Goal: Task Accomplishment & Management: Use online tool/utility

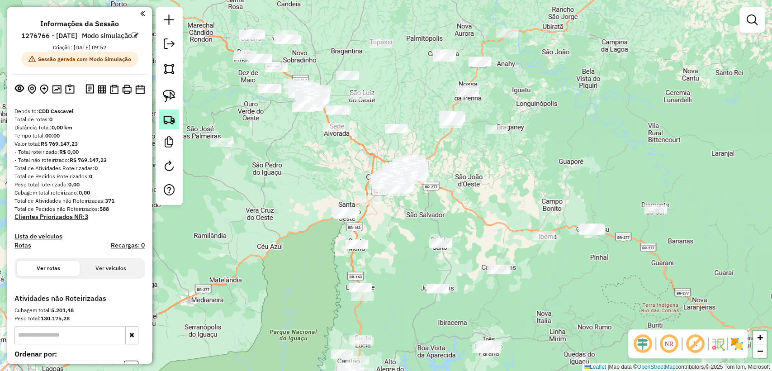
click at [167, 119] on img at bounding box center [169, 119] width 13 height 13
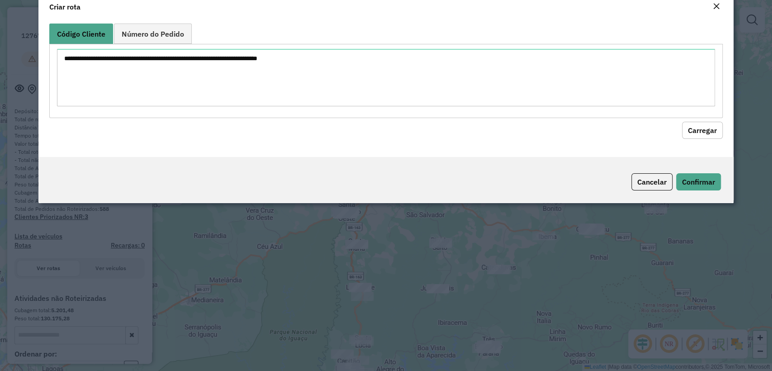
click at [237, 81] on textarea at bounding box center [386, 77] width 658 height 57
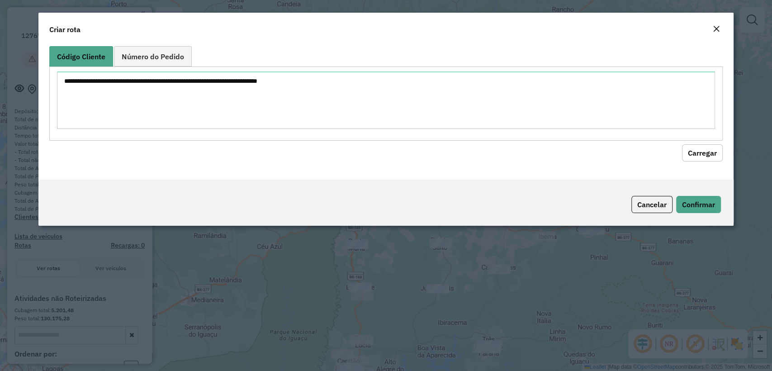
click at [254, 86] on textarea at bounding box center [386, 99] width 658 height 57
type textarea "******** ******** ********"
click at [694, 147] on button "Carregar" at bounding box center [702, 152] width 41 height 17
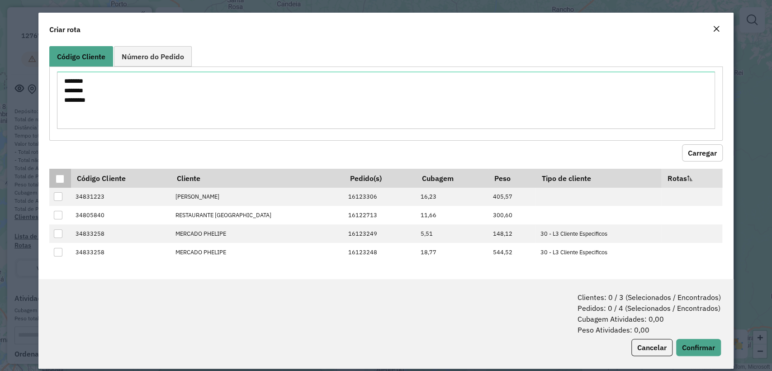
click at [60, 175] on div at bounding box center [60, 179] width 9 height 9
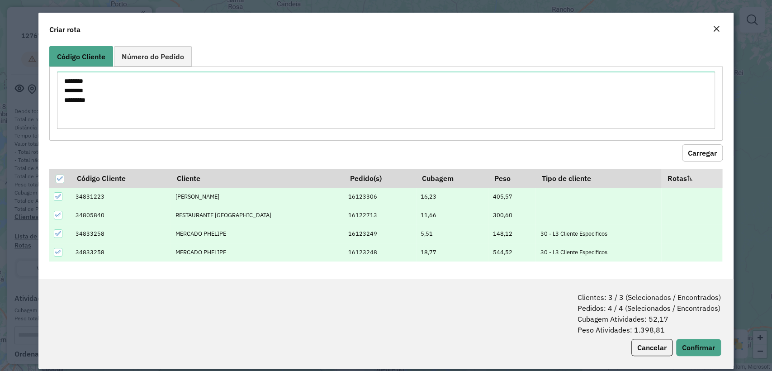
scroll to position [10, 0]
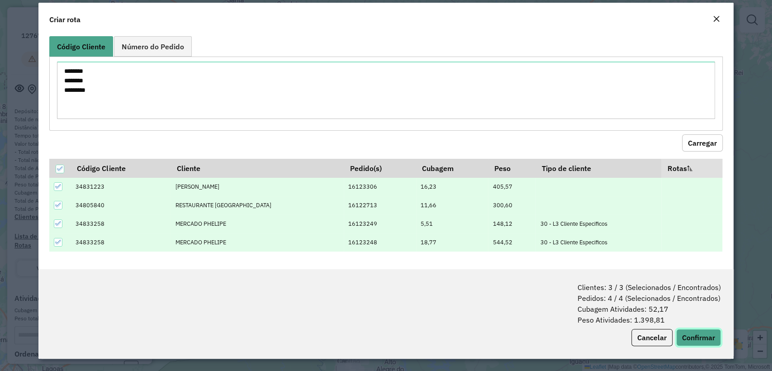
click at [691, 337] on button "Confirmar" at bounding box center [698, 337] width 45 height 17
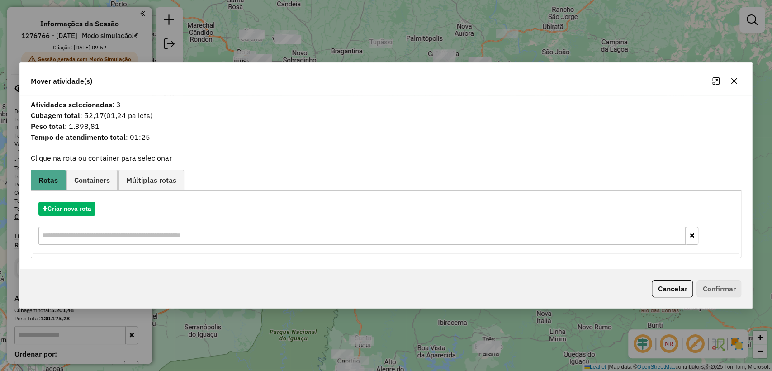
click at [63, 195] on div "Criar nova rota" at bounding box center [386, 224] width 707 height 59
click at [70, 204] on button "Criar nova rota" at bounding box center [66, 209] width 57 height 14
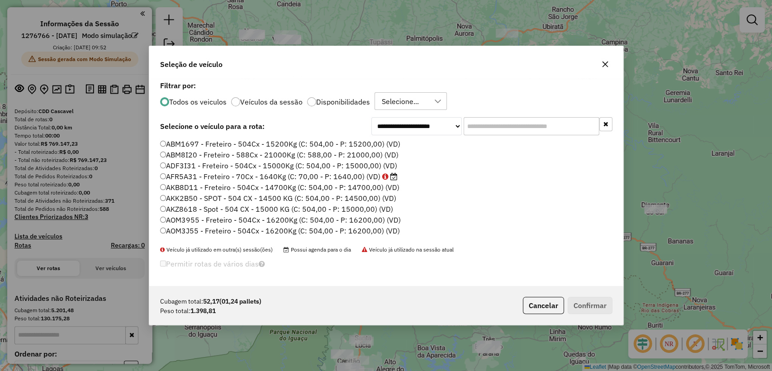
scroll to position [5, 3]
drag, startPoint x: 537, startPoint y: 115, endPoint x: 535, endPoint y: 122, distance: 7.7
click at [537, 115] on div "**********" at bounding box center [386, 183] width 474 height 208
click at [535, 122] on input "text" at bounding box center [532, 126] width 136 height 18
paste input "*******"
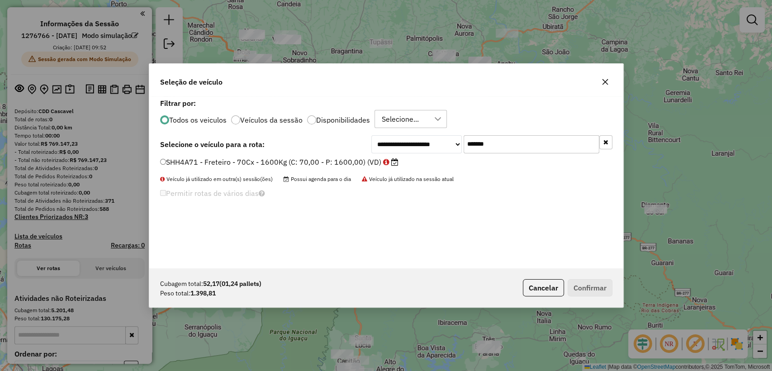
type input "*******"
click at [306, 162] on label "SHH4A71 - Freteiro - 70Cx - 1600Kg (C: 70,00 - P: 1600,00) (VD)" at bounding box center [279, 162] width 238 height 11
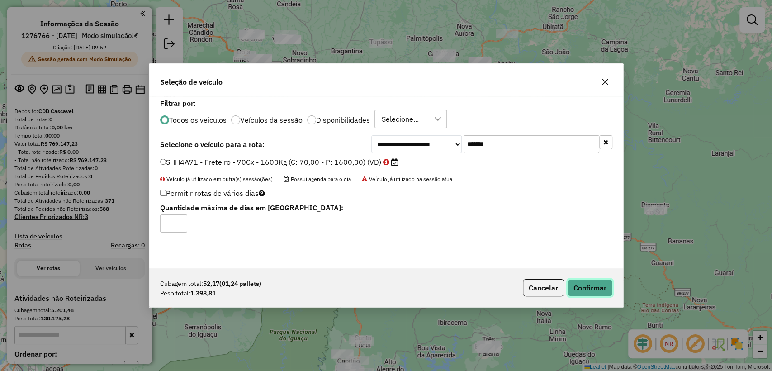
click at [580, 283] on button "Confirmar" at bounding box center [590, 287] width 45 height 17
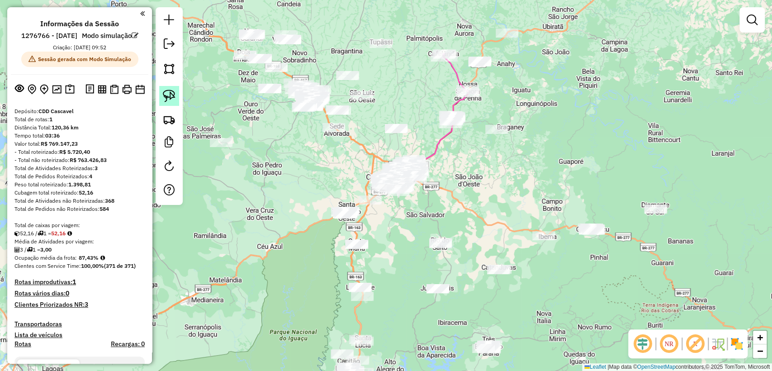
click at [171, 98] on img at bounding box center [169, 96] width 13 height 13
click at [164, 116] on img at bounding box center [169, 119] width 13 height 13
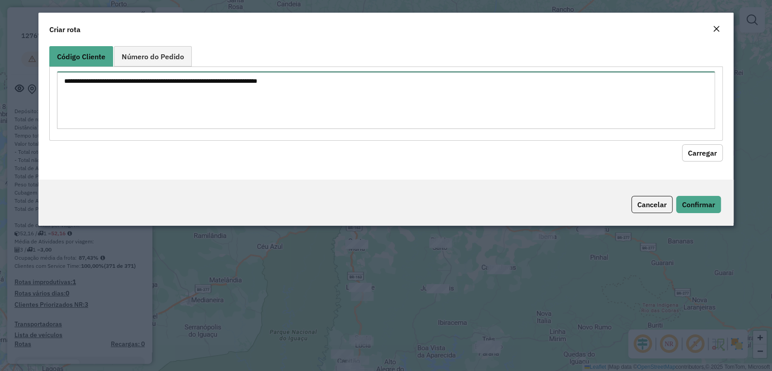
click at [329, 99] on textarea at bounding box center [386, 99] width 658 height 57
paste textarea "******** ******** ********"
type textarea "******** ******** ********"
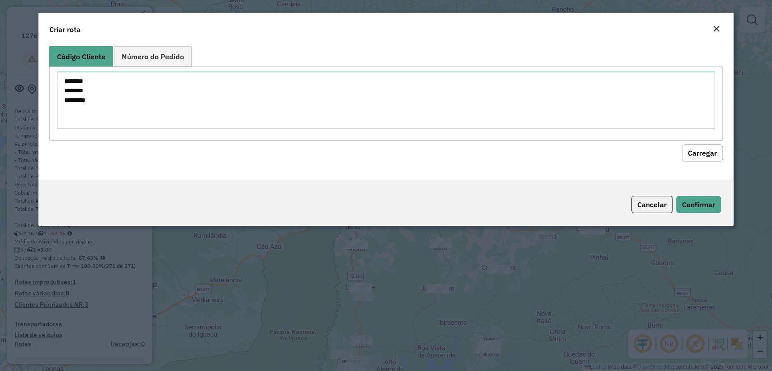
click at [698, 154] on button "Carregar" at bounding box center [702, 152] width 41 height 17
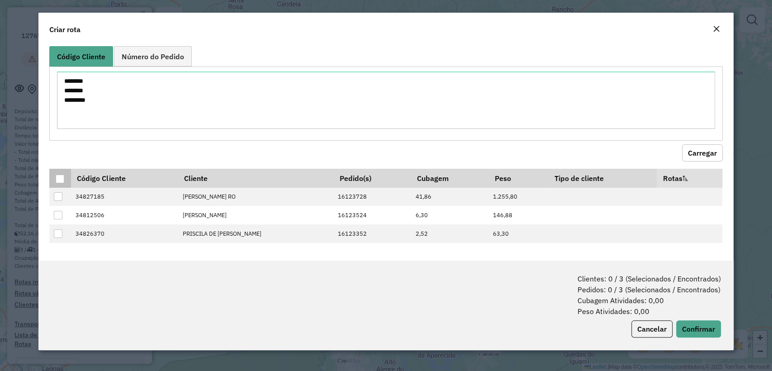
click at [59, 176] on div at bounding box center [60, 179] width 9 height 9
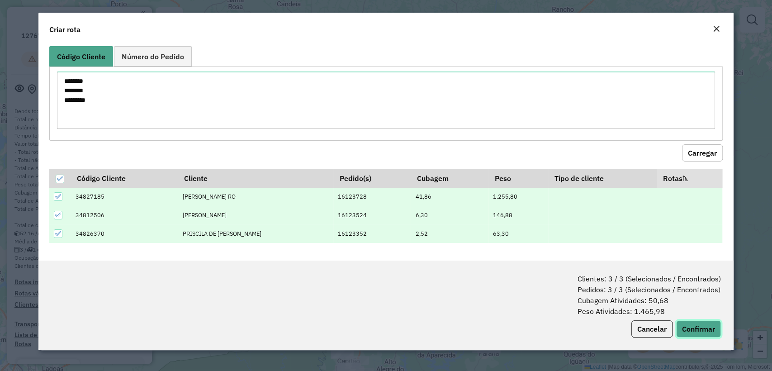
click at [713, 331] on button "Confirmar" at bounding box center [698, 328] width 45 height 17
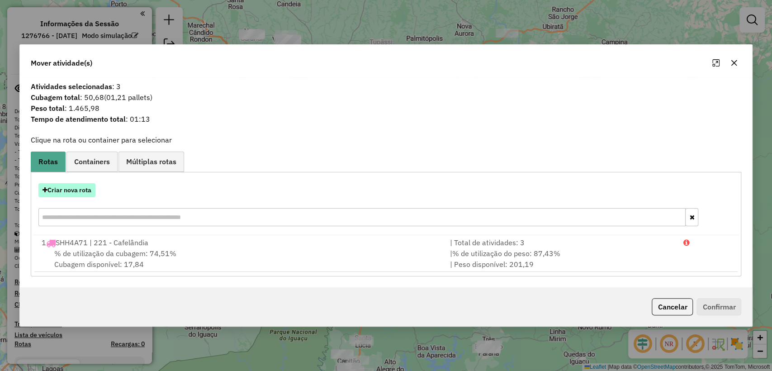
click at [83, 190] on button "Criar nova rota" at bounding box center [66, 190] width 57 height 14
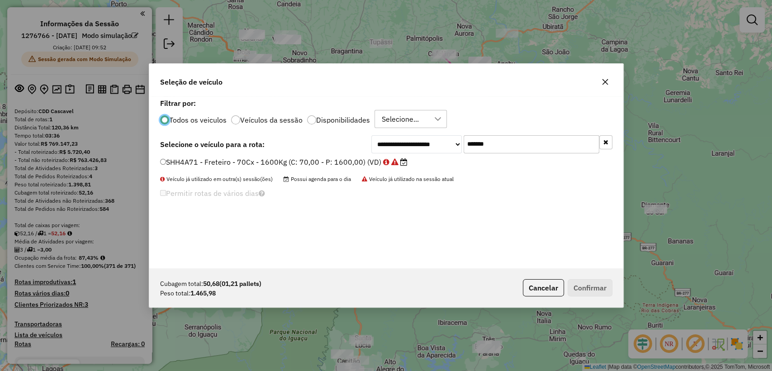
click at [485, 148] on input "*******" at bounding box center [532, 144] width 136 height 18
paste input "text"
type input "*******"
click at [266, 150] on div "**********" at bounding box center [386, 144] width 452 height 18
click at [261, 160] on label "AFR5A31 - Freteiro - 70Cx - 1640Kg (C: 70,00 - P: 1640,00) (VD)" at bounding box center [278, 162] width 237 height 11
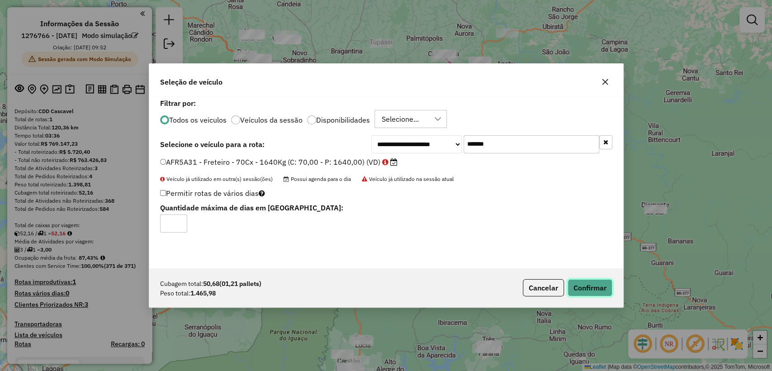
click at [601, 285] on button "Confirmar" at bounding box center [590, 287] width 45 height 17
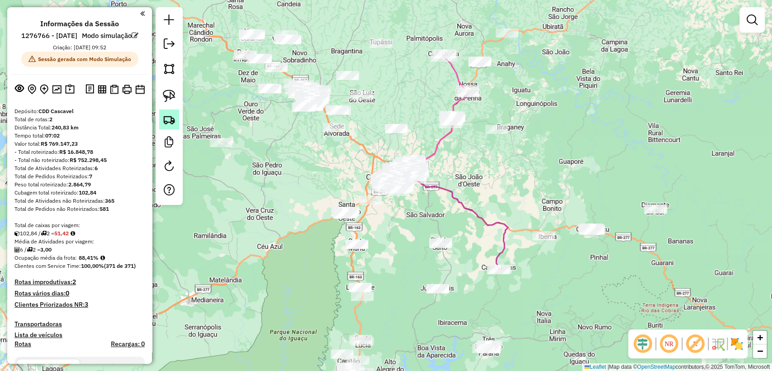
click at [171, 112] on link at bounding box center [169, 119] width 20 height 20
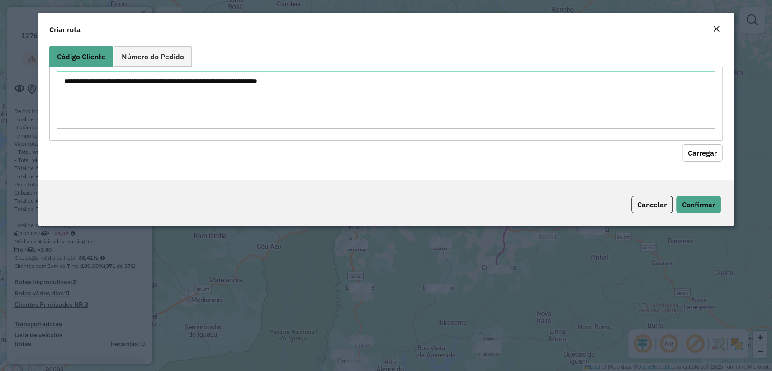
click at [216, 85] on textarea at bounding box center [386, 99] width 658 height 57
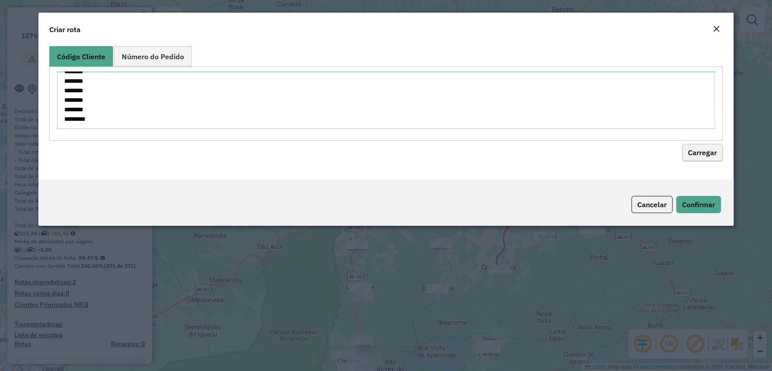
type textarea "******** ******** ******** ******** ******** ******** ******** ********"
click at [700, 153] on button "Carregar" at bounding box center [702, 152] width 41 height 17
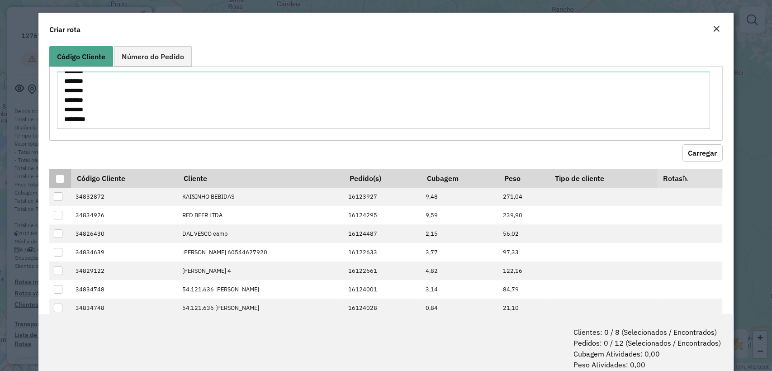
click at [59, 178] on div at bounding box center [60, 179] width 9 height 9
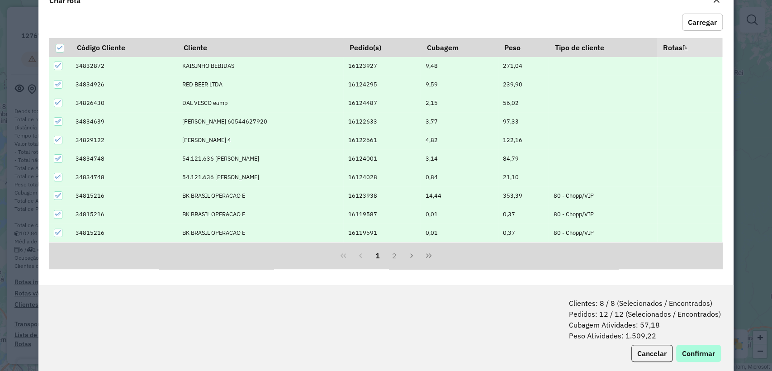
scroll to position [45, 0]
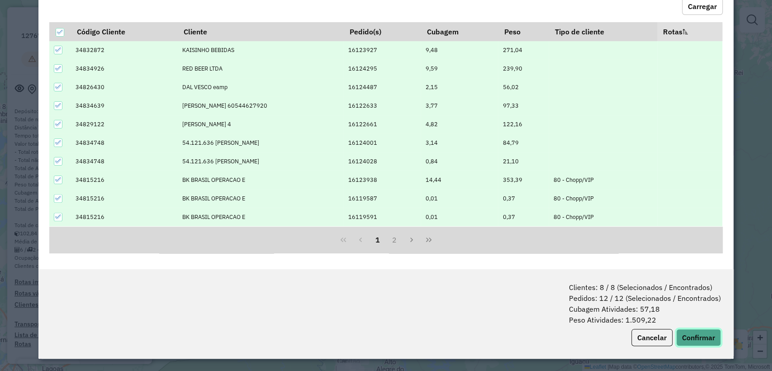
click at [691, 340] on button "Confirmar" at bounding box center [698, 337] width 45 height 17
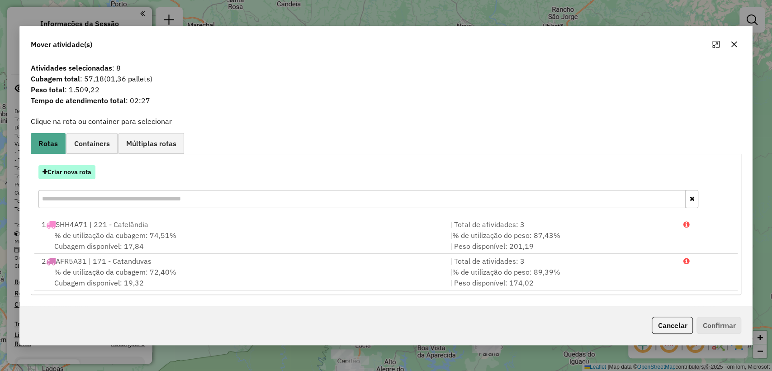
click at [63, 169] on button "Criar nova rota" at bounding box center [66, 172] width 57 height 14
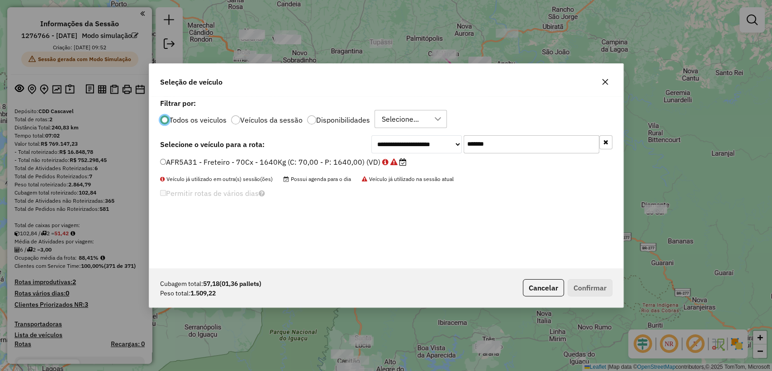
scroll to position [5, 3]
click at [505, 146] on input "*******" at bounding box center [532, 144] width 136 height 18
paste input "text"
type input "*******"
click at [319, 163] on label "IZA9C61 - Freteiro - 70Cx - 1650Kg (C: 70,00 - P: 1650,00) (VD)" at bounding box center [278, 162] width 236 height 11
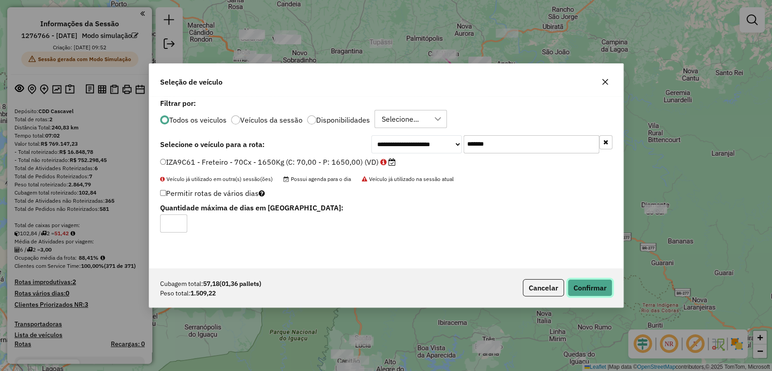
click at [579, 285] on button "Confirmar" at bounding box center [590, 287] width 45 height 17
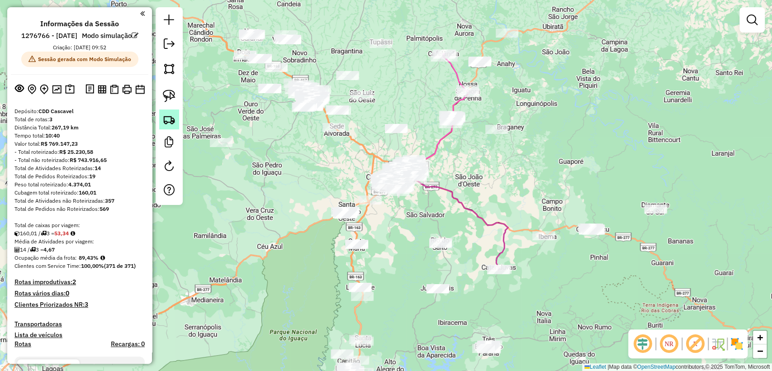
click at [173, 119] on img at bounding box center [169, 119] width 13 height 13
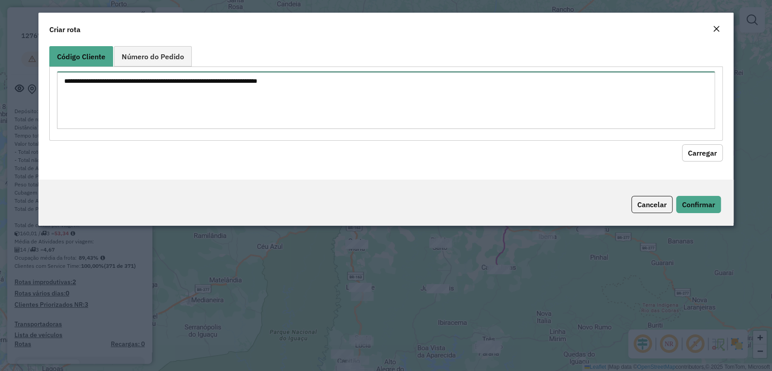
drag, startPoint x: 306, startPoint y: 96, endPoint x: 460, endPoint y: 118, distance: 155.4
click at [306, 96] on textarea at bounding box center [386, 99] width 658 height 57
paste textarea "******** ******** ******** ******** ******** ******** ******** ******** *******…"
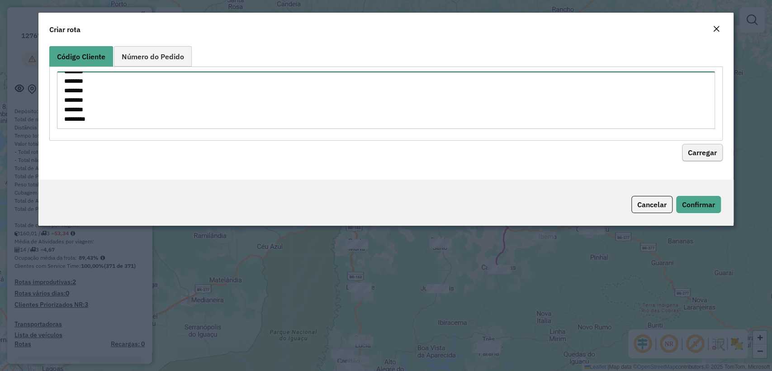
type textarea "******** ******** ******** ******** ******** ******** ******** ******** *******…"
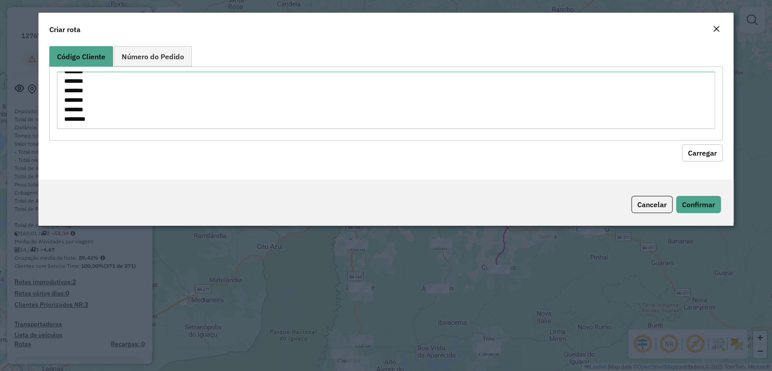
click at [698, 152] on button "Carregar" at bounding box center [702, 152] width 41 height 17
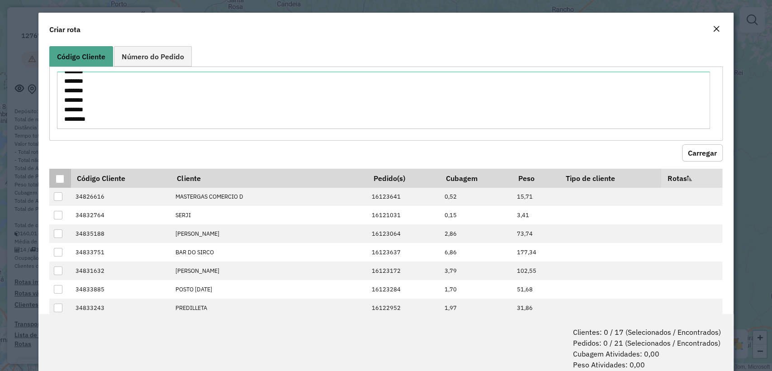
click at [59, 181] on div at bounding box center [60, 179] width 9 height 9
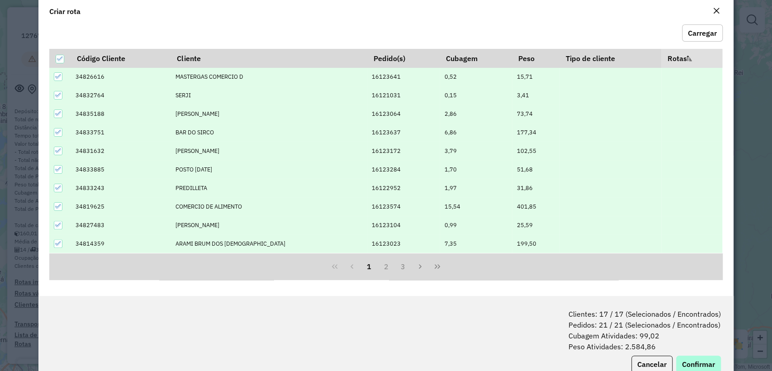
scroll to position [45, 0]
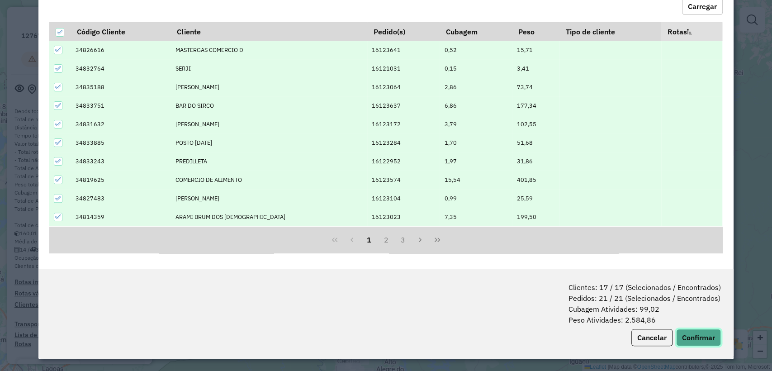
click at [691, 341] on button "Confirmar" at bounding box center [698, 337] width 45 height 17
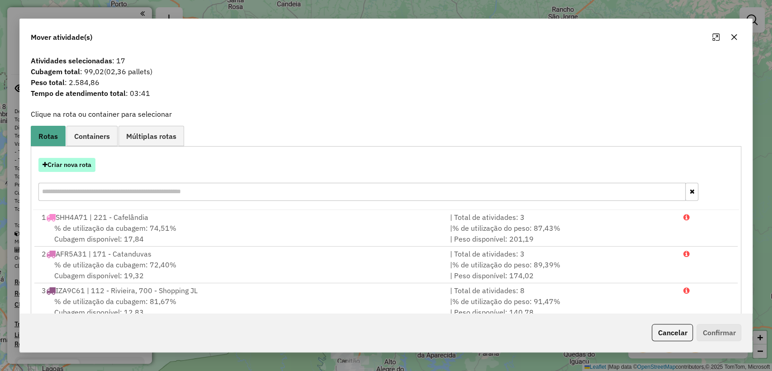
click at [69, 161] on button "Criar nova rota" at bounding box center [66, 165] width 57 height 14
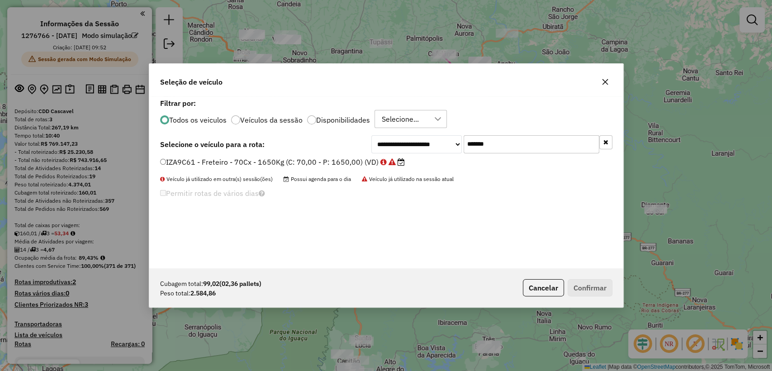
scroll to position [5, 3]
click at [497, 135] on input "*******" at bounding box center [532, 144] width 136 height 18
paste input "text"
type input "*******"
click at [337, 161] on label "FTA0885 - F. Fixa - 210Cx - 7220Kg (C: 210,00 - P: 7220,00) (VD)" at bounding box center [280, 162] width 240 height 11
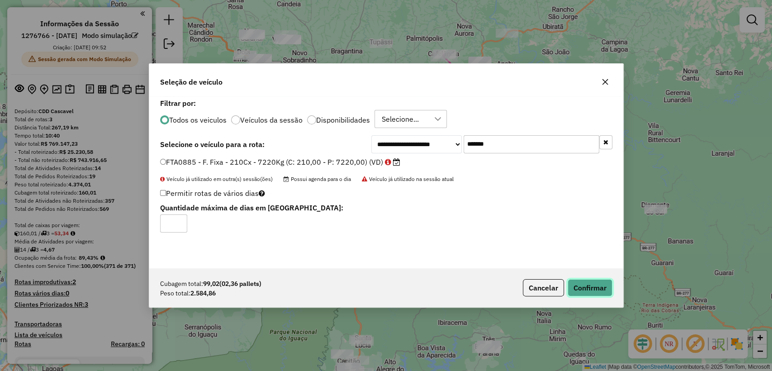
click at [584, 283] on button "Confirmar" at bounding box center [590, 287] width 45 height 17
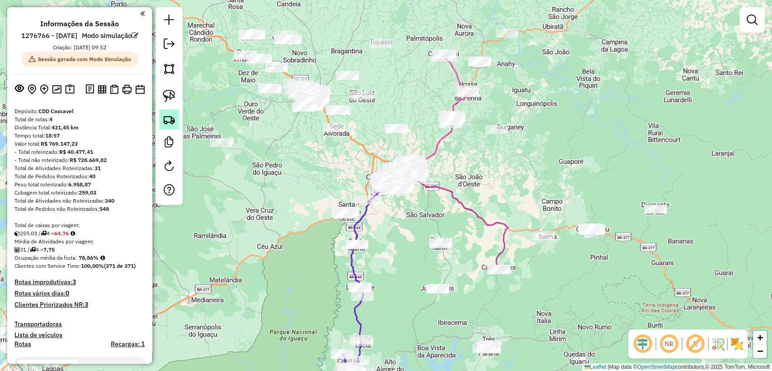
click at [169, 119] on img at bounding box center [169, 119] width 13 height 13
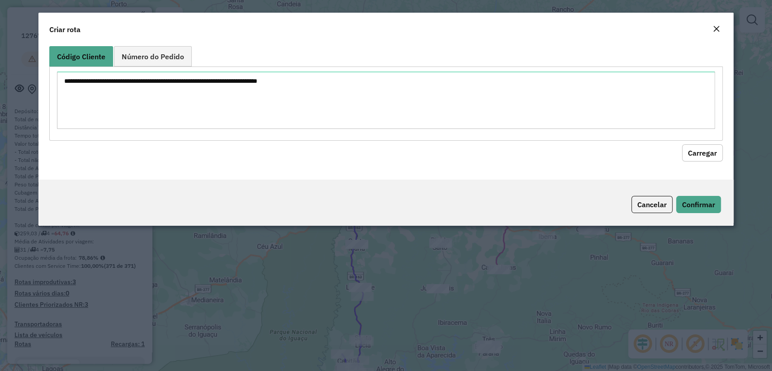
click at [208, 85] on textarea at bounding box center [386, 99] width 658 height 57
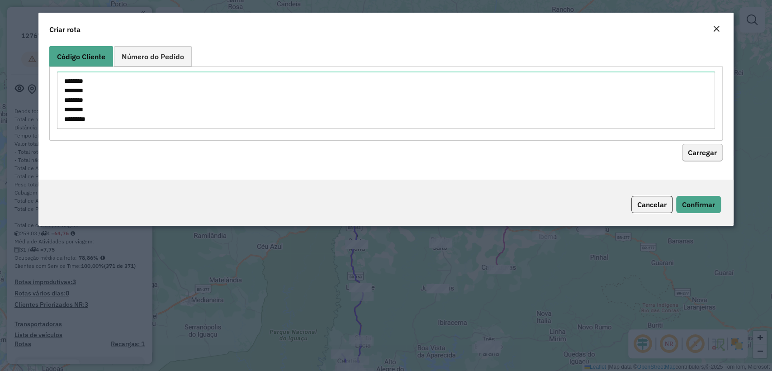
scroll to position [4, 0]
type textarea "******** ******** ******** ******** ********"
drag, startPoint x: 697, startPoint y: 146, endPoint x: 525, endPoint y: 166, distance: 172.6
click at [695, 146] on button "Carregar" at bounding box center [702, 152] width 41 height 17
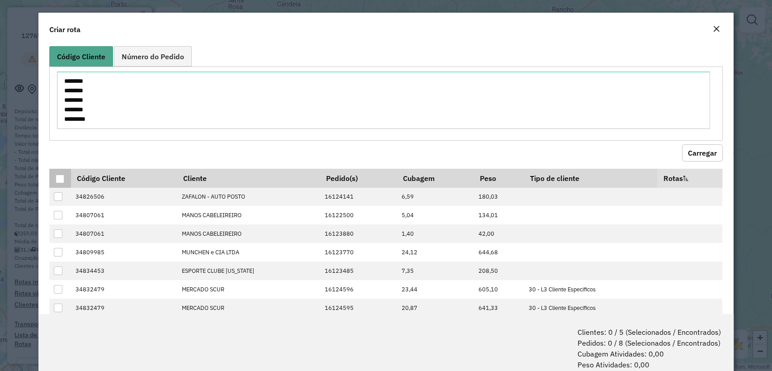
click at [57, 177] on div at bounding box center [60, 179] width 9 height 9
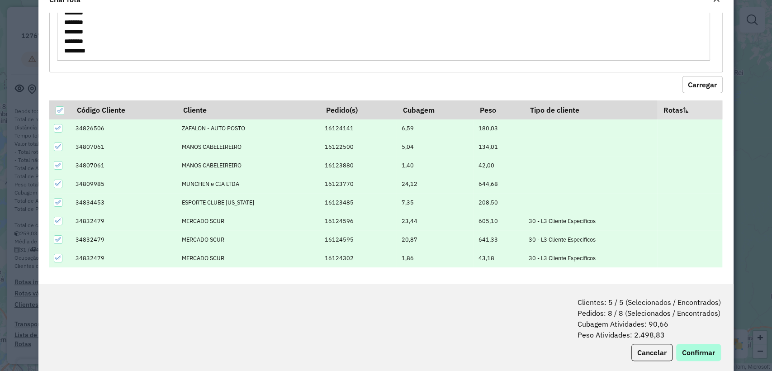
scroll to position [45, 0]
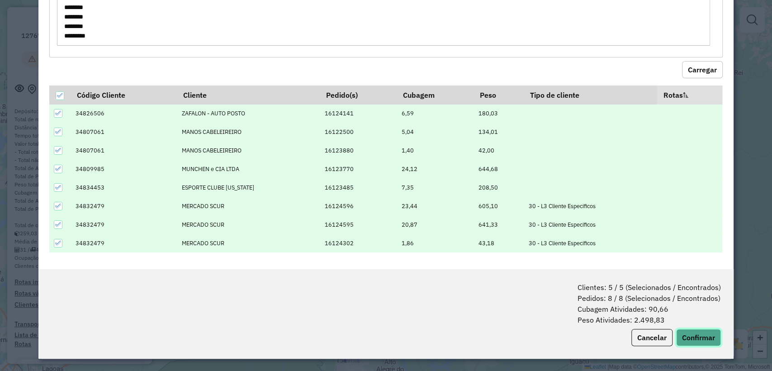
click at [695, 334] on button "Confirmar" at bounding box center [698, 337] width 45 height 17
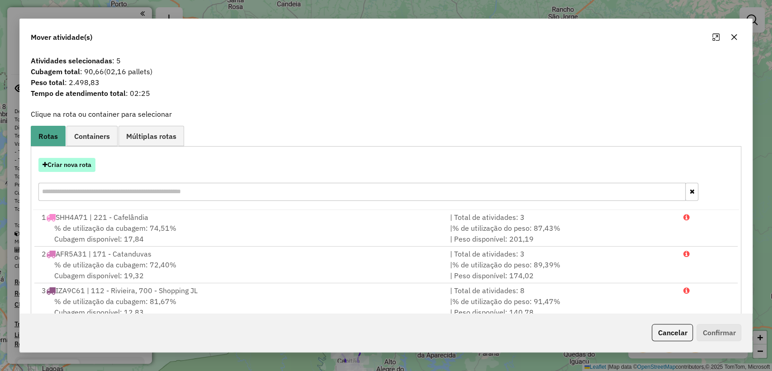
click at [83, 170] on button "Criar nova rota" at bounding box center [66, 165] width 57 height 14
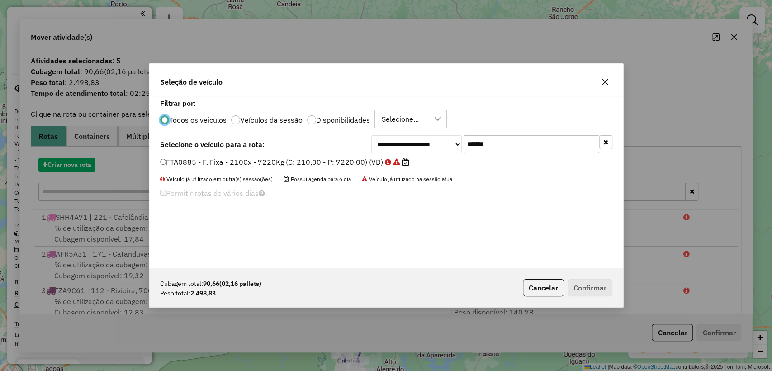
scroll to position [5, 3]
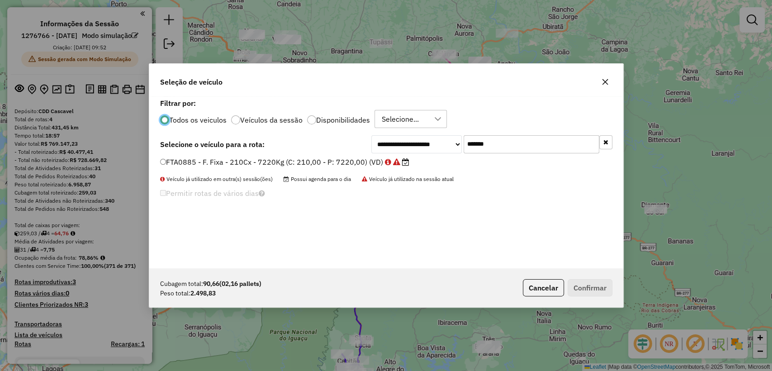
click at [540, 136] on input "*******" at bounding box center [532, 144] width 136 height 18
paste input "text"
type input "*******"
click at [322, 161] on label "FTO9095 - F. Fixa - 210Cx - 7220Kg (C: 210,00 - P: 7220,00) (VD)" at bounding box center [280, 162] width 241 height 11
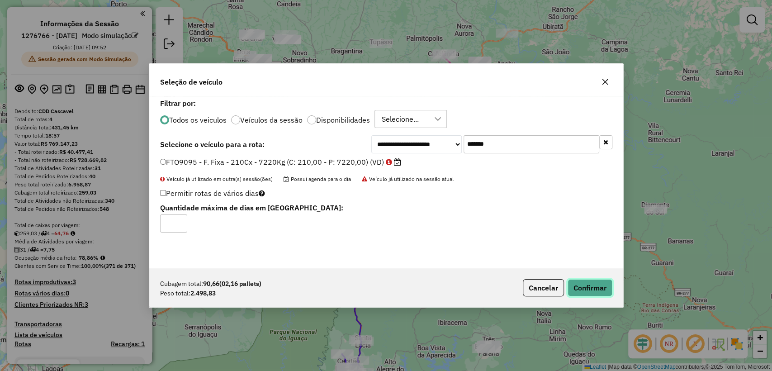
click at [583, 287] on button "Confirmar" at bounding box center [590, 287] width 45 height 17
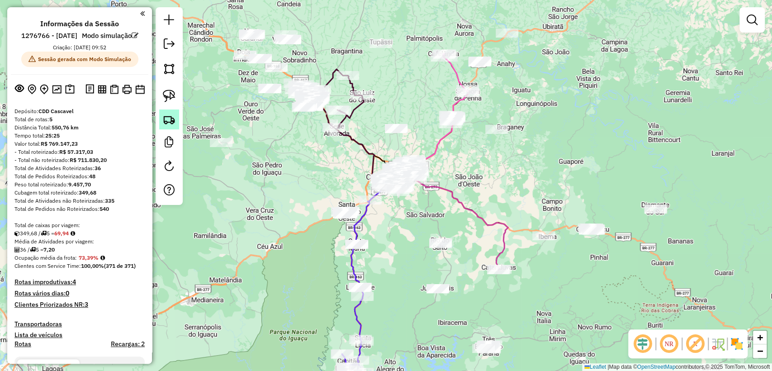
click at [177, 116] on link at bounding box center [169, 119] width 20 height 20
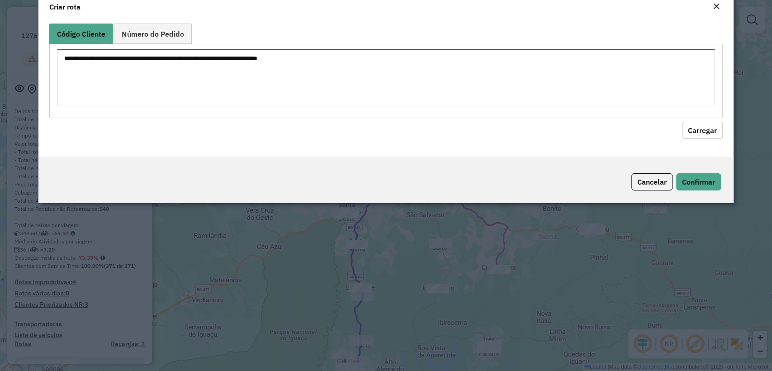
click at [210, 88] on textarea at bounding box center [386, 77] width 658 height 57
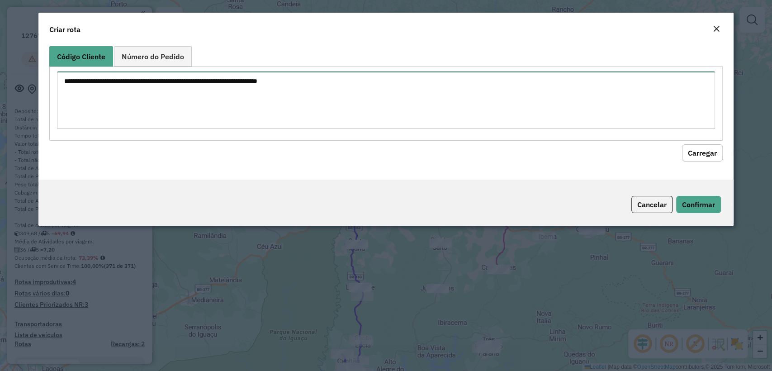
paste textarea "******** ******** ******** ******** ******** ******** ******** ******** *******…"
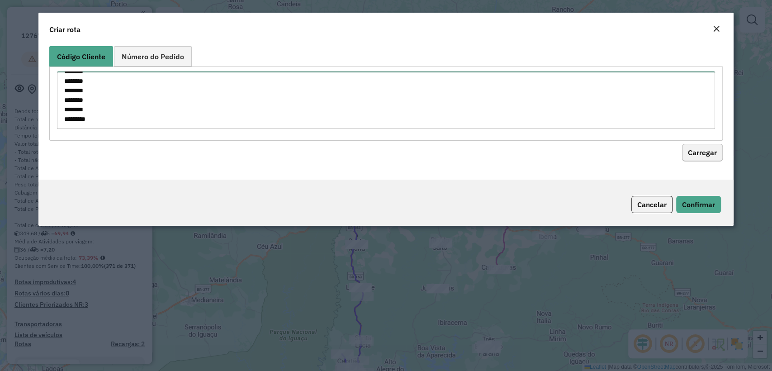
type textarea "******** ******** ******** ******** ******** ******** ******** ******** *******…"
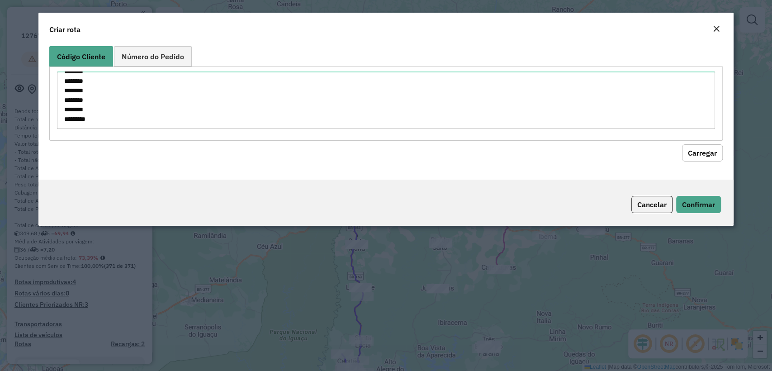
click at [690, 151] on button "Carregar" at bounding box center [702, 152] width 41 height 17
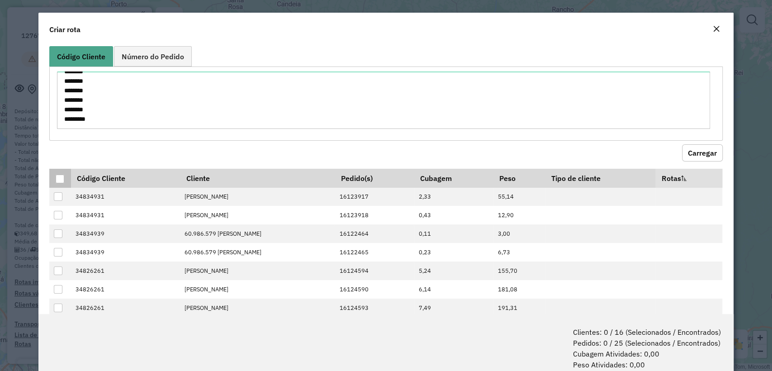
click at [62, 182] on div at bounding box center [60, 179] width 9 height 9
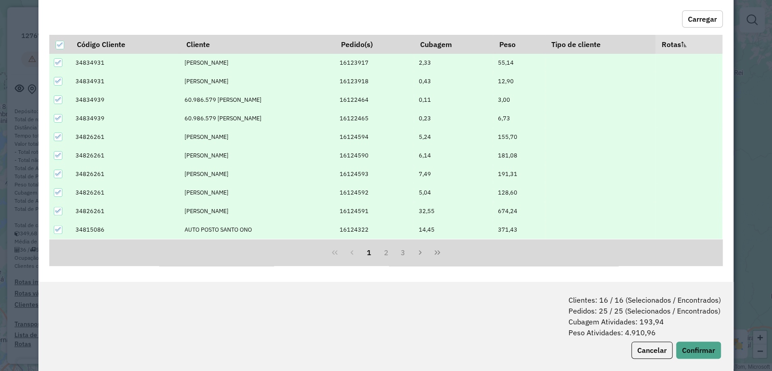
scroll to position [45, 0]
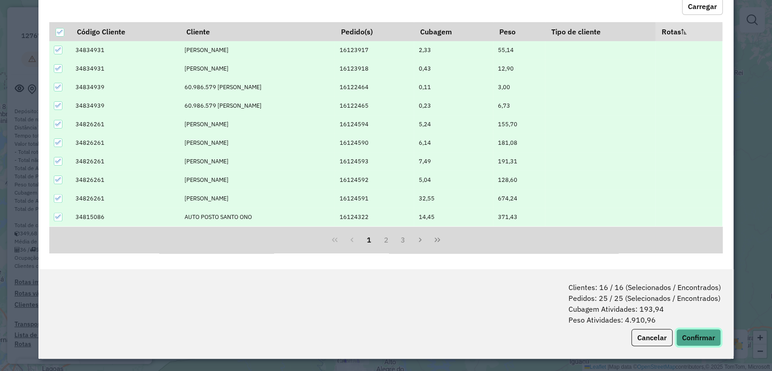
click at [683, 339] on button "Confirmar" at bounding box center [698, 337] width 45 height 17
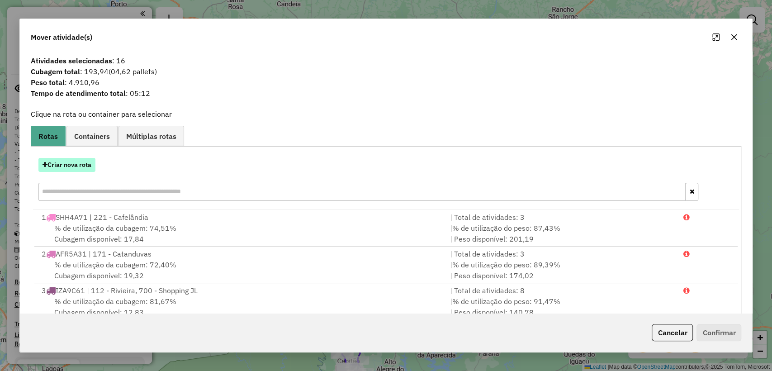
click at [62, 161] on button "Criar nova rota" at bounding box center [66, 165] width 57 height 14
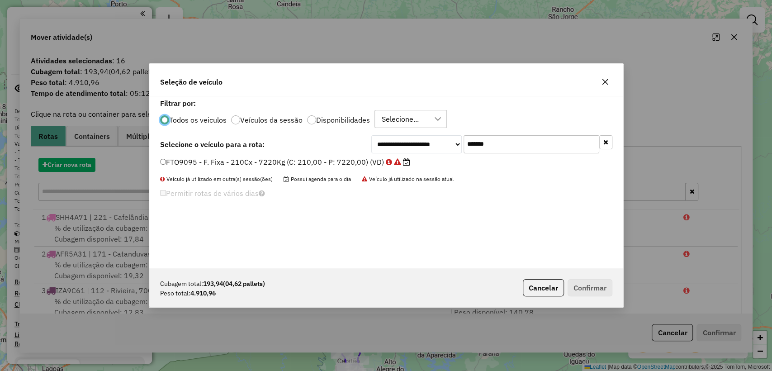
scroll to position [5, 3]
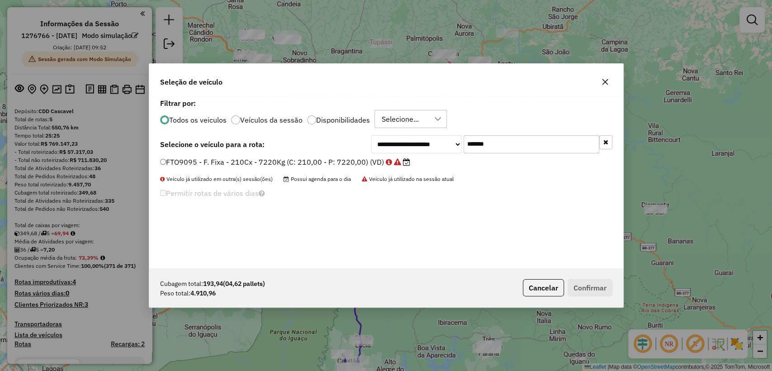
click at [475, 136] on input "*******" at bounding box center [532, 144] width 136 height 18
paste input "text"
type input "*******"
drag, startPoint x: 265, startPoint y: 166, endPoint x: 383, endPoint y: 190, distance: 120.7
click at [264, 166] on label "GCG1559 - F. Fixa - 210Cx - 7220Kg (C: 210,00 - P: 7220,00) (VD)" at bounding box center [281, 162] width 242 height 11
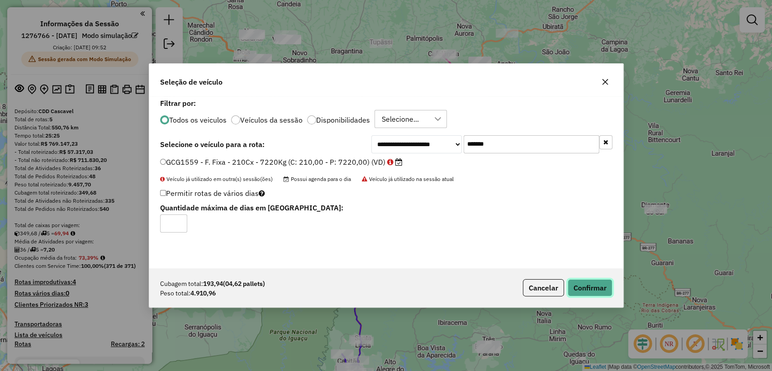
click at [588, 295] on button "Confirmar" at bounding box center [590, 287] width 45 height 17
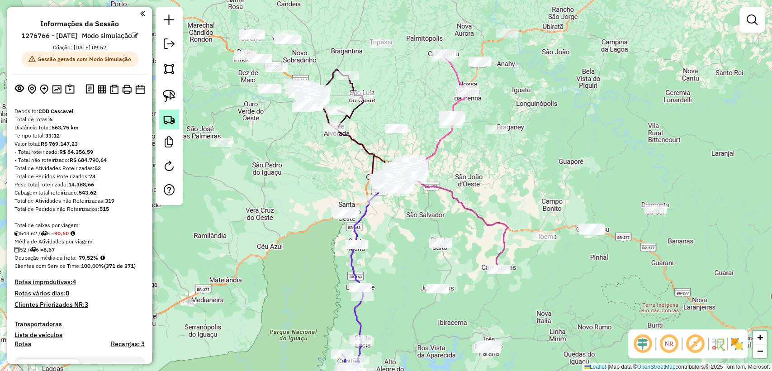
click at [174, 118] on img at bounding box center [169, 119] width 13 height 13
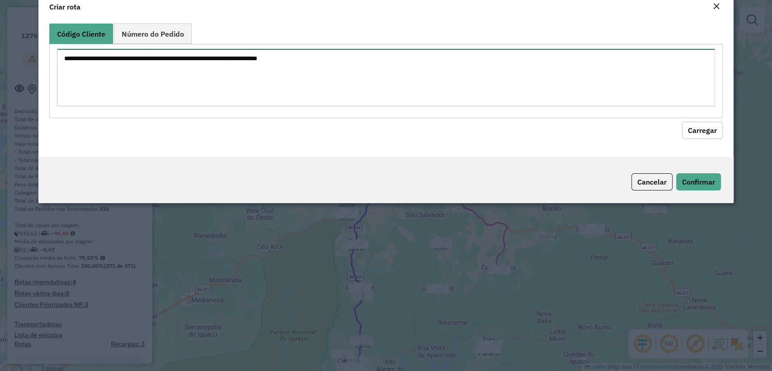
drag, startPoint x: 174, startPoint y: 118, endPoint x: 238, endPoint y: 96, distance: 67.5
click at [236, 96] on textarea at bounding box center [386, 77] width 658 height 57
paste textarea "******** ******** ******** ******** ******** ******** ******** ******** *******…"
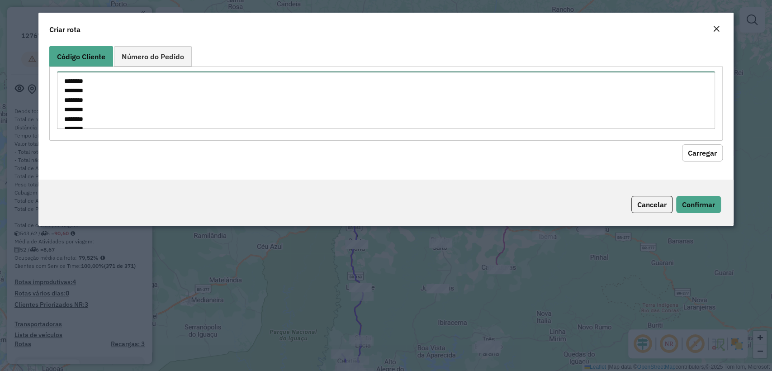
scroll to position [108, 0]
type textarea "******** ******** ******** ******** ******** ******** ******** ******** *******…"
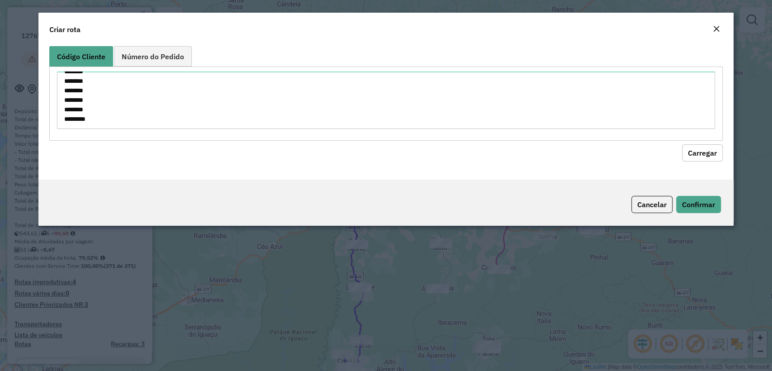
click at [713, 155] on button "Carregar" at bounding box center [702, 152] width 41 height 17
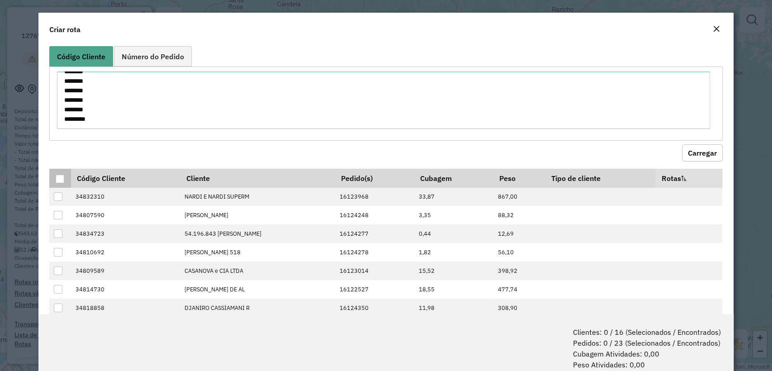
click at [62, 177] on div at bounding box center [60, 179] width 9 height 9
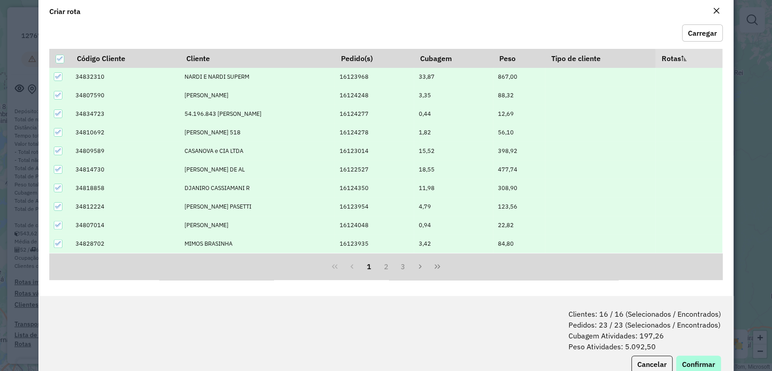
scroll to position [45, 0]
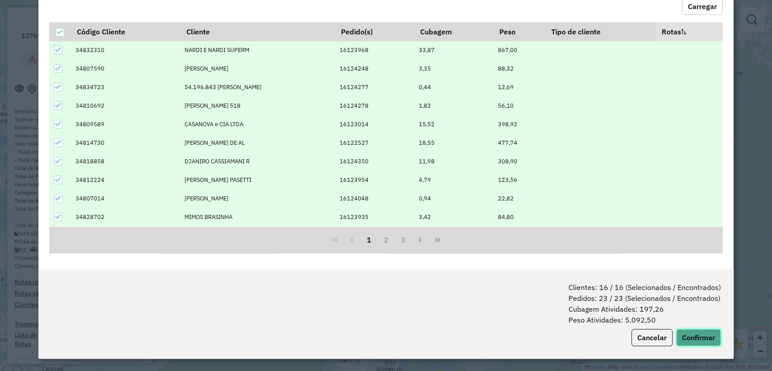
drag, startPoint x: 699, startPoint y: 344, endPoint x: 690, endPoint y: 337, distance: 10.7
click at [698, 344] on button "Confirmar" at bounding box center [698, 337] width 45 height 17
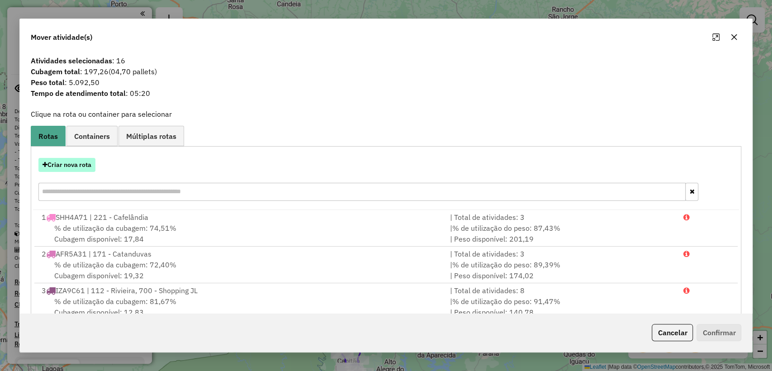
click at [88, 158] on button "Criar nova rota" at bounding box center [66, 165] width 57 height 14
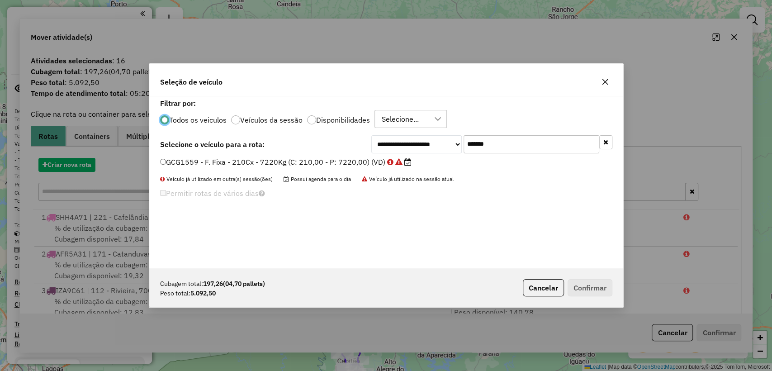
scroll to position [5, 3]
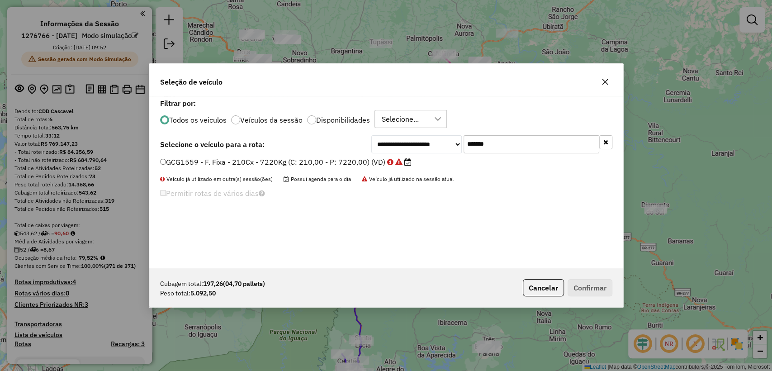
click at [489, 148] on input "*******" at bounding box center [532, 144] width 136 height 18
paste input "text"
type input "*******"
click at [331, 160] on label "GED3446 - F. Fixa - 210Cx - 7220Kg (C: 210,00 - P: 7220,00) (VD)" at bounding box center [281, 162] width 242 height 11
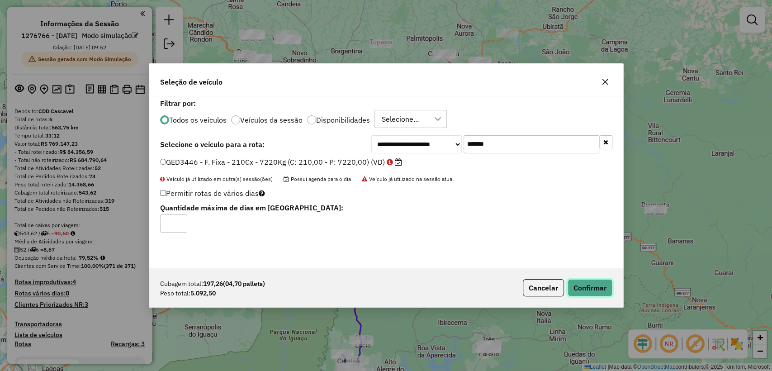
click at [573, 279] on button "Confirmar" at bounding box center [590, 287] width 45 height 17
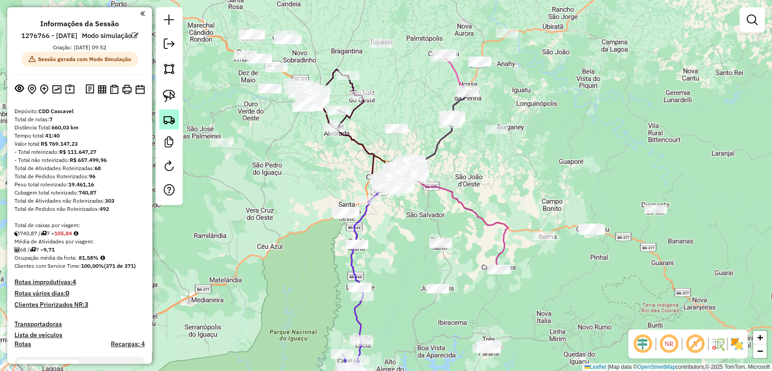
click at [164, 124] on img at bounding box center [169, 119] width 13 height 13
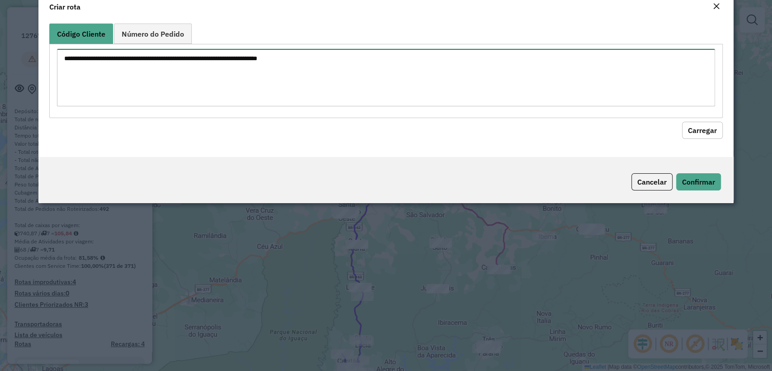
click at [288, 82] on textarea at bounding box center [386, 77] width 658 height 57
paste textarea "******** ******** ******** ******** ******** ******** ******** ********"
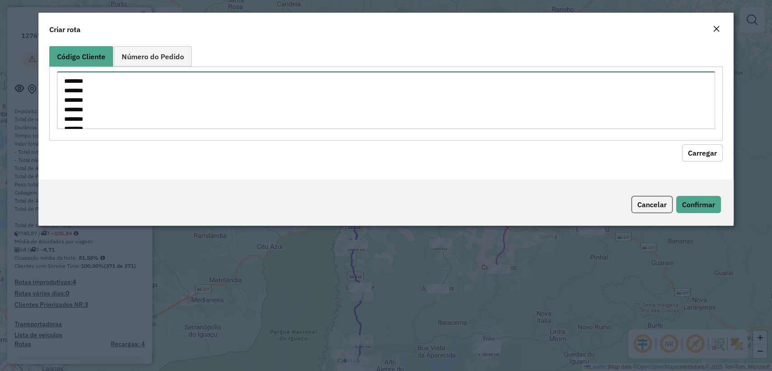
scroll to position [32, 0]
type textarea "******** ******** ******** ******** ******** ******** ******** ********"
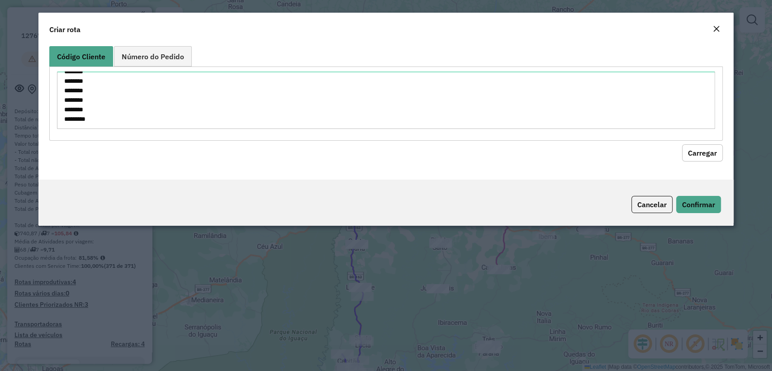
click at [700, 152] on button "Carregar" at bounding box center [702, 152] width 41 height 17
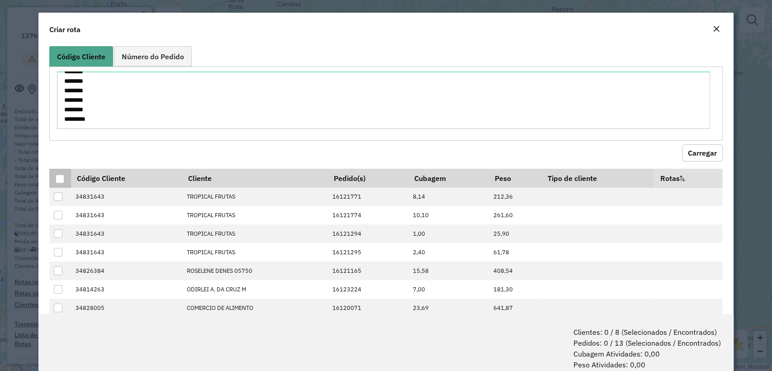
click at [59, 184] on th at bounding box center [59, 178] width 21 height 19
click at [59, 176] on div at bounding box center [60, 179] width 9 height 9
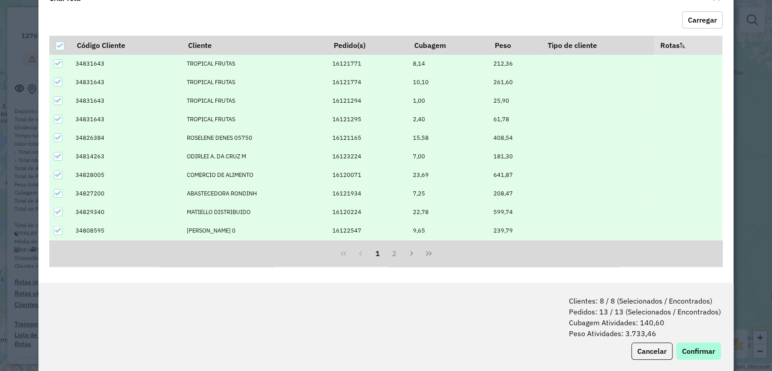
scroll to position [45, 0]
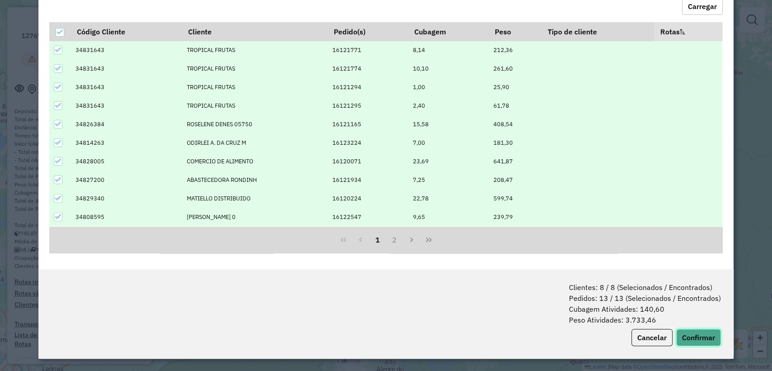
click at [696, 337] on button "Confirmar" at bounding box center [698, 337] width 45 height 17
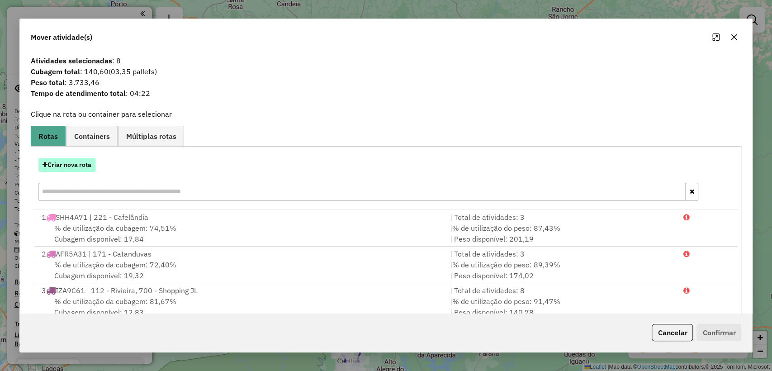
click at [77, 161] on button "Criar nova rota" at bounding box center [66, 165] width 57 height 14
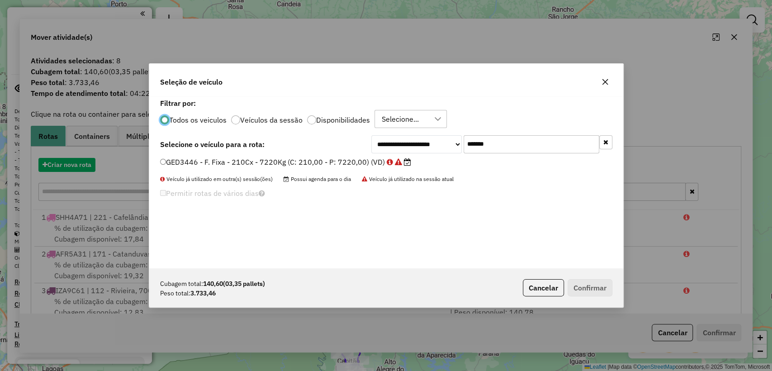
scroll to position [5, 3]
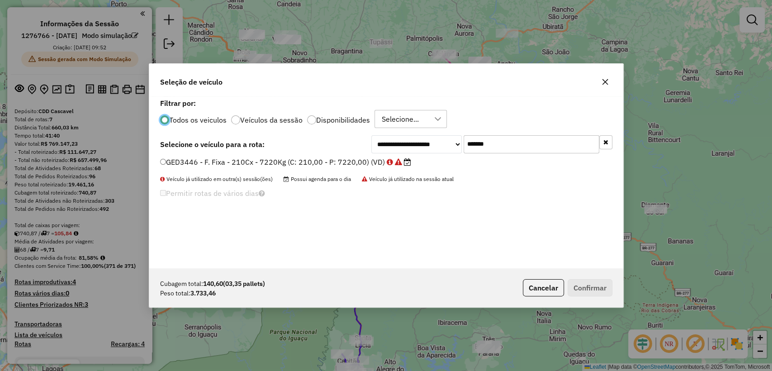
drag, startPoint x: 475, startPoint y: 136, endPoint x: 502, endPoint y: 149, distance: 29.7
click at [487, 140] on input "*******" at bounding box center [532, 144] width 136 height 18
click at [502, 149] on input "*******" at bounding box center [532, 144] width 136 height 18
paste input "text"
type input "*******"
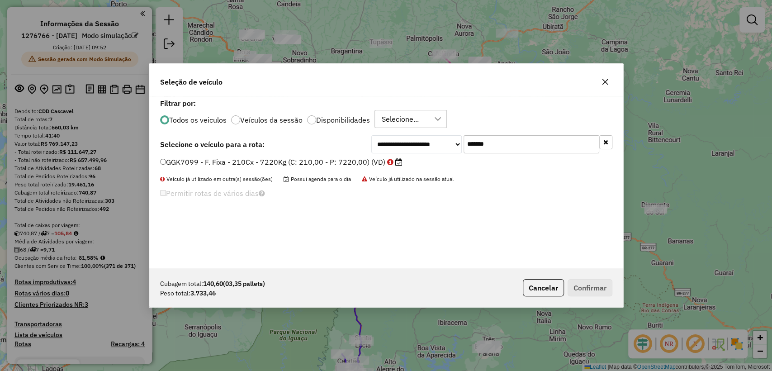
click at [306, 166] on label "GGK7099 - F. Fixa - 210Cx - 7220Kg (C: 210,00 - P: 7220,00) (VD)" at bounding box center [281, 162] width 242 height 11
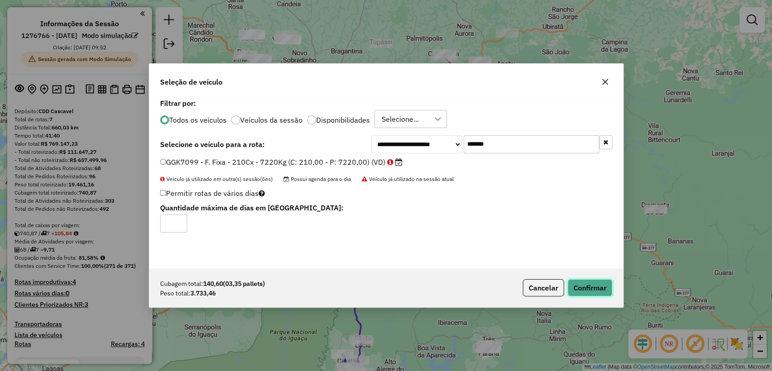
click at [593, 280] on button "Confirmar" at bounding box center [590, 287] width 45 height 17
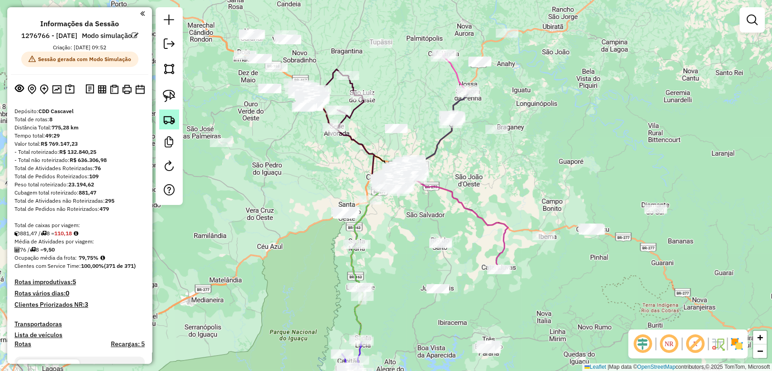
click at [175, 124] on link at bounding box center [169, 119] width 20 height 20
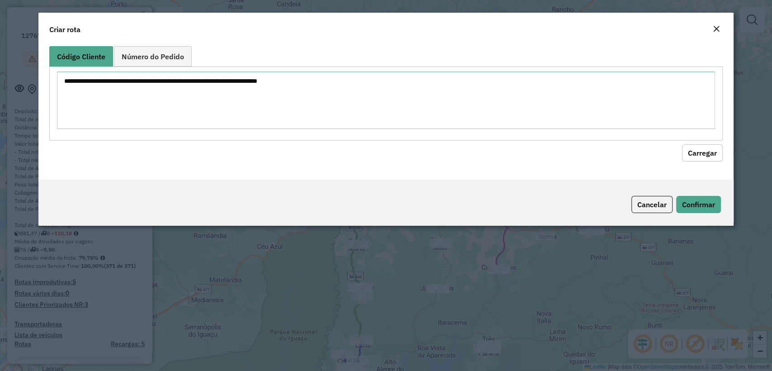
click at [223, 96] on textarea at bounding box center [386, 99] width 658 height 57
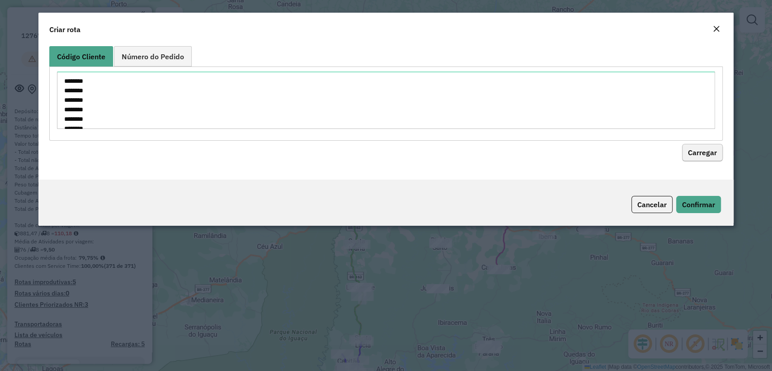
scroll to position [136, 0]
type textarea "******** ******** ******** ******** ******** ******** ******** ******** *******…"
click at [703, 154] on button "Carregar" at bounding box center [702, 152] width 41 height 17
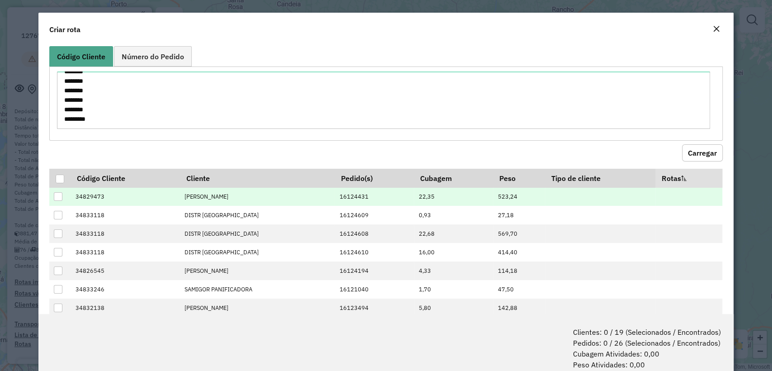
drag, startPoint x: 61, startPoint y: 177, endPoint x: 318, endPoint y: 194, distance: 257.5
click at [61, 177] on div at bounding box center [60, 179] width 9 height 9
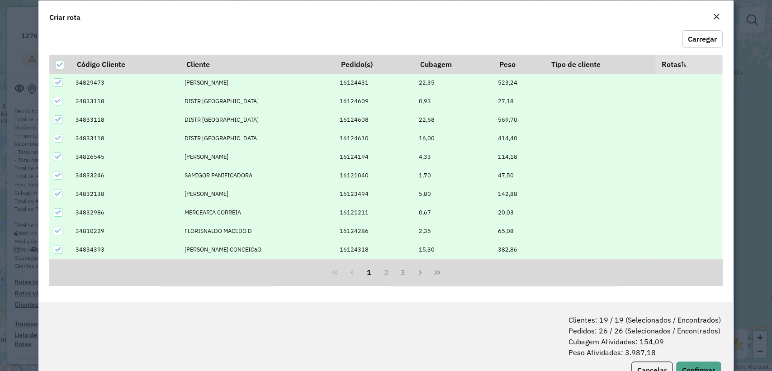
scroll to position [45, 0]
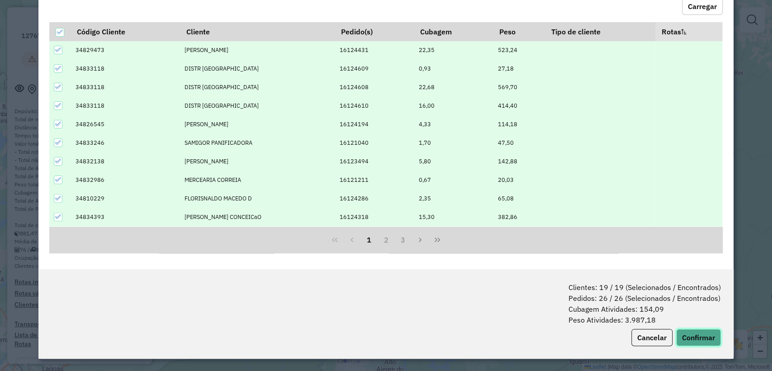
click at [694, 344] on button "Confirmar" at bounding box center [698, 337] width 45 height 17
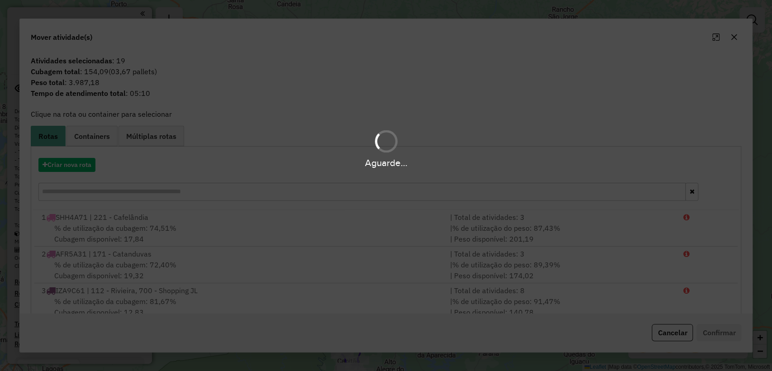
click at [692, 334] on div "Aguarde..." at bounding box center [386, 185] width 772 height 371
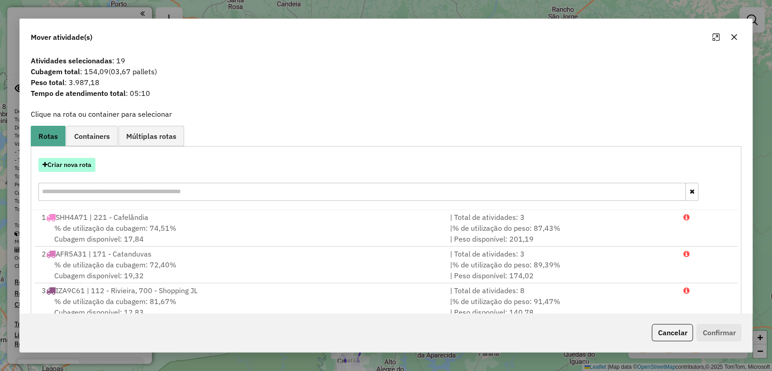
click at [79, 164] on button "Criar nova rota" at bounding box center [66, 165] width 57 height 14
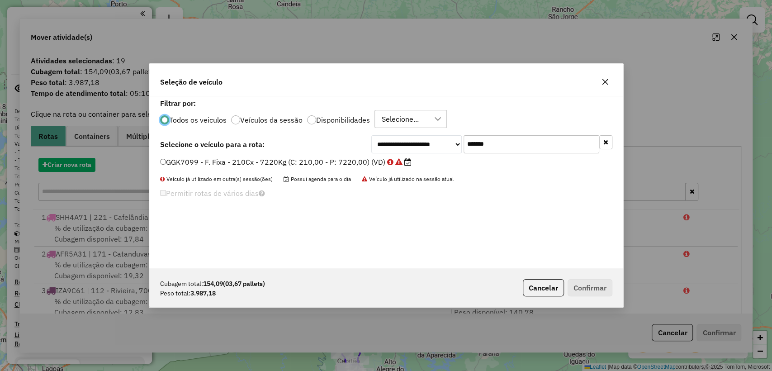
scroll to position [5, 3]
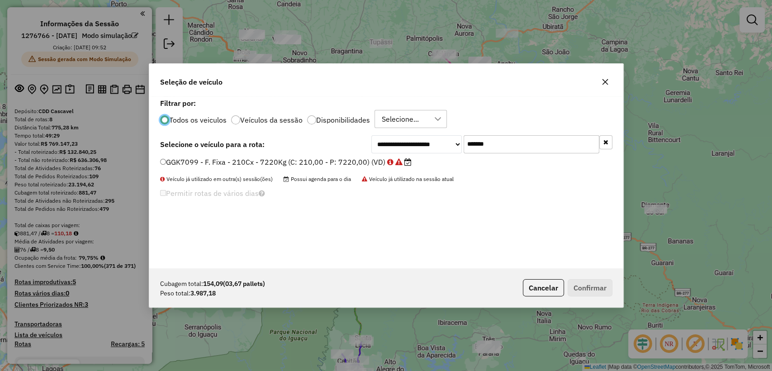
click at [517, 147] on input "*******" at bounding box center [532, 144] width 136 height 18
paste input "text"
type input "*******"
click at [276, 166] on label "FPN6955 - F. Fixa - 210Cx - 7220Kg (C: 210,00 - P: 7220,00) (VD)" at bounding box center [281, 162] width 242 height 11
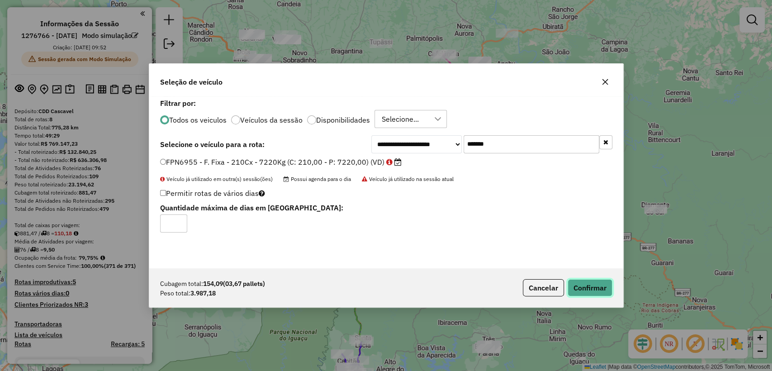
click at [580, 285] on button "Confirmar" at bounding box center [590, 287] width 45 height 17
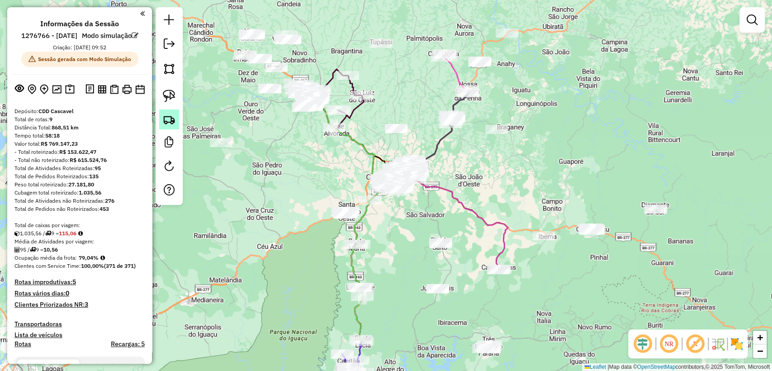
click at [169, 123] on img at bounding box center [169, 119] width 13 height 13
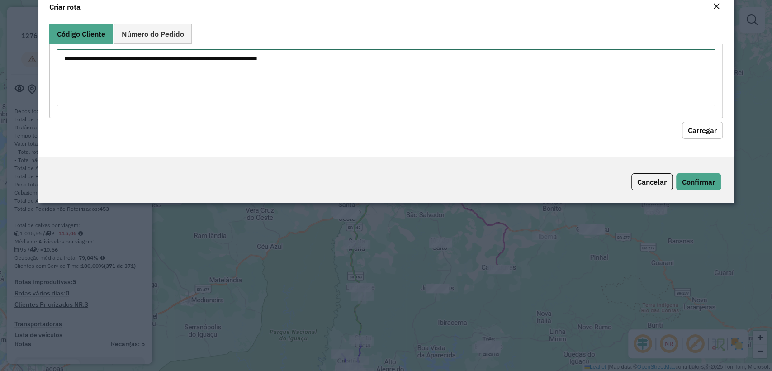
click at [219, 102] on textarea at bounding box center [386, 77] width 658 height 57
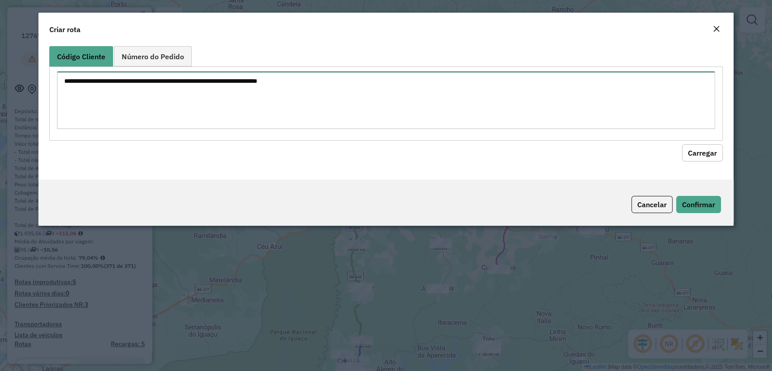
paste textarea "******** ******** ******** ******** ******** ******** ******** ******** *******…"
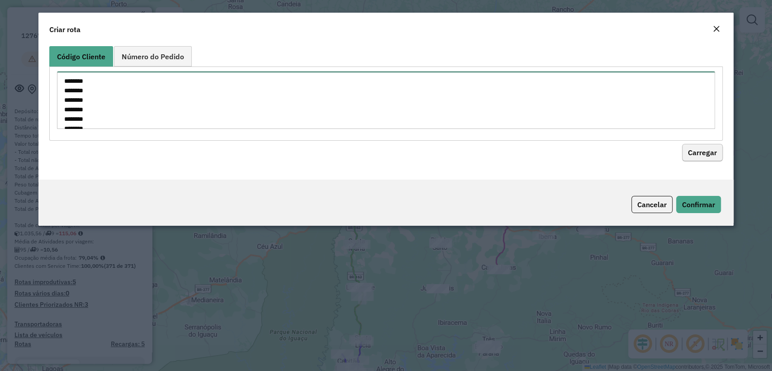
scroll to position [89, 0]
type textarea "******** ******** ******** ******** ******** ******** ******** ******** *******…"
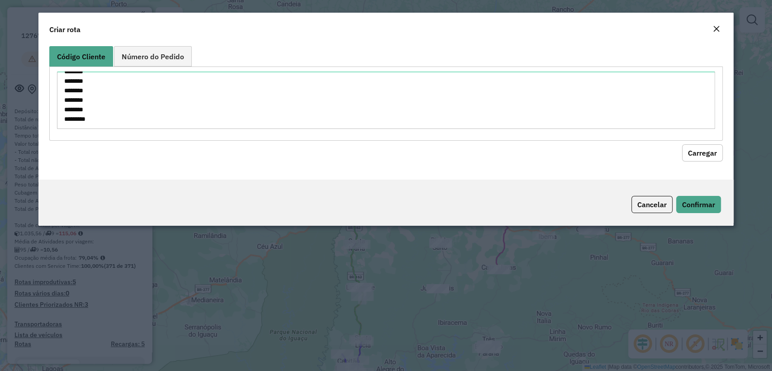
click at [687, 148] on button "Carregar" at bounding box center [702, 152] width 41 height 17
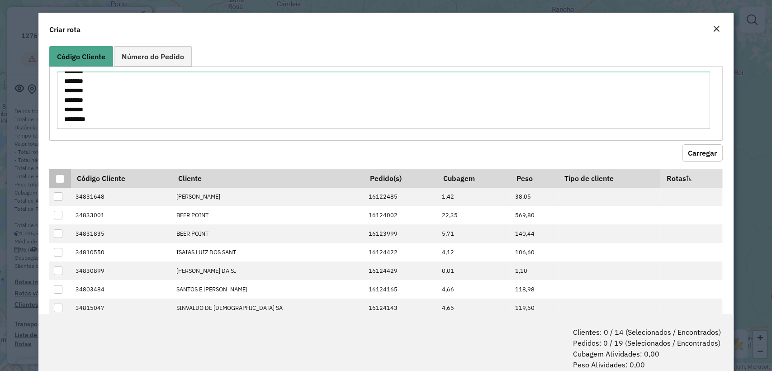
click at [62, 177] on div at bounding box center [60, 179] width 9 height 9
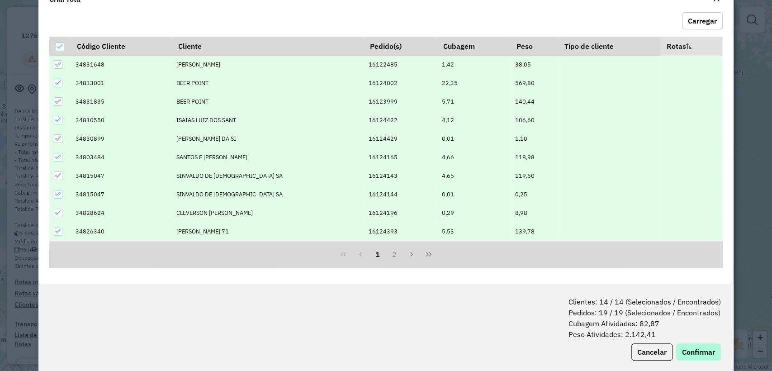
scroll to position [45, 0]
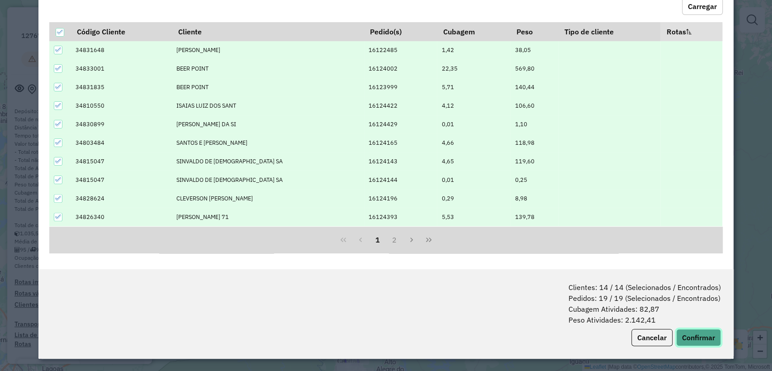
click at [700, 334] on button "Confirmar" at bounding box center [698, 337] width 45 height 17
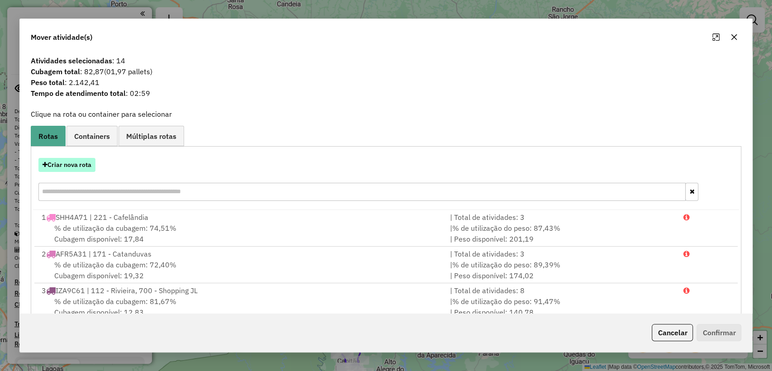
click at [58, 164] on button "Criar nova rota" at bounding box center [66, 165] width 57 height 14
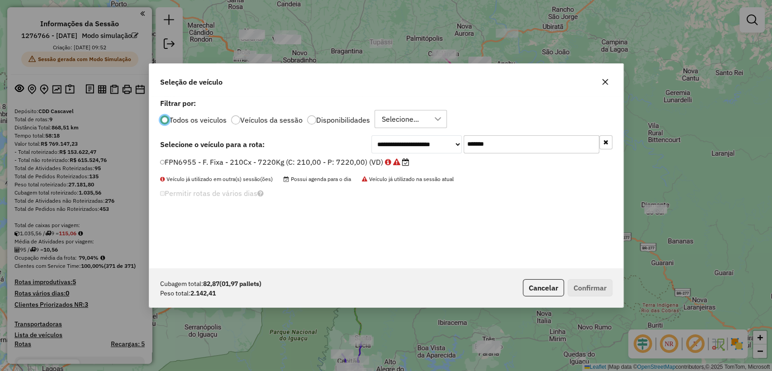
scroll to position [5, 3]
click at [494, 144] on input "*******" at bounding box center [532, 144] width 136 height 18
paste input "text"
type input "*******"
click at [309, 162] on label "FUM8003 - F. Fixa - 210Cx - 7220Kg (C: 210,00 - P: 7220,00) (VD)" at bounding box center [281, 162] width 243 height 11
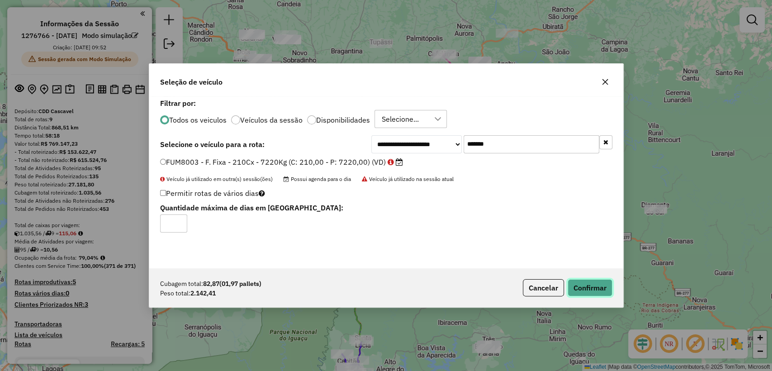
click at [594, 286] on button "Confirmar" at bounding box center [590, 287] width 45 height 17
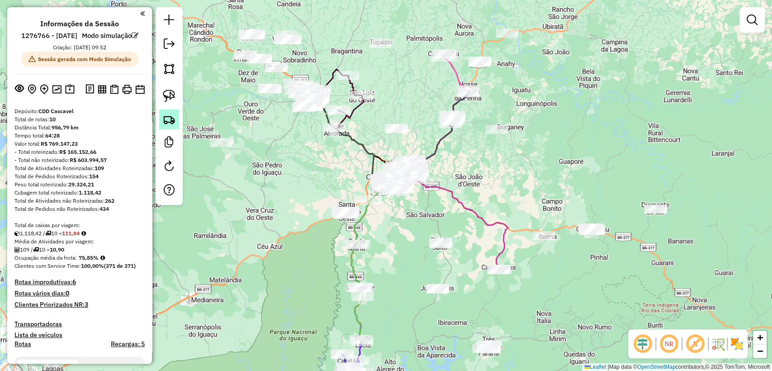
click at [173, 117] on img at bounding box center [169, 119] width 13 height 13
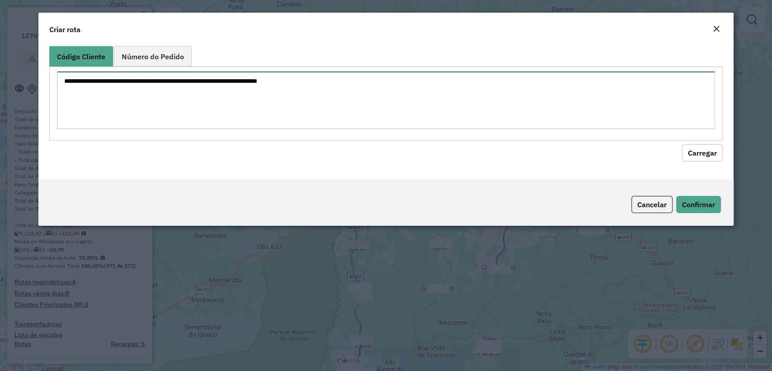
click at [204, 96] on textarea at bounding box center [386, 99] width 658 height 57
paste textarea "******** ******** ******** ******** ******** ******** ******** ******** *******…"
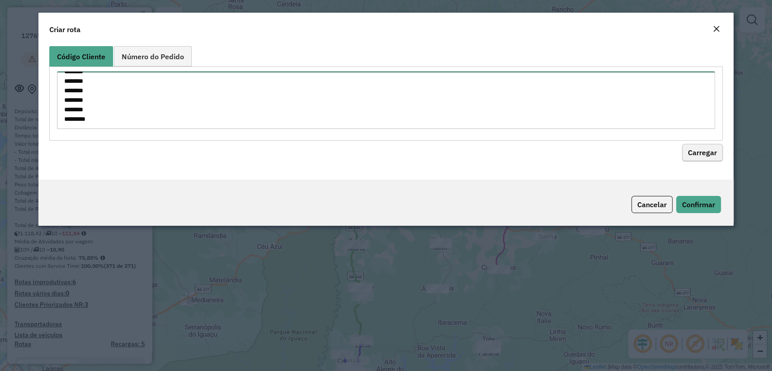
type textarea "******** ******** ******** ******** ******** ******** ******** ******** *******…"
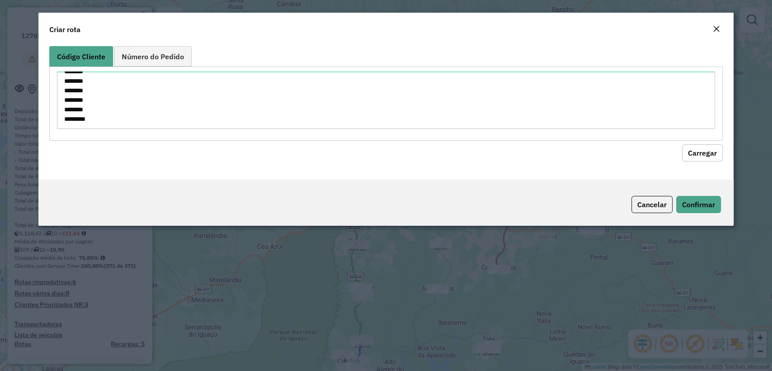
drag, startPoint x: 695, startPoint y: 148, endPoint x: 521, endPoint y: 163, distance: 174.4
click at [694, 148] on button "Carregar" at bounding box center [702, 152] width 41 height 17
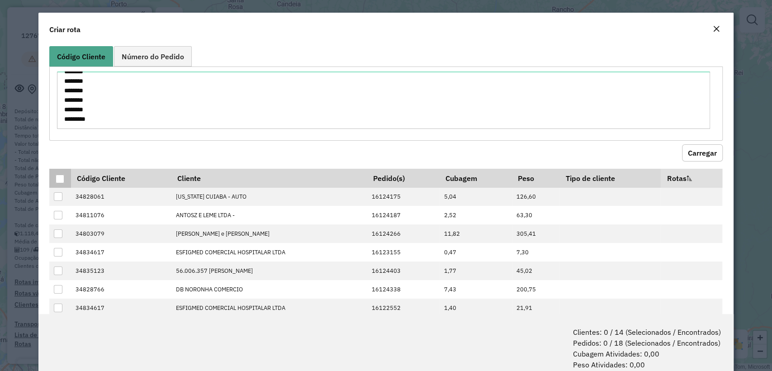
click at [56, 179] on div at bounding box center [60, 179] width 9 height 9
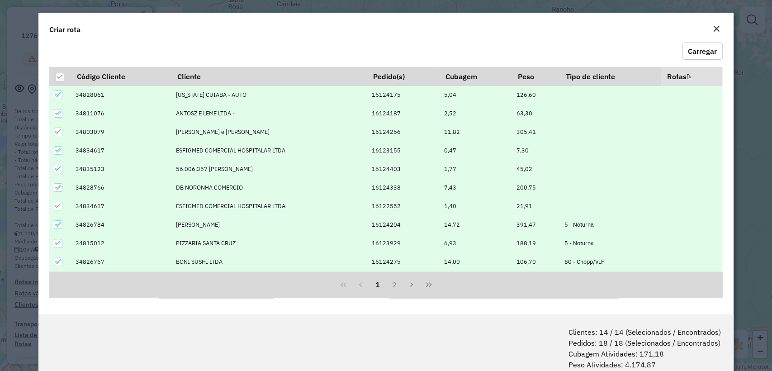
scroll to position [45, 0]
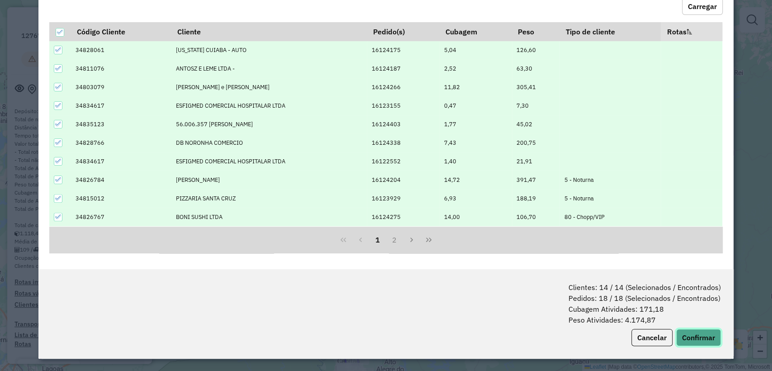
click at [693, 340] on button "Confirmar" at bounding box center [698, 337] width 45 height 17
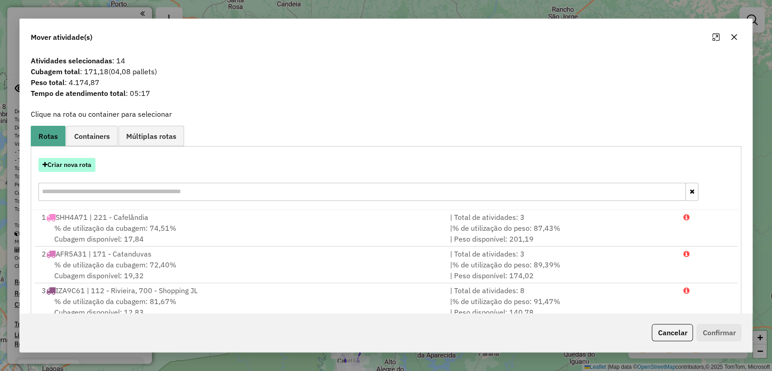
click at [81, 162] on button "Criar nova rota" at bounding box center [66, 165] width 57 height 14
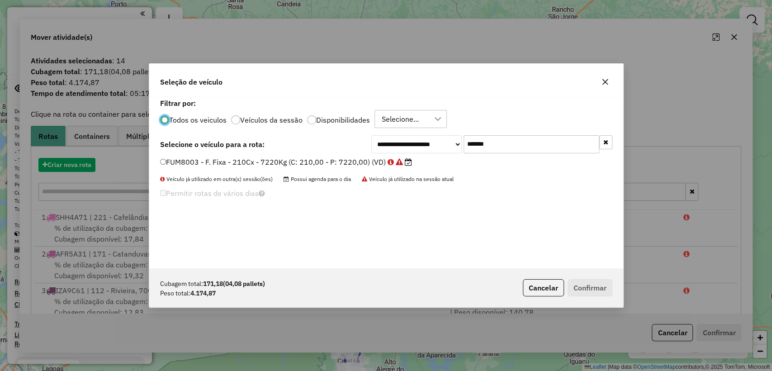
scroll to position [5, 3]
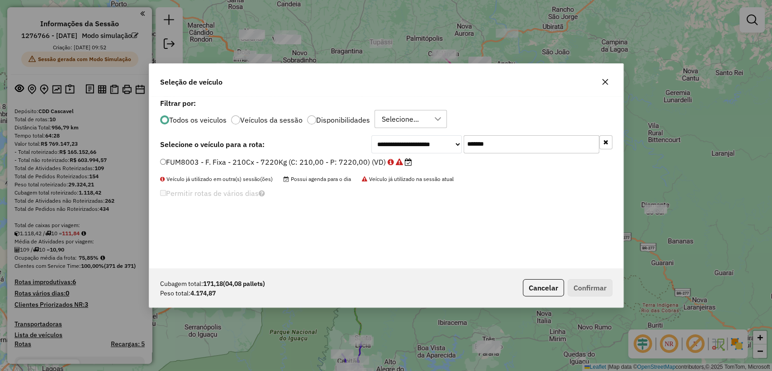
click at [521, 148] on input "*******" at bounding box center [532, 144] width 136 height 18
paste input "text"
type input "*******"
click at [338, 160] on label "QJU5097 - F. Fixa - 210Cx - 7340Kg (C: 210,00 - P: 7340,00) (VD)" at bounding box center [281, 162] width 242 height 11
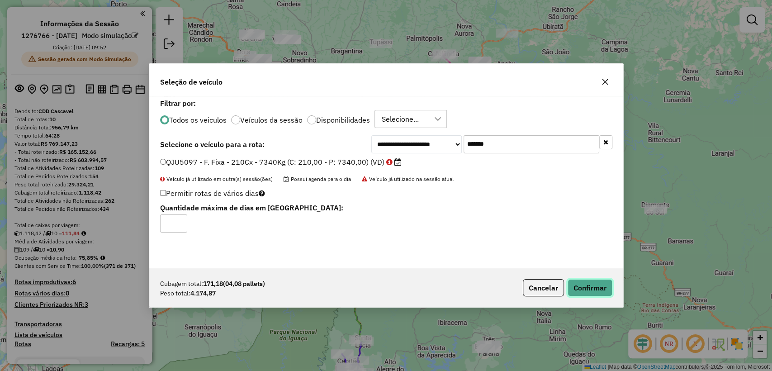
click at [594, 285] on button "Confirmar" at bounding box center [590, 287] width 45 height 17
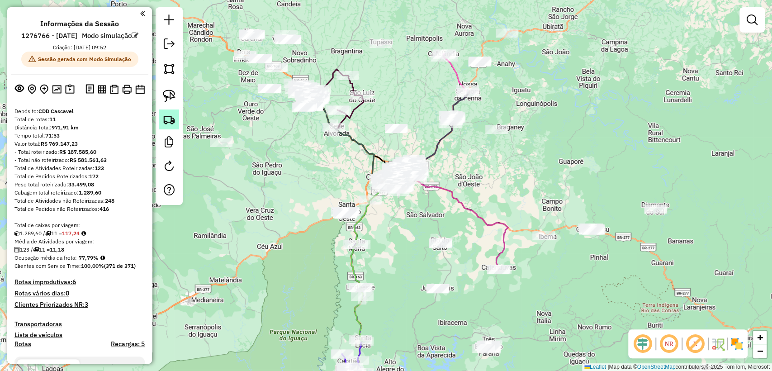
click at [171, 117] on img at bounding box center [169, 119] width 13 height 13
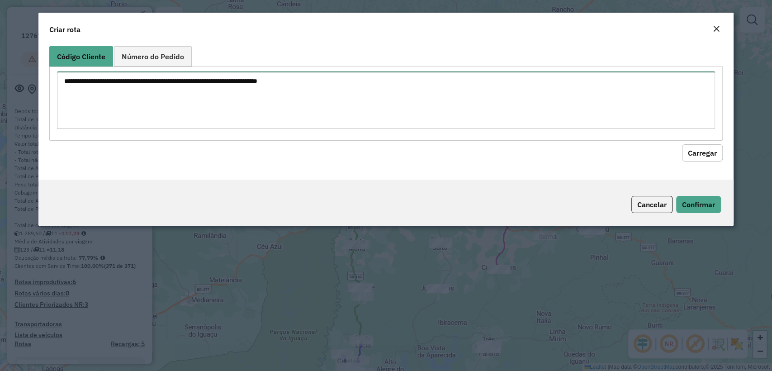
click at [251, 104] on textarea at bounding box center [386, 99] width 658 height 57
paste textarea "******** ******** ******** ******** ******** ******** ******** ********"
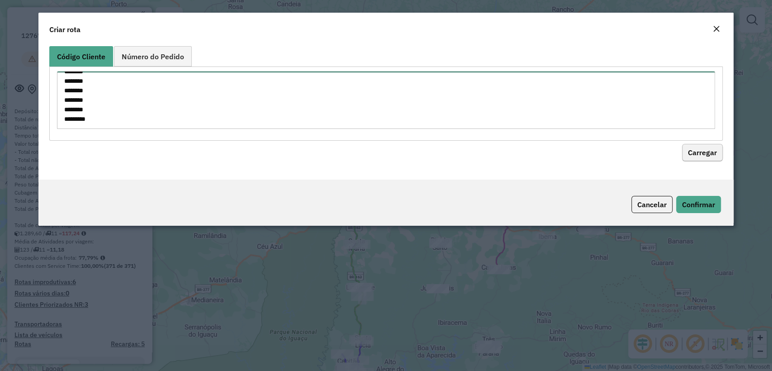
type textarea "******** ******** ******** ******** ******** ******** ******** ********"
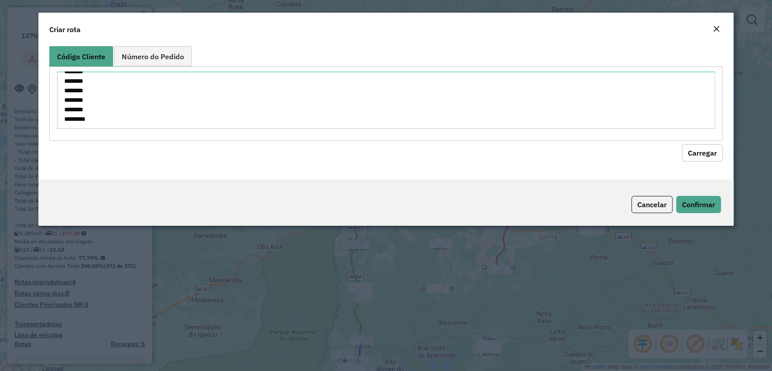
drag, startPoint x: 696, startPoint y: 158, endPoint x: 614, endPoint y: 157, distance: 82.3
click at [695, 158] on button "Carregar" at bounding box center [702, 152] width 41 height 17
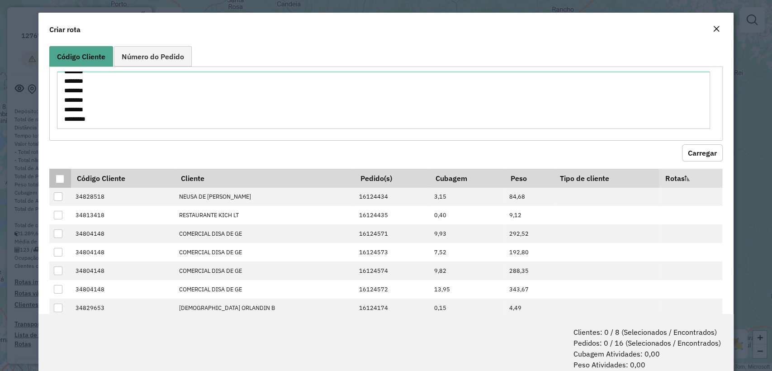
click at [60, 176] on div at bounding box center [60, 179] width 9 height 9
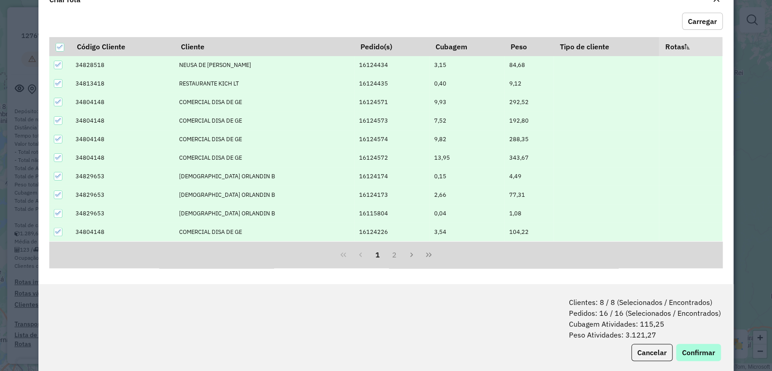
scroll to position [45, 0]
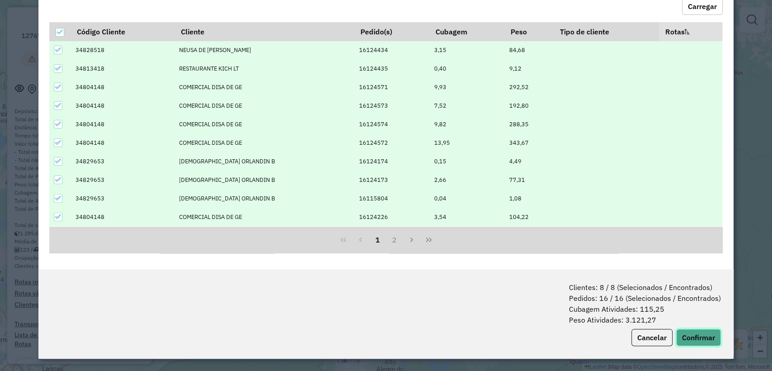
click at [692, 338] on button "Confirmar" at bounding box center [698, 337] width 45 height 17
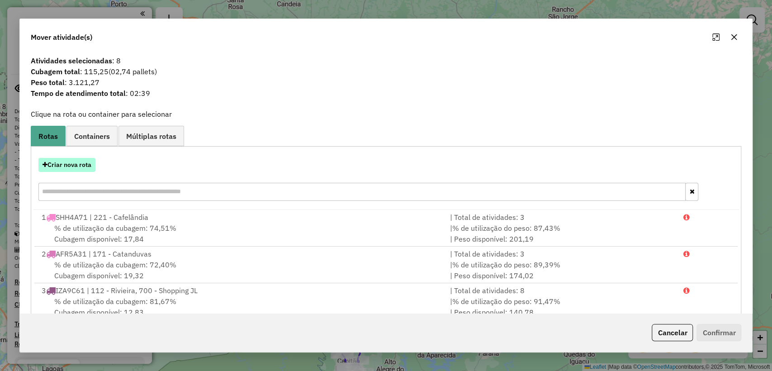
click at [80, 166] on button "Criar nova rota" at bounding box center [66, 165] width 57 height 14
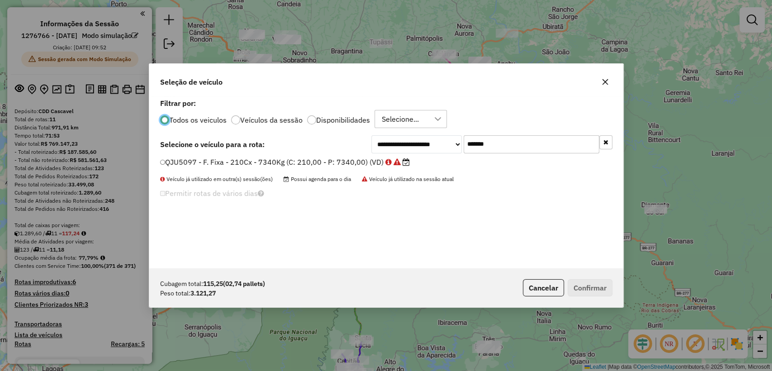
scroll to position [5, 3]
click at [488, 139] on input "*******" at bounding box center [532, 144] width 136 height 18
paste input "text"
type input "*******"
click at [333, 157] on label "QJU5232 - F. Fixa - 210Cx - 7340Kg (C: 210,00 - P: 7340,00) (VD)" at bounding box center [281, 162] width 242 height 11
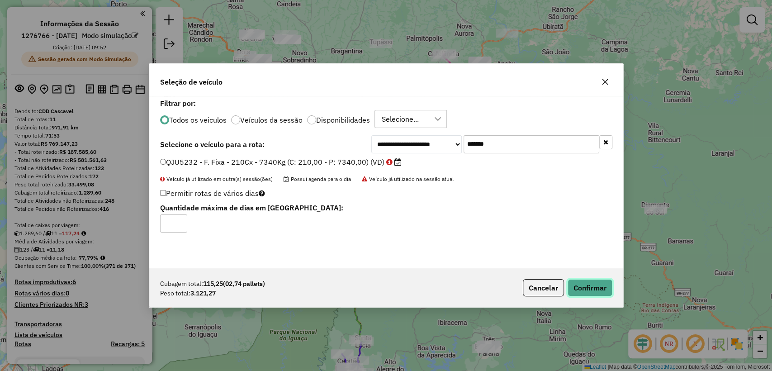
click at [604, 290] on button "Confirmar" at bounding box center [590, 287] width 45 height 17
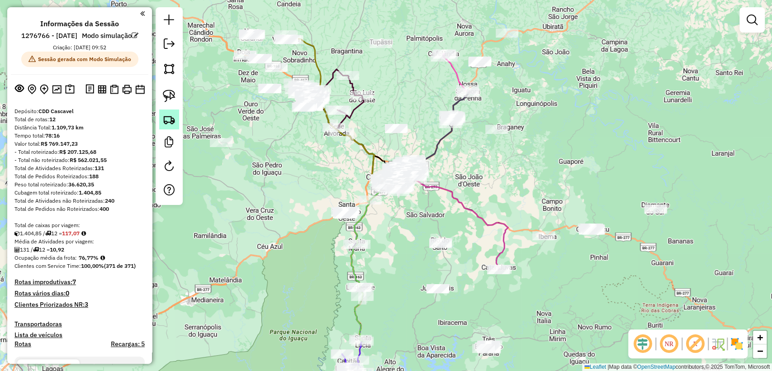
click at [171, 121] on img at bounding box center [169, 119] width 13 height 13
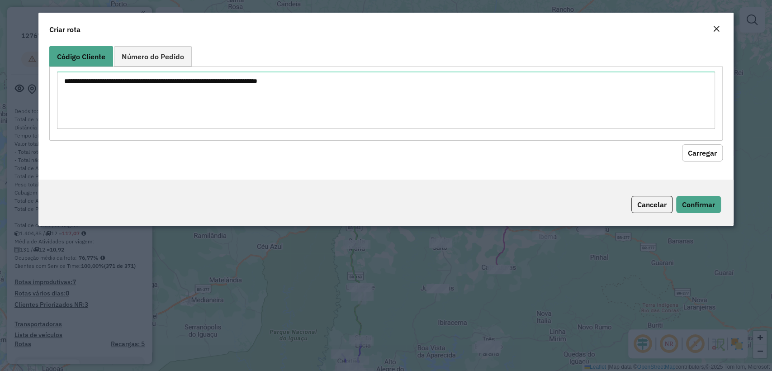
click at [275, 93] on textarea at bounding box center [386, 99] width 658 height 57
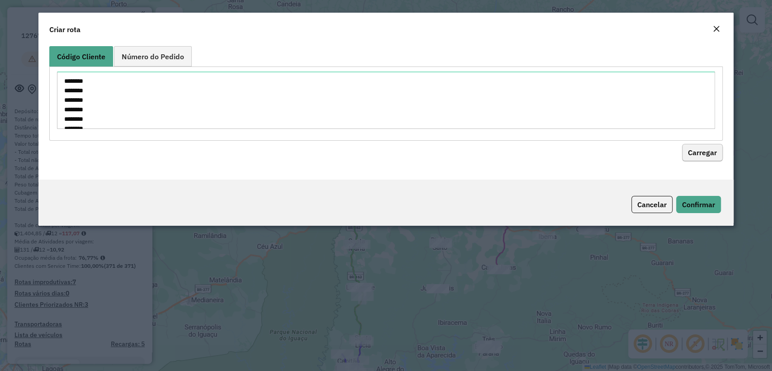
scroll to position [51, 0]
type textarea "******** ******** ******** ******** ******** ******** ******** ******** *******…"
click at [701, 153] on button "Carregar" at bounding box center [702, 152] width 41 height 17
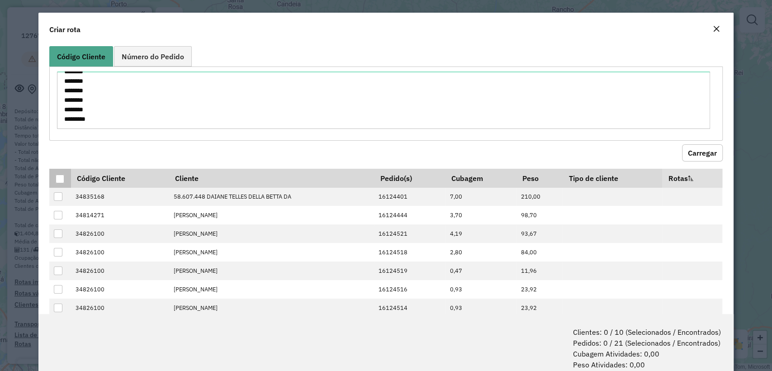
click at [57, 180] on div at bounding box center [60, 179] width 9 height 9
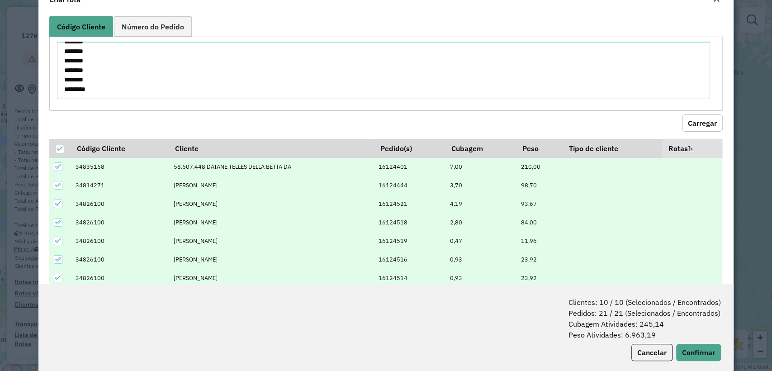
scroll to position [45, 0]
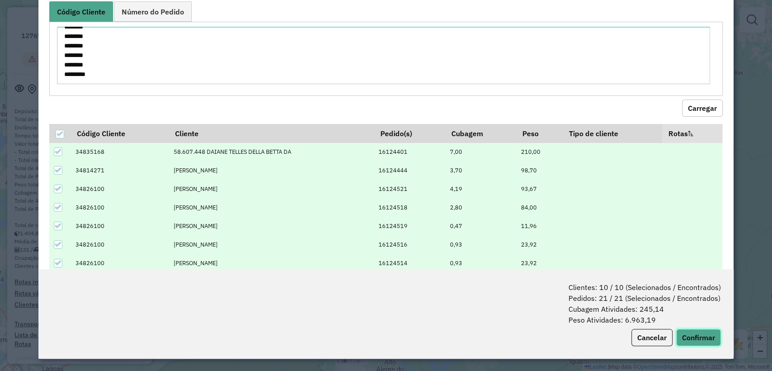
click at [703, 331] on button "Confirmar" at bounding box center [698, 337] width 45 height 17
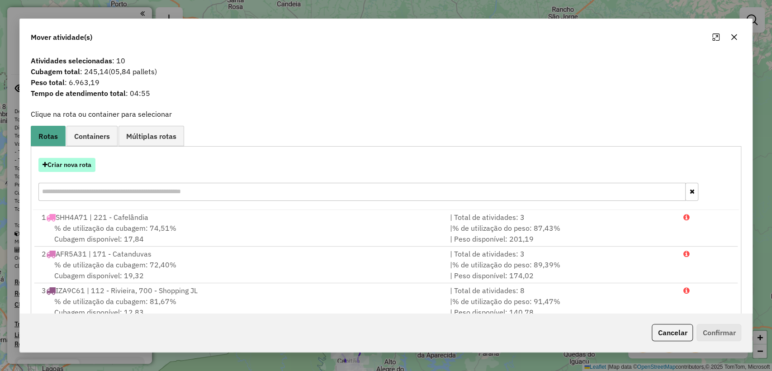
click at [72, 162] on button "Criar nova rota" at bounding box center [66, 165] width 57 height 14
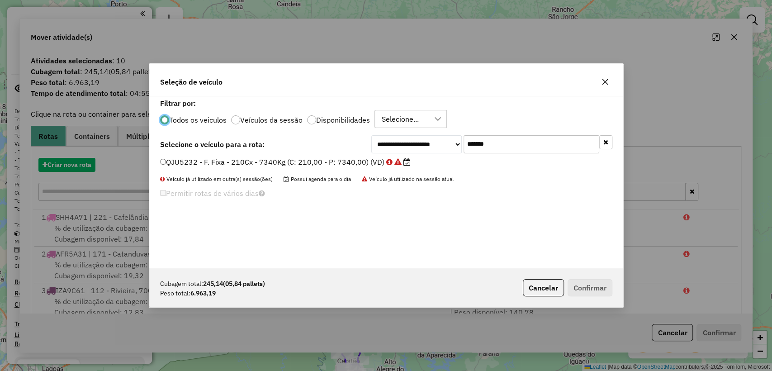
scroll to position [5, 3]
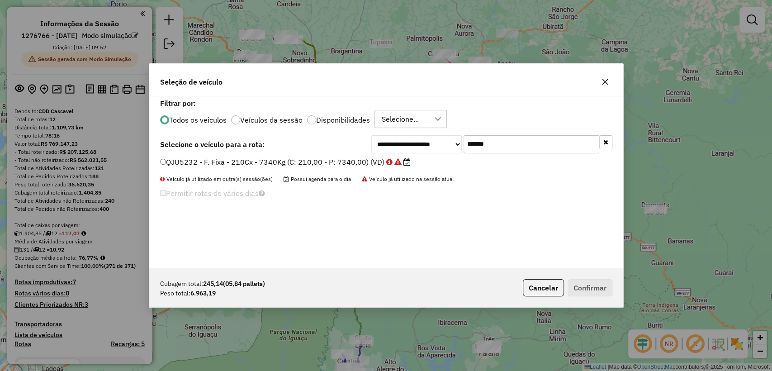
click at [507, 144] on input "*******" at bounding box center [532, 144] width 136 height 18
paste input "text"
type input "*******"
drag, startPoint x: 320, startPoint y: 159, endPoint x: 558, endPoint y: 252, distance: 255.1
click at [321, 159] on label "FPZ9B16 - F. Fixa - 336Cx - 8500Kg (C: 336,00 - P: 8500,00) (VD)" at bounding box center [280, 162] width 241 height 11
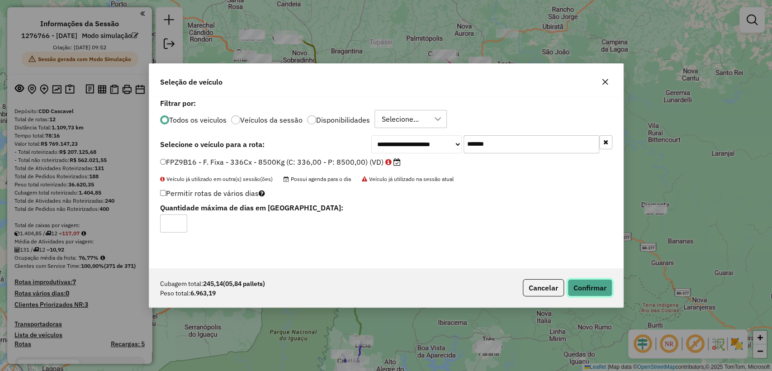
click at [587, 286] on button "Confirmar" at bounding box center [590, 287] width 45 height 17
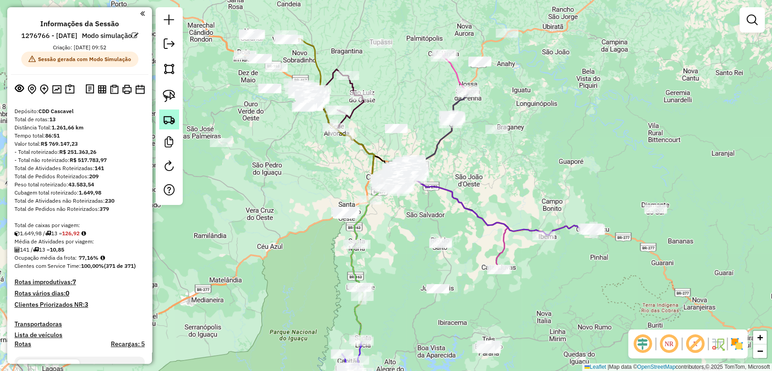
click at [174, 123] on img at bounding box center [169, 119] width 13 height 13
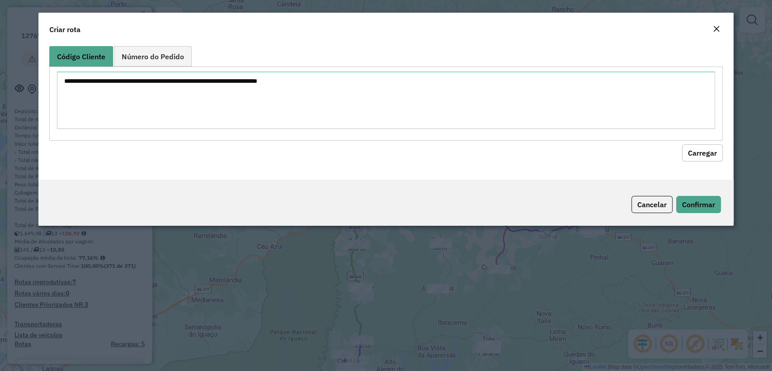
click at [247, 81] on textarea at bounding box center [386, 99] width 658 height 57
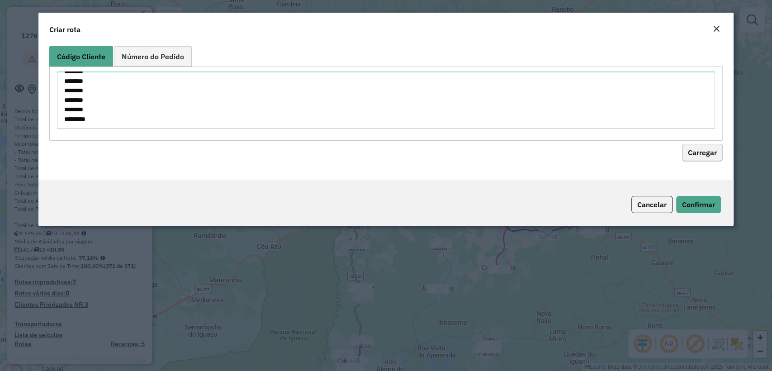
type textarea "******** ******** ******** ******** ******** ******** ******** ******** *******…"
click at [697, 150] on button "Carregar" at bounding box center [702, 152] width 41 height 17
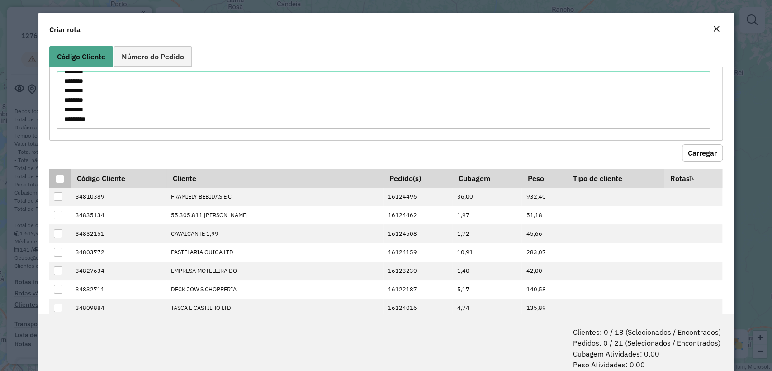
click at [61, 178] on div at bounding box center [60, 179] width 9 height 9
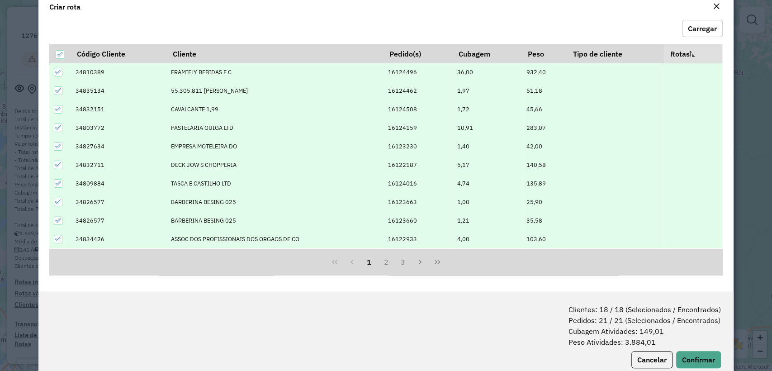
scroll to position [45, 0]
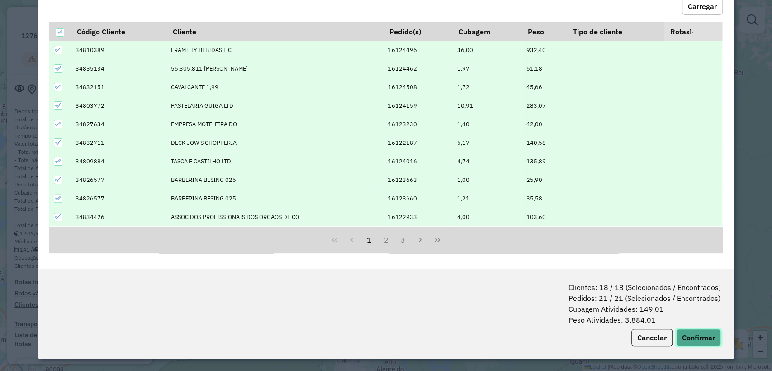
click at [693, 342] on button "Confirmar" at bounding box center [698, 337] width 45 height 17
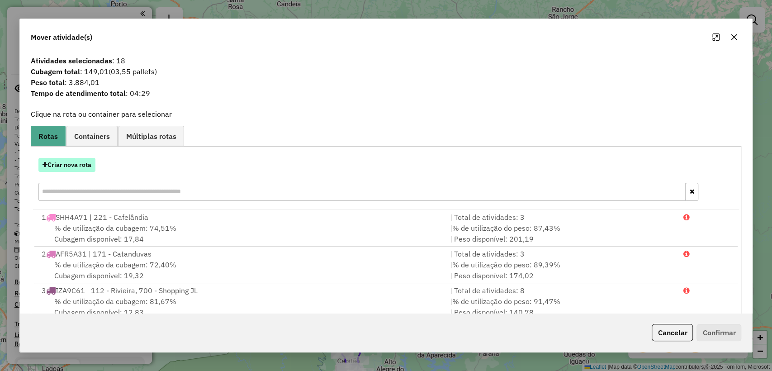
click at [77, 166] on button "Criar nova rota" at bounding box center [66, 165] width 57 height 14
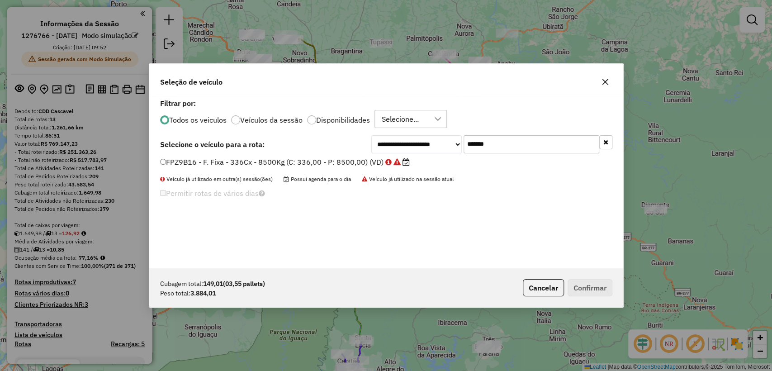
scroll to position [5, 3]
click at [529, 149] on input "*******" at bounding box center [532, 144] width 136 height 18
paste input "text"
type input "*******"
click at [303, 158] on label "FNK7B64 - F. Fixa - 336Cx - 8500Kg (C: 336,00 - P: 8500,00) (VD)" at bounding box center [281, 162] width 242 height 11
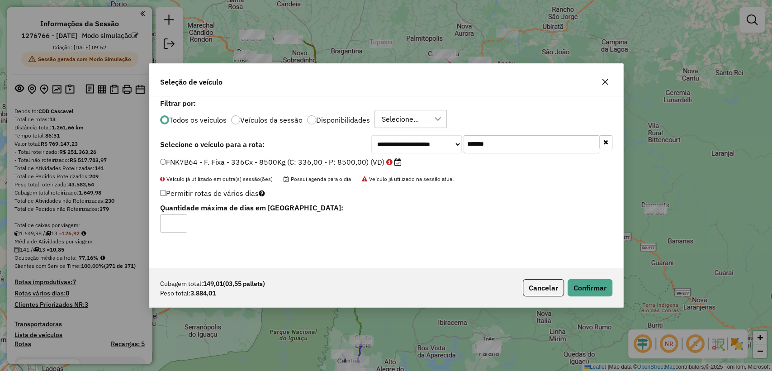
click at [584, 274] on div "Cubagem total: 149,01 (03,55 pallets) Peso total: 3.884,01 Cancelar Confirmar" at bounding box center [386, 287] width 474 height 39
click at [584, 276] on div "Cubagem total: 149,01 (03,55 pallets) Peso total: 3.884,01 Cancelar Confirmar" at bounding box center [386, 287] width 474 height 39
click at [584, 283] on button "Confirmar" at bounding box center [590, 287] width 45 height 17
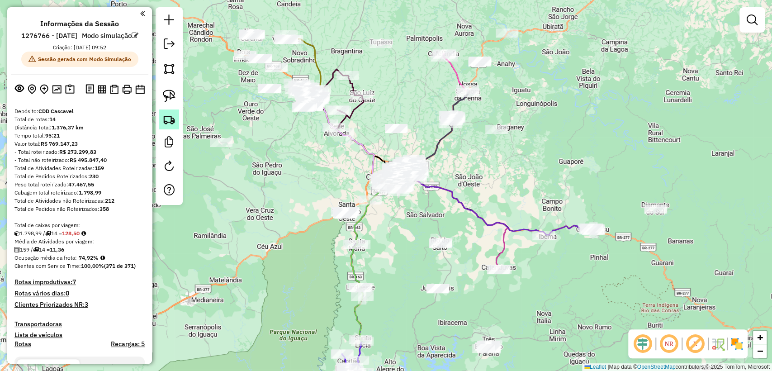
click at [174, 119] on img at bounding box center [169, 119] width 13 height 13
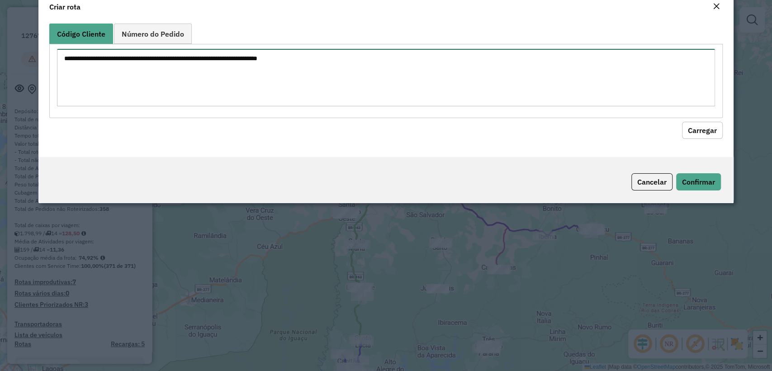
click at [217, 91] on textarea at bounding box center [386, 77] width 658 height 57
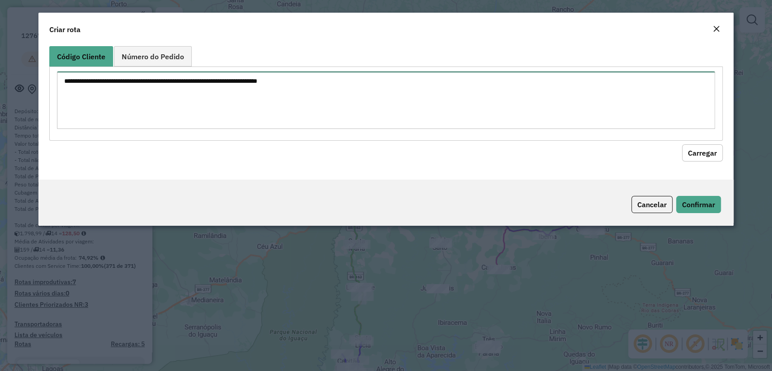
paste textarea "******** ******** ******** ******** ******** ******** ******** ******** *******…"
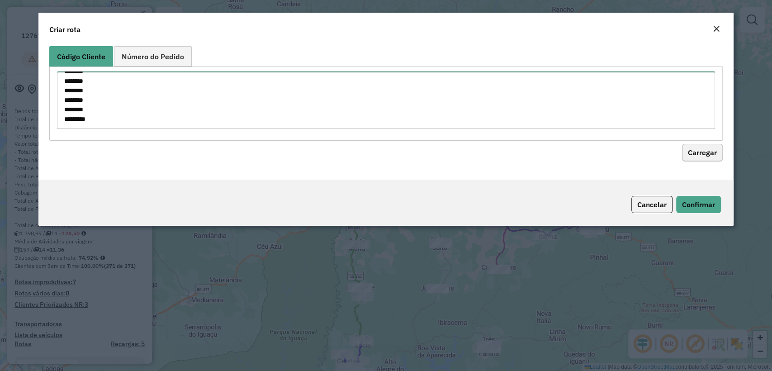
type textarea "******** ******** ******** ******** ******** ******** ******** ******** *******…"
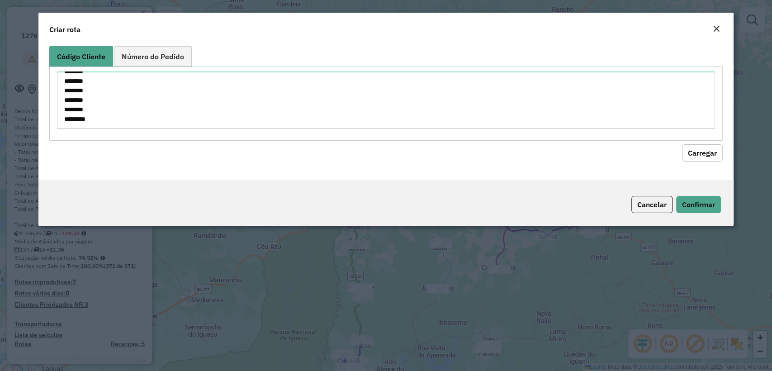
click at [703, 145] on button "Carregar" at bounding box center [702, 152] width 41 height 17
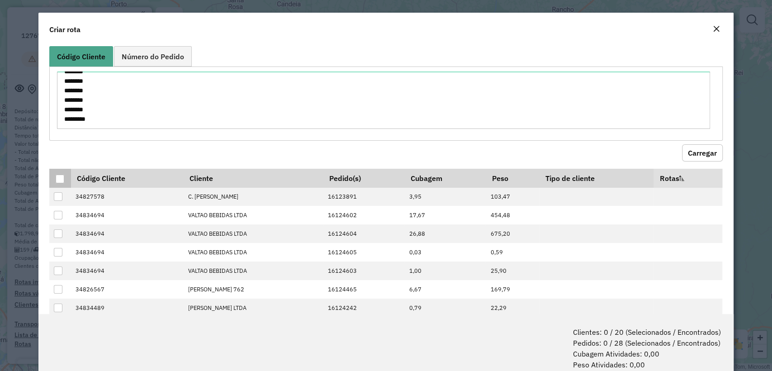
click at [60, 182] on div at bounding box center [60, 179] width 9 height 9
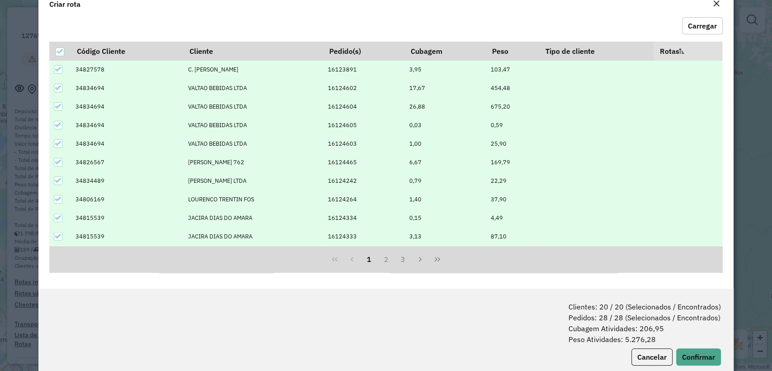
scroll to position [45, 0]
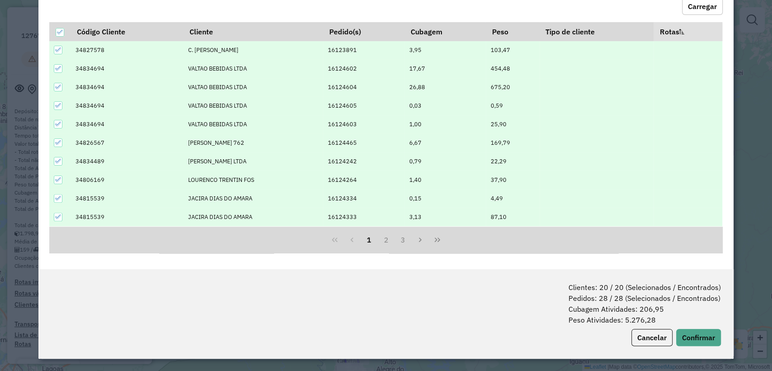
click at [698, 351] on div "Clientes: 20 / 20 (Selecionados / Encontrados) Pedidos: 28 / 28 (Selecionados /…" at bounding box center [385, 314] width 695 height 90
click at [691, 342] on button "Confirmar" at bounding box center [698, 337] width 45 height 17
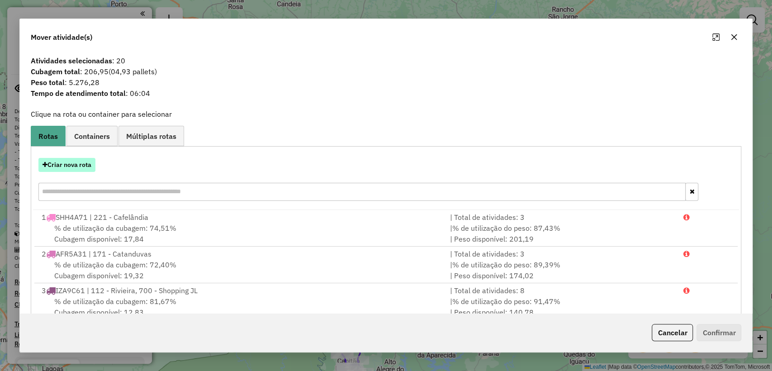
click at [79, 167] on button "Criar nova rota" at bounding box center [66, 165] width 57 height 14
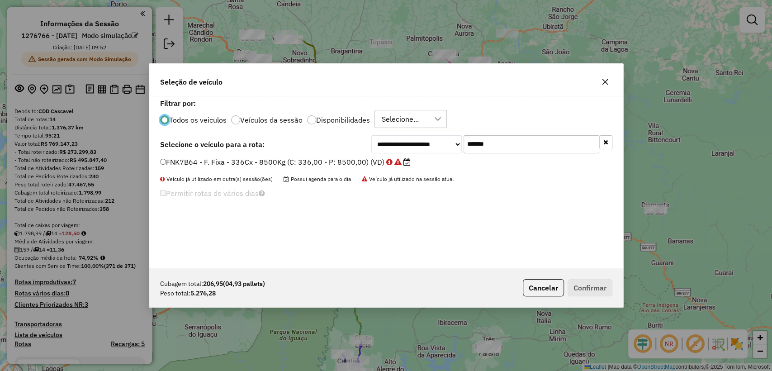
scroll to position [5, 3]
click at [510, 143] on input "*******" at bounding box center [532, 144] width 136 height 18
paste input "text"
type input "*******"
click at [324, 159] on label "FZB9I35 - F. Fixa - 336Cx - 8500Kg (C: 336,00 - P: 8500,00) (VD)" at bounding box center [279, 162] width 239 height 11
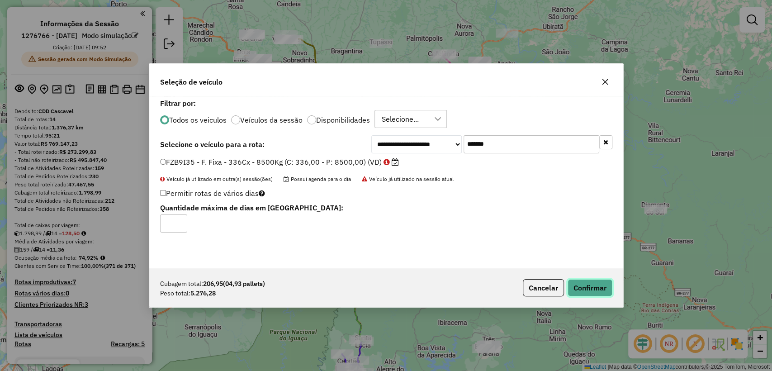
click at [590, 288] on button "Confirmar" at bounding box center [590, 287] width 45 height 17
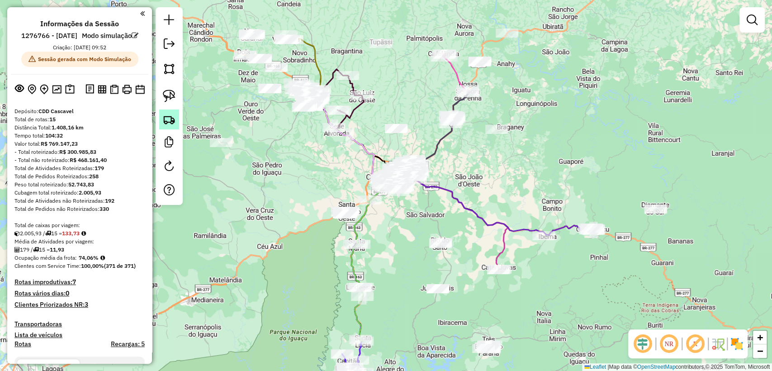
click at [163, 119] on img at bounding box center [169, 119] width 13 height 13
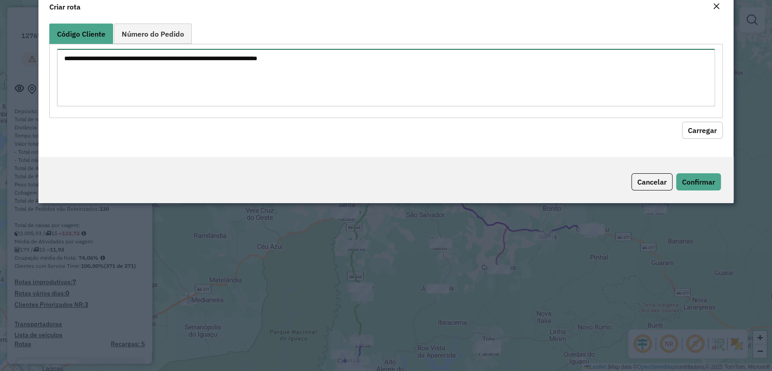
click at [227, 96] on textarea at bounding box center [386, 77] width 658 height 57
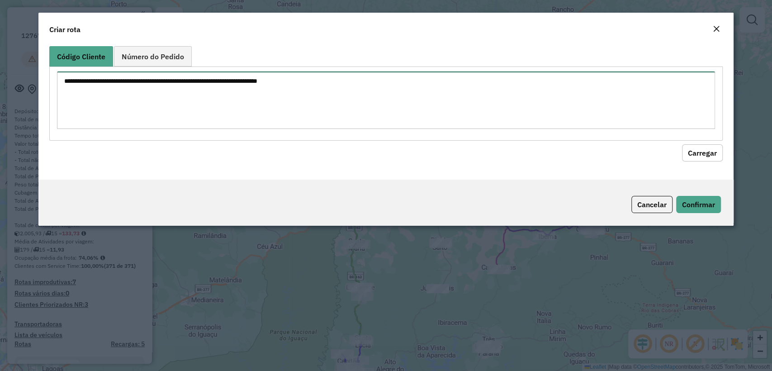
paste textarea "******** ******** ******** ******** ******** ******** ******** ******** *******…"
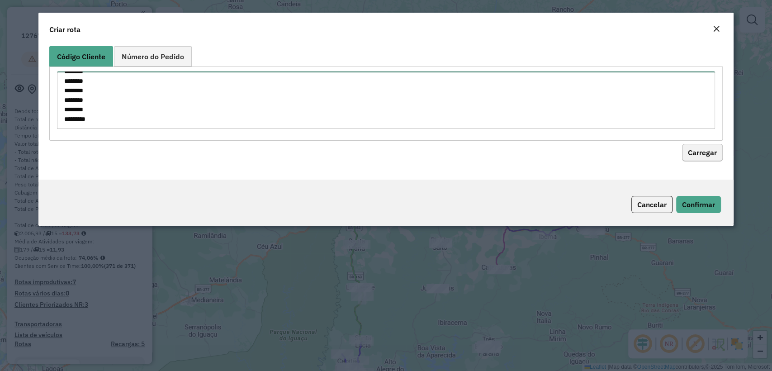
type textarea "******** ******** ******** ******** ******** ******** ******** ******** *******…"
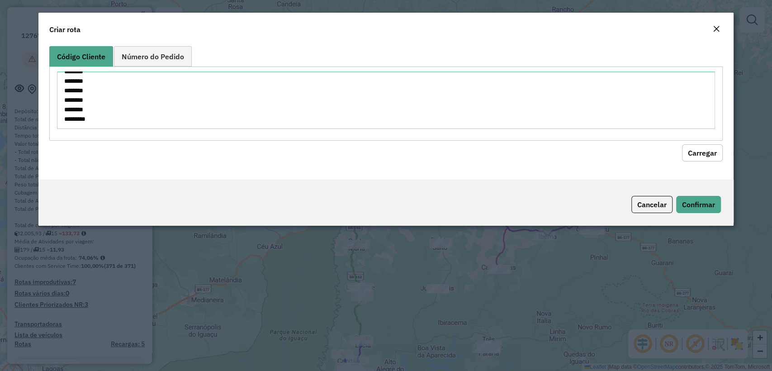
drag, startPoint x: 697, startPoint y: 147, endPoint x: 283, endPoint y: 162, distance: 414.2
click at [694, 147] on button "Carregar" at bounding box center [702, 152] width 41 height 17
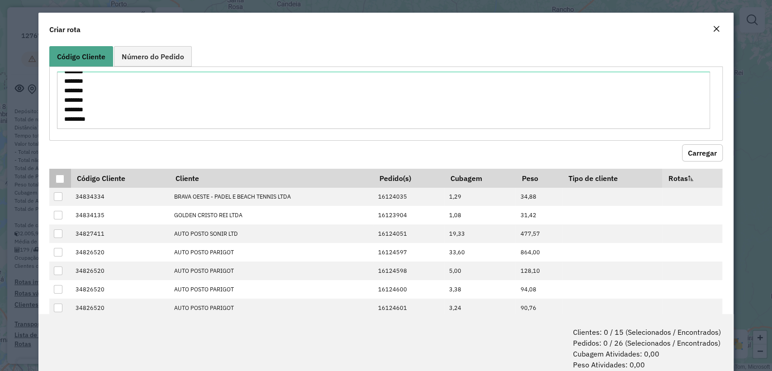
click at [62, 179] on div at bounding box center [60, 179] width 9 height 9
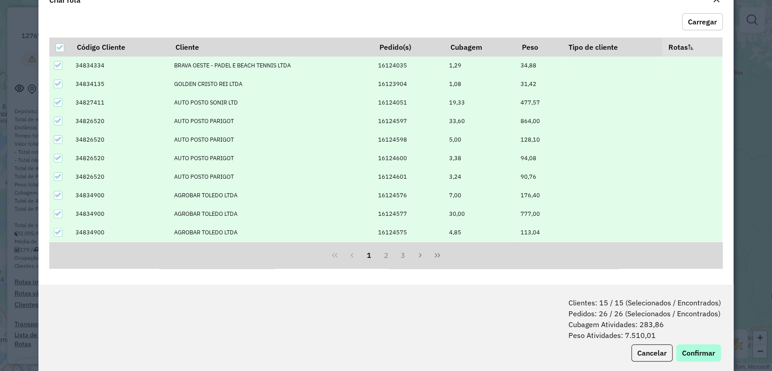
scroll to position [45, 0]
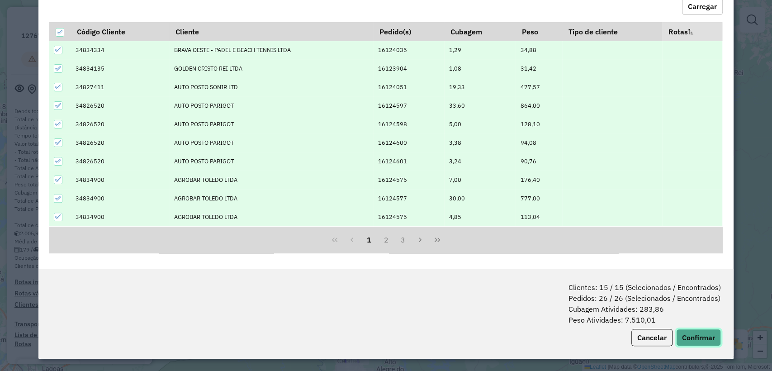
click at [689, 341] on button "Confirmar" at bounding box center [698, 337] width 45 height 17
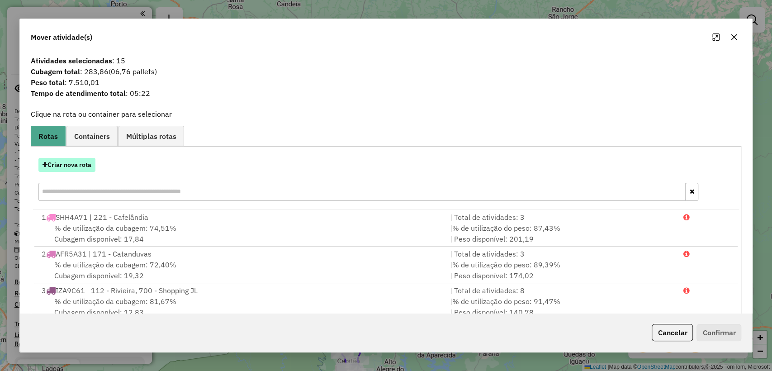
click at [69, 166] on button "Criar nova rota" at bounding box center [66, 165] width 57 height 14
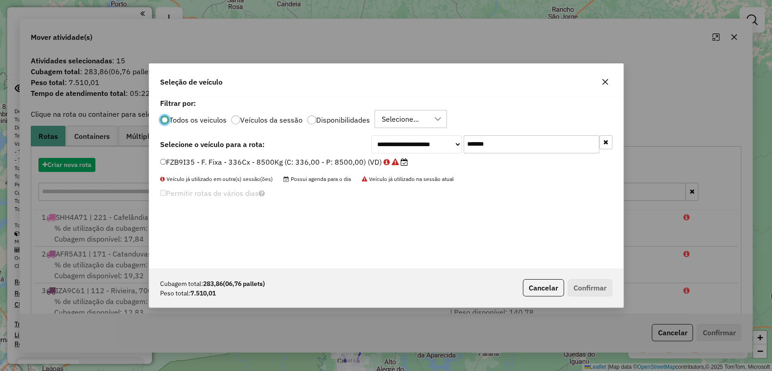
scroll to position [5, 3]
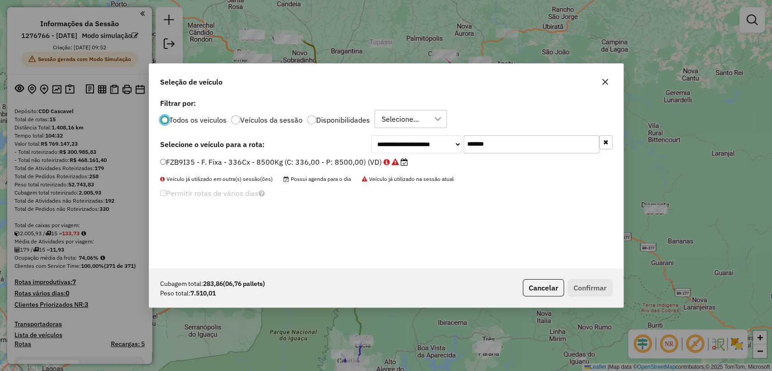
click at [499, 151] on input "*******" at bounding box center [532, 144] width 136 height 18
paste input "text"
type input "*******"
click at [324, 161] on label "FZU3C68 - F. Fixa - 336Cx - 8500Kg (C: 336,00 - P: 8500,00) (VD)" at bounding box center [280, 162] width 241 height 11
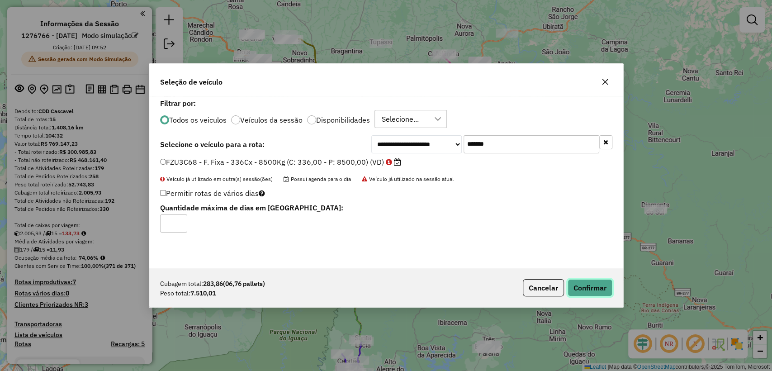
click at [595, 280] on button "Confirmar" at bounding box center [590, 287] width 45 height 17
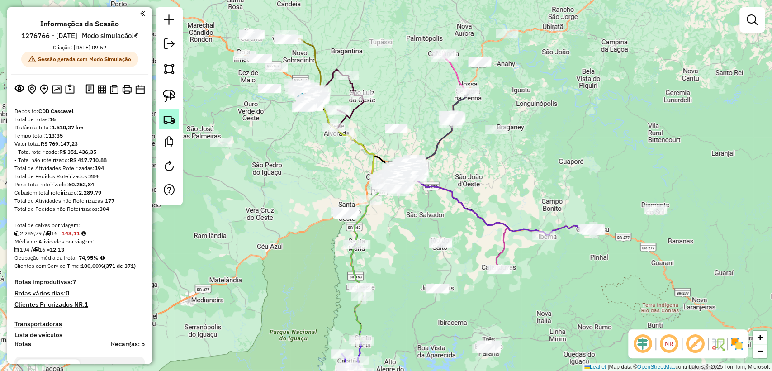
click at [166, 116] on img at bounding box center [169, 119] width 13 height 13
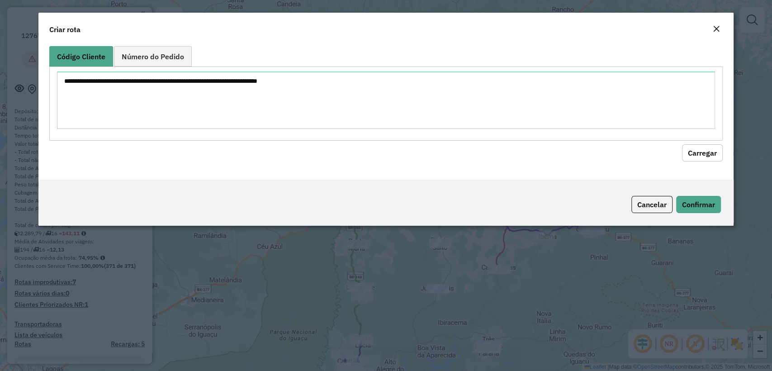
click at [249, 88] on textarea at bounding box center [386, 99] width 658 height 57
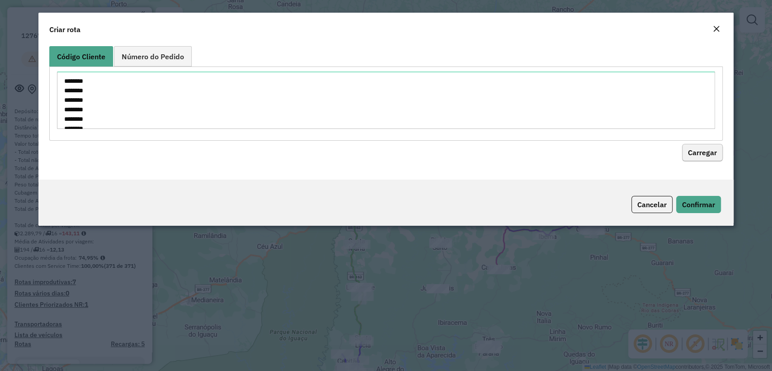
scroll to position [108, 0]
type textarea "******** ******** ******** ******** ******** ******** ******** ******** *******…"
click at [705, 155] on button "Carregar" at bounding box center [702, 152] width 41 height 17
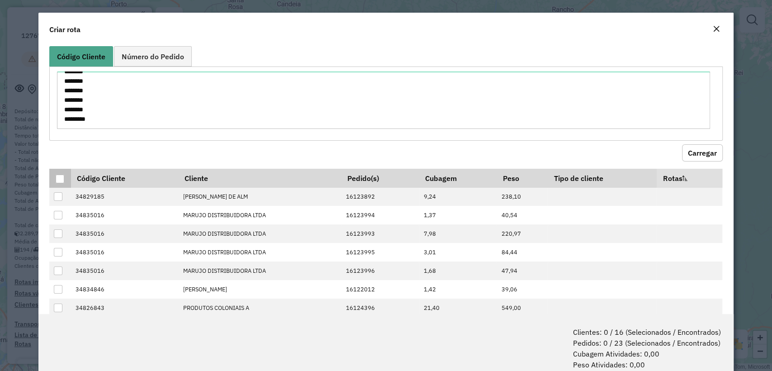
click at [58, 176] on div at bounding box center [60, 179] width 9 height 9
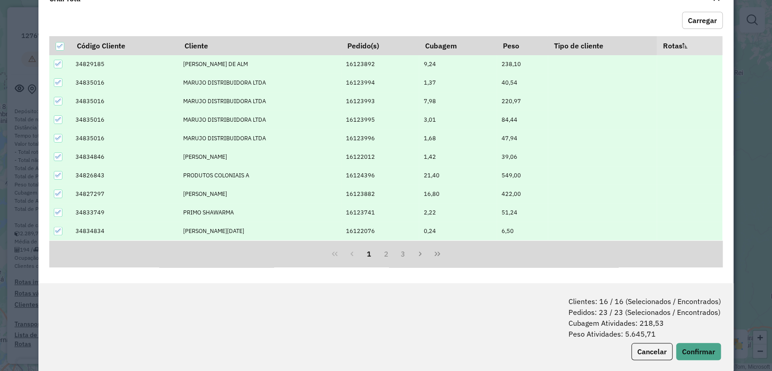
scroll to position [45, 0]
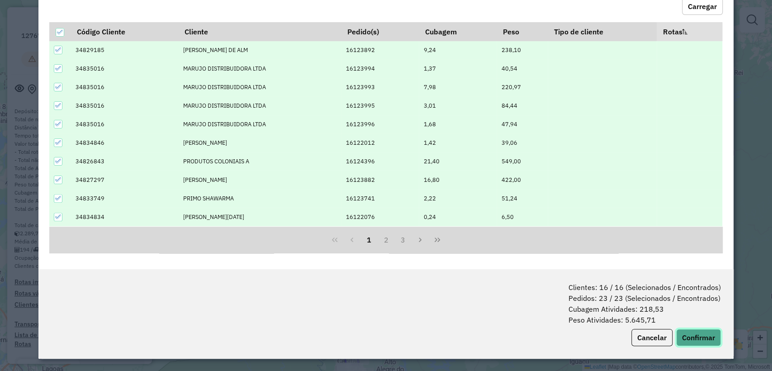
click at [705, 330] on button "Confirmar" at bounding box center [698, 337] width 45 height 17
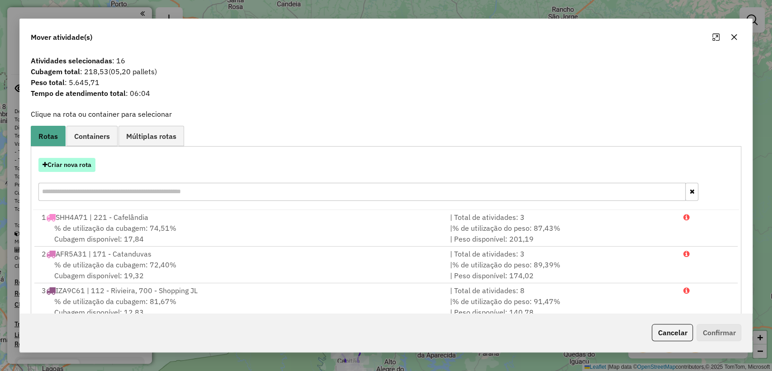
click at [63, 166] on button "Criar nova rota" at bounding box center [66, 165] width 57 height 14
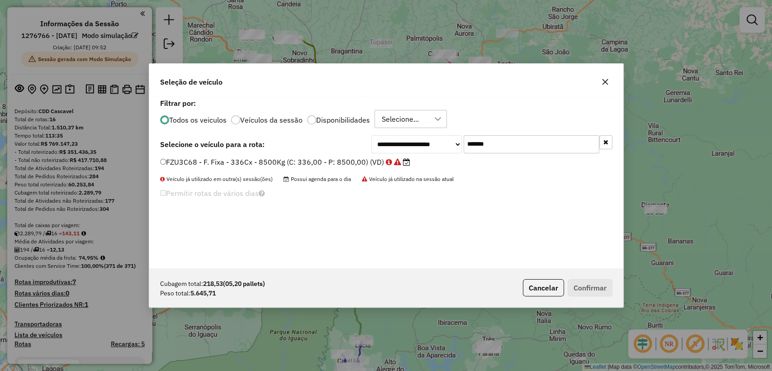
scroll to position [5, 3]
click at [500, 147] on input "*******" at bounding box center [532, 144] width 136 height 18
paste input "text"
type input "*******"
click at [337, 164] on label "FQW2B17 - F. Fixa - 336Cx - 8500Kg (C: 336,00 - P: 8500,00) (VD)" at bounding box center [281, 162] width 243 height 11
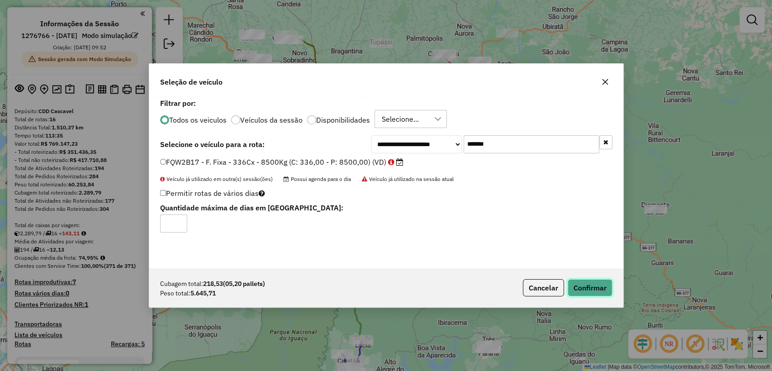
drag, startPoint x: 594, startPoint y: 290, endPoint x: 589, endPoint y: 288, distance: 5.3
click at [594, 290] on button "Confirmar" at bounding box center [590, 287] width 45 height 17
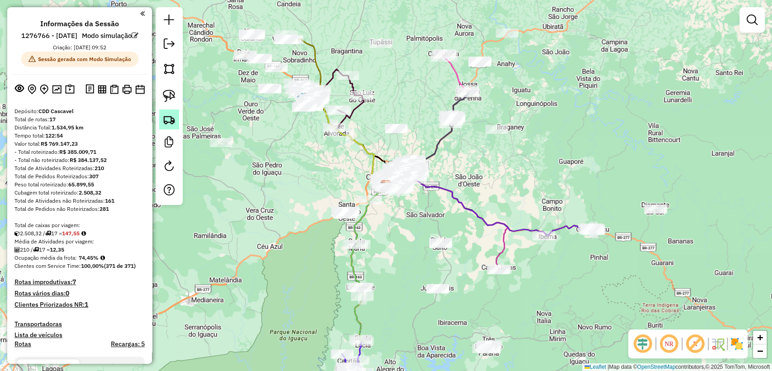
click at [166, 126] on link at bounding box center [169, 119] width 20 height 20
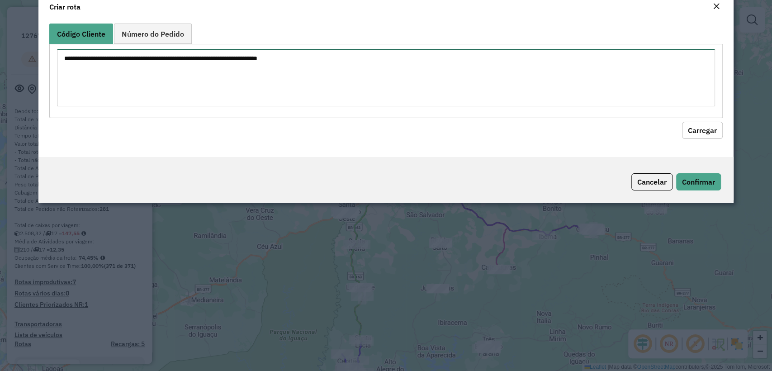
click at [221, 102] on textarea at bounding box center [386, 77] width 658 height 57
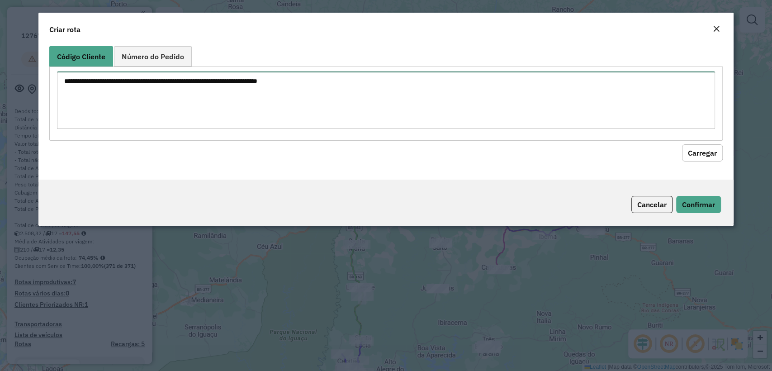
paste textarea "******** ******** ******** ******** ******** ******** ******** ******** *******…"
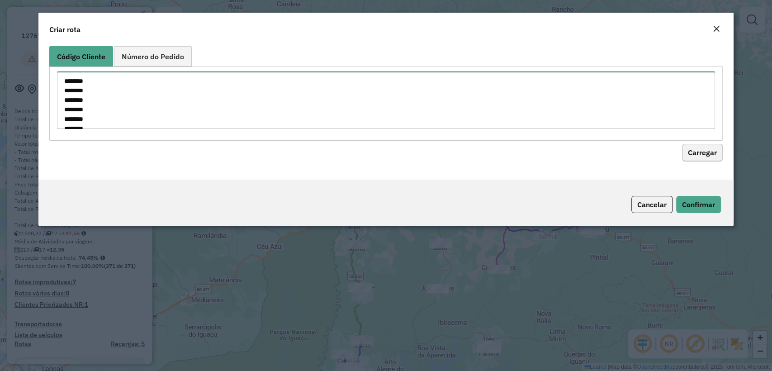
scroll to position [165, 0]
type textarea "******** ******** ******** ******** ******** ******** ******** ******** *******…"
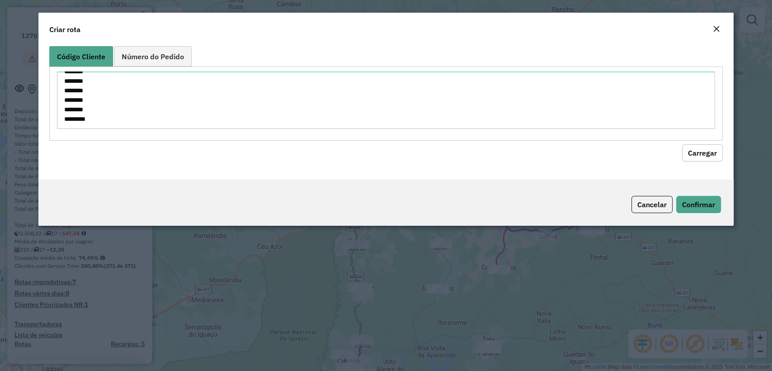
drag, startPoint x: 695, startPoint y: 159, endPoint x: 526, endPoint y: 164, distance: 168.8
click at [692, 157] on button "Carregar" at bounding box center [702, 152] width 41 height 17
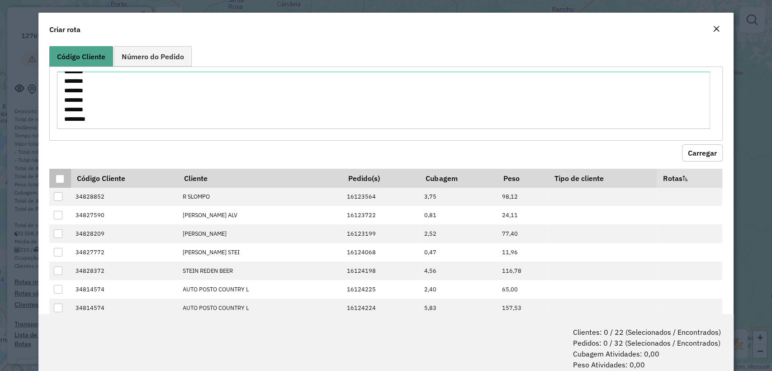
click at [60, 182] on div at bounding box center [60, 179] width 9 height 9
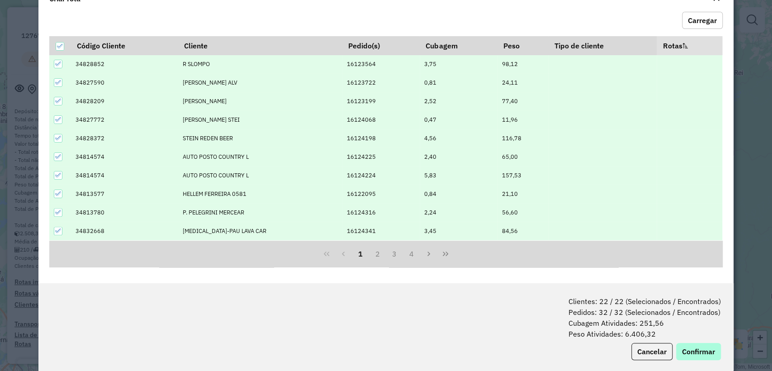
scroll to position [45, 0]
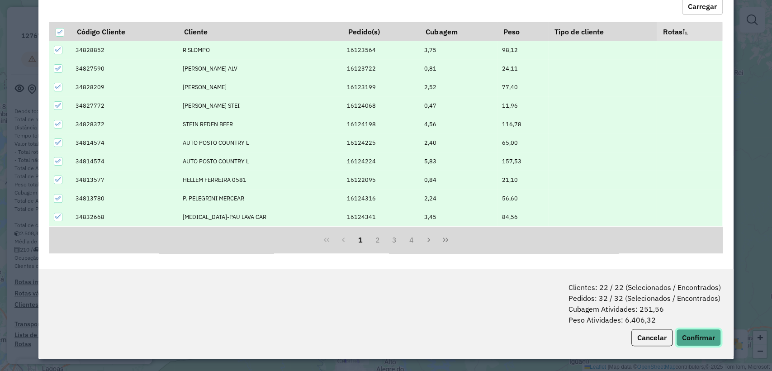
click at [697, 332] on button "Confirmar" at bounding box center [698, 337] width 45 height 17
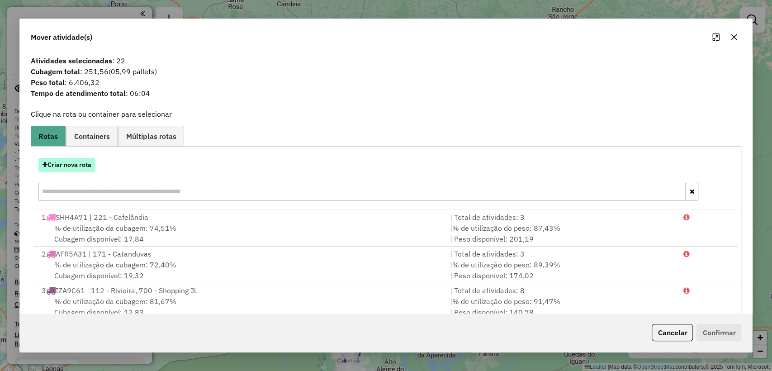
click at [88, 166] on button "Criar nova rota" at bounding box center [66, 165] width 57 height 14
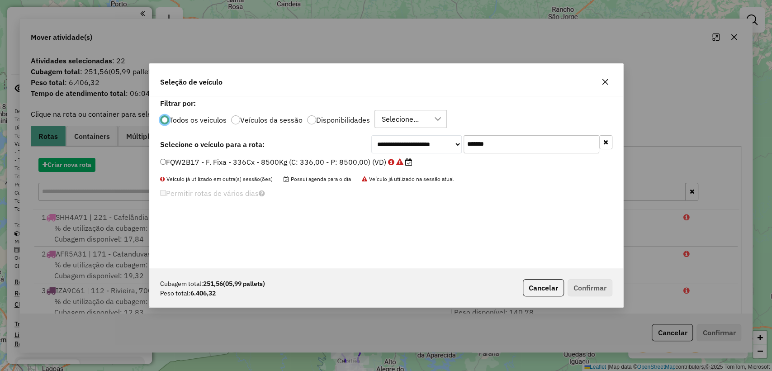
scroll to position [5, 3]
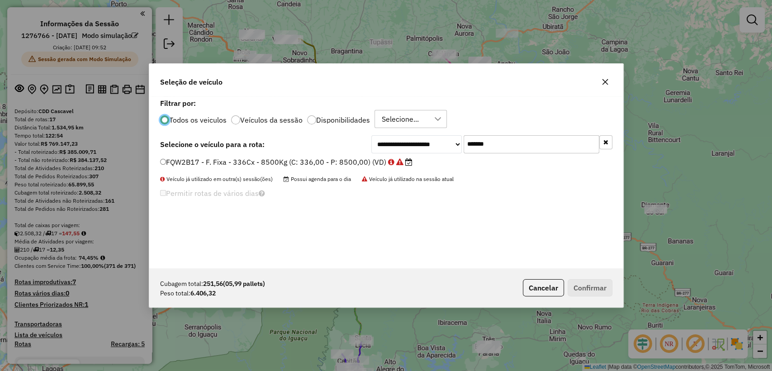
click at [506, 144] on input "*******" at bounding box center [532, 144] width 136 height 18
paste input "text"
type input "*******"
click at [340, 162] on label "GCK3B72 - F. Fixa - 336Cx - 8500Kg (C: 336,00 - P: 8500,00) (VD)" at bounding box center [281, 162] width 242 height 11
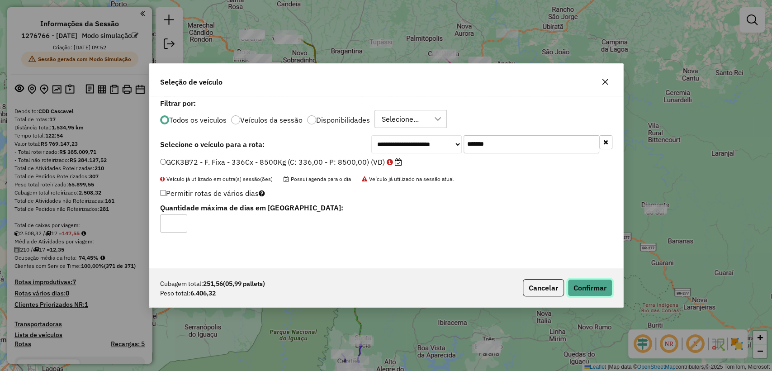
click at [583, 285] on button "Confirmar" at bounding box center [590, 287] width 45 height 17
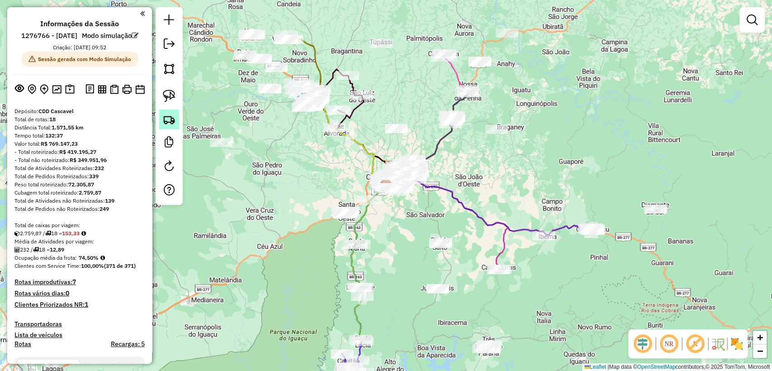
click at [168, 126] on link at bounding box center [169, 119] width 20 height 20
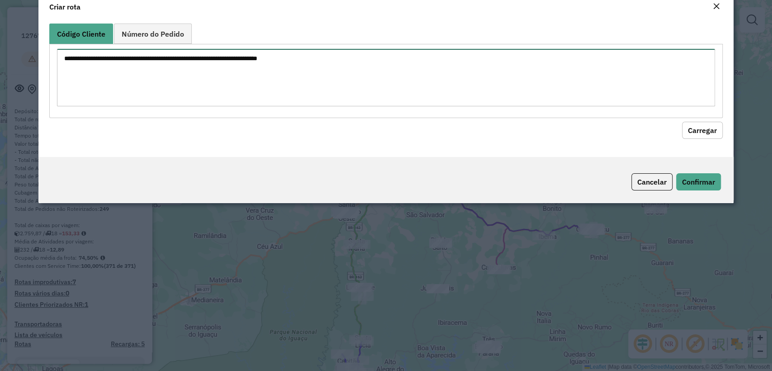
click at [266, 92] on textarea at bounding box center [386, 77] width 658 height 57
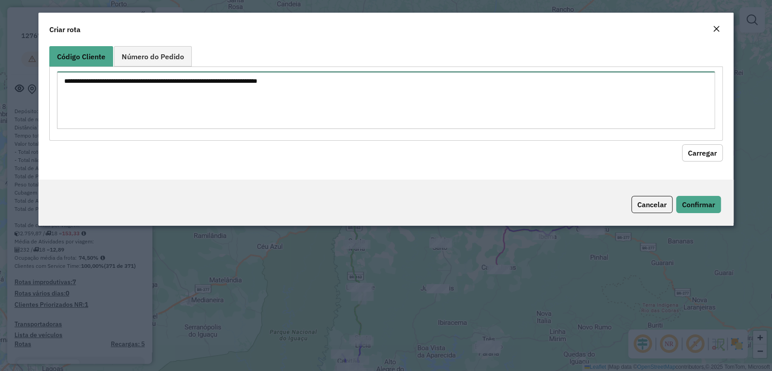
paste textarea "******** ******** ******** ******** ******** ******** ******** ******** *******…"
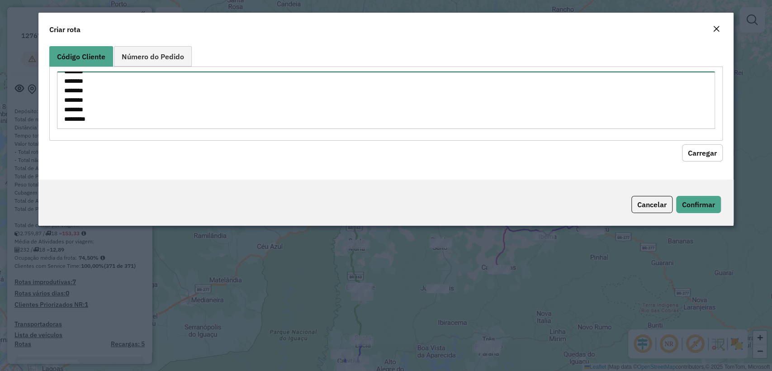
type textarea "******** ******** ******** ******** ******** ******** ******** ******** *******…"
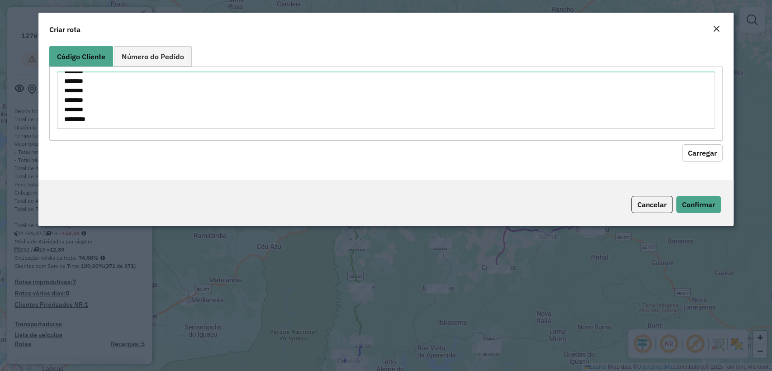
click at [712, 165] on div "Código Cliente Número do Pedido ******** ******** ******** ******** ******** **…" at bounding box center [385, 111] width 695 height 137
drag, startPoint x: 702, startPoint y: 152, endPoint x: 532, endPoint y: 132, distance: 171.2
click at [700, 151] on button "Carregar" at bounding box center [702, 152] width 41 height 17
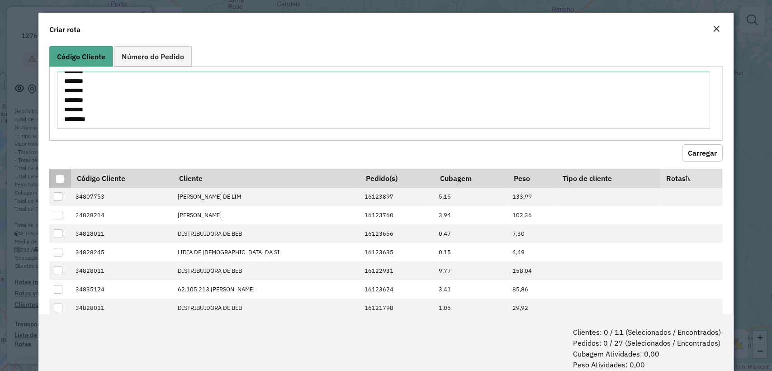
click at [55, 180] on th at bounding box center [59, 178] width 21 height 19
click at [58, 179] on div at bounding box center [60, 179] width 9 height 9
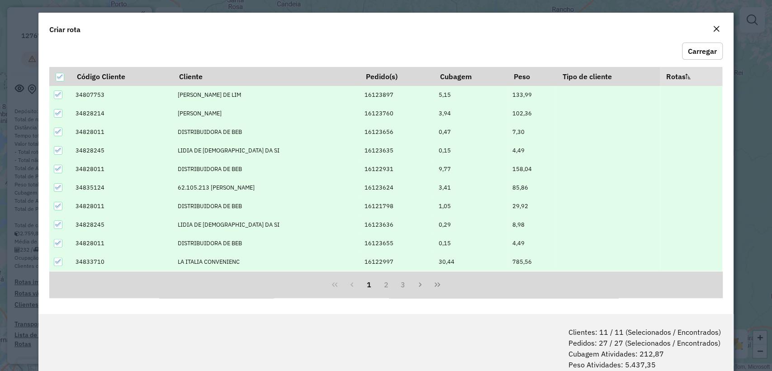
scroll to position [45, 0]
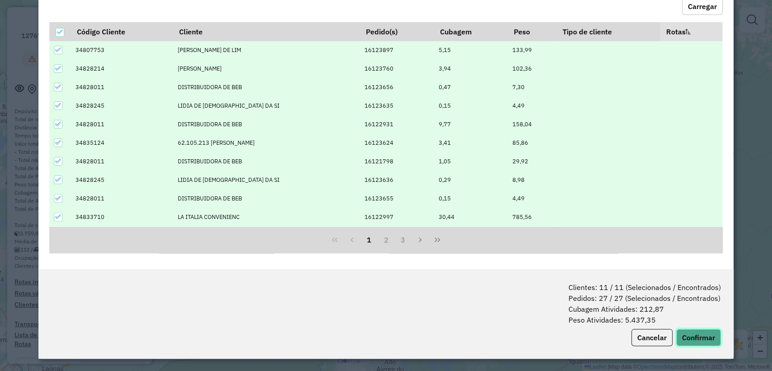
click at [692, 332] on button "Confirmar" at bounding box center [698, 337] width 45 height 17
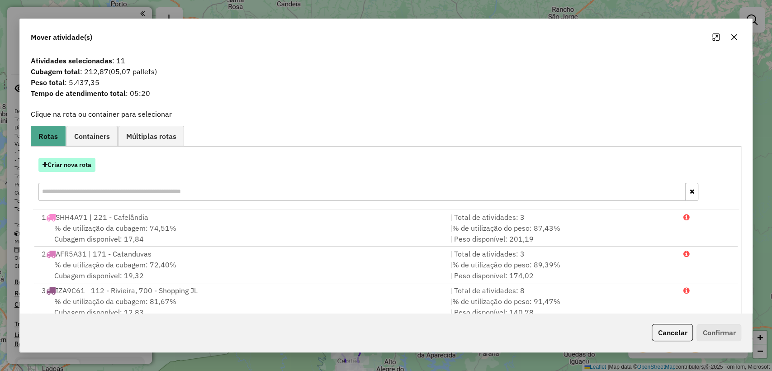
click at [60, 163] on button "Criar nova rota" at bounding box center [66, 165] width 57 height 14
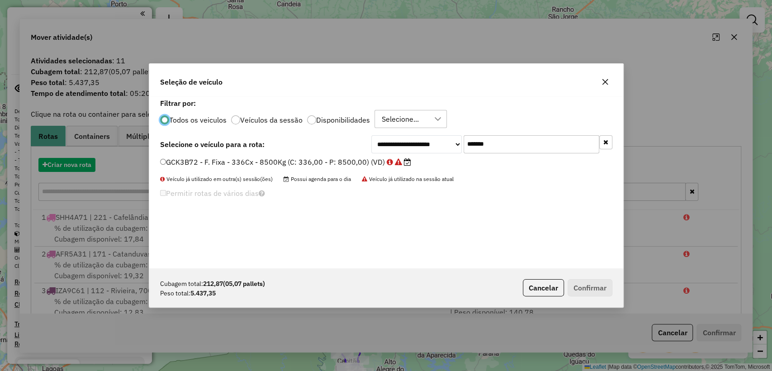
scroll to position [5, 3]
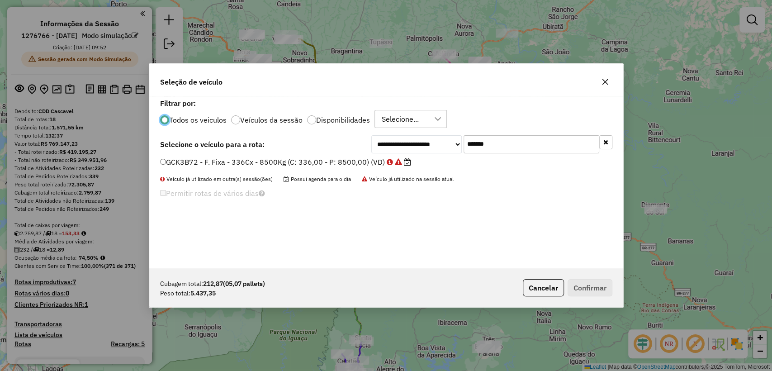
click at [519, 140] on input "*******" at bounding box center [532, 144] width 136 height 18
paste input "text"
type input "*******"
drag, startPoint x: 331, startPoint y: 154, endPoint x: 337, endPoint y: 160, distance: 8.6
click at [331, 154] on div "**********" at bounding box center [386, 182] width 474 height 172
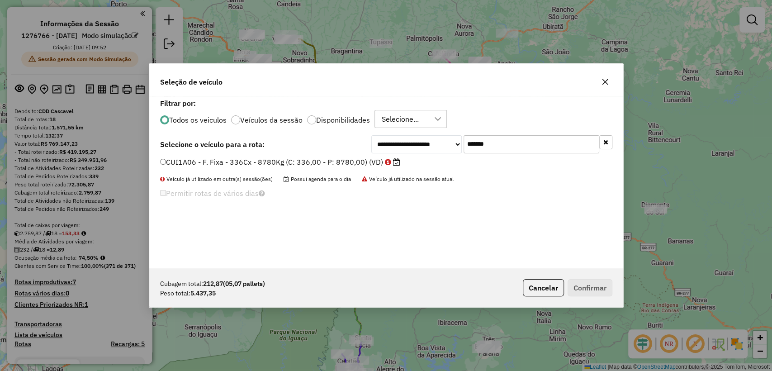
click at [340, 162] on label "CUI1A06 - F. Fixa - 336Cx - 8780Kg (C: 336,00 - P: 8780,00) (VD)" at bounding box center [280, 162] width 240 height 11
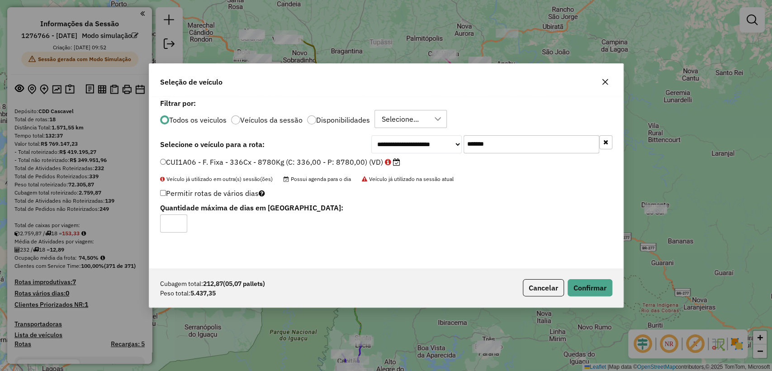
click at [574, 272] on div "Cubagem total: 212,87 (05,07 pallets) Peso total: 5.437,35 Cancelar Confirmar" at bounding box center [386, 287] width 474 height 39
click at [578, 276] on div "Cubagem total: 212,87 (05,07 pallets) Peso total: 5.437,35 Cancelar Confirmar" at bounding box center [386, 287] width 474 height 39
click at [586, 285] on button "Confirmar" at bounding box center [590, 287] width 45 height 17
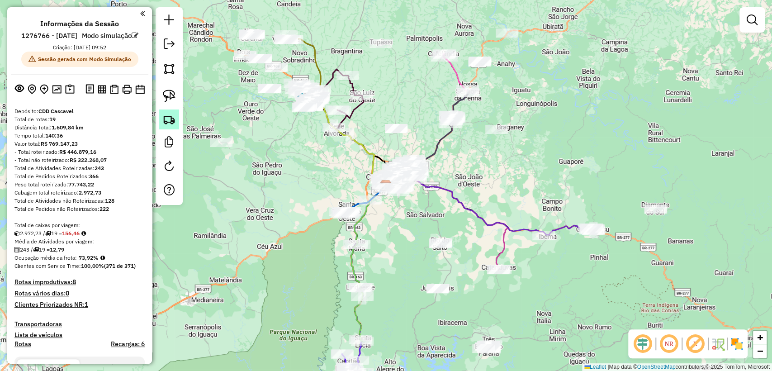
click at [170, 118] on img at bounding box center [169, 119] width 13 height 13
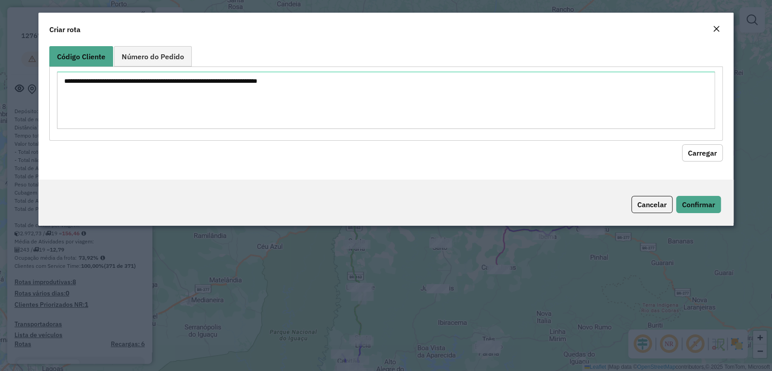
click at [281, 90] on textarea at bounding box center [386, 99] width 658 height 57
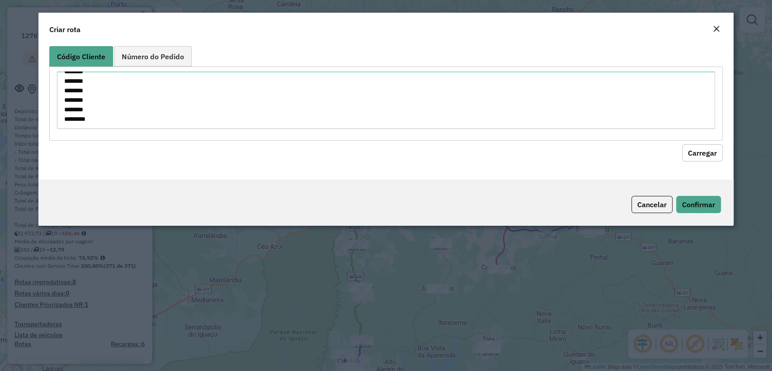
type textarea "******** ******** ******** ******** ******** ******** ******** ******** *******…"
click at [699, 153] on button "Carregar" at bounding box center [702, 152] width 41 height 17
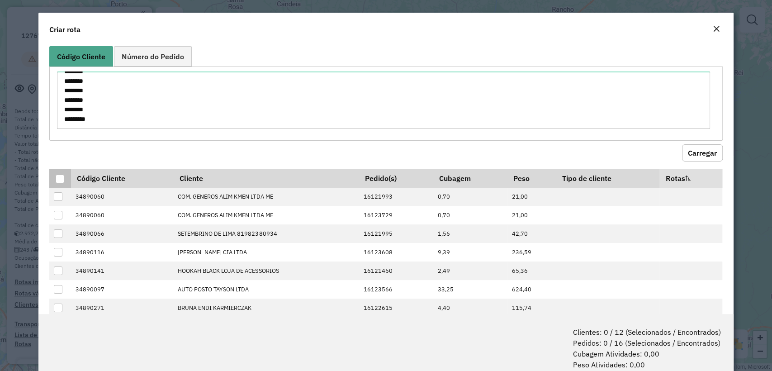
click at [56, 177] on div at bounding box center [60, 179] width 9 height 9
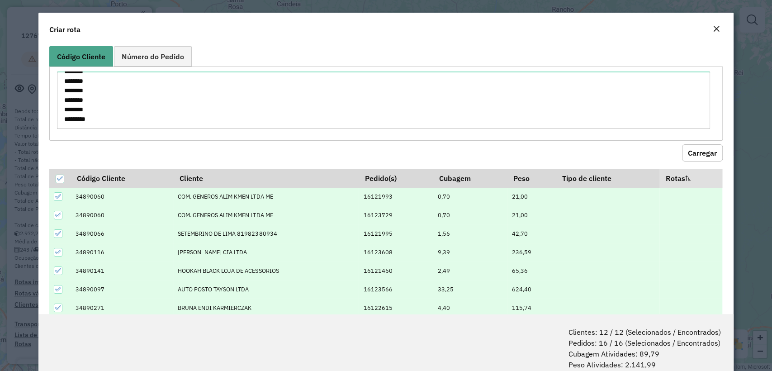
click at [698, 171] on th "Rotas" at bounding box center [691, 178] width 63 height 19
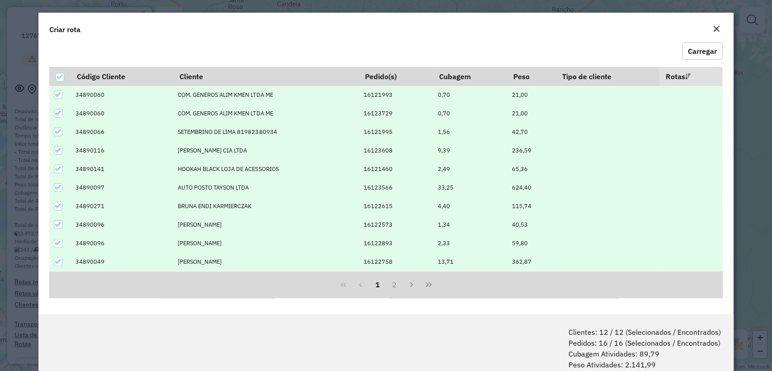
scroll to position [45, 0]
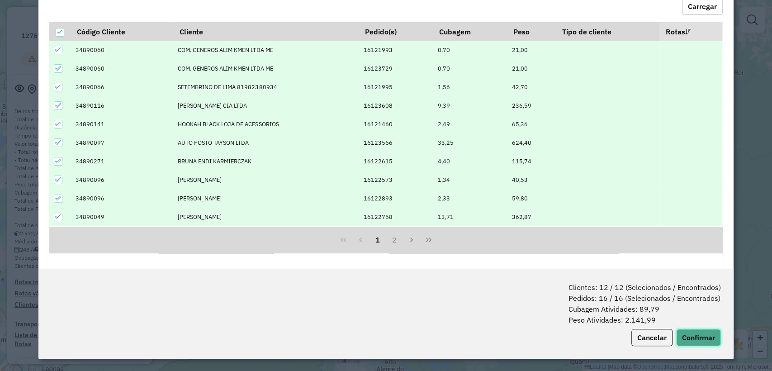
click at [698, 339] on button "Confirmar" at bounding box center [698, 337] width 45 height 17
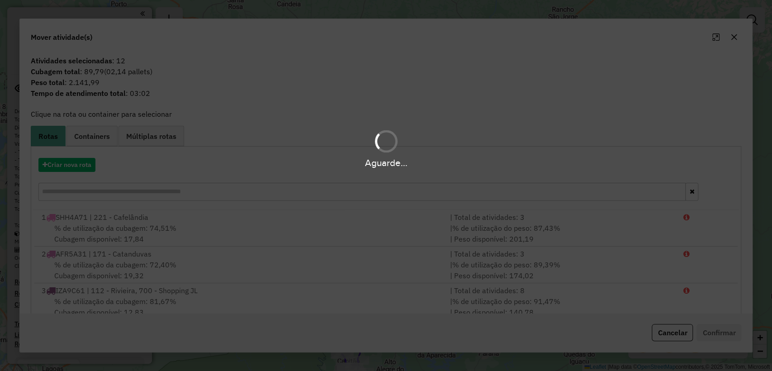
click at [64, 170] on div "Aguarde..." at bounding box center [386, 163] width 772 height 14
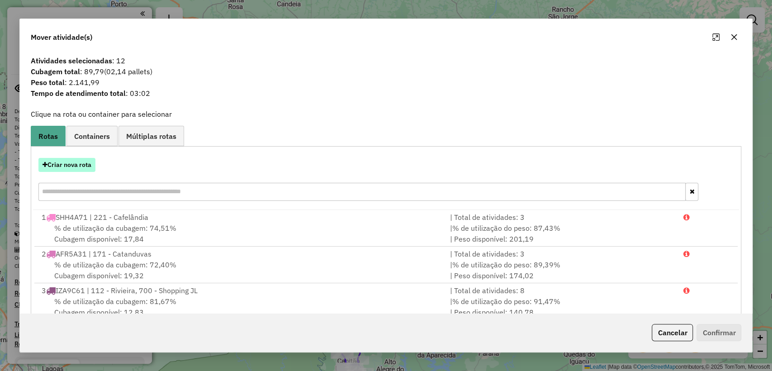
click at [71, 162] on button "Criar nova rota" at bounding box center [66, 165] width 57 height 14
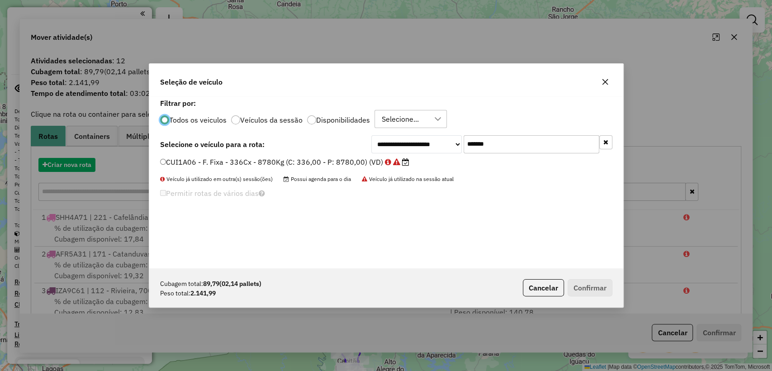
scroll to position [5, 3]
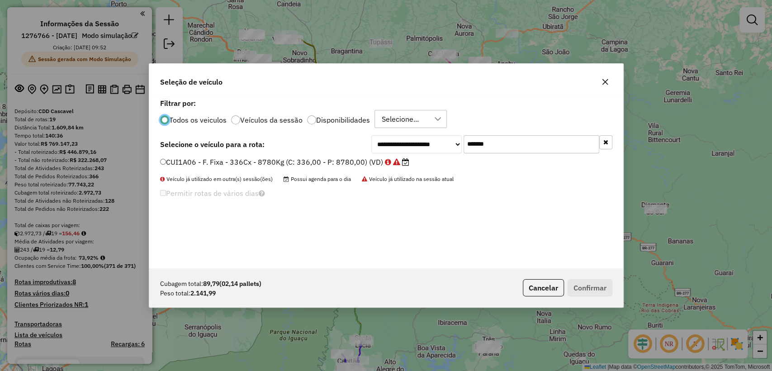
click at [557, 138] on input "*******" at bounding box center [532, 144] width 136 height 18
paste input "text"
type input "*******"
click at [282, 157] on label "CUN8G45 - F. Fixa - 336Cx - 8780Kg (C: 336,00 - P: 8780,00) (VD)" at bounding box center [281, 162] width 243 height 11
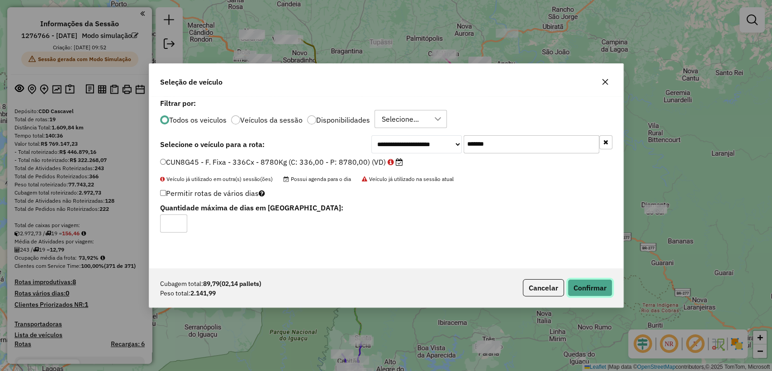
click at [586, 292] on button "Confirmar" at bounding box center [590, 287] width 45 height 17
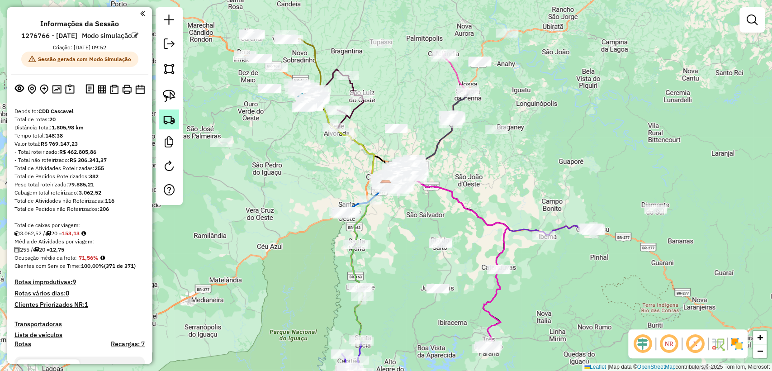
click at [174, 118] on img at bounding box center [169, 119] width 13 height 13
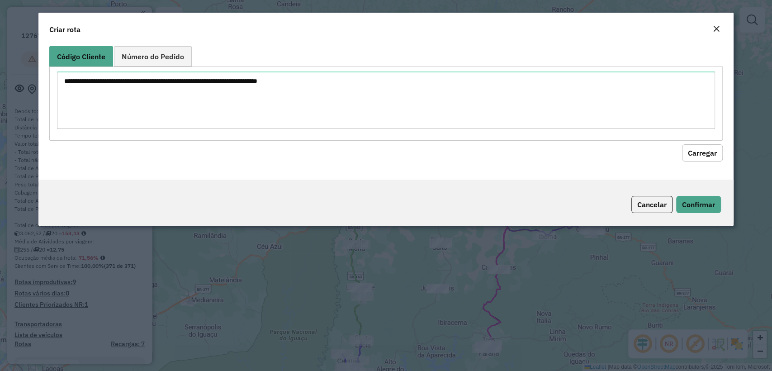
click at [288, 67] on div at bounding box center [385, 103] width 673 height 74
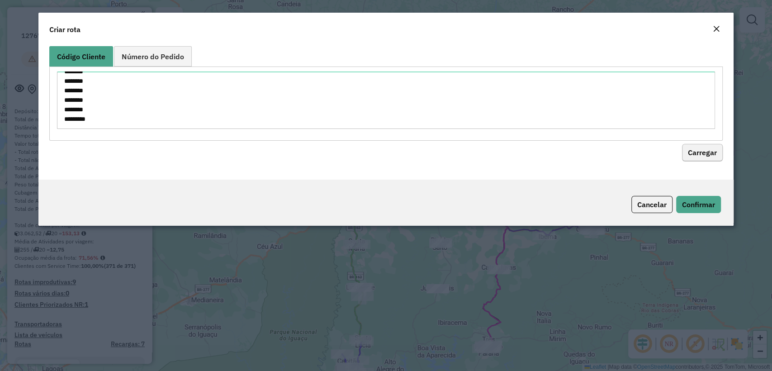
type textarea "******** ******** ******** ******** ******** ******** ******** ******** *******…"
drag, startPoint x: 703, startPoint y: 153, endPoint x: 620, endPoint y: 167, distance: 84.0
click at [705, 155] on button "Carregar" at bounding box center [702, 152] width 41 height 17
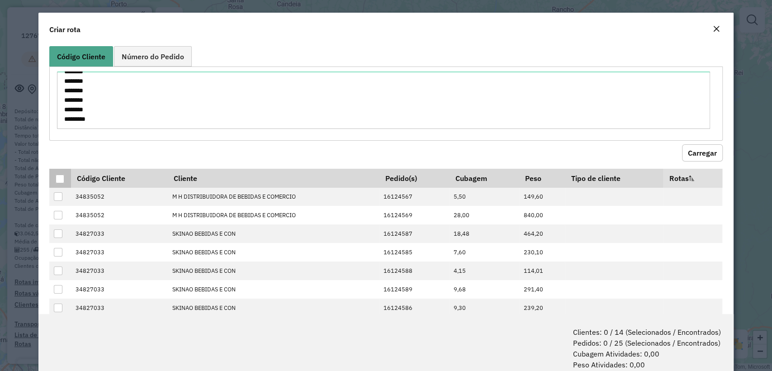
click at [56, 175] on div at bounding box center [60, 179] width 9 height 9
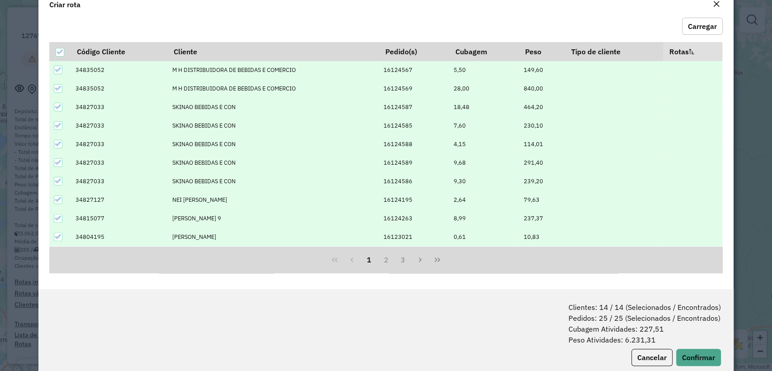
scroll to position [45, 0]
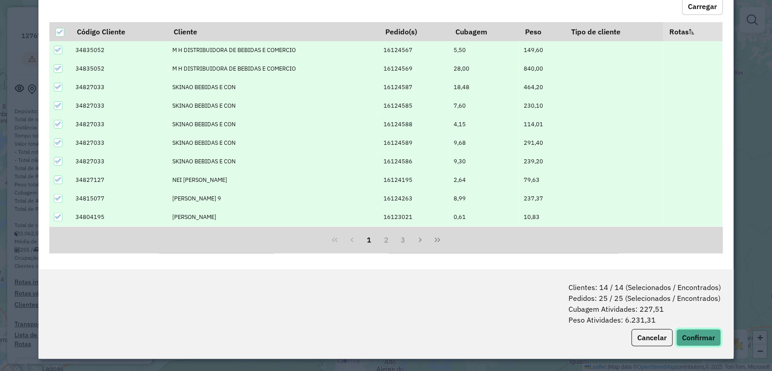
click at [686, 338] on button "Confirmar" at bounding box center [698, 337] width 45 height 17
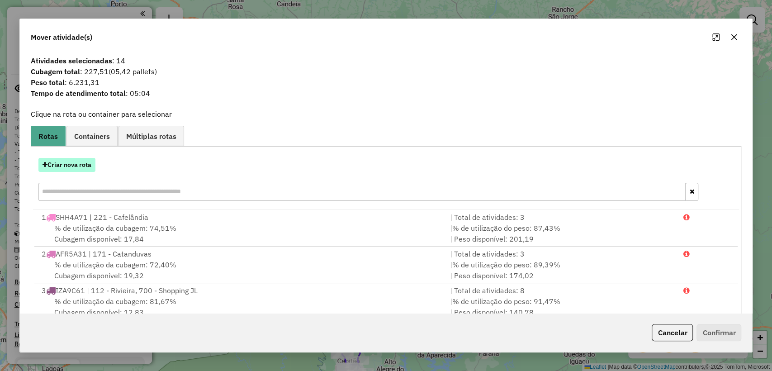
click at [71, 163] on button "Criar nova rota" at bounding box center [66, 165] width 57 height 14
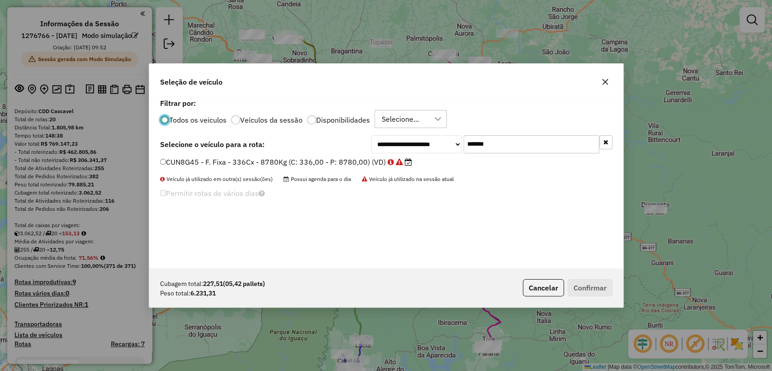
scroll to position [5, 3]
click at [511, 139] on input "*******" at bounding box center [532, 144] width 136 height 18
paste input "text"
type input "*******"
click at [264, 162] on label "CUE1E95 - F. Fixa - 336Cx - 8780Kg (C: 336,00 - P: 8780,00) (VD)" at bounding box center [280, 162] width 241 height 11
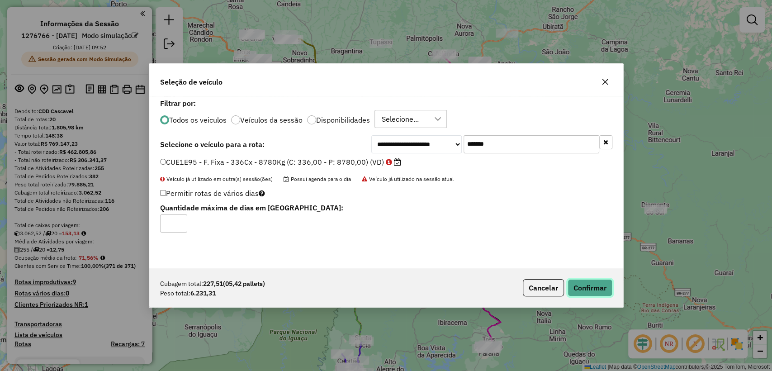
click at [586, 294] on button "Confirmar" at bounding box center [590, 287] width 45 height 17
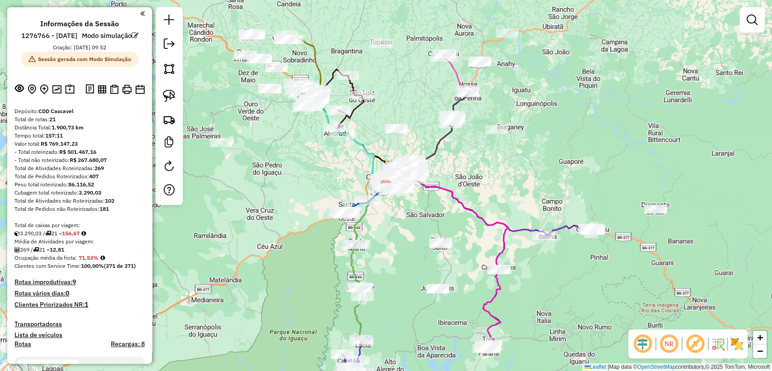
click at [286, 94] on div "Janela de atendimento Grade de atendimento Capacidade Transportadoras Veículos …" at bounding box center [386, 185] width 772 height 371
click at [169, 119] on img at bounding box center [169, 119] width 13 height 13
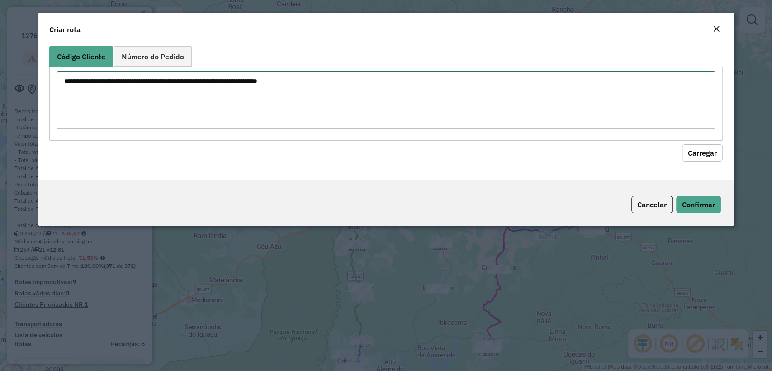
click at [475, 83] on textarea at bounding box center [386, 99] width 658 height 57
paste textarea "******** ******** ******** ******** ******** ******** ******** ******** *******…"
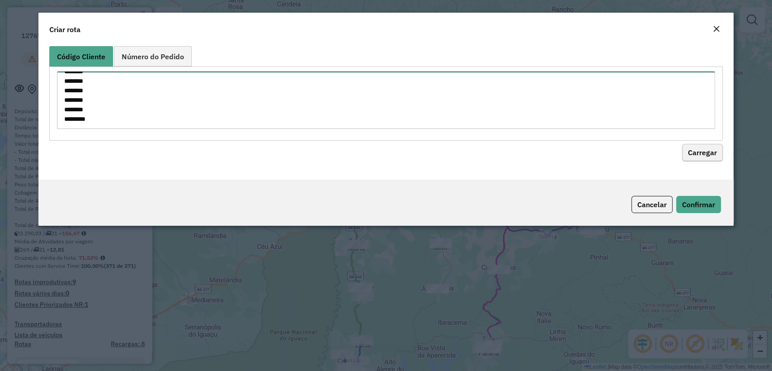
type textarea "******** ******** ******** ******** ******** ******** ******** ******** *******…"
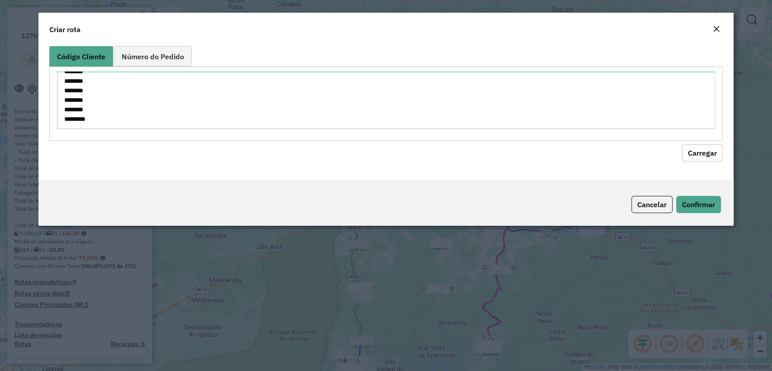
drag, startPoint x: 693, startPoint y: 153, endPoint x: 678, endPoint y: 149, distance: 15.9
click at [694, 152] on button "Carregar" at bounding box center [702, 152] width 41 height 17
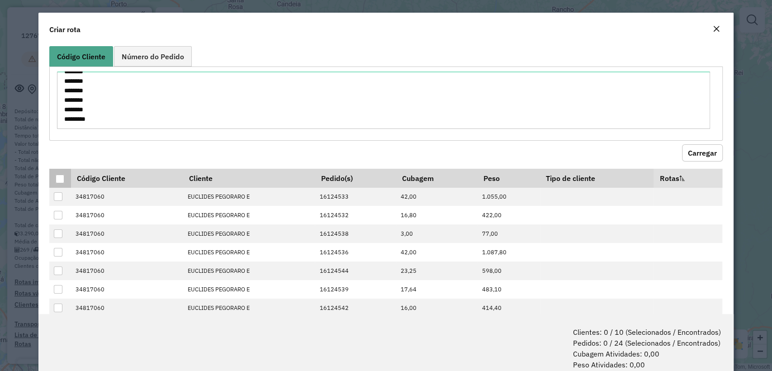
drag, startPoint x: 53, startPoint y: 180, endPoint x: 59, endPoint y: 178, distance: 6.0
click at [54, 179] on th at bounding box center [59, 178] width 21 height 19
click at [59, 178] on div at bounding box center [60, 179] width 9 height 9
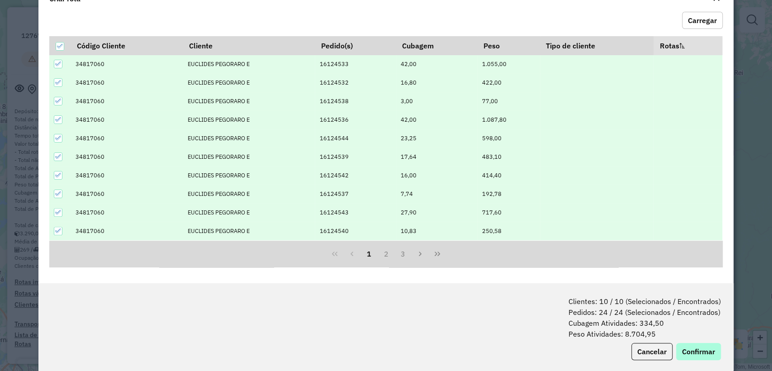
scroll to position [45, 0]
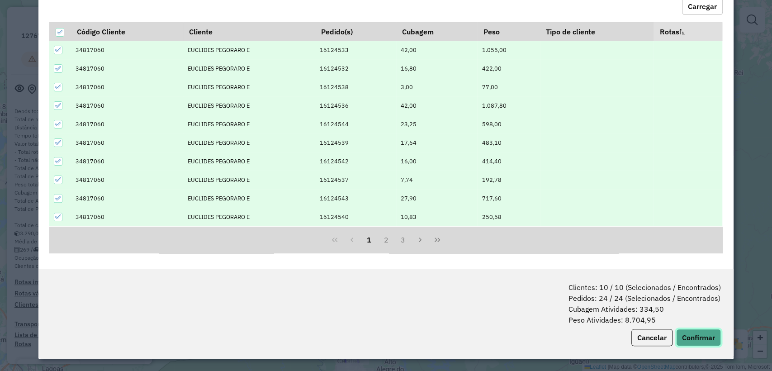
click at [698, 337] on button "Confirmar" at bounding box center [698, 337] width 45 height 17
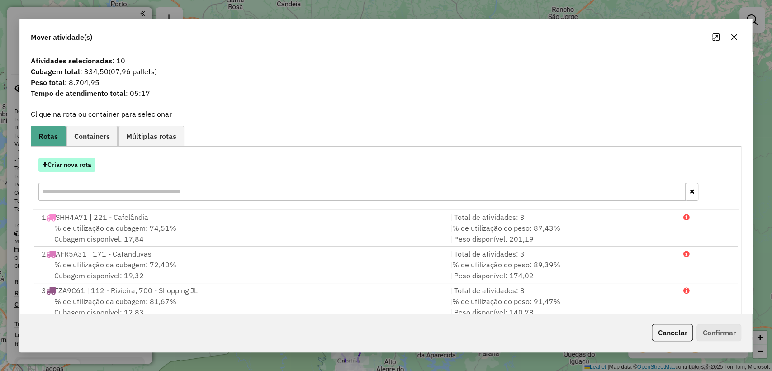
click at [69, 164] on button "Criar nova rota" at bounding box center [66, 165] width 57 height 14
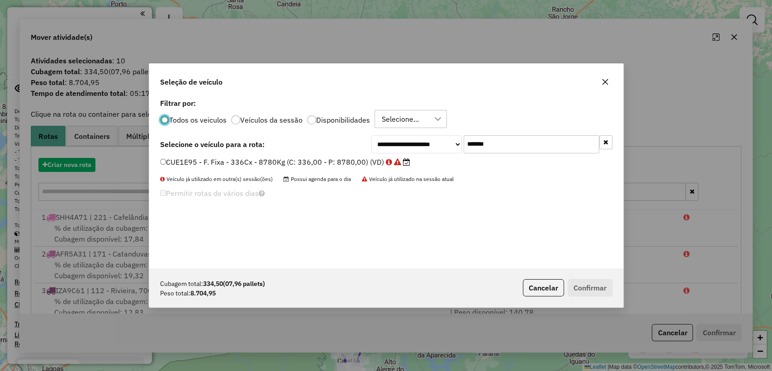
scroll to position [5, 3]
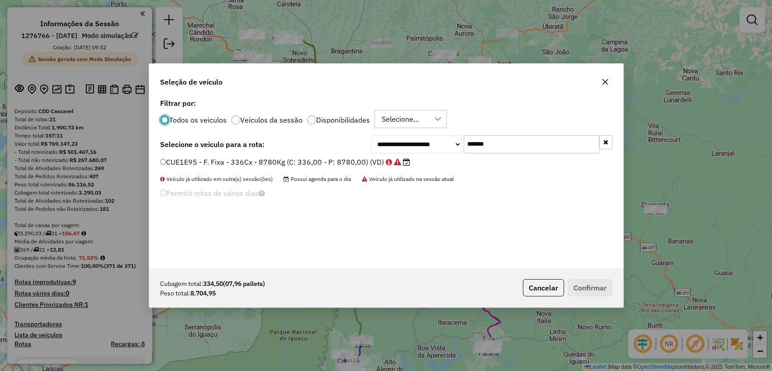
click at [509, 147] on input "*******" at bounding box center [532, 144] width 136 height 18
paste input "text"
type input "*******"
click at [345, 174] on div "CUA1F84 - F. Fixa - 336Cx - 8780Kg (C: 336,00 - P: 8780,00) (VD)" at bounding box center [386, 166] width 463 height 18
click at [336, 164] on label "CUA1F84 - F. Fixa - 336Cx - 8780Kg (C: 336,00 - P: 8780,00) (VD)" at bounding box center [281, 162] width 242 height 11
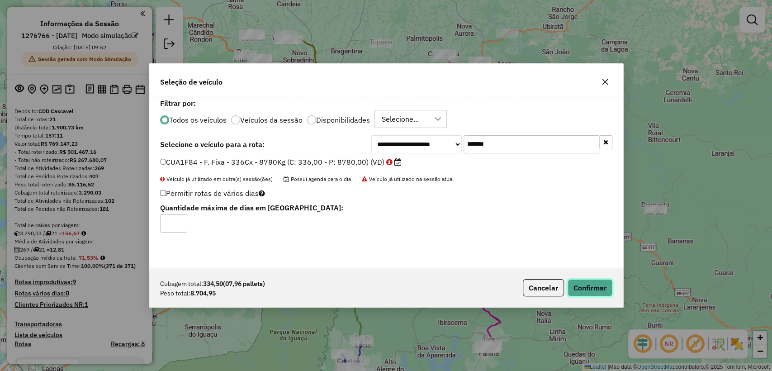
click at [610, 283] on button "Confirmar" at bounding box center [590, 287] width 45 height 17
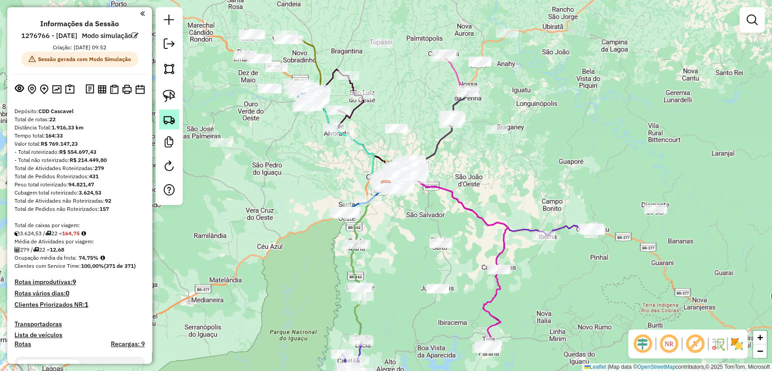
click at [163, 118] on img at bounding box center [169, 119] width 13 height 13
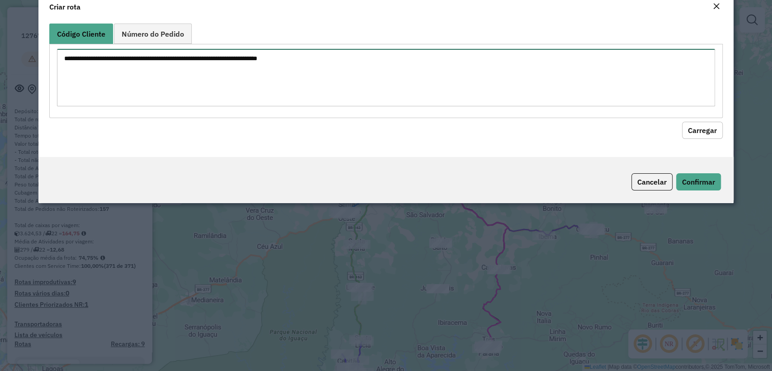
click at [251, 87] on textarea at bounding box center [386, 77] width 658 height 57
paste textarea "******** ******** ******** ******** ******** ******** ******** ******** *******…"
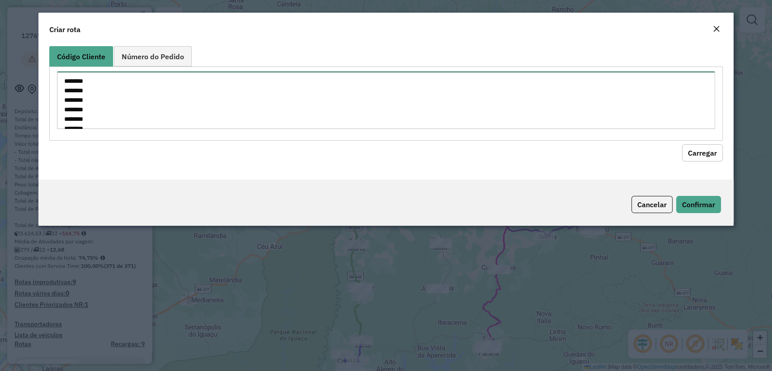
scroll to position [136, 0]
type textarea "******** ******** ******** ******** ******** ******** ******** ******** *******…"
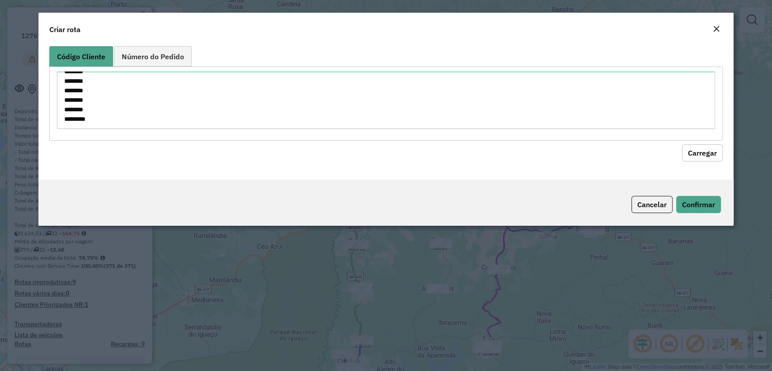
click at [706, 153] on button "Carregar" at bounding box center [702, 152] width 41 height 17
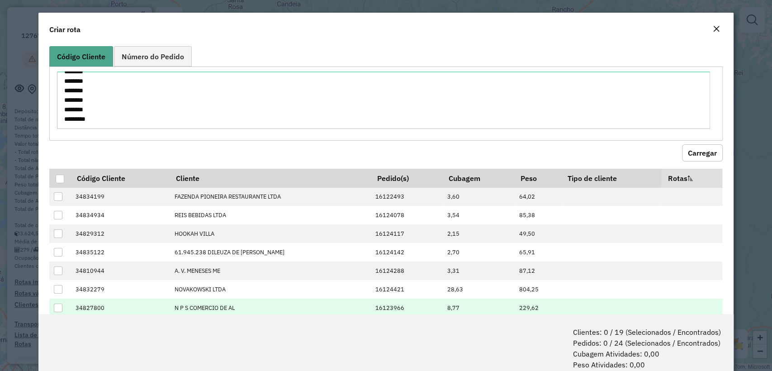
drag, startPoint x: 58, startPoint y: 177, endPoint x: 525, endPoint y: 301, distance: 483.0
click at [57, 177] on div at bounding box center [60, 179] width 9 height 9
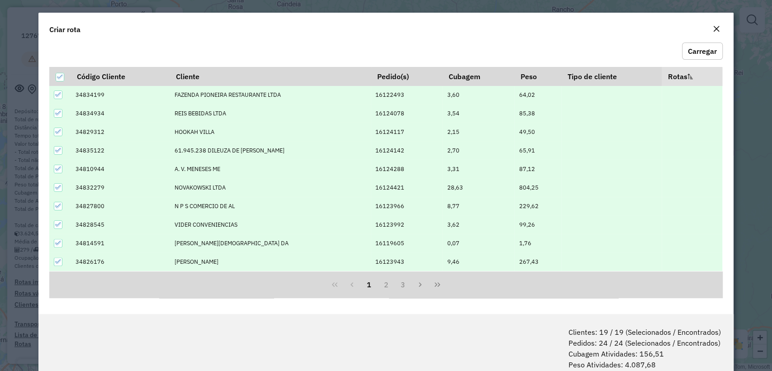
scroll to position [45, 0]
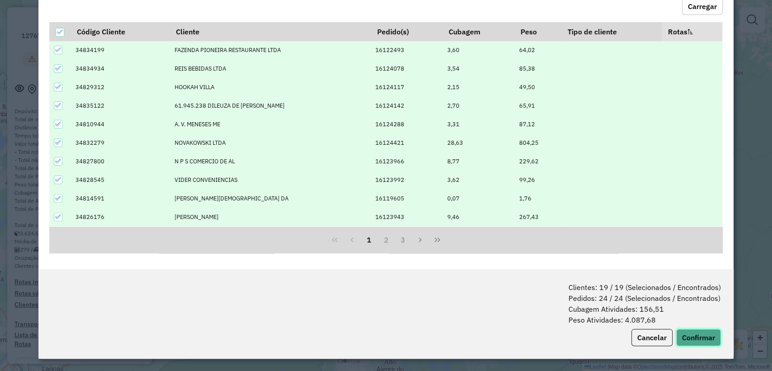
click at [693, 335] on button "Confirmar" at bounding box center [698, 337] width 45 height 17
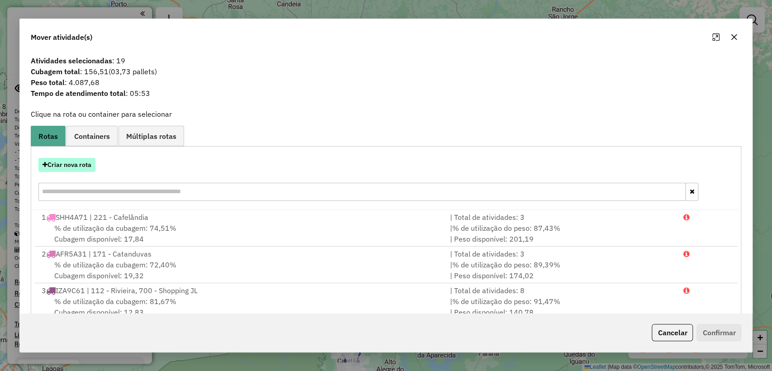
click at [73, 161] on button "Criar nova rota" at bounding box center [66, 165] width 57 height 14
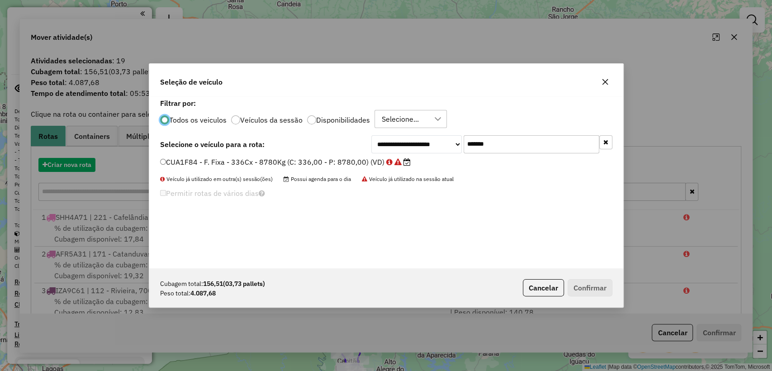
scroll to position [5, 3]
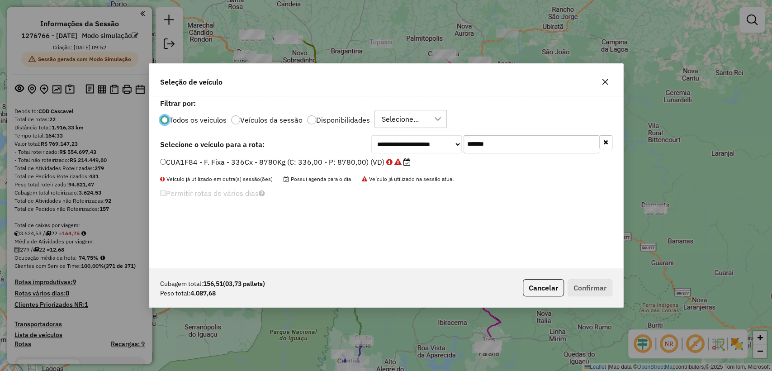
click at [506, 153] on input "*******" at bounding box center [532, 144] width 136 height 18
paste input "text"
type input "*******"
click at [211, 159] on label "CUH6F01 - F. Fixa - 336Cx - 8780Kg (C: 336,00 - P: 8780,00) (VD)" at bounding box center [281, 162] width 242 height 11
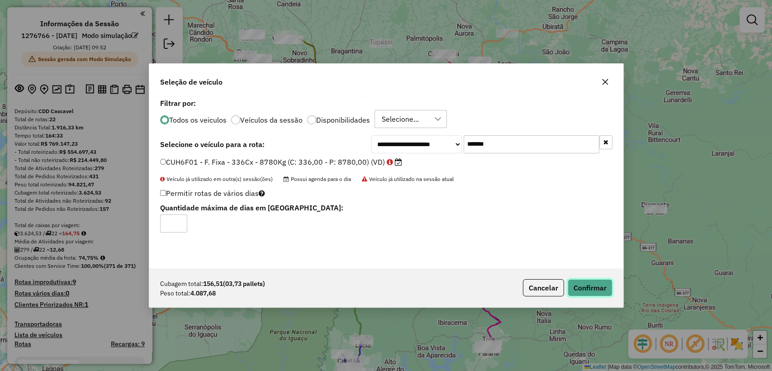
click at [587, 286] on button "Confirmar" at bounding box center [590, 287] width 45 height 17
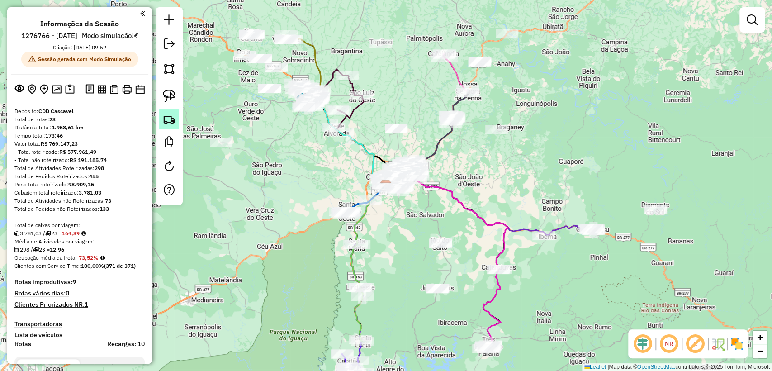
click at [166, 117] on img at bounding box center [169, 119] width 13 height 13
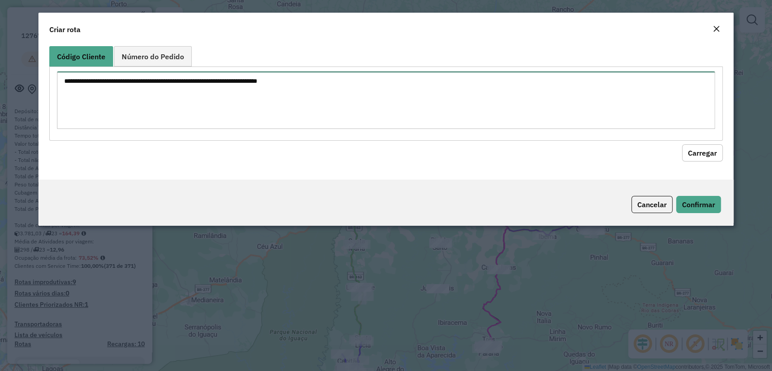
drag, startPoint x: 231, startPoint y: 102, endPoint x: 425, endPoint y: 106, distance: 193.7
click at [233, 102] on textarea at bounding box center [386, 99] width 658 height 57
paste textarea "******** ******** ******** ******** ******** ******** ******** ******** *******…"
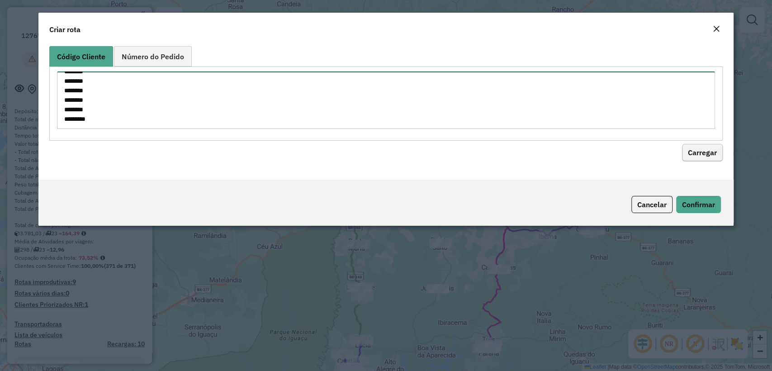
type textarea "******** ******** ******** ******** ******** ******** ******** ******** *******…"
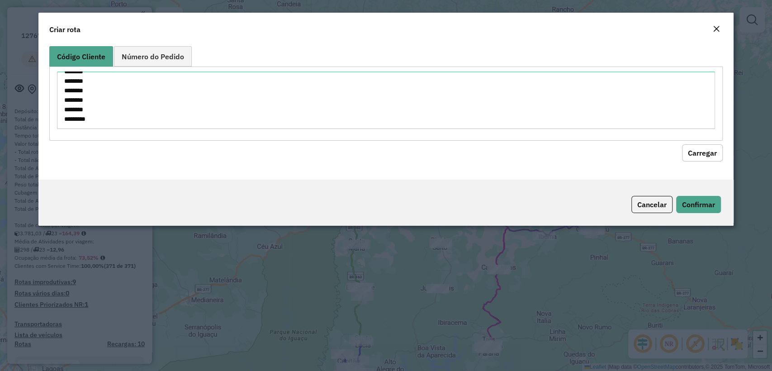
click at [698, 152] on button "Carregar" at bounding box center [702, 152] width 41 height 17
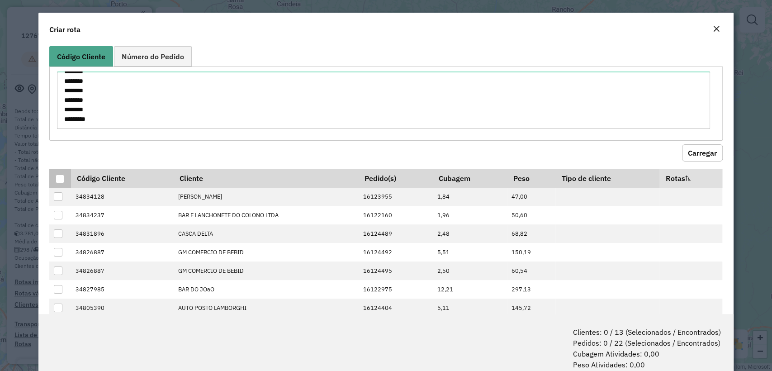
click at [60, 181] on div at bounding box center [60, 179] width 9 height 9
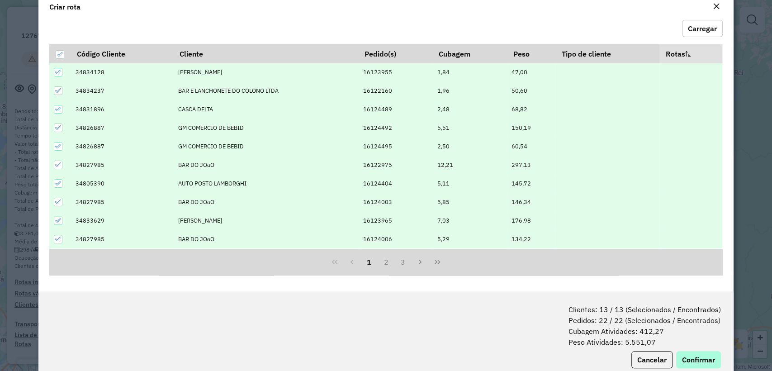
scroll to position [45, 0]
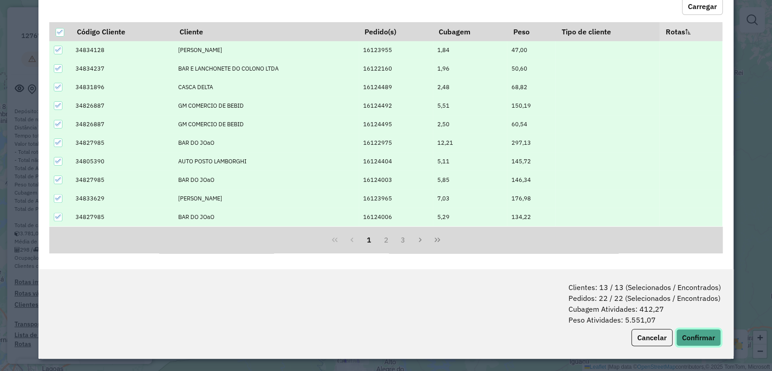
click at [692, 337] on button "Confirmar" at bounding box center [698, 337] width 45 height 17
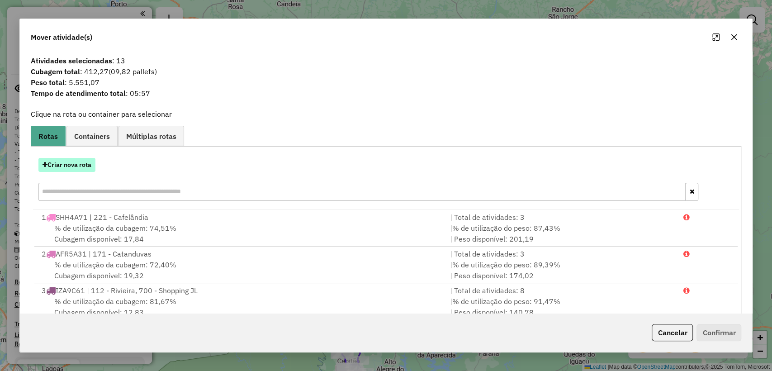
click at [75, 167] on button "Criar nova rota" at bounding box center [66, 165] width 57 height 14
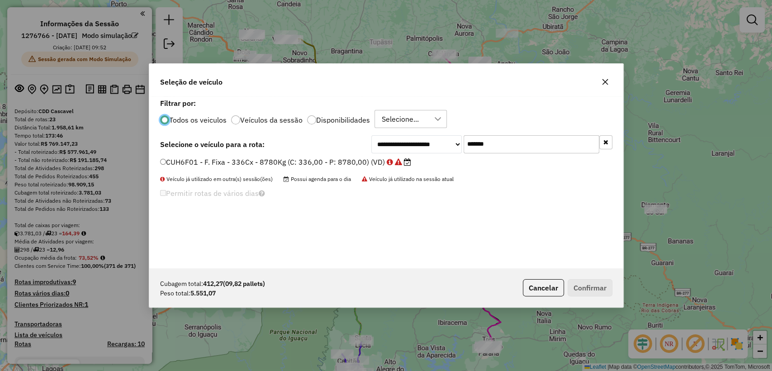
scroll to position [5, 3]
click at [518, 134] on div "**********" at bounding box center [386, 182] width 474 height 172
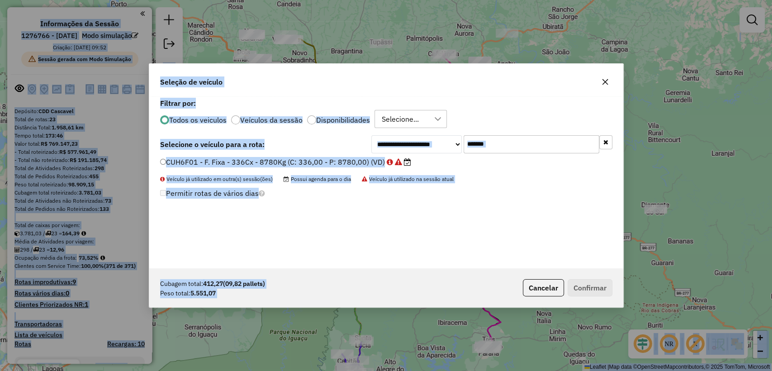
click at [519, 138] on input "*******" at bounding box center [532, 144] width 136 height 18
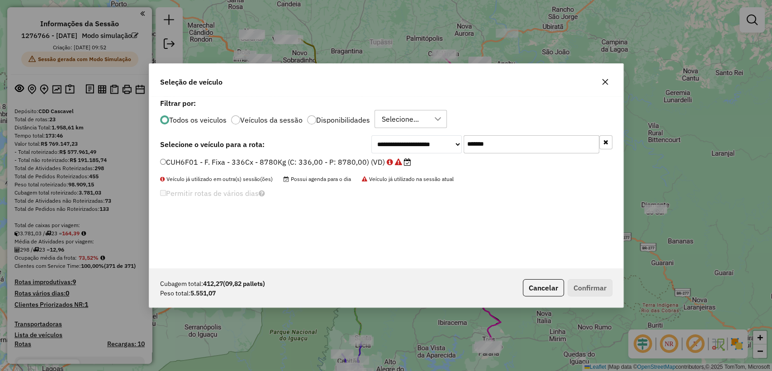
paste input "text"
type input "*******"
click at [356, 161] on label "JBF7F92 - F. Fixa - 420Cx - 12370Kg (C: 420,00 - P: 12370,00) (VD)" at bounding box center [284, 162] width 249 height 11
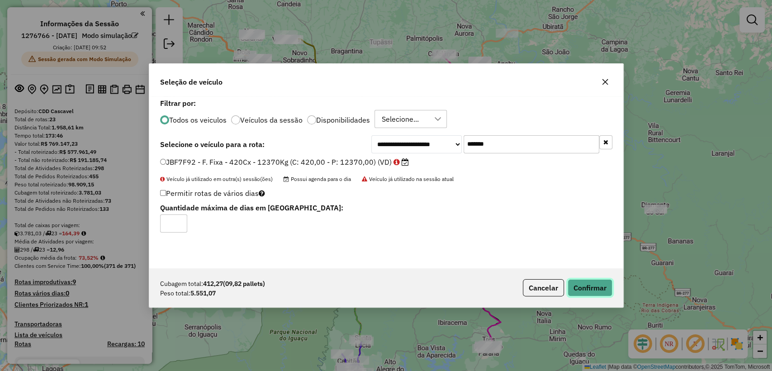
click at [597, 285] on button "Confirmar" at bounding box center [590, 287] width 45 height 17
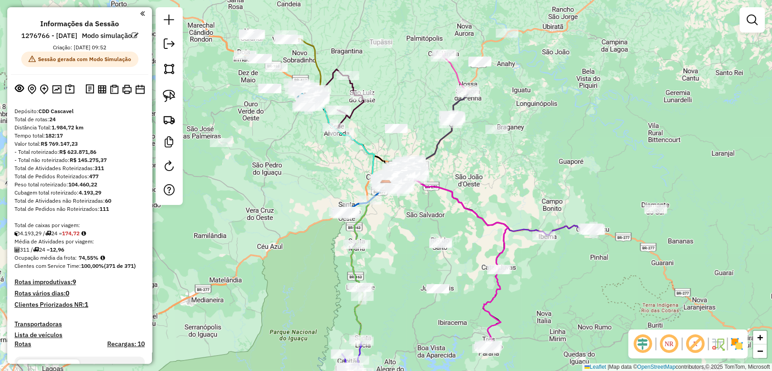
click at [181, 127] on div at bounding box center [169, 106] width 27 height 198
click at [176, 126] on link at bounding box center [169, 119] width 20 height 20
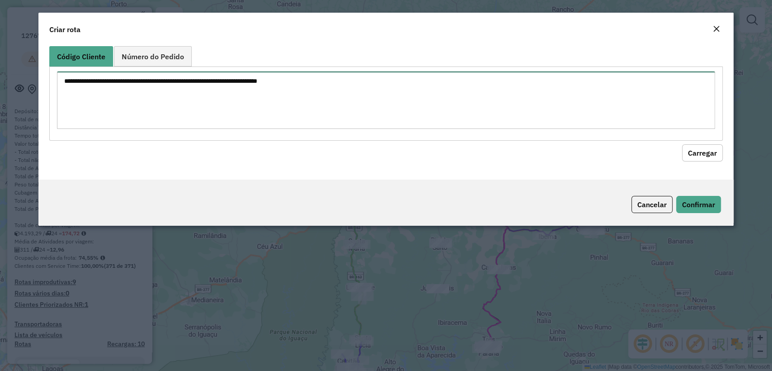
drag, startPoint x: 412, startPoint y: 116, endPoint x: 452, endPoint y: 109, distance: 41.2
click at [412, 116] on textarea at bounding box center [386, 99] width 658 height 57
paste textarea "******** ******** ******** ******** ******** ******** ******** ******** *******…"
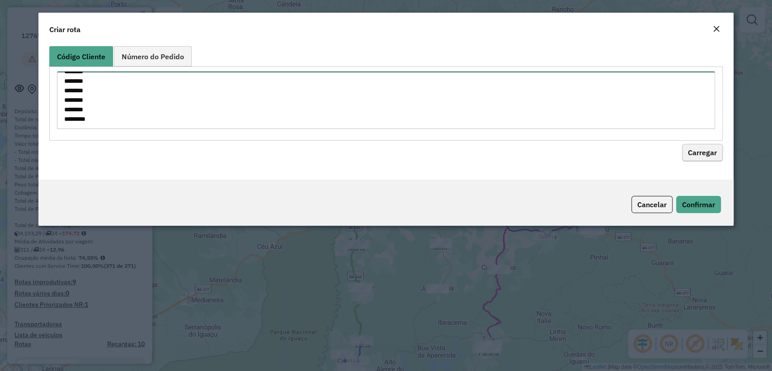
type textarea "******** ******** ******** ******** ******** ******** ******** ******** *******…"
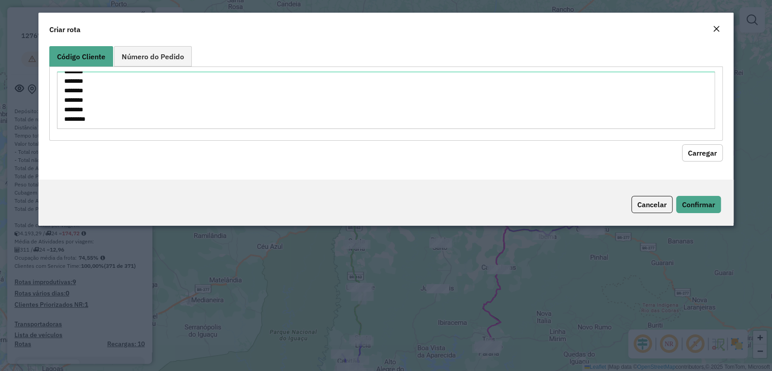
click at [703, 145] on button "Carregar" at bounding box center [702, 152] width 41 height 17
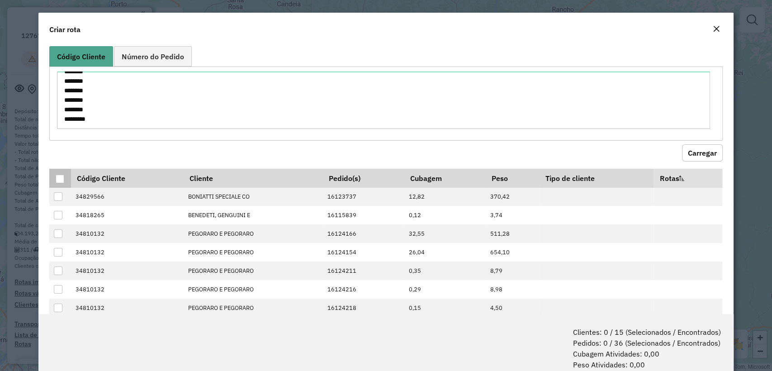
click at [60, 175] on div at bounding box center [60, 179] width 9 height 9
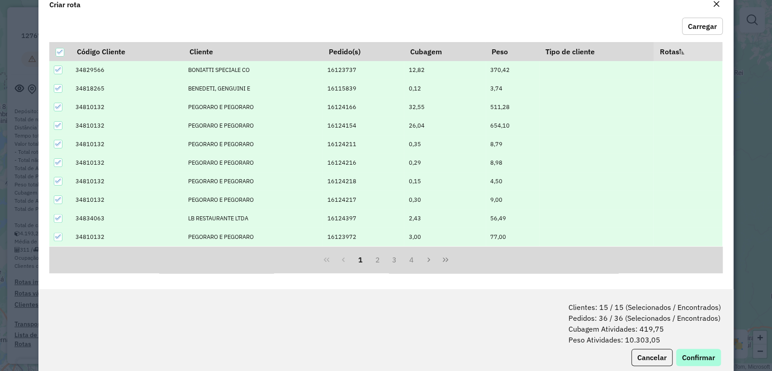
scroll to position [45, 0]
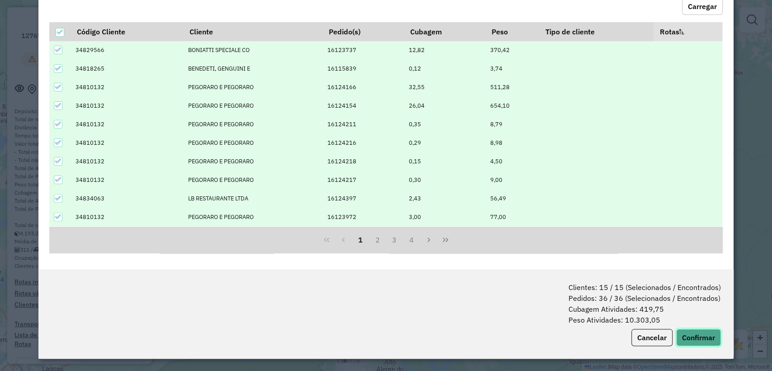
click at [708, 334] on button "Confirmar" at bounding box center [698, 337] width 45 height 17
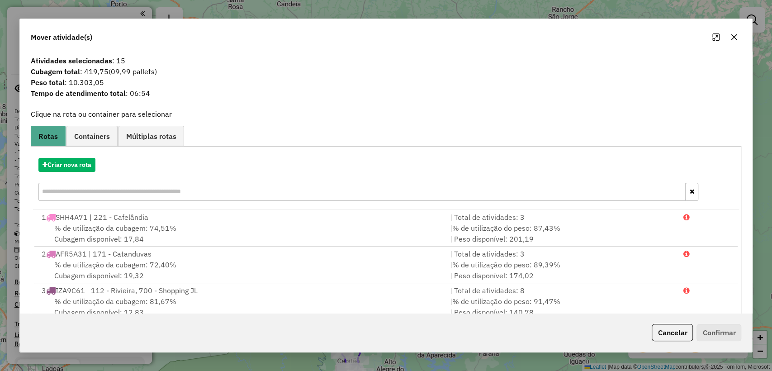
click at [72, 157] on div "Criar nova rota" at bounding box center [386, 180] width 707 height 59
click at [100, 164] on div "Criar nova rota" at bounding box center [386, 165] width 707 height 14
click at [90, 162] on button "Criar nova rota" at bounding box center [66, 165] width 57 height 14
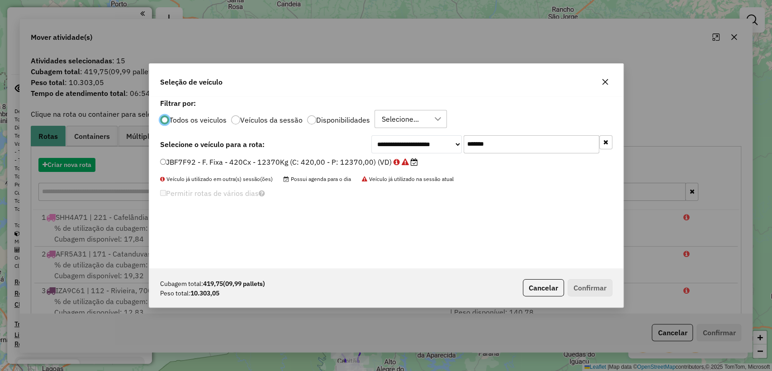
scroll to position [5, 3]
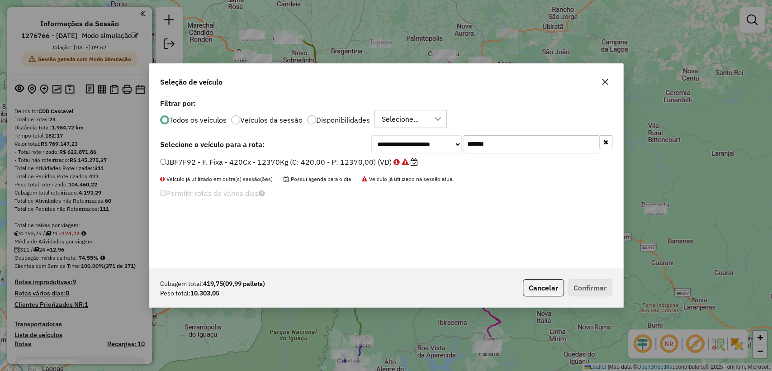
click at [552, 143] on input "*******" at bounding box center [532, 144] width 136 height 18
paste input "text"
type input "*******"
click at [347, 156] on div "**********" at bounding box center [386, 182] width 474 height 172
click at [344, 161] on label "RTQ1I61 - F. Fixa - 420Cx - 12900Kg (C: 420,00 - P: 12900,00) (VD)" at bounding box center [284, 162] width 249 height 11
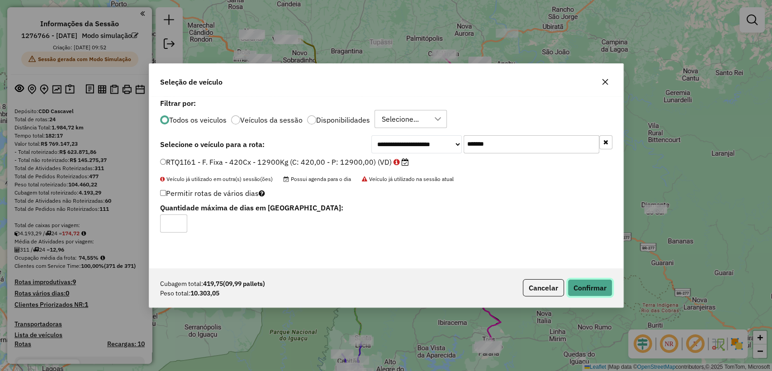
click at [574, 286] on button "Confirmar" at bounding box center [590, 287] width 45 height 17
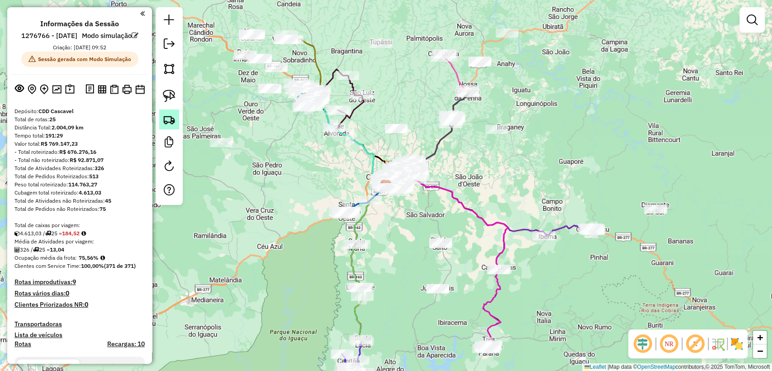
click at [167, 117] on img at bounding box center [169, 119] width 13 height 13
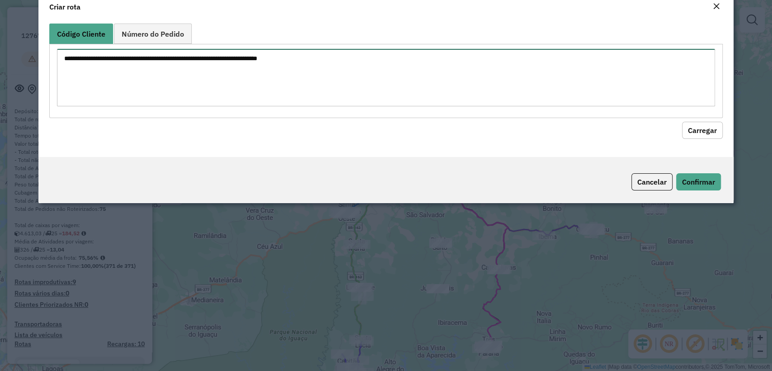
click at [281, 87] on textarea at bounding box center [386, 77] width 658 height 57
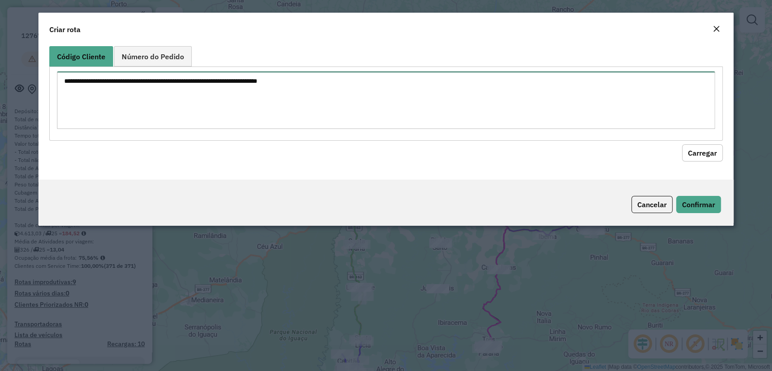
paste textarea "******** ******** ******** ******** ********"
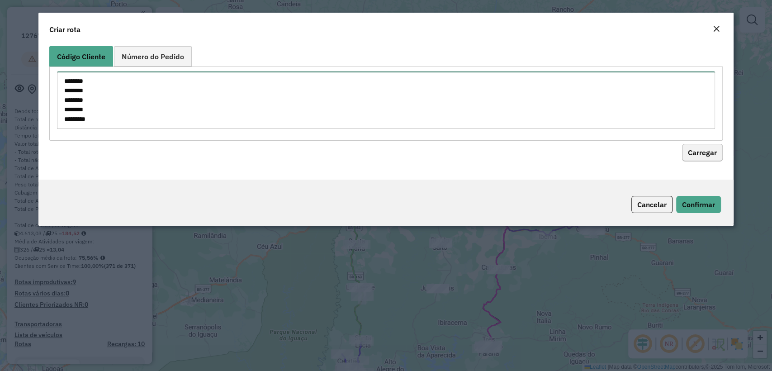
type textarea "******** ******** ******** ******** ********"
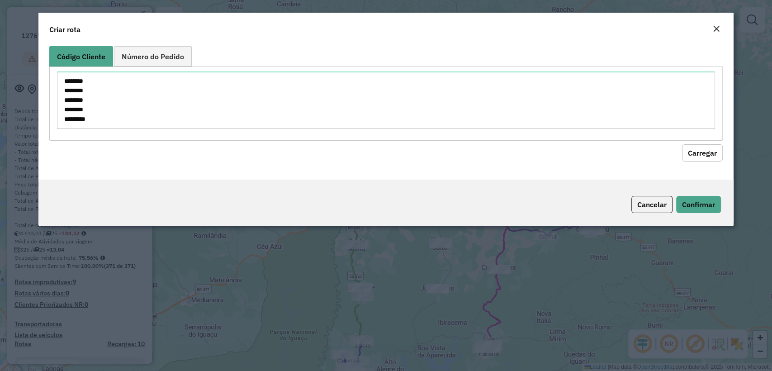
drag, startPoint x: 720, startPoint y: 156, endPoint x: 709, endPoint y: 156, distance: 10.9
click at [720, 156] on button "Carregar" at bounding box center [702, 152] width 41 height 17
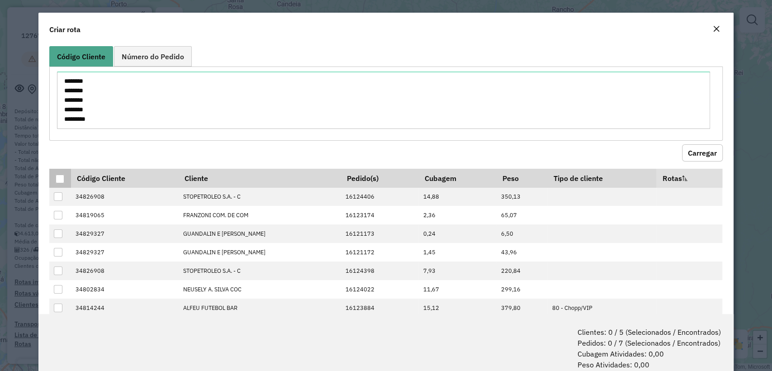
click at [60, 178] on div at bounding box center [60, 179] width 9 height 9
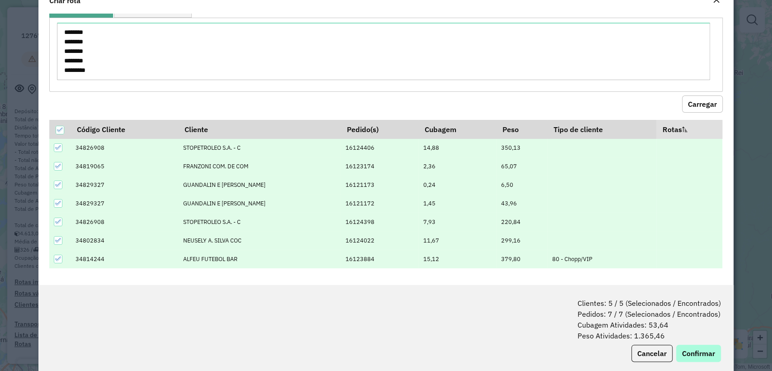
scroll to position [45, 0]
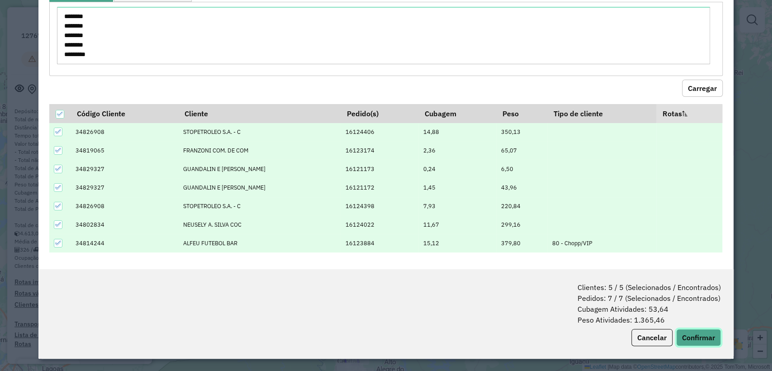
click at [694, 333] on button "Confirmar" at bounding box center [698, 337] width 45 height 17
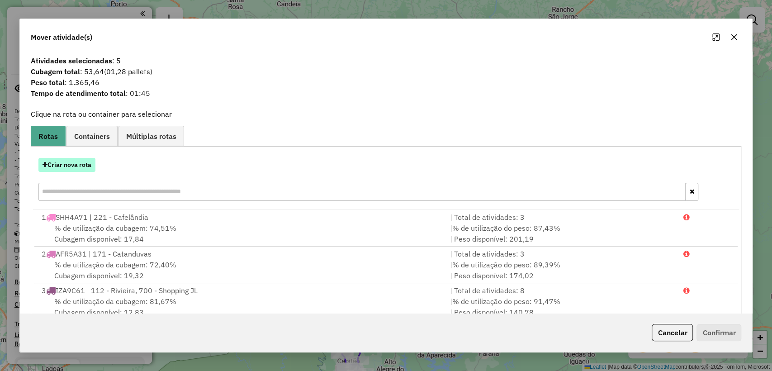
click at [82, 166] on button "Criar nova rota" at bounding box center [66, 165] width 57 height 14
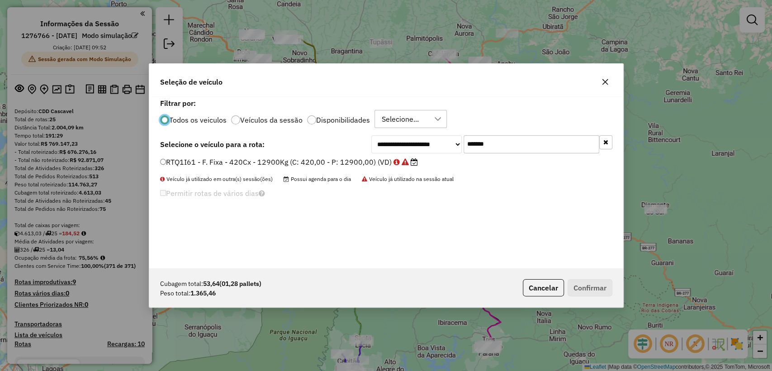
scroll to position [5, 3]
click at [556, 147] on input "*******" at bounding box center [532, 144] width 136 height 18
paste input "text"
type input "*******"
click at [327, 161] on label "RTD5A75 - F. Fixa - 70Cx - 1380Kg (C: 70,00 - P: 1380,00) (VD)" at bounding box center [276, 162] width 233 height 11
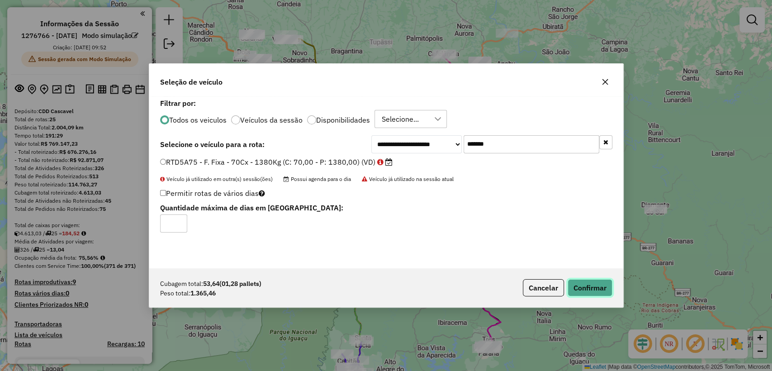
click at [579, 279] on button "Confirmar" at bounding box center [590, 287] width 45 height 17
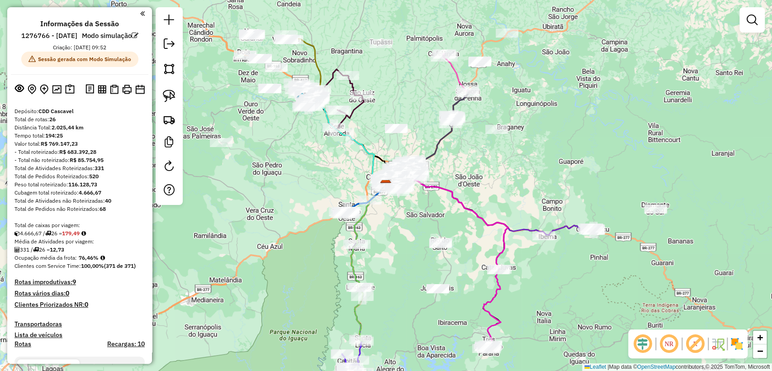
click at [391, 251] on div "Janela de atendimento Grade de atendimento Capacidade Transportadoras Veículos …" at bounding box center [386, 185] width 772 height 371
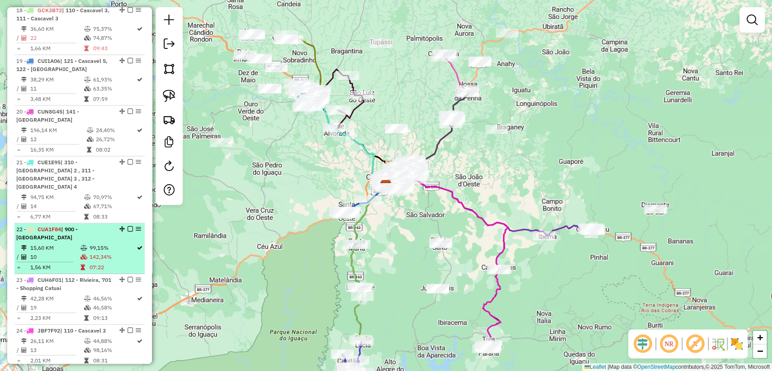
scroll to position [1156, 0]
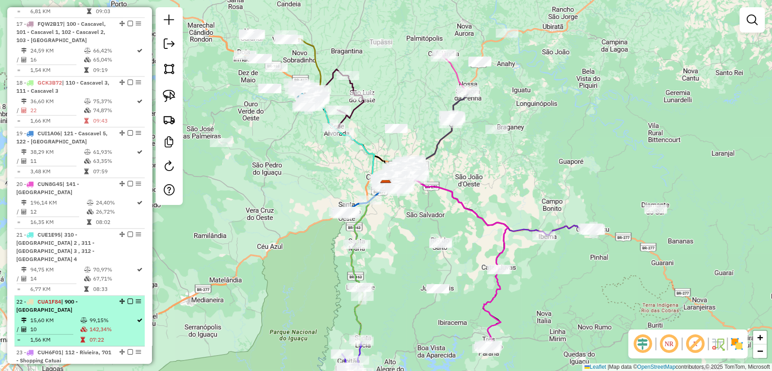
click at [113, 324] on td "142,34%" at bounding box center [112, 328] width 47 height 9
select select "**********"
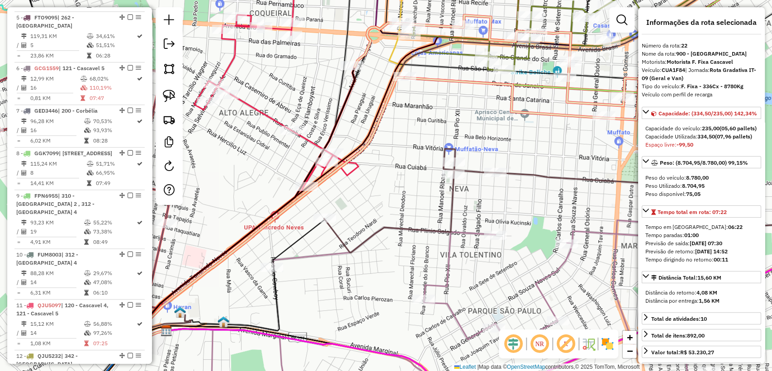
scroll to position [402, 0]
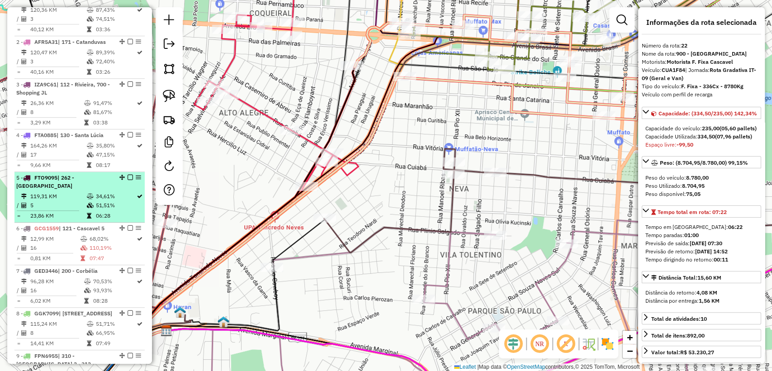
click at [75, 190] on div "5 - FTO9095 | 262 - São Luiz da Oeste" at bounding box center [64, 182] width 96 height 16
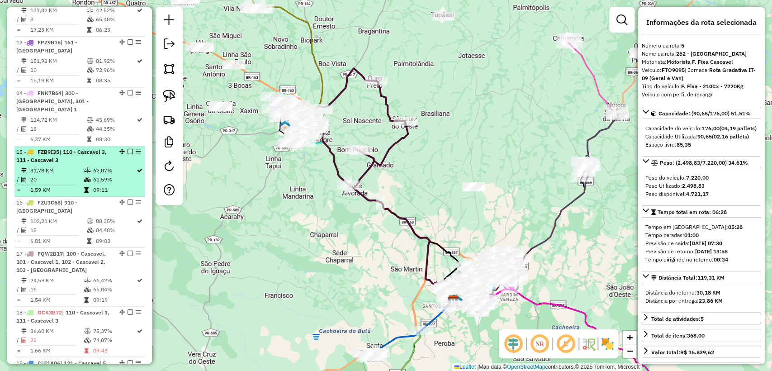
scroll to position [854, 0]
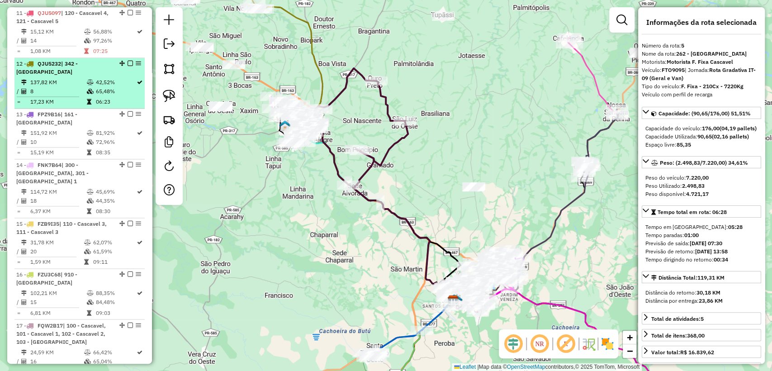
click at [73, 96] on hr at bounding box center [48, 96] width 62 height 0
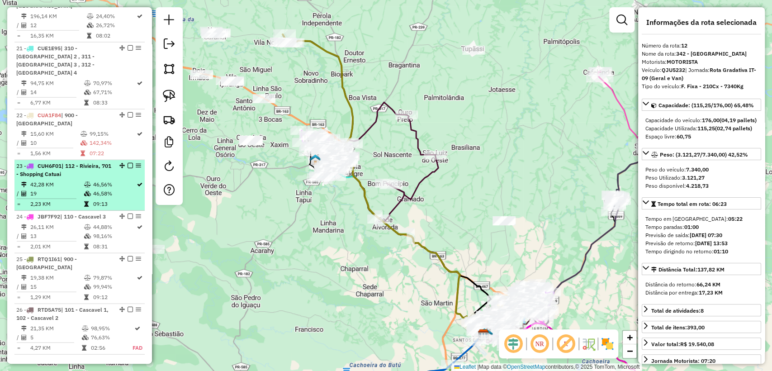
scroll to position [1357, 0]
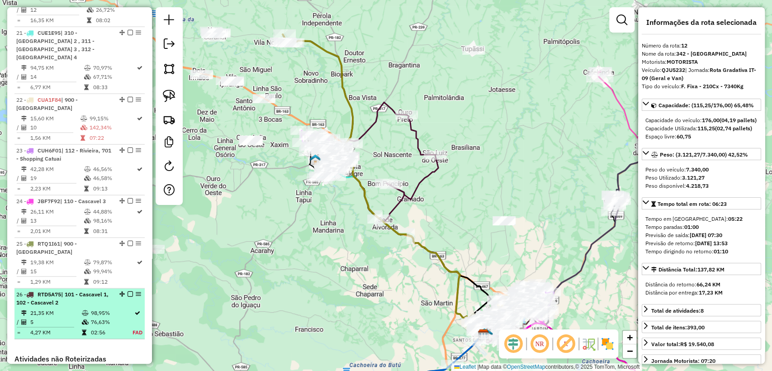
click at [76, 309] on td "21,35 KM" at bounding box center [56, 313] width 52 height 9
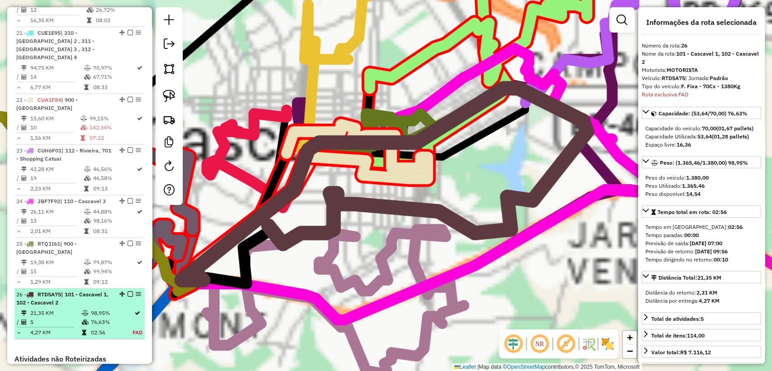
scroll to position [1496, 0]
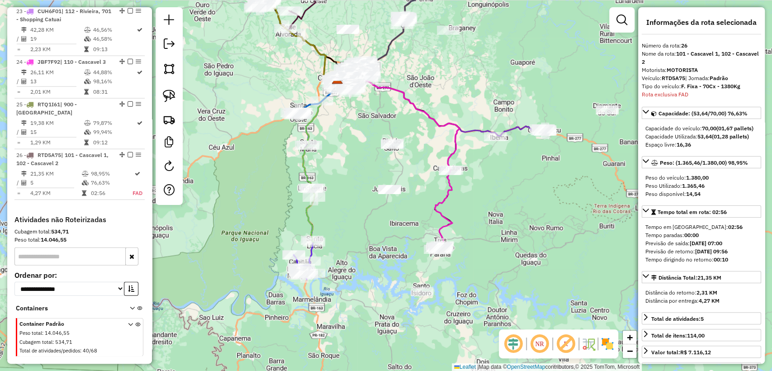
drag, startPoint x: 281, startPoint y: 267, endPoint x: 345, endPoint y: 142, distance: 140.4
click at [345, 142] on div "Janela de atendimento Grade de atendimento Capacidade Transportadoras Veículos …" at bounding box center [386, 185] width 772 height 371
click at [505, 203] on div "Janela de atendimento Grade de atendimento Capacidade Transportadoras Veículos …" at bounding box center [386, 185] width 772 height 371
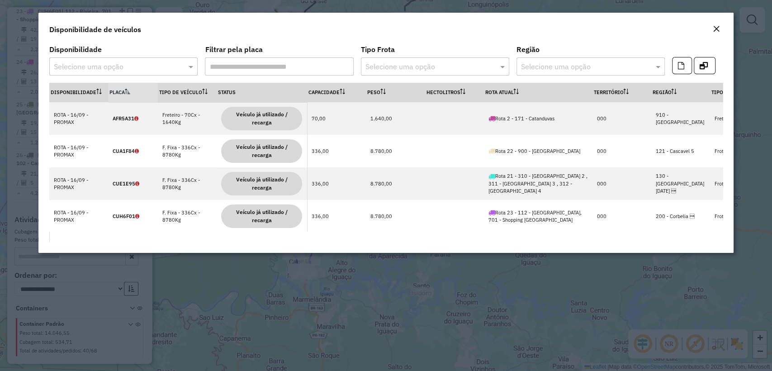
click at [141, 60] on div "Selecione uma opção" at bounding box center [123, 66] width 148 height 18
click at [117, 93] on span "ROTA - 16/09 - PROMAX" at bounding box center [91, 93] width 77 height 8
click at [503, 93] on th "Rota Atual" at bounding box center [538, 92] width 109 height 19
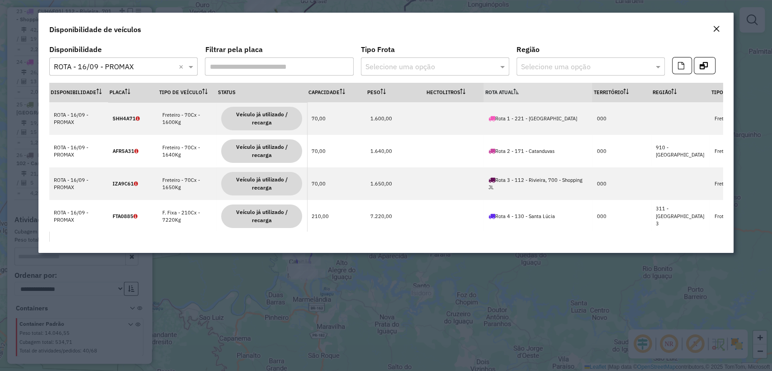
click at [512, 89] on th "Rota Atual" at bounding box center [538, 92] width 109 height 19
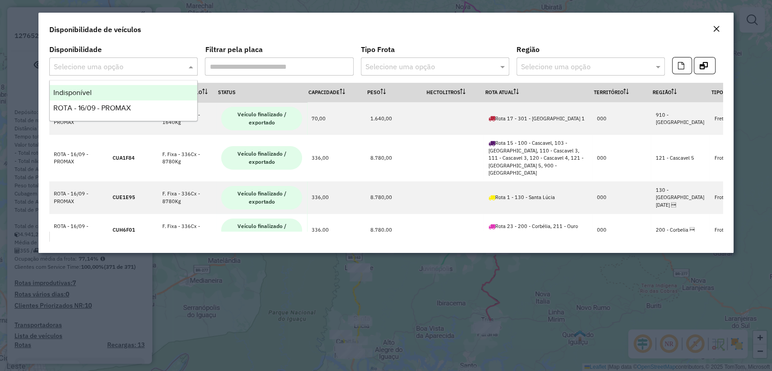
click at [109, 64] on input "text" at bounding box center [114, 67] width 121 height 11
click at [101, 91] on div "Indisponível" at bounding box center [123, 92] width 147 height 15
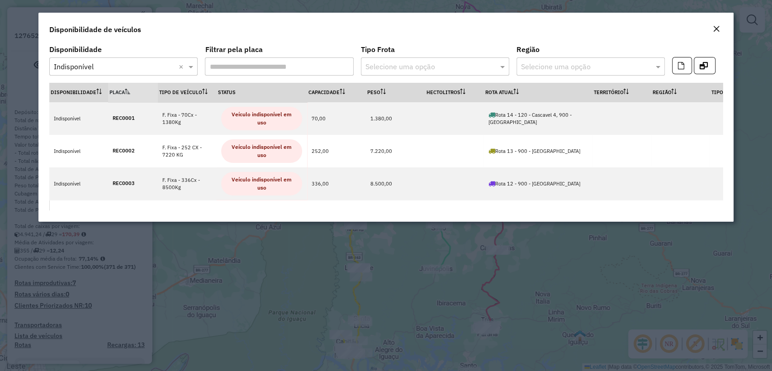
click at [445, 41] on div "Disponibilidade de veículos" at bounding box center [385, 28] width 695 height 30
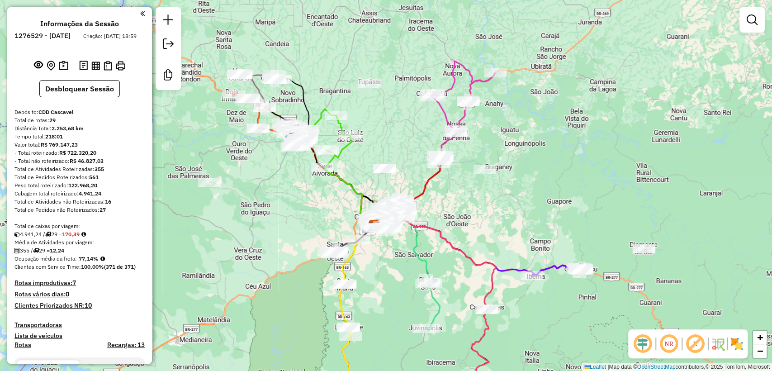
drag, startPoint x: 287, startPoint y: 161, endPoint x: 277, endPoint y: 221, distance: 60.1
click at [277, 221] on div "Janela de atendimento Grade de atendimento Capacidade Transportadoras Veículos …" at bounding box center [386, 185] width 772 height 371
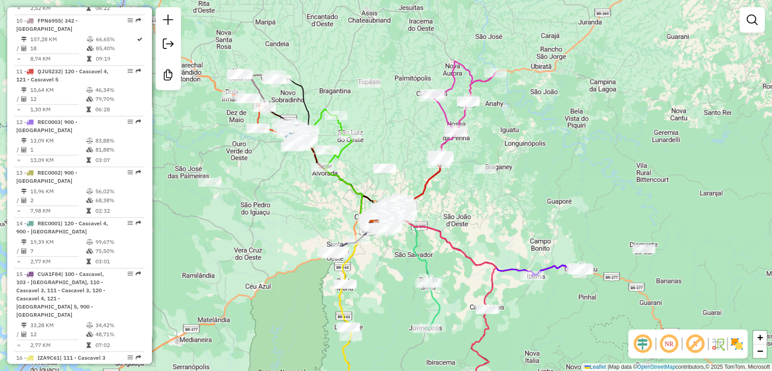
scroll to position [819, 0]
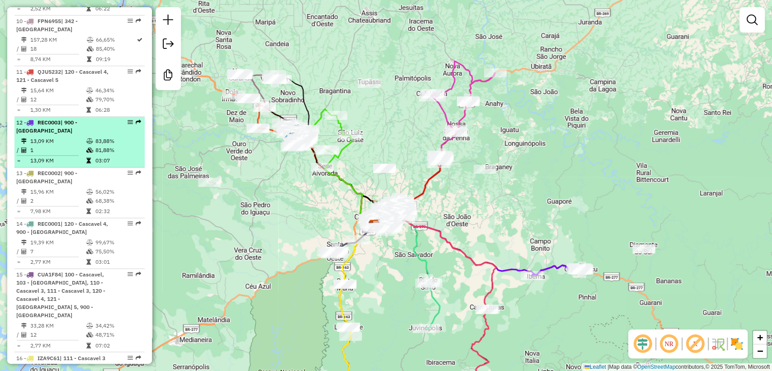
click at [69, 119] on div "12 - REC0003 | 900 - Centro Cascavel" at bounding box center [64, 127] width 96 height 16
select select "**********"
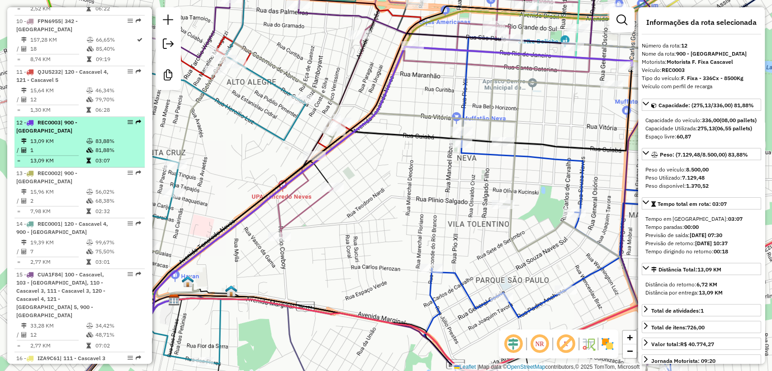
click at [72, 146] on td "1" at bounding box center [58, 150] width 56 height 9
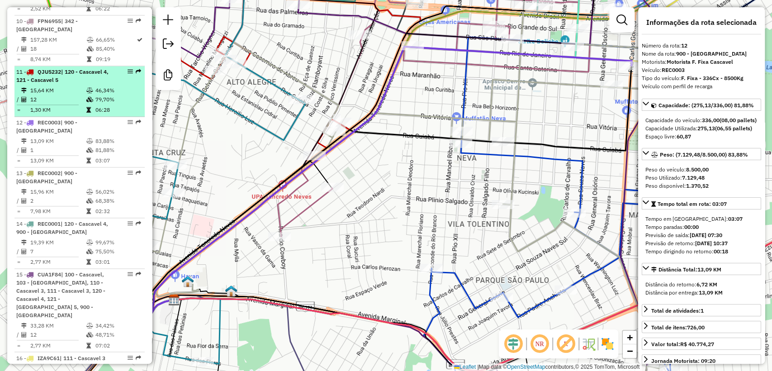
click at [80, 86] on td "15,64 KM" at bounding box center [58, 90] width 56 height 9
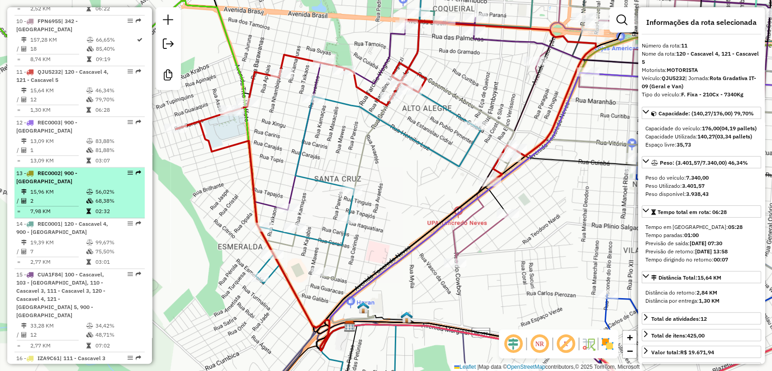
click at [81, 187] on td "15,96 KM" at bounding box center [58, 191] width 56 height 9
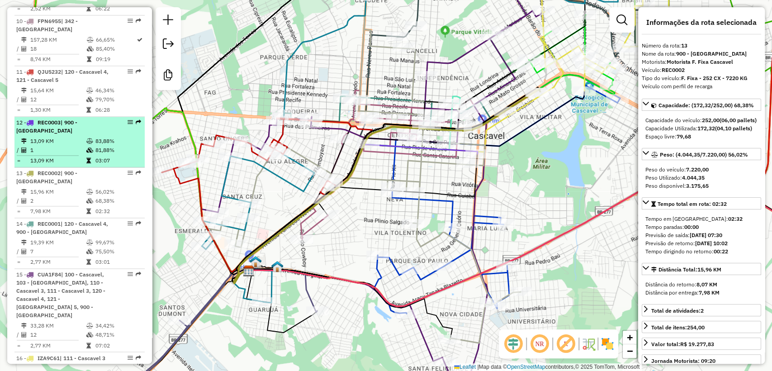
click at [95, 146] on td "81,88%" at bounding box center [118, 150] width 46 height 9
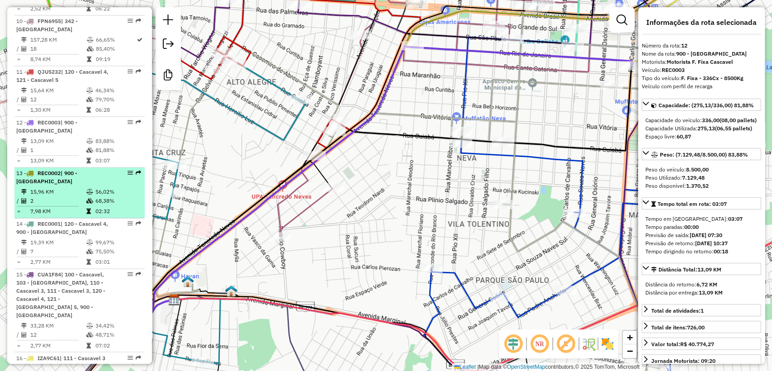
click at [90, 196] on td at bounding box center [90, 200] width 9 height 9
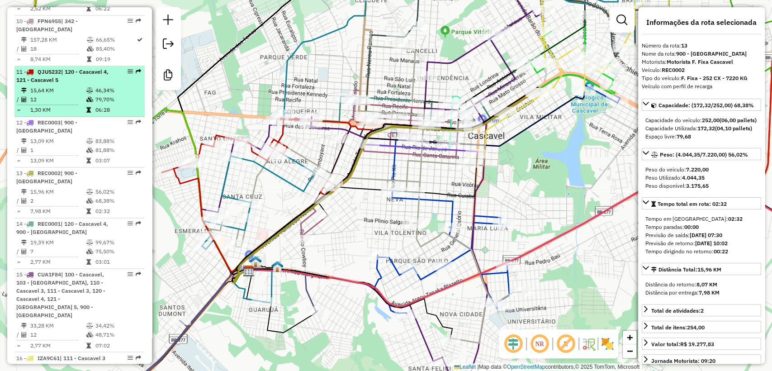
click at [83, 105] on td "1,30 KM" at bounding box center [58, 109] width 56 height 9
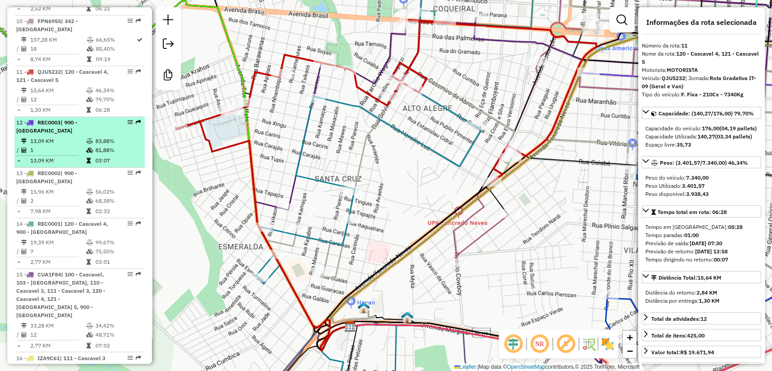
click at [78, 146] on td "1" at bounding box center [58, 150] width 56 height 9
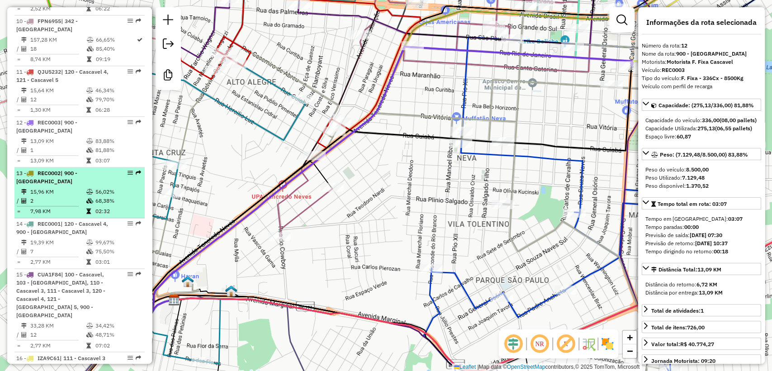
click at [82, 187] on td "15,96 KM" at bounding box center [58, 191] width 56 height 9
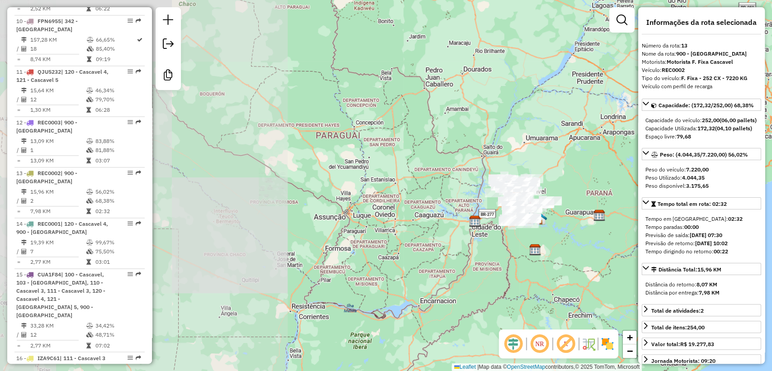
drag, startPoint x: 560, startPoint y: 183, endPoint x: 480, endPoint y: 166, distance: 81.9
click at [480, 165] on div "Rota 26 - Placa FZB9I35 34803014 - COMERCIO DE BEBIDAS Rota 14 - Placa REC0001 …" at bounding box center [386, 185] width 772 height 371
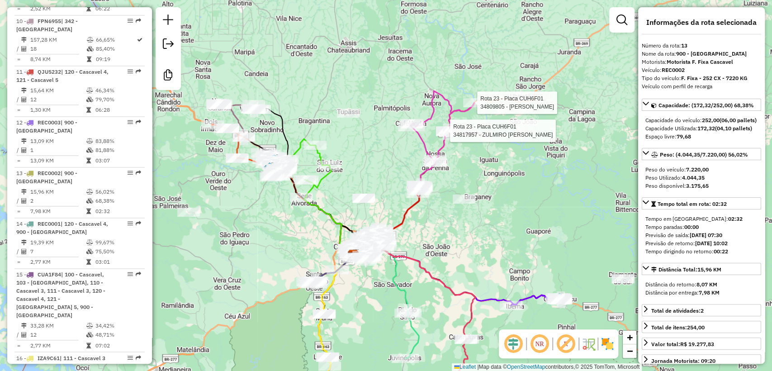
drag, startPoint x: 393, startPoint y: 172, endPoint x: 487, endPoint y: 272, distance: 137.6
click at [487, 272] on div "Rota 23 - Placa CUH6F01 34809805 - LUIZ CARLOS COELHO-R Rota 23 - Placa CUH6F01…" at bounding box center [386, 185] width 772 height 371
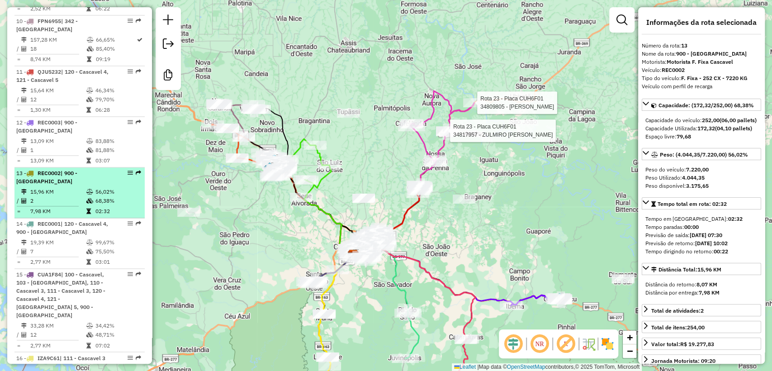
click at [60, 205] on td at bounding box center [51, 205] width 70 height 1
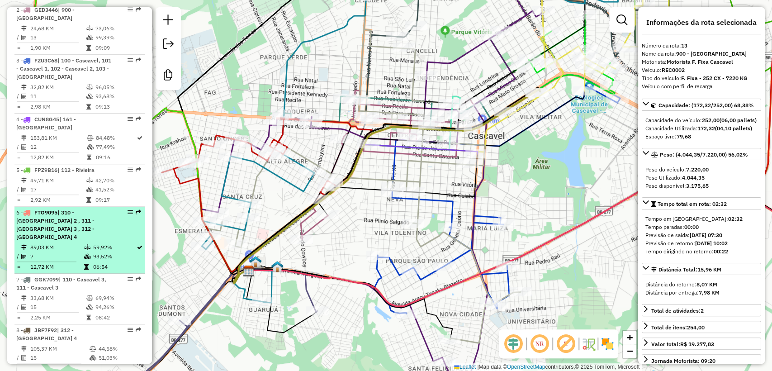
scroll to position [0, 0]
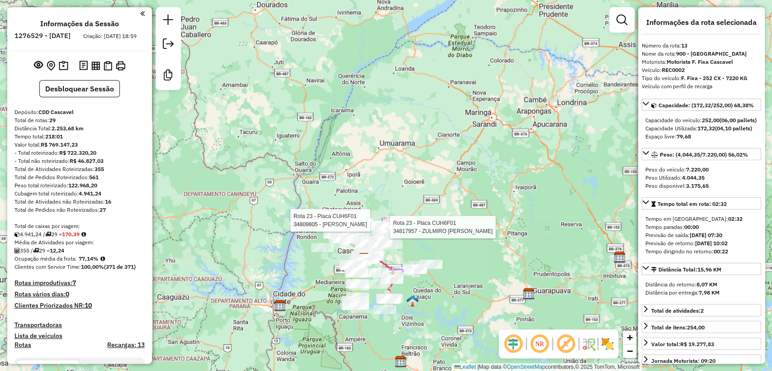
drag, startPoint x: 430, startPoint y: 312, endPoint x: 433, endPoint y: 308, distance: 5.2
click at [433, 308] on div "Rota 23 - Placa CUH6F01 34809805 - LUIZ CARLOS COELHO-R Rota 23 - Placa CUH6F01…" at bounding box center [386, 185] width 772 height 371
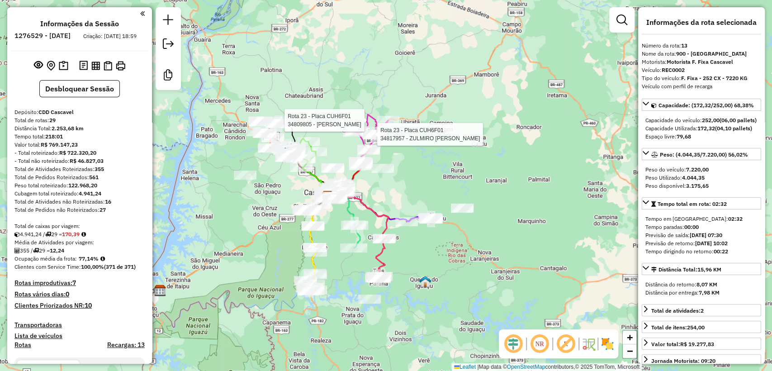
click at [260, 204] on div "Rota 23 - Placa CUH6F01 34809805 - LUIZ CARLOS COELHO-R Rota 23 - Placa CUH6F01…" at bounding box center [386, 185] width 772 height 371
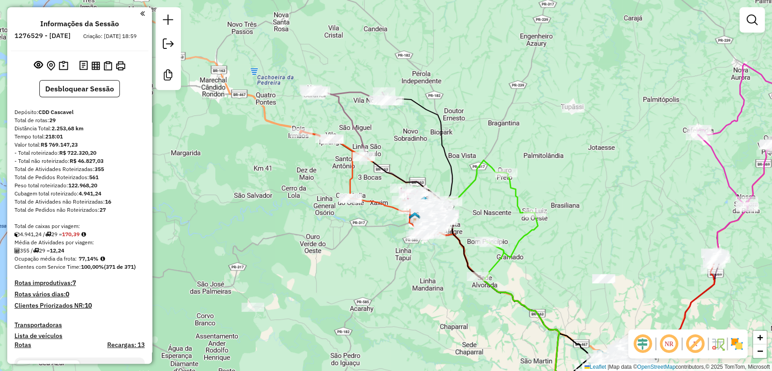
click at [740, 349] on img at bounding box center [737, 344] width 14 height 14
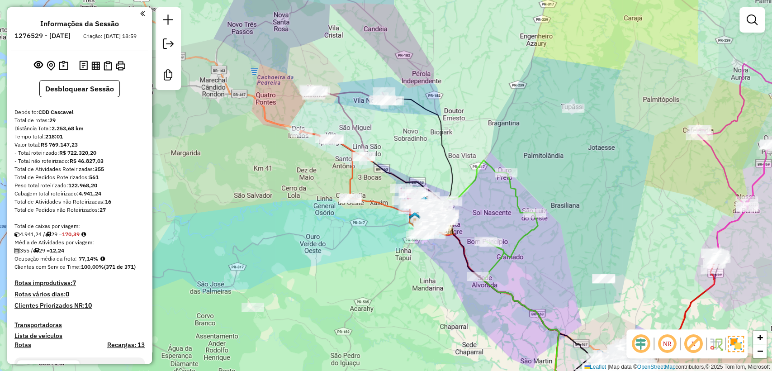
click at [739, 346] on img at bounding box center [736, 344] width 16 height 16
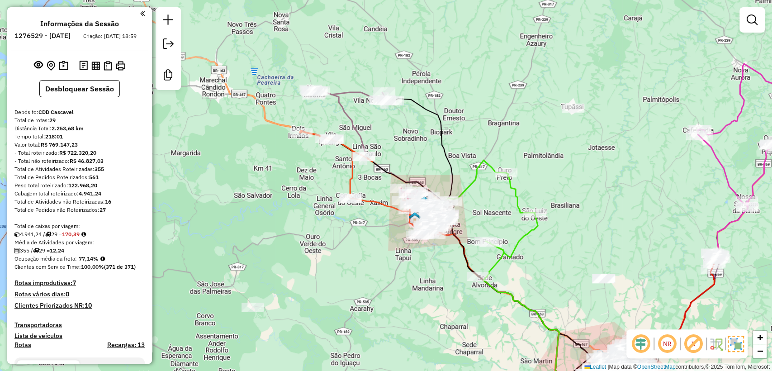
click at [739, 346] on img at bounding box center [736, 344] width 16 height 16
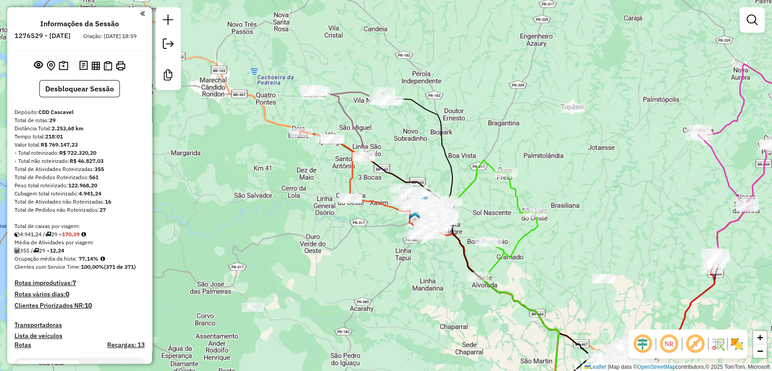
drag, startPoint x: 525, startPoint y: 254, endPoint x: 344, endPoint y: 180, distance: 195.2
click at [344, 180] on div "Janela de atendimento Grade de atendimento Capacidade Transportadoras Veículos …" at bounding box center [386, 185] width 772 height 371
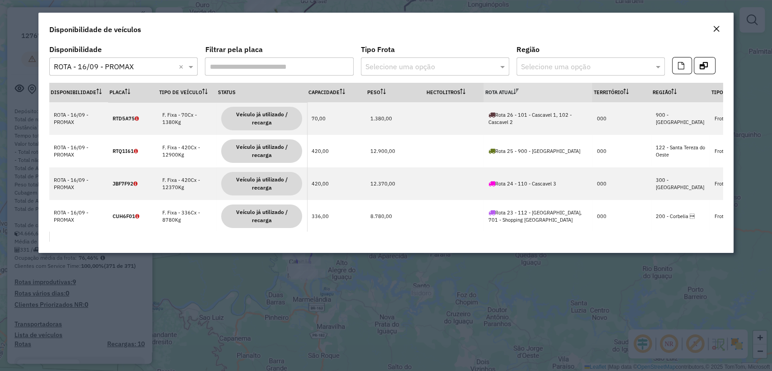
scroll to position [1496, 0]
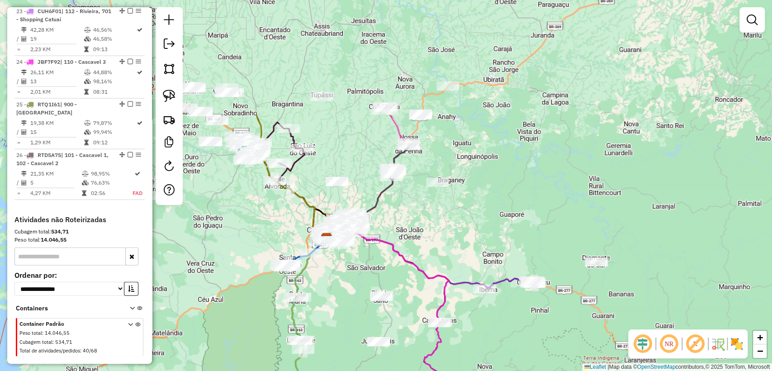
drag, startPoint x: 434, startPoint y: 100, endPoint x: 424, endPoint y: 220, distance: 120.3
click at [424, 220] on div "Janela de atendimento Grade de atendimento Capacidade Transportadoras Veículos …" at bounding box center [386, 185] width 772 height 371
click at [399, 156] on icon at bounding box center [400, 159] width 18 height 34
select select "**********"
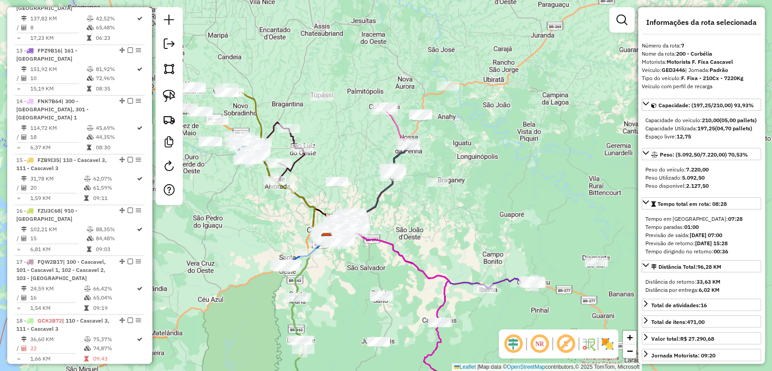
scroll to position [670, 0]
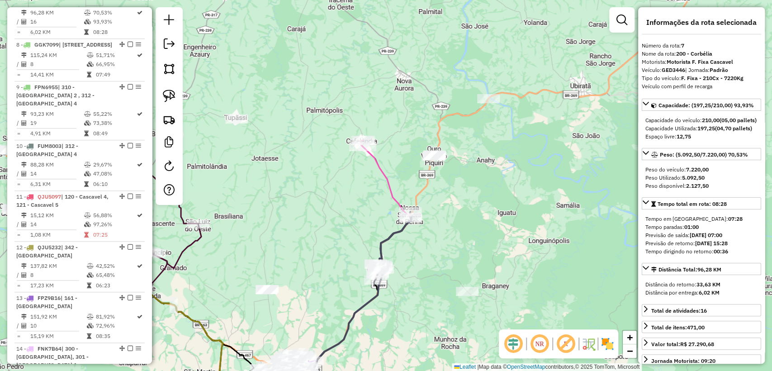
click at [391, 237] on icon at bounding box center [393, 246] width 36 height 68
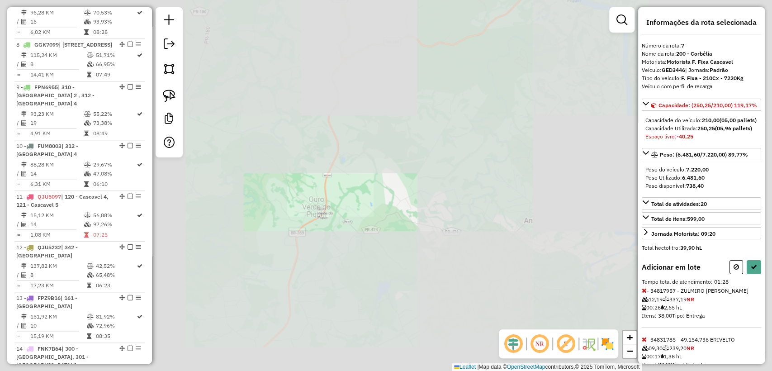
select select "**********"
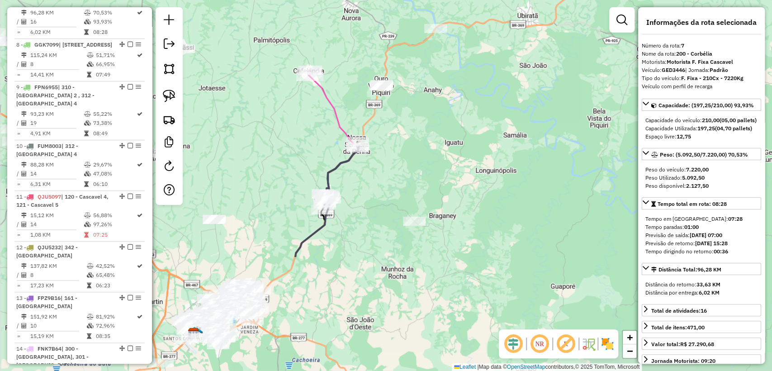
drag, startPoint x: 330, startPoint y: 268, endPoint x: 381, endPoint y: 117, distance: 159.5
click at [381, 117] on div "Janela de atendimento Grade de atendimento Capacidade Transportadoras Veículos …" at bounding box center [386, 185] width 772 height 371
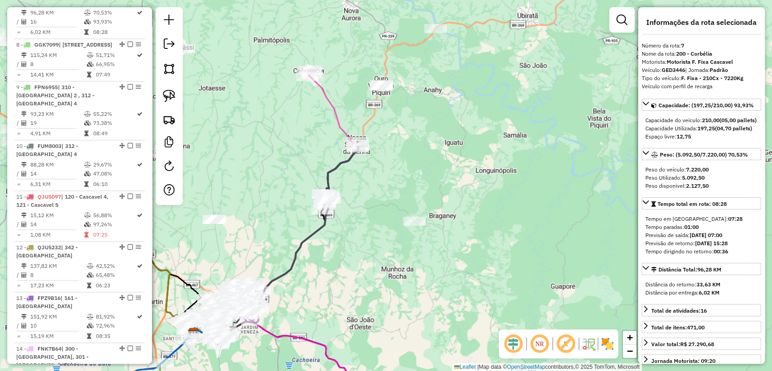
drag, startPoint x: 290, startPoint y: 289, endPoint x: 389, endPoint y: 157, distance: 164.7
click at [389, 157] on div "Janela de atendimento Grade de atendimento Capacidade Transportadoras Veículos …" at bounding box center [386, 185] width 772 height 371
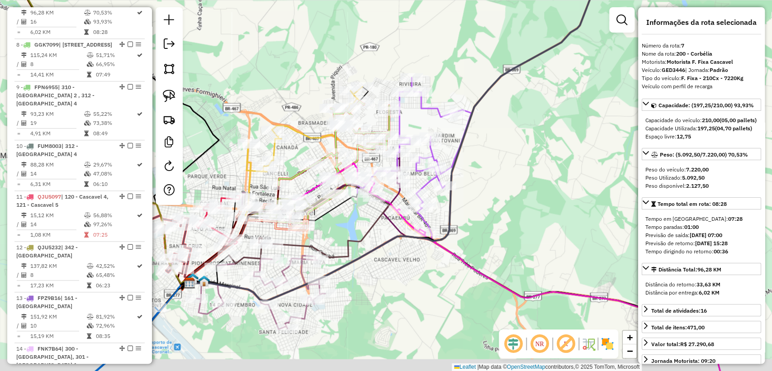
drag, startPoint x: 344, startPoint y: 97, endPoint x: 439, endPoint y: 79, distance: 96.7
click at [439, 79] on div "Janela de atendimento Grade de atendimento Capacidade Transportadoras Veículos …" at bounding box center [386, 185] width 772 height 371
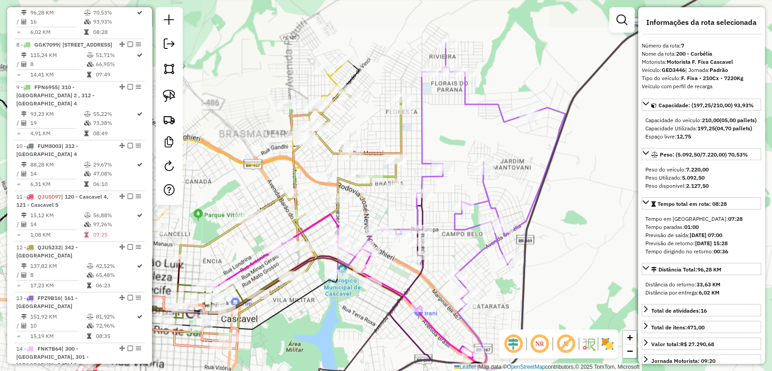
click at [401, 128] on icon at bounding box center [291, 174] width 222 height 169
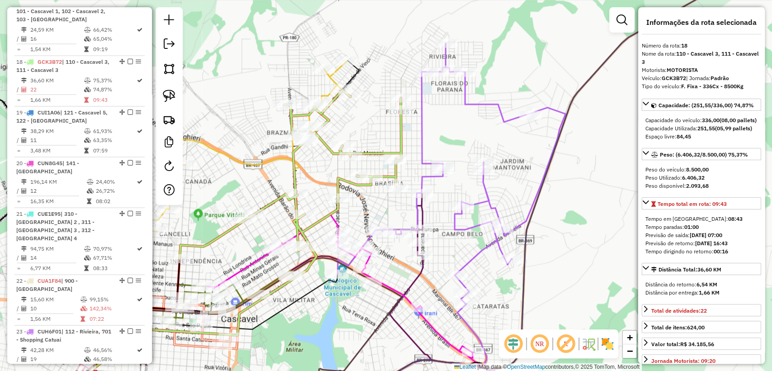
scroll to position [1202, 0]
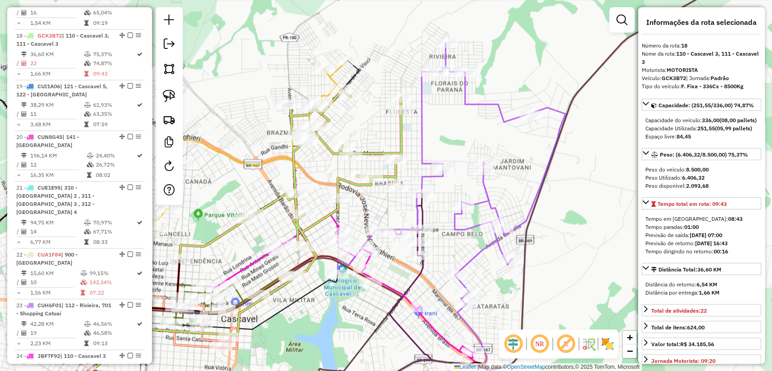
click at [363, 116] on div "Janela de atendimento Grade de atendimento Capacidade Transportadoras Veículos …" at bounding box center [386, 185] width 772 height 371
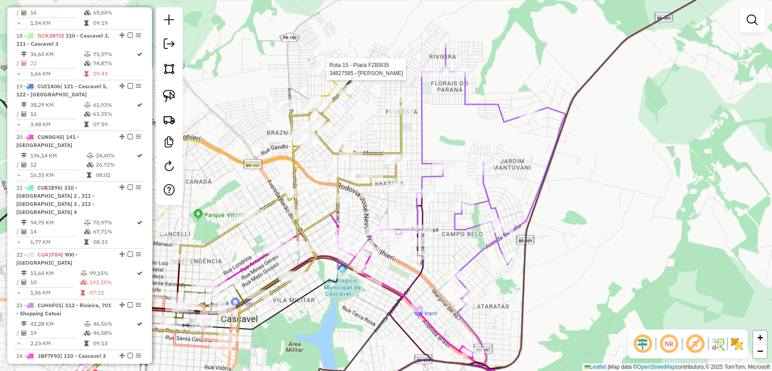
select select "**********"
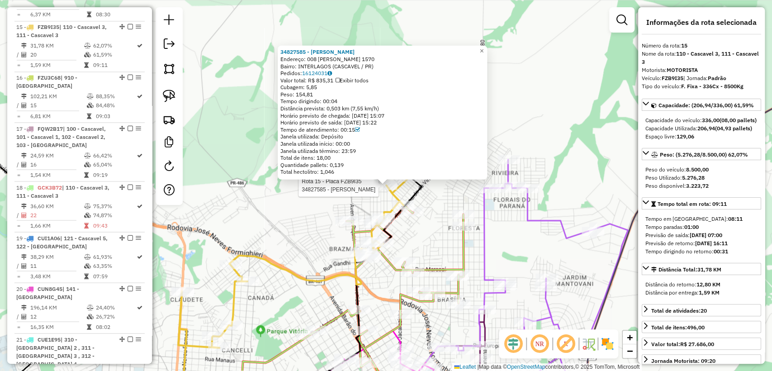
scroll to position [1043, 0]
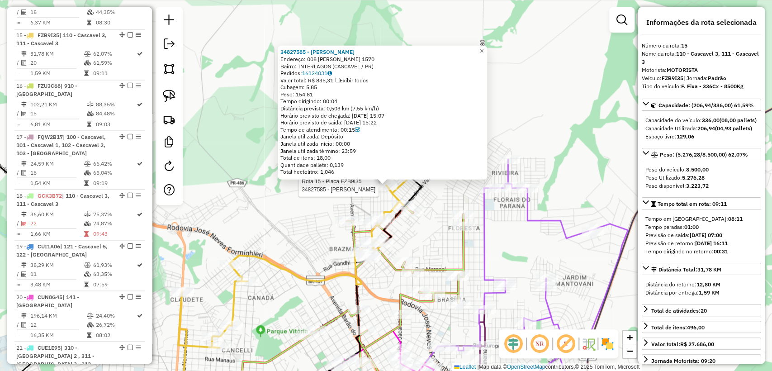
click at [393, 190] on div at bounding box center [386, 185] width 23 height 9
click at [348, 204] on div "Rota 15 - Placa FZB9I35 34827585 - LORENI DE SOUZA 34827585 - LORENI DE SOUZA E…" at bounding box center [386, 185] width 772 height 371
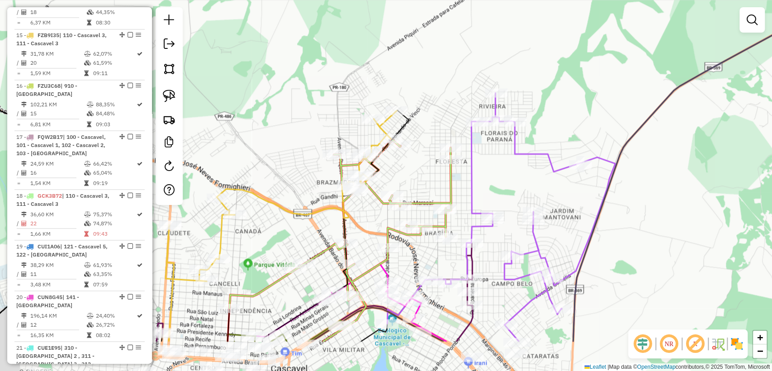
drag, startPoint x: 318, startPoint y: 200, endPoint x: 331, endPoint y: 157, distance: 45.1
click at [324, 125] on div "Janela de atendimento Grade de atendimento Capacidade Transportadoras Veículos …" at bounding box center [386, 185] width 772 height 371
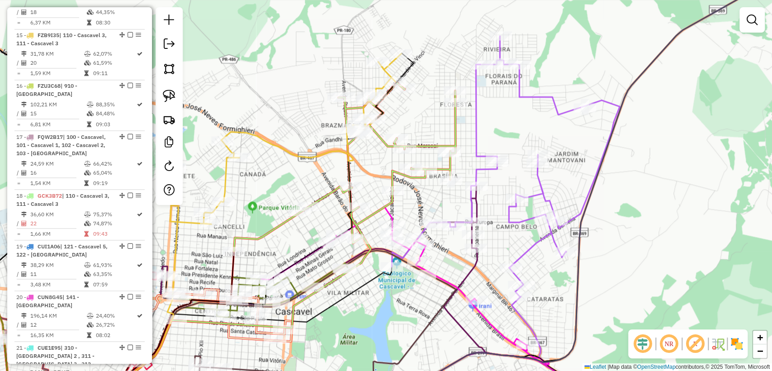
click at [329, 192] on icon at bounding box center [345, 167] width 222 height 169
select select "**********"
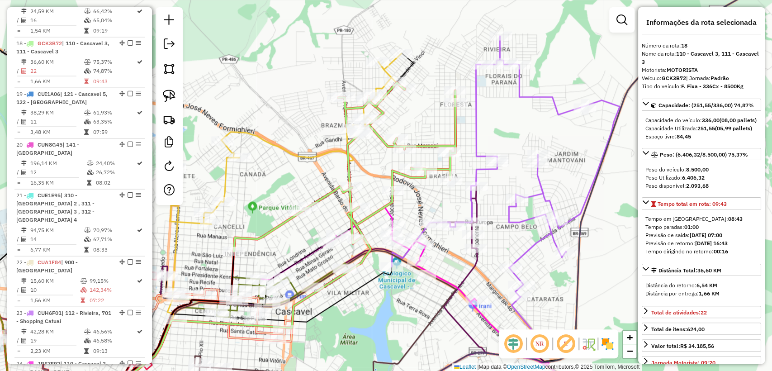
scroll to position [1202, 0]
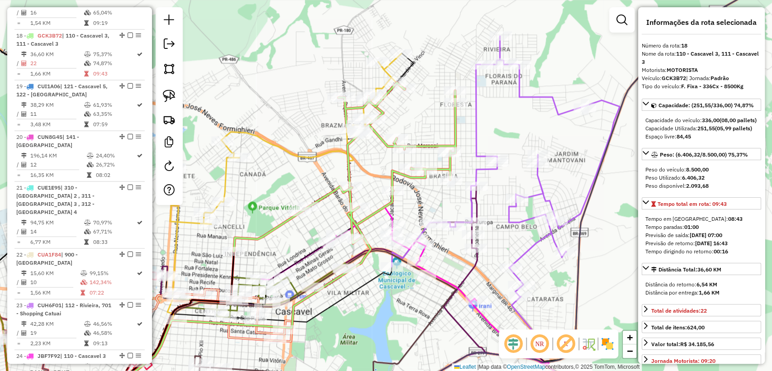
click at [536, 248] on icon at bounding box center [506, 166] width 228 height 261
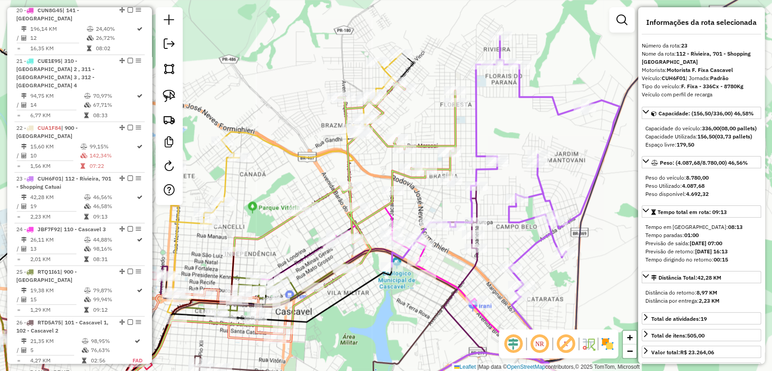
scroll to position [1456, 0]
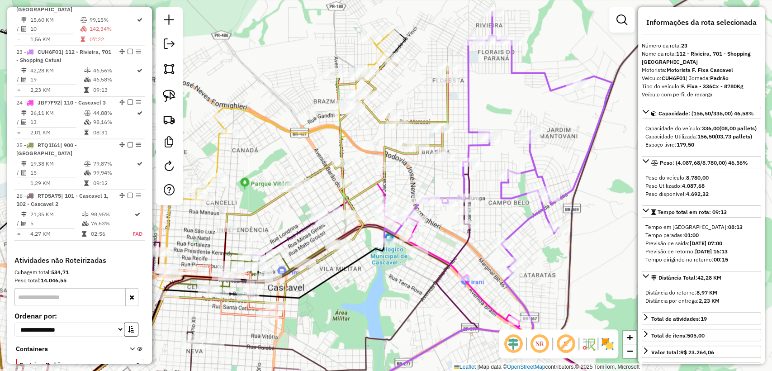
drag, startPoint x: 545, startPoint y: 264, endPoint x: 536, endPoint y: 234, distance: 31.3
click at [536, 234] on div "Janela de atendimento Grade de atendimento Capacidade Transportadoras Veículos …" at bounding box center [386, 185] width 772 height 371
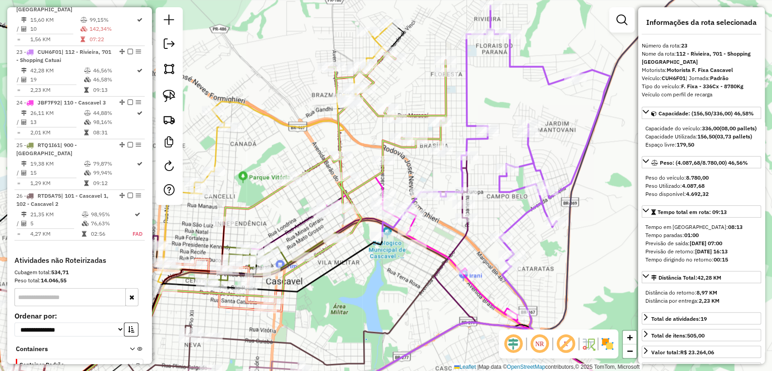
click at [467, 176] on icon at bounding box center [309, 215] width 316 height 119
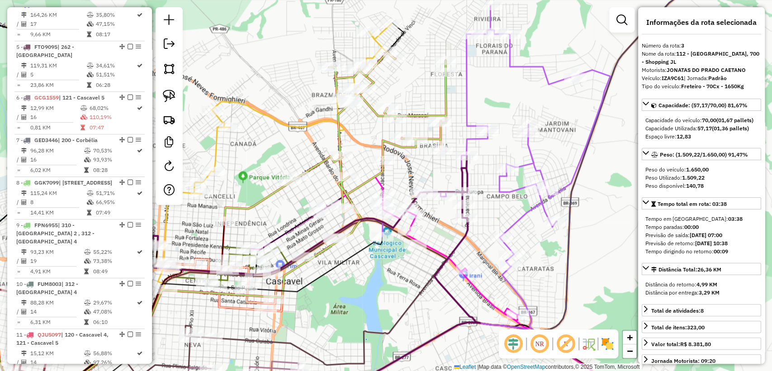
scroll to position [484, 0]
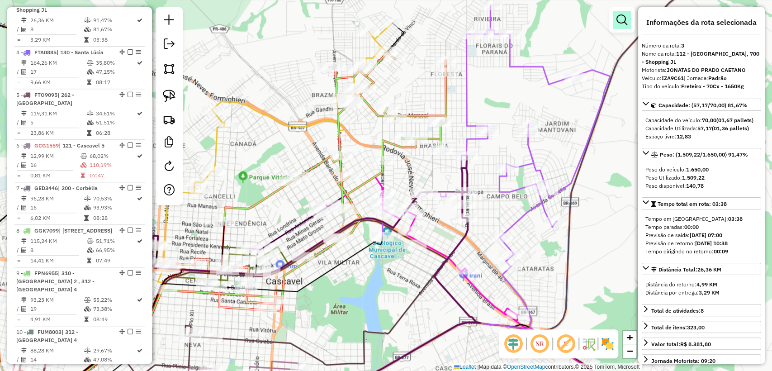
click at [622, 20] on em at bounding box center [622, 19] width 11 height 11
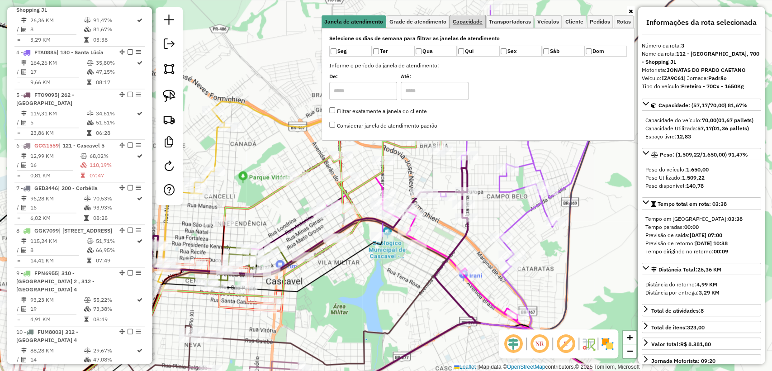
click at [471, 21] on span "Capacidade" at bounding box center [468, 21] width 30 height 5
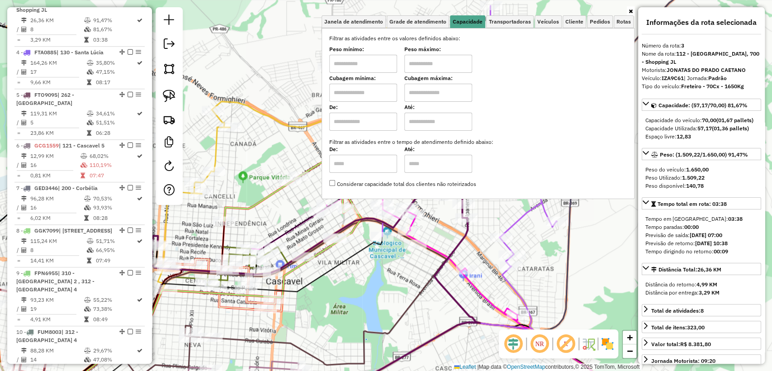
click at [362, 91] on input "text" at bounding box center [363, 93] width 68 height 18
type input "****"
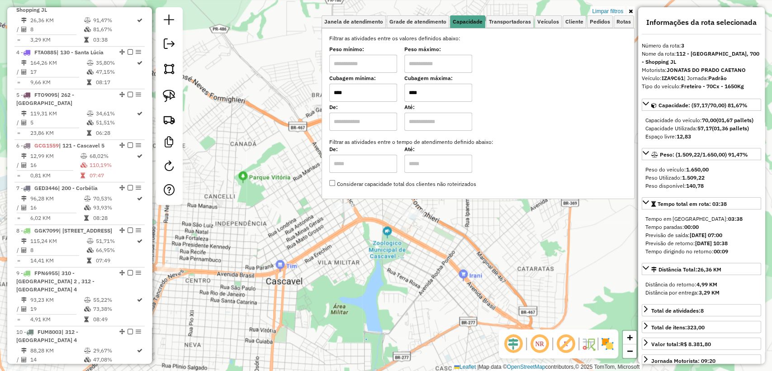
type input "****"
click at [330, 266] on div "Limpar filtros Janela de atendimento Grade de atendimento Capacidade Transporta…" at bounding box center [386, 185] width 772 height 371
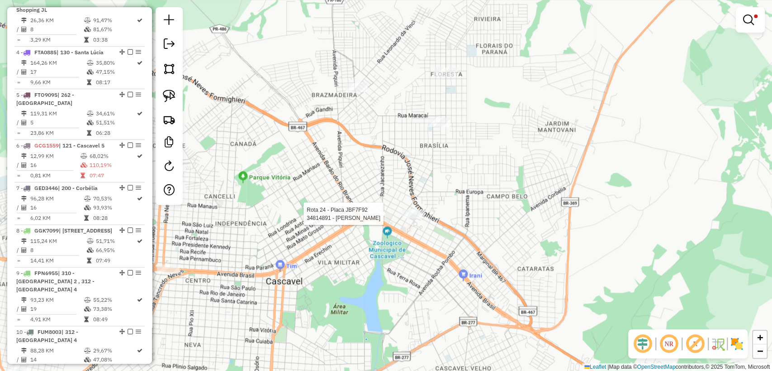
select select "**********"
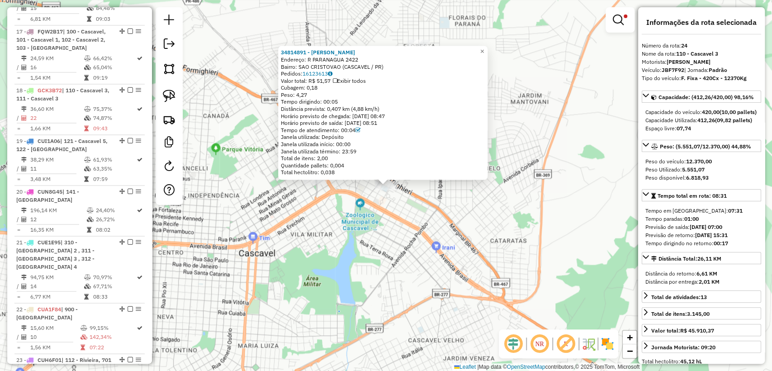
scroll to position [1496, 0]
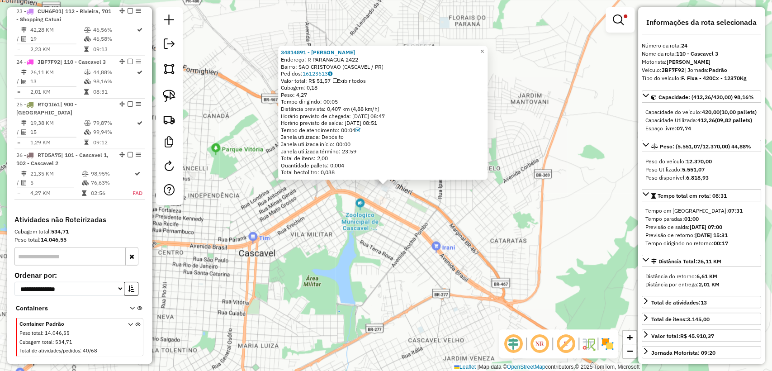
click at [373, 214] on div "34814891 - OSMAR FERNANDO SANTO Endereço: R PARANAGUA 2422 Bairro: SAO CRISTOVA…" at bounding box center [386, 185] width 772 height 371
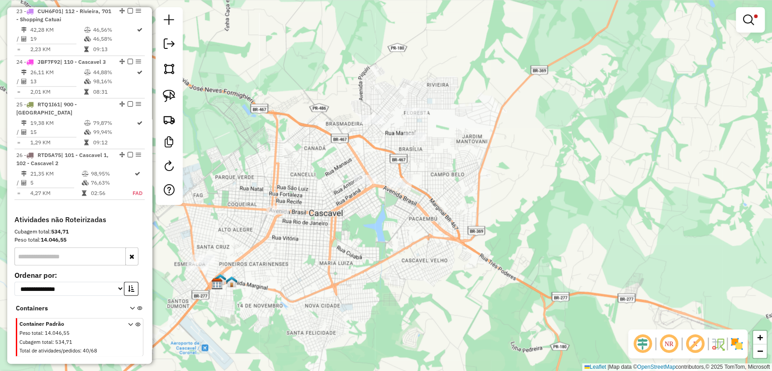
click at [743, 28] on link at bounding box center [751, 20] width 22 height 18
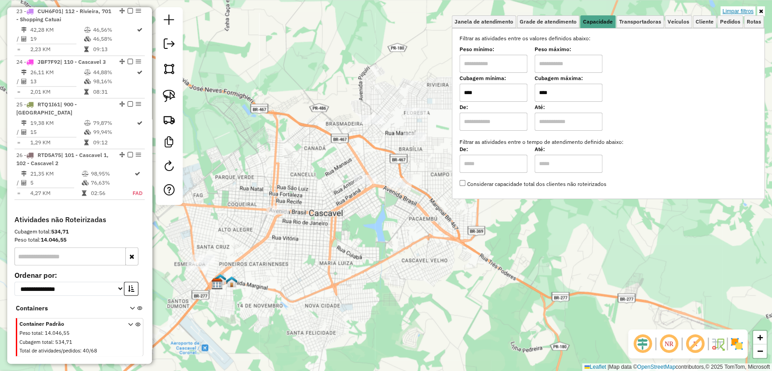
click at [734, 8] on link "Limpar filtros" at bounding box center [738, 11] width 35 height 10
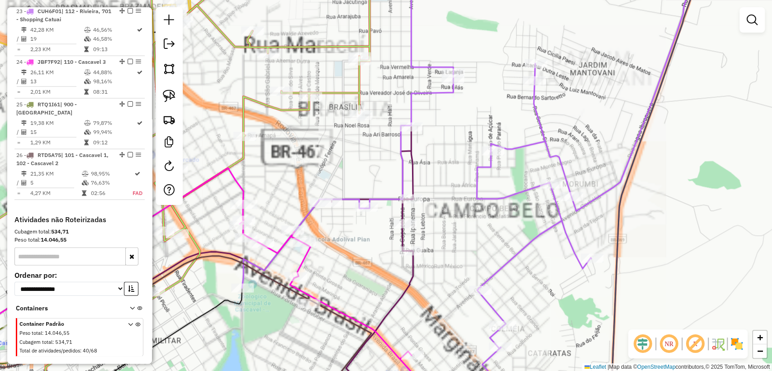
click at [413, 162] on icon at bounding box center [168, 245] width 490 height 237
select select "**********"
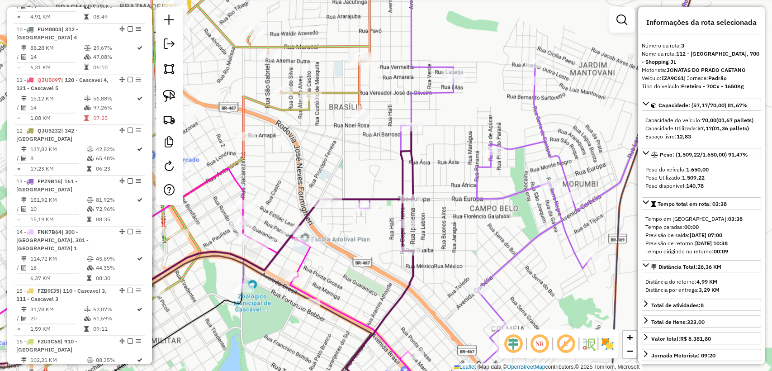
scroll to position [484, 0]
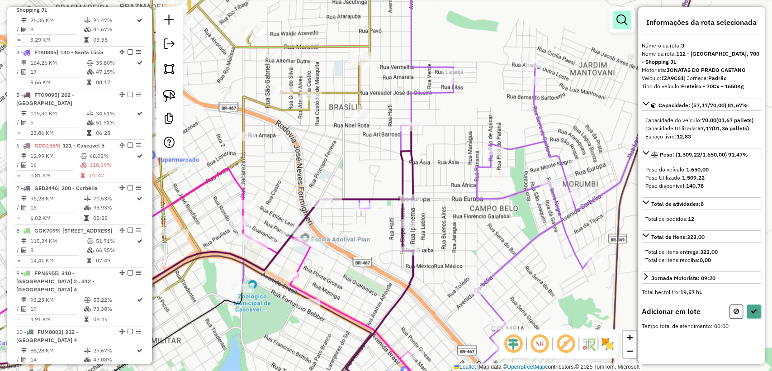
click at [626, 20] on em at bounding box center [622, 19] width 11 height 11
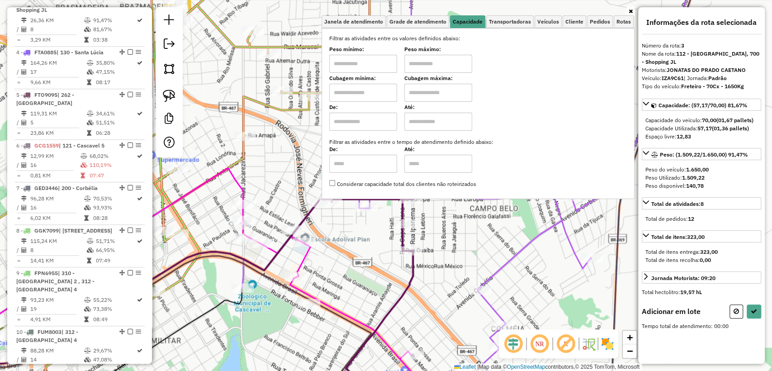
click at [434, 94] on input "text" at bounding box center [438, 93] width 68 height 18
type input "****"
click at [364, 94] on input "text" at bounding box center [363, 93] width 68 height 18
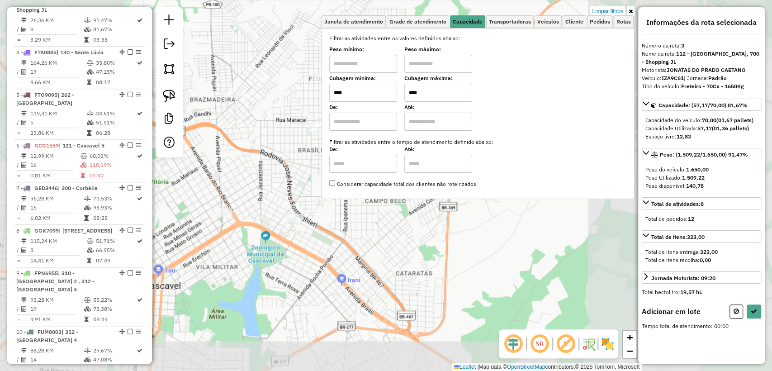
type input "****"
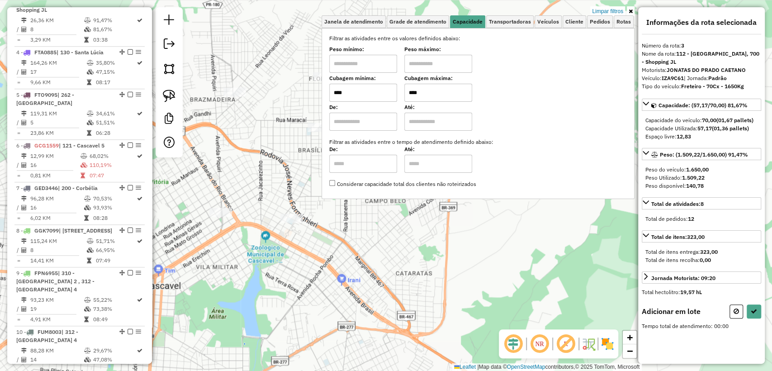
click at [246, 203] on div "Limpar filtros Janela de atendimento Grade de atendimento Capacidade Transporta…" at bounding box center [386, 185] width 772 height 371
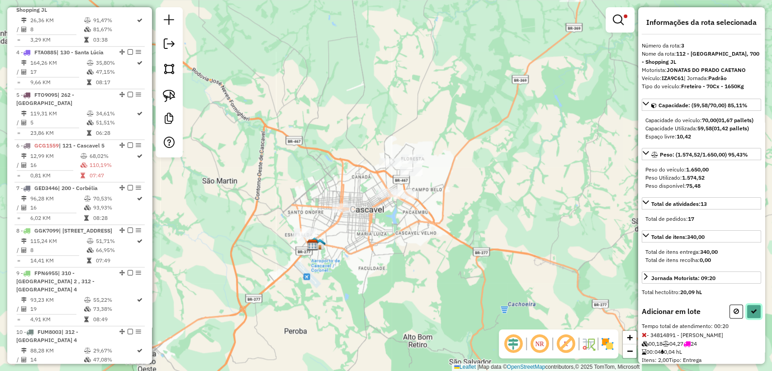
click at [748, 318] on button at bounding box center [754, 311] width 14 height 14
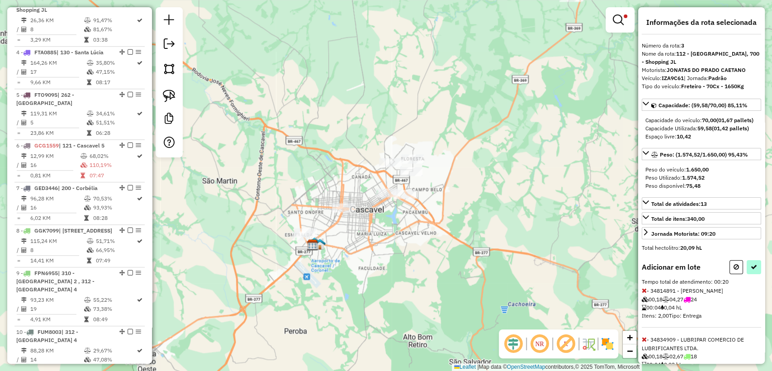
select select "**********"
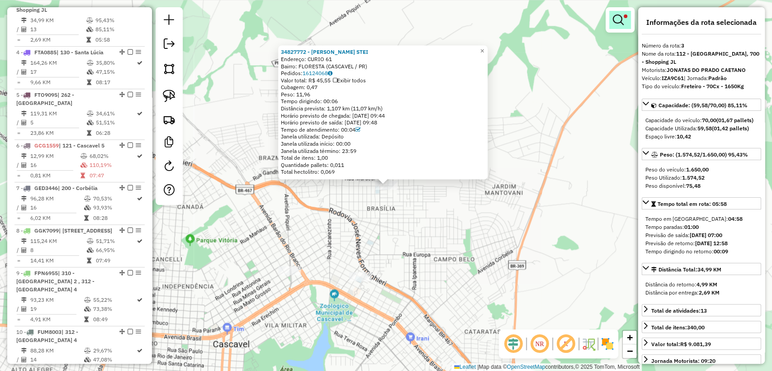
click at [623, 28] on link at bounding box center [620, 20] width 22 height 18
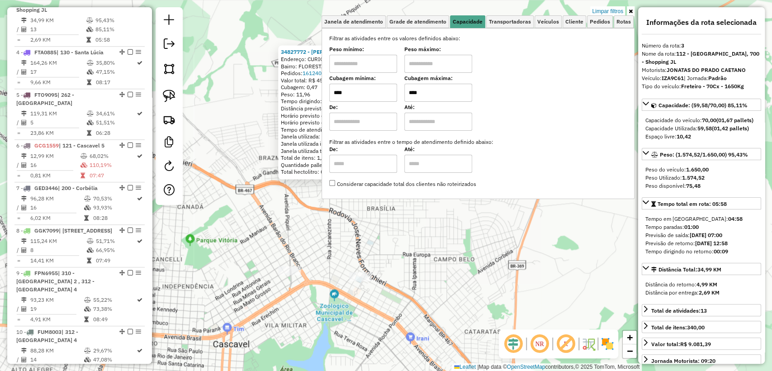
drag, startPoint x: 603, startPoint y: 8, endPoint x: 611, endPoint y: 19, distance: 13.9
click at [603, 9] on link "Limpar filtros" at bounding box center [607, 11] width 35 height 10
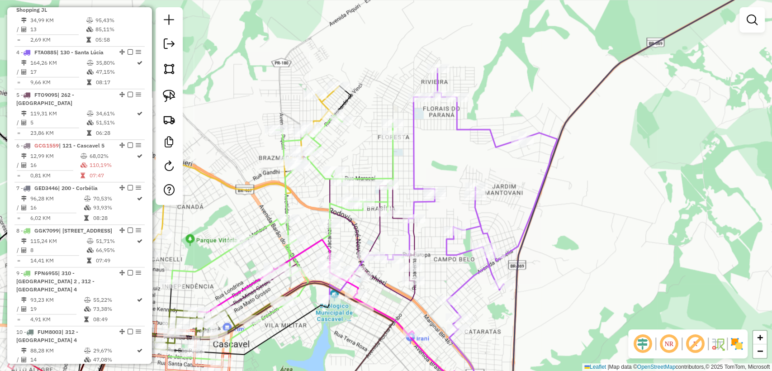
click at [524, 104] on div "Janela de atendimento Grade de atendimento Capacidade Transportadoras Veículos …" at bounding box center [386, 185] width 772 height 371
click at [414, 229] on icon at bounding box center [256, 236] width 317 height 202
select select "**********"
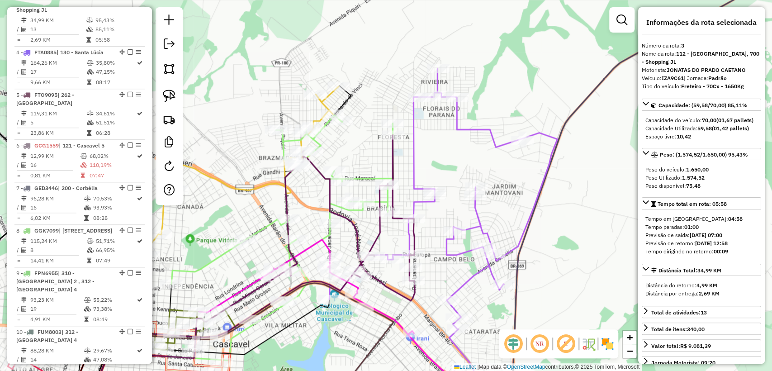
click at [416, 175] on icon at bounding box center [443, 198] width 228 height 261
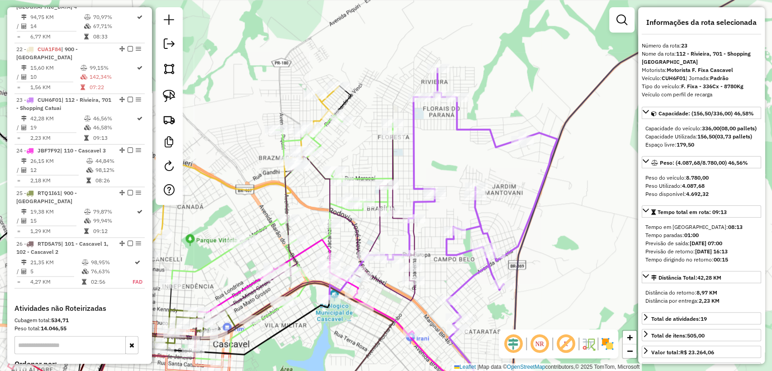
scroll to position [1456, 0]
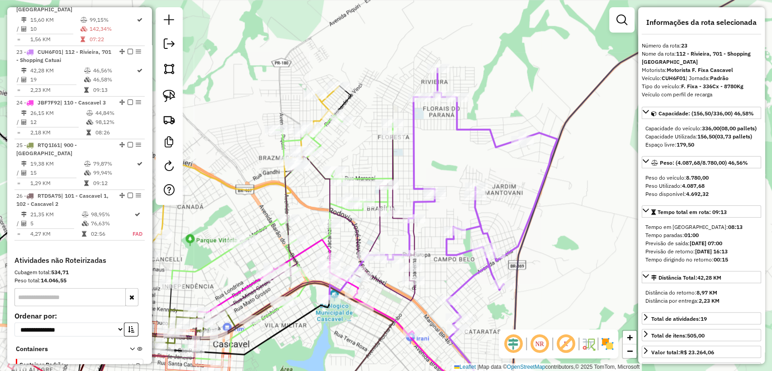
click at [366, 179] on icon at bounding box center [282, 199] width 222 height 169
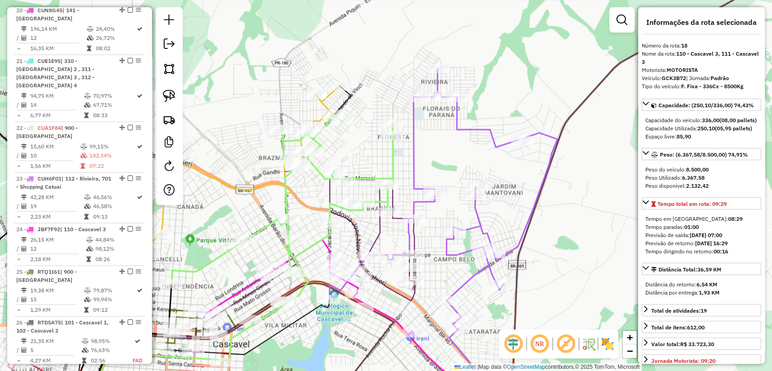
scroll to position [1202, 0]
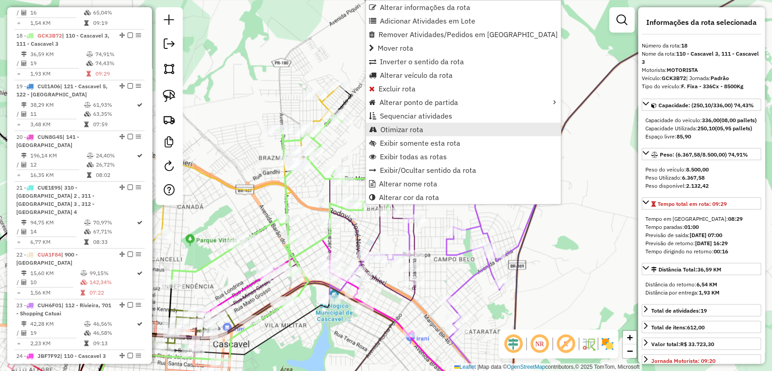
click at [418, 128] on span "Otimizar rota" at bounding box center [401, 129] width 43 height 7
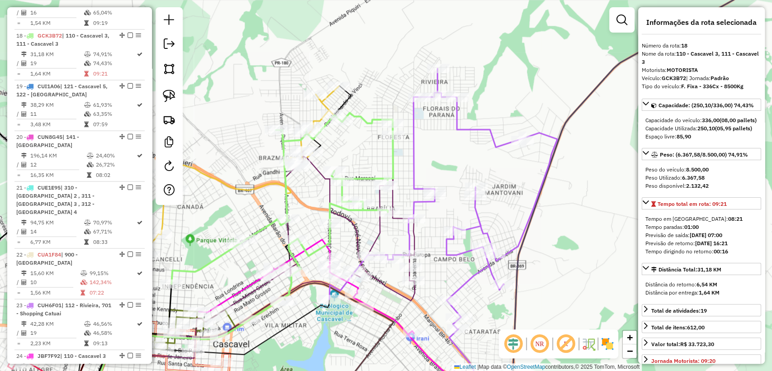
click at [328, 98] on icon at bounding box center [223, 171] width 231 height 171
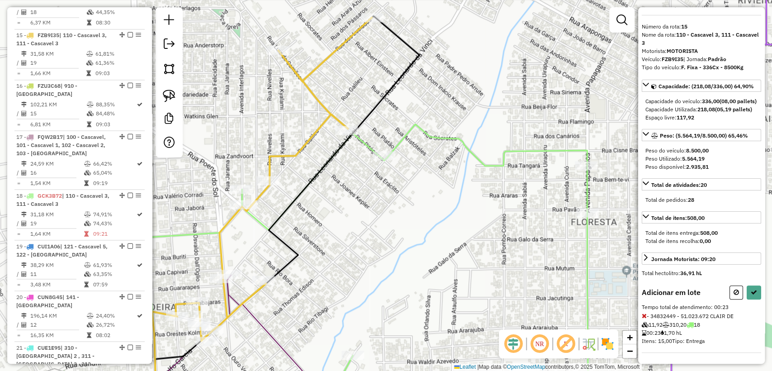
scroll to position [34, 0]
click at [734, 294] on icon at bounding box center [736, 292] width 5 height 6
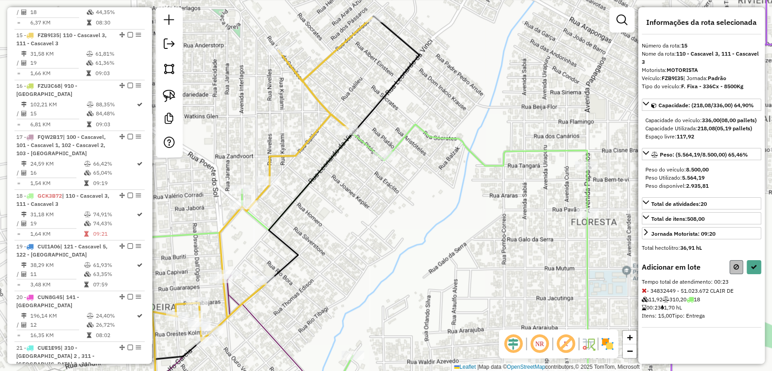
select select "**********"
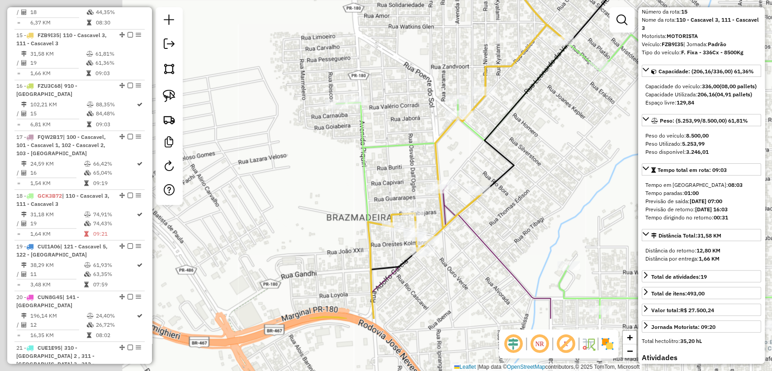
drag, startPoint x: 360, startPoint y: 256, endPoint x: 577, endPoint y: 166, distance: 234.5
click at [577, 166] on div "Janela de atendimento Grade de atendimento Capacidade Transportadoras Veículos …" at bounding box center [386, 185] width 772 height 371
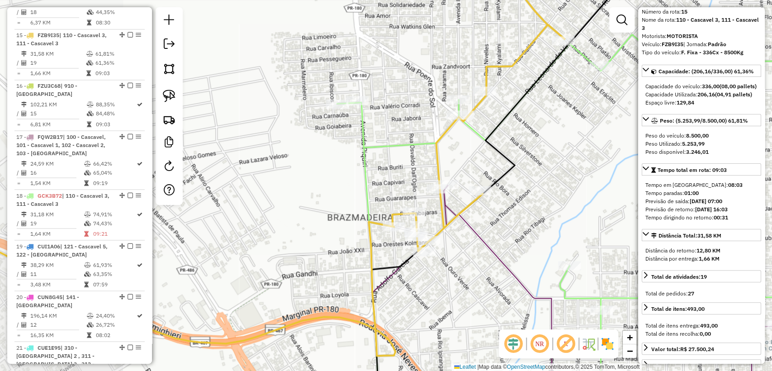
scroll to position [0, 0]
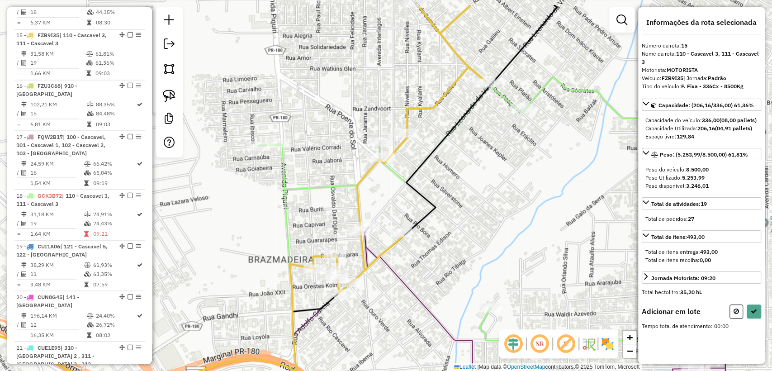
drag, startPoint x: 366, startPoint y: 294, endPoint x: 309, endPoint y: 316, distance: 60.5
click at [308, 320] on div "Janela de atendimento Grade de atendimento Capacidade Transportadoras Veículos …" at bounding box center [386, 185] width 772 height 371
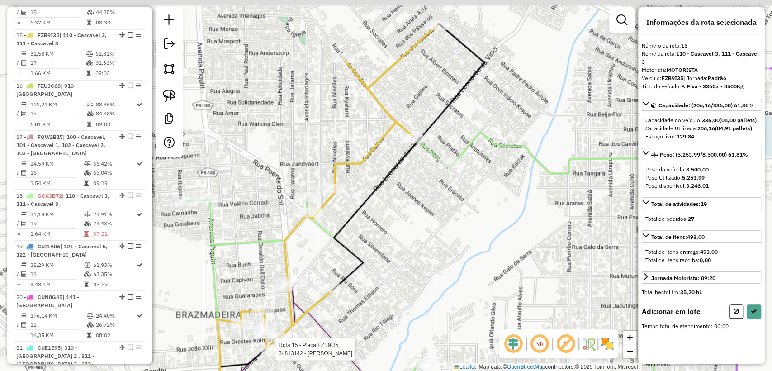
drag, startPoint x: 501, startPoint y: 155, endPoint x: 491, endPoint y: 202, distance: 47.7
click at [491, 202] on div "Rota 15 - Placa FZB9I35 34813142 - ADMAR MARTINS DE LIM Janela de atendimento G…" at bounding box center [386, 185] width 772 height 371
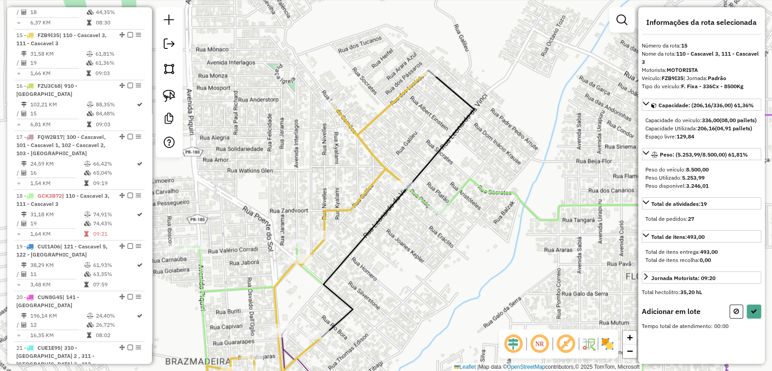
click at [438, 204] on div "Rota 15 - Placa FZB9I35 34813142 - ADMAR MARTINS DE LIM Janela de atendimento G…" at bounding box center [386, 185] width 772 height 371
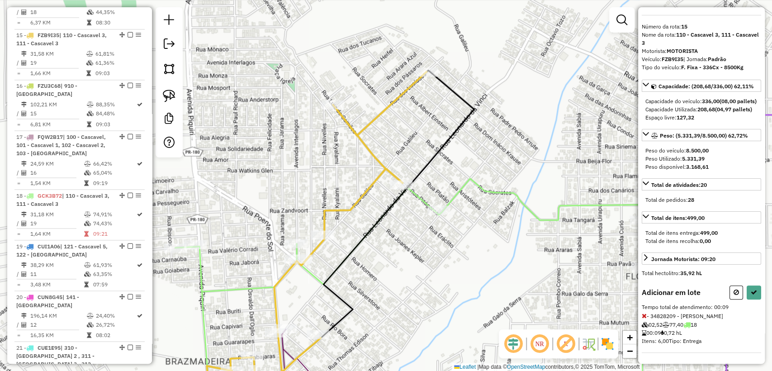
scroll to position [34, 0]
click at [749, 287] on button at bounding box center [754, 292] width 14 height 14
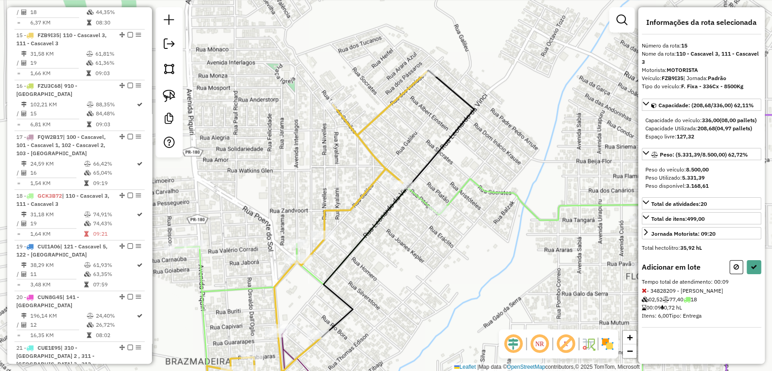
select select "**********"
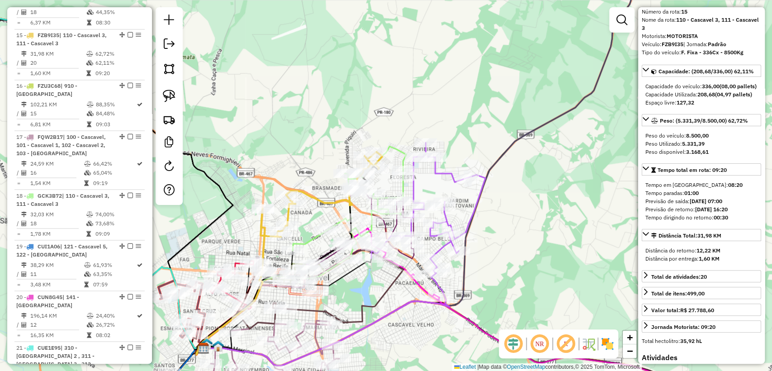
drag, startPoint x: 297, startPoint y: 171, endPoint x: 388, endPoint y: 134, distance: 98.3
click at [394, 132] on div "Janela de atendimento Grade de atendimento Capacidade Transportadoras Veículos …" at bounding box center [386, 185] width 772 height 371
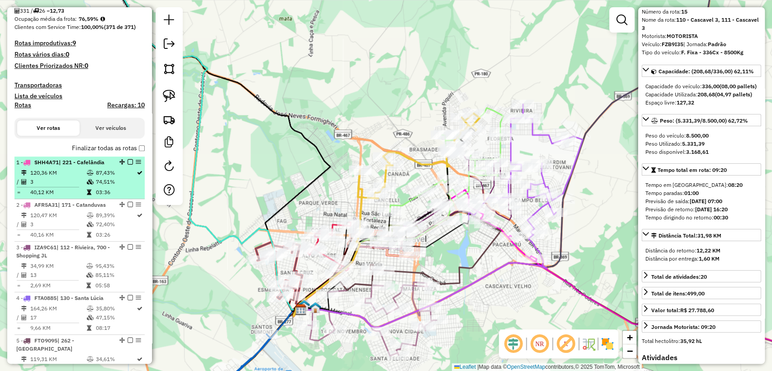
scroll to position [0, 0]
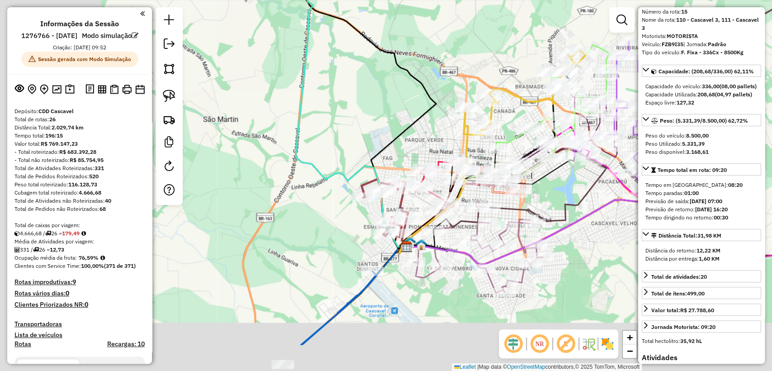
drag, startPoint x: 248, startPoint y: 199, endPoint x: 354, endPoint y: 135, distance: 124.0
click at [354, 136] on div "Janela de atendimento Grade de atendimento Capacidade Transportadoras Veículos …" at bounding box center [386, 185] width 772 height 371
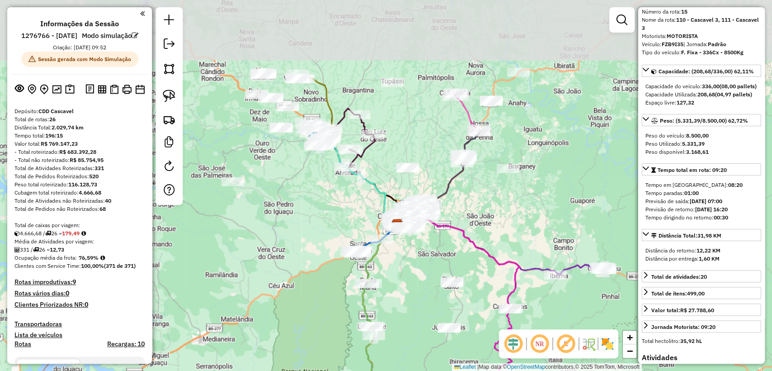
drag, startPoint x: 270, startPoint y: 155, endPoint x: 301, endPoint y: 214, distance: 66.8
click at [301, 214] on div "Janela de atendimento Grade de atendimento Capacidade Transportadoras Veículos …" at bounding box center [386, 185] width 772 height 371
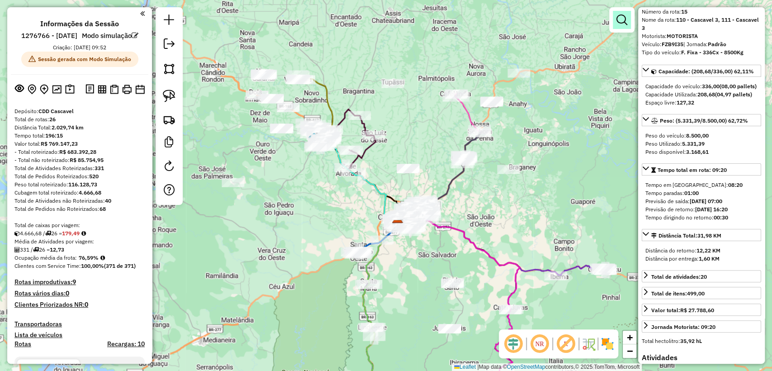
click at [630, 19] on link at bounding box center [622, 20] width 18 height 18
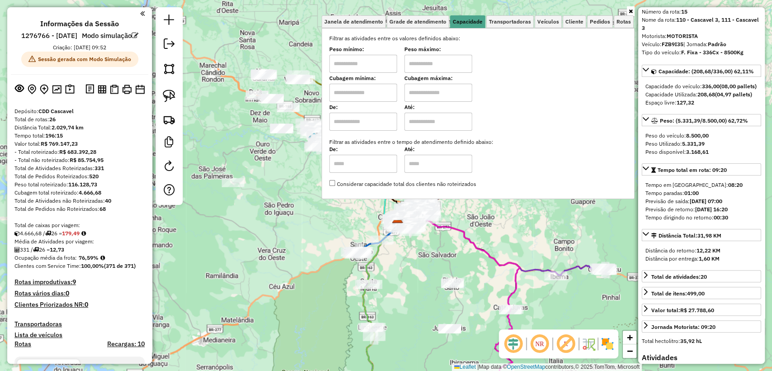
click at [351, 88] on input "text" at bounding box center [363, 93] width 68 height 18
click at [351, 89] on input "****" at bounding box center [363, 93] width 68 height 18
click at [351, 89] on input "*****" at bounding box center [363, 93] width 68 height 18
type input "******"
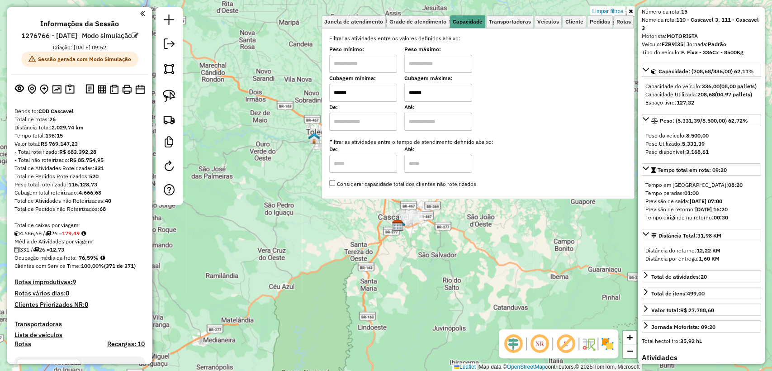
type input "******"
click at [280, 227] on div "Limpar filtros Janela de atendimento Grade de atendimento Capacidade Transporta…" at bounding box center [386, 185] width 772 height 371
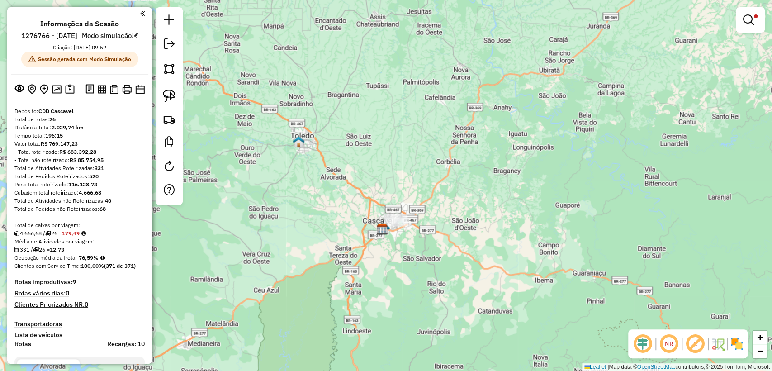
drag, startPoint x: 334, startPoint y: 215, endPoint x: 321, endPoint y: 217, distance: 13.2
click at [321, 217] on div "Limpar filtros Janela de atendimento Grade de atendimento Capacidade Transporta…" at bounding box center [386, 185] width 772 height 371
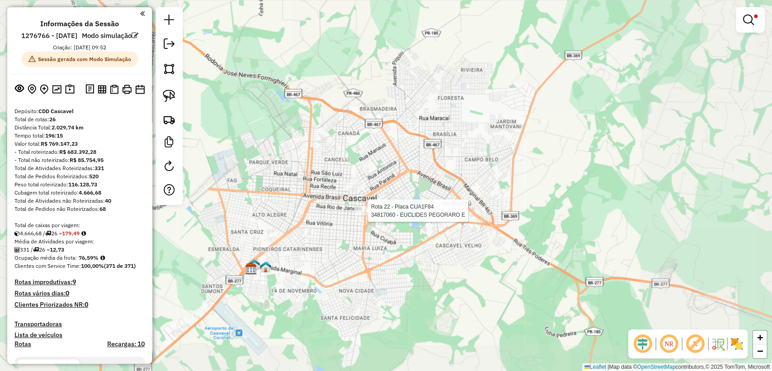
select select "**********"
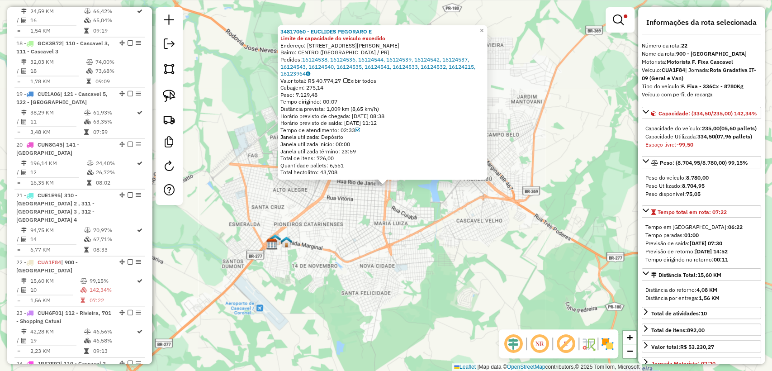
scroll to position [1405, 0]
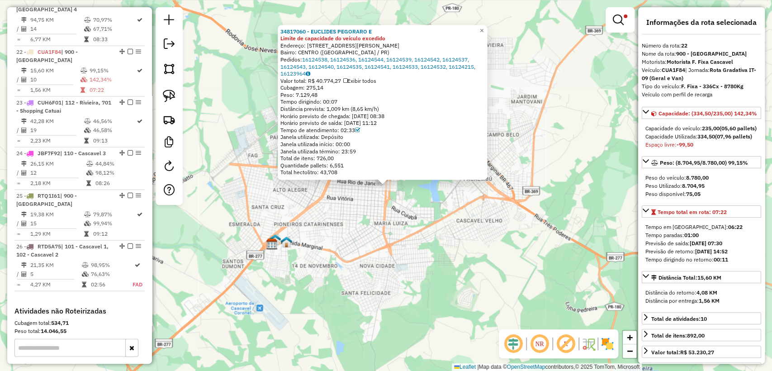
click at [427, 218] on div "34817060 - EUCLIDES PEGORARO E Limite de capacidade do veículo excedido Endereç…" at bounding box center [386, 185] width 772 height 371
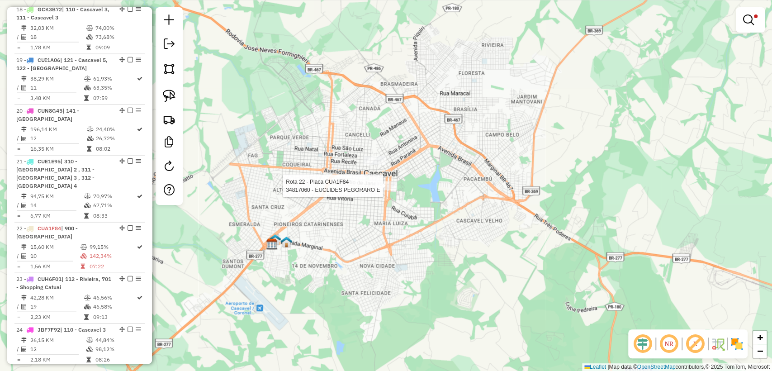
select select "**********"
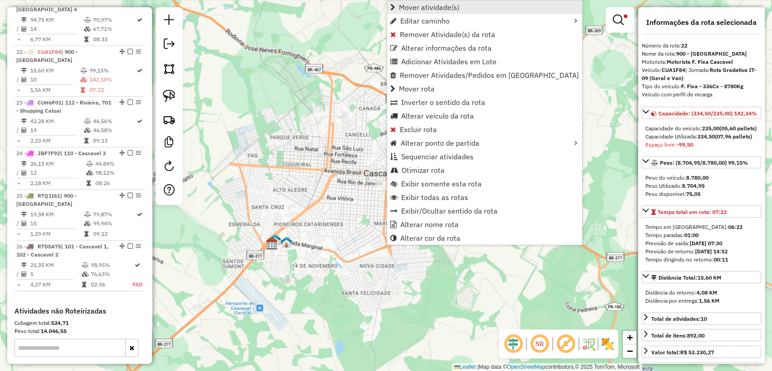
click at [442, 9] on span "Mover atividade(s)" at bounding box center [429, 7] width 61 height 7
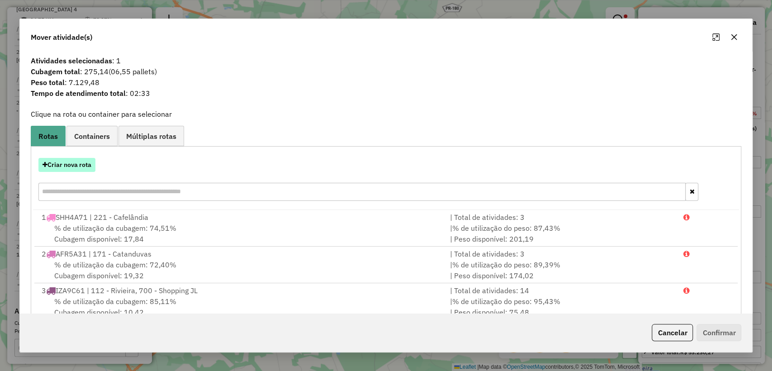
click at [81, 163] on button "Criar nova rota" at bounding box center [66, 165] width 57 height 14
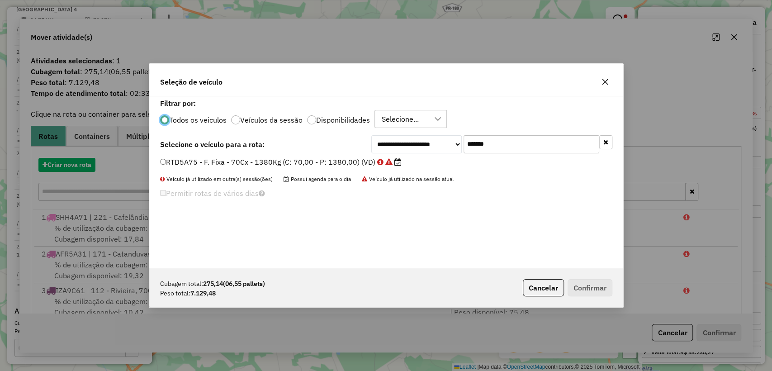
scroll to position [5, 3]
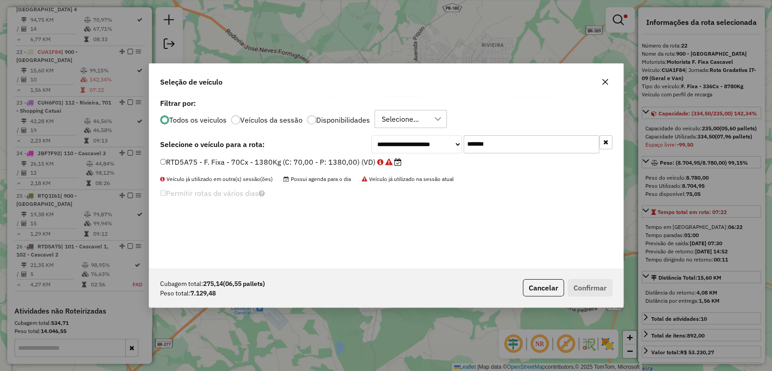
click at [491, 138] on input "*******" at bounding box center [532, 144] width 136 height 18
drag, startPoint x: 503, startPoint y: 141, endPoint x: 389, endPoint y: 128, distance: 114.3
click at [389, 128] on div "**********" at bounding box center [386, 182] width 474 height 172
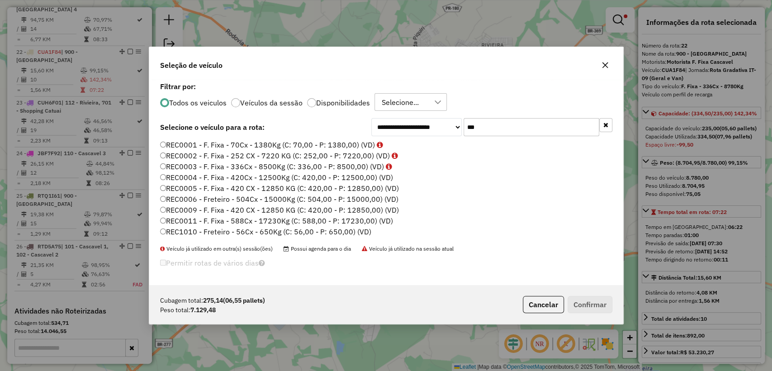
type input "***"
click at [278, 142] on label "REC0001 - F. Fixa - 70Cx - 1380Kg (C: 70,00 - P: 1380,00) (VD)" at bounding box center [271, 144] width 223 height 11
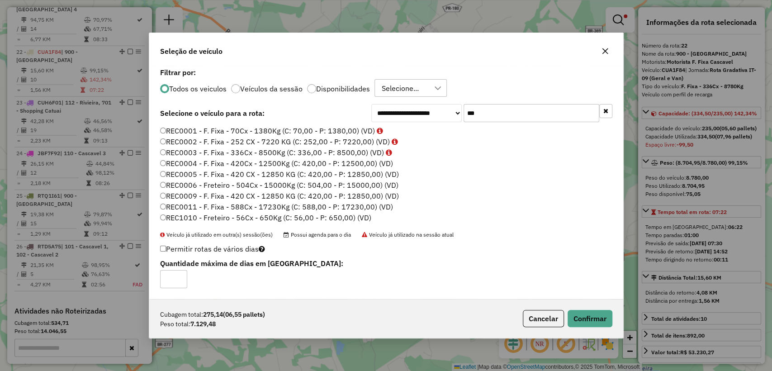
click at [277, 142] on label "REC0002 - F. Fixa - 252 CX - 7220 KG (C: 252,00 - P: 7220,00) (VD)" at bounding box center [279, 141] width 238 height 11
click at [596, 312] on button "Confirmar" at bounding box center [590, 318] width 45 height 17
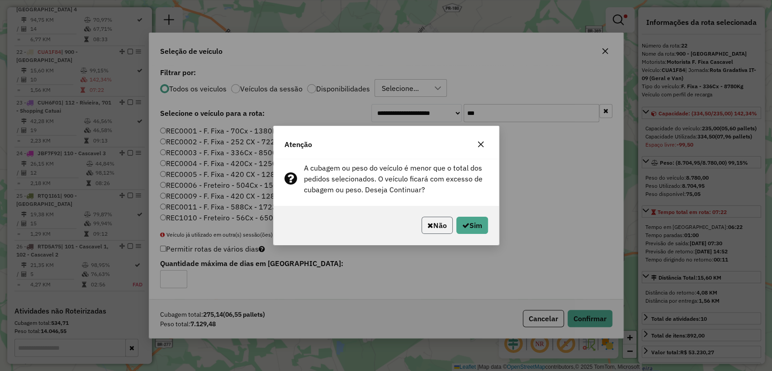
click at [428, 223] on icon "button" at bounding box center [430, 225] width 6 height 7
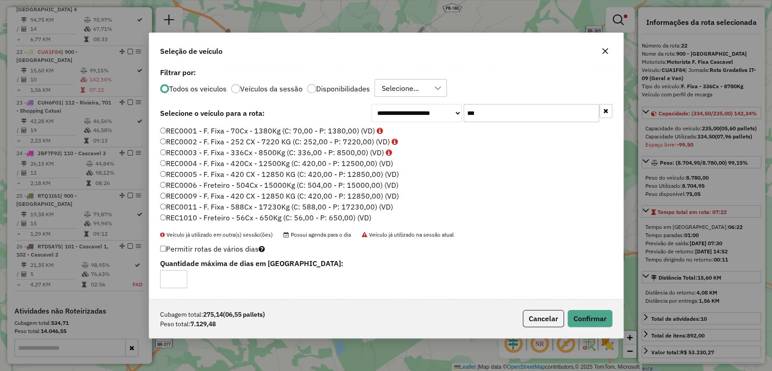
click at [256, 152] on label "REC0003 - F. Fixa - 336Cx - 8500Kg (C: 336,00 - P: 8500,00) (VD)" at bounding box center [276, 152] width 232 height 11
drag, startPoint x: 594, startPoint y: 315, endPoint x: 592, endPoint y: 311, distance: 4.9
click at [594, 313] on button "Confirmar" at bounding box center [590, 318] width 45 height 17
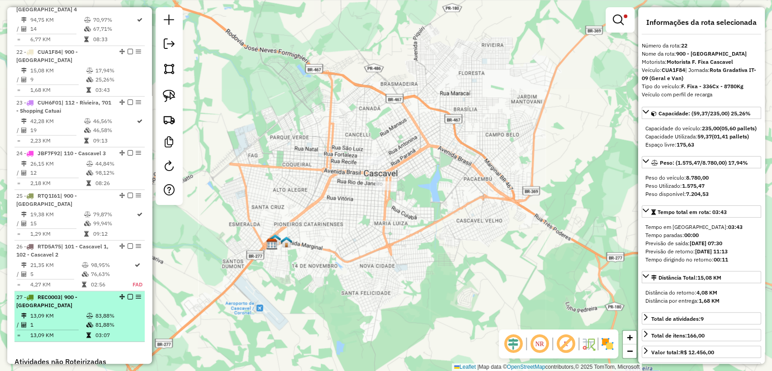
click at [128, 294] on em at bounding box center [130, 296] width 5 height 5
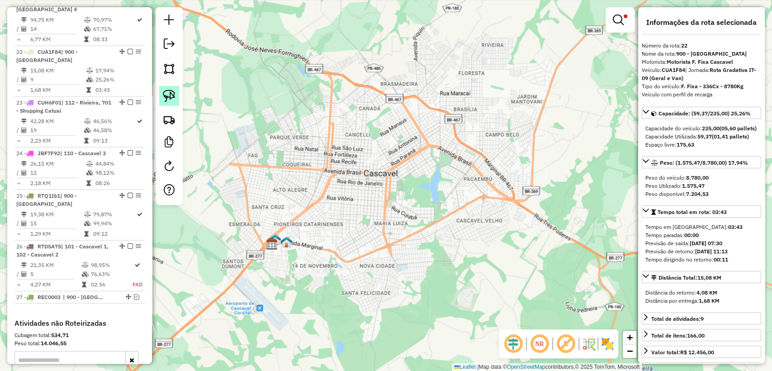
click at [171, 102] on link at bounding box center [169, 96] width 20 height 20
drag, startPoint x: 446, startPoint y: 147, endPoint x: 380, endPoint y: 191, distance: 79.2
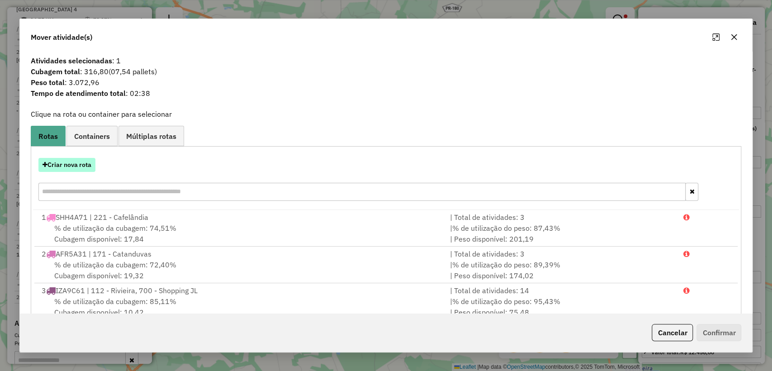
click at [79, 165] on button "Criar nova rota" at bounding box center [66, 165] width 57 height 14
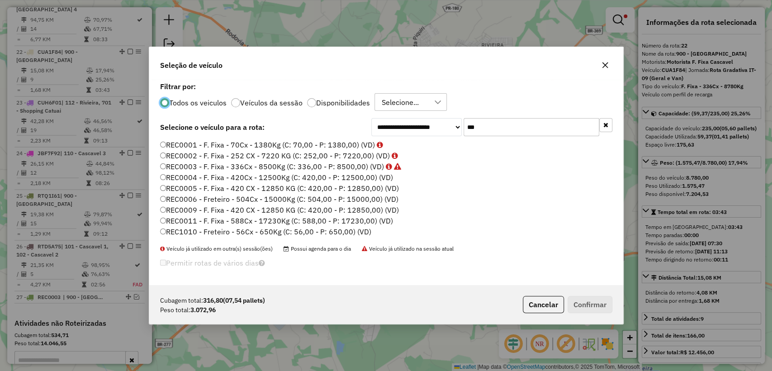
click at [333, 157] on label "REC0002 - F. Fixa - 252 CX - 7220 KG (C: 252,00 - P: 7220,00) (VD)" at bounding box center [279, 155] width 238 height 11
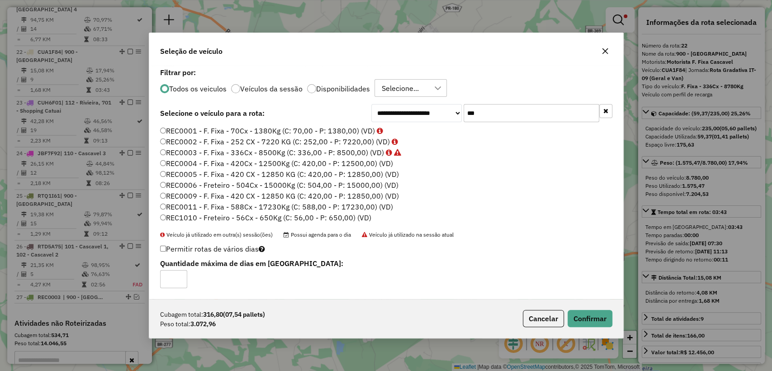
click at [332, 162] on label "REC0004 - F. Fixa - 420Cx - 12500Kg (C: 420,00 - P: 12500,00) (VD)" at bounding box center [276, 163] width 233 height 11
click at [579, 323] on button "Confirmar" at bounding box center [590, 318] width 45 height 17
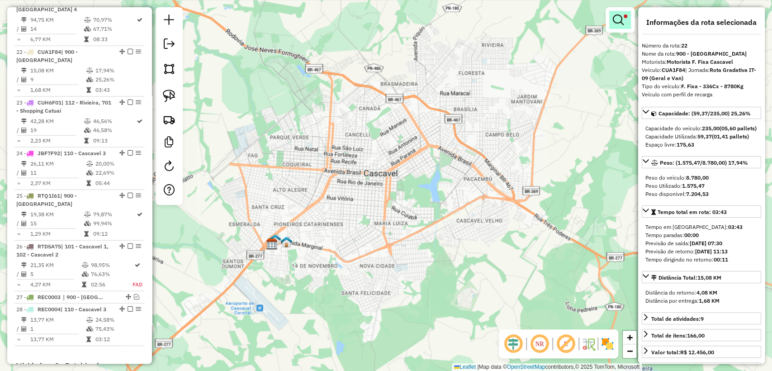
click at [627, 26] on link at bounding box center [620, 20] width 22 height 18
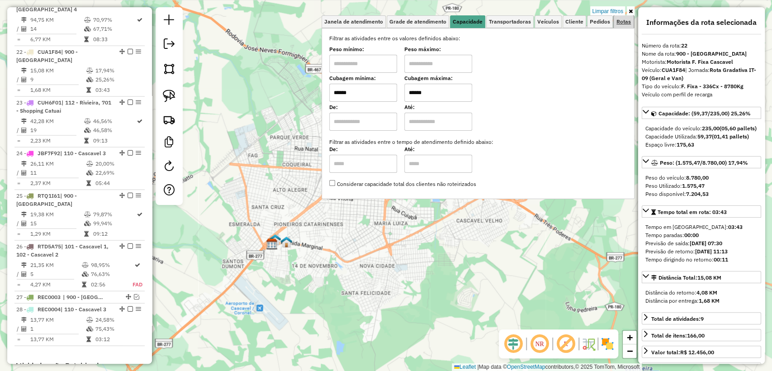
click at [618, 15] on link "Rotas" at bounding box center [624, 21] width 20 height 13
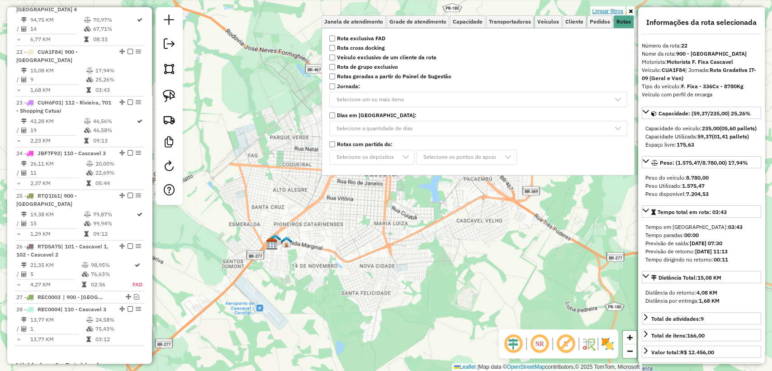
click at [615, 10] on link "Limpar filtros" at bounding box center [607, 11] width 35 height 10
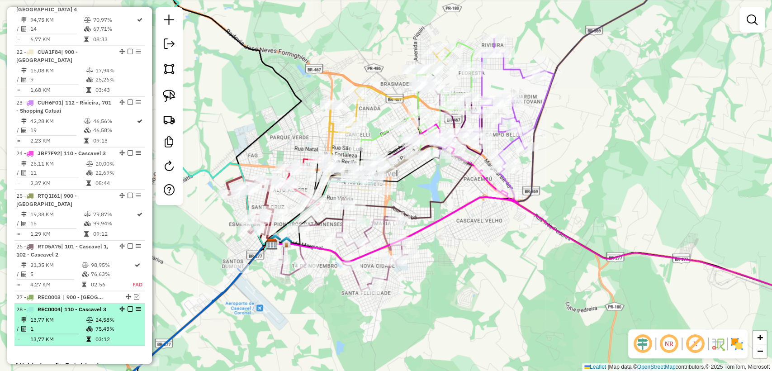
click at [129, 306] on em at bounding box center [130, 308] width 5 height 5
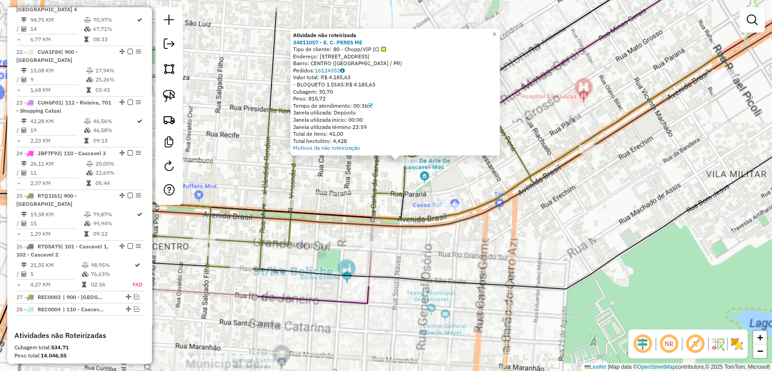
click at [439, 179] on div "Atividade não roteirizada 34811057 - E. C. PERES ME Tipo de cliente: 80 - Chopp…" at bounding box center [386, 185] width 772 height 371
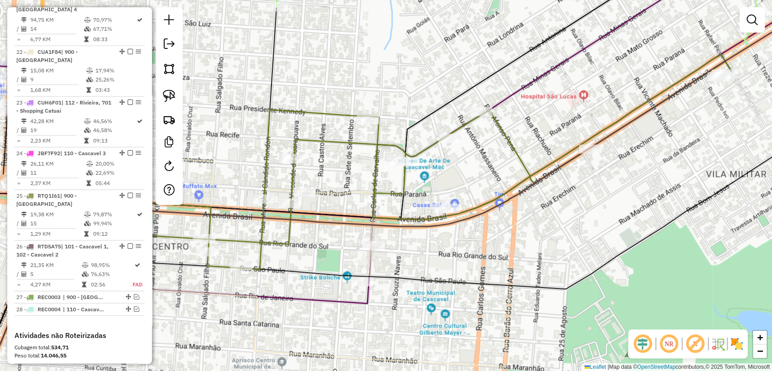
click at [398, 176] on div "Janela de atendimento Grade de atendimento Capacidade Transportadoras Veículos …" at bounding box center [386, 185] width 772 height 371
click at [426, 148] on icon at bounding box center [392, 162] width 680 height 215
select select "**********"
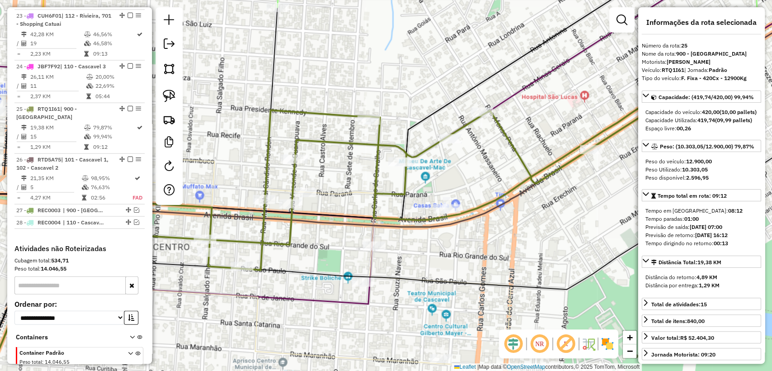
scroll to position [1520, 0]
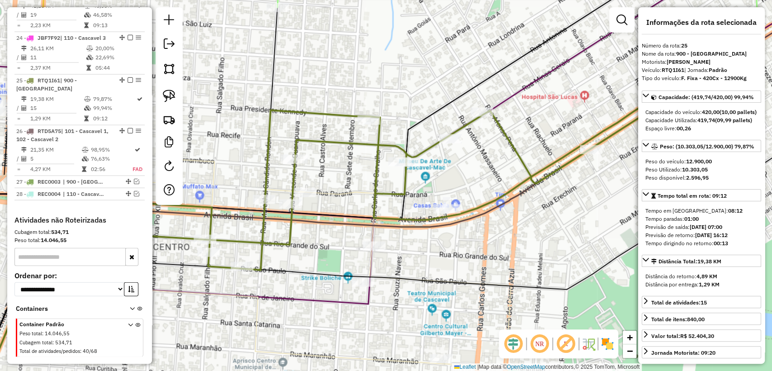
click at [332, 189] on icon at bounding box center [227, 263] width 568 height 209
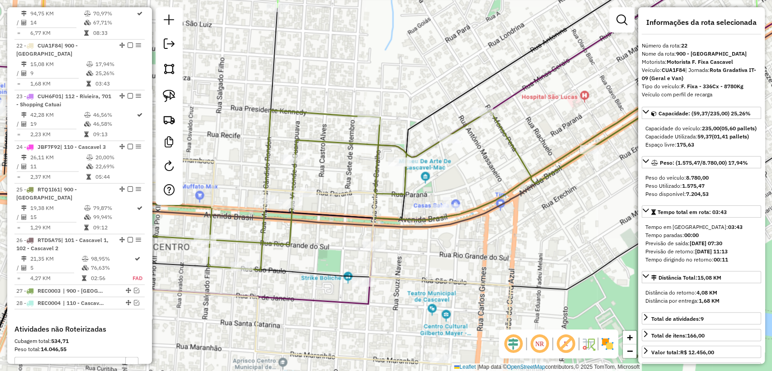
scroll to position [1405, 0]
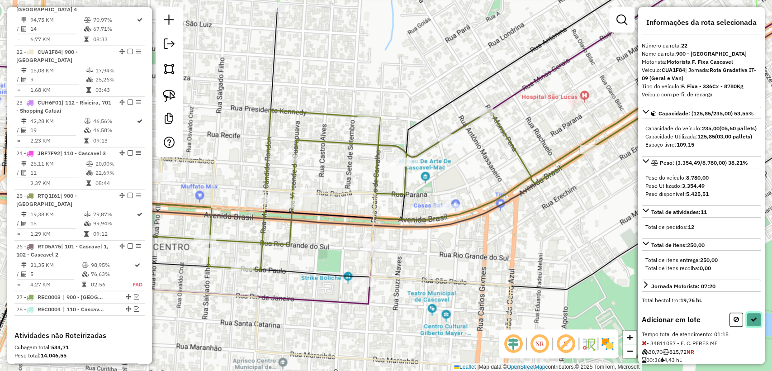
click at [753, 323] on icon at bounding box center [754, 319] width 6 height 6
select select "**********"
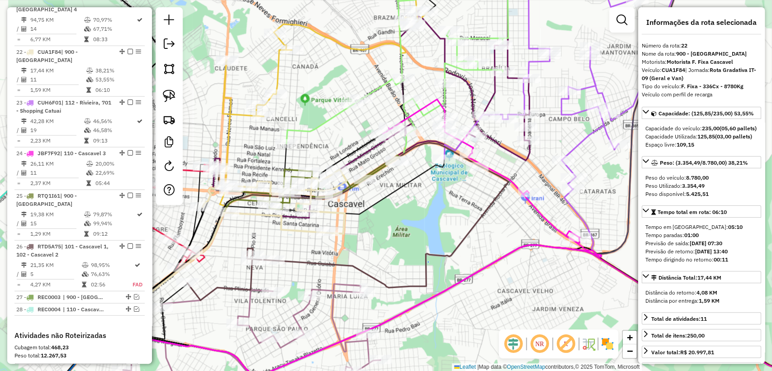
drag, startPoint x: 398, startPoint y: 268, endPoint x: 327, endPoint y: 275, distance: 71.0
click at [327, 275] on div "Janela de atendimento Grade de atendimento Capacidade Transportadoras Veículos …" at bounding box center [386, 185] width 772 height 371
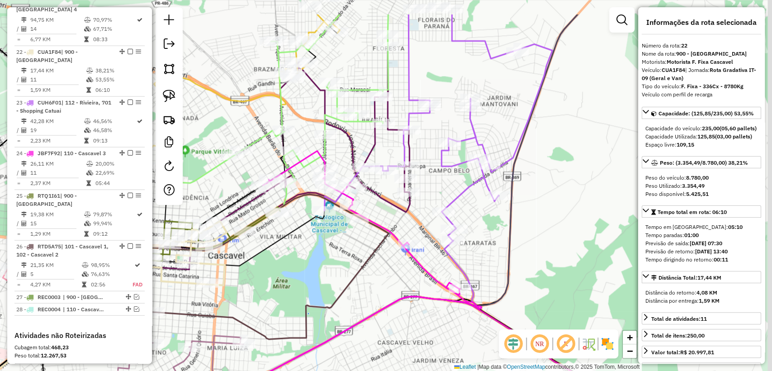
click at [344, 280] on div "Janela de atendimento Grade de atendimento Capacidade Transportadoras Veículos …" at bounding box center [386, 185] width 772 height 371
click at [553, 125] on div "Janela de atendimento Grade de atendimento Capacidade Transportadoras Veículos …" at bounding box center [386, 185] width 772 height 371
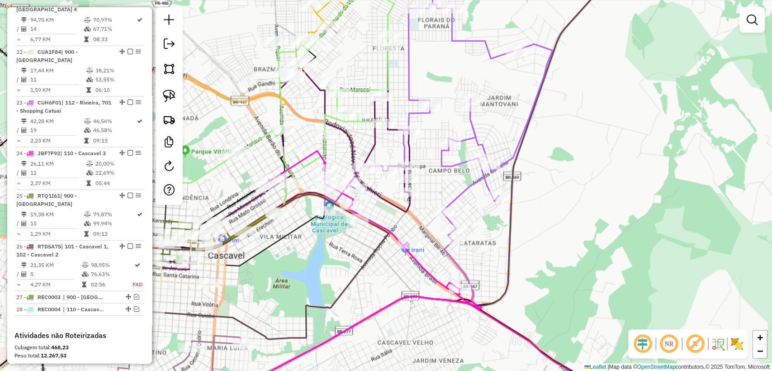
click at [476, 131] on icon at bounding box center [438, 110] width 228 height 261
select select "**********"
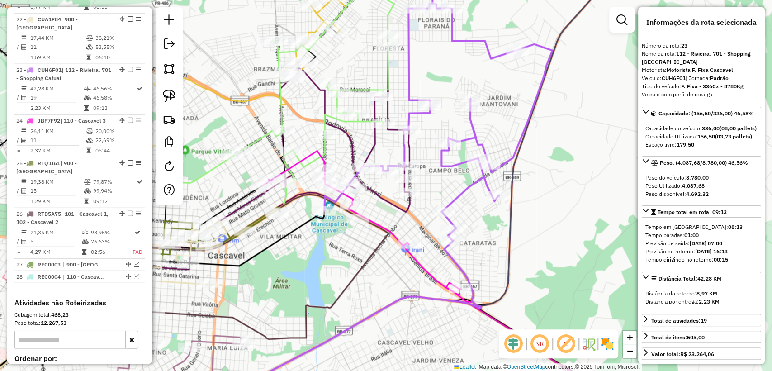
scroll to position [1456, 0]
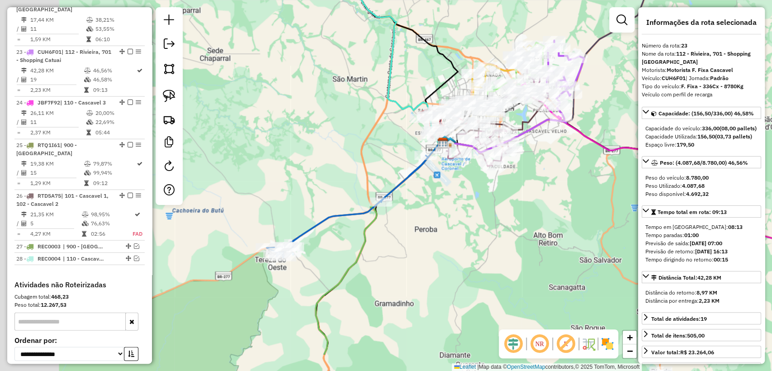
drag, startPoint x: 446, startPoint y: 214, endPoint x: 521, endPoint y: 171, distance: 86.1
click at [532, 160] on div "Janela de atendimento Grade de atendimento Capacidade Transportadoras Veículos …" at bounding box center [386, 185] width 772 height 371
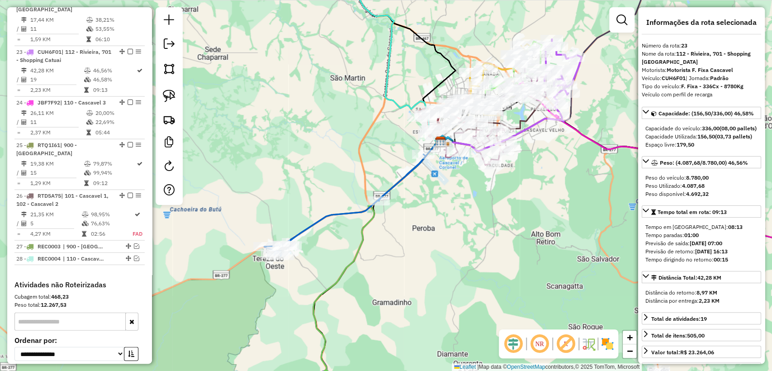
click at [348, 213] on icon at bounding box center [344, 204] width 161 height 101
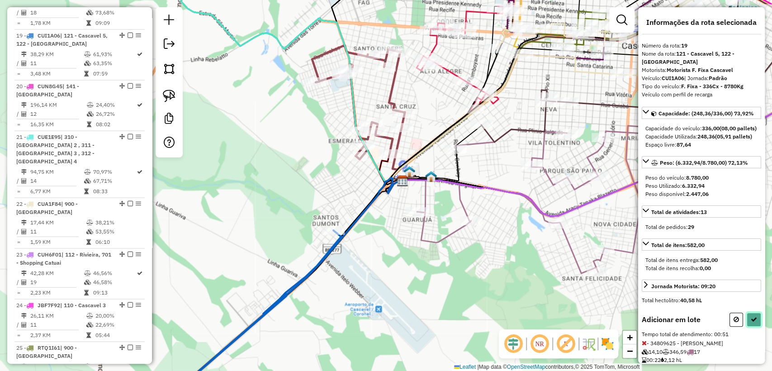
click at [751, 323] on icon at bounding box center [754, 319] width 6 height 6
select select "**********"
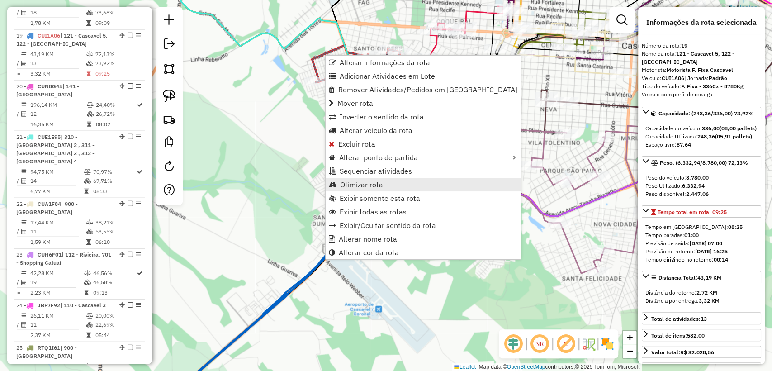
click at [386, 183] on link "Otimizar rota" at bounding box center [423, 185] width 195 height 14
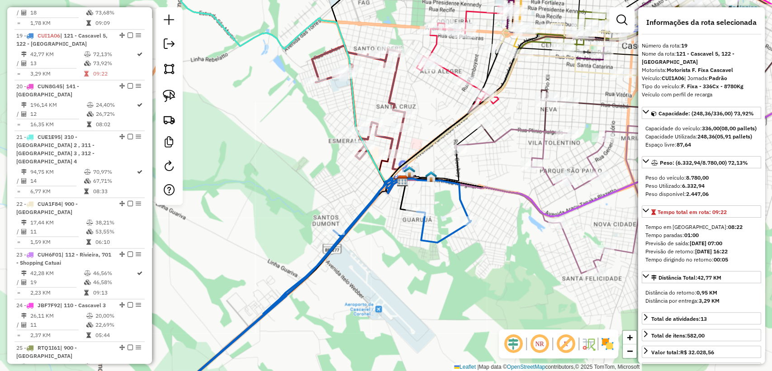
click at [358, 216] on icon at bounding box center [315, 293] width 312 height 229
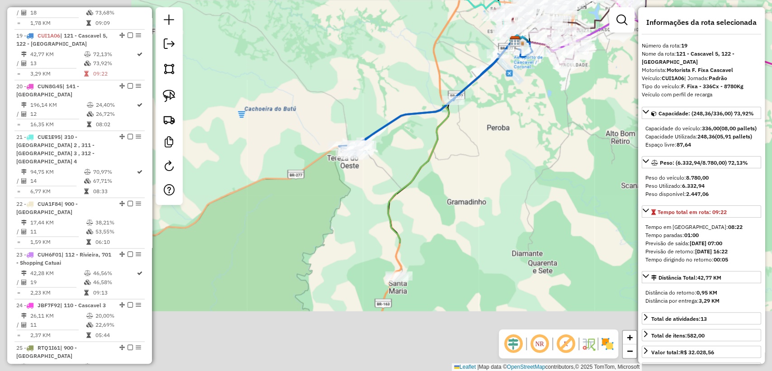
drag, startPoint x: 397, startPoint y: 236, endPoint x: 470, endPoint y: 136, distance: 124.3
click at [470, 136] on div "Janela de atendimento Grade de atendimento Capacidade Transportadoras Veículos …" at bounding box center [386, 185] width 772 height 371
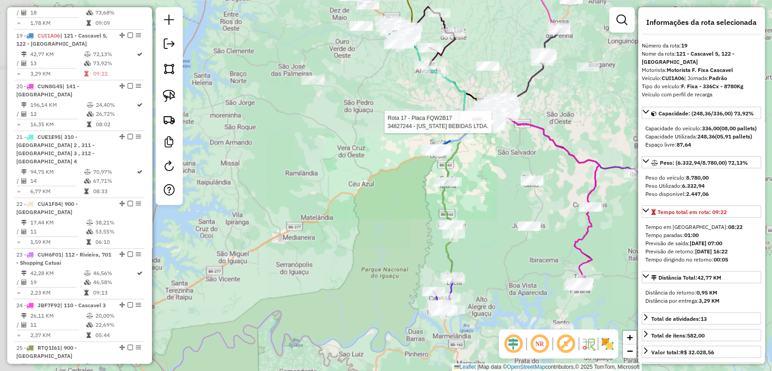
click at [448, 159] on icon at bounding box center [462, 152] width 32 height 59
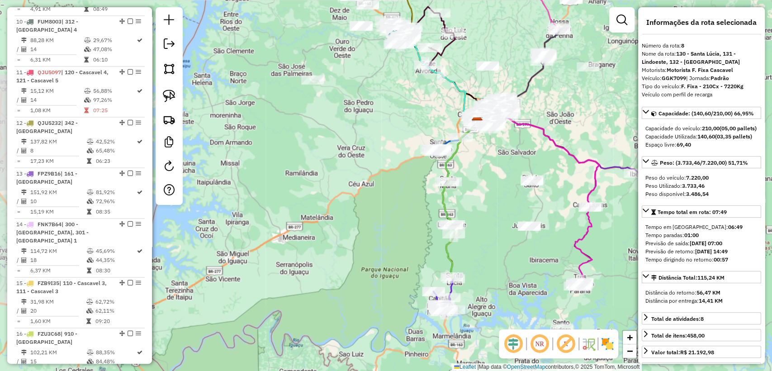
scroll to position [713, 0]
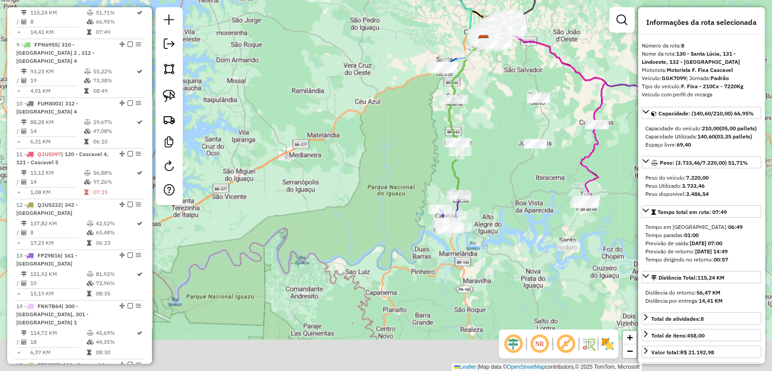
drag, startPoint x: 475, startPoint y: 233, endPoint x: 482, endPoint y: 152, distance: 82.1
click at [482, 152] on div "Janela de atendimento Grade de atendimento Capacidade Transportadoras Veículos …" at bounding box center [386, 185] width 772 height 371
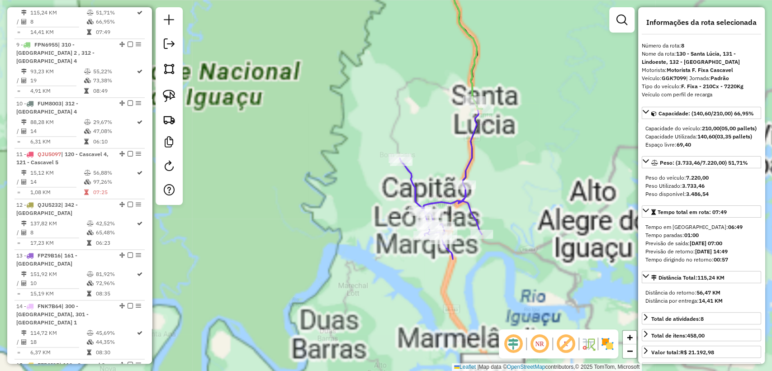
click at [472, 161] on icon at bounding box center [439, 86] width 79 height 246
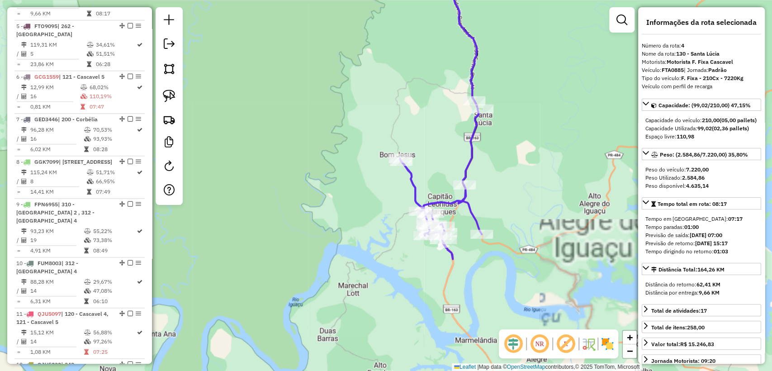
scroll to position [535, 0]
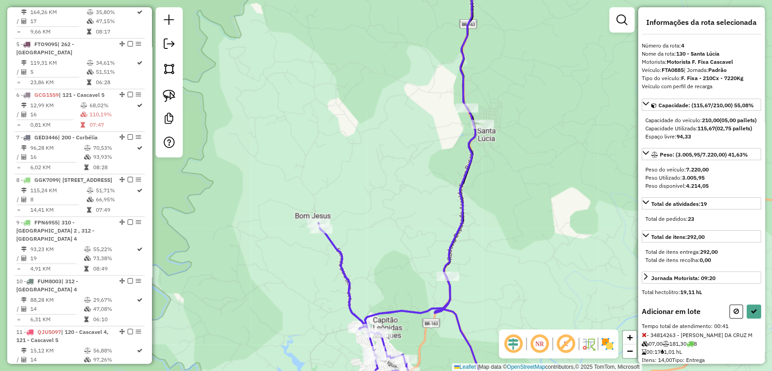
click at [746, 334] on div "Adicionar em lote Tempo total de atendimento: 00:41 - 34814263 - ODIRLEI A. DA …" at bounding box center [701, 362] width 119 height 116
click at [752, 314] on icon at bounding box center [754, 311] width 6 height 6
select select "**********"
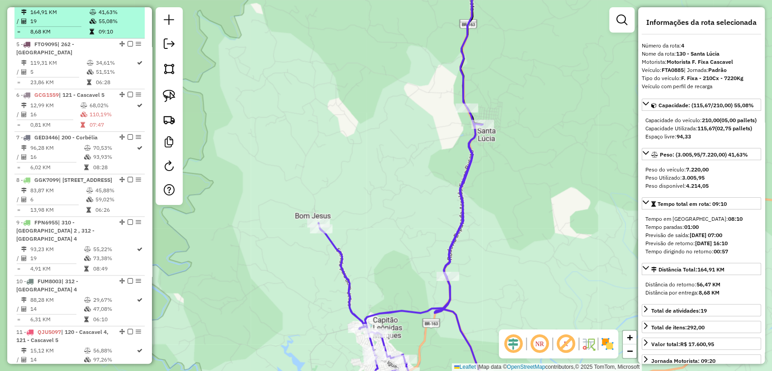
click at [127, 6] on div "4 - FTA0885 | 130 - Santa Lúcia" at bounding box center [79, 2] width 127 height 8
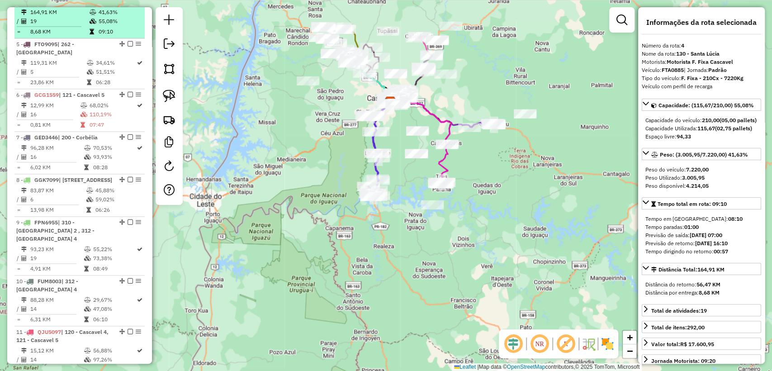
click at [128, 4] on em at bounding box center [130, 1] width 5 height 5
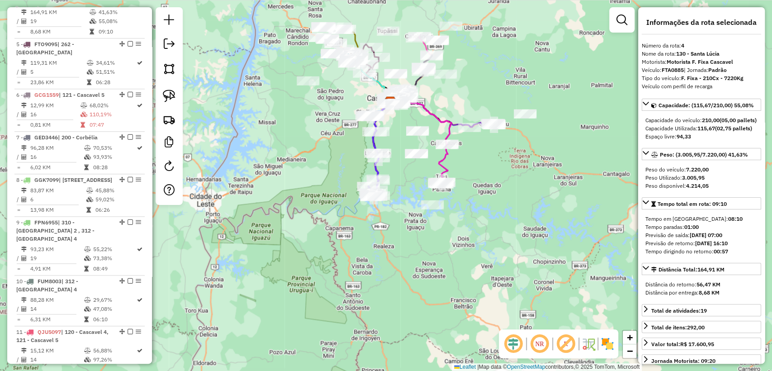
scroll to position [505, 0]
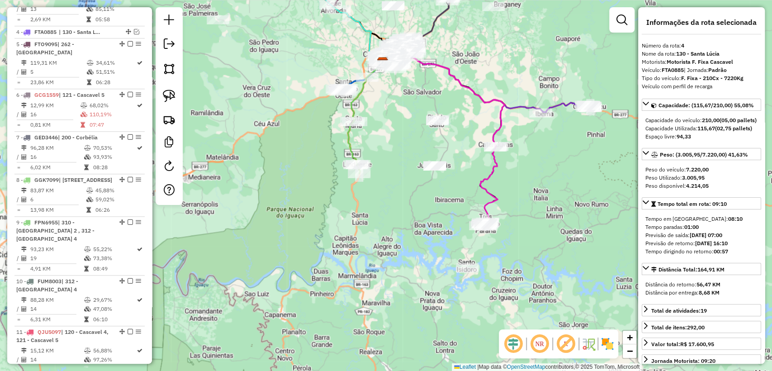
click at [351, 135] on icon at bounding box center [354, 148] width 12 height 52
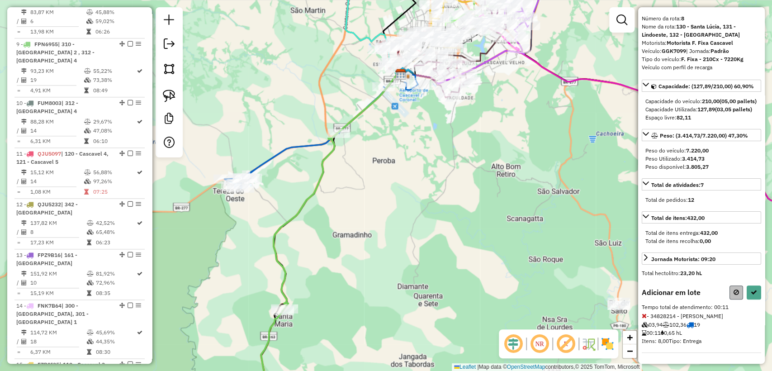
scroll to position [42, 0]
click at [747, 296] on button at bounding box center [754, 292] width 14 height 14
select select "**********"
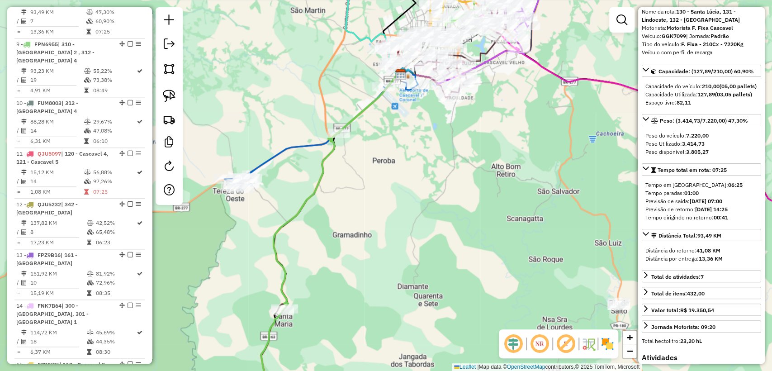
click at [320, 173] on icon at bounding box center [316, 255] width 111 height 305
click at [294, 142] on icon at bounding box center [321, 131] width 194 height 114
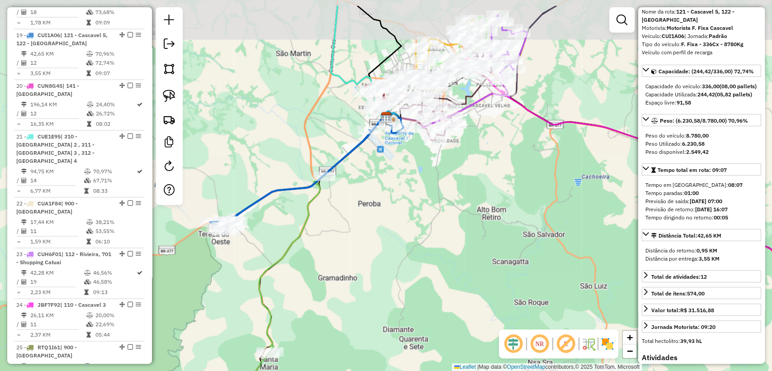
drag, startPoint x: 362, startPoint y: 159, endPoint x: 348, endPoint y: 199, distance: 42.6
click at [348, 199] on div "Janela de atendimento Grade de atendimento Capacidade Transportadoras Veículos …" at bounding box center [386, 185] width 772 height 371
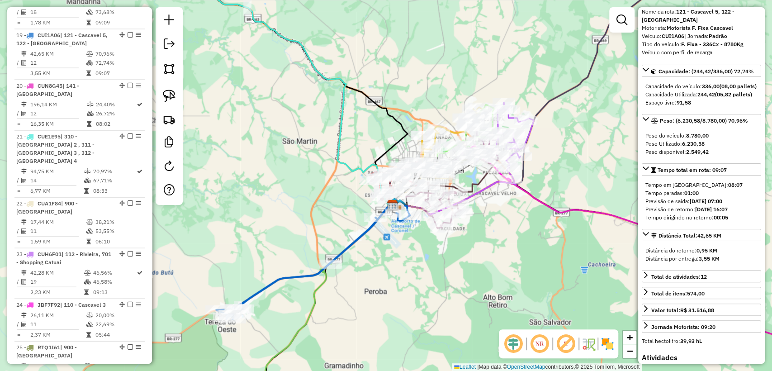
click at [320, 287] on icon at bounding box center [315, 321] width 98 height 174
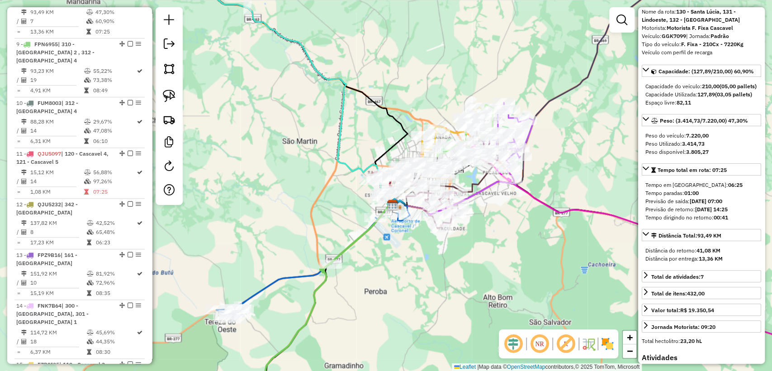
click at [295, 277] on icon at bounding box center [313, 262] width 194 height 114
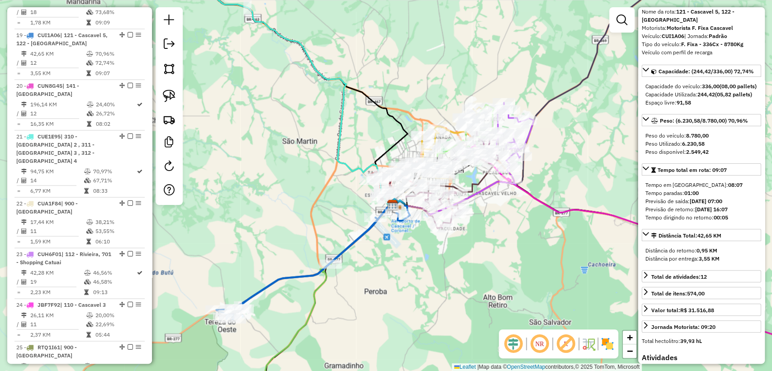
click at [315, 285] on icon at bounding box center [315, 321] width 98 height 174
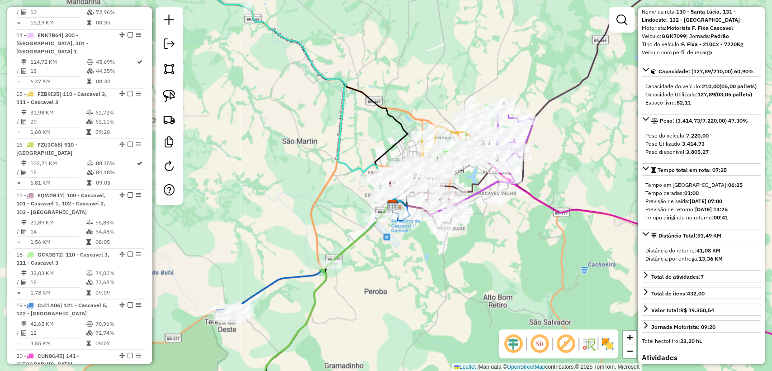
scroll to position [683, 0]
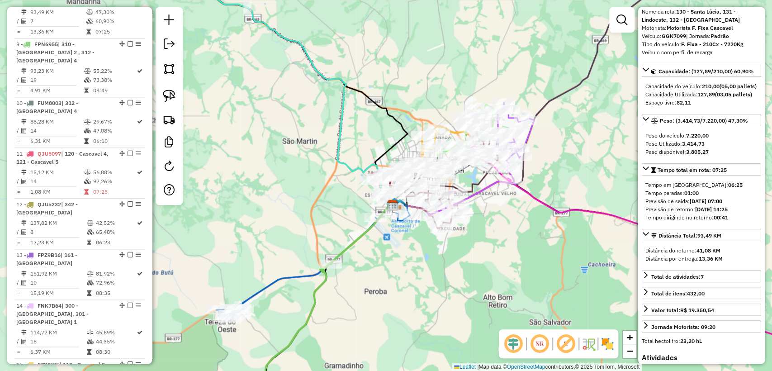
click at [321, 286] on icon at bounding box center [315, 321] width 98 height 174
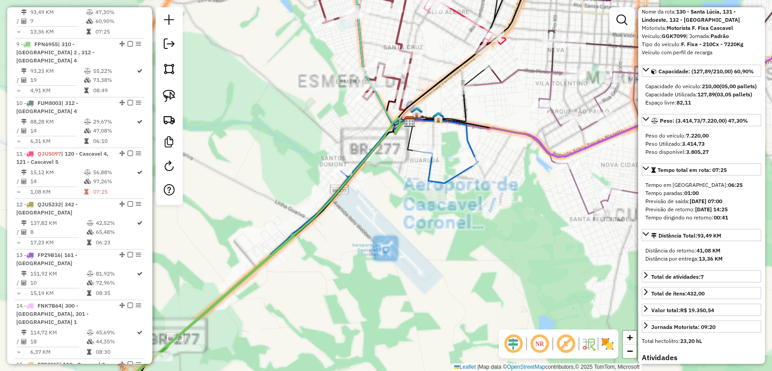
scroll to position [0, 0]
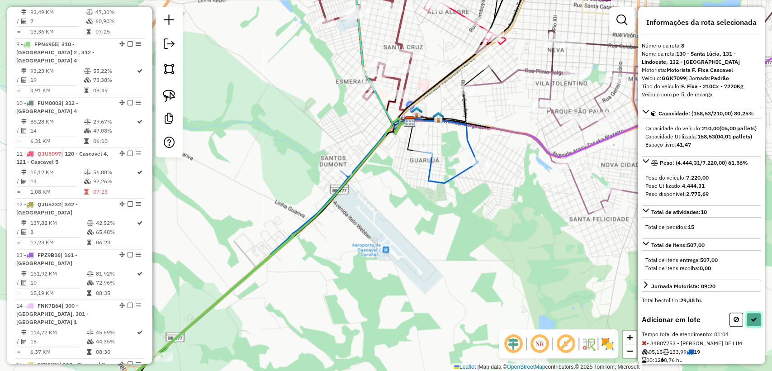
click at [758, 327] on button at bounding box center [754, 320] width 14 height 14
select select "**********"
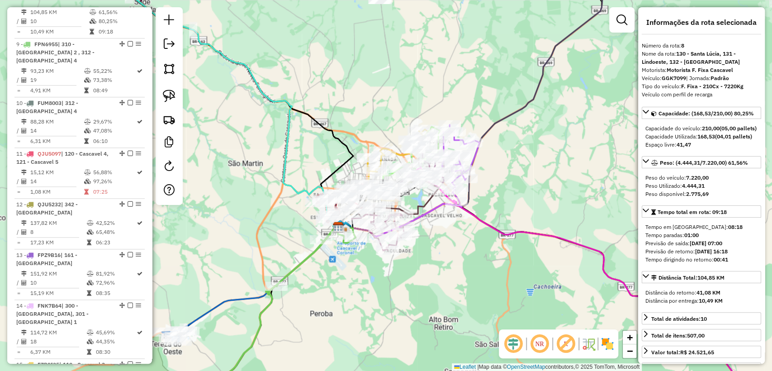
click at [266, 309] on icon at bounding box center [283, 317] width 144 height 181
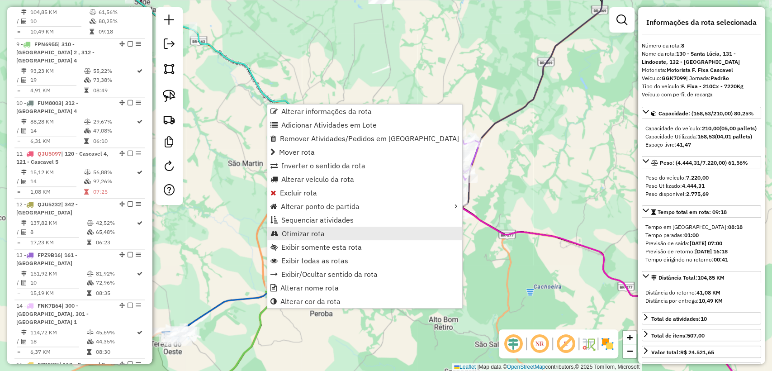
click at [322, 237] on span "Otimizar rota" at bounding box center [303, 233] width 43 height 7
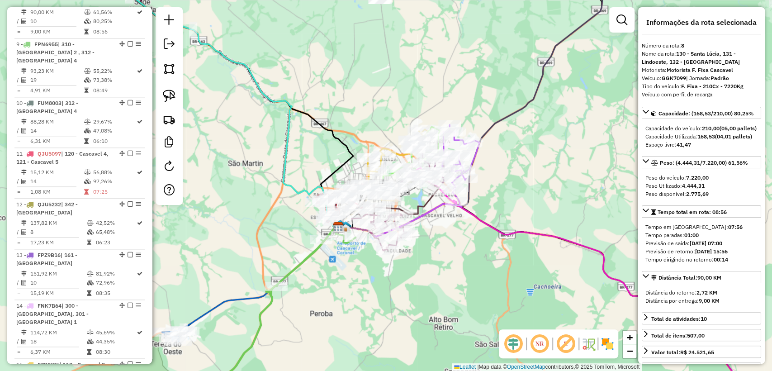
click at [266, 309] on icon at bounding box center [283, 318] width 144 height 180
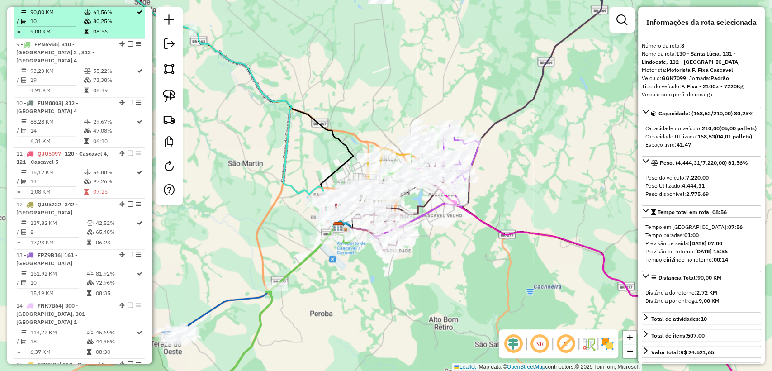
click at [128, 4] on em at bounding box center [130, 1] width 5 height 5
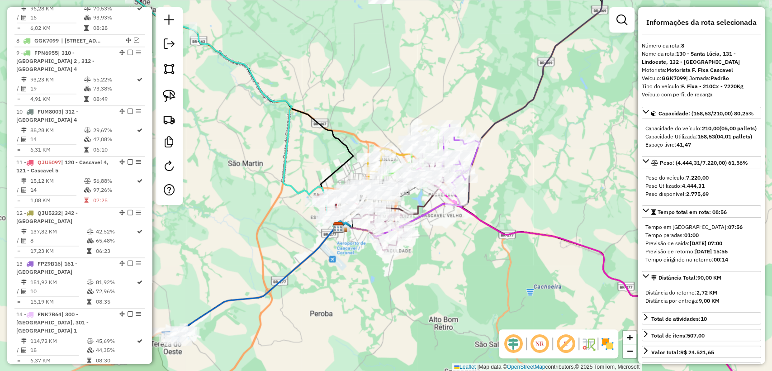
click at [239, 301] on icon at bounding box center [252, 279] width 174 height 105
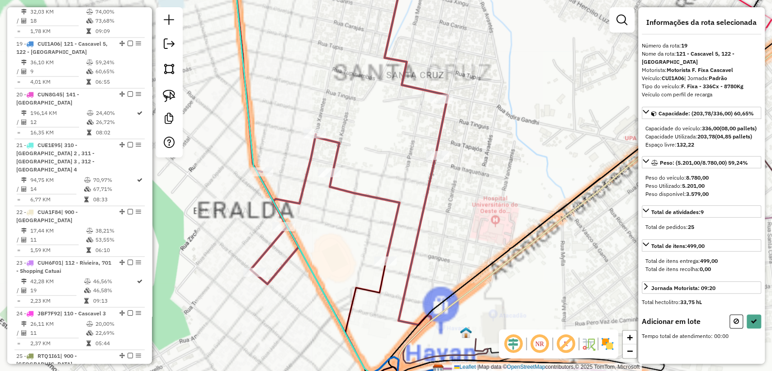
drag, startPoint x: 332, startPoint y: 236, endPoint x: 310, endPoint y: 218, distance: 28.1
click at [339, 229] on div "Janela de atendimento Grade de atendimento Capacidade Transportadoras Veículos …" at bounding box center [386, 185] width 772 height 371
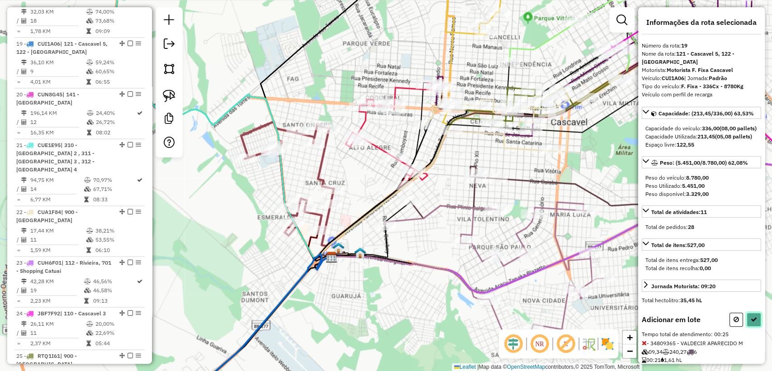
click at [753, 323] on icon at bounding box center [754, 319] width 6 height 6
select select "**********"
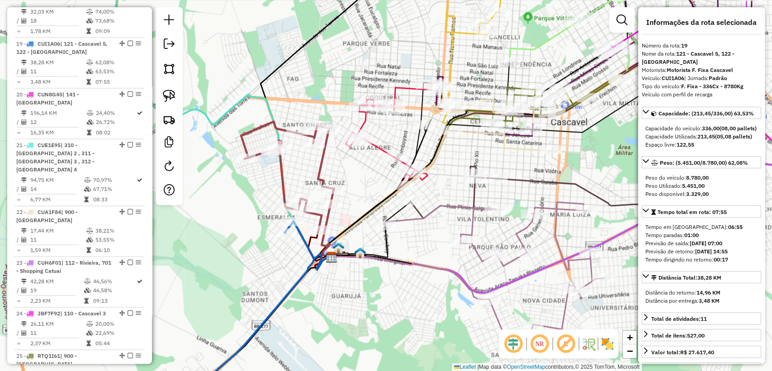
click at [300, 284] on icon at bounding box center [243, 315] width 141 height 186
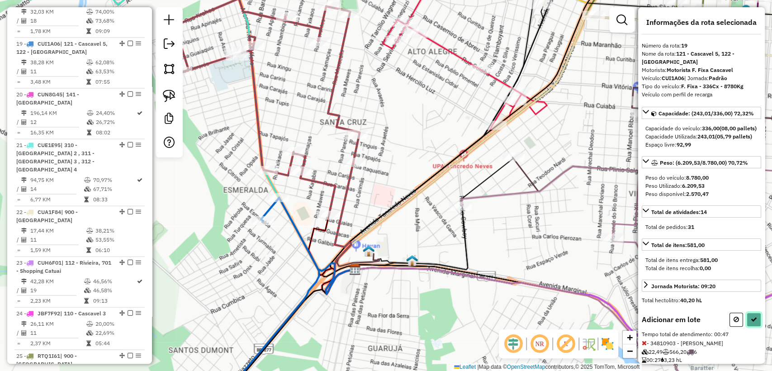
click at [751, 323] on icon at bounding box center [754, 319] width 6 height 6
select select "**********"
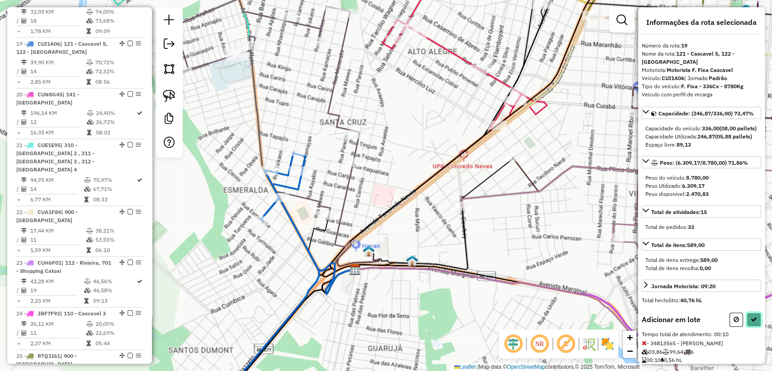
click at [755, 327] on button at bounding box center [754, 320] width 14 height 14
select select "**********"
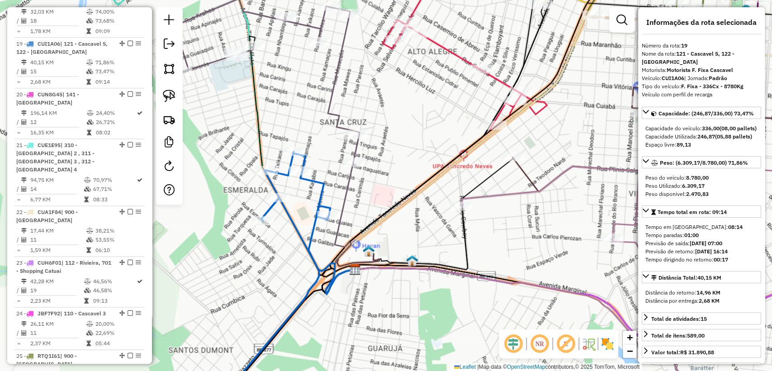
click at [297, 183] on div "Janela de atendimento Grade de atendimento Capacidade Transportadoras Veículos …" at bounding box center [386, 185] width 772 height 371
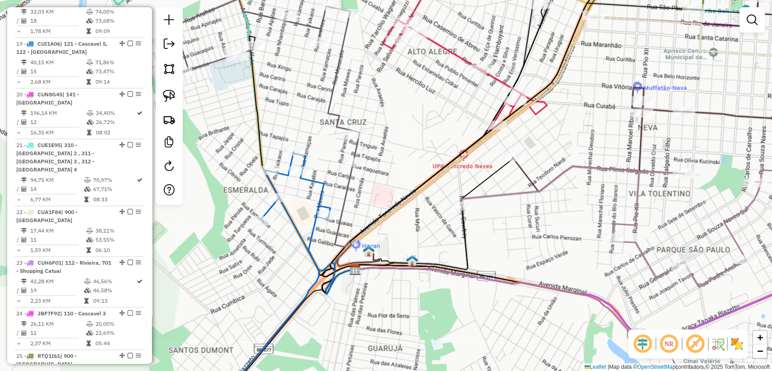
click at [309, 182] on icon at bounding box center [271, 280] width 116 height 256
select select "**********"
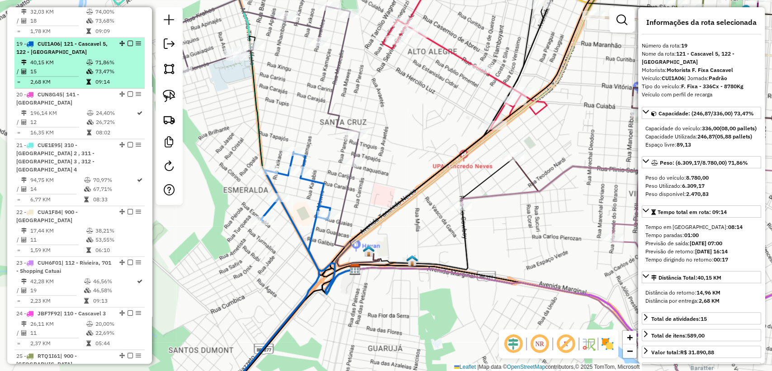
click at [130, 41] on div at bounding box center [127, 43] width 27 height 5
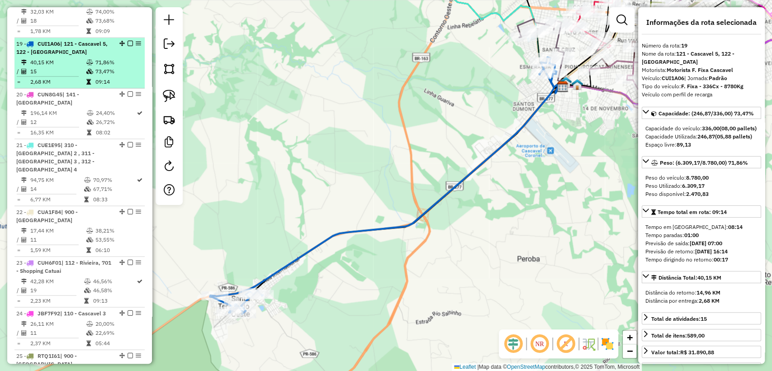
click at [128, 41] on em at bounding box center [130, 43] width 5 height 5
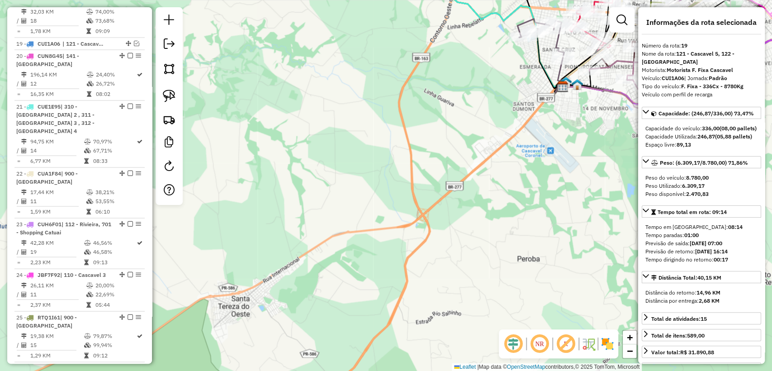
drag, startPoint x: 369, startPoint y: 166, endPoint x: 332, endPoint y: 204, distance: 52.1
click at [332, 204] on div "Janela de atendimento Grade de atendimento Capacidade Transportadoras Veículos …" at bounding box center [386, 185] width 772 height 371
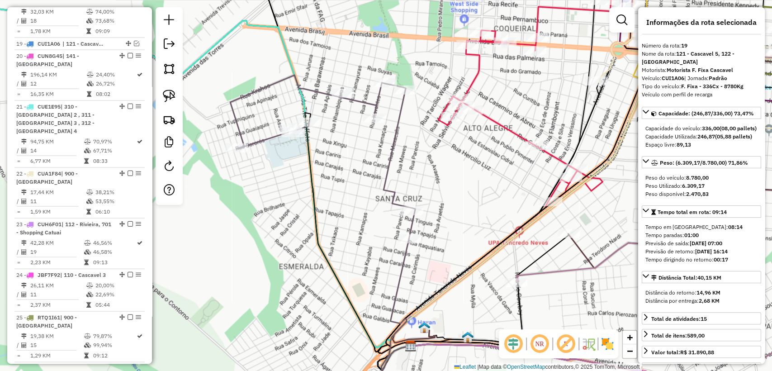
click at [396, 153] on icon at bounding box center [322, 157] width 185 height 164
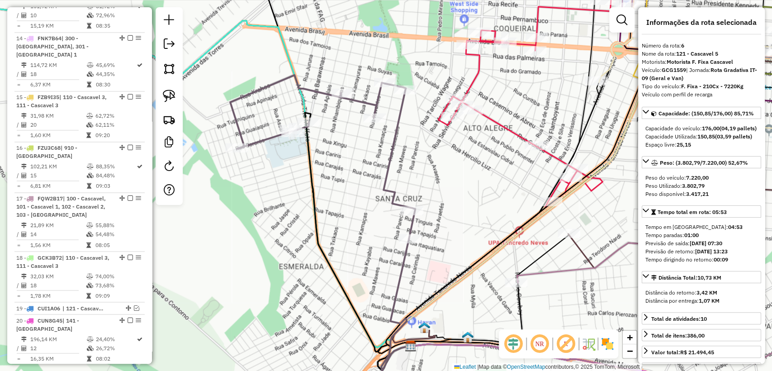
scroll to position [598, 0]
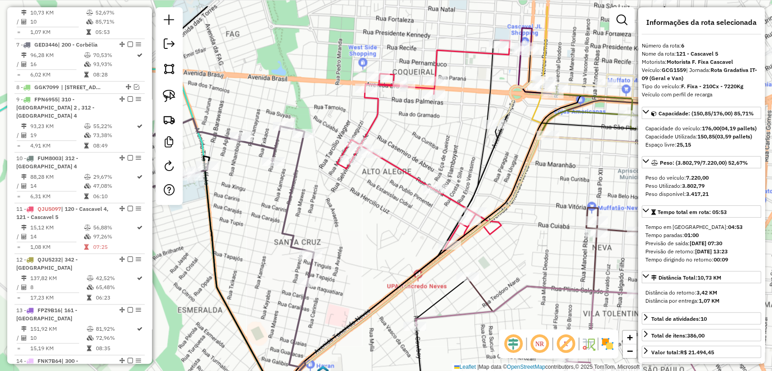
drag, startPoint x: 462, startPoint y: 169, endPoint x: 373, endPoint y: 208, distance: 97.2
click at [373, 208] on div "Janela de atendimento Grade de atendimento Capacidade Transportadoras Veículos …" at bounding box center [386, 185] width 772 height 371
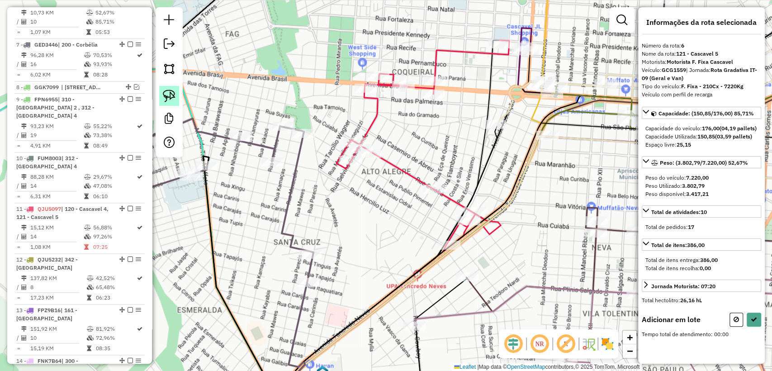
click at [164, 96] on img at bounding box center [169, 96] width 13 height 13
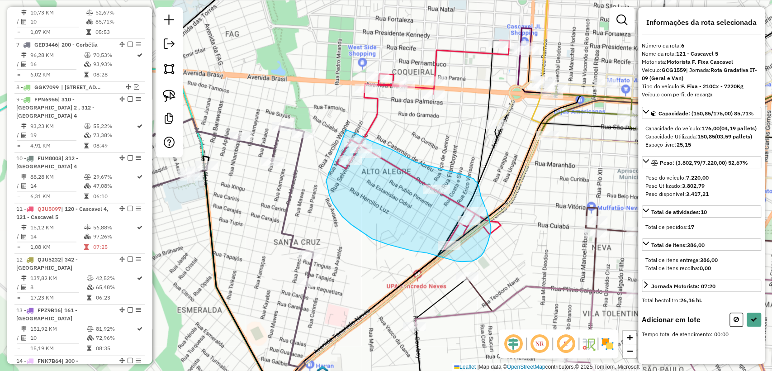
drag, startPoint x: 329, startPoint y: 195, endPoint x: 343, endPoint y: 129, distance: 67.4
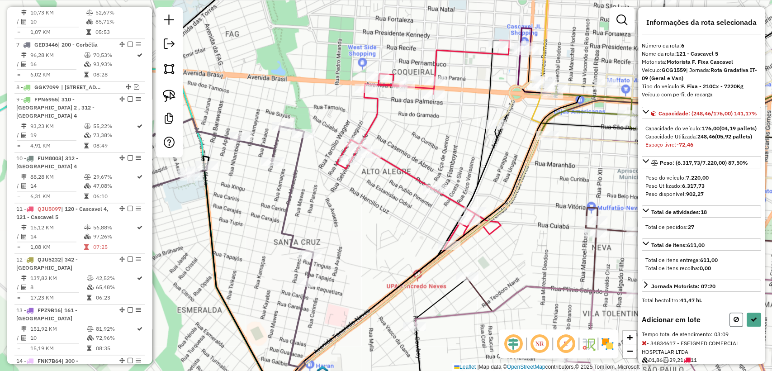
click at [736, 323] on icon at bounding box center [736, 319] width 5 height 6
select select "**********"
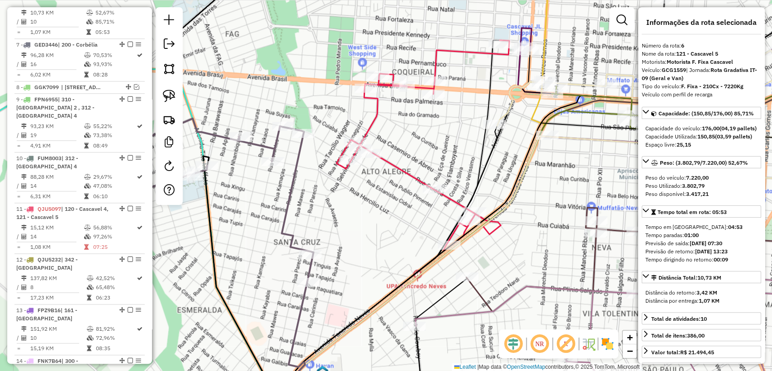
click at [295, 163] on icon at bounding box center [220, 201] width 185 height 164
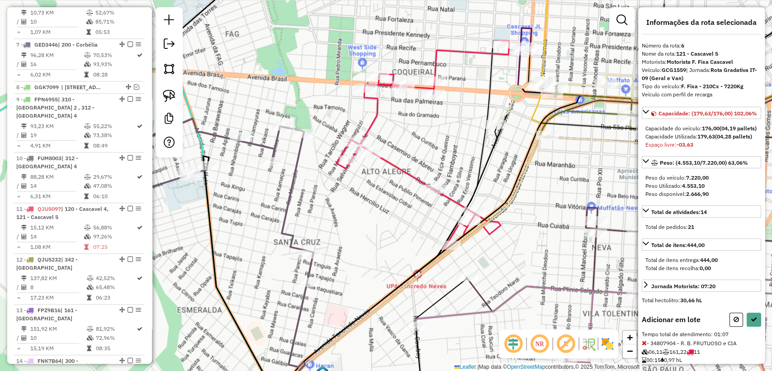
scroll to position [196, 0]
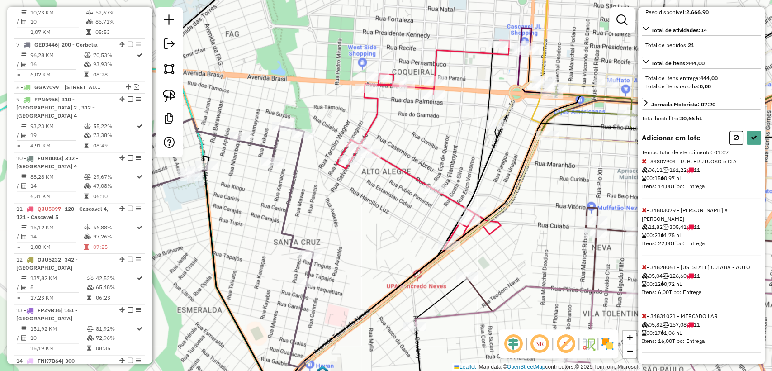
click at [643, 313] on icon at bounding box center [644, 316] width 5 height 6
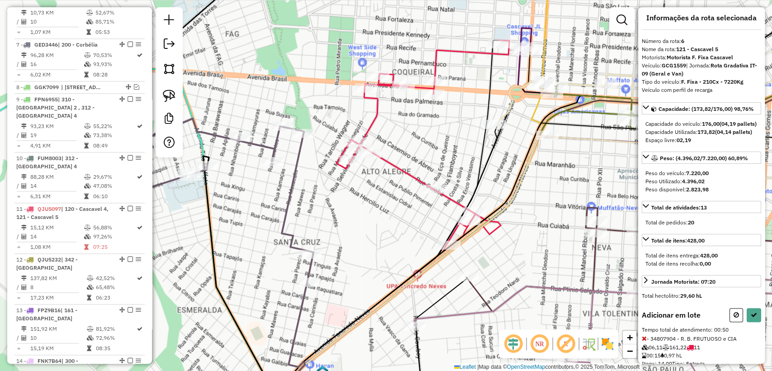
scroll to position [0, 0]
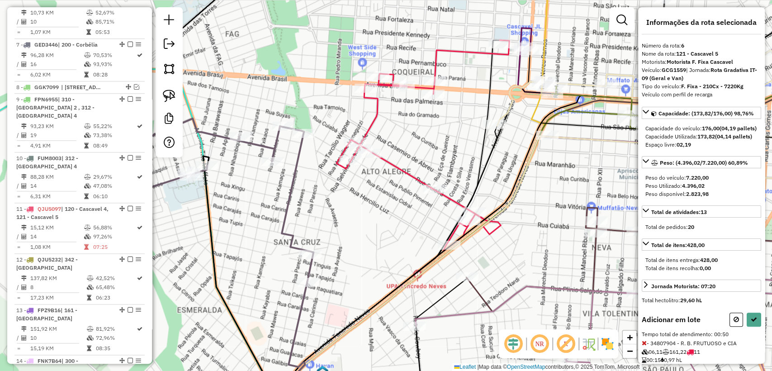
click at [750, 326] on div "Informações da rota selecionada Número da rota: 6 Nome da rota: 121 - Cascavel …" at bounding box center [701, 185] width 127 height 356
click at [750, 327] on button at bounding box center [754, 320] width 14 height 14
select select "**********"
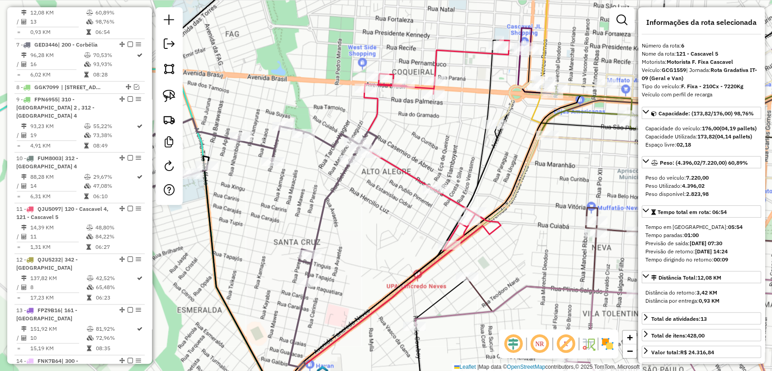
click at [345, 198] on div "Janela de atendimento Grade de atendimento Capacidade Transportadoras Veículos …" at bounding box center [386, 185] width 772 height 371
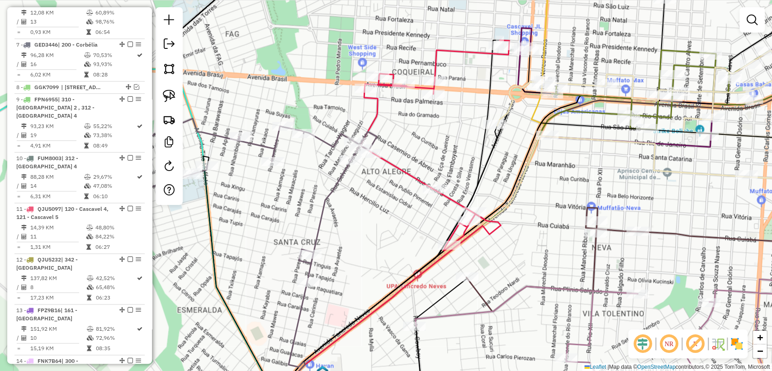
click at [333, 184] on icon at bounding box center [252, 201] width 248 height 164
select select "**********"
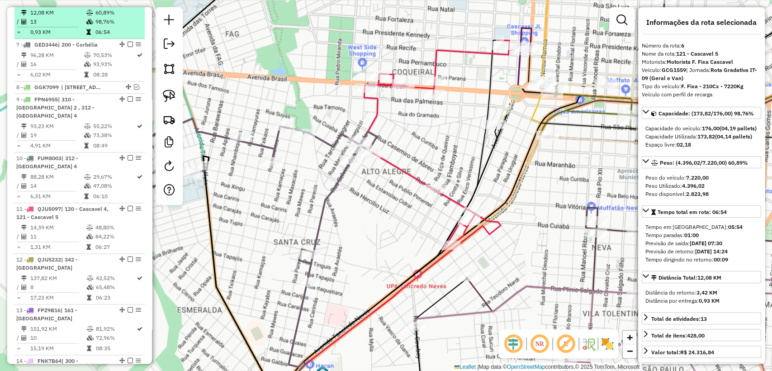
click at [128, 5] on em at bounding box center [130, 1] width 5 height 5
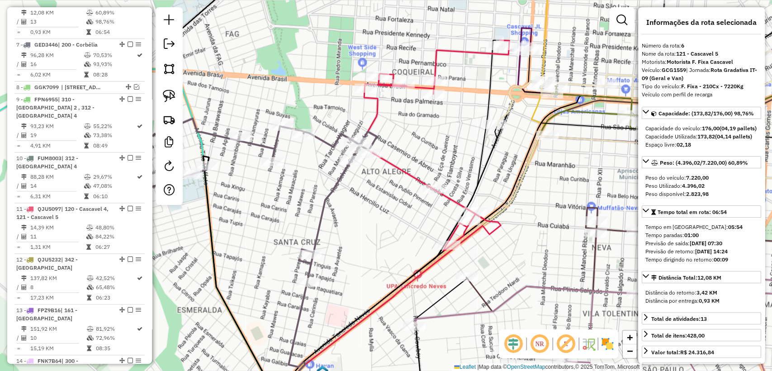
scroll to position [567, 0]
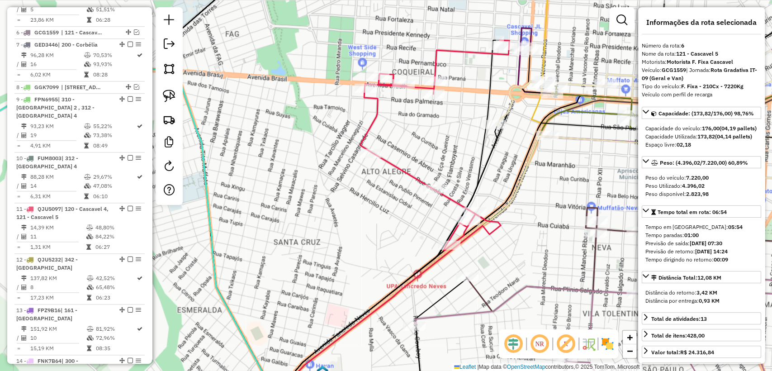
drag, startPoint x: 393, startPoint y: 160, endPoint x: 392, endPoint y: 165, distance: 5.2
click at [393, 161] on icon at bounding box center [434, 145] width 149 height 210
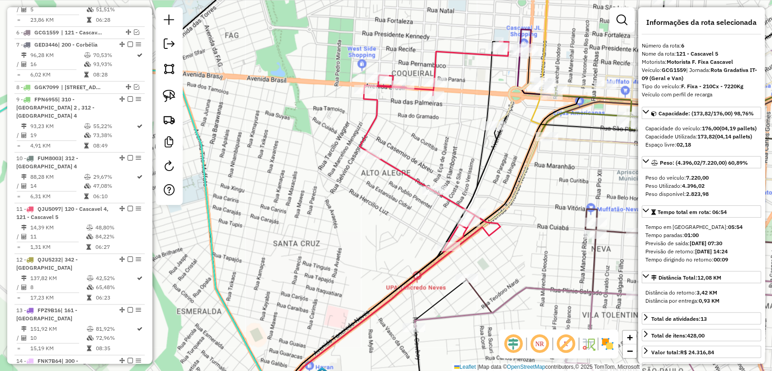
click at [391, 165] on icon at bounding box center [434, 147] width 149 height 210
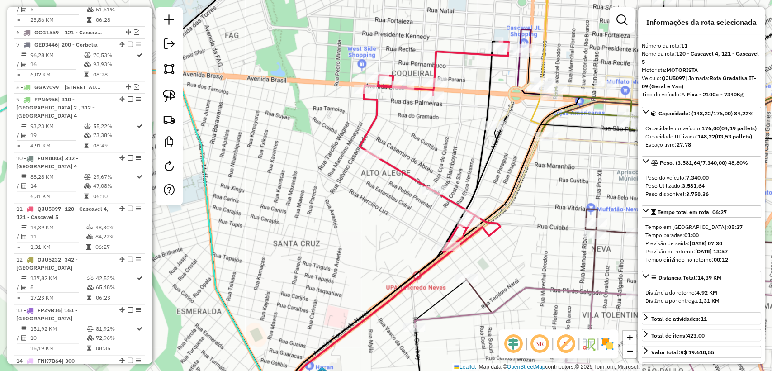
scroll to position [757, 0]
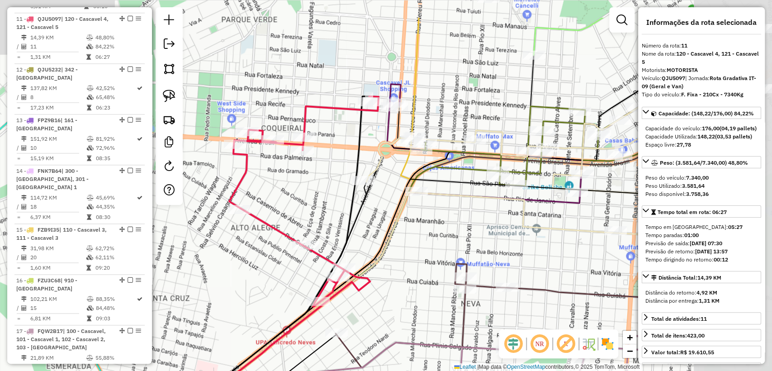
drag, startPoint x: 366, startPoint y: 173, endPoint x: 304, endPoint y: 192, distance: 65.1
click at [304, 192] on div "Janela de atendimento Grade de atendimento Capacidade Transportadoras Veículos …" at bounding box center [386, 185] width 772 height 371
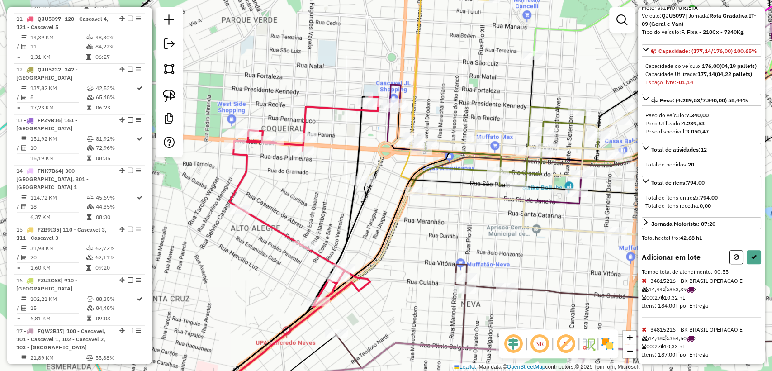
scroll to position [99, 0]
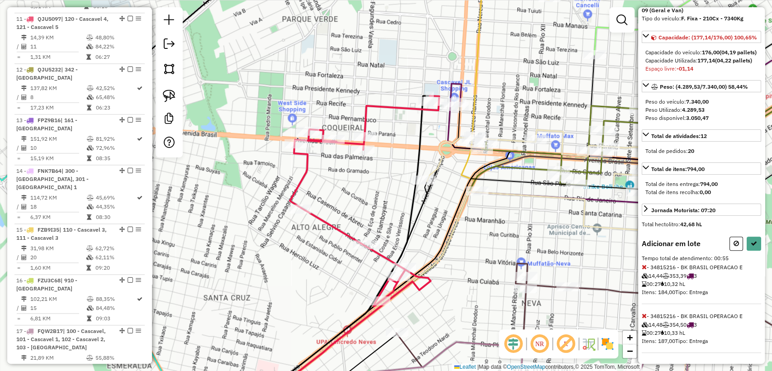
drag, startPoint x: 477, startPoint y: 182, endPoint x: 441, endPoint y: 307, distance: 130.0
click at [441, 307] on div "Janela de atendimento Grade de atendimento Capacidade Transportadoras Veículos …" at bounding box center [386, 185] width 772 height 371
click at [730, 241] on button at bounding box center [737, 244] width 14 height 14
select select "**********"
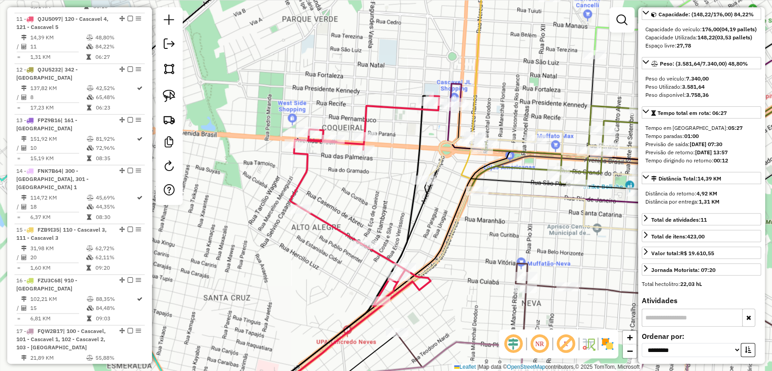
click at [397, 109] on icon at bounding box center [364, 201] width 149 height 210
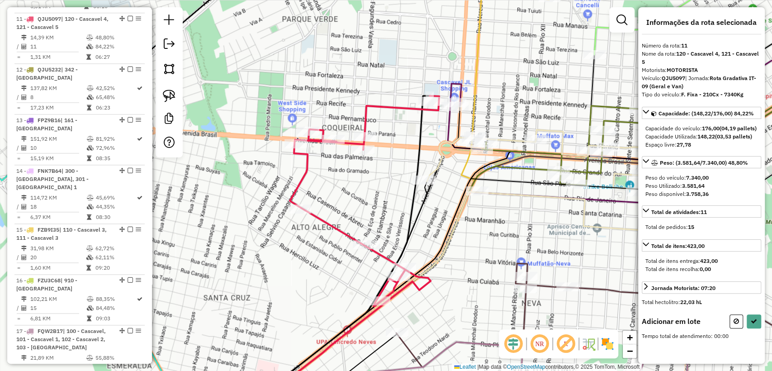
scroll to position [0, 0]
click at [754, 323] on icon at bounding box center [754, 319] width 6 height 6
select select "**********"
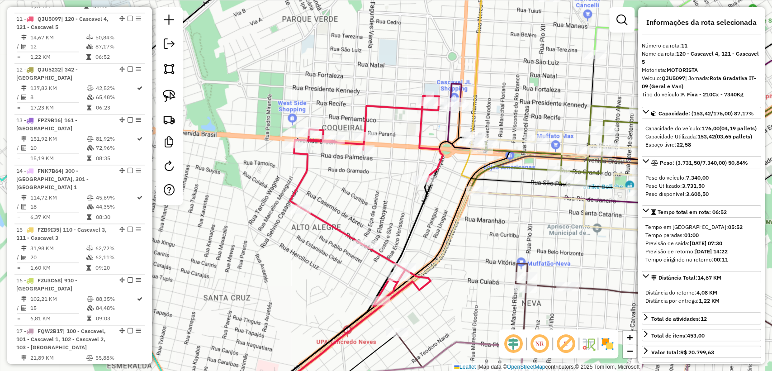
click at [392, 108] on icon at bounding box center [366, 201] width 153 height 210
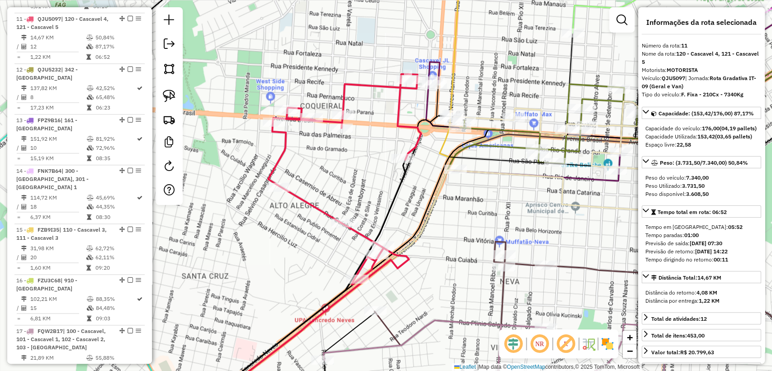
drag, startPoint x: 394, startPoint y: 213, endPoint x: 374, endPoint y: 191, distance: 29.8
click at [374, 191] on div "Janela de atendimento Grade de atendimento Capacidade Transportadoras Veículos …" at bounding box center [386, 185] width 772 height 371
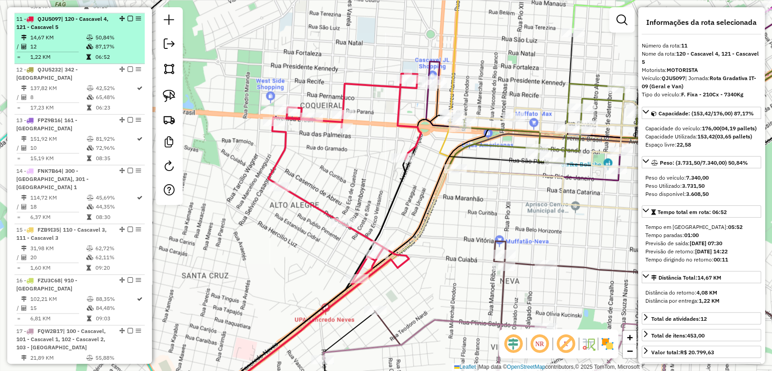
click at [128, 16] on em at bounding box center [130, 18] width 5 height 5
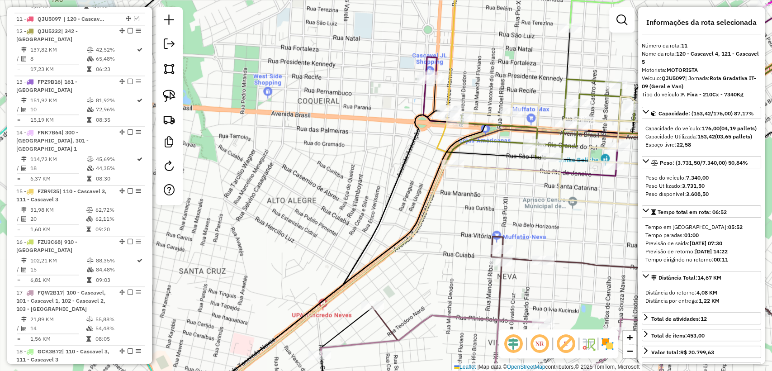
drag, startPoint x: 425, startPoint y: 240, endPoint x: 423, endPoint y: 234, distance: 6.6
click at [423, 234] on div "Janela de atendimento Grade de atendimento Capacidade Transportadoras Veículos …" at bounding box center [386, 185] width 772 height 371
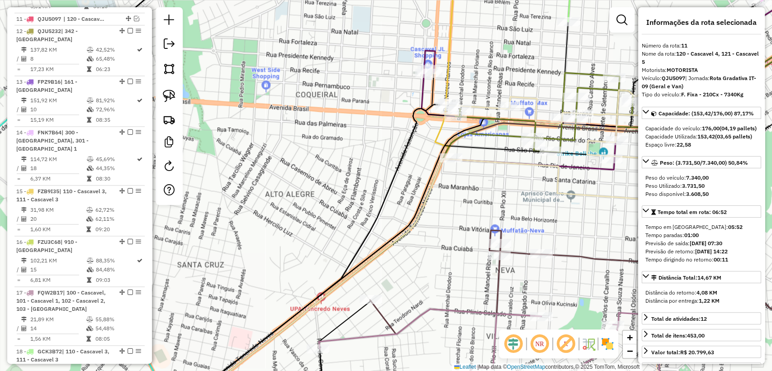
click at [422, 91] on icon at bounding box center [635, 45] width 427 height 164
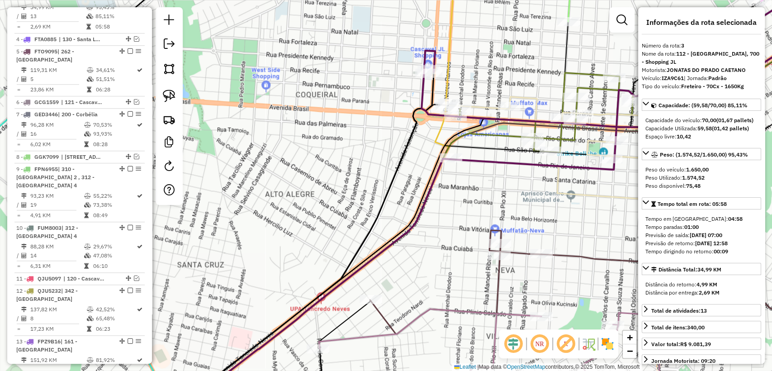
scroll to position [484, 0]
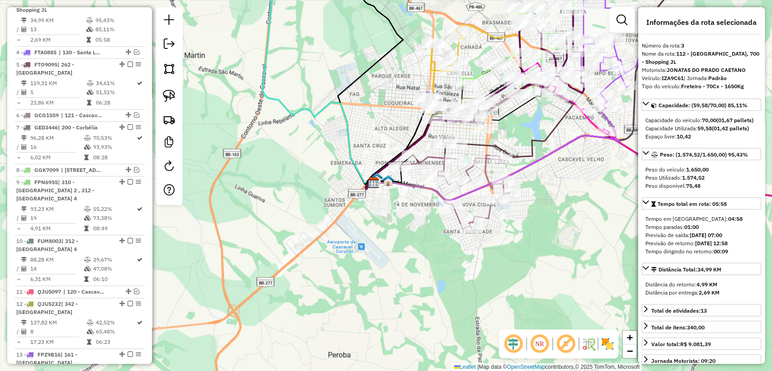
click at [432, 159] on icon at bounding box center [454, 192] width 109 height 74
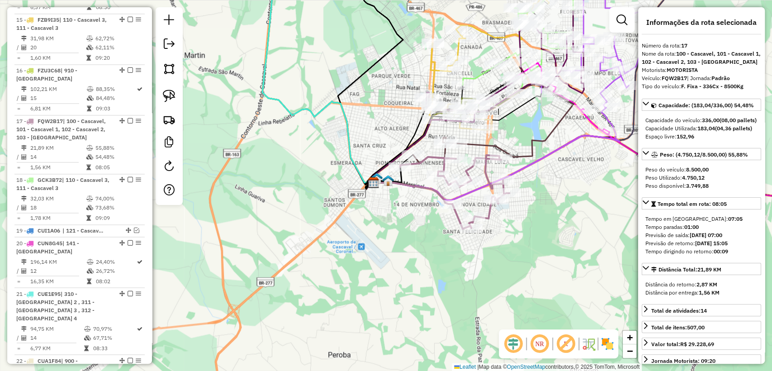
scroll to position [1007, 0]
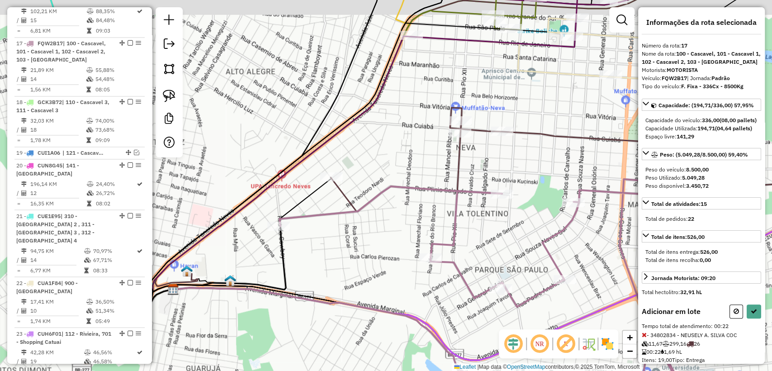
drag, startPoint x: 506, startPoint y: 181, endPoint x: 499, endPoint y: 191, distance: 11.9
click at [499, 193] on div "Janela de atendimento Grade de atendimento Capacidade Transportadoras Veículos …" at bounding box center [386, 185] width 772 height 371
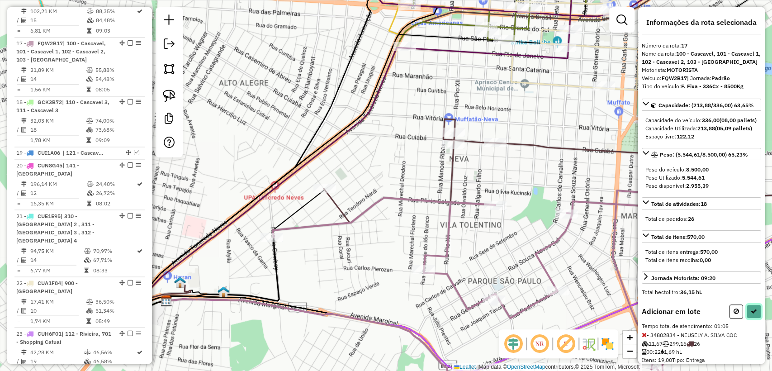
click at [751, 314] on icon at bounding box center [754, 311] width 6 height 6
select select "**********"
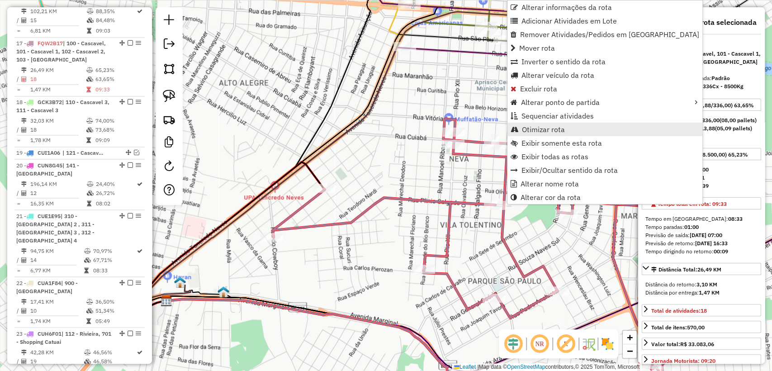
click at [552, 128] on span "Otimizar rota" at bounding box center [543, 129] width 43 height 7
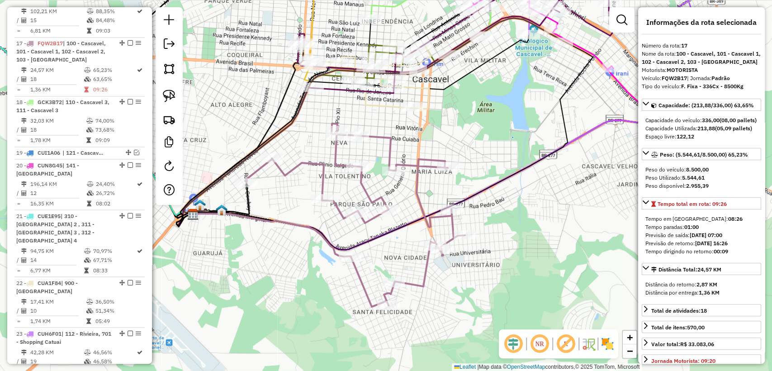
drag, startPoint x: 524, startPoint y: 171, endPoint x: 382, endPoint y: 184, distance: 142.2
click at [382, 184] on div "Janela de atendimento Grade de atendimento Capacidade Transportadoras Veículos …" at bounding box center [386, 185] width 772 height 371
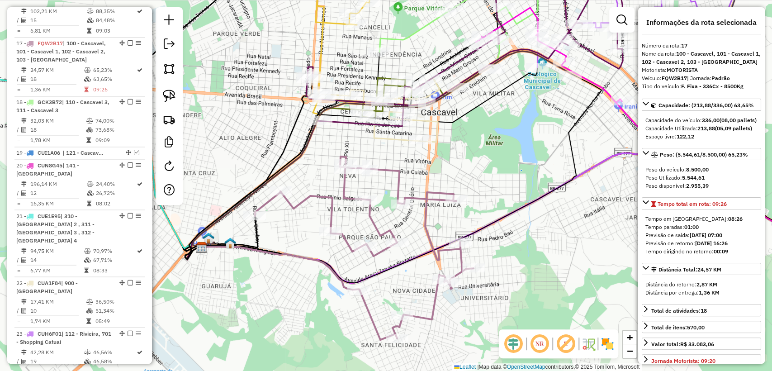
click at [431, 128] on div "Janela de atendimento Grade de atendimento Capacidade Transportadoras Veículos …" at bounding box center [386, 185] width 772 height 371
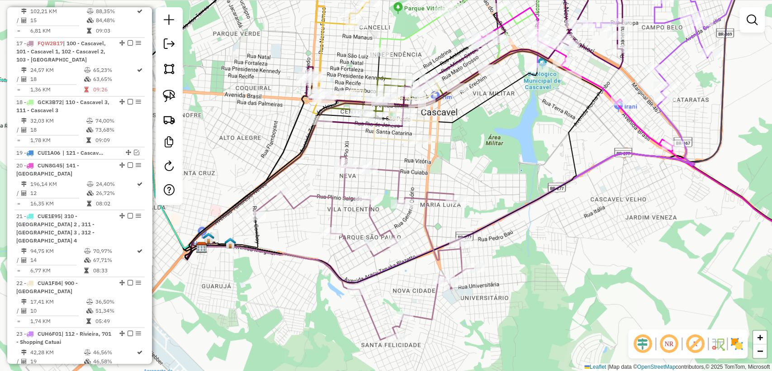
click at [438, 132] on icon at bounding box center [380, 110] width 120 height 64
select select "**********"
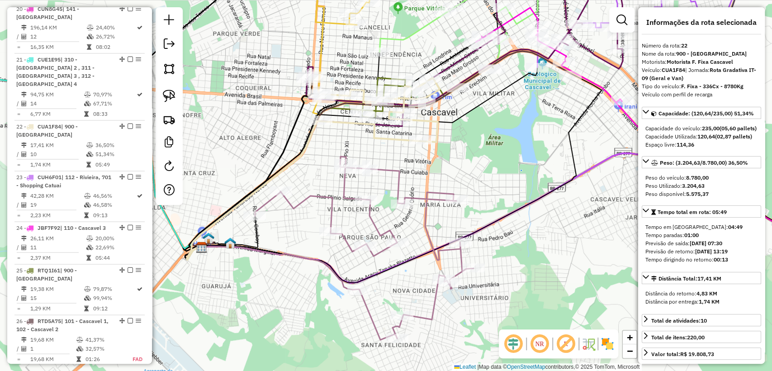
scroll to position [1230, 0]
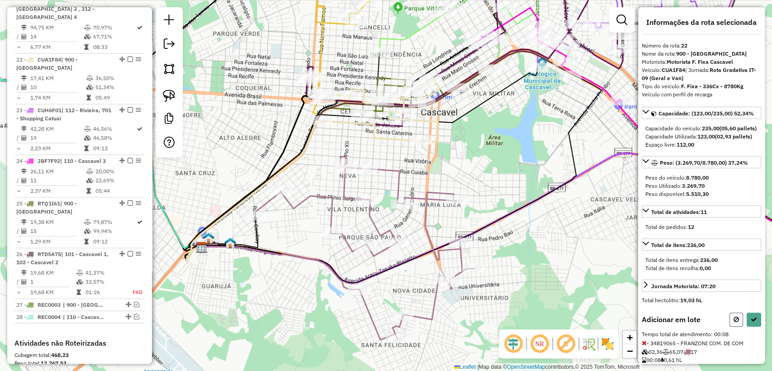
click at [734, 323] on icon at bounding box center [736, 319] width 5 height 6
select select "**********"
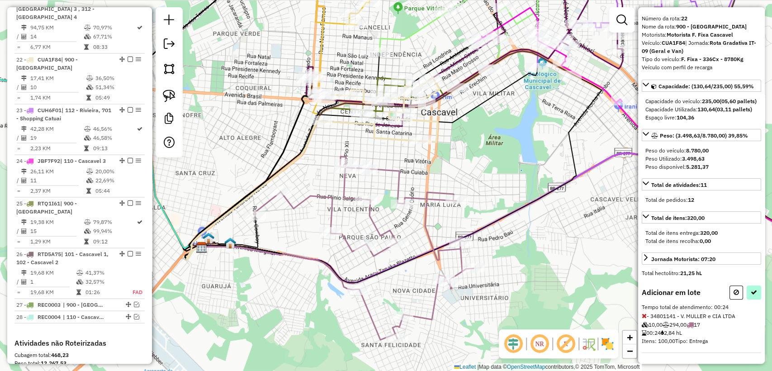
scroll to position [42, 0]
click at [748, 293] on button at bounding box center [754, 292] width 14 height 14
select select "**********"
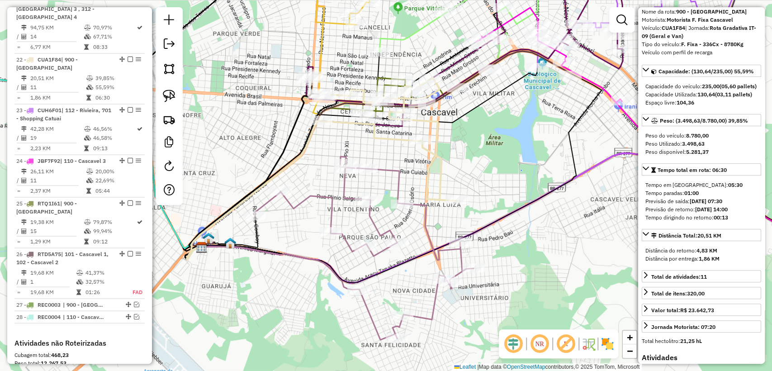
click at [344, 189] on icon at bounding box center [364, 248] width 218 height 183
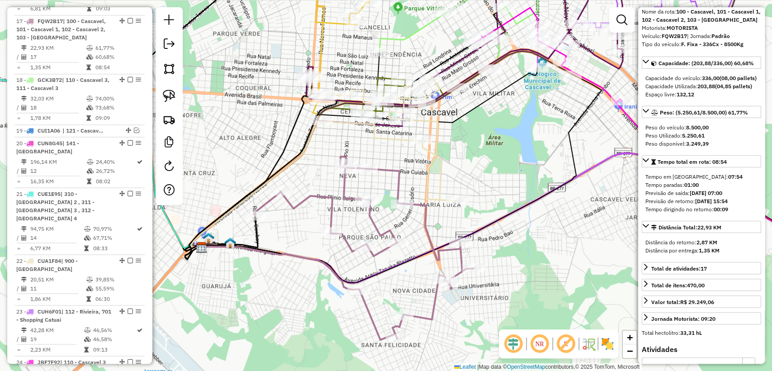
scroll to position [1007, 0]
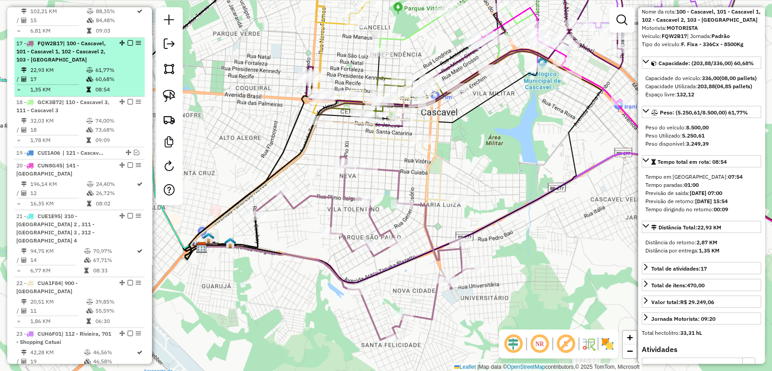
click at [129, 40] on em at bounding box center [130, 42] width 5 height 5
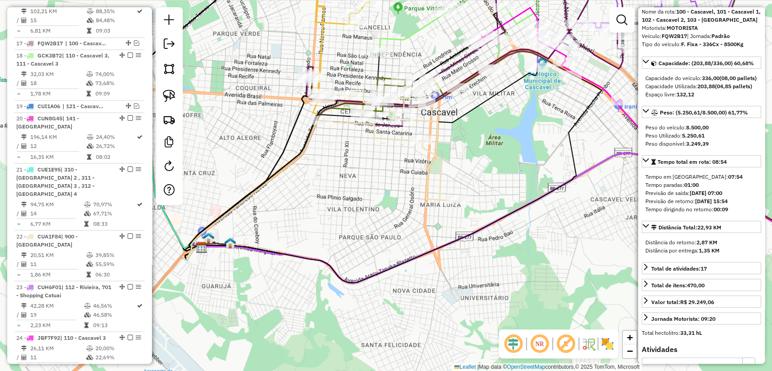
click at [430, 161] on icon at bounding box center [388, 139] width 137 height 123
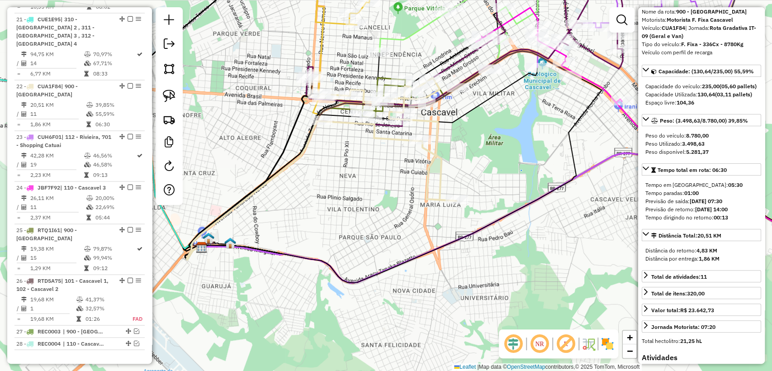
scroll to position [1183, 0]
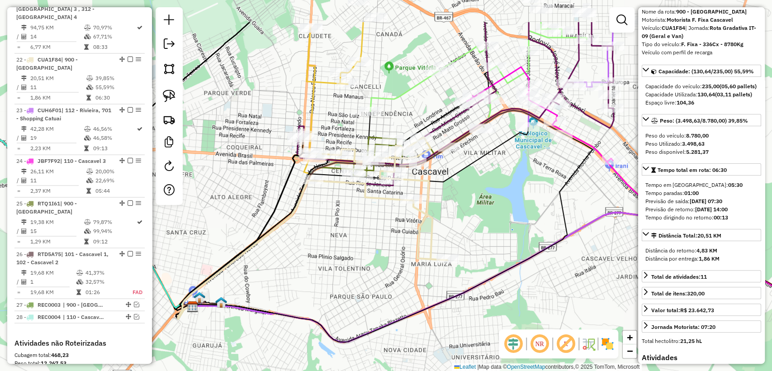
drag, startPoint x: 452, startPoint y: 182, endPoint x: 449, endPoint y: 202, distance: 19.8
click at [449, 202] on div "Janela de atendimento Grade de atendimento Capacidade Transportadoras Veículos …" at bounding box center [386, 185] width 772 height 371
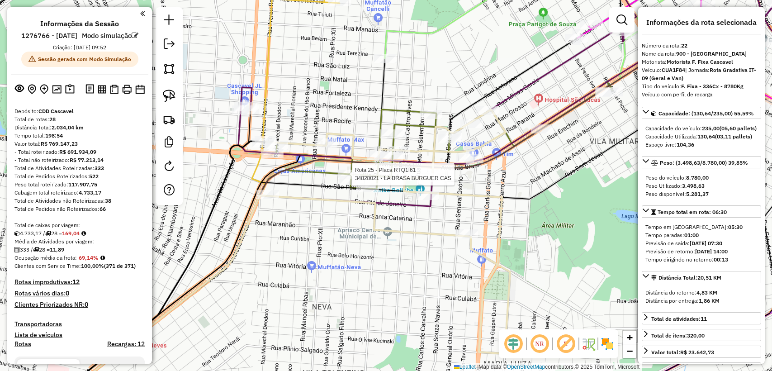
select select "**********"
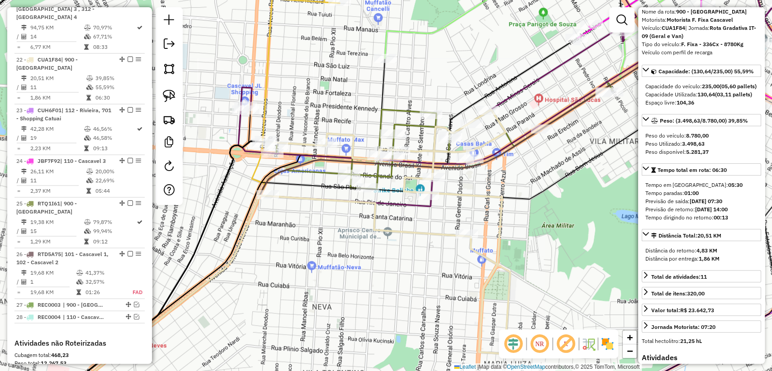
click at [352, 166] on icon at bounding box center [408, 232] width 722 height 351
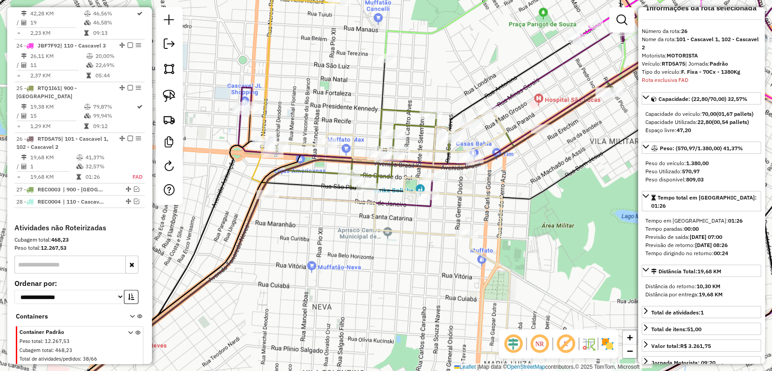
scroll to position [0, 0]
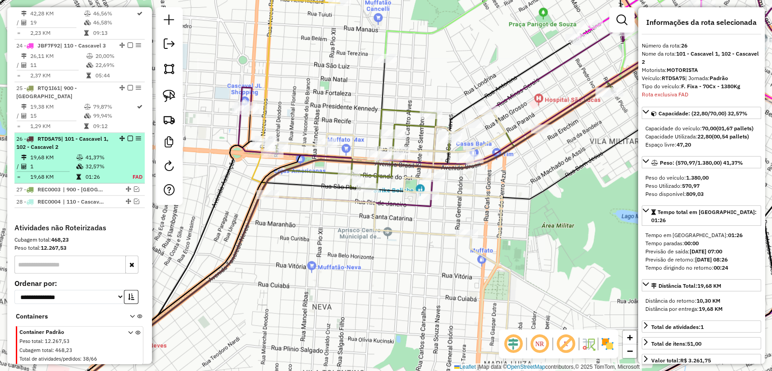
click at [67, 153] on td "19,68 KM" at bounding box center [53, 157] width 46 height 9
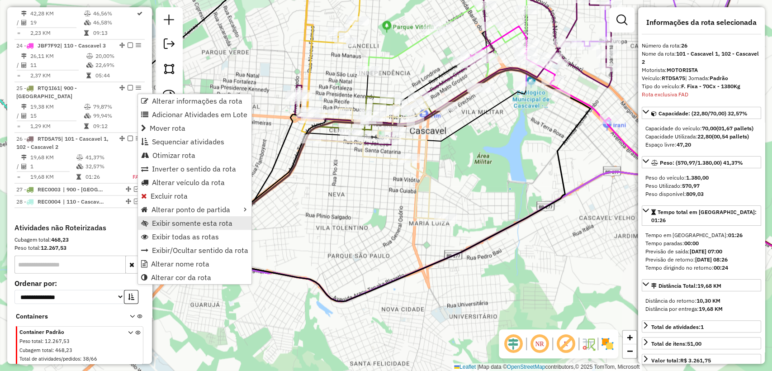
drag, startPoint x: 210, startPoint y: 184, endPoint x: 199, endPoint y: 227, distance: 44.4
click at [199, 227] on ul "Alterar informações da rota Adicionar Atividades em Lote Mover rota Sequenciar …" at bounding box center [195, 189] width 114 height 190
click at [198, 226] on span "Exibir somente esta rota" at bounding box center [192, 222] width 81 height 7
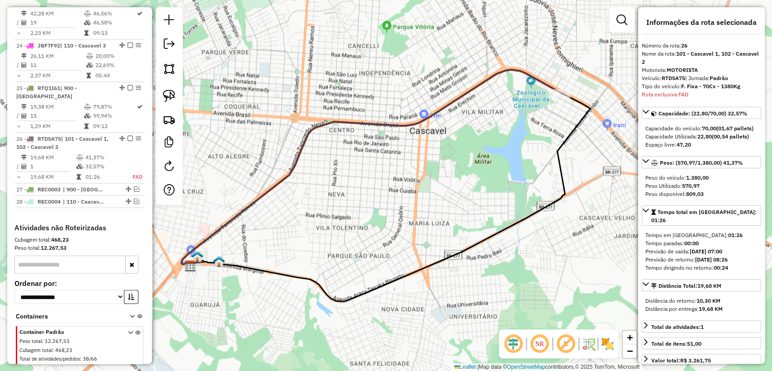
click at [537, 75] on icon at bounding box center [370, 167] width 379 height 195
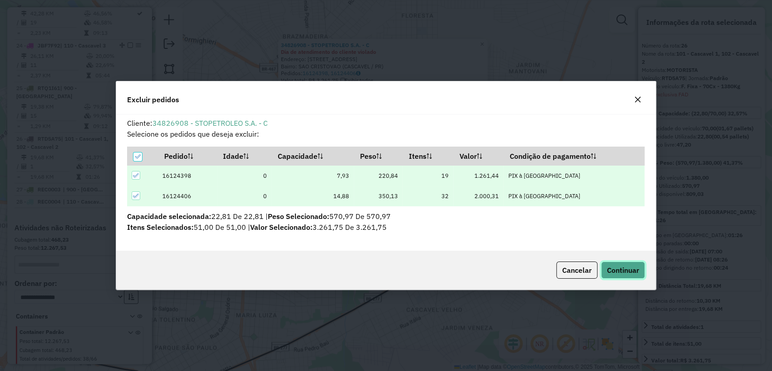
click at [608, 268] on span "Continuar" at bounding box center [623, 270] width 32 height 9
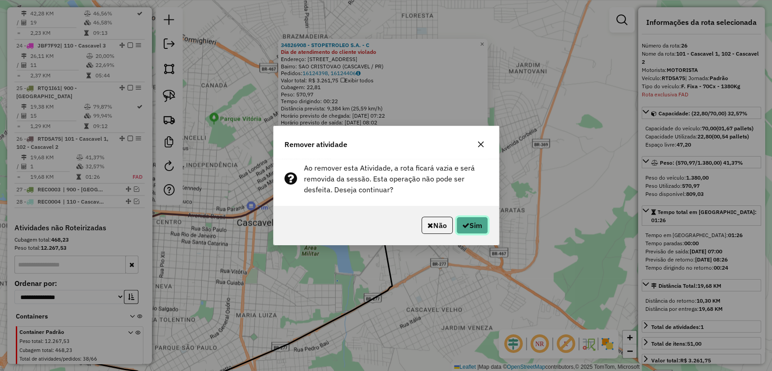
click at [465, 223] on icon "button" at bounding box center [465, 225] width 7 height 7
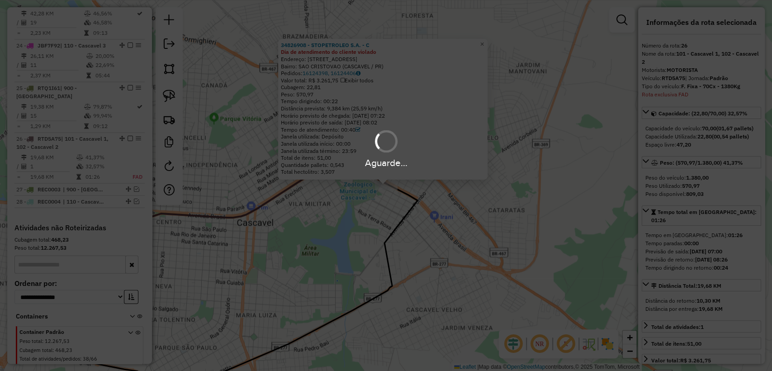
scroll to position [1248, 0]
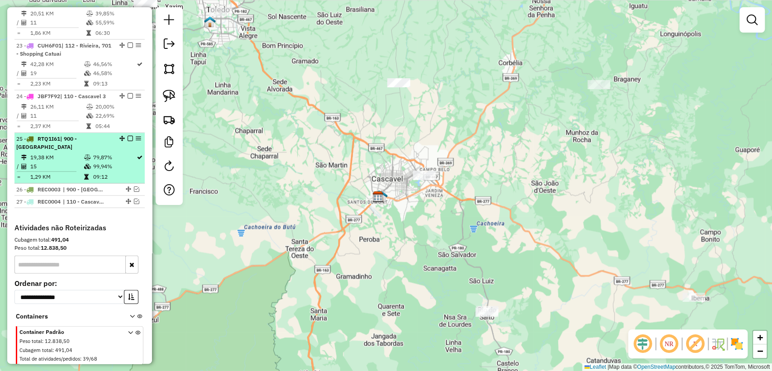
select select "**********"
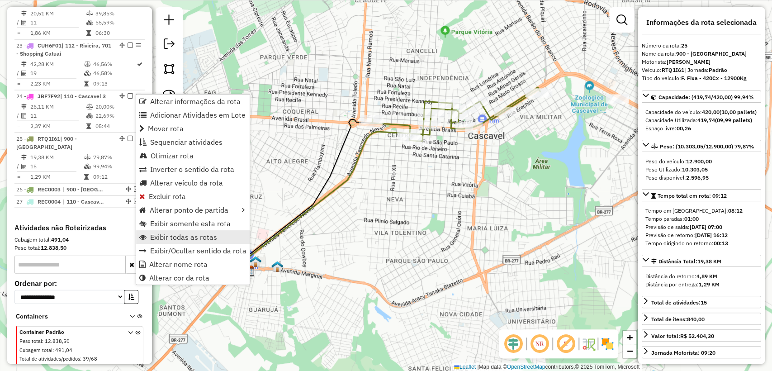
click at [192, 243] on link "Exibir todas as rotas" at bounding box center [193, 237] width 114 height 14
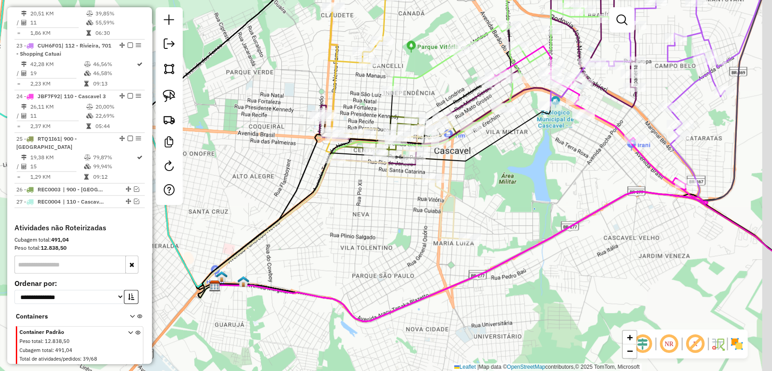
drag, startPoint x: 359, startPoint y: 229, endPoint x: 351, endPoint y: 238, distance: 12.2
click at [350, 237] on div "Janela de atendimento Grade de atendimento Capacidade Transportadoras Veículos …" at bounding box center [386, 185] width 772 height 371
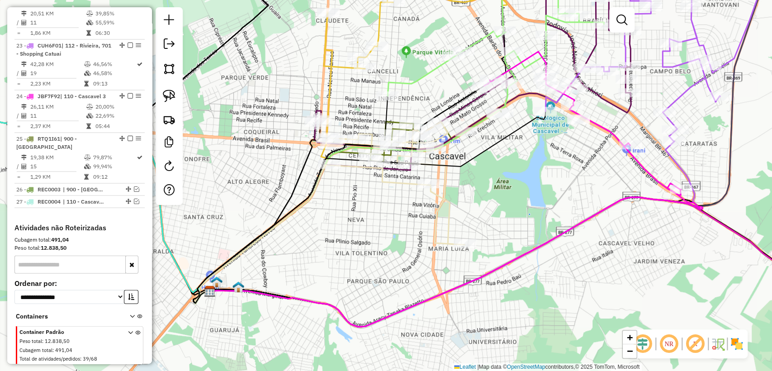
click at [435, 199] on icon at bounding box center [396, 183] width 137 height 123
select select "**********"
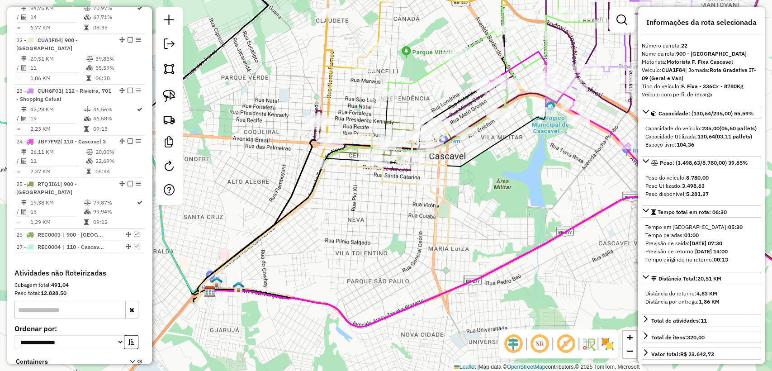
scroll to position [1183, 0]
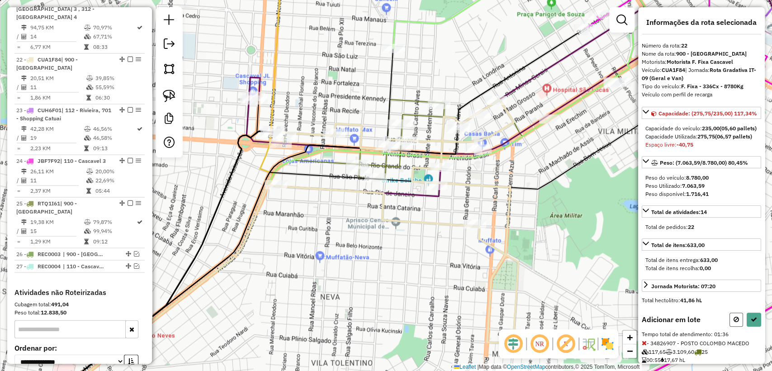
click at [735, 323] on icon at bounding box center [736, 319] width 5 height 6
select select "**********"
click at [755, 327] on div at bounding box center [746, 320] width 32 height 14
click at [753, 323] on icon at bounding box center [754, 319] width 6 height 6
select select "**********"
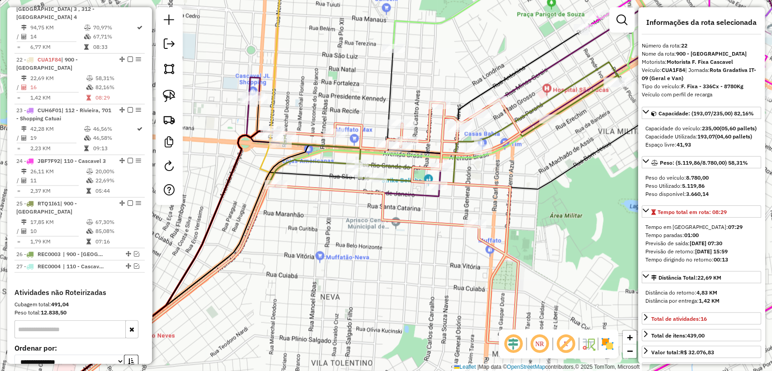
click at [324, 161] on icon at bounding box center [200, 284] width 316 height 248
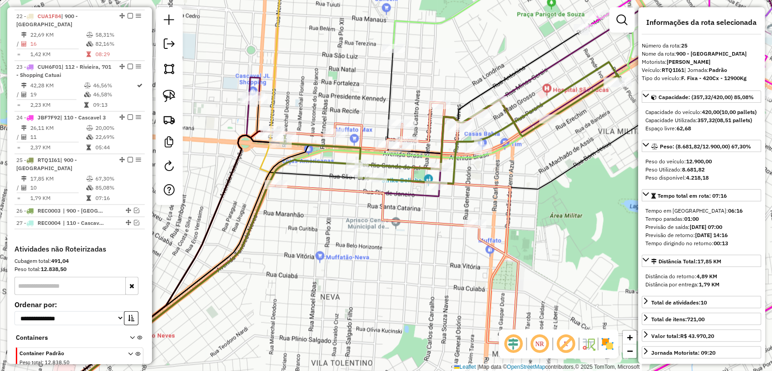
scroll to position [1248, 0]
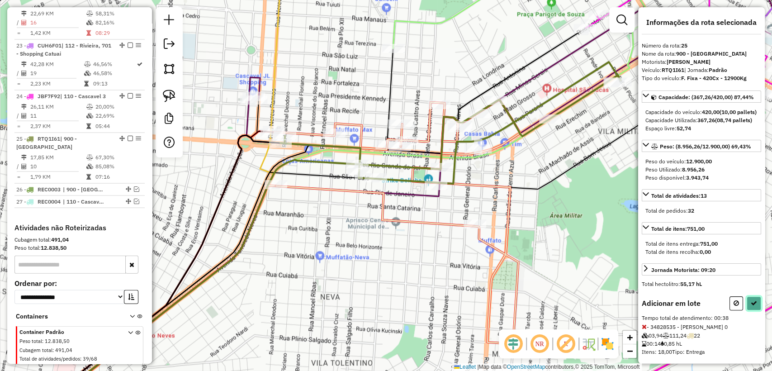
click at [753, 306] on icon at bounding box center [754, 303] width 6 height 6
select select "**********"
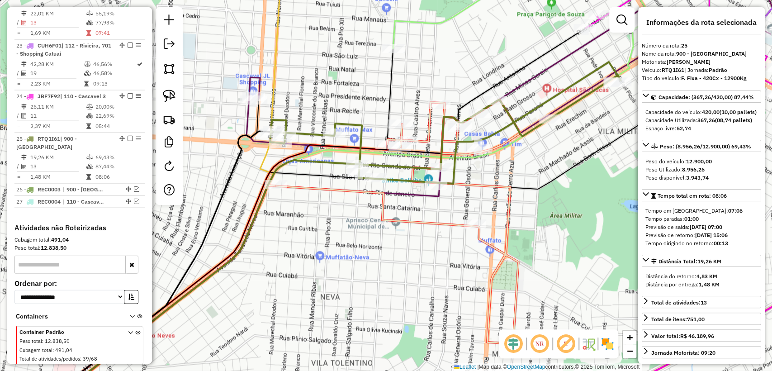
click at [318, 185] on icon at bounding box center [411, 223] width 271 height 247
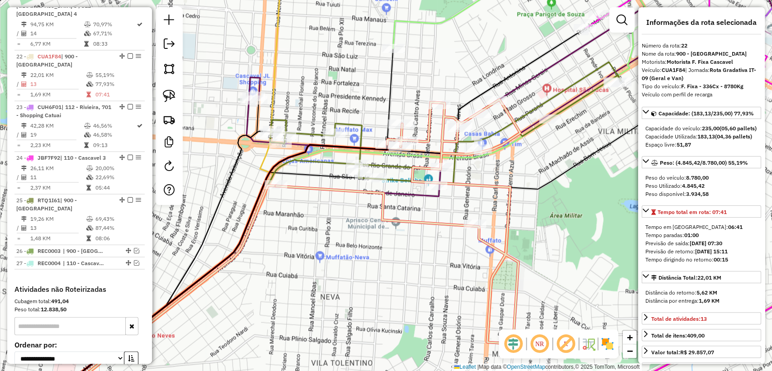
scroll to position [1183, 0]
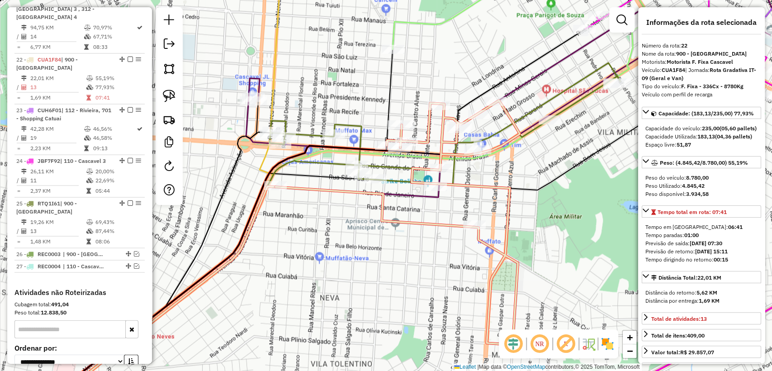
click at [308, 131] on icon at bounding box center [445, 124] width 351 height 122
click at [308, 131] on icon at bounding box center [444, 124] width 351 height 122
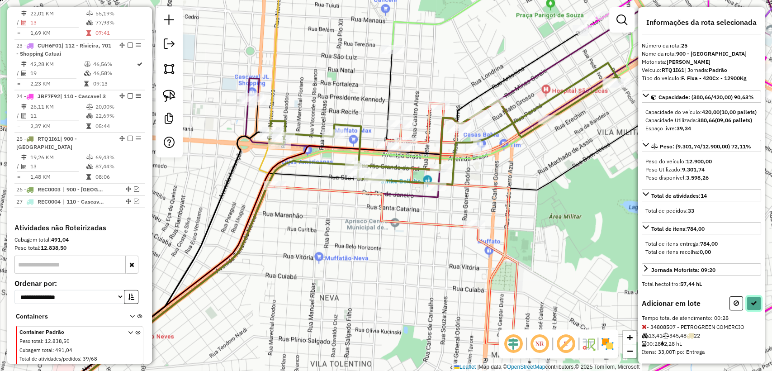
click at [752, 306] on icon at bounding box center [754, 303] width 6 height 6
select select "**********"
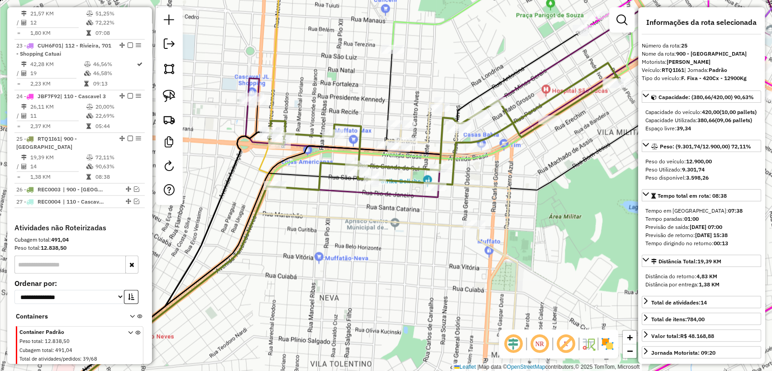
click at [452, 210] on div "Janela de atendimento Grade de atendimento Capacidade Transportadoras Veículos …" at bounding box center [386, 185] width 772 height 371
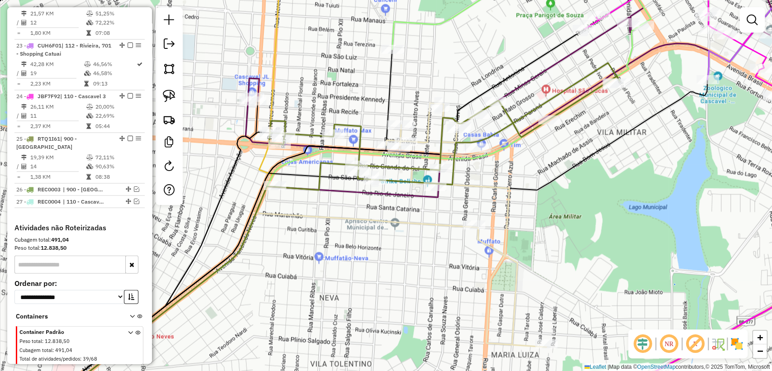
click at [450, 233] on div "Janela de atendimento Grade de atendimento Capacidade Transportadoras Veículos …" at bounding box center [386, 185] width 772 height 371
click at [445, 225] on icon at bounding box center [258, 310] width 432 height 195
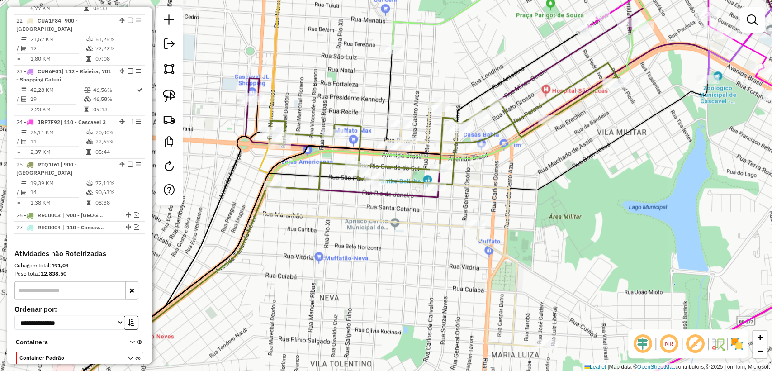
select select "**********"
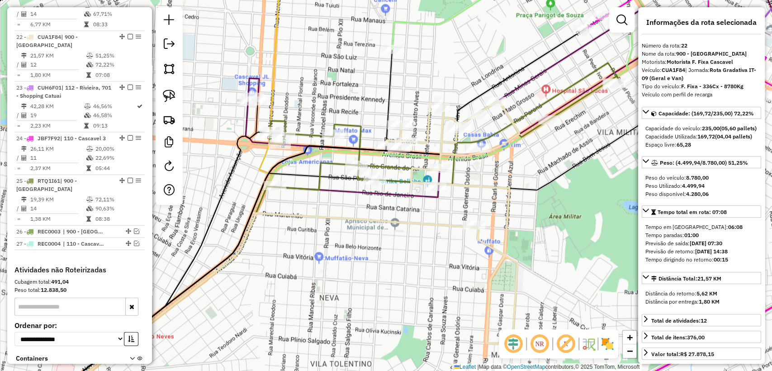
scroll to position [1183, 0]
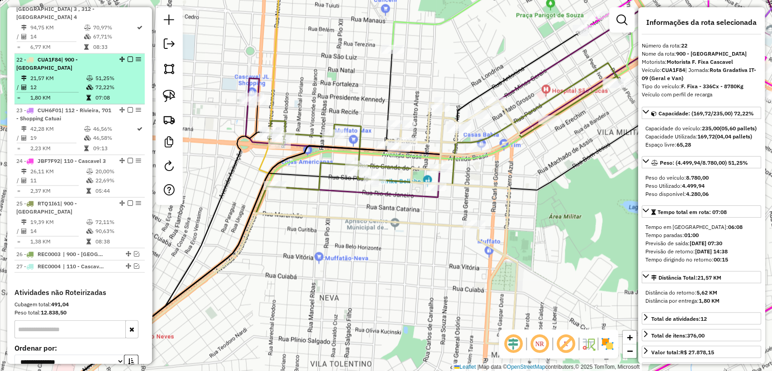
click at [128, 57] on em at bounding box center [130, 59] width 5 height 5
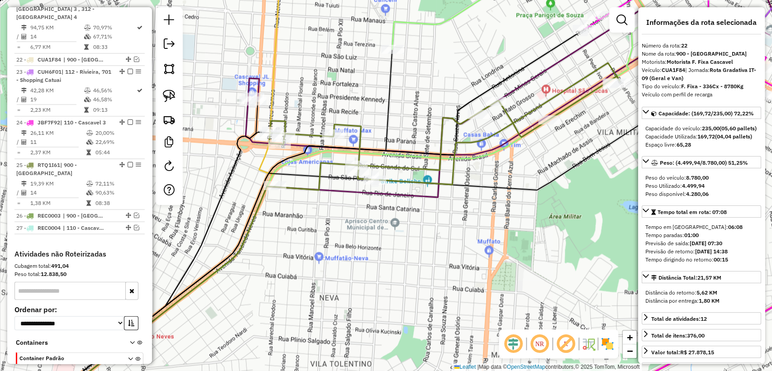
click at [324, 161] on icon at bounding box center [444, 126] width 351 height 127
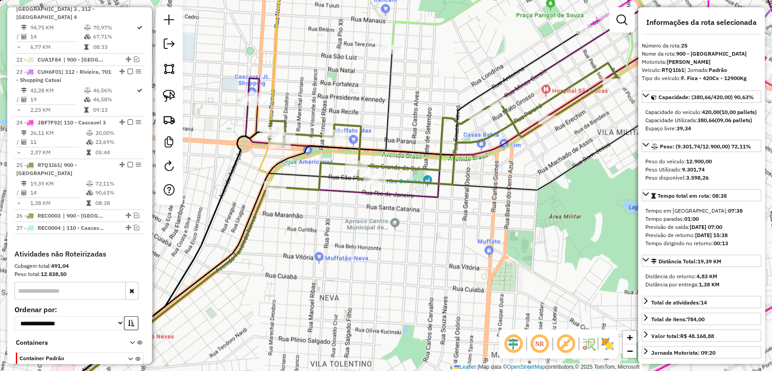
scroll to position [1209, 0]
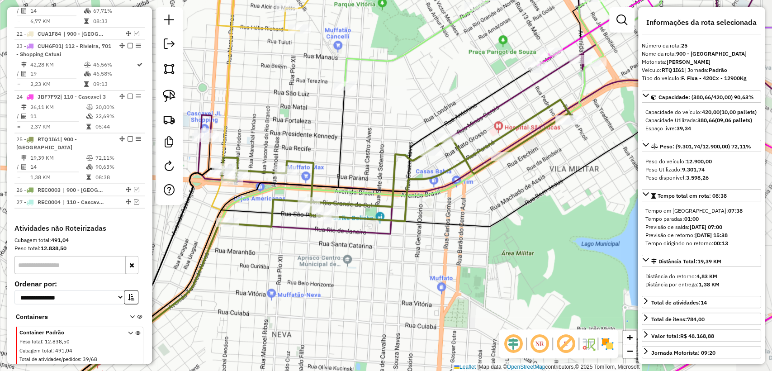
drag, startPoint x: 310, startPoint y: 239, endPoint x: 286, endPoint y: 260, distance: 32.1
click at [286, 260] on div "Janela de atendimento Grade de atendimento Capacidade Transportadoras Veículos …" at bounding box center [386, 185] width 772 height 371
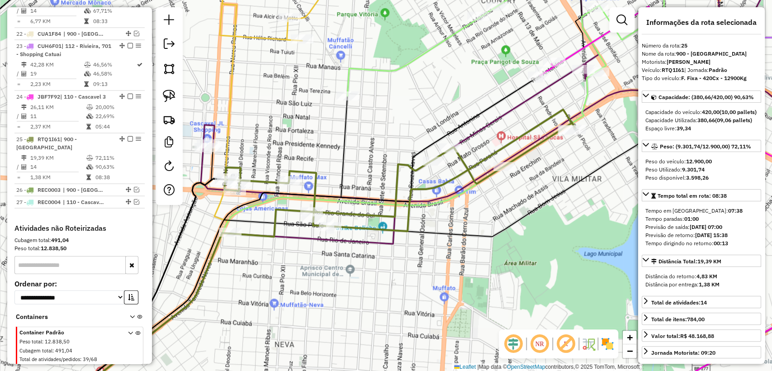
drag, startPoint x: 350, startPoint y: 123, endPoint x: 370, endPoint y: 161, distance: 42.7
click at [347, 161] on icon at bounding box center [193, 257] width 310 height 322
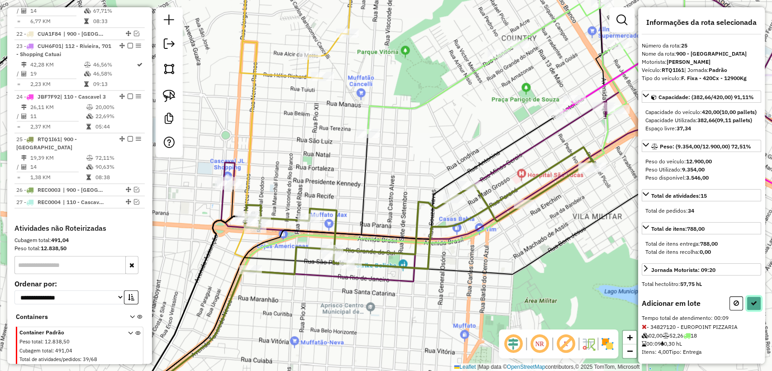
click at [756, 310] on button at bounding box center [754, 303] width 14 height 14
select select "**********"
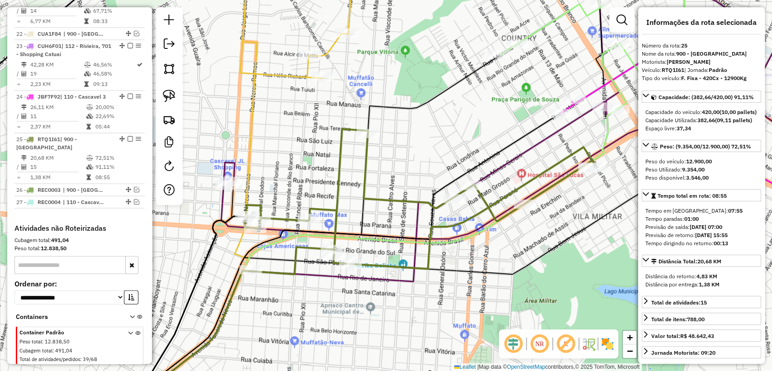
click at [337, 222] on icon at bounding box center [420, 201] width 351 height 145
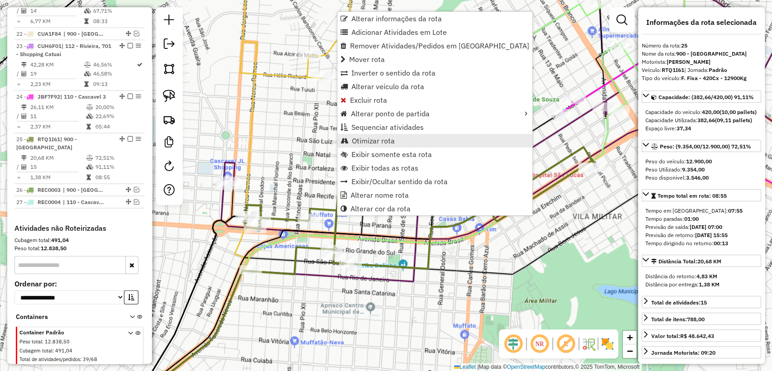
click at [391, 140] on span "Otimizar rota" at bounding box center [373, 140] width 43 height 7
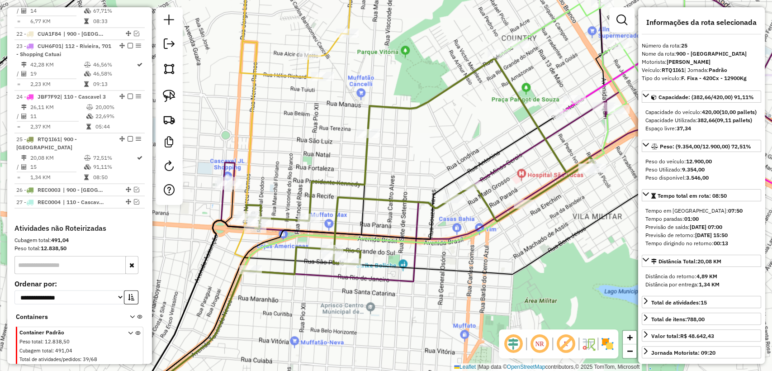
click at [337, 183] on icon at bounding box center [421, 166] width 350 height 216
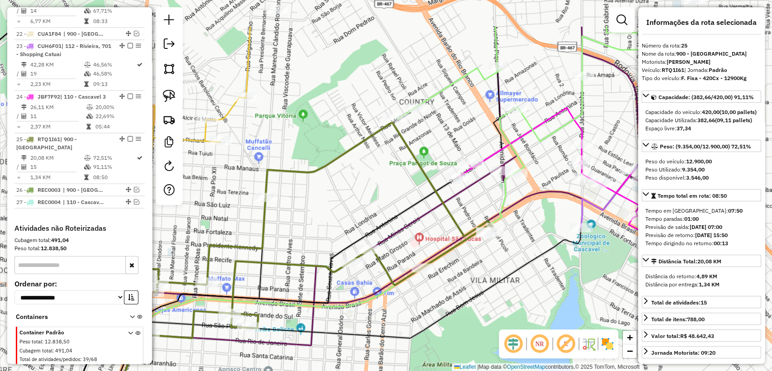
drag, startPoint x: 409, startPoint y: 152, endPoint x: 293, endPoint y: 221, distance: 134.8
click at [293, 221] on div "Janela de atendimento Grade de atendimento Capacidade Transportadoras Veículos …" at bounding box center [386, 185] width 772 height 371
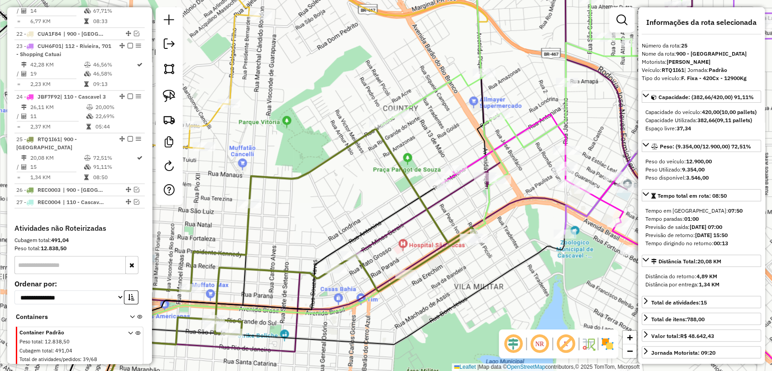
drag, startPoint x: 333, startPoint y: 228, endPoint x: 348, endPoint y: 234, distance: 16.8
click at [348, 234] on div "Janela de atendimento Grade de atendimento Capacidade Transportadoras Veículos …" at bounding box center [386, 185] width 772 height 371
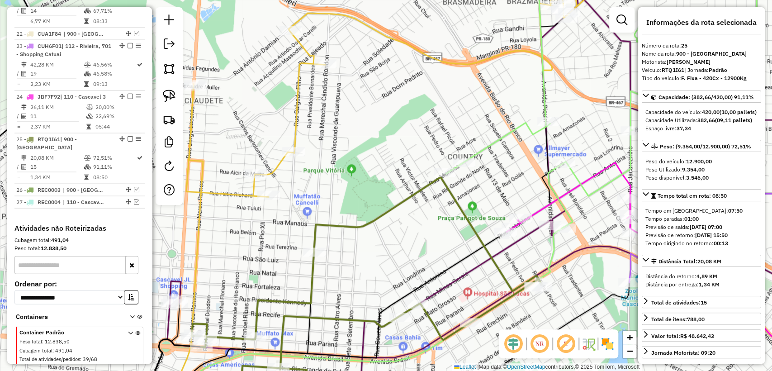
click at [279, 164] on icon at bounding box center [390, 80] width 409 height 234
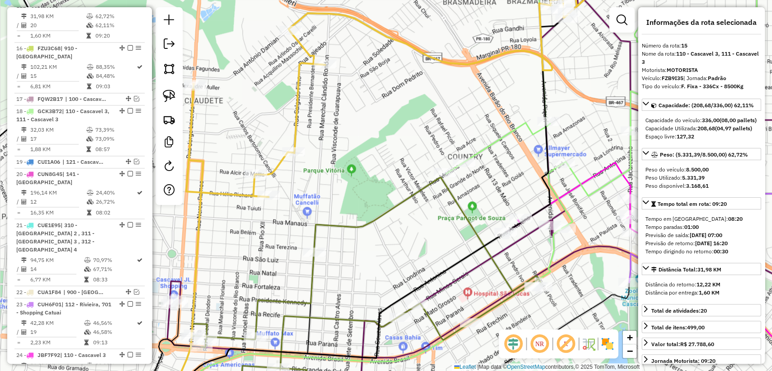
scroll to position [905, 0]
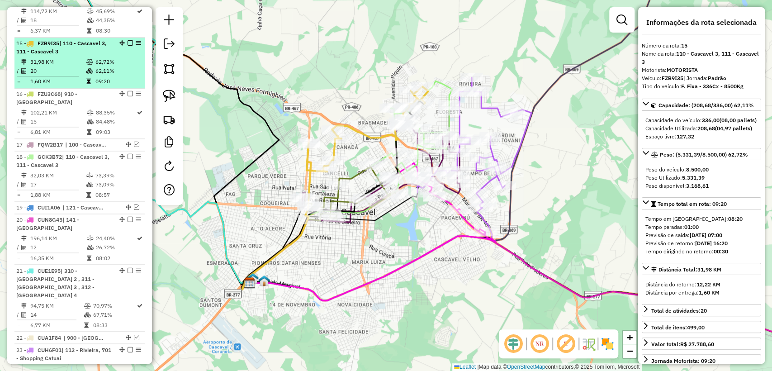
click at [128, 40] on em at bounding box center [130, 42] width 5 height 5
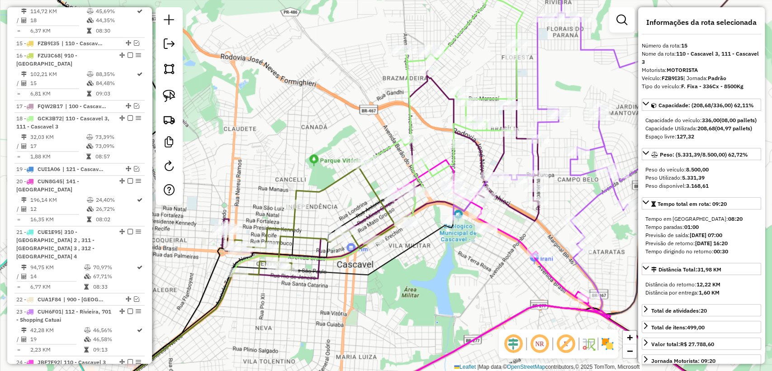
click at [340, 180] on icon at bounding box center [321, 221] width 175 height 108
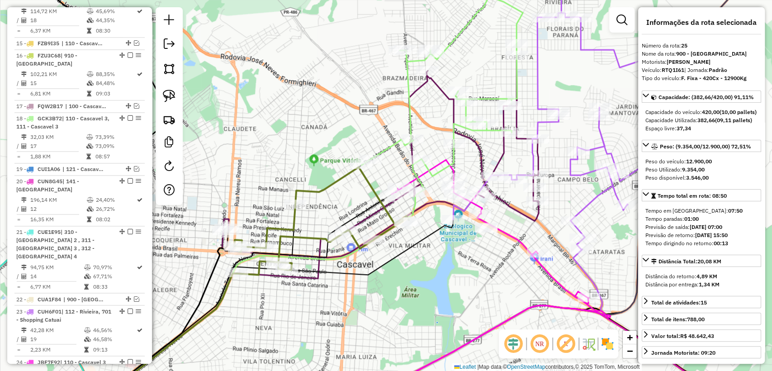
scroll to position [1170, 0]
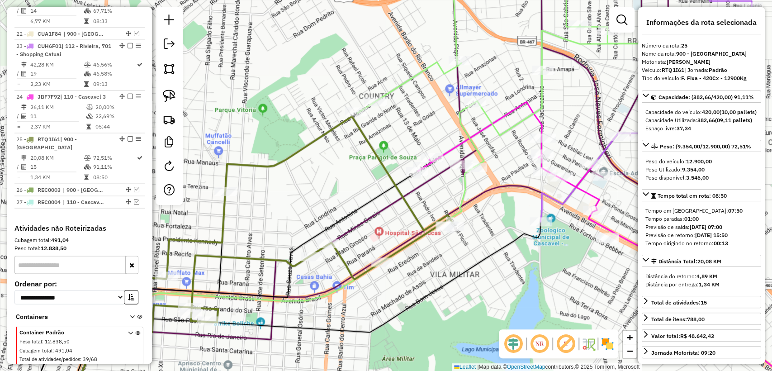
click at [408, 208] on icon at bounding box center [278, 224] width 350 height 216
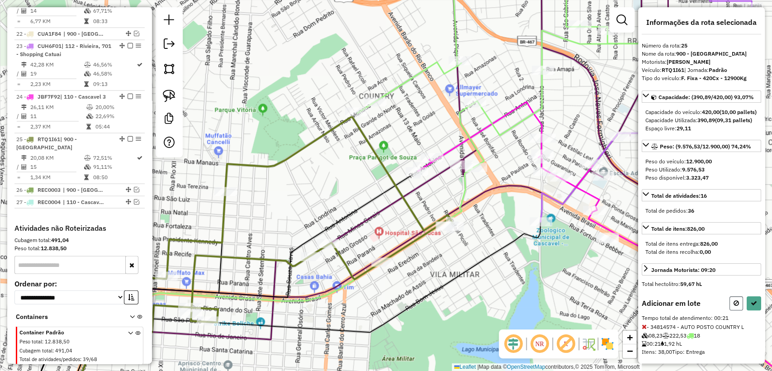
click at [738, 310] on button at bounding box center [737, 303] width 14 height 14
select select "**********"
click at [753, 306] on icon at bounding box center [754, 303] width 6 height 6
select select "**********"
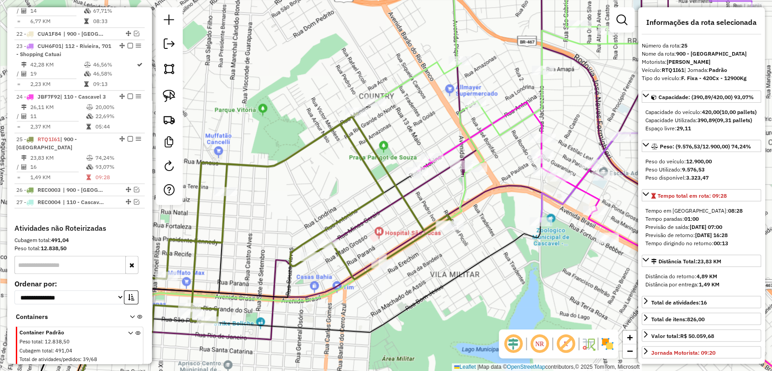
click at [413, 212] on icon at bounding box center [278, 222] width 350 height 219
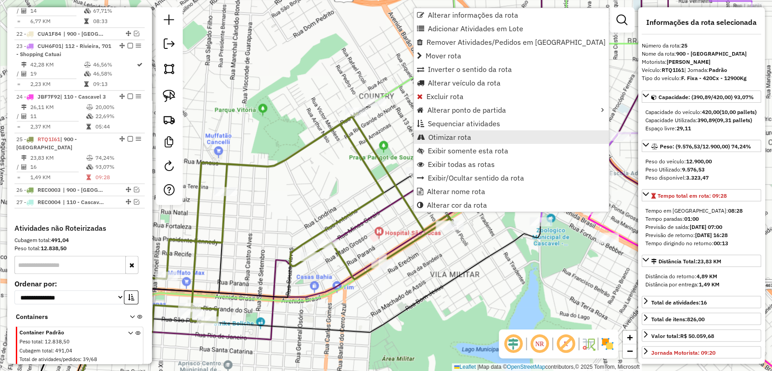
click at [471, 136] on link "Otimizar rota" at bounding box center [511, 137] width 195 height 14
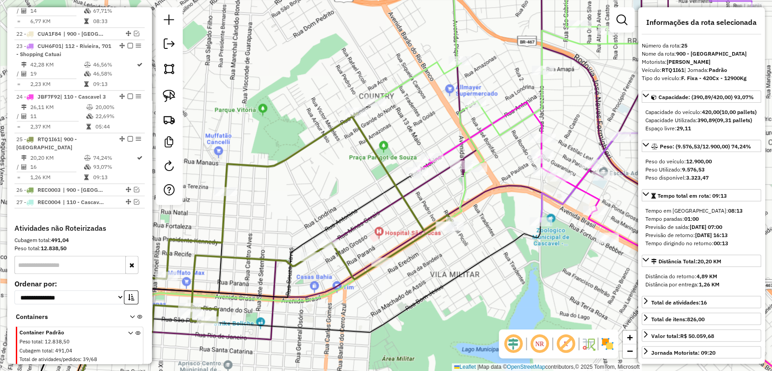
click at [399, 189] on icon at bounding box center [278, 222] width 350 height 219
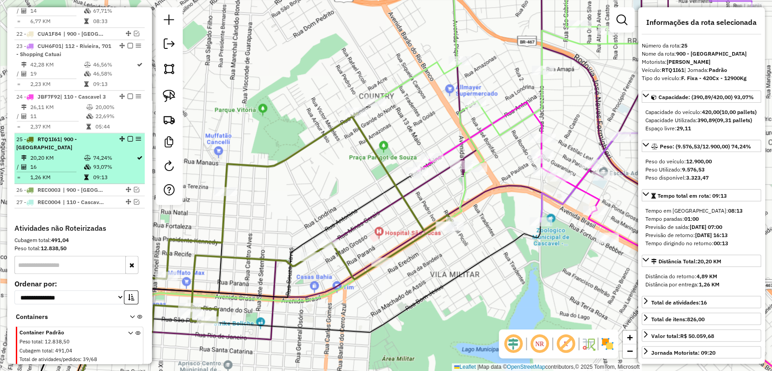
click at [128, 136] on em at bounding box center [130, 138] width 5 height 5
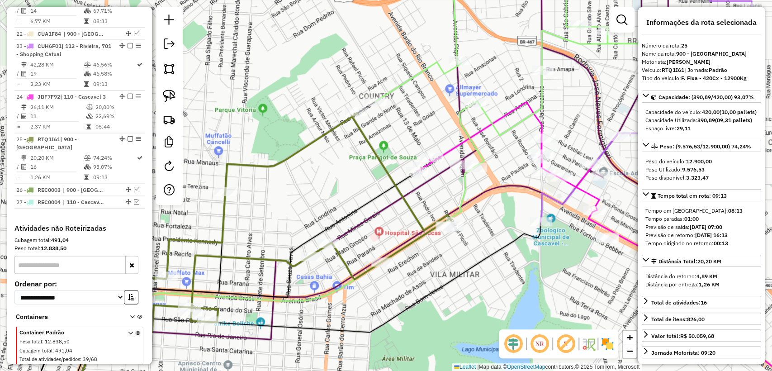
scroll to position [1132, 0]
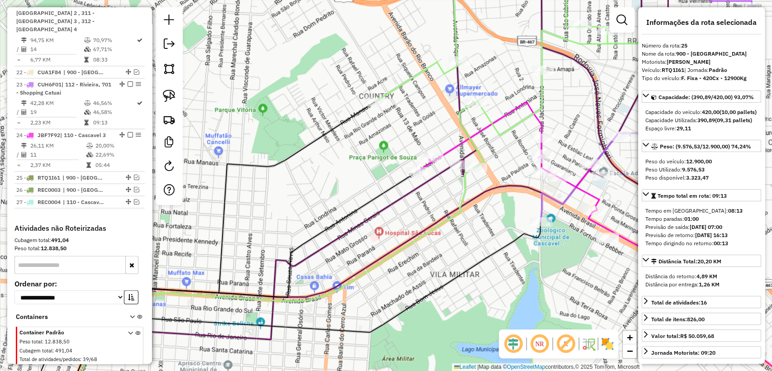
click at [450, 152] on icon at bounding box center [615, 245] width 394 height 287
click at [414, 112] on div "Janela de atendimento Grade de atendimento Capacidade Transportadoras Veículos …" at bounding box center [386, 185] width 772 height 371
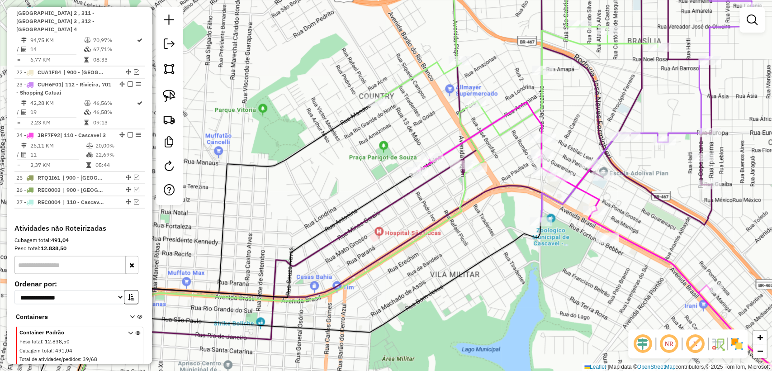
drag, startPoint x: 397, startPoint y: 74, endPoint x: 403, endPoint y: 81, distance: 9.0
click at [398, 74] on div "Janela de atendimento Grade de atendimento Capacidade Transportadoras Veículos …" at bounding box center [386, 185] width 772 height 371
click at [403, 81] on icon at bounding box center [522, 65] width 293 height 204
select select "**********"
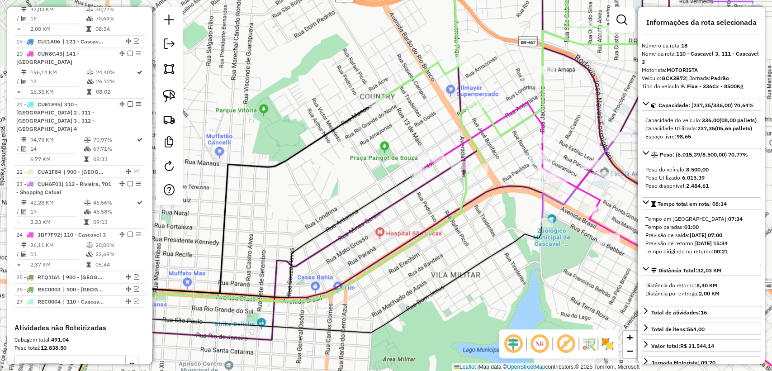
scroll to position [980, 0]
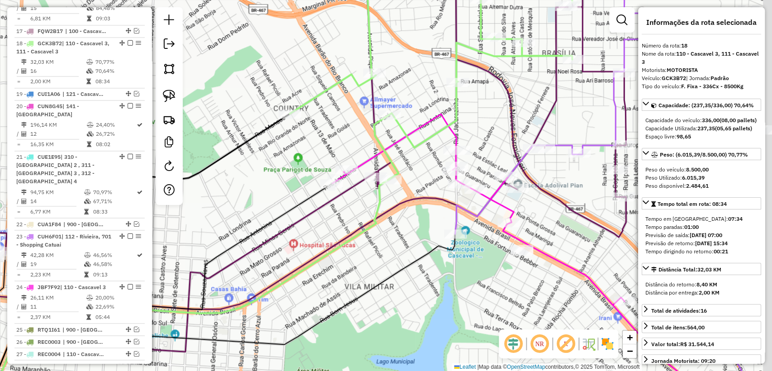
drag, startPoint x: 404, startPoint y: 120, endPoint x: 340, endPoint y: 133, distance: 65.2
click at [338, 130] on div "Janela de atendimento Grade de atendimento Capacidade Transportadoras Veículos …" at bounding box center [386, 185] width 772 height 371
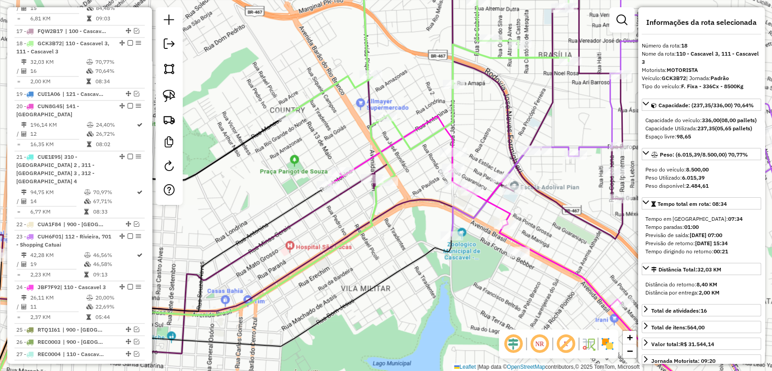
click at [362, 157] on div "Janela de atendimento Grade de atendimento Capacidade Transportadoras Veículos …" at bounding box center [386, 185] width 772 height 371
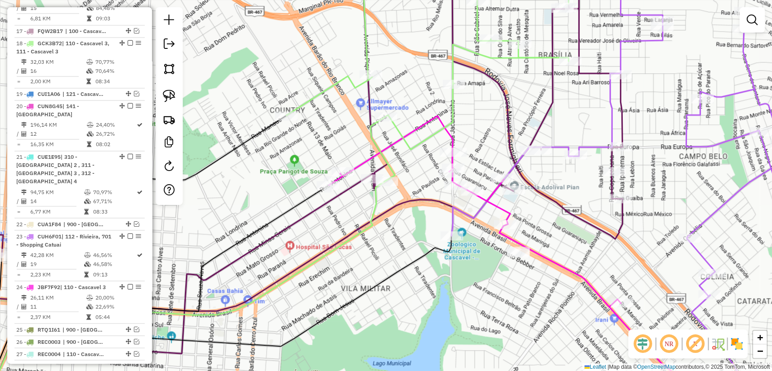
click at [363, 157] on icon at bounding box center [526, 259] width 394 height 287
select select "**********"
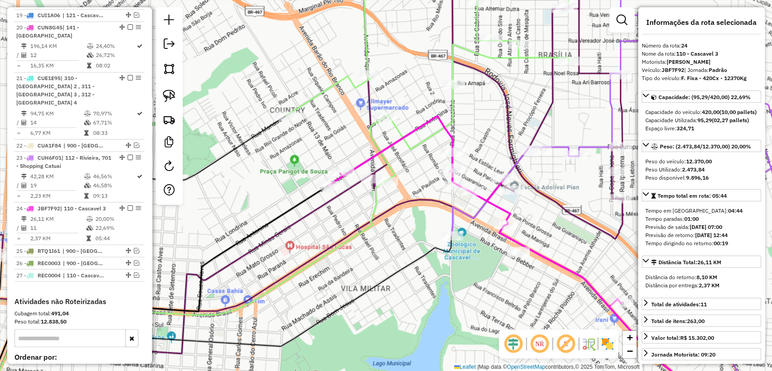
scroll to position [1132, 0]
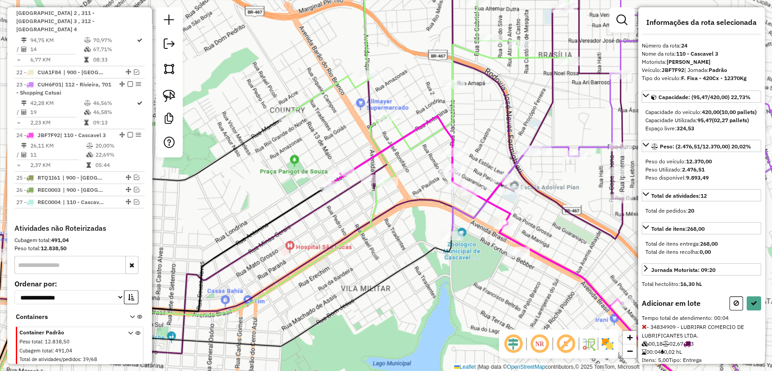
click at [736, 309] on div "Informações da rota selecionada Número da rota: 24 Nome da rota: 110 - Cascavel…" at bounding box center [701, 185] width 127 height 356
drag, startPoint x: 737, startPoint y: 318, endPoint x: 728, endPoint y: 313, distance: 10.2
click at [736, 310] on button at bounding box center [737, 303] width 14 height 14
select select "**********"
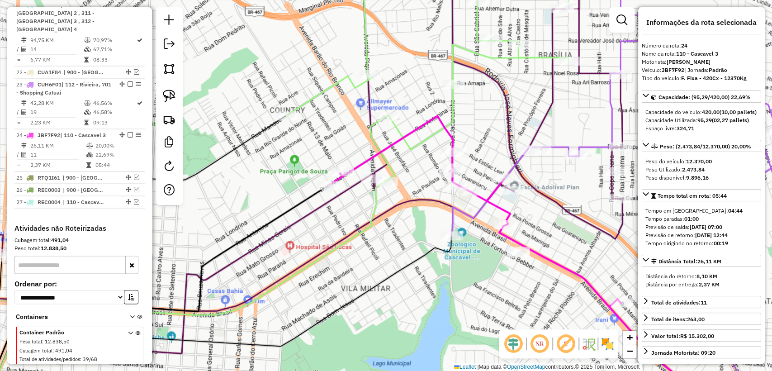
click at [615, 230] on icon at bounding box center [306, 137] width 633 height 348
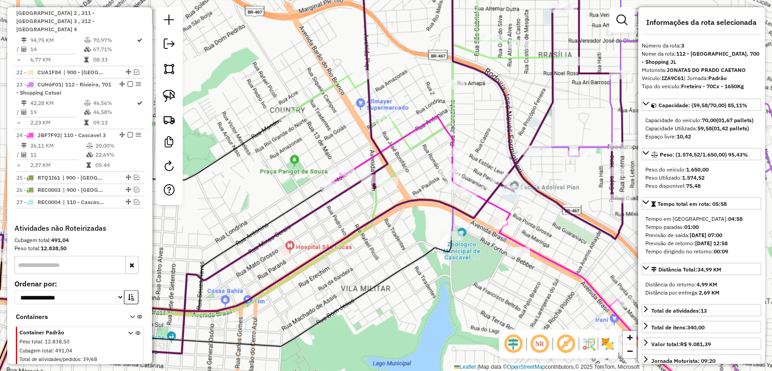
scroll to position [484, 0]
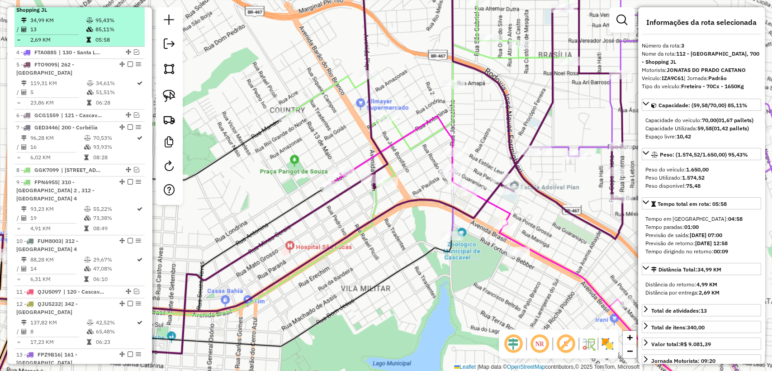
click at [128, 4] on em at bounding box center [130, 1] width 5 height 5
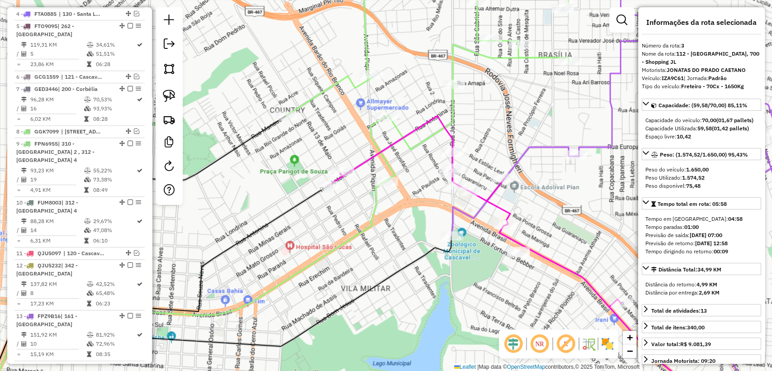
click at [463, 211] on icon at bounding box center [650, 129] width 398 height 333
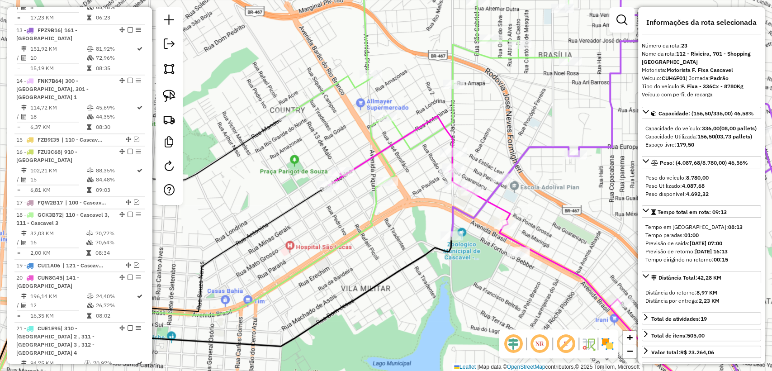
scroll to position [1093, 0]
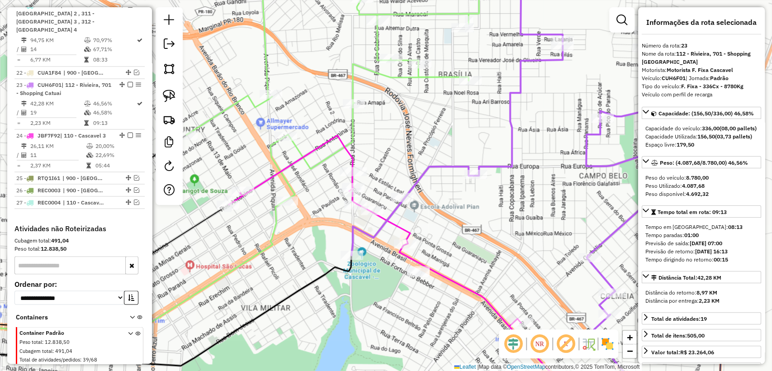
drag, startPoint x: 370, startPoint y: 221, endPoint x: 303, endPoint y: 236, distance: 68.6
click at [303, 236] on div "Janela de atendimento Grade de atendimento Capacidade Transportadoras Veículos …" at bounding box center [386, 185] width 772 height 371
click at [309, 164] on icon at bounding box center [332, 81] width 293 height 237
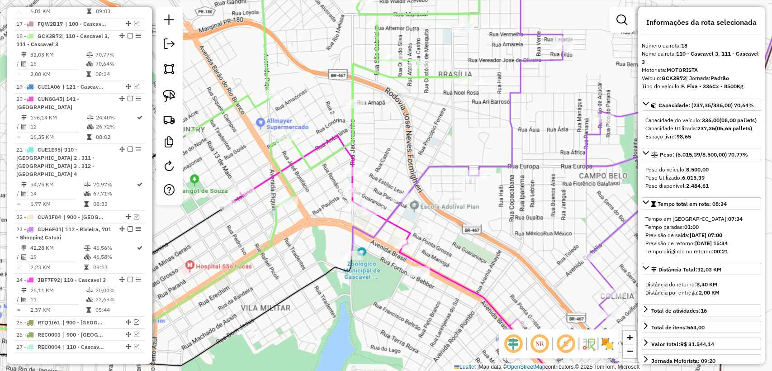
scroll to position [941, 0]
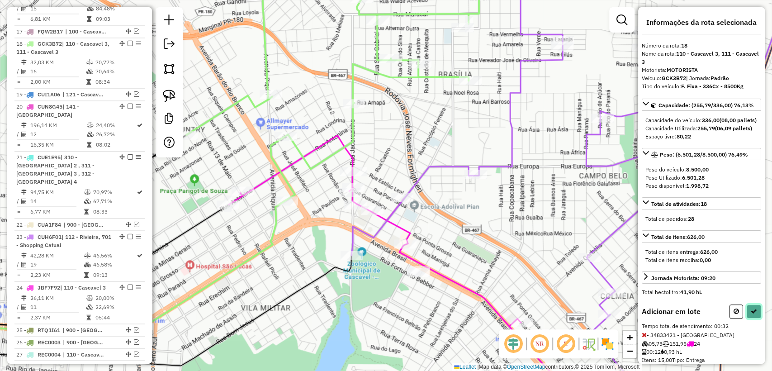
click at [753, 314] on icon at bounding box center [754, 311] width 6 height 6
select select "**********"
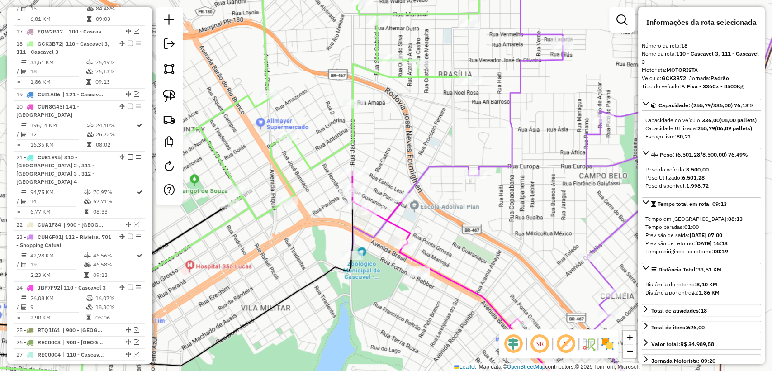
click at [313, 166] on icon at bounding box center [332, 91] width 293 height 256
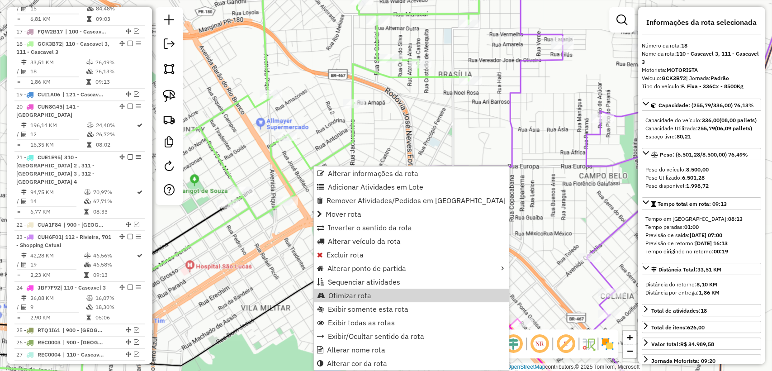
click at [380, 290] on link "Otimizar rota" at bounding box center [411, 296] width 195 height 14
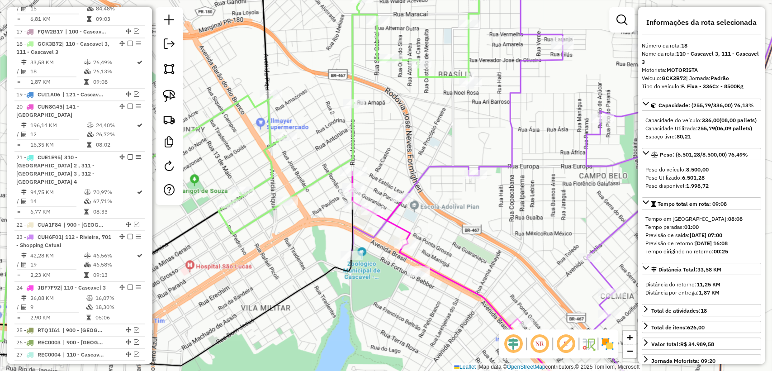
click at [305, 162] on div "Janela de atendimento Grade de atendimento Capacidade Transportadoras Veículos …" at bounding box center [386, 185] width 772 height 371
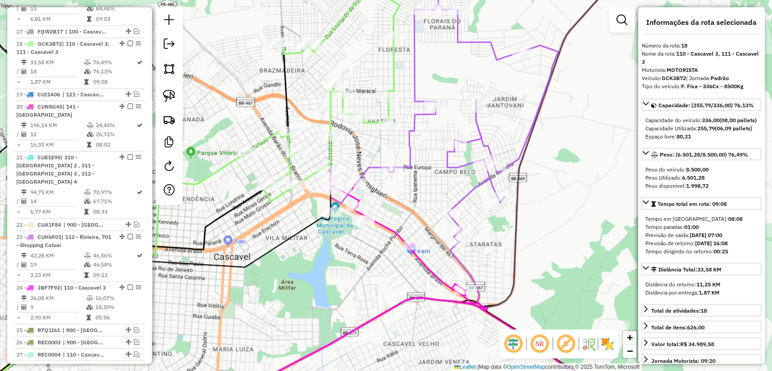
click at [430, 269] on icon at bounding box center [397, 232] width 137 height 125
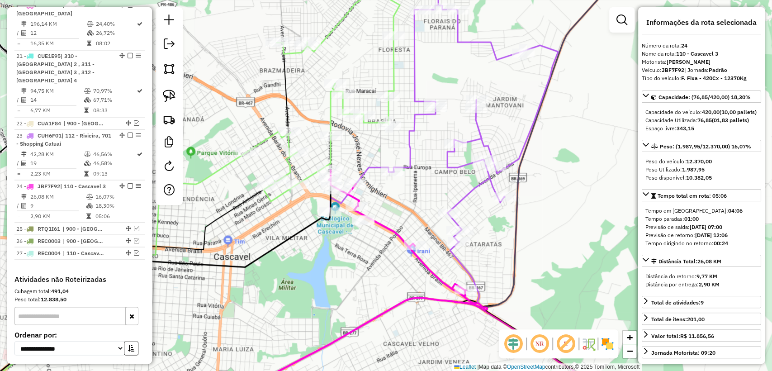
scroll to position [1093, 0]
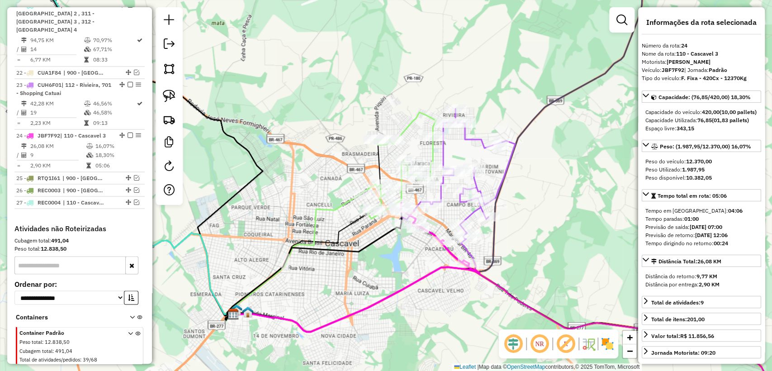
click at [480, 185] on icon at bounding box center [458, 174] width 114 height 131
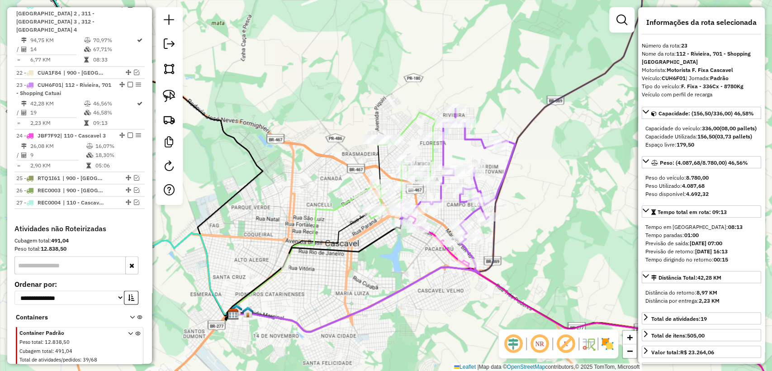
click at [449, 266] on icon at bounding box center [356, 285] width 246 height 93
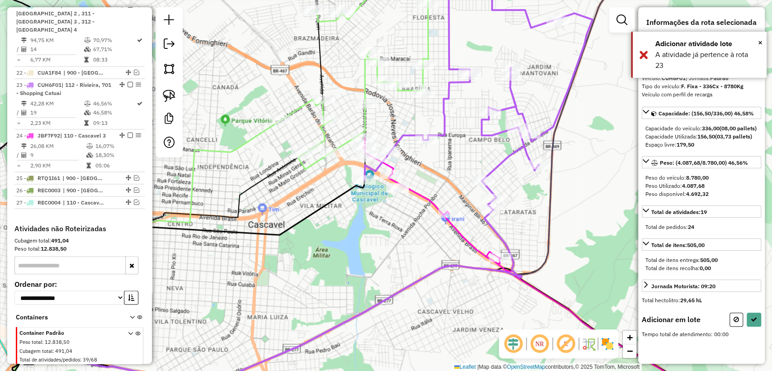
drag, startPoint x: 735, startPoint y: 326, endPoint x: 723, endPoint y: 321, distance: 12.4
click at [735, 323] on icon at bounding box center [736, 319] width 5 height 6
select select "**********"
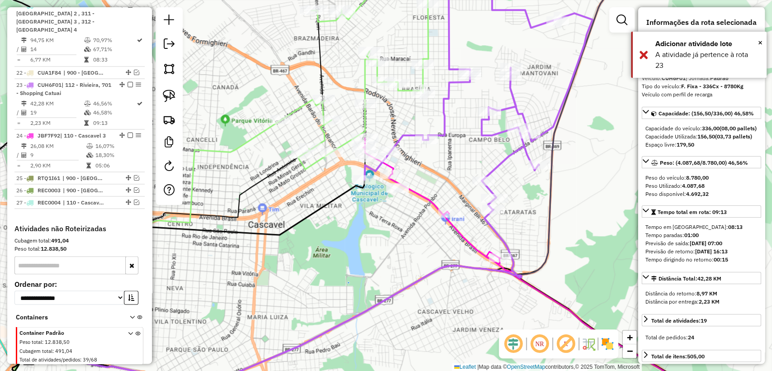
click at [462, 284] on div "Janela de atendimento Grade de atendimento Capacidade Transportadoras Veículos …" at bounding box center [386, 185] width 772 height 371
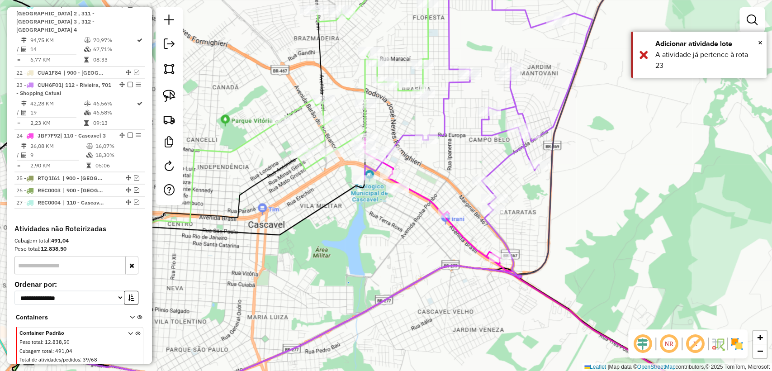
click at [472, 239] on icon at bounding box center [431, 200] width 137 height 125
select select "**********"
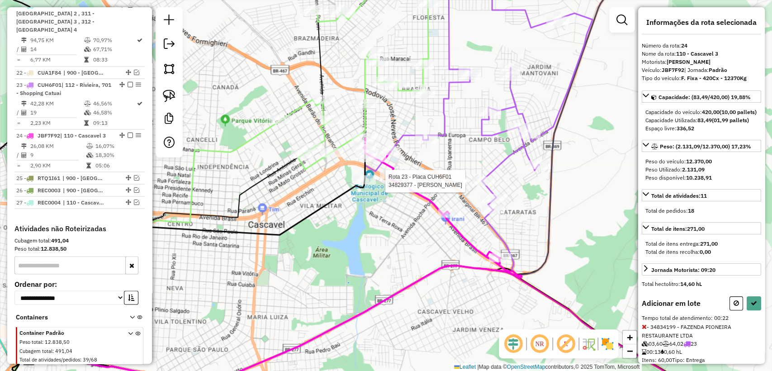
click at [481, 185] on div at bounding box center [483, 180] width 23 height 9
click at [755, 310] on button at bounding box center [754, 303] width 14 height 14
select select "**********"
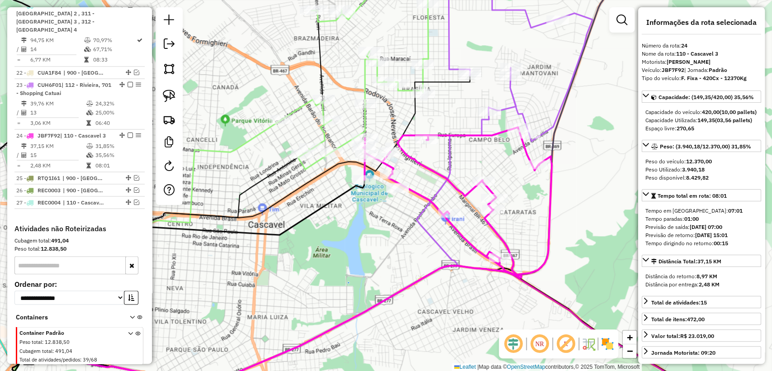
click at [366, 118] on icon at bounding box center [358, 66] width 152 height 206
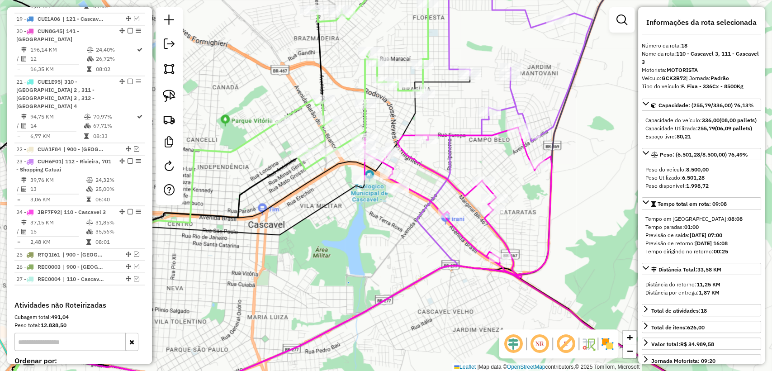
scroll to position [941, 0]
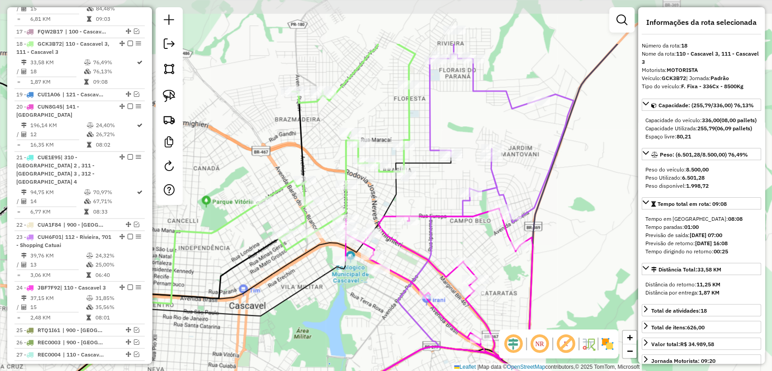
drag, startPoint x: 407, startPoint y: 185, endPoint x: 404, endPoint y: 191, distance: 6.9
click at [404, 191] on div "Janela de atendimento Grade de atendimento Capacidade Transportadoras Veículos …" at bounding box center [386, 185] width 772 height 371
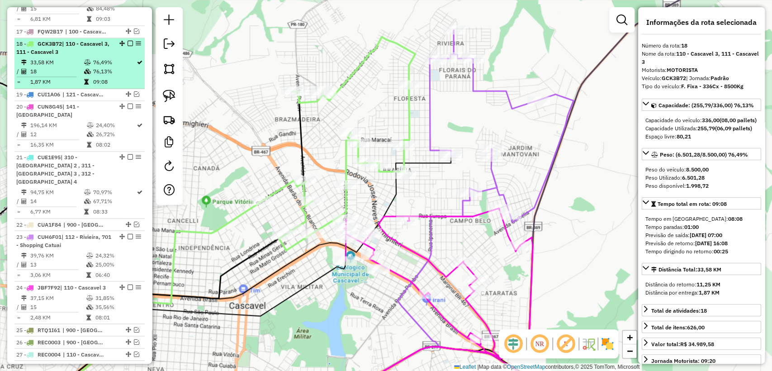
click at [129, 41] on em at bounding box center [130, 43] width 5 height 5
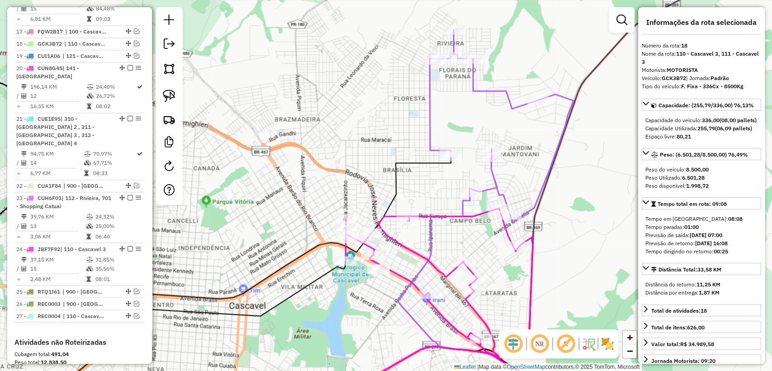
click at [422, 218] on icon at bounding box center [438, 281] width 189 height 147
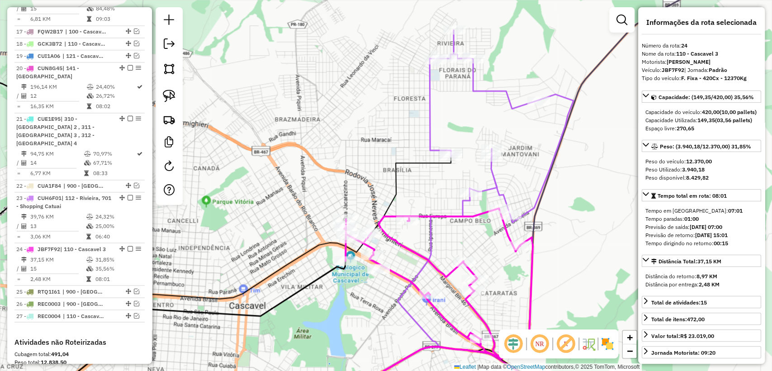
scroll to position [1055, 0]
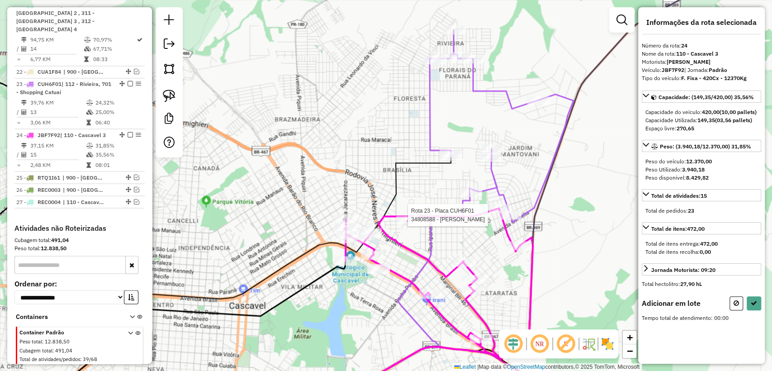
click at [514, 219] on div at bounding box center [510, 214] width 23 height 9
click at [749, 310] on button at bounding box center [754, 303] width 14 height 14
select select "**********"
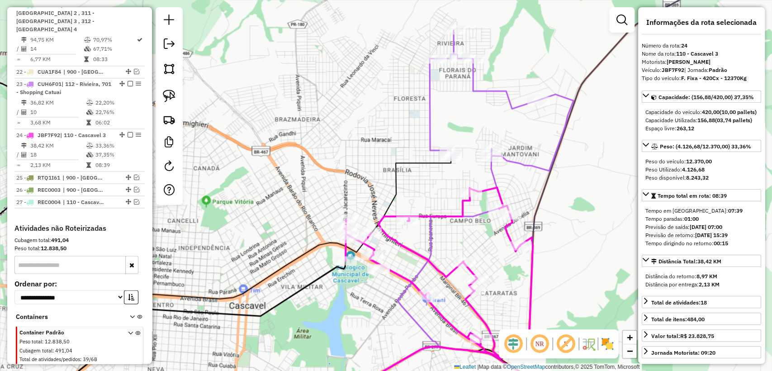
click at [446, 214] on icon at bounding box center [438, 271] width 189 height 168
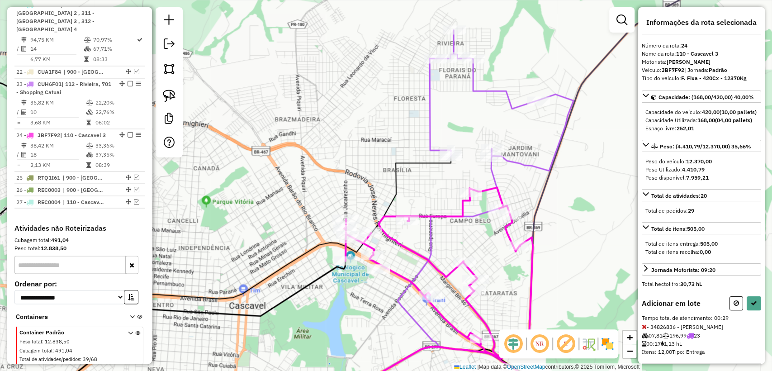
scroll to position [83, 0]
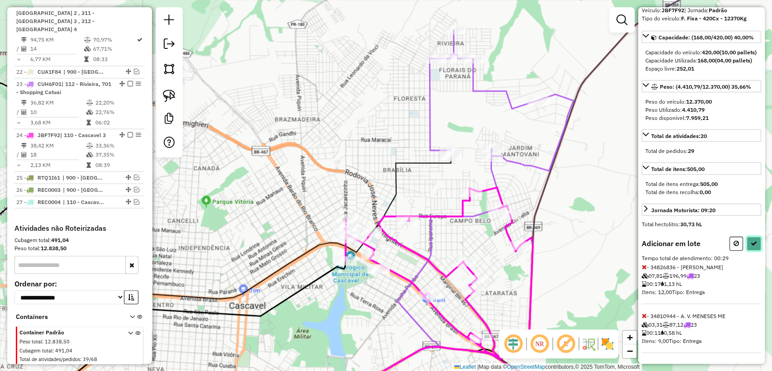
click at [753, 241] on icon at bounding box center [754, 243] width 6 height 6
select select "**********"
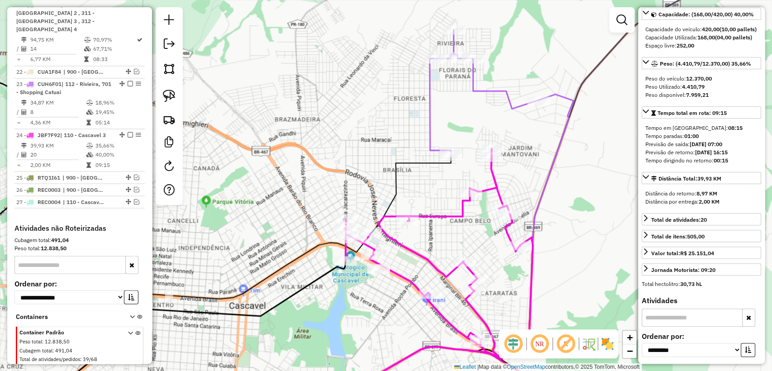
click at [464, 205] on icon at bounding box center [438, 251] width 189 height 207
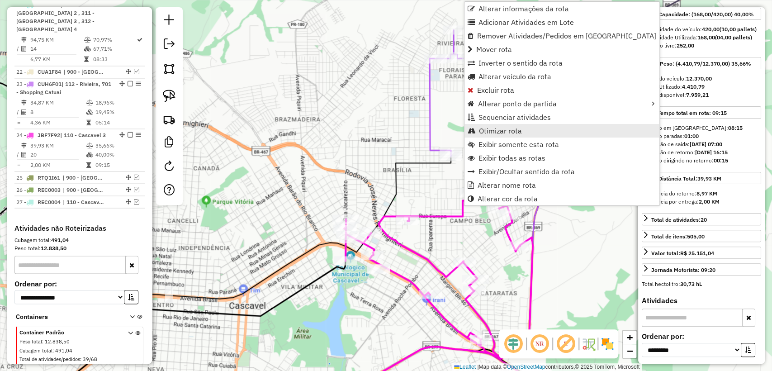
click at [507, 127] on span "Otimizar rota" at bounding box center [500, 130] width 43 height 7
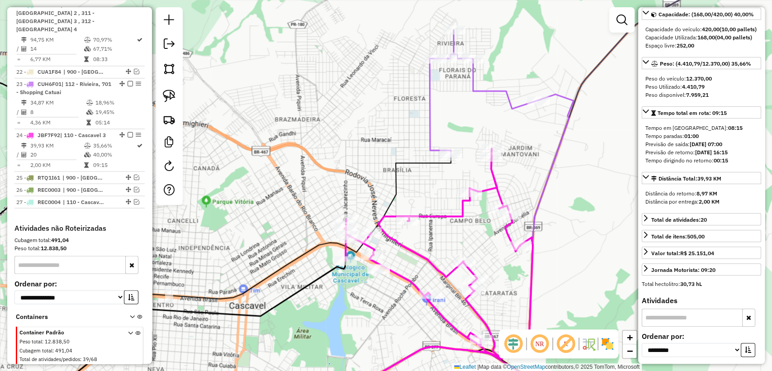
click at [450, 214] on icon at bounding box center [438, 251] width 189 height 207
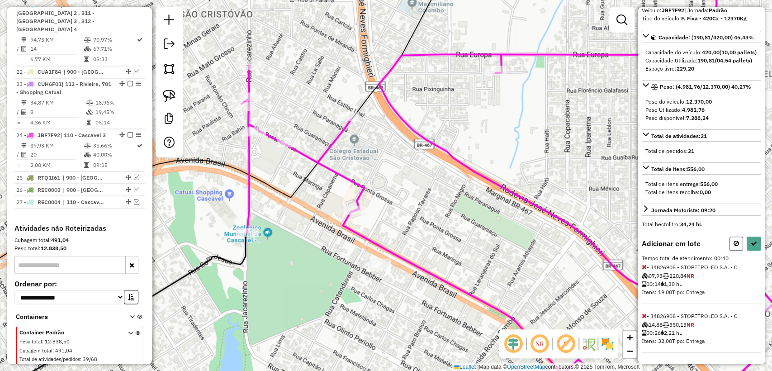
click at [734, 245] on icon at bounding box center [736, 243] width 5 height 6
select select "**********"
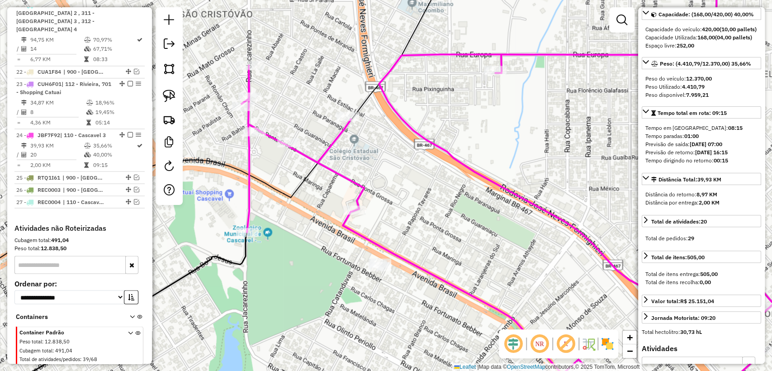
click at [494, 197] on div "Janela de atendimento Grade de atendimento Capacidade Transportadoras Veículos …" at bounding box center [386, 185] width 772 height 371
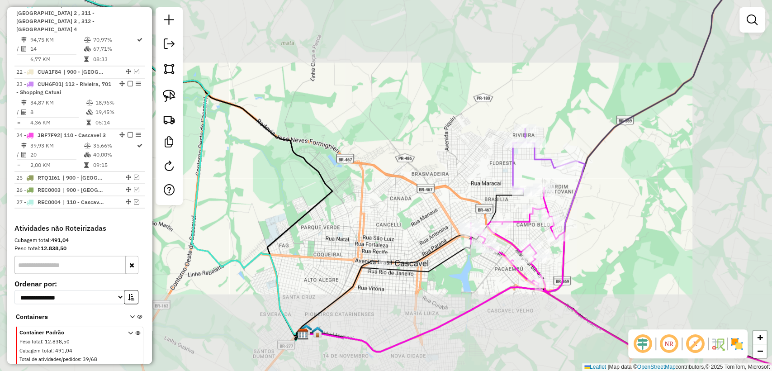
click at [513, 242] on icon at bounding box center [517, 240] width 95 height 104
select select "**********"
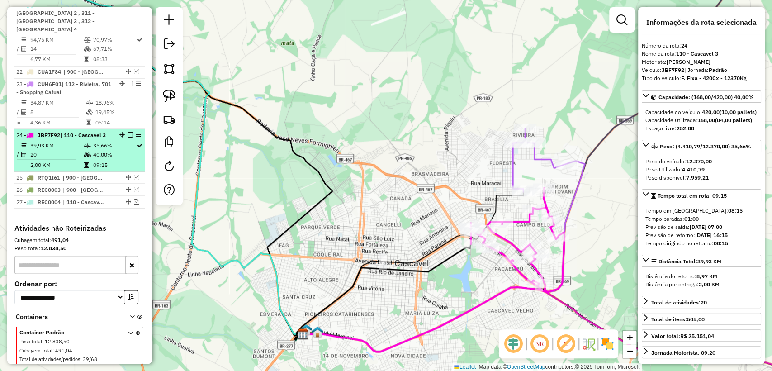
click at [128, 132] on em at bounding box center [130, 134] width 5 height 5
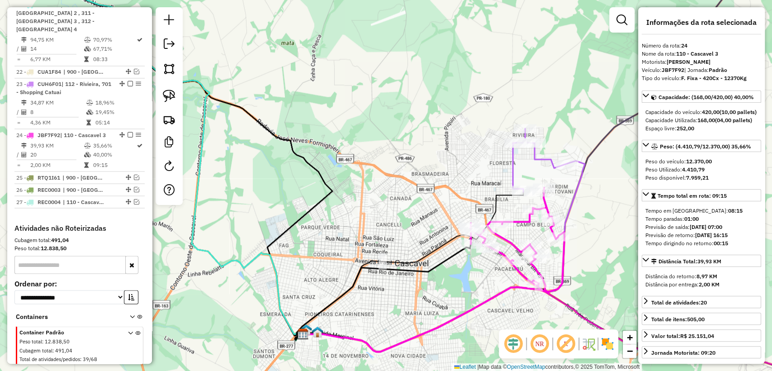
scroll to position [1025, 0]
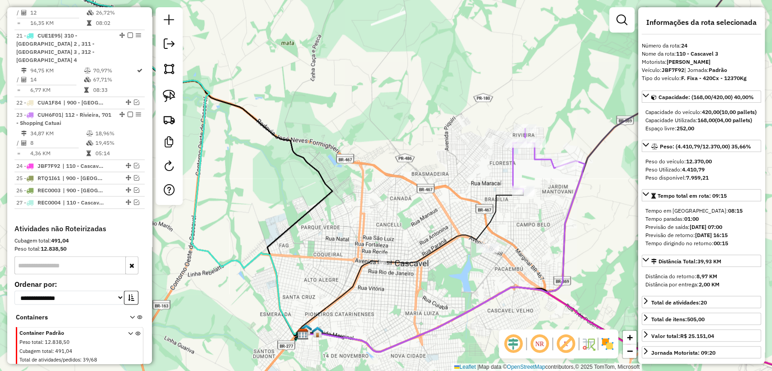
click at [540, 159] on icon at bounding box center [540, 159] width 54 height 63
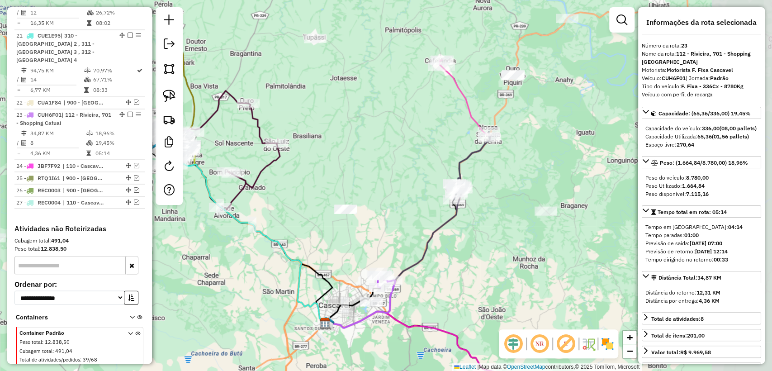
drag, startPoint x: 598, startPoint y: 204, endPoint x: 434, endPoint y: 291, distance: 185.8
click at [434, 291] on div "Janela de atendimento Grade de atendimento Capacidade Transportadoras Veículos …" at bounding box center [386, 185] width 772 height 371
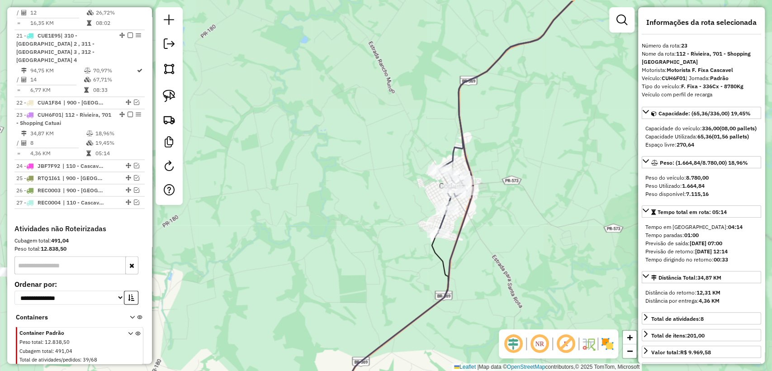
drag, startPoint x: 502, startPoint y: 222, endPoint x: 492, endPoint y: 232, distance: 14.1
click at [492, 232] on div "Janela de atendimento Grade de atendimento Capacidade Transportadoras Veículos …" at bounding box center [386, 185] width 772 height 371
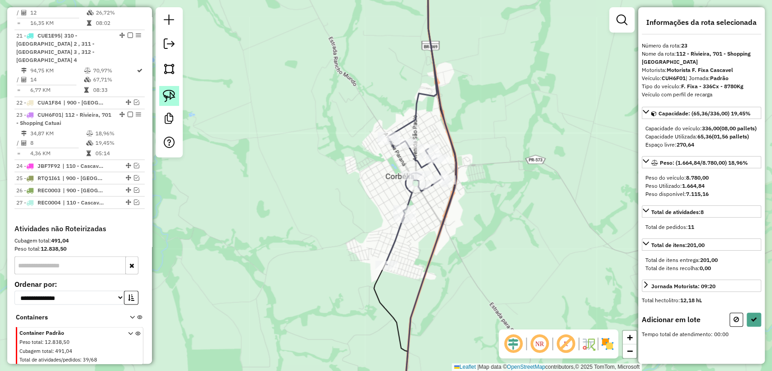
click at [169, 95] on img at bounding box center [169, 96] width 13 height 13
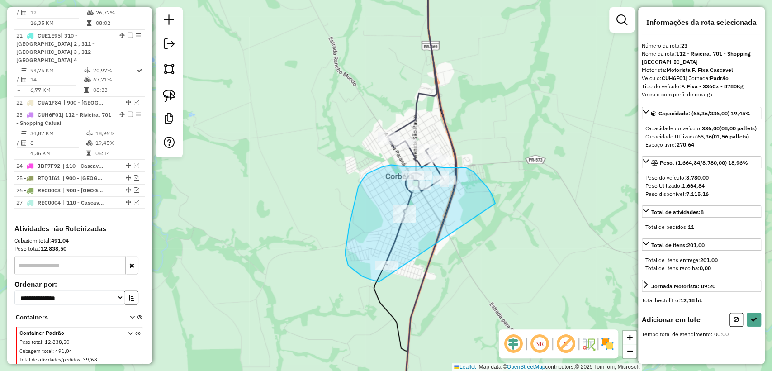
drag, startPoint x: 495, startPoint y: 203, endPoint x: 406, endPoint y: 289, distance: 123.8
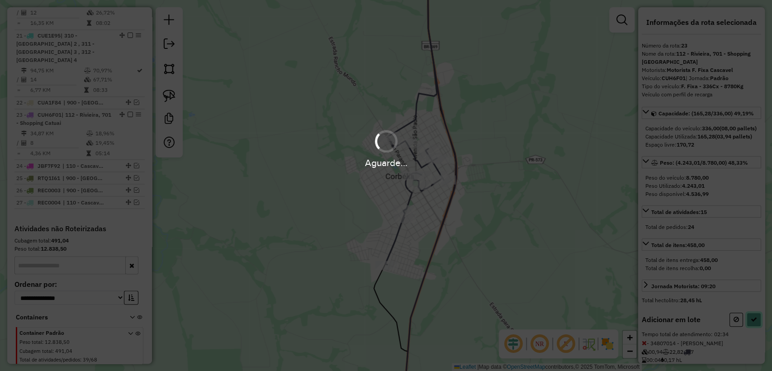
click at [752, 323] on icon at bounding box center [754, 319] width 6 height 6
select select "**********"
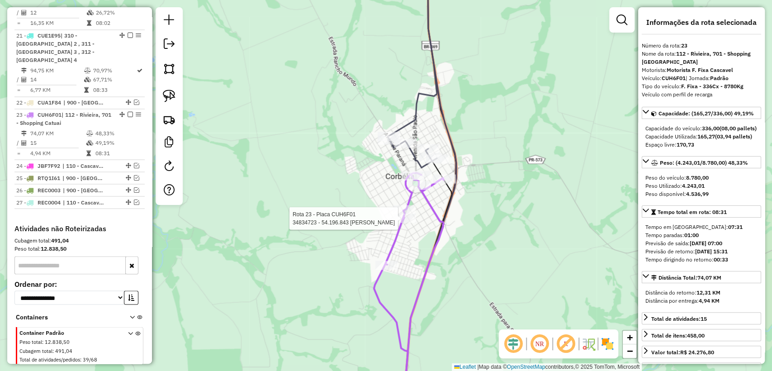
click at [399, 227] on icon at bounding box center [409, 290] width 70 height 235
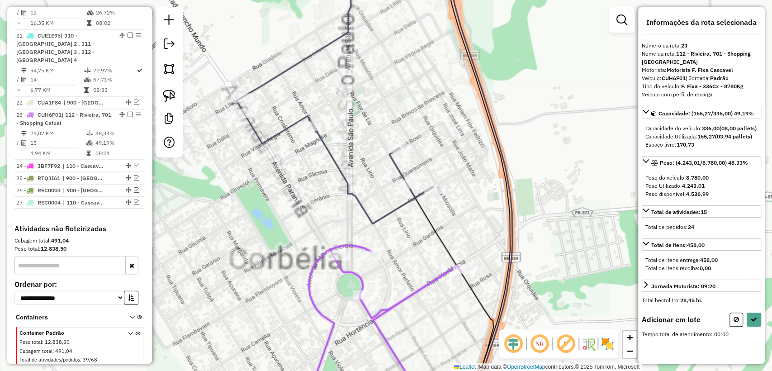
click at [433, 183] on icon at bounding box center [335, 93] width 197 height 261
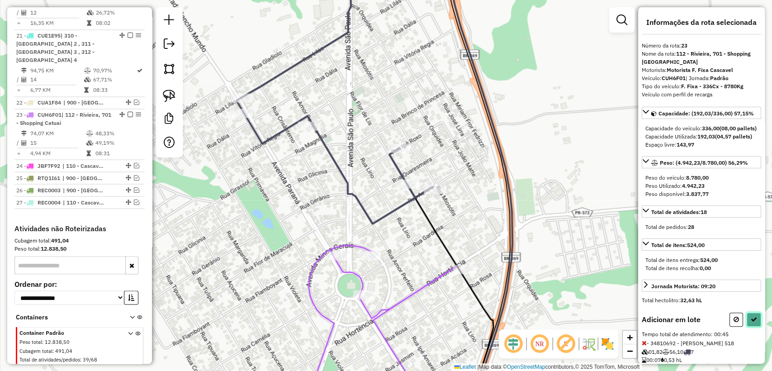
drag, startPoint x: 750, startPoint y: 339, endPoint x: 687, endPoint y: 290, distance: 80.9
click at [751, 327] on button at bounding box center [754, 320] width 14 height 14
select select "**********"
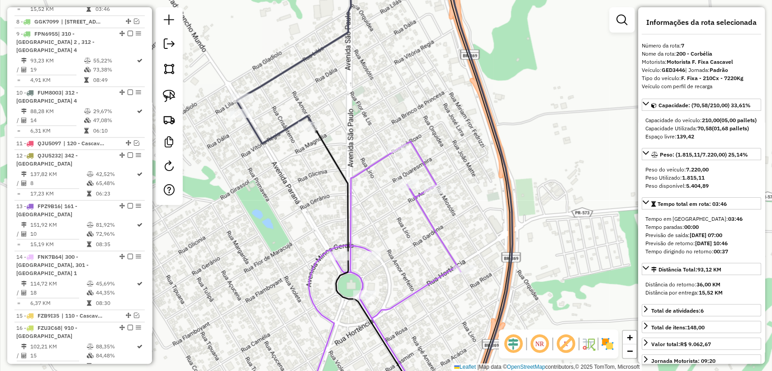
scroll to position [572, 0]
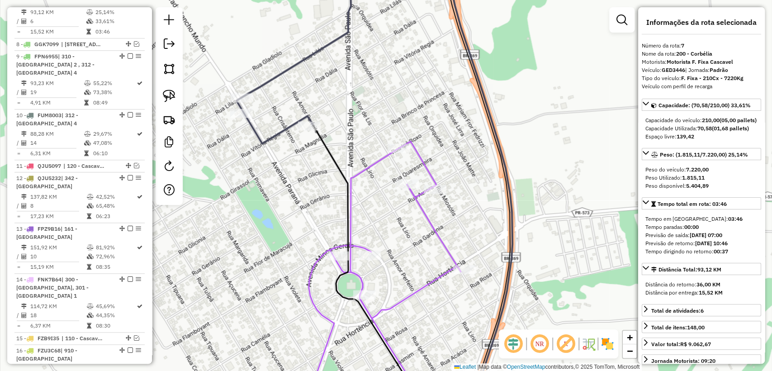
click at [419, 271] on div "Janela de atendimento Grade de atendimento Capacidade Transportadoras Veículos …" at bounding box center [386, 185] width 772 height 371
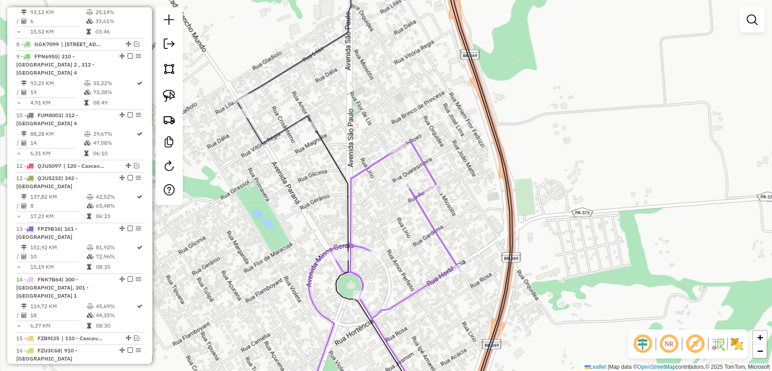
click at [427, 280] on icon at bounding box center [379, 275] width 161 height 266
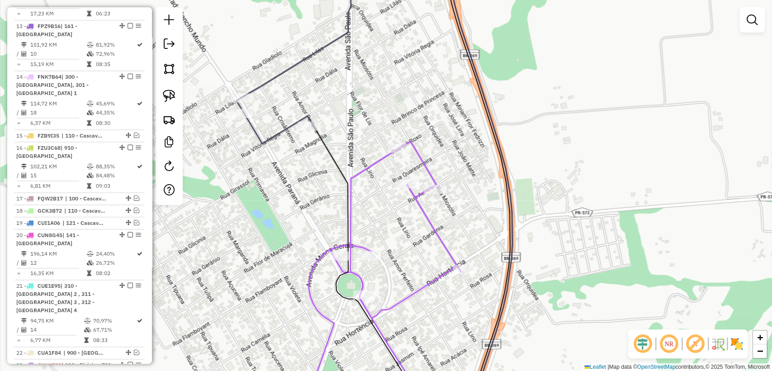
select select "**********"
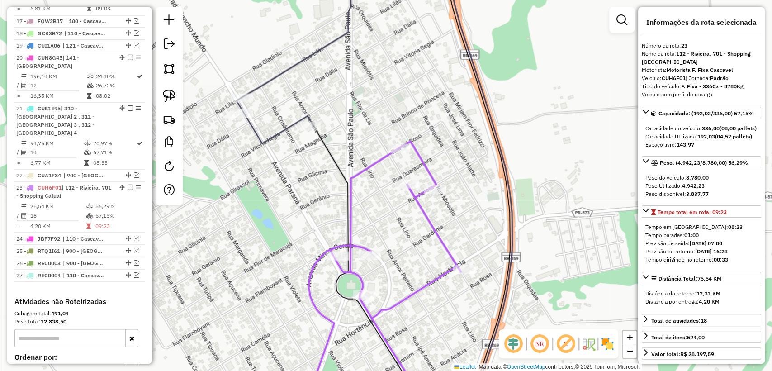
scroll to position [1025, 0]
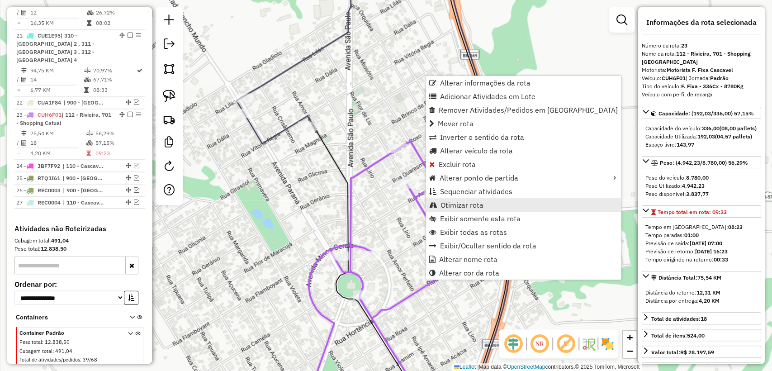
click at [469, 204] on span "Otimizar rota" at bounding box center [462, 204] width 43 height 7
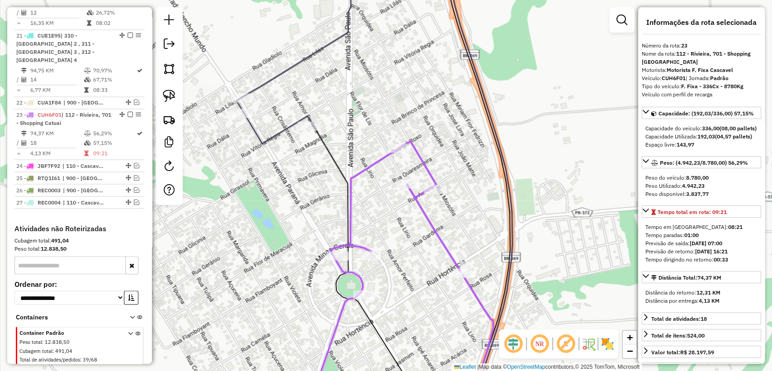
click at [437, 230] on icon at bounding box center [396, 275] width 194 height 266
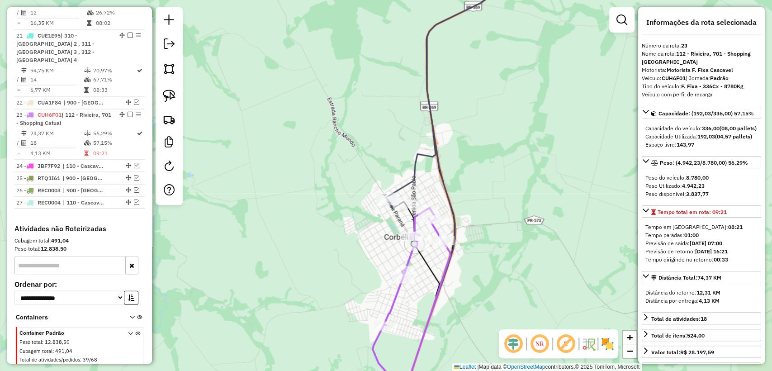
click at [414, 182] on icon at bounding box center [452, 86] width 133 height 246
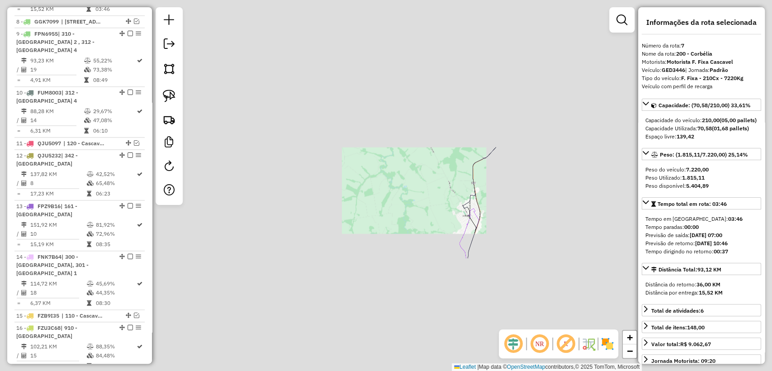
scroll to position [572, 0]
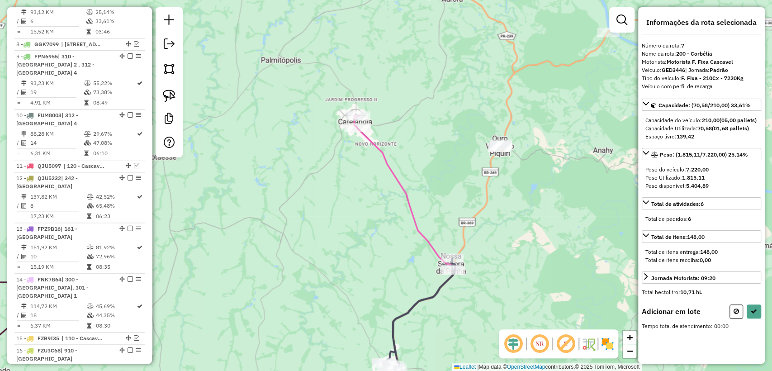
drag, startPoint x: 164, startPoint y: 90, endPoint x: 318, endPoint y: 140, distance: 162.2
click at [164, 91] on img at bounding box center [169, 96] width 13 height 13
drag, startPoint x: 532, startPoint y: 149, endPoint x: 488, endPoint y: 164, distance: 46.2
click at [754, 314] on icon at bounding box center [754, 311] width 6 height 6
select select "**********"
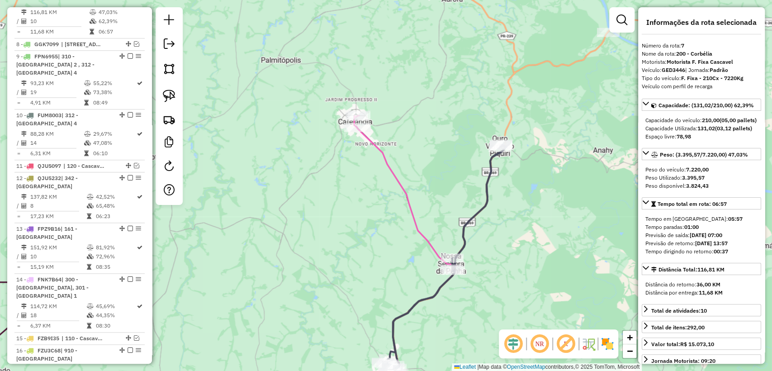
click at [441, 287] on icon at bounding box center [444, 255] width 122 height 220
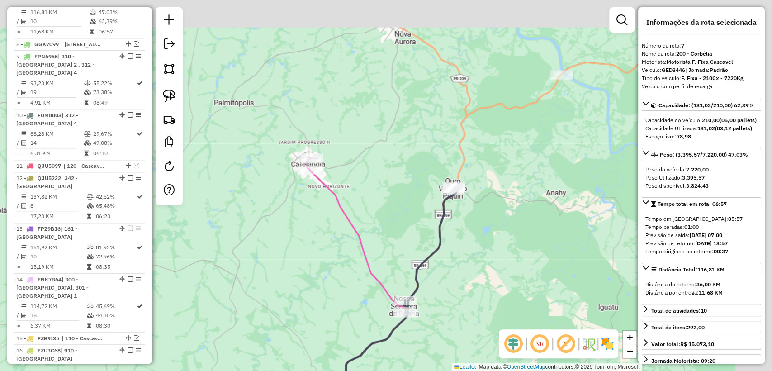
drag, startPoint x: 543, startPoint y: 198, endPoint x: 496, endPoint y: 241, distance: 63.4
click at [496, 241] on div "Janela de atendimento Grade de atendimento Capacidade Transportadoras Veículos …" at bounding box center [386, 185] width 772 height 371
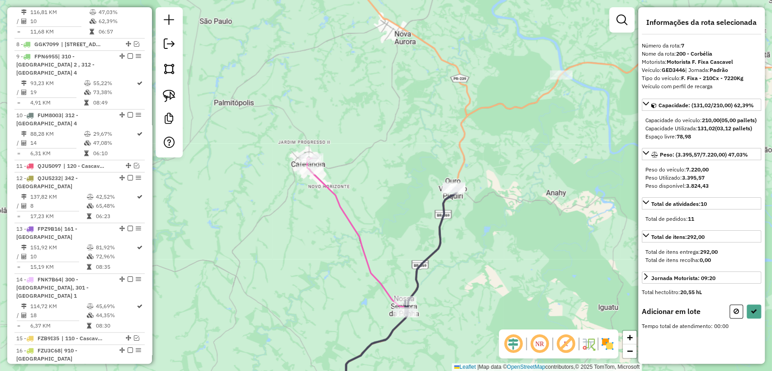
drag, startPoint x: 166, startPoint y: 91, endPoint x: 242, endPoint y: 147, distance: 95.2
click at [166, 91] on img at bounding box center [169, 96] width 13 height 13
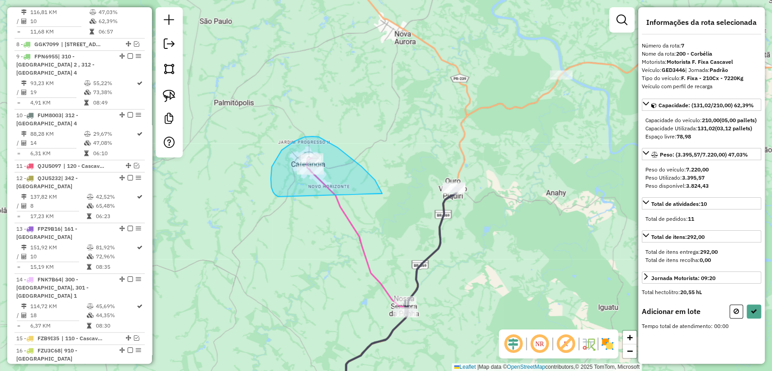
drag, startPoint x: 369, startPoint y: 173, endPoint x: 562, endPoint y: 256, distance: 210.5
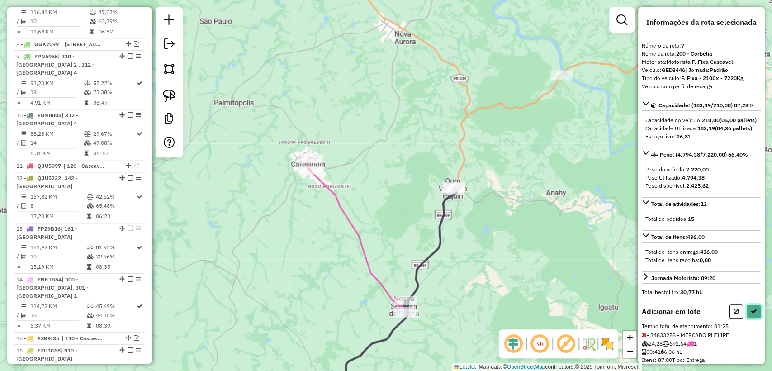
click at [753, 314] on icon at bounding box center [754, 311] width 6 height 6
select select "**********"
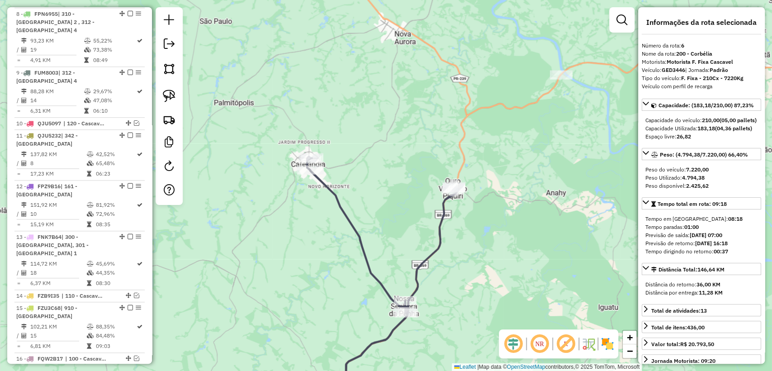
click at [437, 240] on icon at bounding box center [383, 282] width 152 height 251
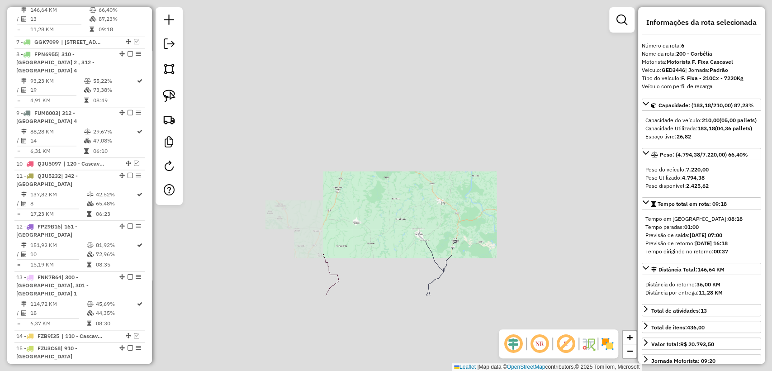
scroll to position [529, 0]
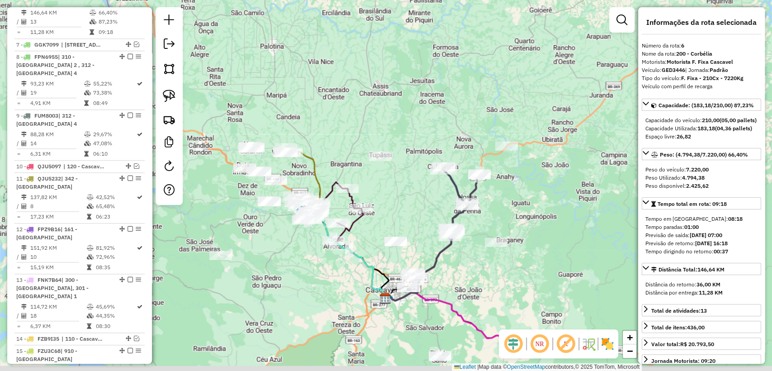
drag, startPoint x: 474, startPoint y: 276, endPoint x: 498, endPoint y: 210, distance: 69.8
click at [498, 210] on div "Janela de atendimento Grade de atendimento Capacidade Transportadoras Veículos …" at bounding box center [386, 185] width 772 height 371
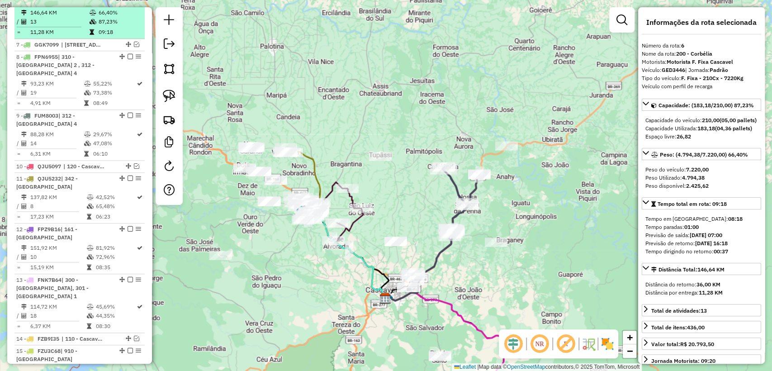
click at [128, 5] on em at bounding box center [130, 1] width 5 height 5
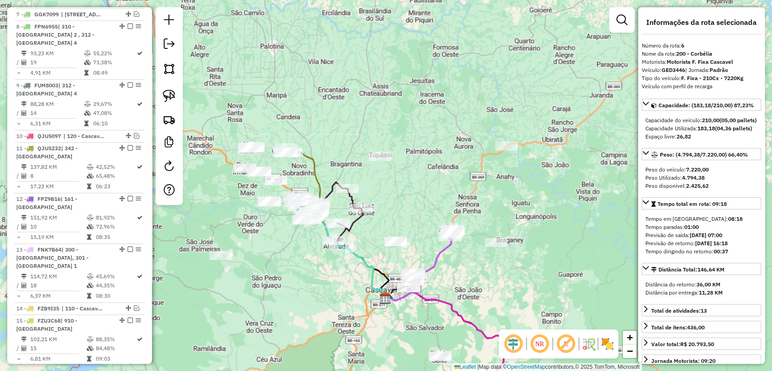
click at [440, 258] on icon at bounding box center [433, 255] width 43 height 52
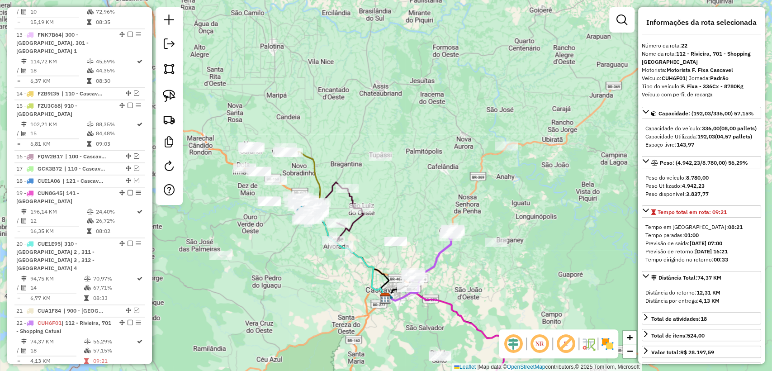
scroll to position [952, 0]
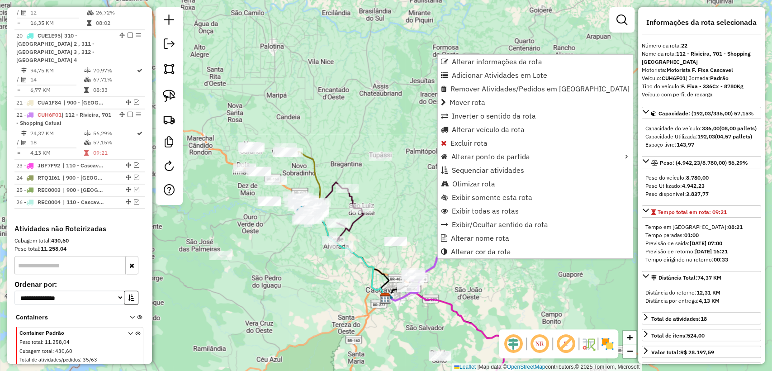
click at [454, 283] on div "Janela de atendimento Grade de atendimento Capacidade Transportadoras Veículos …" at bounding box center [386, 185] width 772 height 371
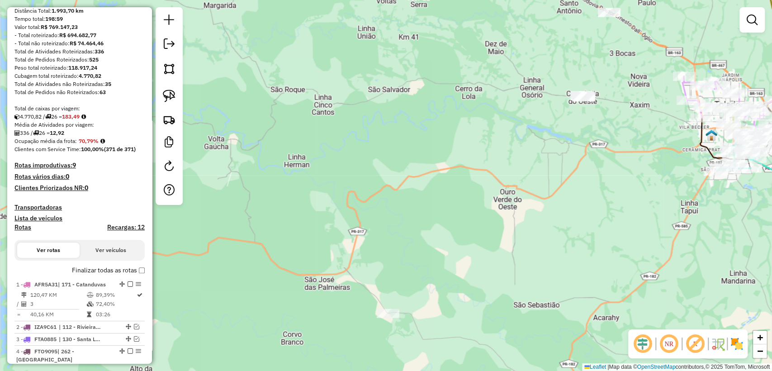
scroll to position [151, 0]
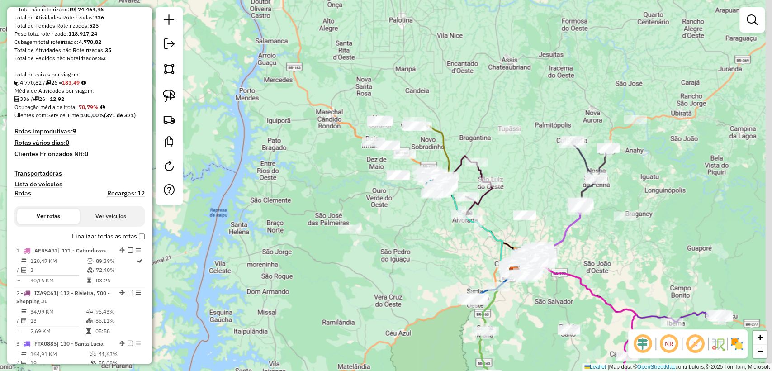
drag, startPoint x: 457, startPoint y: 243, endPoint x: 390, endPoint y: 251, distance: 66.9
click at [390, 251] on div "Janela de atendimento Grade de atendimento Capacidade Transportadoras Veículos …" at bounding box center [386, 185] width 772 height 371
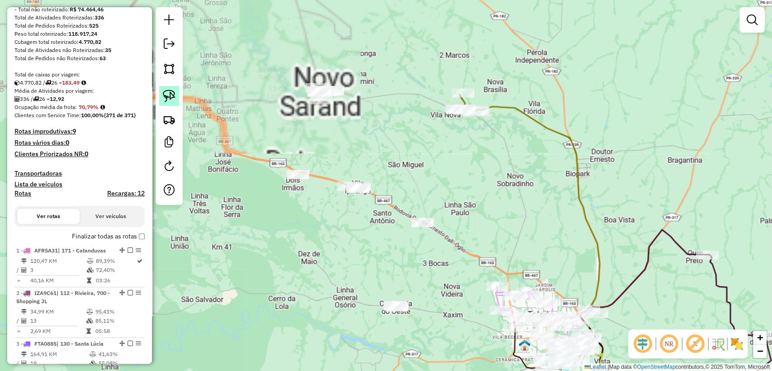
click at [167, 94] on img at bounding box center [169, 96] width 13 height 13
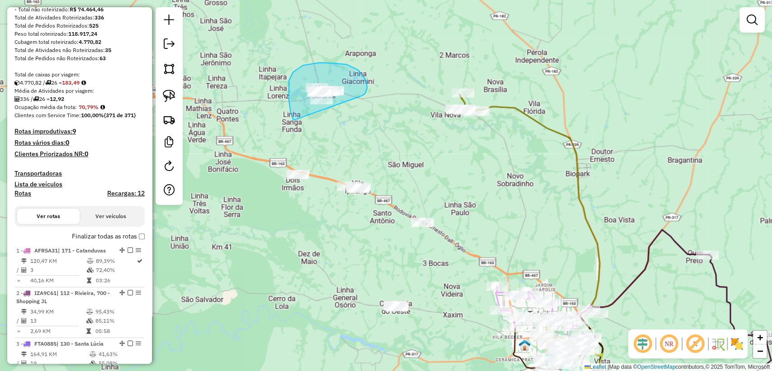
drag, startPoint x: 360, startPoint y: 96, endPoint x: 327, endPoint y: 126, distance: 44.2
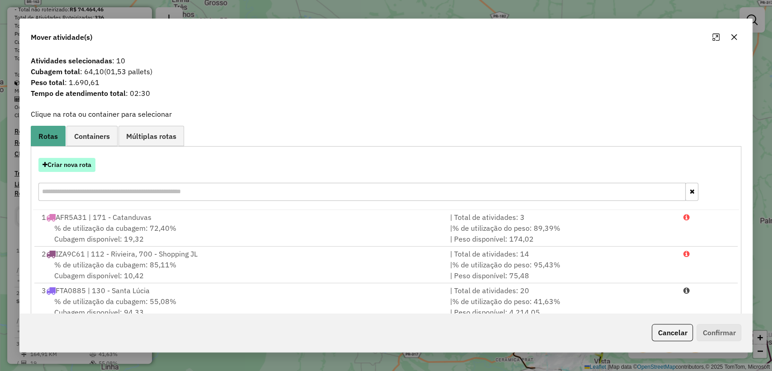
click at [73, 166] on button "Criar nova rota" at bounding box center [66, 165] width 57 height 14
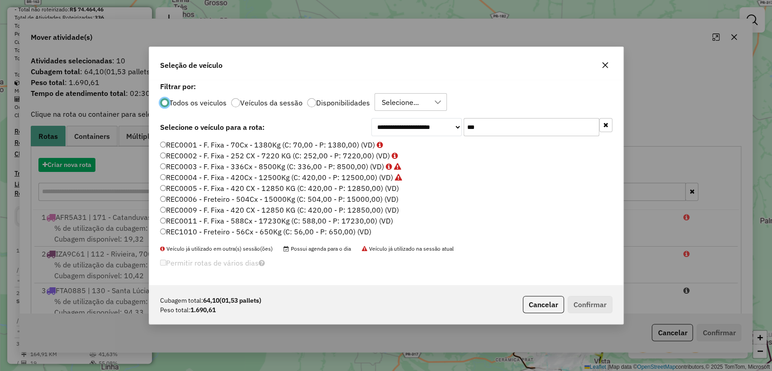
scroll to position [5, 3]
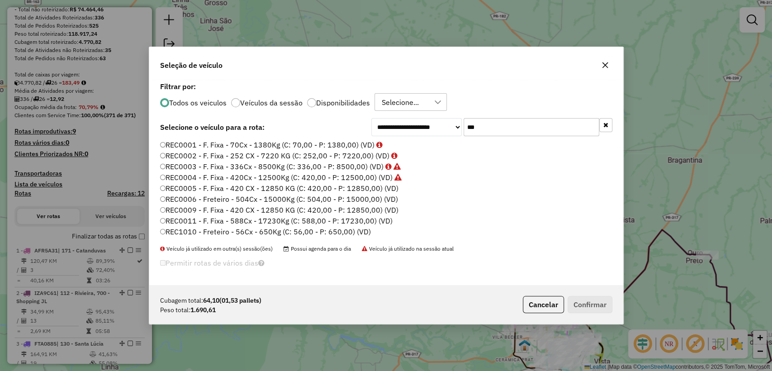
click at [345, 106] on label "Disponibilidades" at bounding box center [343, 102] width 54 height 7
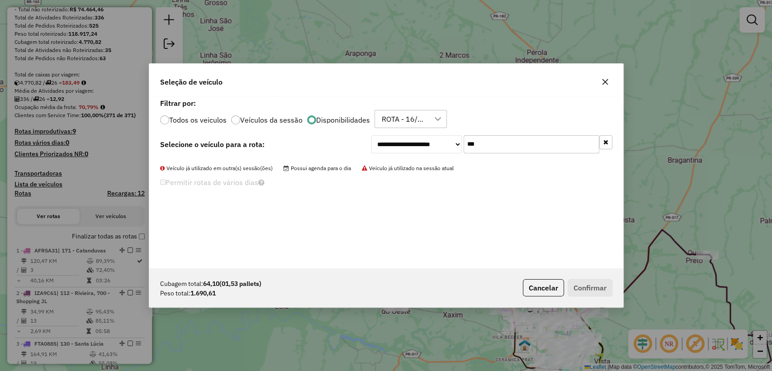
click at [612, 141] on div "**********" at bounding box center [386, 182] width 474 height 172
click at [608, 140] on button "button" at bounding box center [605, 142] width 13 height 14
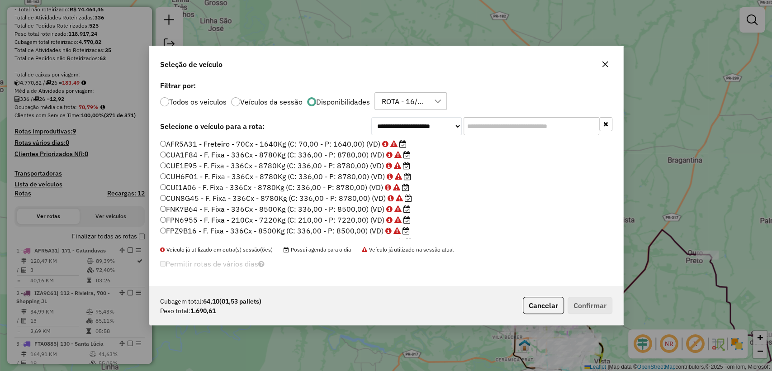
scroll to position [182, 0]
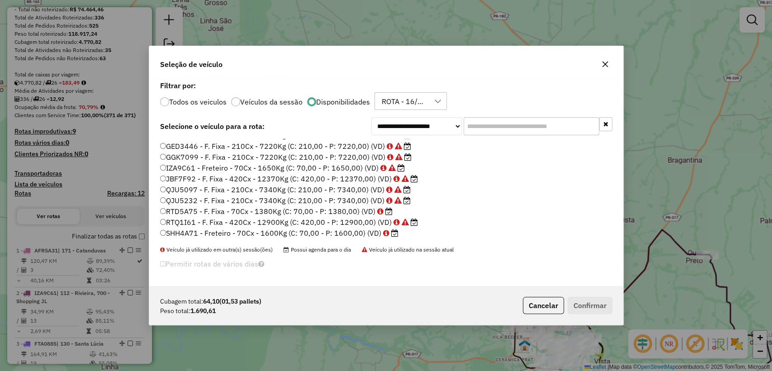
click at [310, 232] on label "SHH4A71 - Freteiro - 70Cx - 1600Kg (C: 70,00 - P: 1600,00) (VD)" at bounding box center [279, 233] width 238 height 11
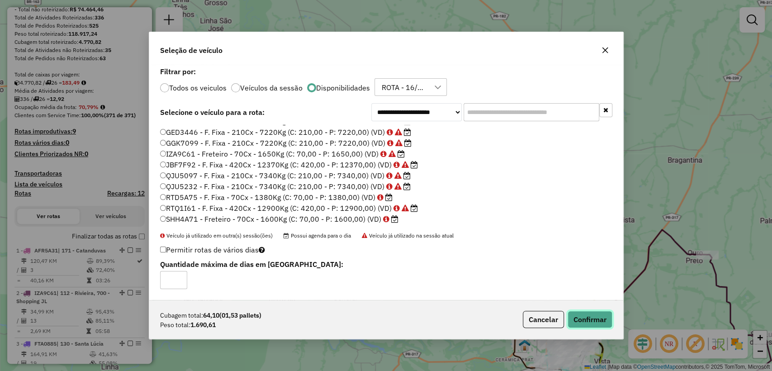
click at [596, 324] on button "Confirmar" at bounding box center [590, 319] width 45 height 17
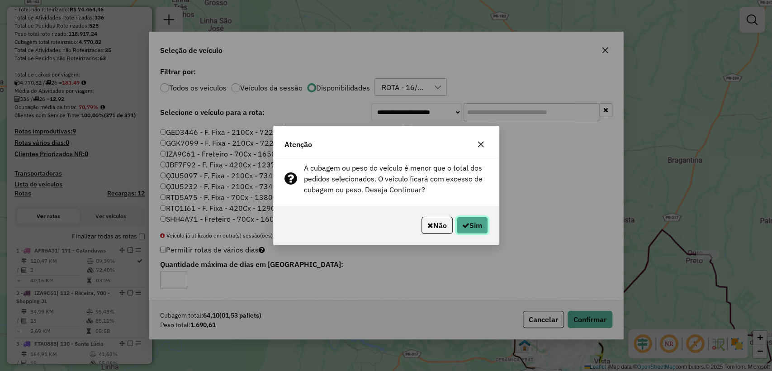
click at [475, 223] on button "Sim" at bounding box center [472, 225] width 32 height 17
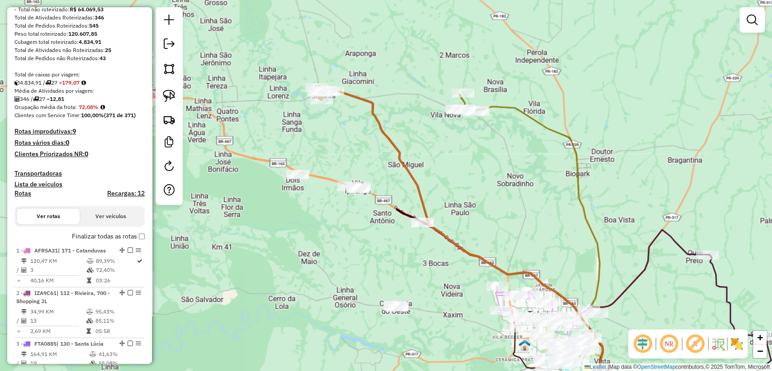
click at [456, 178] on div "Janela de atendimento Grade de atendimento Capacidade Transportadoras Veículos …" at bounding box center [386, 185] width 772 height 371
click at [394, 160] on icon at bounding box center [475, 249] width 298 height 317
select select "**********"
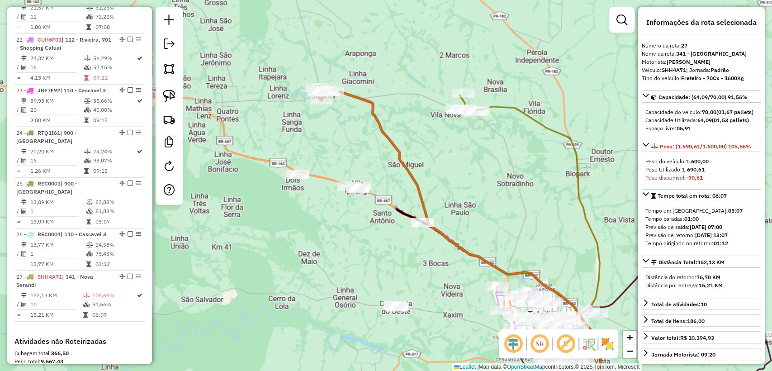
scroll to position [1547, 0]
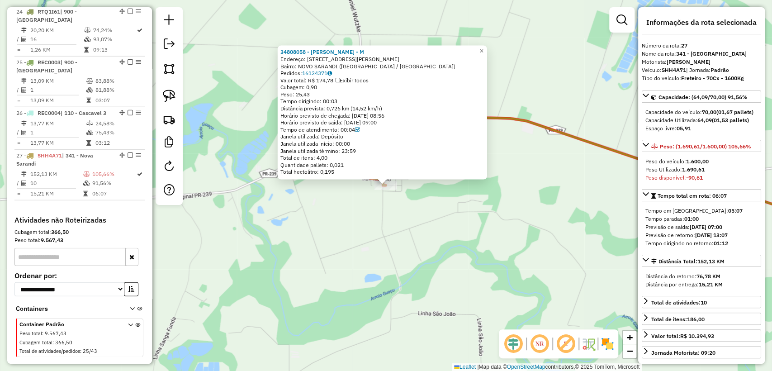
click at [456, 234] on div "34808058 - HELVIN SCHEUFELE - M Endereço: R PE ALUISIO BAUMEISTER 682 Bairro: N…" at bounding box center [386, 185] width 772 height 371
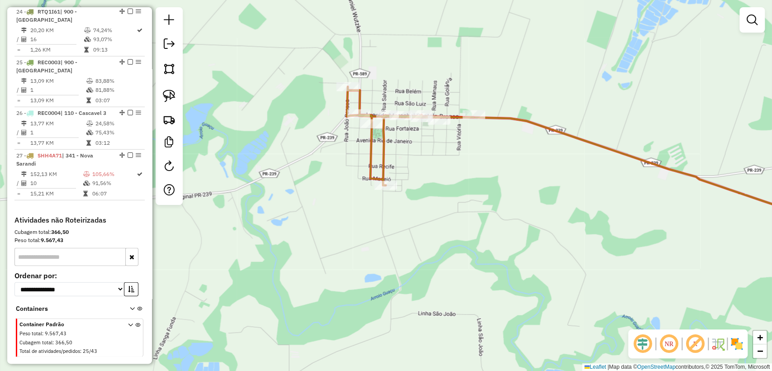
click at [475, 108] on div "Rota 27 - Placa SHH4A71 34832319 - LEANDRO GIACOMINI LT Janela de atendimento G…" at bounding box center [386, 185] width 772 height 371
select select "**********"
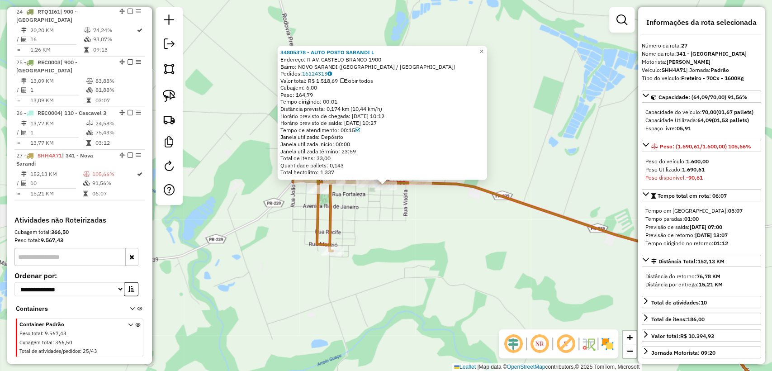
click at [376, 206] on div "34805378 - AUTO POSTO SARANDI L Endereço: R AV. CASTELO BRANCO 1900 Bairro: NOV…" at bounding box center [386, 185] width 772 height 371
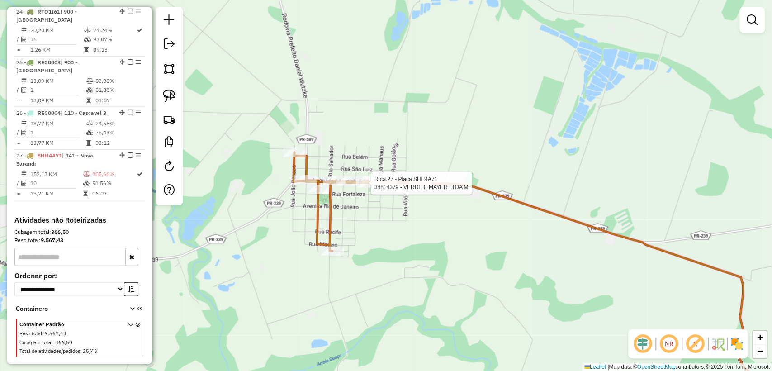
select select "**********"
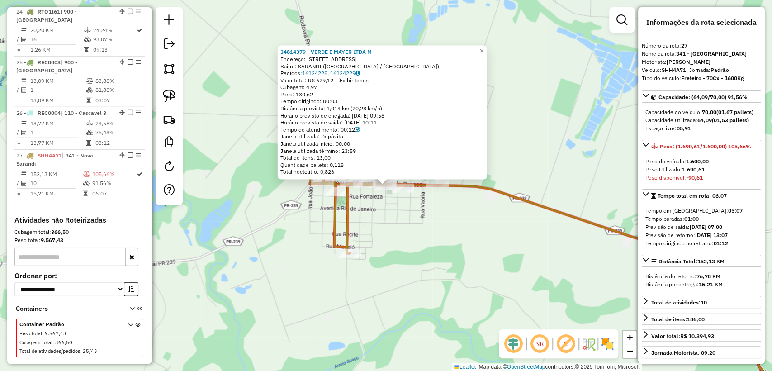
click at [386, 209] on div "34814379 - VERDE E MAYER LTDA M Endereço: AV AV MARECHAL CASTELO BRANCO 1740 Ba…" at bounding box center [386, 185] width 772 height 371
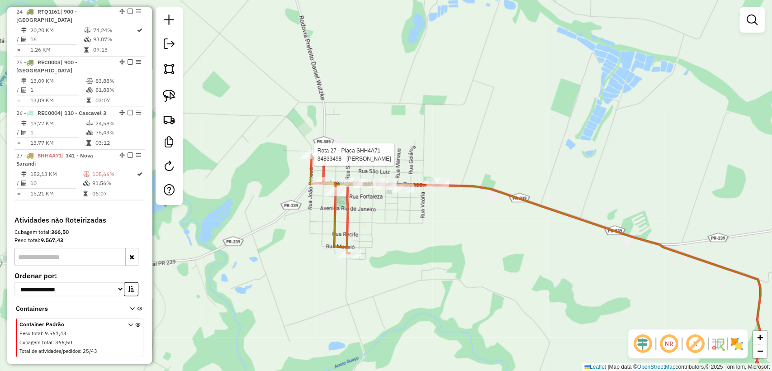
select select "**********"
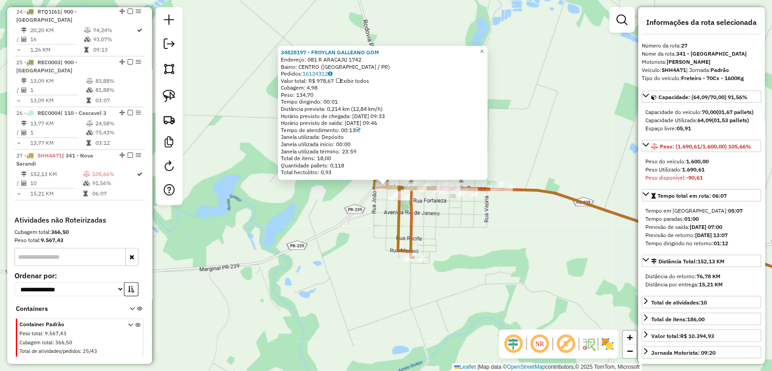
click at [369, 218] on div "34828197 - FROYLAN GALLEANO GOM Endereço: 081 R ARACAJU 1742 Bairro: CENTRO (NO…" at bounding box center [386, 185] width 772 height 371
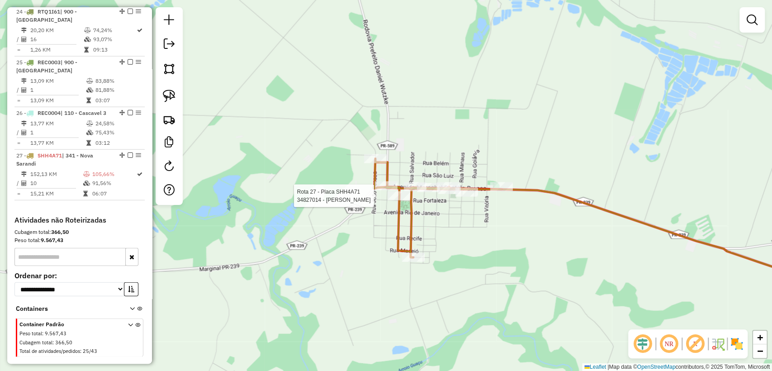
select select "**********"
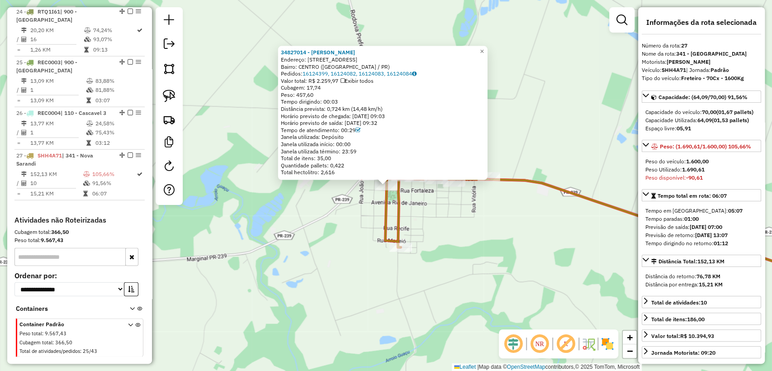
click at [367, 216] on div "34827014 - DANIELA RAQUEL CASAG Endereço: R RUA FLORIANOPOLIS 1621 1621 Bairro:…" at bounding box center [386, 185] width 772 height 371
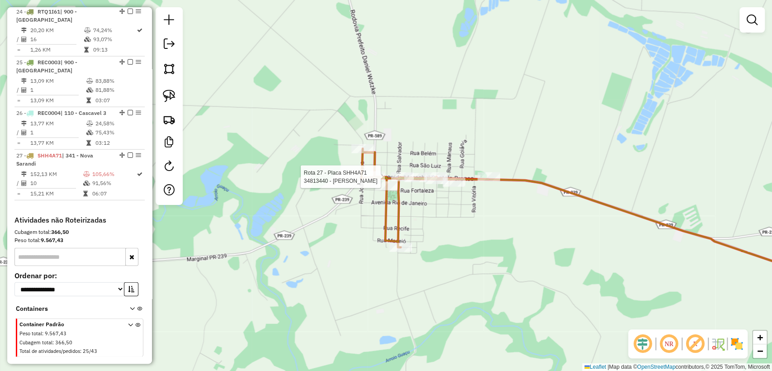
select select "**********"
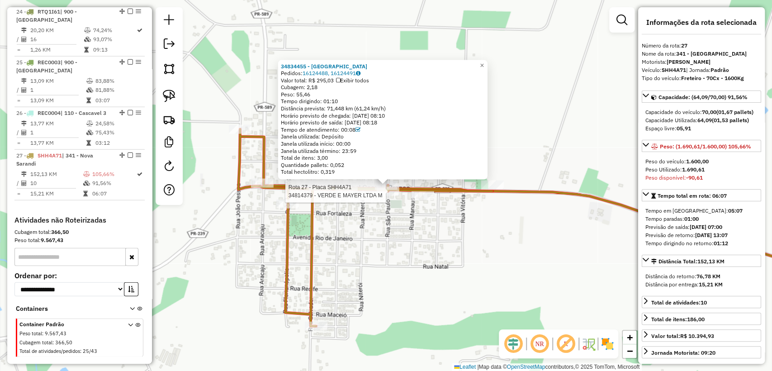
click at [386, 196] on div at bounding box center [388, 191] width 23 height 9
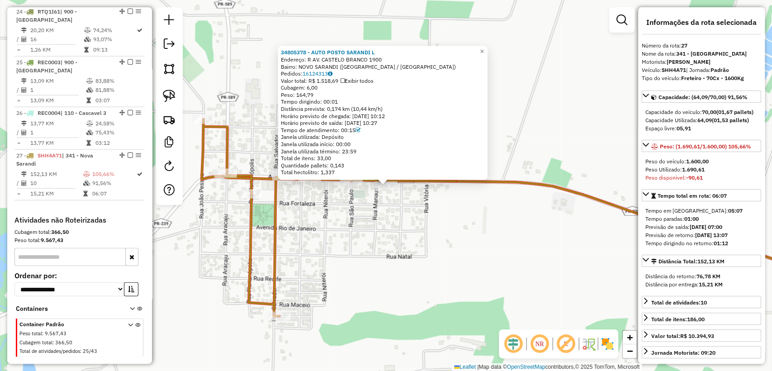
click at [400, 205] on div "34805378 - AUTO POSTO SARANDI L Endereço: R AV. CASTELO BRANCO 1900 Bairro: NOV…" at bounding box center [386, 185] width 772 height 371
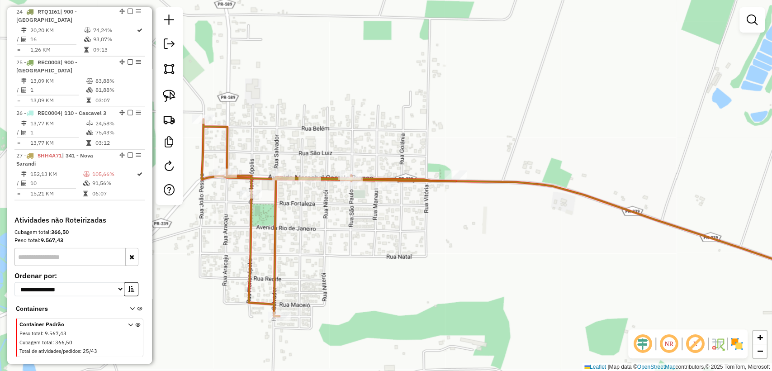
select select "**********"
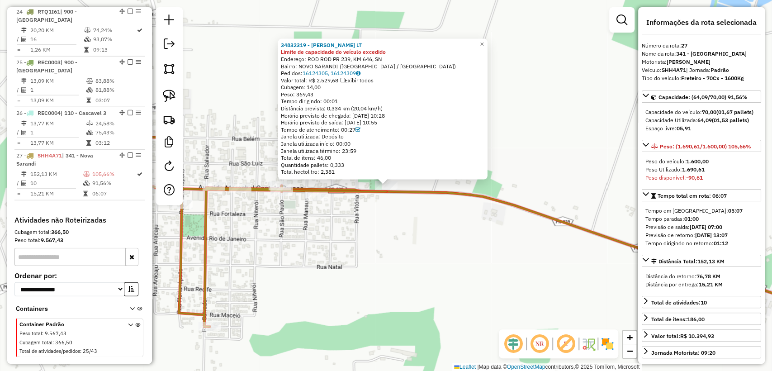
click at [305, 231] on div "34832319 - LEANDRO GIACOMINI LT Limite de capacidade do veículo excedido Endere…" at bounding box center [386, 185] width 772 height 371
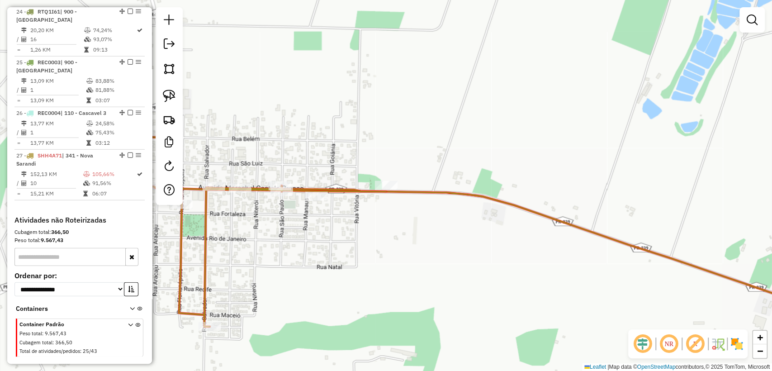
click at [284, 199] on div "Janela de atendimento Grade de atendimento Capacidade Transportadoras Veículos …" at bounding box center [386, 185] width 772 height 371
click at [282, 196] on div at bounding box center [282, 191] width 23 height 9
select select "**********"
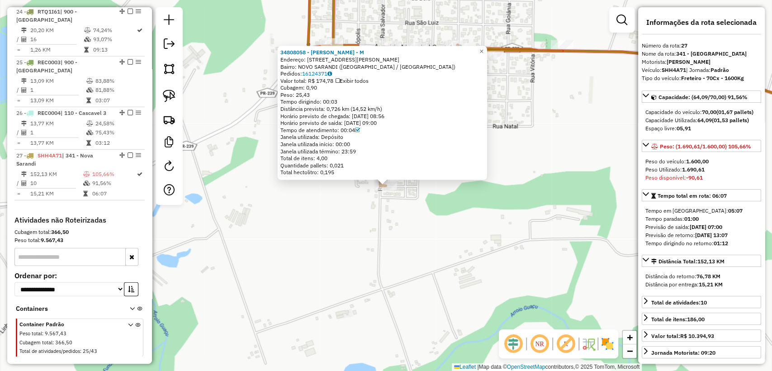
click at [330, 256] on div "34808058 - HELVIN SCHEUFELE - M Endereço: R PE ALUISIO BAUMEISTER 682 Bairro: N…" at bounding box center [386, 185] width 772 height 371
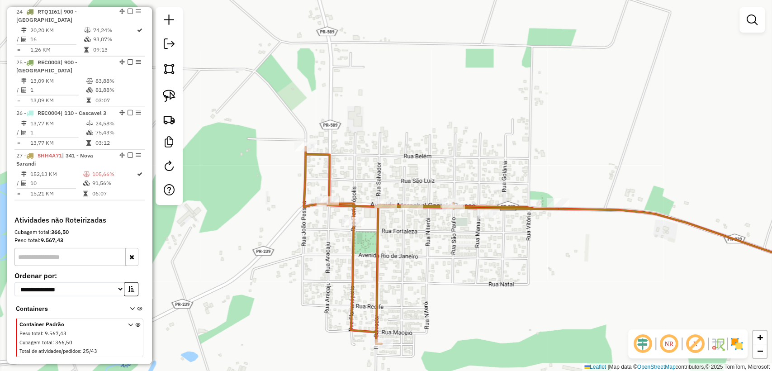
drag, startPoint x: 318, startPoint y: 98, endPoint x: 315, endPoint y: 252, distance: 153.4
click at [315, 252] on div "Janela de atendimento Grade de atendimento Capacidade Transportadoras Veículos …" at bounding box center [386, 185] width 772 height 371
select select "**********"
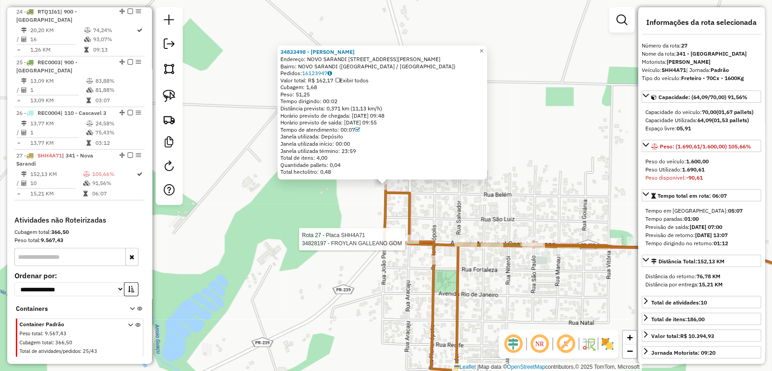
click at [409, 234] on icon at bounding box center [511, 283] width 254 height 197
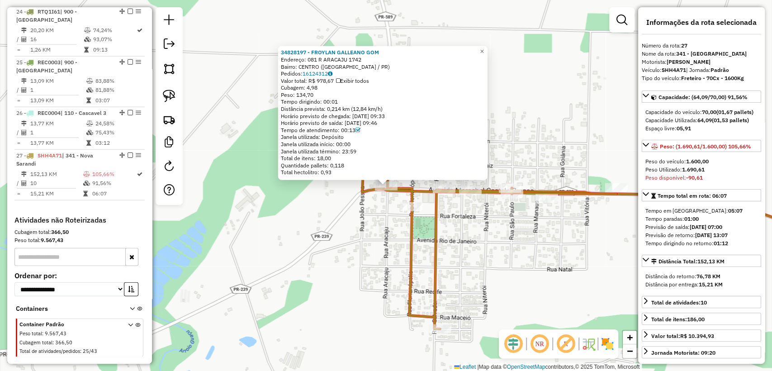
drag, startPoint x: 508, startPoint y: 235, endPoint x: 513, endPoint y: 222, distance: 13.7
click at [508, 235] on div "34828197 - FROYLAN GALLEANO GOM Endereço: 081 R ARACAJU 1742 Bairro: CENTRO (NO…" at bounding box center [386, 185] width 772 height 371
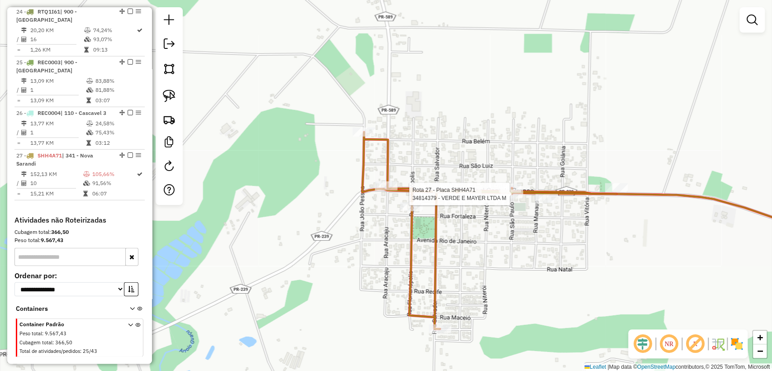
select select "**********"
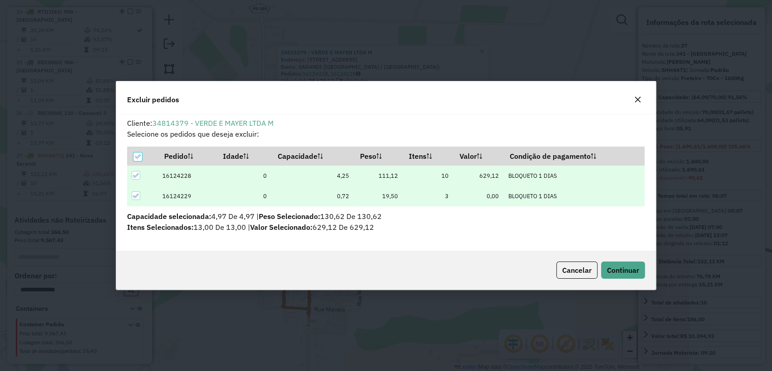
scroll to position [0, 0]
click at [613, 266] on span "Continuar" at bounding box center [623, 270] width 32 height 9
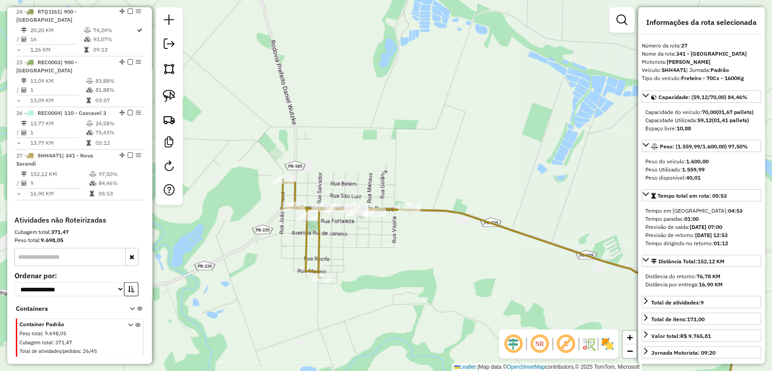
click at [322, 244] on icon at bounding box center [345, 228] width 127 height 99
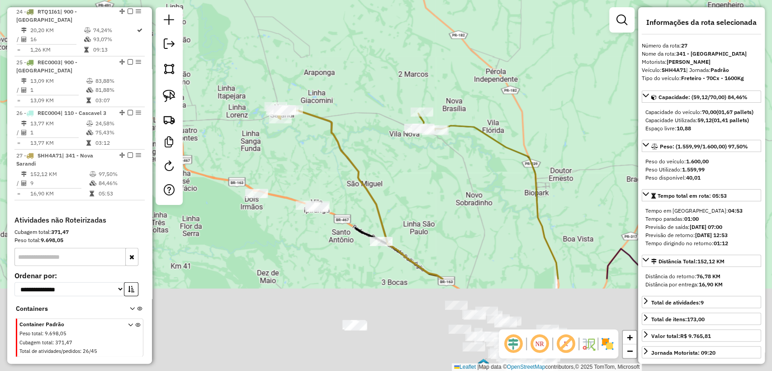
drag, startPoint x: 364, startPoint y: 294, endPoint x: 402, endPoint y: 232, distance: 72.5
click at [322, 161] on div "Janela de atendimento Grade de atendimento Capacidade Transportadoras Veículos …" at bounding box center [386, 185] width 772 height 371
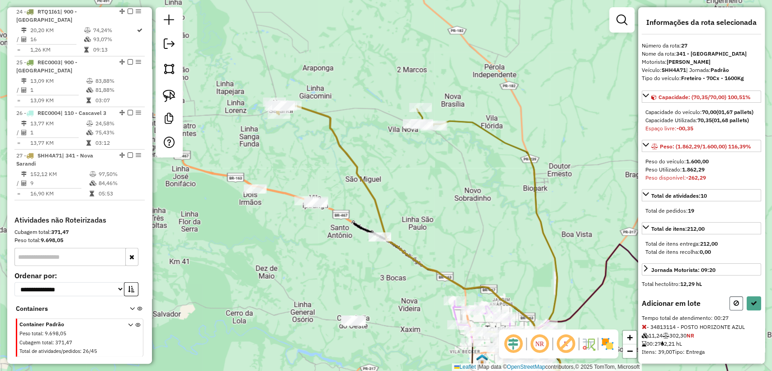
click at [734, 310] on button at bounding box center [737, 303] width 14 height 14
select select "**********"
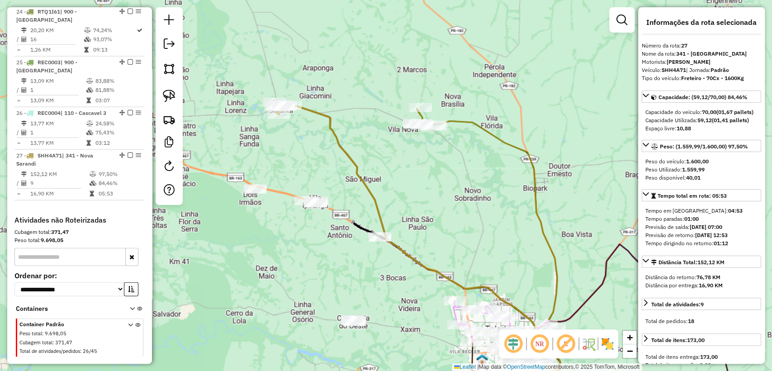
drag, startPoint x: 439, startPoint y: 225, endPoint x: 435, endPoint y: 222, distance: 5.4
click at [438, 224] on div "Janela de atendimento Grade de atendimento Capacidade Transportadoras Veículos …" at bounding box center [386, 185] width 772 height 371
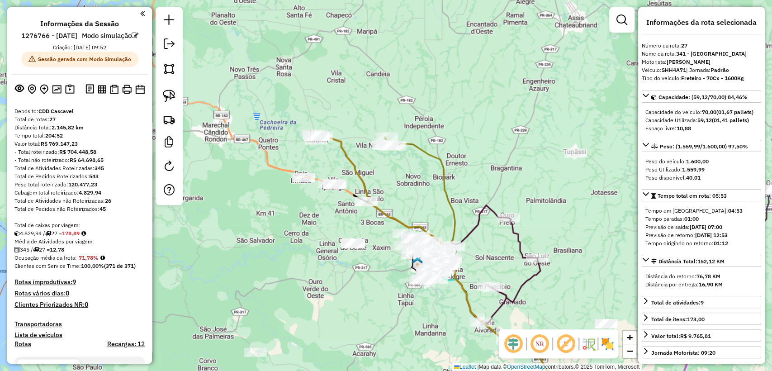
drag, startPoint x: 308, startPoint y: 252, endPoint x: 310, endPoint y: 225, distance: 27.3
click at [310, 225] on div "Janela de atendimento Grade de atendimento Capacidade Transportadoras Veículos …" at bounding box center [386, 185] width 772 height 371
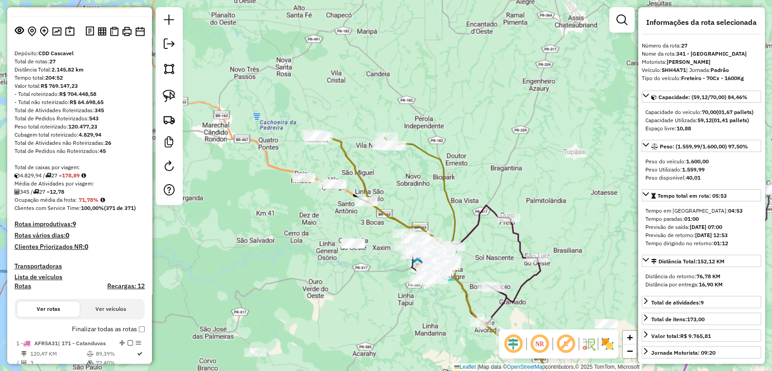
scroll to position [100, 0]
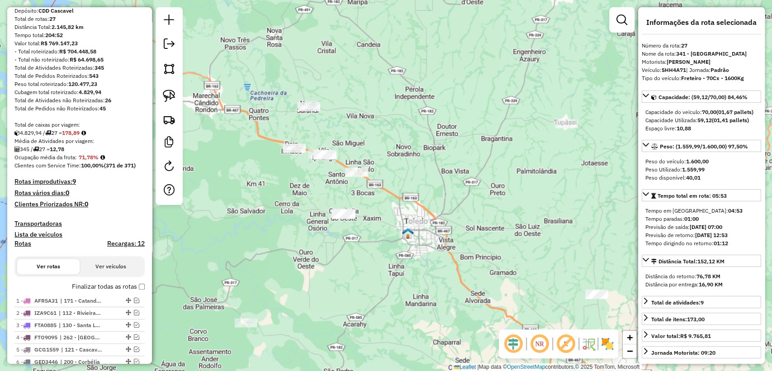
drag, startPoint x: 302, startPoint y: 259, endPoint x: 299, endPoint y: 253, distance: 6.3
click at [299, 253] on div "Janela de atendimento Grade de atendimento Capacidade Transportadoras Veículos …" at bounding box center [386, 185] width 772 height 371
click at [172, 99] on img at bounding box center [169, 96] width 13 height 13
click at [176, 95] on link at bounding box center [169, 96] width 20 height 20
drag, startPoint x: 398, startPoint y: 255, endPoint x: 405, endPoint y: 205, distance: 50.7
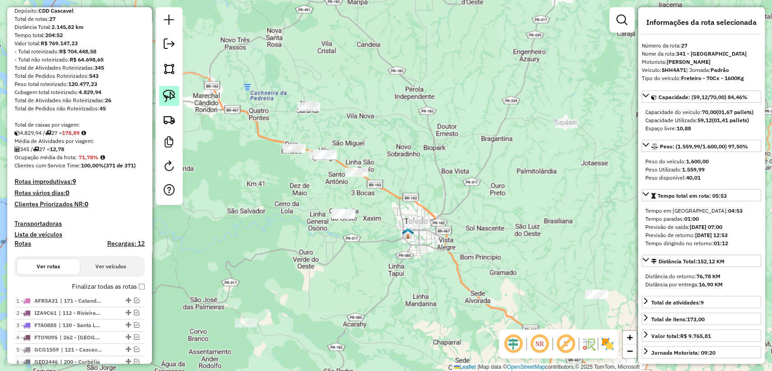
click at [175, 95] on img at bounding box center [169, 96] width 13 height 13
drag, startPoint x: 323, startPoint y: 171, endPoint x: 272, endPoint y: 159, distance: 52.6
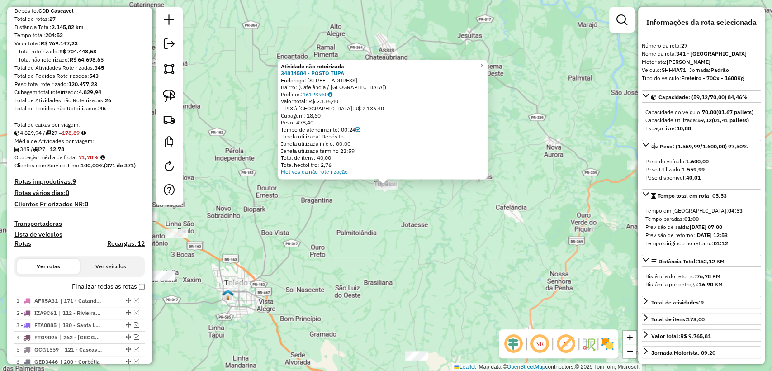
click at [400, 231] on div "Atividade não roteirizada 34814584 - POSTO TUPA Endereço: Rua Intes Dólar Fonta…" at bounding box center [386, 185] width 772 height 371
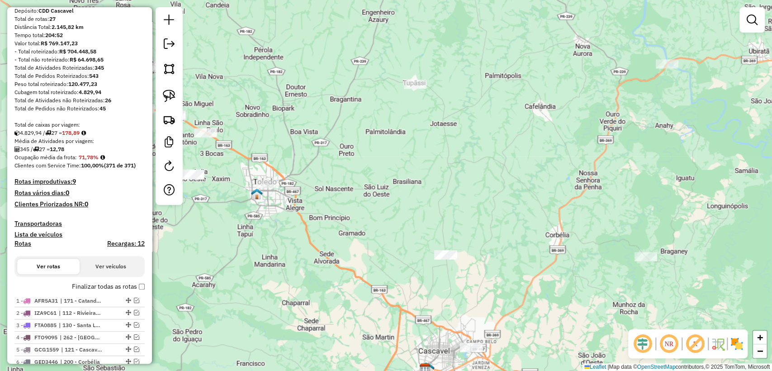
drag, startPoint x: 413, startPoint y: 244, endPoint x: 444, endPoint y: 147, distance: 102.4
click at [443, 143] on div "Janela de atendimento Grade de atendimento Capacidade Transportadoras Veículos …" at bounding box center [386, 185] width 772 height 371
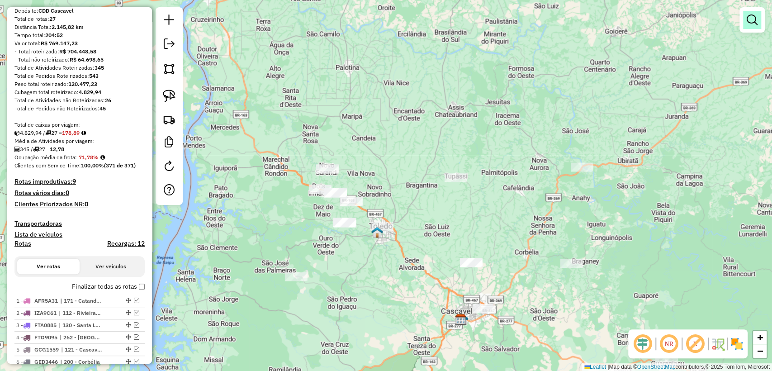
click at [750, 20] on em at bounding box center [752, 19] width 11 height 11
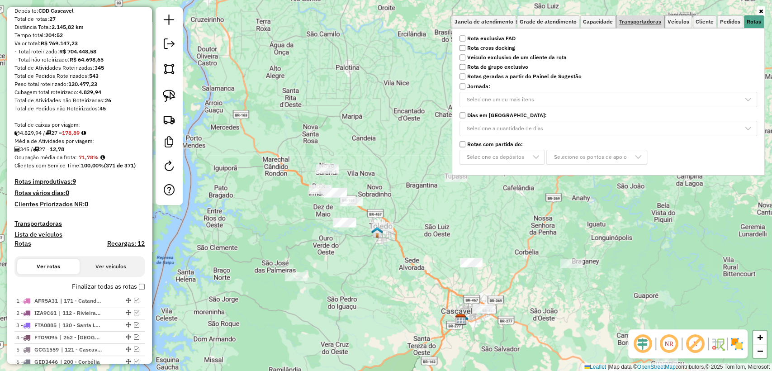
click at [642, 20] on span "Transportadoras" at bounding box center [640, 21] width 42 height 5
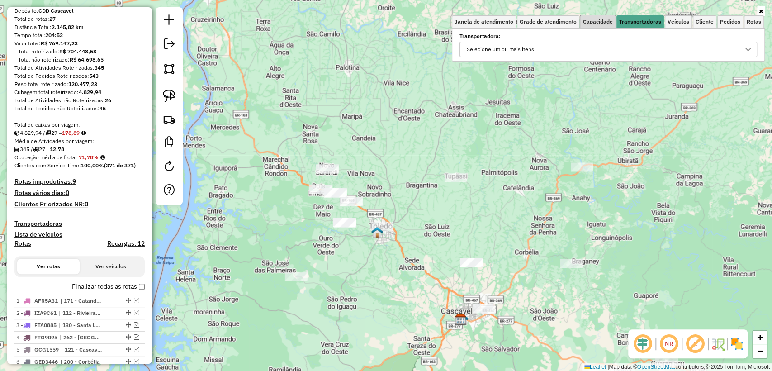
click at [605, 24] on span "Capacidade" at bounding box center [598, 21] width 30 height 5
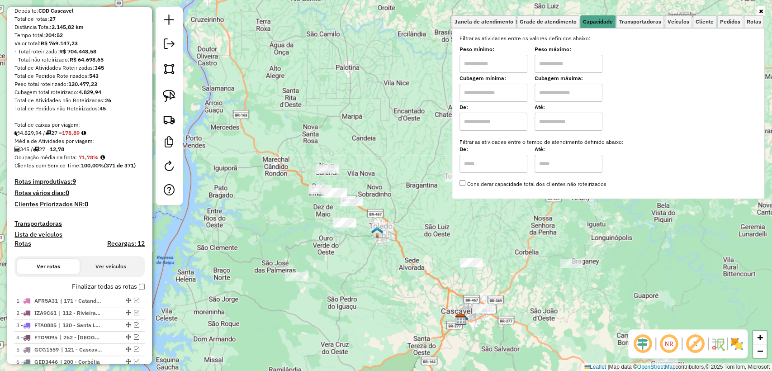
click at [509, 91] on input "text" at bounding box center [494, 93] width 68 height 18
type input "******"
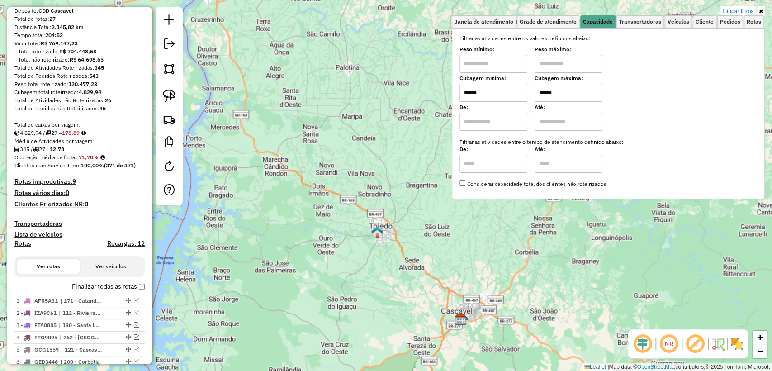
type input "******"
click at [509, 225] on div "Limpar filtros Janela de atendimento Grade de atendimento Capacidade Transporta…" at bounding box center [386, 185] width 772 height 371
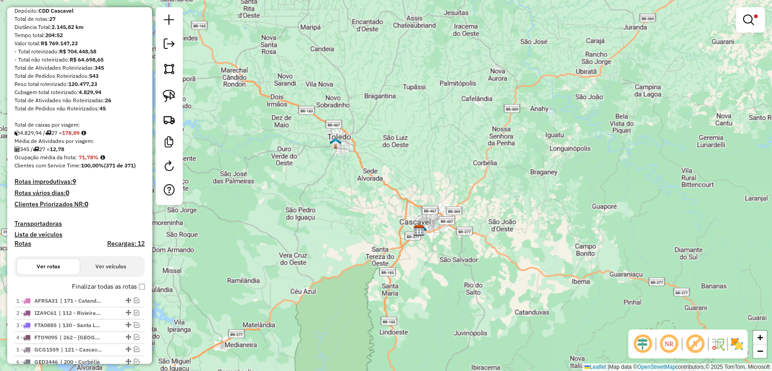
drag, startPoint x: 507, startPoint y: 273, endPoint x: 466, endPoint y: 184, distance: 98.0
click at [466, 184] on div "Limpar filtros Janela de atendimento Grade de atendimento Capacidade Transporta…" at bounding box center [386, 185] width 772 height 371
drag, startPoint x: 752, startPoint y: 19, endPoint x: 698, endPoint y: 34, distance: 56.4
click at [752, 19] on em at bounding box center [748, 19] width 11 height 11
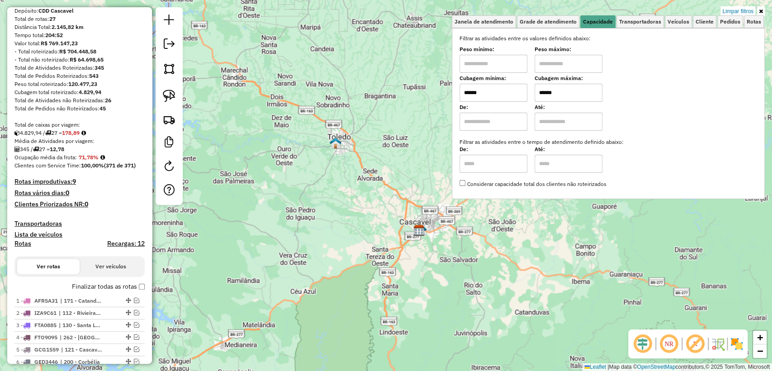
drag, startPoint x: 492, startPoint y: 101, endPoint x: 423, endPoint y: 92, distance: 69.3
click at [423, 93] on div "Limpar filtros Janela de atendimento Grade de atendimento Capacidade Transporta…" at bounding box center [386, 185] width 772 height 371
type input "******"
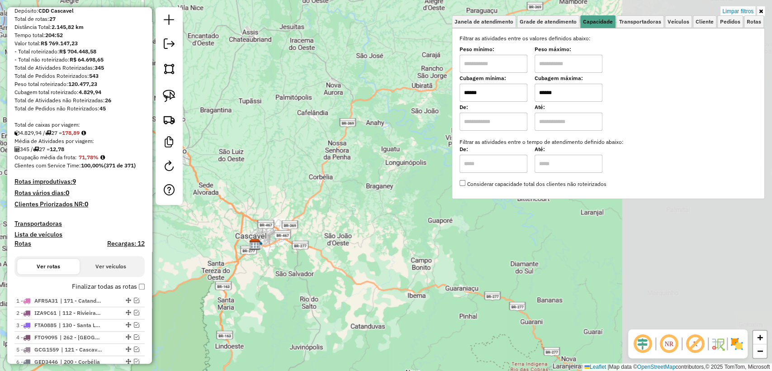
drag, startPoint x: 622, startPoint y: 281, endPoint x: 461, endPoint y: 296, distance: 161.3
click at [461, 296] on div "Limpar filtros Janela de atendimento Grade de atendimento Capacidade Transporta…" at bounding box center [386, 185] width 772 height 371
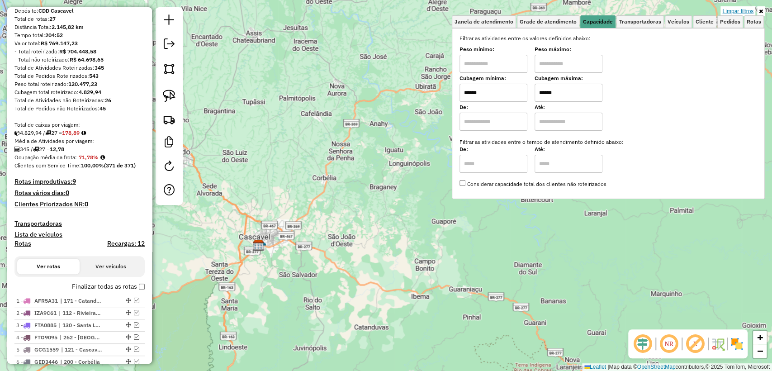
click at [739, 7] on link "Limpar filtros" at bounding box center [738, 11] width 35 height 10
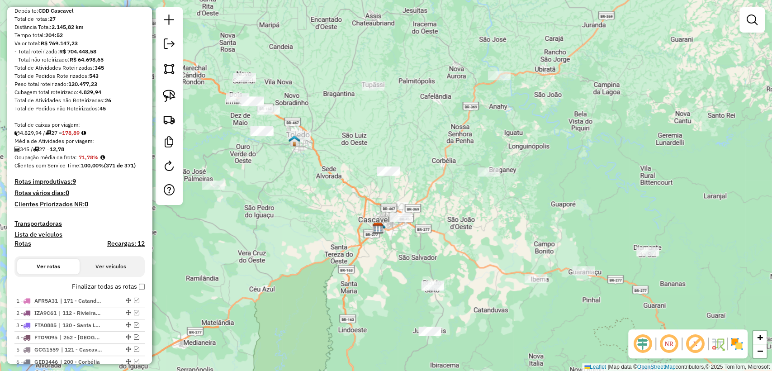
drag, startPoint x: 336, startPoint y: 228, endPoint x: 409, endPoint y: 229, distance: 73.3
click at [457, 209] on div "Janela de atendimento Grade de atendimento Capacidade Transportadoras Veículos …" at bounding box center [386, 185] width 772 height 371
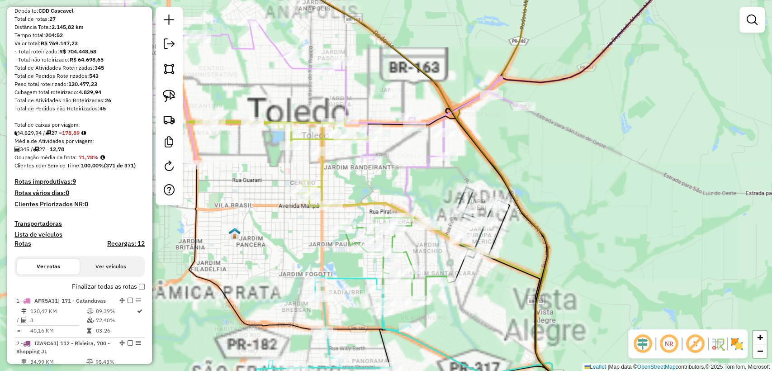
click at [323, 164] on icon at bounding box center [278, 162] width 180 height 88
select select "**********"
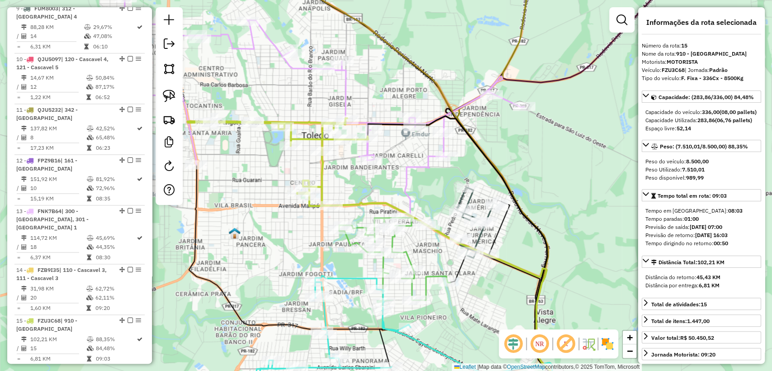
scroll to position [1051, 0]
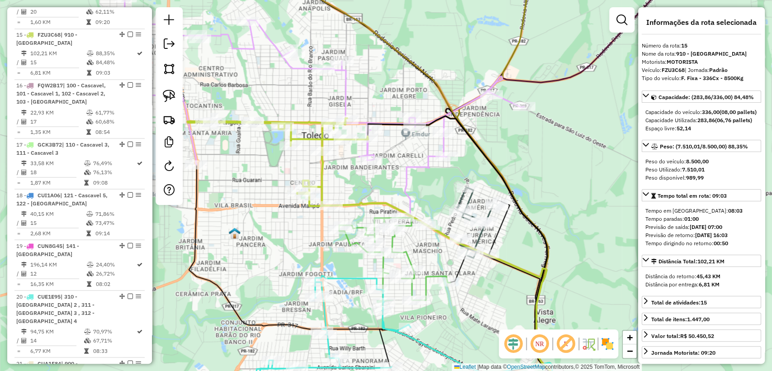
click at [296, 67] on icon at bounding box center [321, 112] width 405 height 228
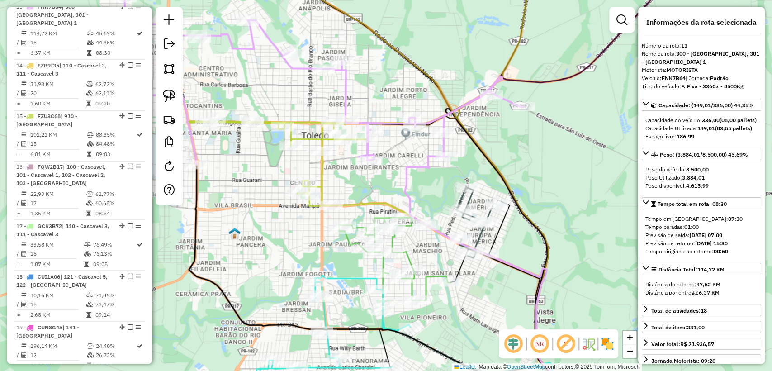
scroll to position [950, 0]
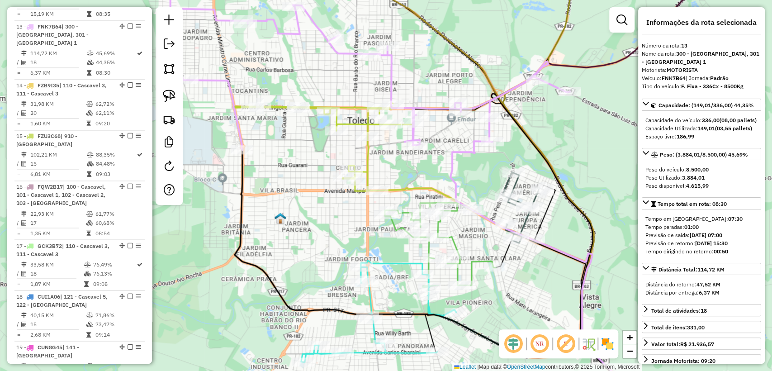
drag, startPoint x: 260, startPoint y: 97, endPoint x: 306, endPoint y: 82, distance: 48.1
click at [306, 82] on div "Janela de atendimento Grade de atendimento Capacidade Transportadoras Veículos …" at bounding box center [386, 185] width 772 height 371
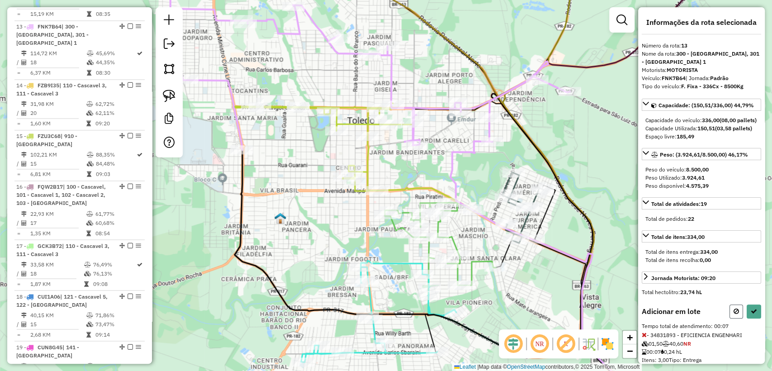
drag, startPoint x: 733, startPoint y: 319, endPoint x: 622, endPoint y: 296, distance: 112.8
click at [734, 314] on icon at bounding box center [736, 311] width 5 height 6
select select "**********"
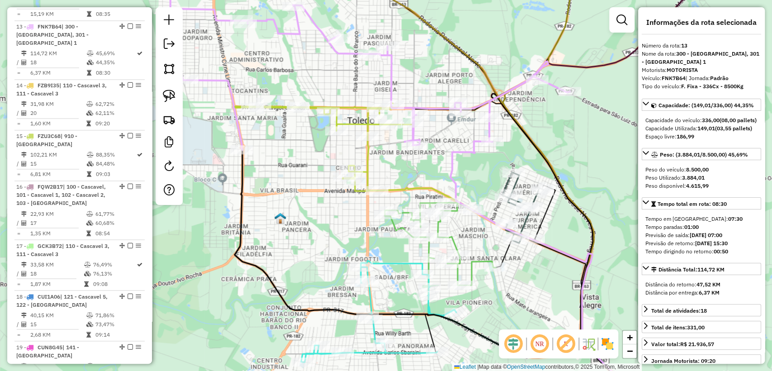
click at [297, 223] on div "Janela de atendimento Grade de atendimento Capacidade Transportadoras Veículos …" at bounding box center [386, 185] width 772 height 371
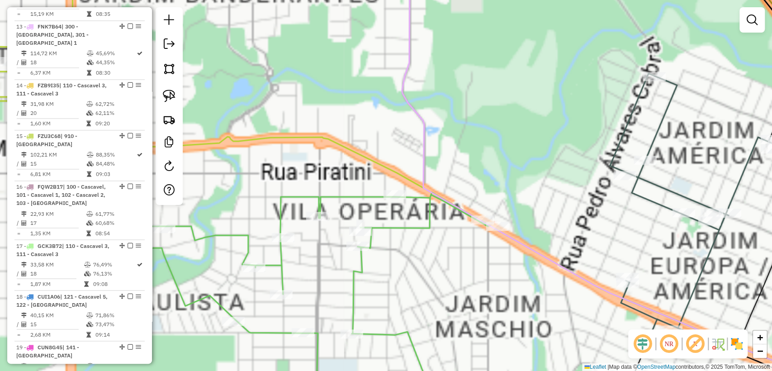
click at [430, 221] on icon at bounding box center [313, 300] width 349 height 216
select select "**********"
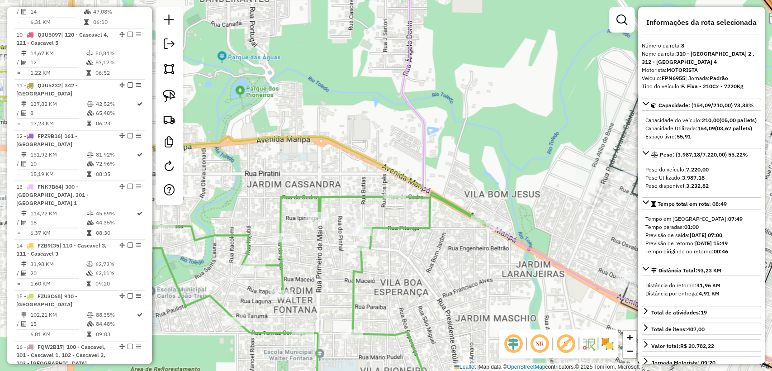
scroll to position [721, 0]
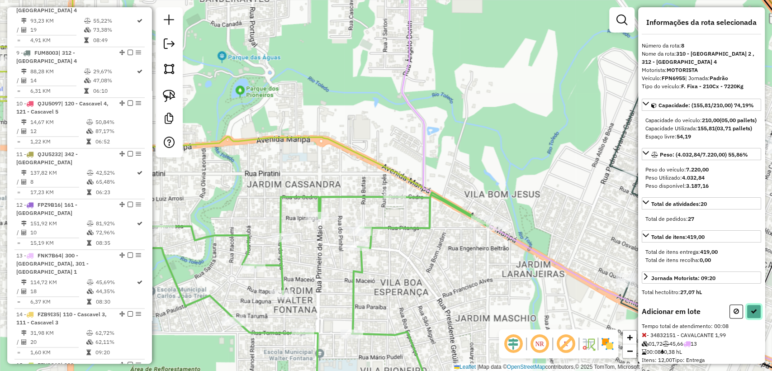
click at [751, 314] on icon at bounding box center [754, 311] width 6 height 6
select select "**********"
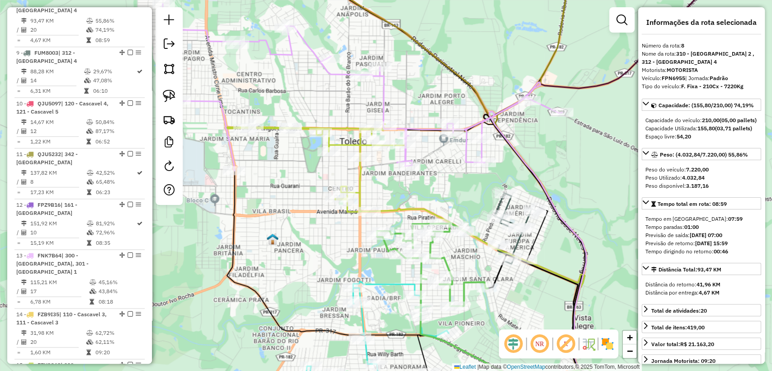
click at [425, 128] on icon at bounding box center [359, 87] width 405 height 167
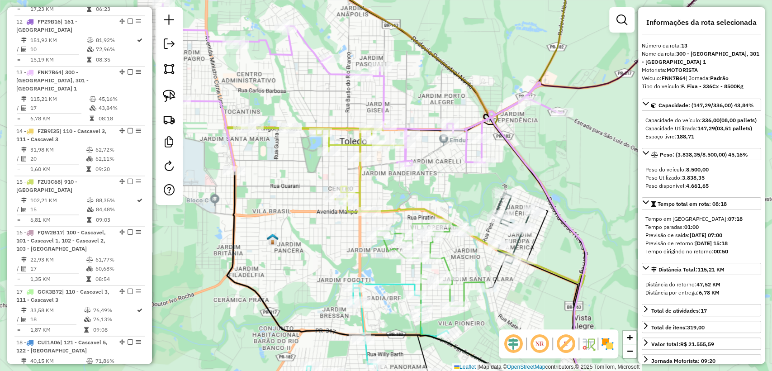
scroll to position [950, 0]
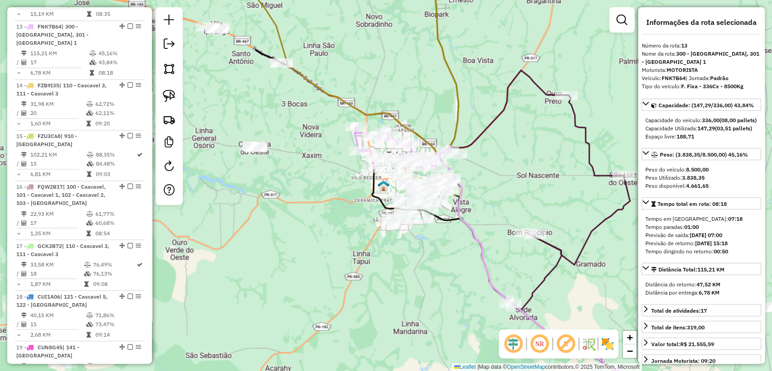
drag, startPoint x: 311, startPoint y: 204, endPoint x: 304, endPoint y: 205, distance: 7.3
click at [304, 205] on div "Janela de atendimento Grade de atendimento Capacidade Transportadoras Veículos …" at bounding box center [386, 185] width 772 height 371
click at [553, 211] on div "Janela de atendimento Grade de atendimento Capacidade Transportadoras Veículos …" at bounding box center [386, 185] width 772 height 371
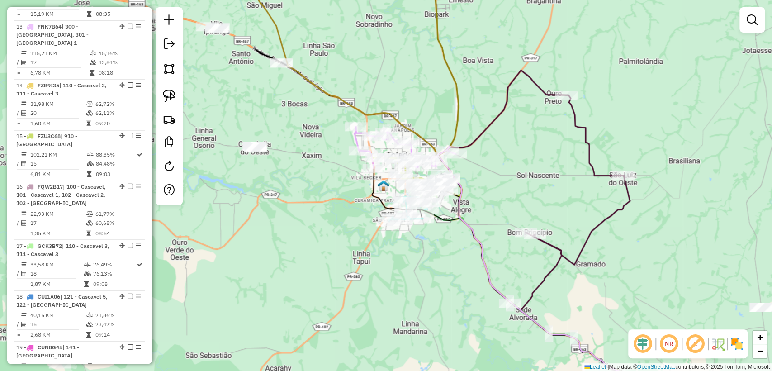
click at [549, 275] on icon at bounding box center [586, 321] width 131 height 173
select select "**********"
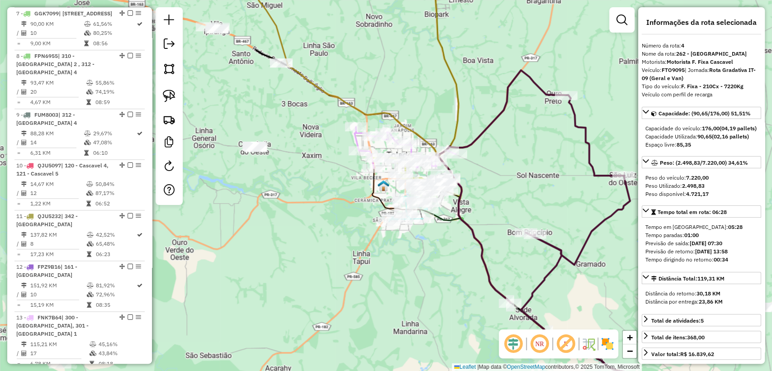
scroll to position [535, 0]
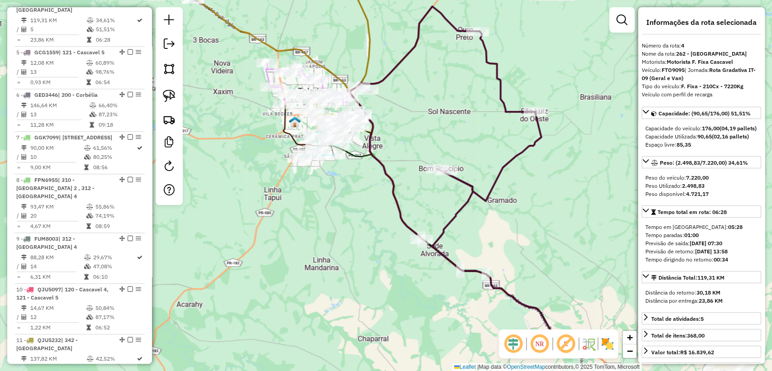
drag, startPoint x: 507, startPoint y: 257, endPoint x: 438, endPoint y: 202, distance: 88.2
click at [438, 202] on div "Janela de atendimento Grade de atendimento Capacidade Transportadoras Veículos …" at bounding box center [386, 185] width 772 height 371
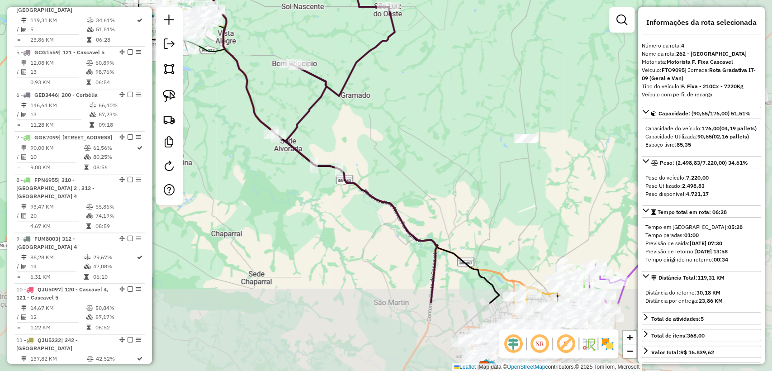
drag, startPoint x: 439, startPoint y: 202, endPoint x: 278, endPoint y: 85, distance: 198.9
click at [278, 85] on div "Janela de atendimento Grade de atendimento Capacidade Transportadoras Veículos …" at bounding box center [386, 185] width 772 height 371
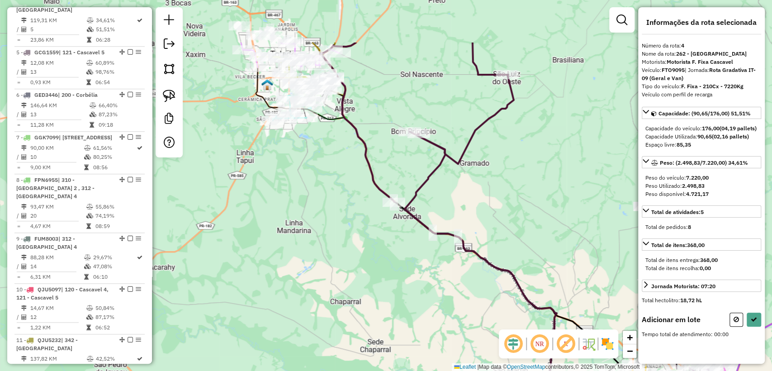
drag, startPoint x: 466, startPoint y: 194, endPoint x: 399, endPoint y: 143, distance: 84.6
click at [537, 235] on div "Janela de atendimento Grade de atendimento Capacidade Transportadoras Veículos …" at bounding box center [386, 185] width 772 height 371
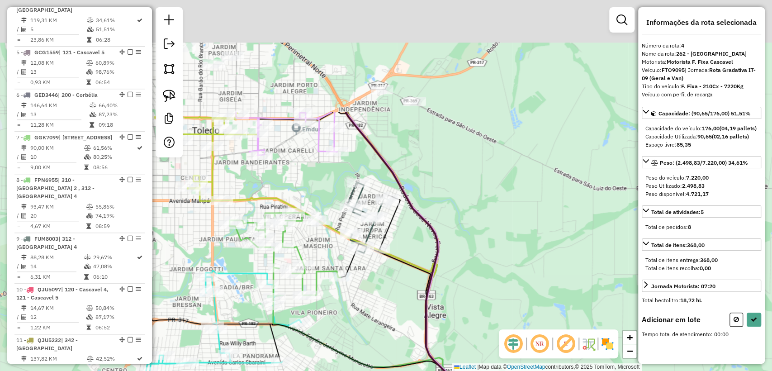
drag, startPoint x: 337, startPoint y: 99, endPoint x: 415, endPoint y: 244, distance: 164.7
click at [415, 244] on div "Janela de atendimento Grade de atendimento Capacidade Transportadoras Veículos …" at bounding box center [386, 185] width 772 height 371
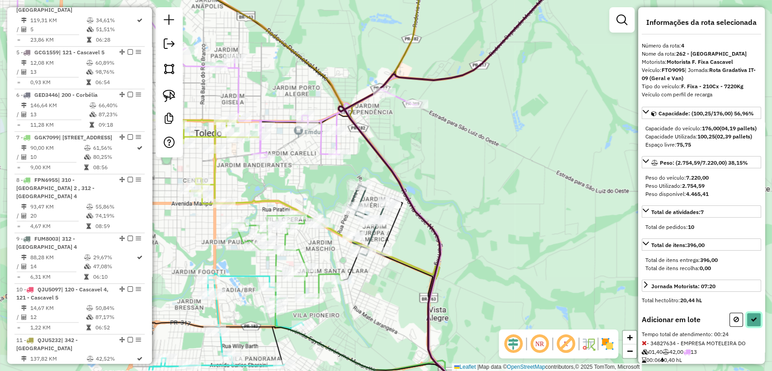
click at [751, 323] on icon at bounding box center [754, 319] width 6 height 6
select select "**********"
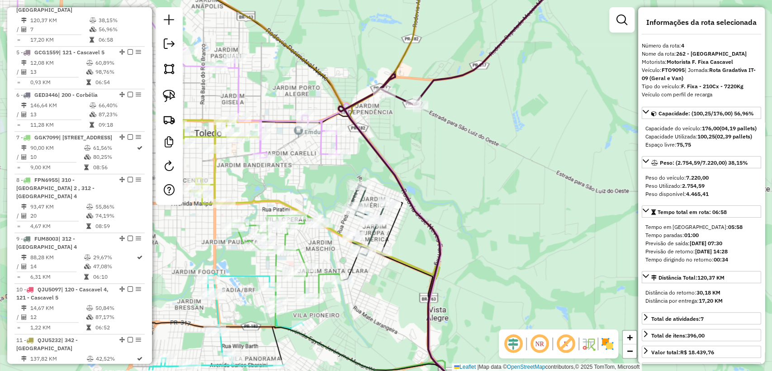
click at [430, 95] on div "Janela de atendimento Grade de atendimento Capacidade Transportadoras Veículos …" at bounding box center [386, 185] width 772 height 371
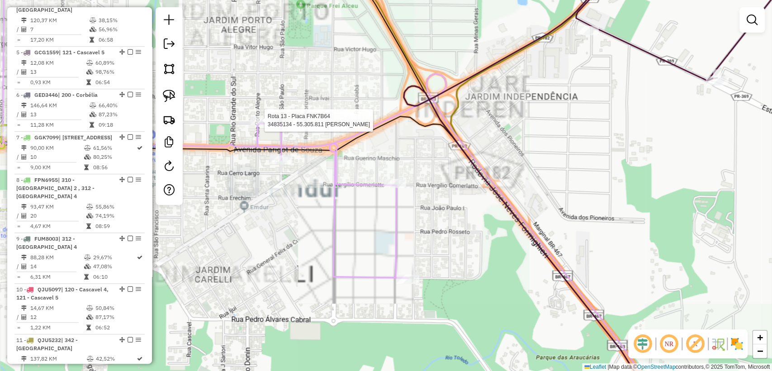
select select "**********"
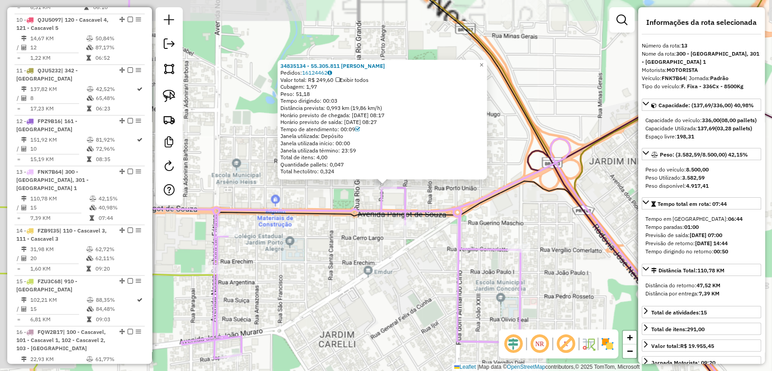
scroll to position [950, 0]
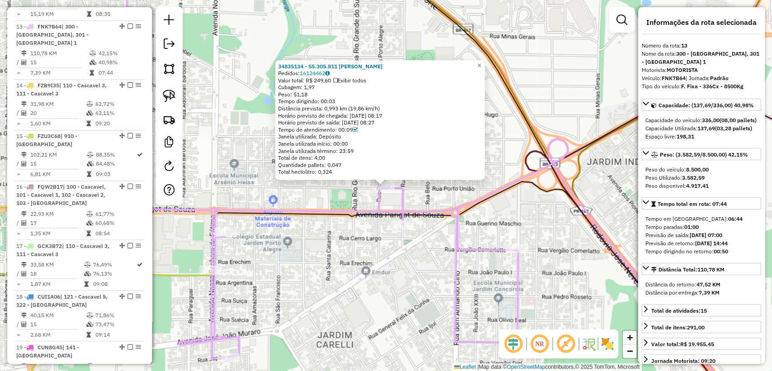
drag, startPoint x: 531, startPoint y: 217, endPoint x: 362, endPoint y: 201, distance: 169.5
click at [351, 200] on div "34835134 - 55.305.811 WELLYTON PITOL DA SILVA Pedidos: 16124462 Valor total: R$…" at bounding box center [386, 185] width 772 height 371
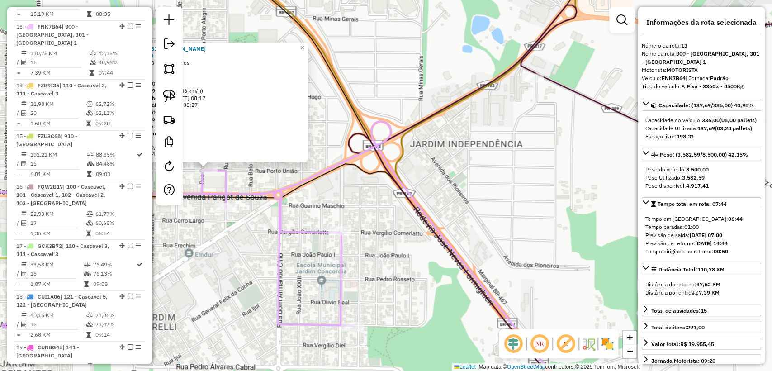
click at [487, 198] on div "34835134 - 55.305.811 WELLYTON PITOL DA SILVA Pedidos: 16124462 Valor total: R$…" at bounding box center [386, 185] width 772 height 371
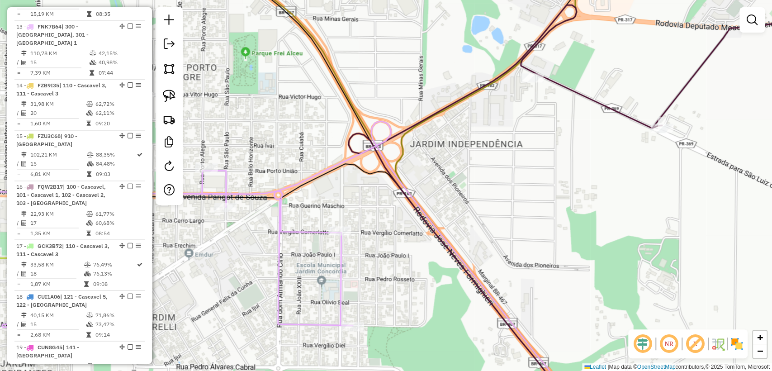
click at [567, 74] on div "Janela de atendimento Grade de atendimento Capacidade Transportadoras Veículos …" at bounding box center [386, 185] width 772 height 371
click at [564, 85] on icon at bounding box center [599, 206] width 501 height 403
select select "**********"
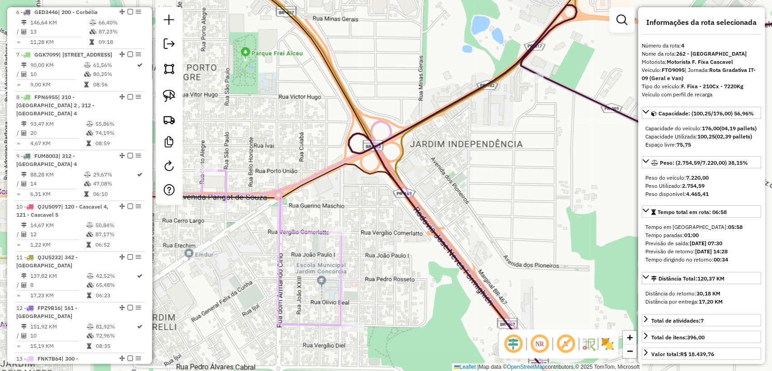
scroll to position [535, 0]
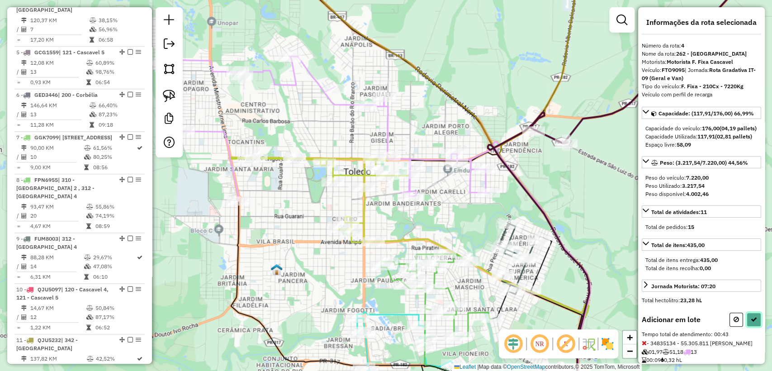
click at [756, 327] on button at bounding box center [754, 320] width 14 height 14
select select "**********"
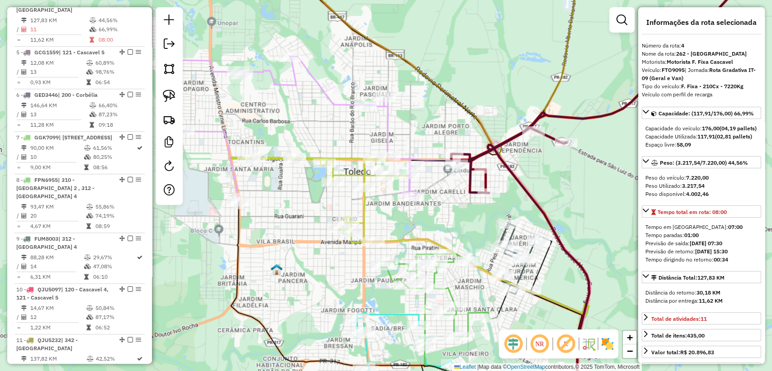
click at [468, 184] on icon at bounding box center [605, 185] width 309 height 445
click at [409, 183] on icon at bounding box center [288, 117] width 255 height 167
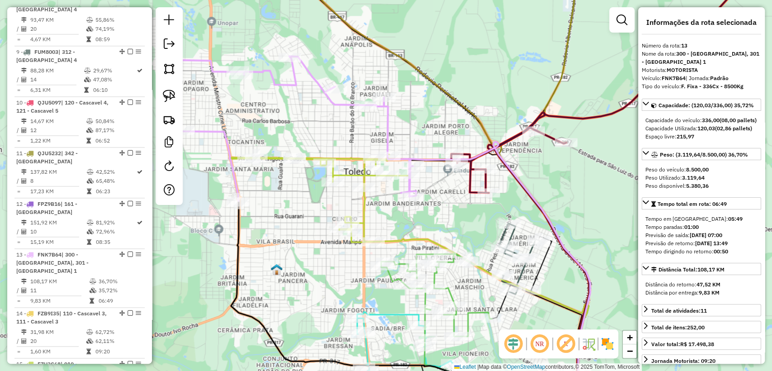
scroll to position [950, 0]
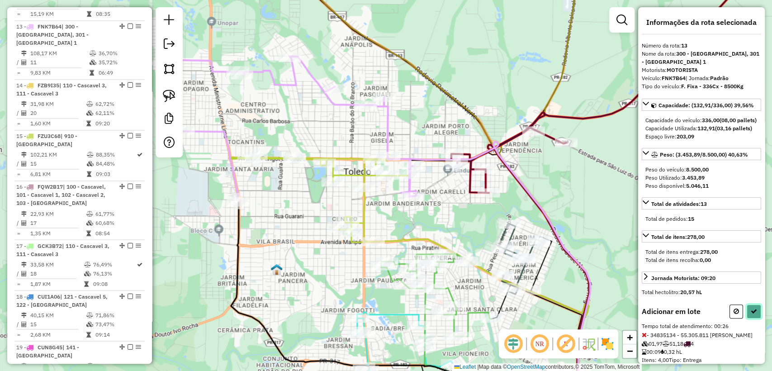
click at [751, 314] on icon at bounding box center [754, 311] width 6 height 6
select select "**********"
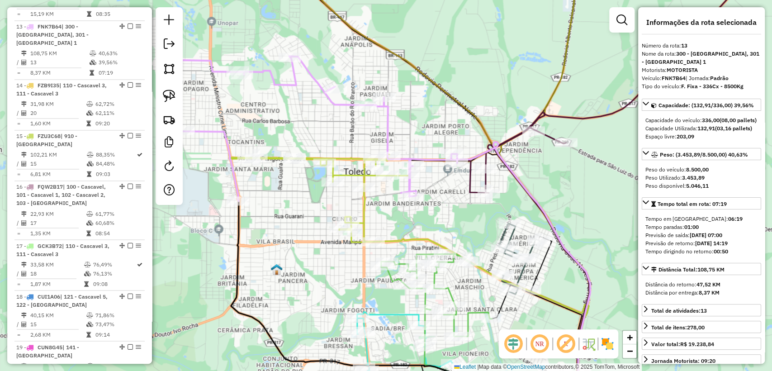
click at [555, 117] on icon at bounding box center [614, 185] width 291 height 445
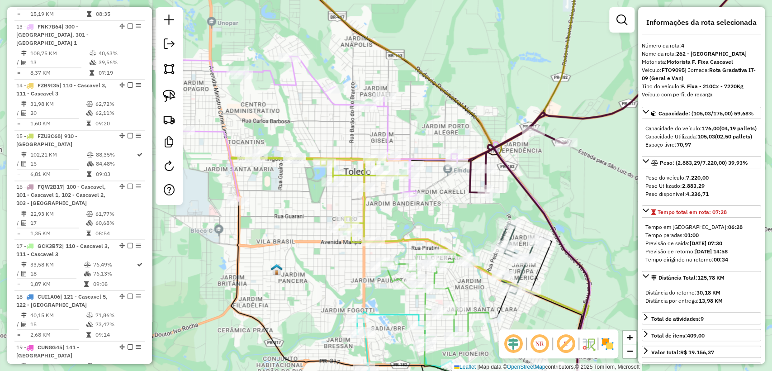
scroll to position [535, 0]
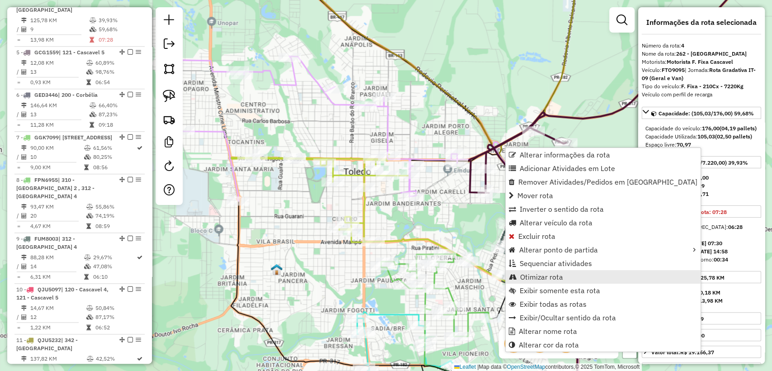
click at [566, 275] on link "Otimizar rota" at bounding box center [603, 277] width 195 height 14
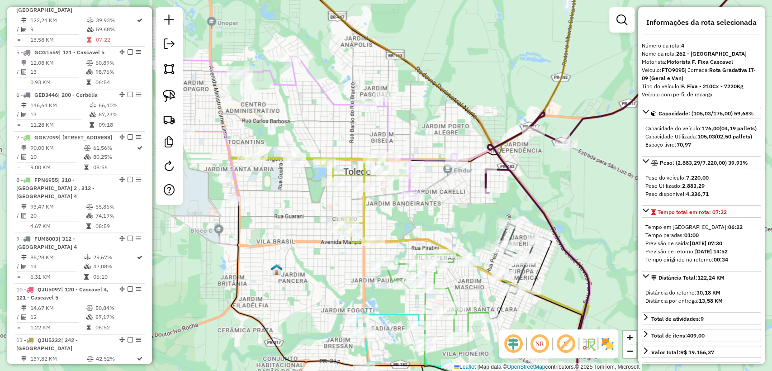
click at [437, 161] on icon at bounding box center [309, 117] width 296 height 167
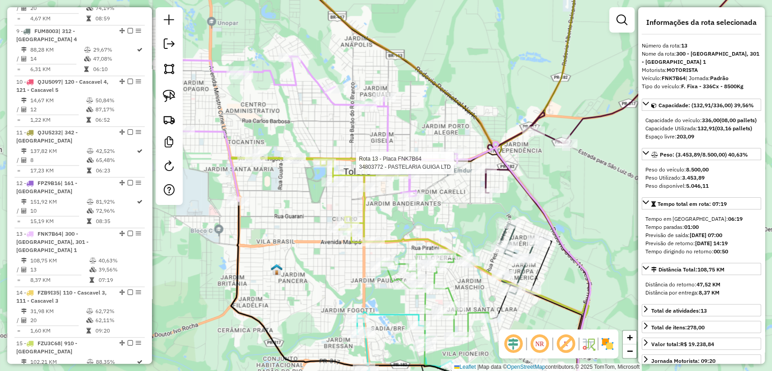
scroll to position [950, 0]
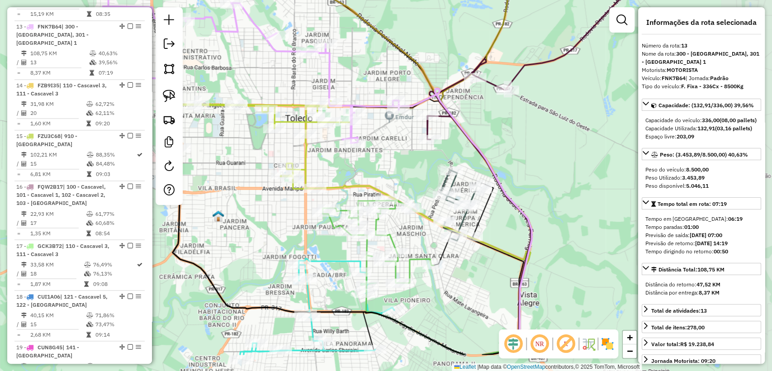
drag, startPoint x: 559, startPoint y: 202, endPoint x: 501, endPoint y: 149, distance: 78.8
click at [501, 149] on div "Janela de atendimento Grade de atendimento Capacidade Transportadoras Veículos …" at bounding box center [386, 185] width 772 height 371
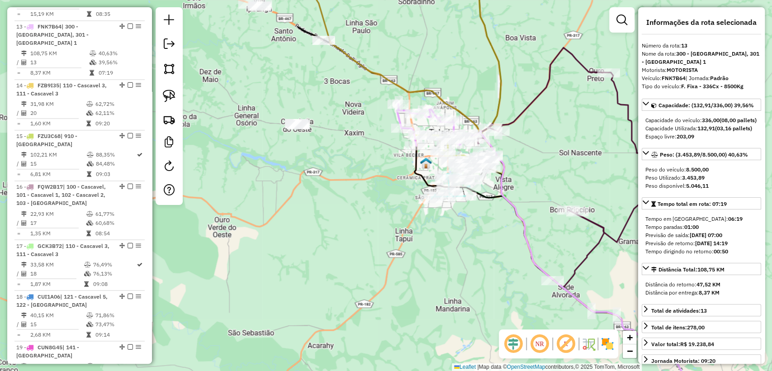
drag, startPoint x: 541, startPoint y: 146, endPoint x: 446, endPoint y: 73, distance: 119.7
click at [444, 71] on div "Janela de atendimento Grade de atendimento Capacidade Transportadoras Veículos …" at bounding box center [386, 185] width 772 height 371
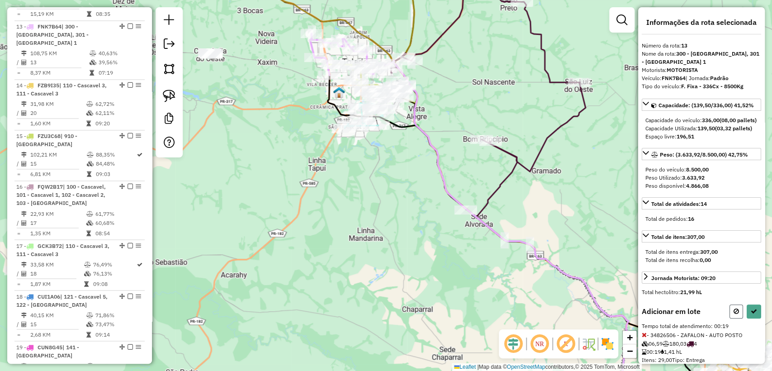
click at [734, 314] on icon at bounding box center [736, 311] width 5 height 6
select select "**********"
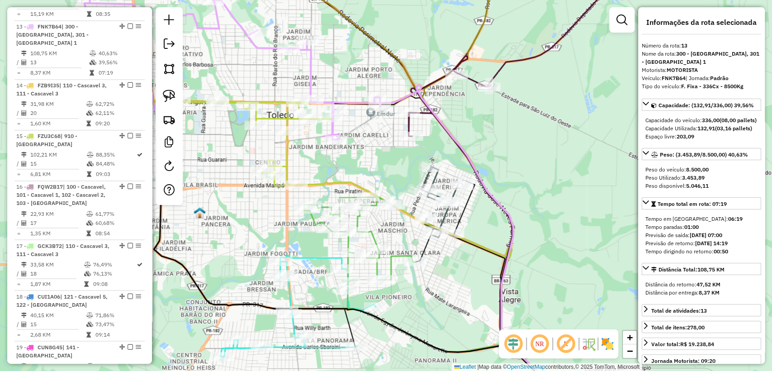
click at [421, 37] on div "Janela de atendimento Grade de atendimento Capacidade Transportadoras Veículos …" at bounding box center [386, 185] width 772 height 371
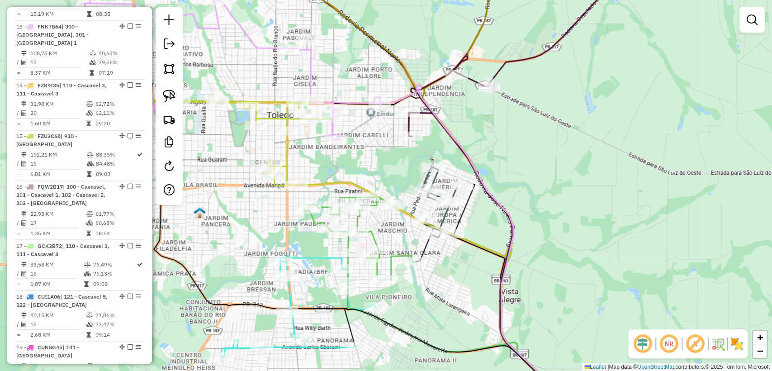
click at [355, 101] on icon at bounding box center [233, 60] width 296 height 167
select select "**********"
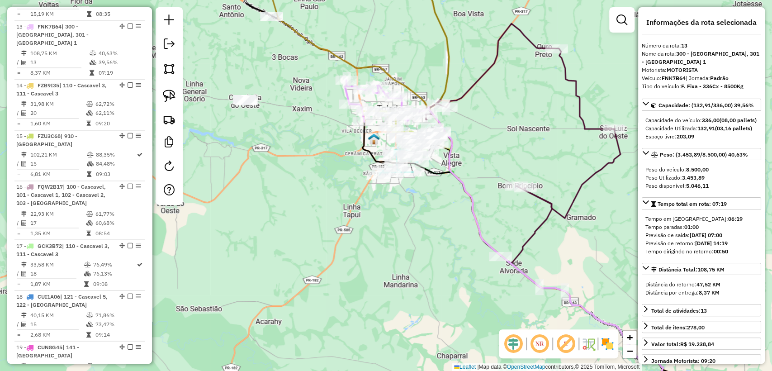
drag, startPoint x: 535, startPoint y: 164, endPoint x: 496, endPoint y: 202, distance: 54.4
click at [502, 142] on div "Janela de atendimento Grade de atendimento Capacidade Transportadoras Veículos …" at bounding box center [386, 185] width 772 height 371
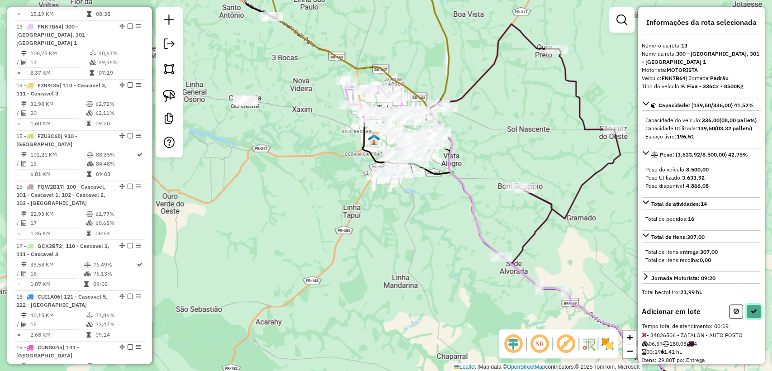
click at [752, 314] on icon at bounding box center [754, 311] width 6 height 6
select select "**********"
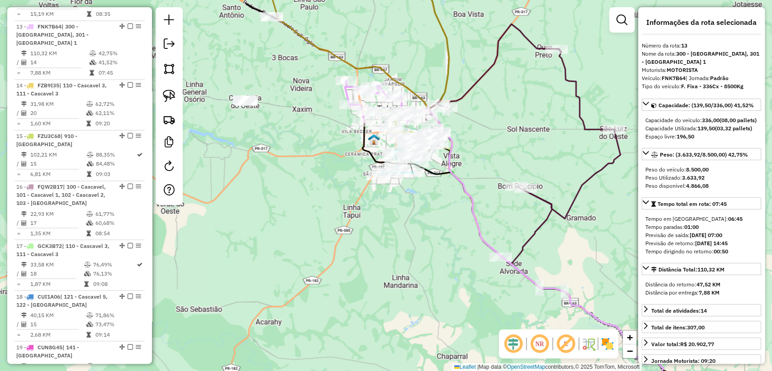
click at [470, 91] on icon at bounding box center [523, 121] width 195 height 195
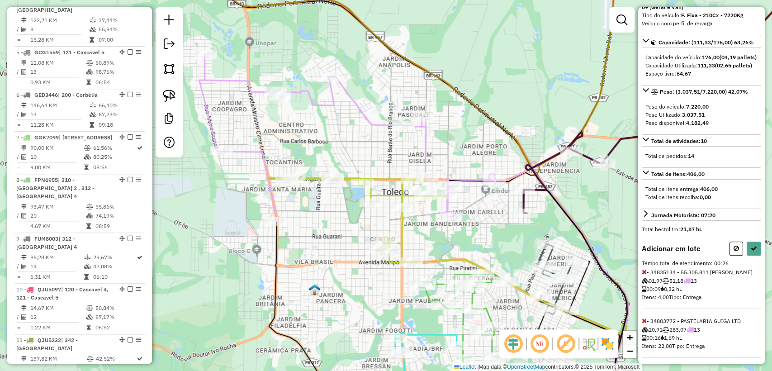
scroll to position [99, 0]
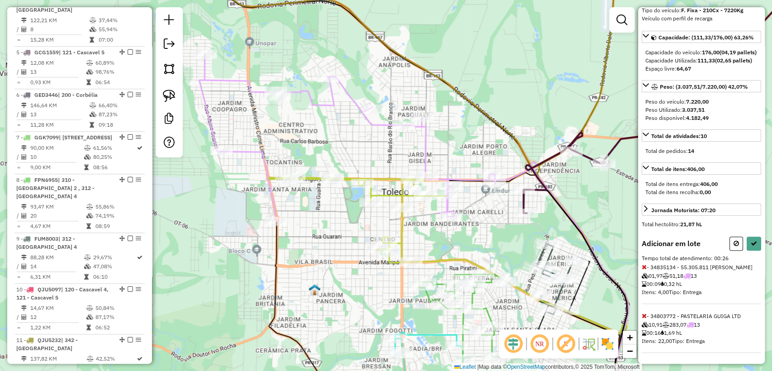
click at [644, 264] on icon at bounding box center [644, 267] width 5 height 6
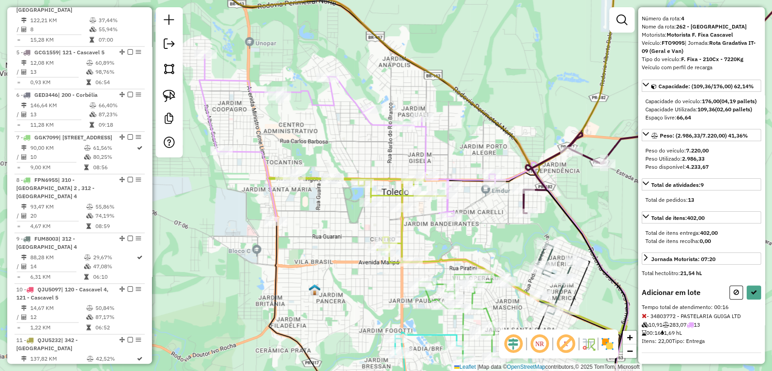
click at [641, 316] on div "Informações da rota selecionada Número da rota: 4 Nome da rota: 262 - São Luiz …" at bounding box center [701, 185] width 127 height 356
click at [524, 203] on icon at bounding box center [665, 88] width 283 height 250
select select "**********"
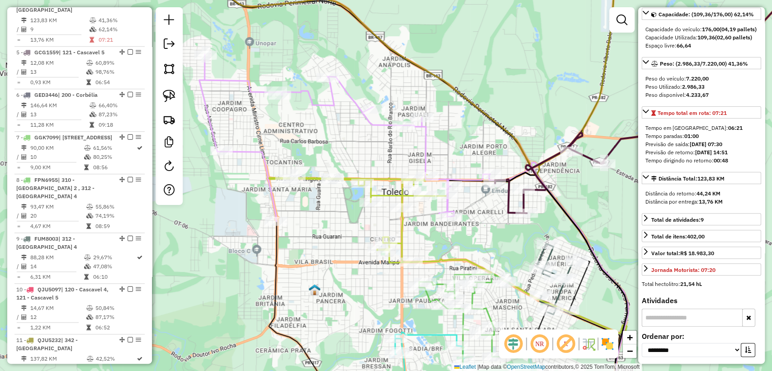
click at [509, 195] on icon at bounding box center [651, 88] width 312 height 250
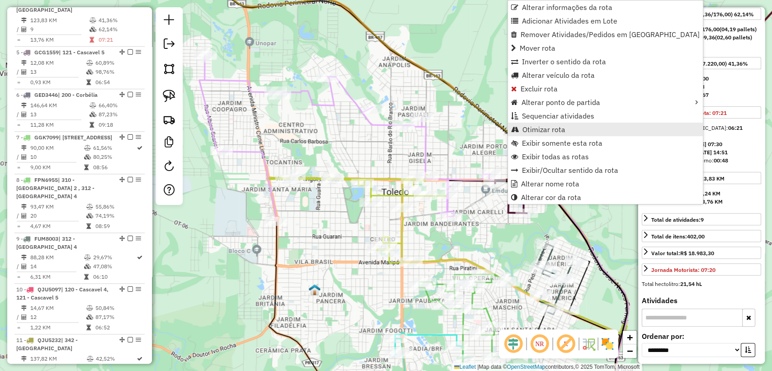
click at [537, 128] on span "Otimizar rota" at bounding box center [543, 129] width 43 height 7
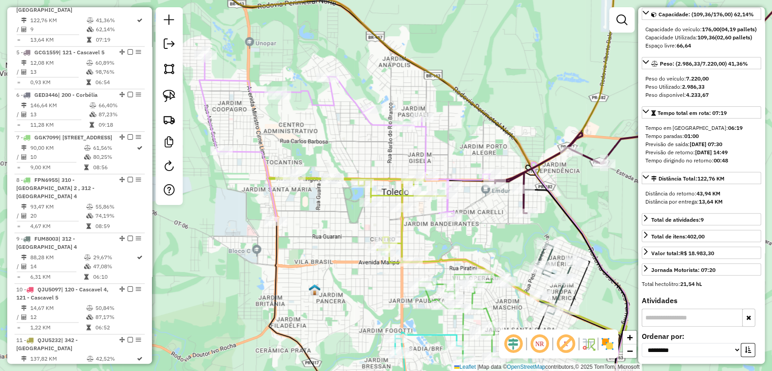
click at [548, 161] on icon at bounding box center [651, 88] width 312 height 250
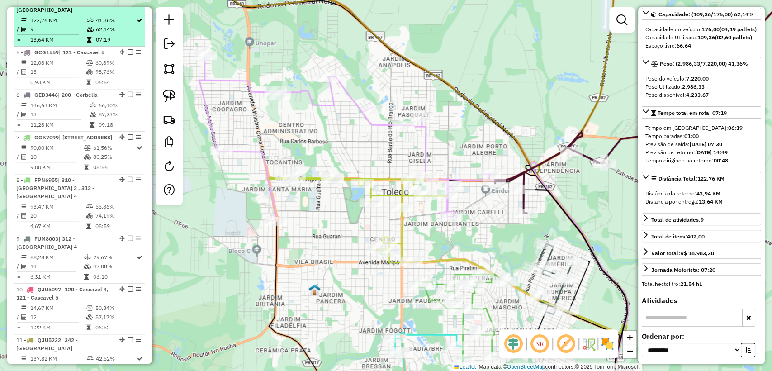
click at [128, 4] on em at bounding box center [130, 1] width 5 height 5
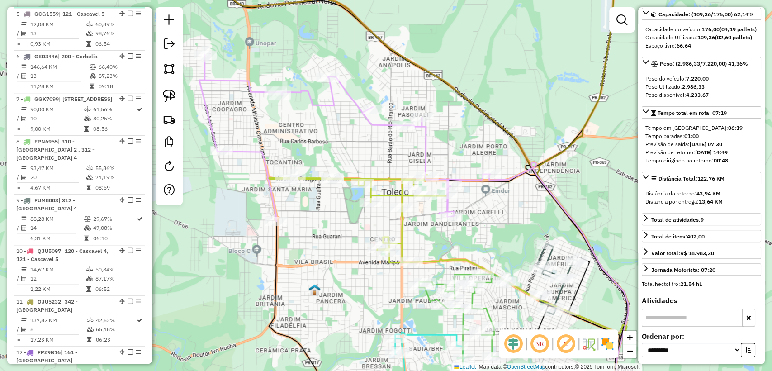
scroll to position [496, 0]
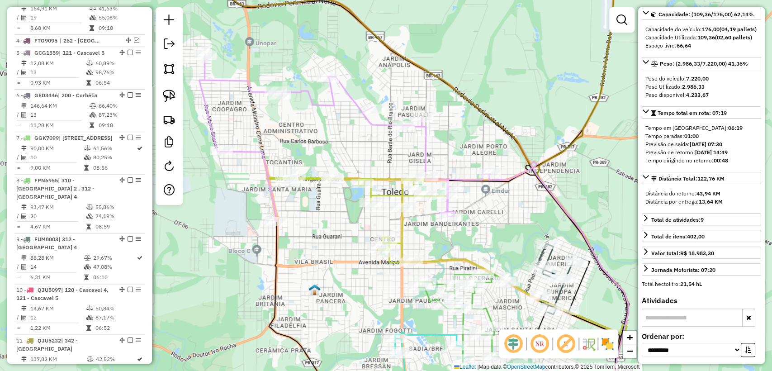
click at [513, 179] on icon at bounding box center [413, 231] width 429 height 354
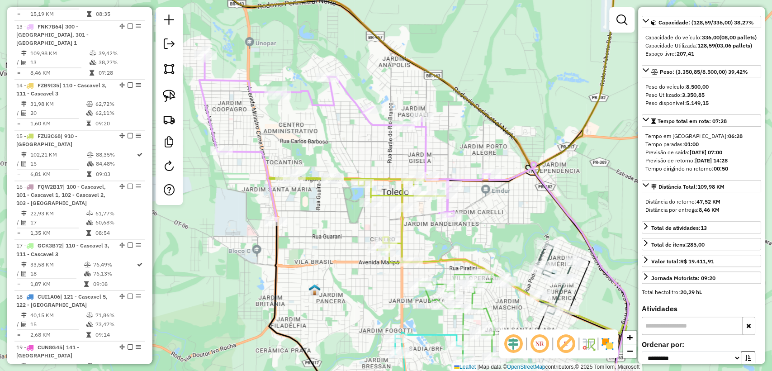
scroll to position [0, 0]
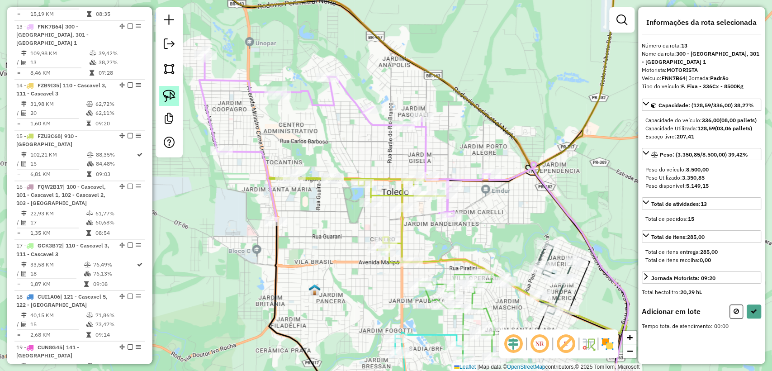
click at [170, 96] on img at bounding box center [169, 96] width 13 height 13
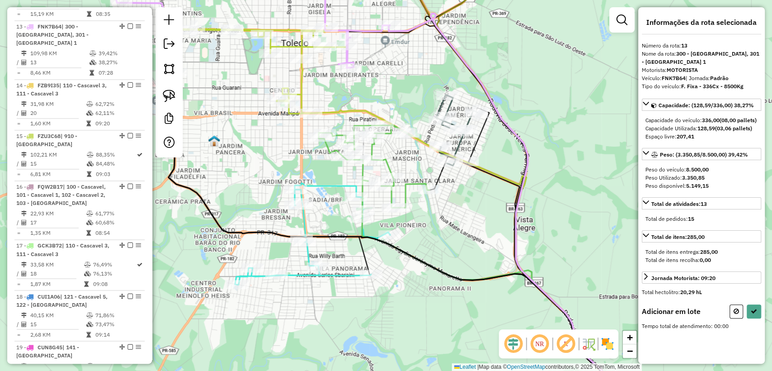
click at [456, 142] on icon at bounding box center [457, 130] width 41 height 71
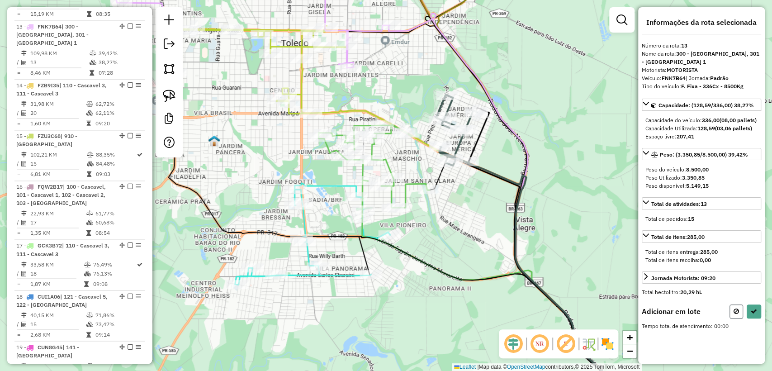
click at [732, 308] on button at bounding box center [737, 311] width 14 height 14
select select "**********"
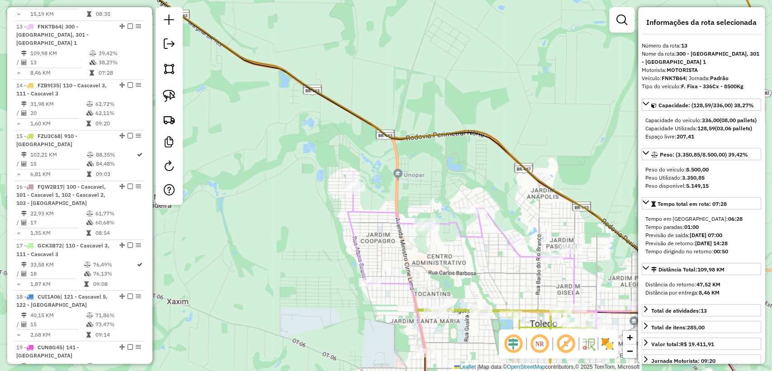
click at [393, 218] on icon at bounding box center [553, 297] width 411 height 222
click at [385, 210] on icon at bounding box center [553, 297] width 411 height 222
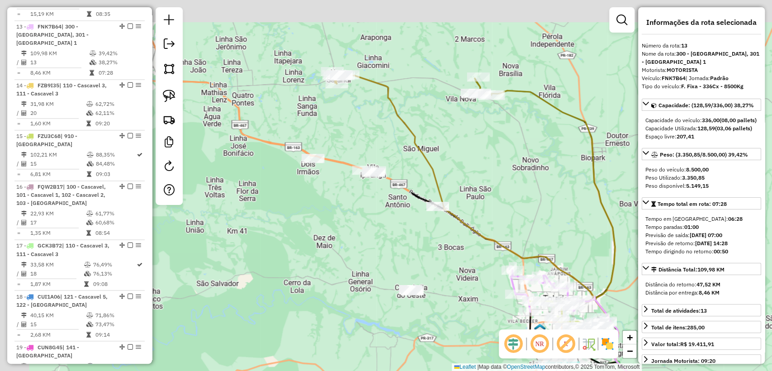
drag, startPoint x: 332, startPoint y: 138, endPoint x: 499, endPoint y: 219, distance: 186.1
click at [499, 219] on div "Janela de atendimento Grade de atendimento Capacidade Transportadoras Veículos …" at bounding box center [386, 185] width 772 height 371
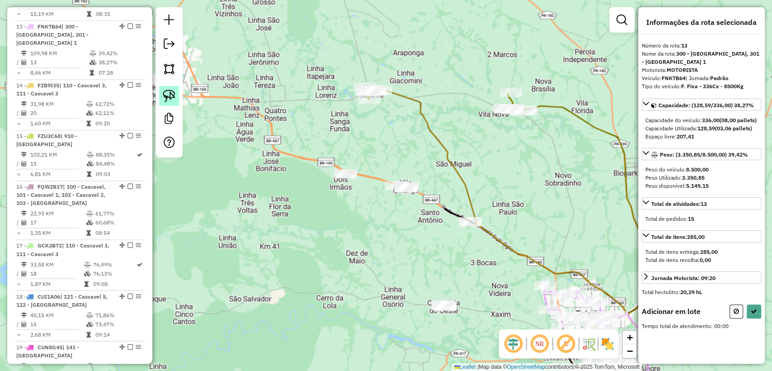
click at [177, 95] on link at bounding box center [169, 96] width 20 height 20
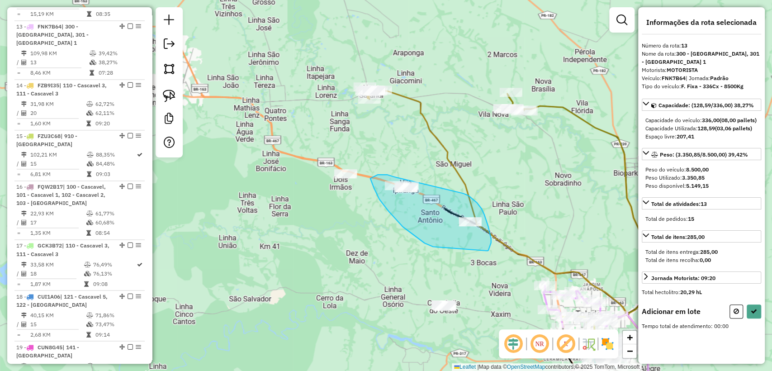
drag, startPoint x: 489, startPoint y: 249, endPoint x: 516, endPoint y: 266, distance: 31.9
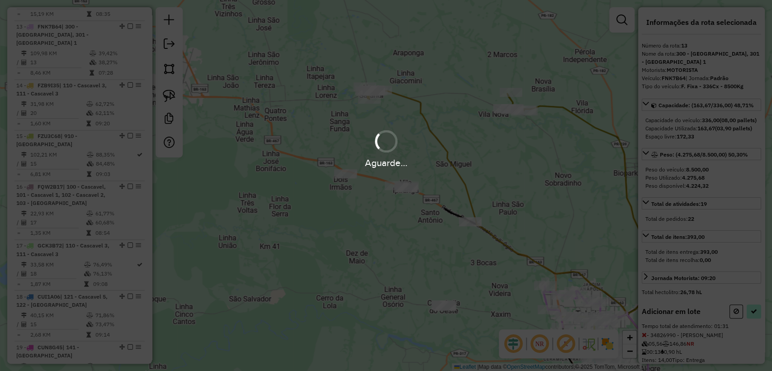
click at [749, 317] on hb-app "Aguarde... Pop-up bloqueado! Seu navegador bloqueou automáticamente a abertura …" at bounding box center [386, 185] width 772 height 371
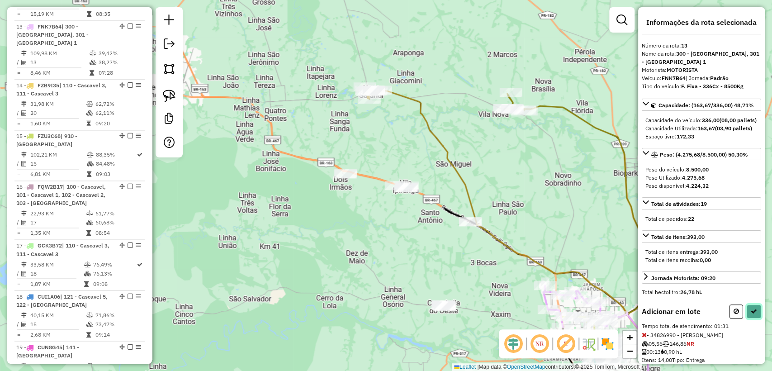
click at [751, 314] on icon at bounding box center [754, 311] width 6 height 6
select select "**********"
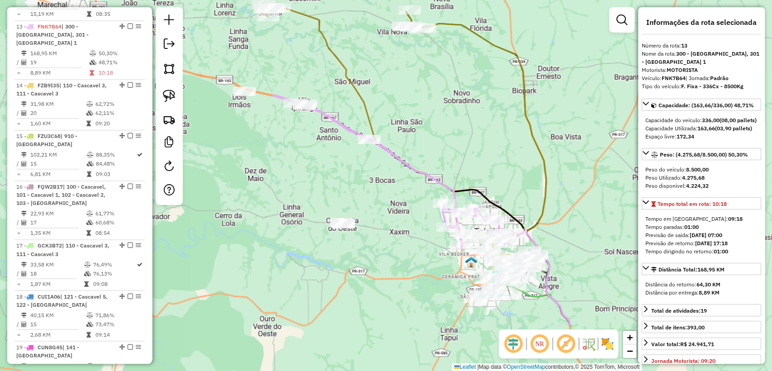
drag, startPoint x: 402, startPoint y: 182, endPoint x: 397, endPoint y: 176, distance: 7.8
click at [397, 176] on div "Janela de atendimento Grade de atendimento Capacidade Transportadoras Veículos …" at bounding box center [386, 185] width 772 height 371
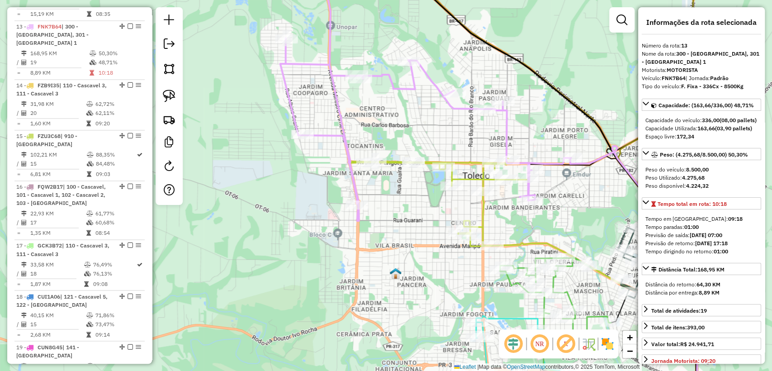
click at [462, 164] on icon at bounding box center [439, 202] width 180 height 88
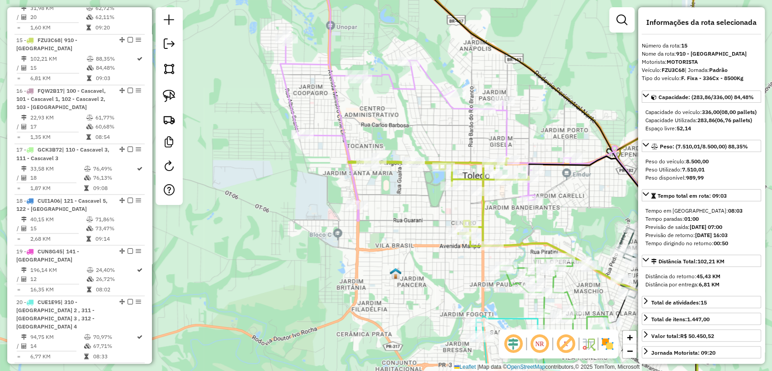
scroll to position [1013, 0]
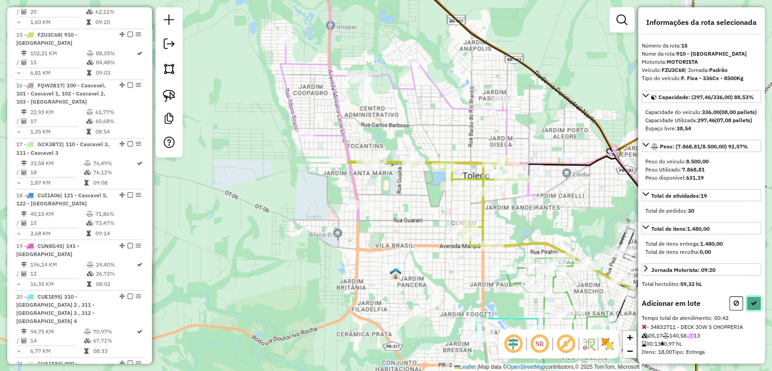
click at [753, 310] on button at bounding box center [754, 303] width 14 height 14
select select "**********"
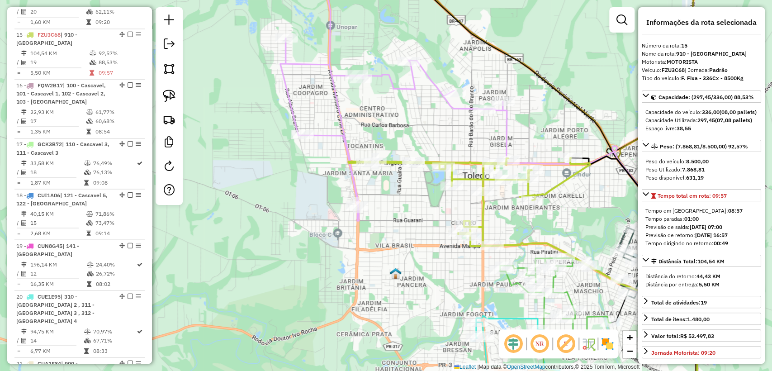
click at [447, 126] on div "Janela de atendimento Grade de atendimento Capacidade Transportadoras Veículos …" at bounding box center [386, 185] width 772 height 371
click at [436, 78] on icon at bounding box center [495, 185] width 429 height 445
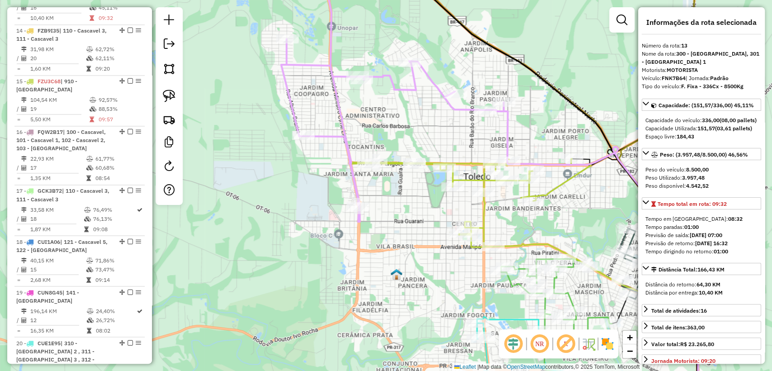
scroll to position [912, 0]
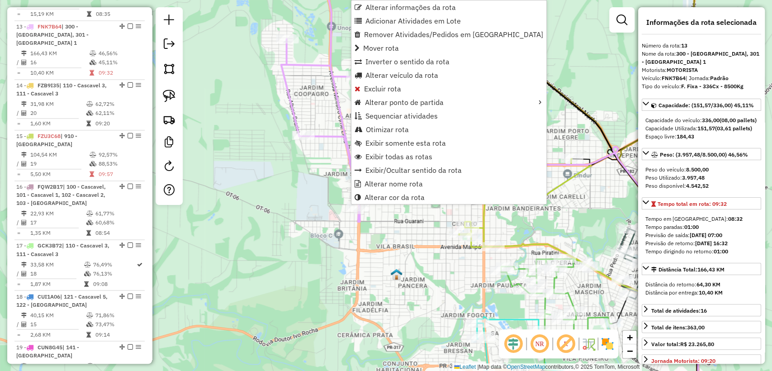
click at [390, 128] on span "Otimizar rota" at bounding box center [387, 129] width 43 height 7
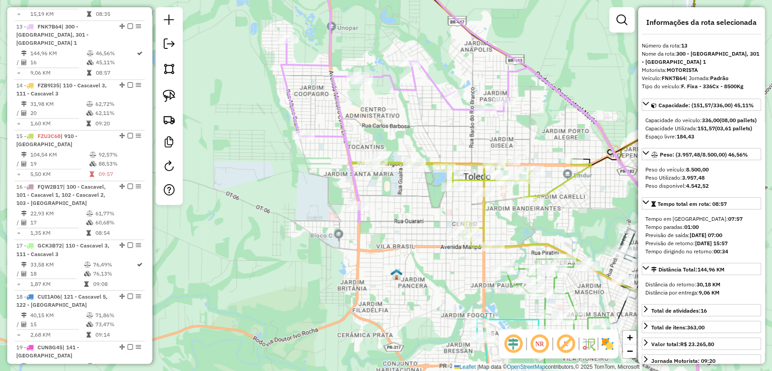
click at [354, 181] on icon at bounding box center [494, 185] width 429 height 445
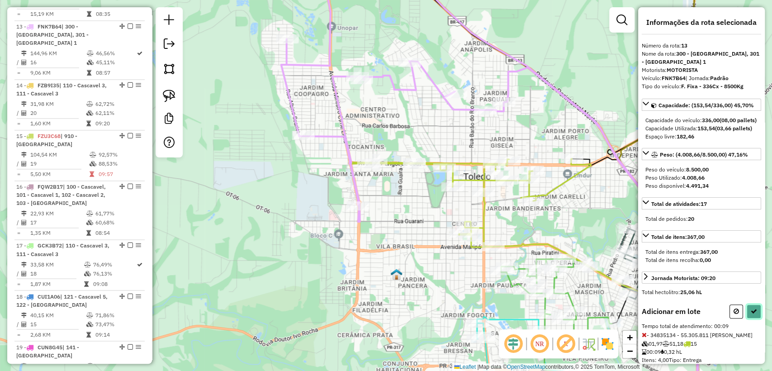
click at [755, 318] on button at bounding box center [754, 311] width 14 height 14
select select "**********"
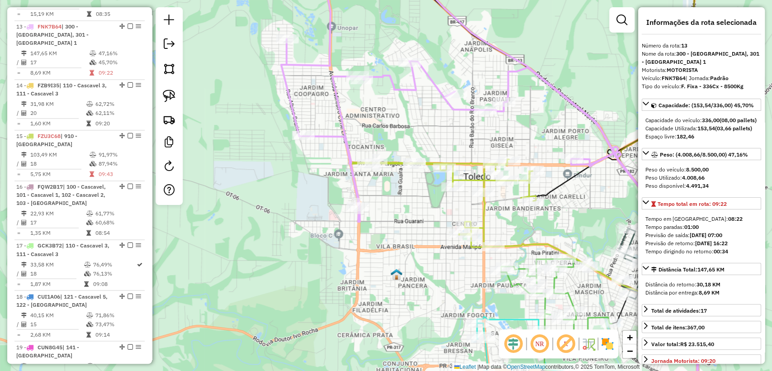
click at [483, 215] on icon at bounding box center [443, 203] width 186 height 88
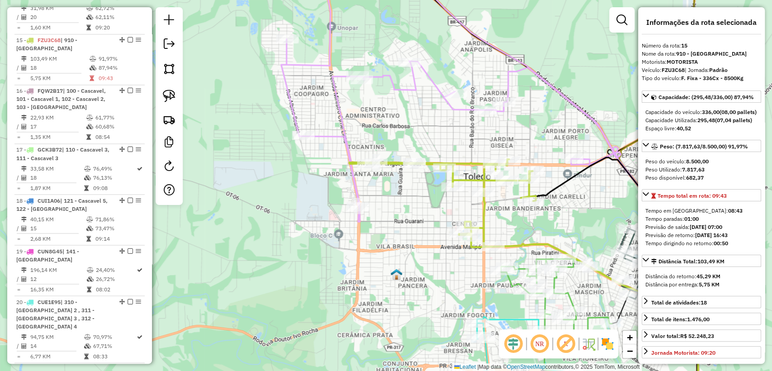
scroll to position [1013, 0]
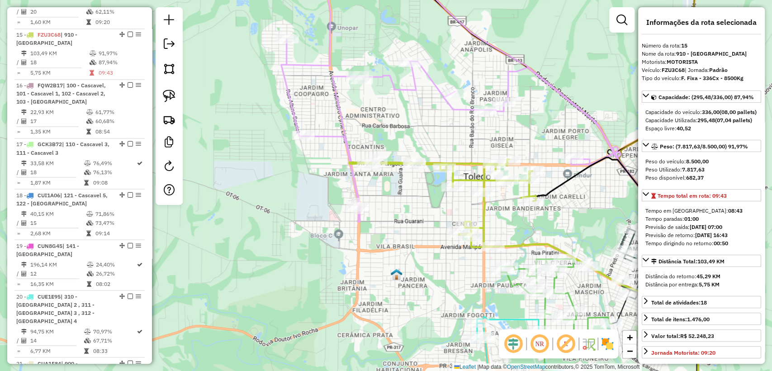
click at [607, 142] on icon at bounding box center [494, 185] width 429 height 445
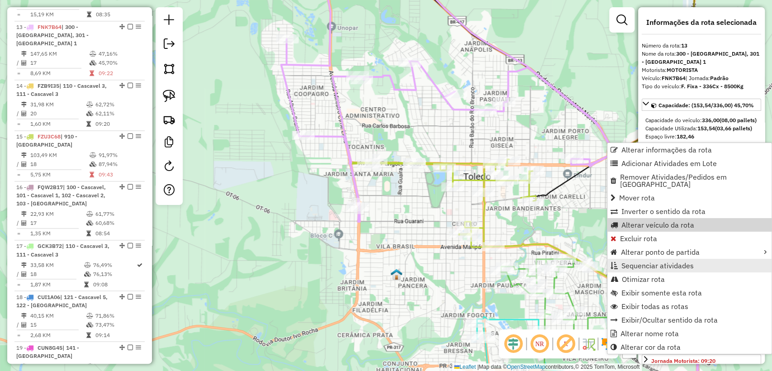
scroll to position [912, 0]
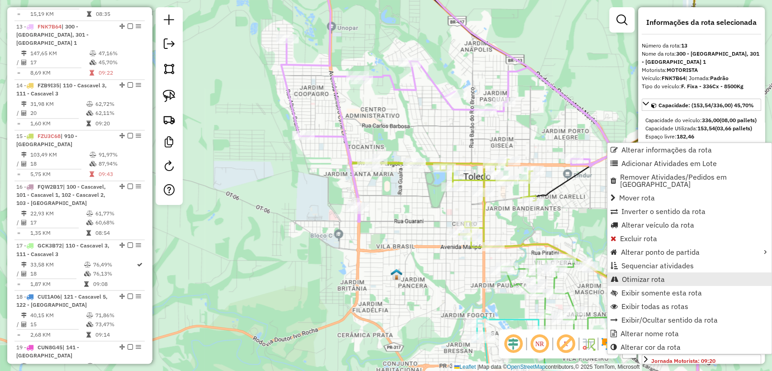
click at [643, 275] on span "Otimizar rota" at bounding box center [643, 278] width 43 height 7
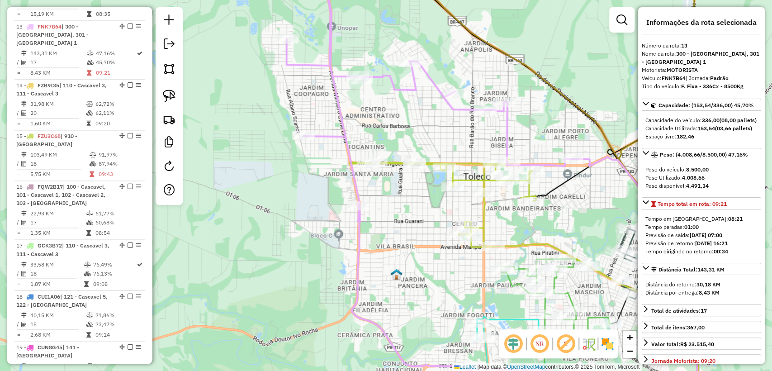
click at [392, 166] on icon at bounding box center [443, 203] width 186 height 88
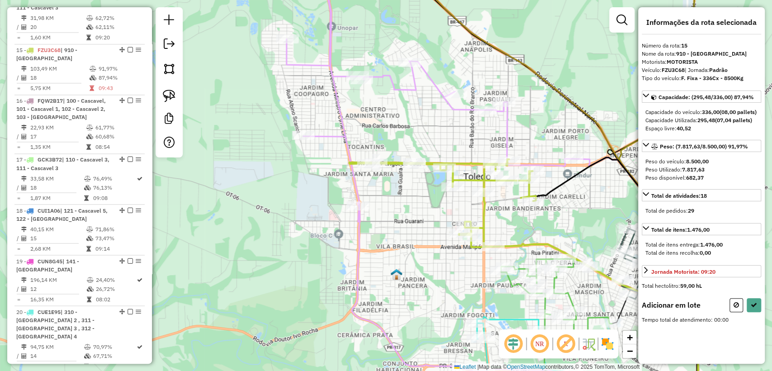
scroll to position [1013, 0]
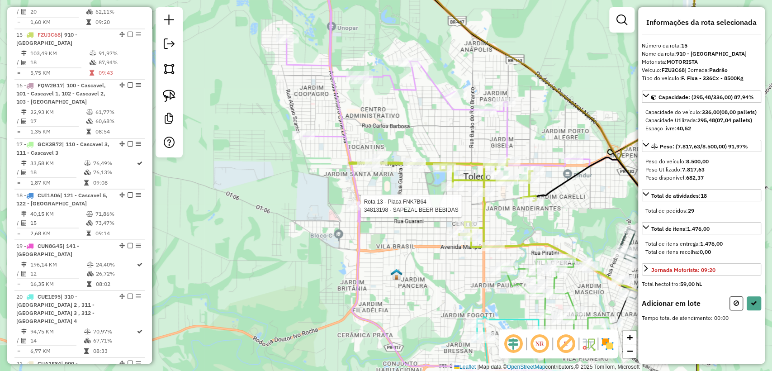
click at [360, 210] on div at bounding box center [358, 205] width 23 height 9
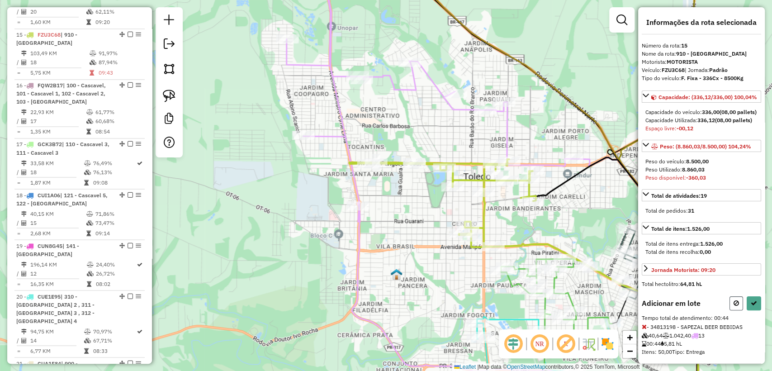
click at [731, 310] on button at bounding box center [737, 303] width 14 height 14
select select "**********"
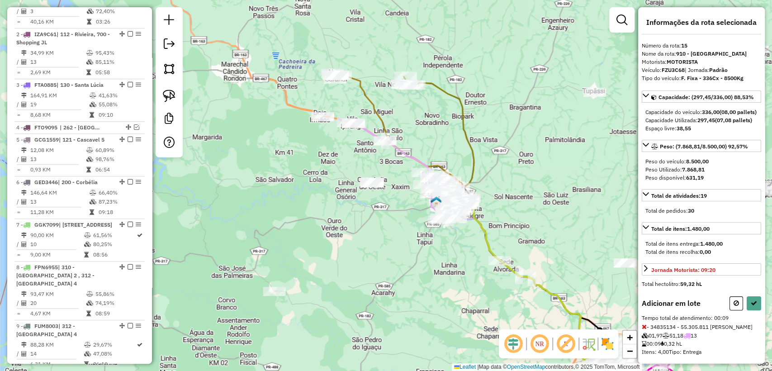
scroll to position [58, 0]
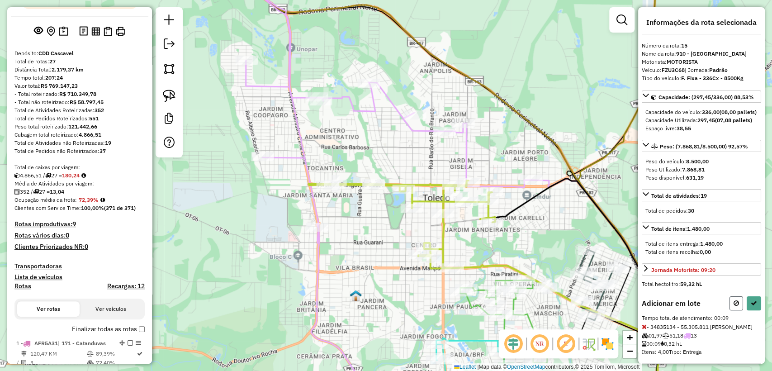
click at [735, 306] on icon at bounding box center [736, 303] width 5 height 6
select select "**********"
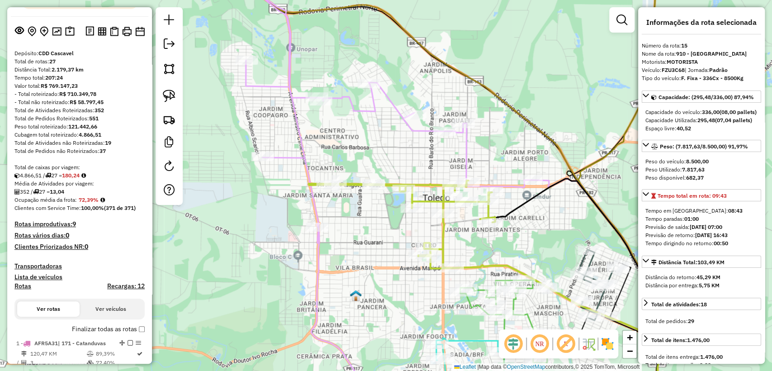
click at [458, 259] on div "Janela de atendimento Grade de atendimento Capacidade Transportadoras Veículos …" at bounding box center [386, 185] width 772 height 371
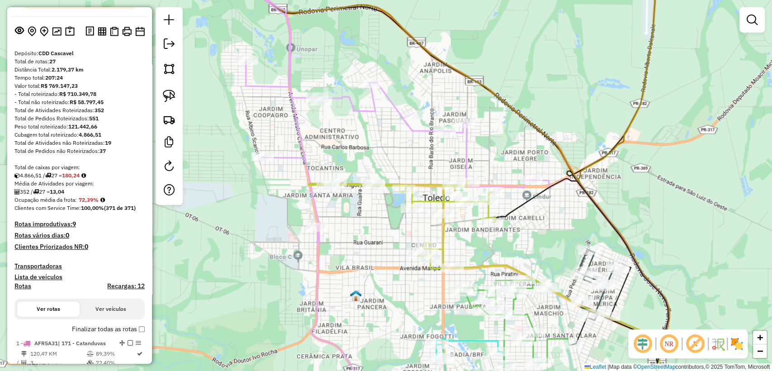
click at [508, 183] on icon at bounding box center [436, 185] width 466 height 445
click at [470, 157] on icon at bounding box center [436, 185] width 464 height 445
select select "**********"
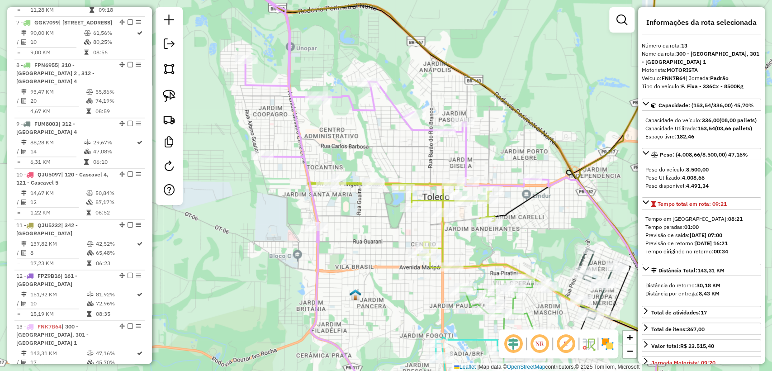
scroll to position [912, 0]
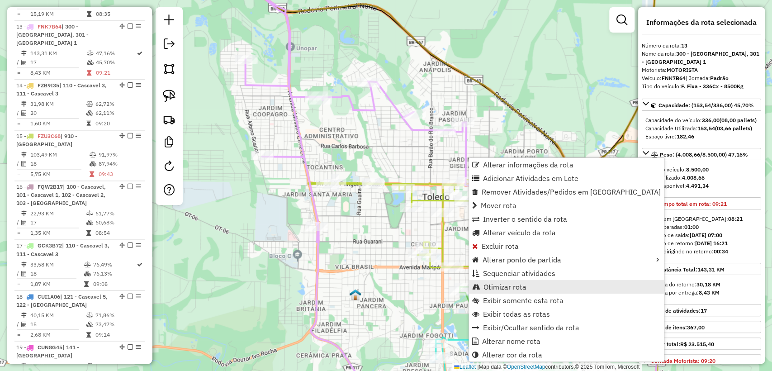
click at [507, 285] on span "Otimizar rota" at bounding box center [505, 286] width 43 height 7
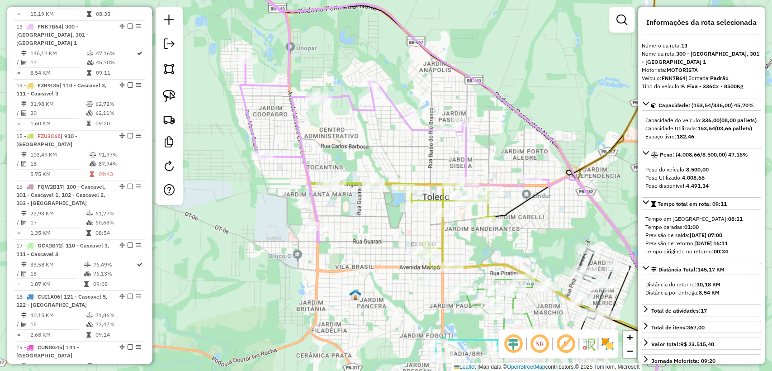
click at [468, 159] on icon at bounding box center [436, 185] width 464 height 445
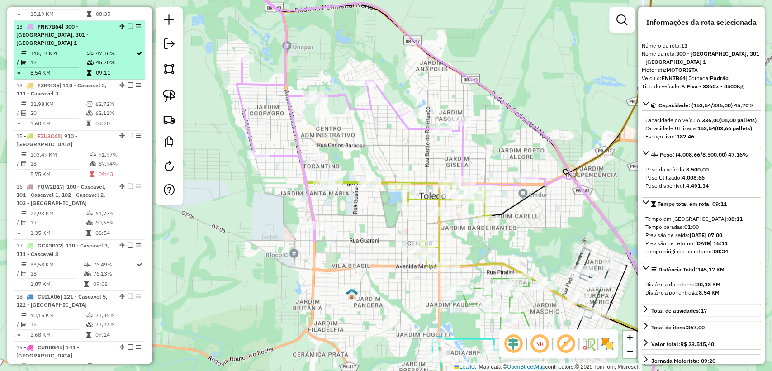
click at [128, 24] on em at bounding box center [130, 26] width 5 height 5
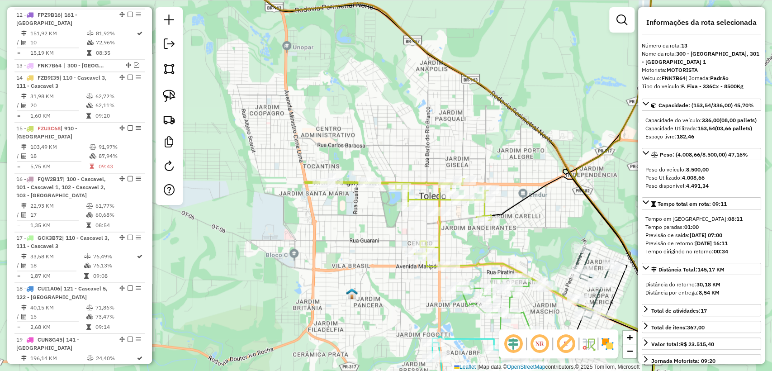
click at [440, 235] on icon at bounding box center [398, 223] width 186 height 88
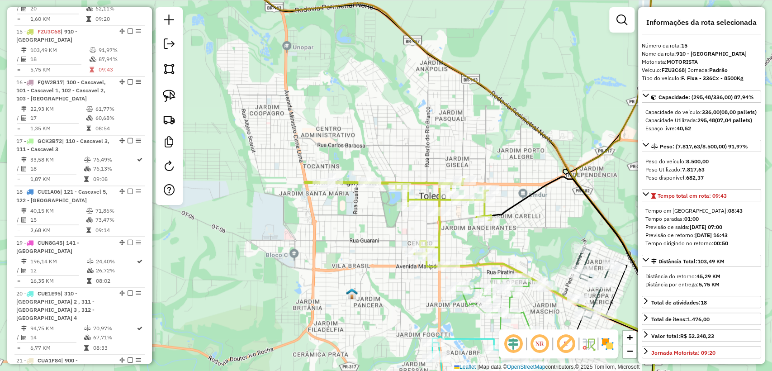
scroll to position [974, 0]
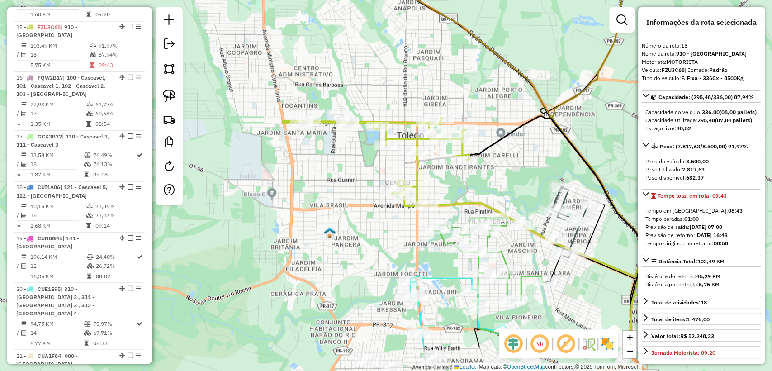
drag, startPoint x: 484, startPoint y: 199, endPoint x: 480, endPoint y: 190, distance: 10.6
click at [480, 190] on div "Janela de atendimento Grade de atendimento Capacidade Transportadoras Veículos …" at bounding box center [386, 185] width 772 height 371
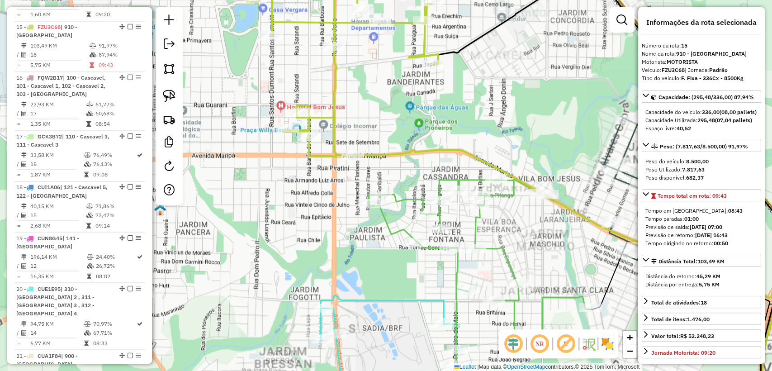
click at [477, 226] on icon at bounding box center [479, 261] width 222 height 166
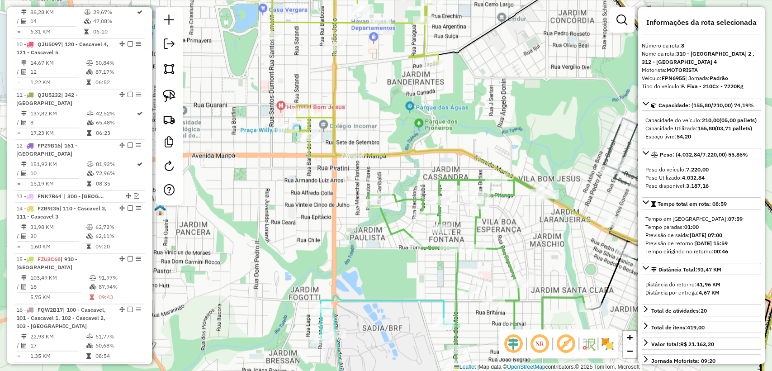
scroll to position [683, 0]
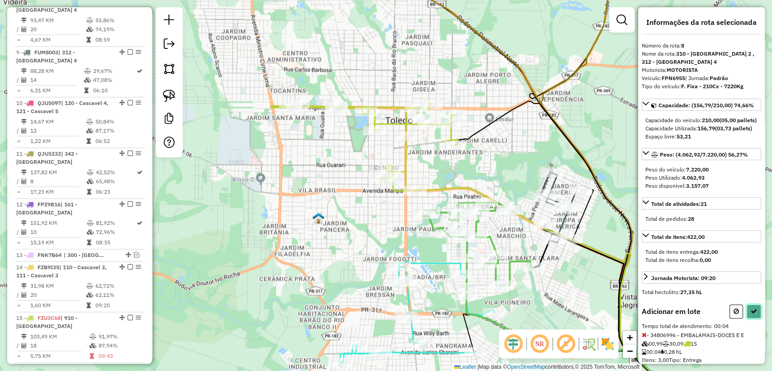
click at [751, 314] on icon at bounding box center [754, 311] width 6 height 6
select select "**********"
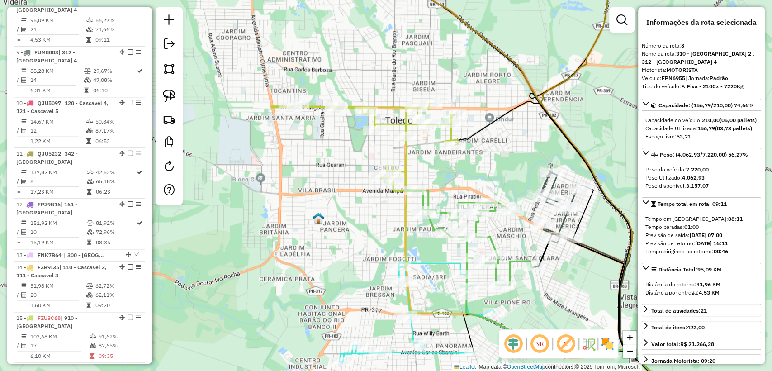
click at [434, 263] on icon at bounding box center [416, 311] width 155 height 101
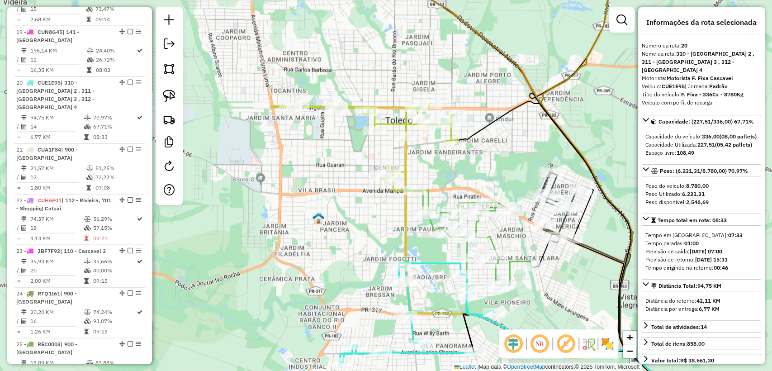
scroll to position [1235, 0]
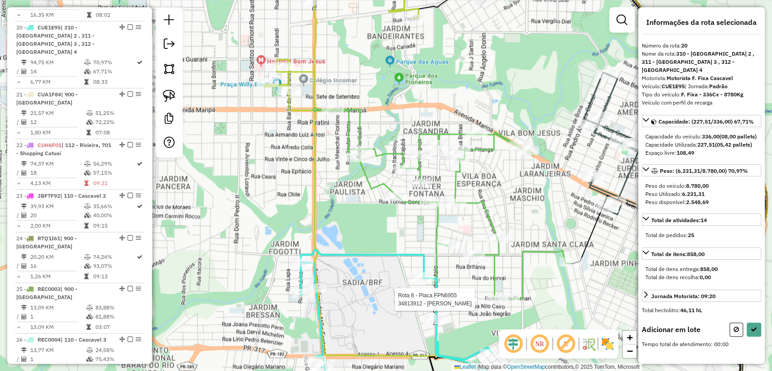
click at [494, 304] on div at bounding box center [497, 299] width 23 height 9
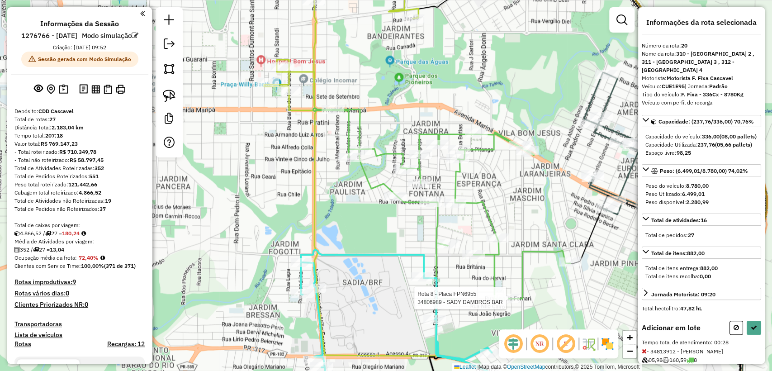
scroll to position [1235, 0]
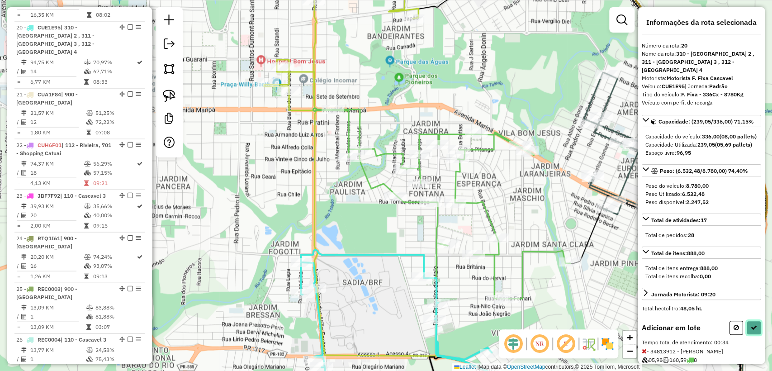
click at [756, 332] on button at bounding box center [754, 328] width 14 height 14
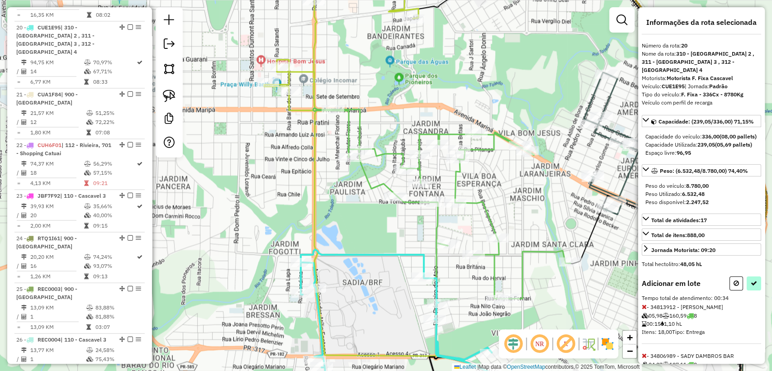
select select "**********"
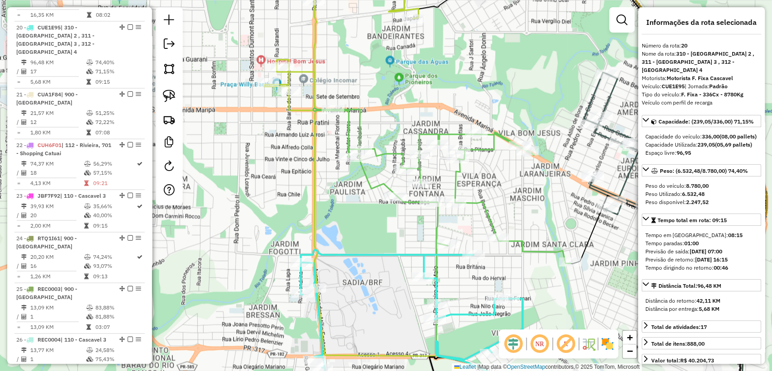
click at [442, 254] on icon at bounding box center [412, 329] width 222 height 158
click at [624, 176] on icon at bounding box center [624, 143] width 81 height 142
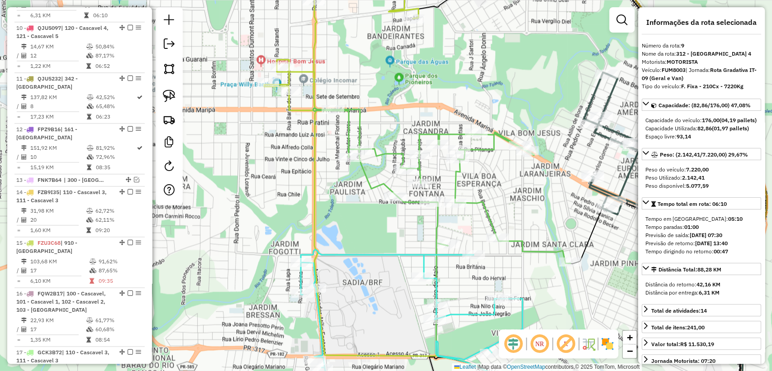
scroll to position [733, 0]
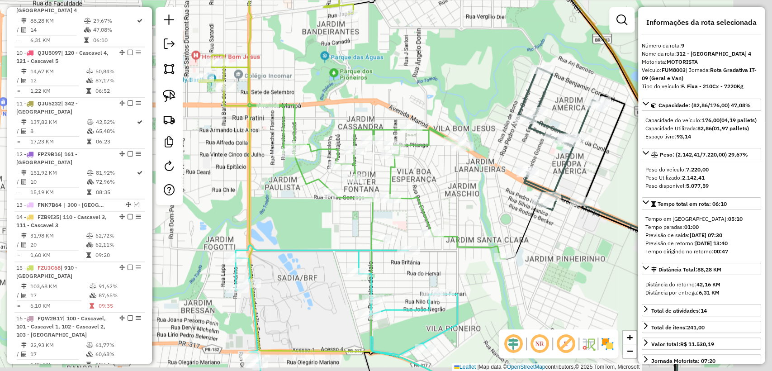
drag, startPoint x: 619, startPoint y: 247, endPoint x: 555, endPoint y: 242, distance: 64.4
click at [555, 242] on div "Janela de atendimento Grade de atendimento Capacidade Transportadoras Veículos …" at bounding box center [386, 185] width 772 height 371
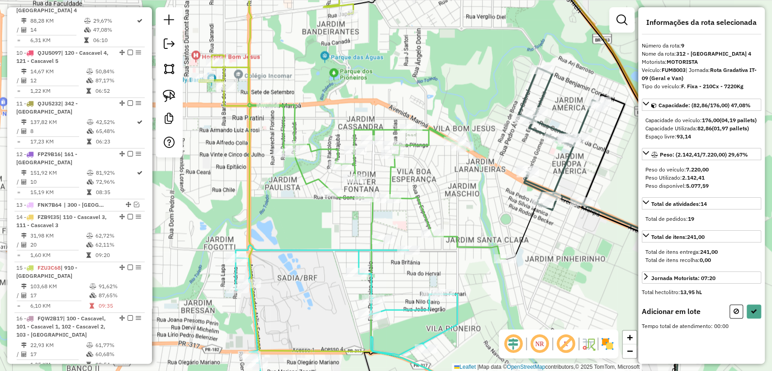
click at [761, 318] on div "Informações da rota selecionada Número da rota: 9 Nome da rota: 312 - Toledo 4 …" at bounding box center [701, 185] width 127 height 356
click at [737, 318] on button at bounding box center [737, 311] width 14 height 14
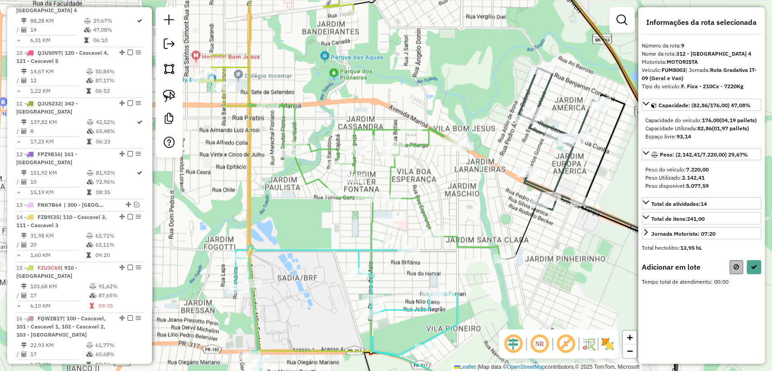
select select "**********"
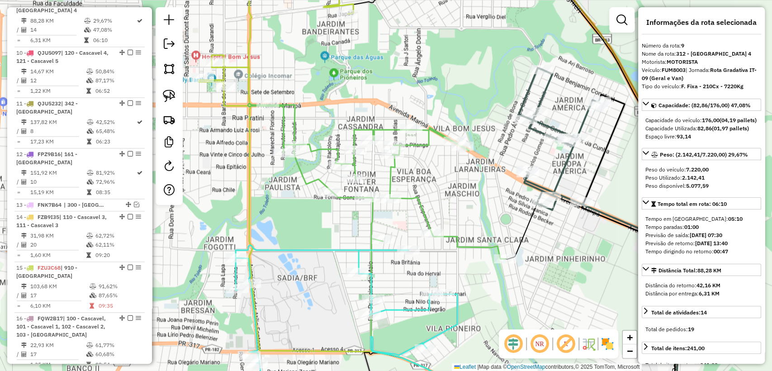
drag, startPoint x: 506, startPoint y: 217, endPoint x: 523, endPoint y: 210, distance: 18.5
click at [506, 217] on div "Janela de atendimento Grade de atendimento Capacidade Transportadoras Veículos …" at bounding box center [386, 185] width 772 height 371
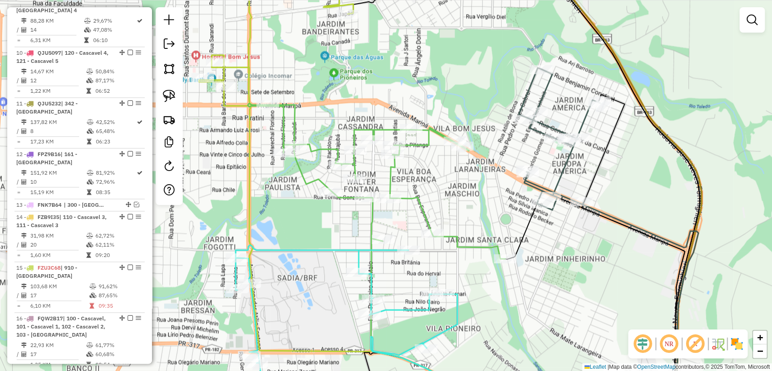
click at [594, 171] on icon at bounding box center [633, 251] width 103 height 313
select select "**********"
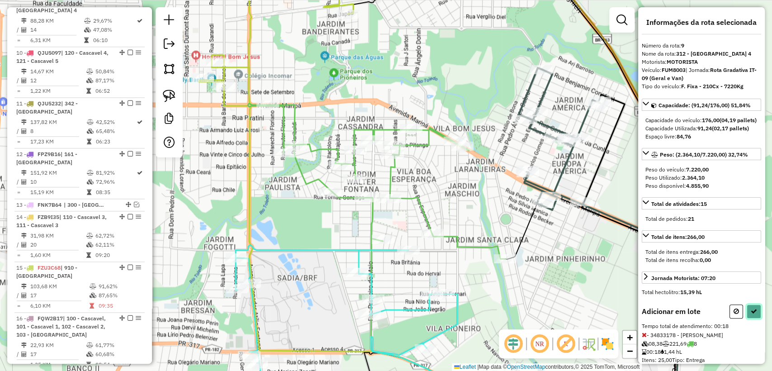
click at [753, 314] on icon at bounding box center [754, 311] width 6 height 6
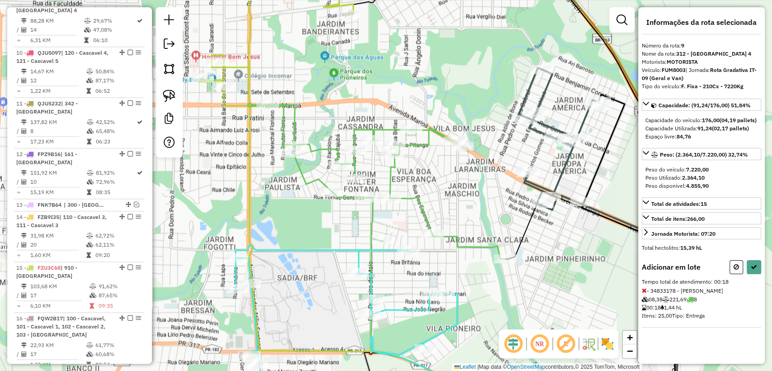
select select "**********"
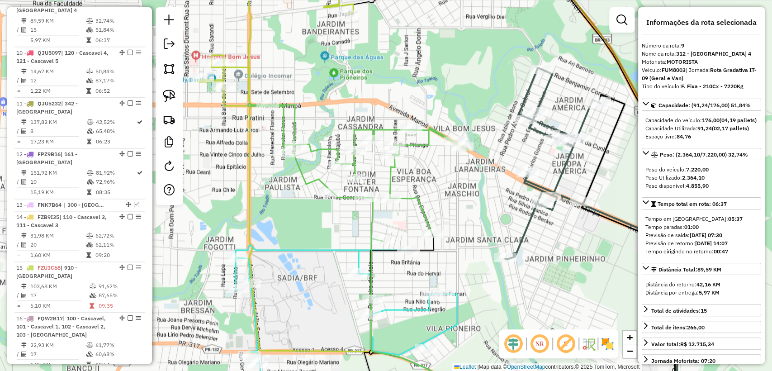
click at [339, 249] on icon at bounding box center [347, 326] width 222 height 163
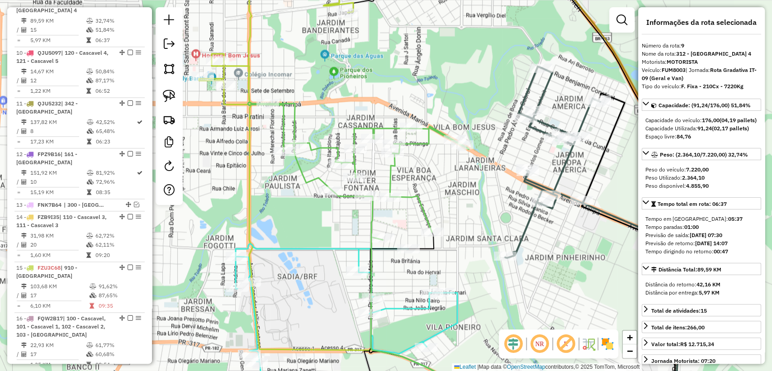
click at [340, 245] on icon at bounding box center [347, 326] width 222 height 164
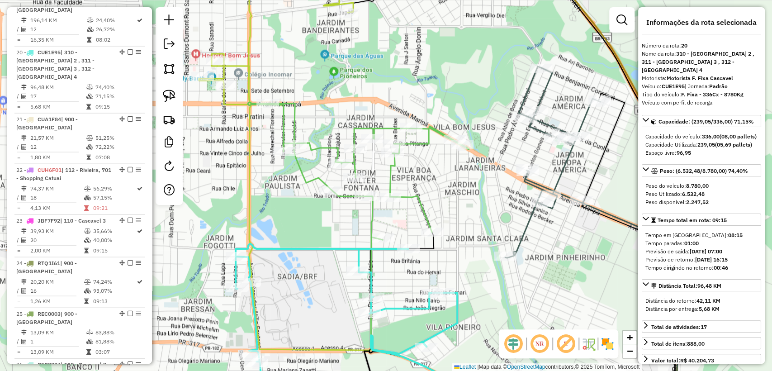
scroll to position [1235, 0]
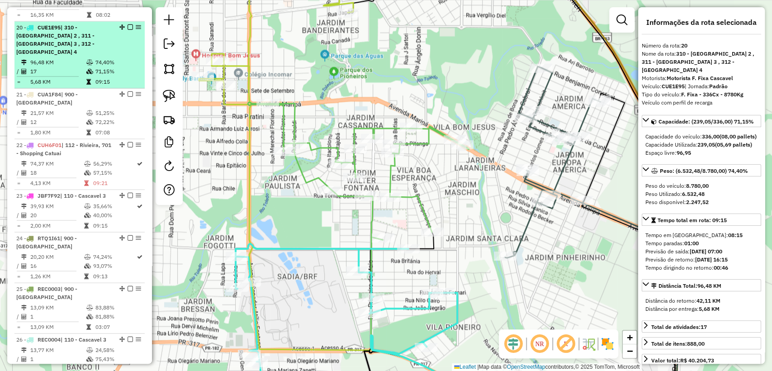
click at [129, 24] on em at bounding box center [130, 26] width 5 height 5
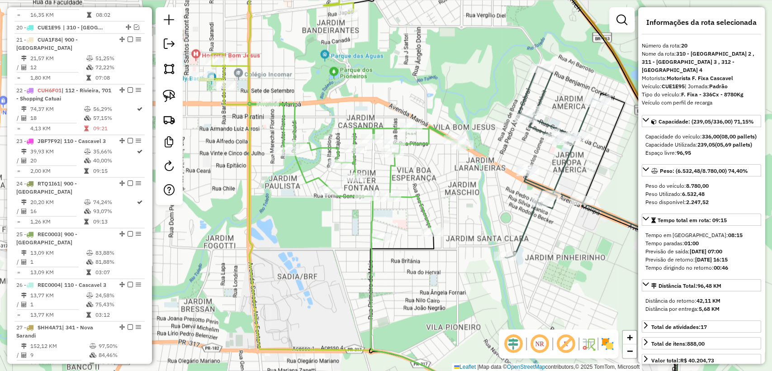
click at [311, 148] on icon at bounding box center [358, 171] width 221 height 138
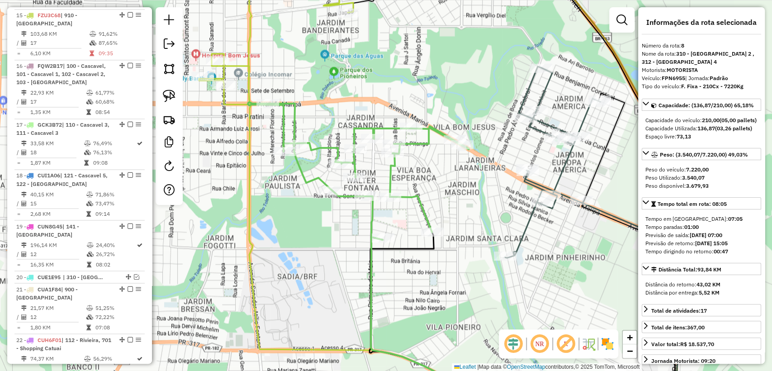
scroll to position [683, 0]
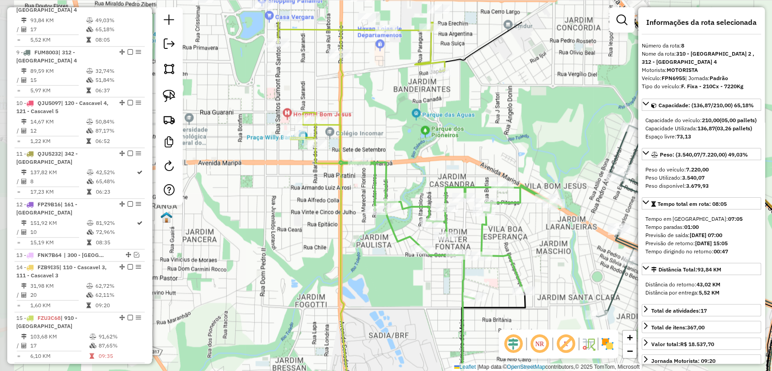
drag, startPoint x: 329, startPoint y: 104, endPoint x: 347, endPoint y: 150, distance: 48.4
click at [420, 161] on div "Janela de atendimento Grade de atendimento Capacidade Transportadoras Veículos …" at bounding box center [386, 185] width 772 height 371
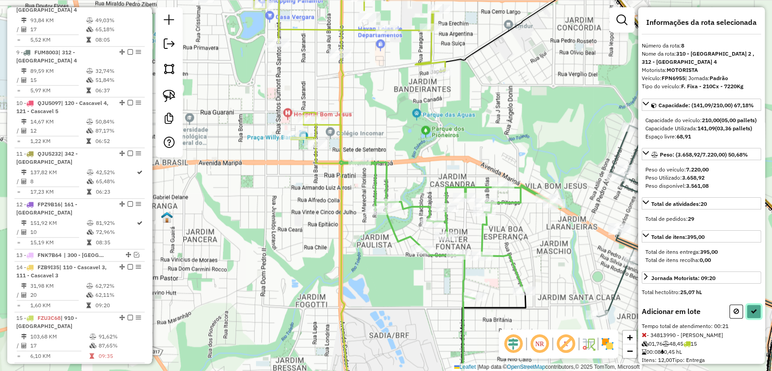
click at [751, 314] on icon at bounding box center [754, 311] width 6 height 6
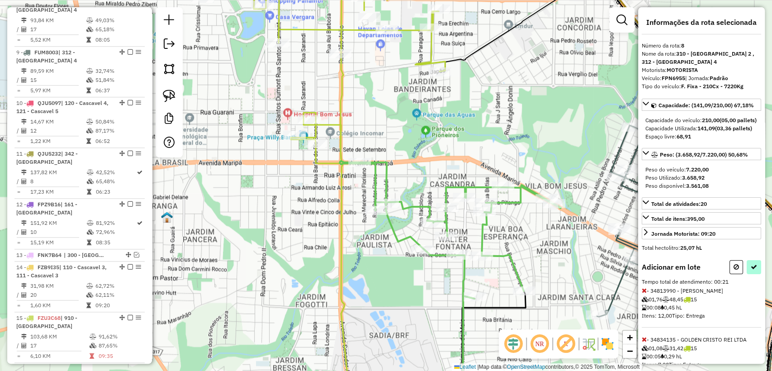
select select "**********"
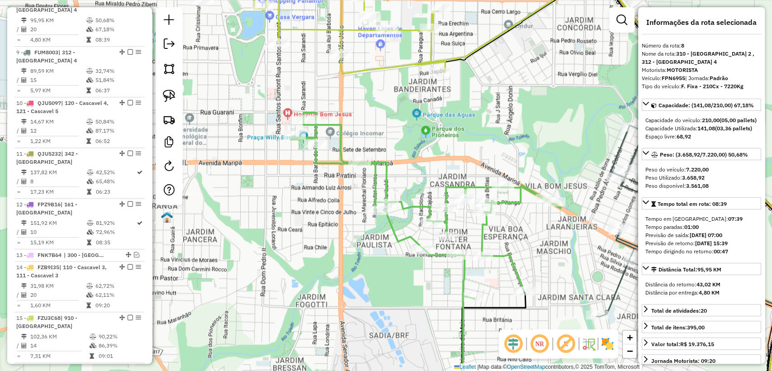
click at [322, 26] on icon at bounding box center [258, 29] width 373 height 83
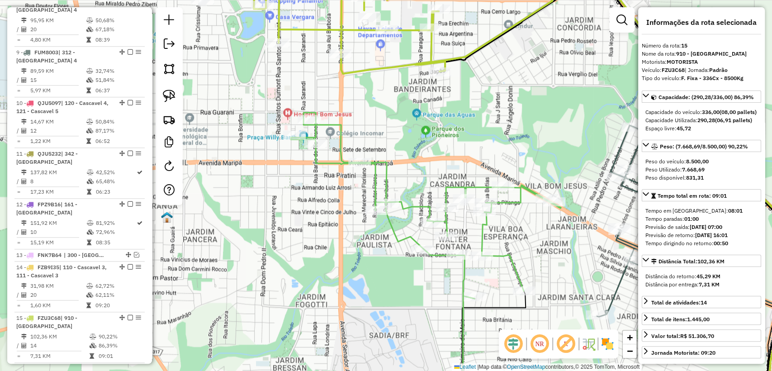
scroll to position [974, 0]
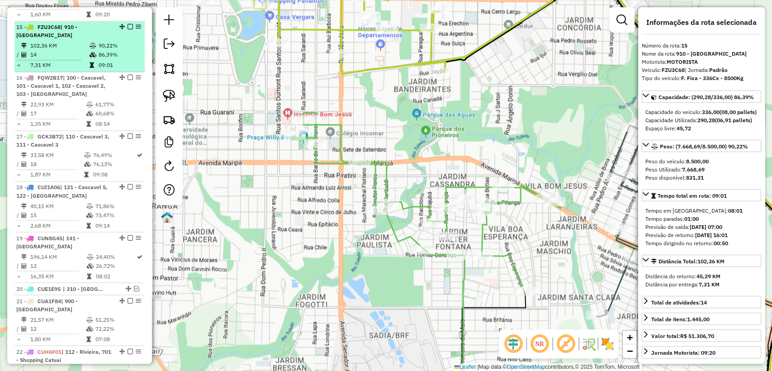
click at [128, 24] on em at bounding box center [130, 26] width 5 height 5
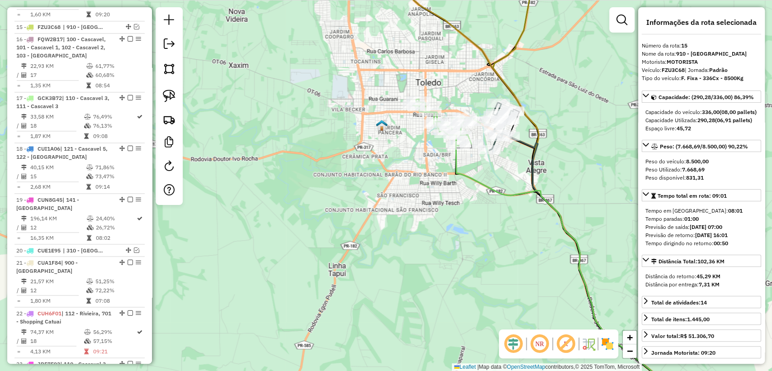
click at [456, 160] on icon at bounding box center [576, 276] width 241 height 263
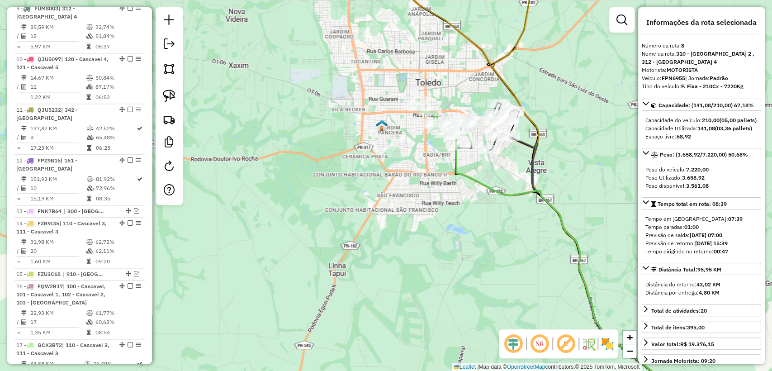
scroll to position [683, 0]
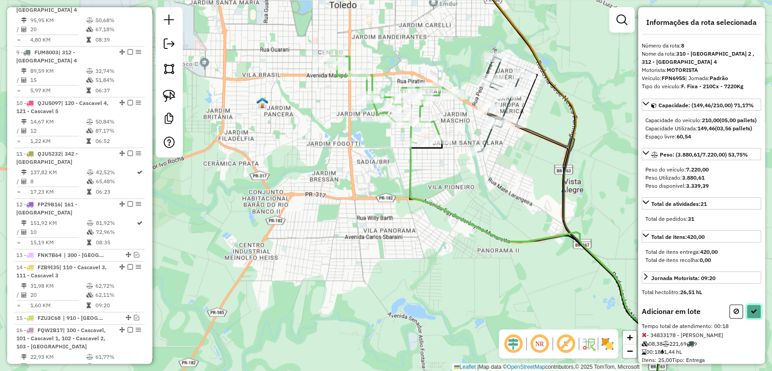
click at [758, 318] on button at bounding box center [754, 311] width 14 height 14
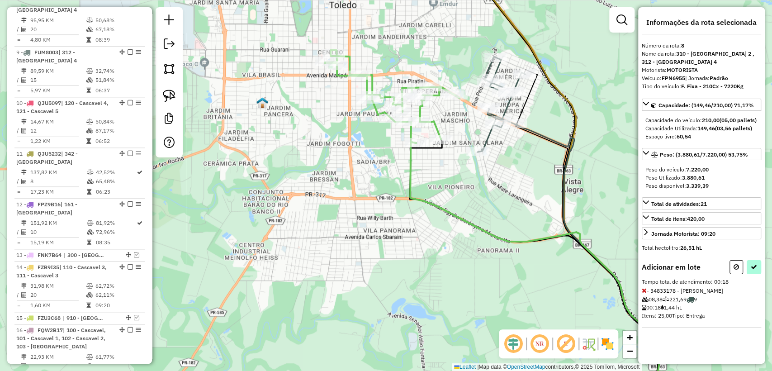
select select "**********"
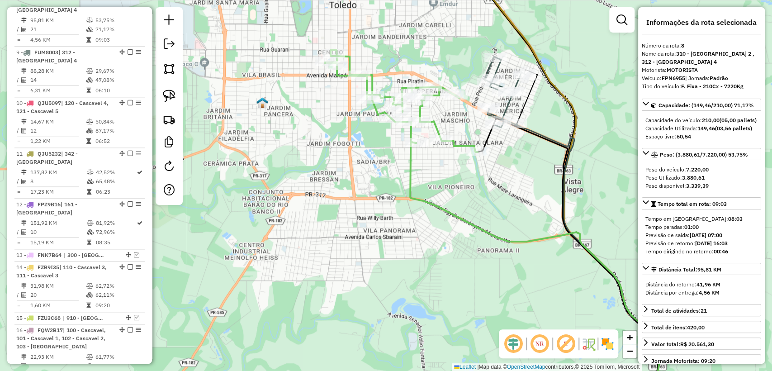
click at [410, 167] on icon at bounding box center [537, 275] width 254 height 266
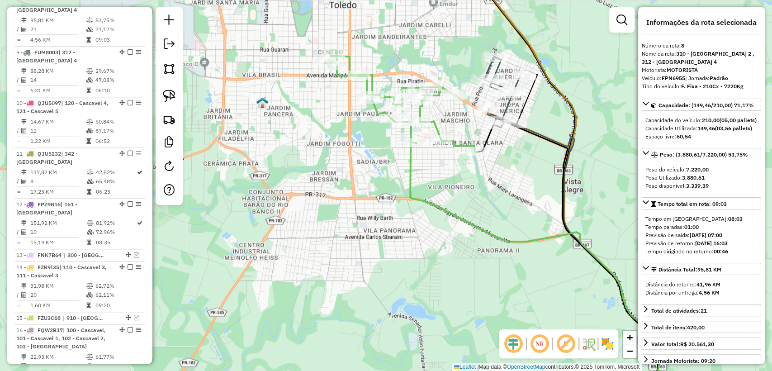
scroll to position [644, 0]
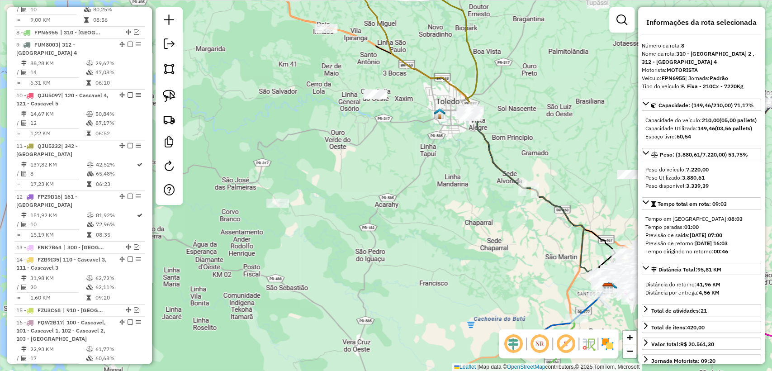
drag, startPoint x: 489, startPoint y: 142, endPoint x: 512, endPoint y: 148, distance: 23.8
click at [488, 142] on icon at bounding box center [539, 202] width 137 height 173
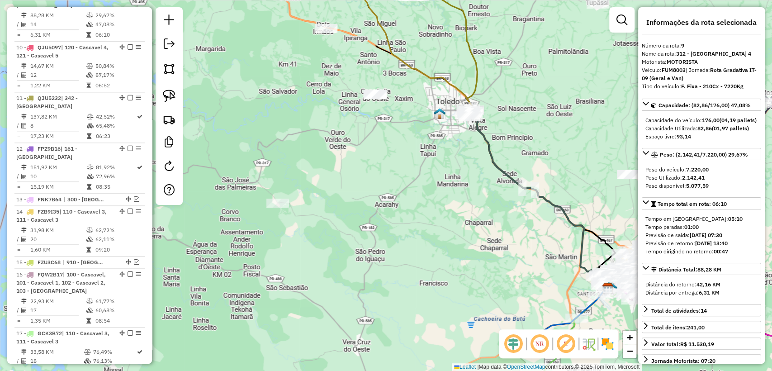
scroll to position [695, 0]
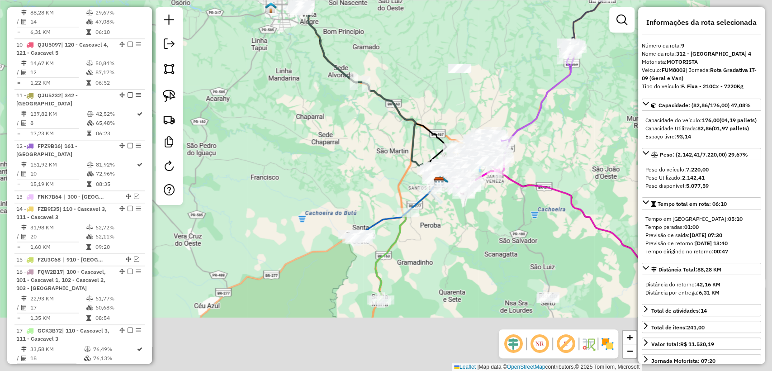
drag, startPoint x: 552, startPoint y: 149, endPoint x: 423, endPoint y: 81, distance: 145.7
click at [387, 48] on div "Janela de atendimento Grade de atendimento Capacidade Transportadoras Veículos …" at bounding box center [386, 185] width 772 height 371
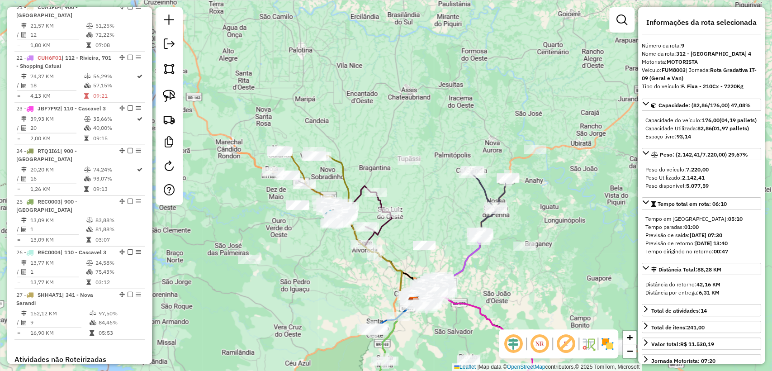
scroll to position [1357, 0]
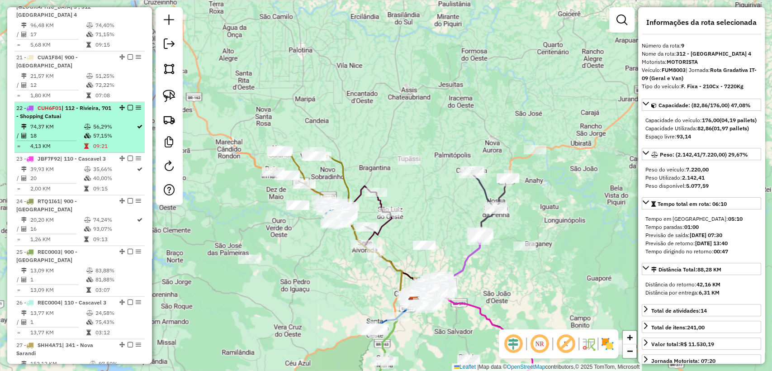
click at [104, 104] on div "22 - CUH6F01 | 112 - Rivieira, 701 - Shopping Catuai" at bounding box center [64, 112] width 96 height 16
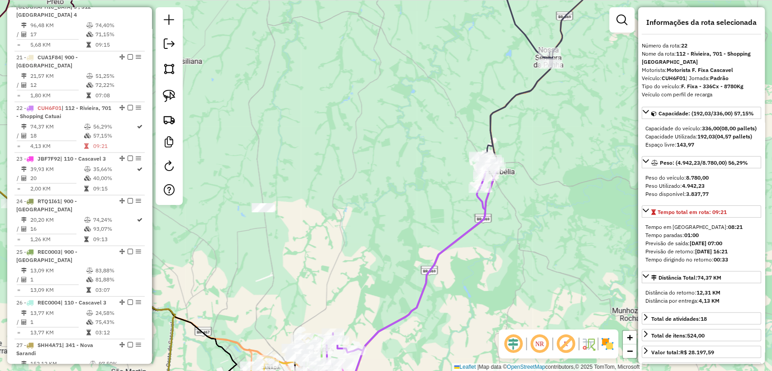
click at [489, 119] on icon at bounding box center [534, 61] width 108 height 196
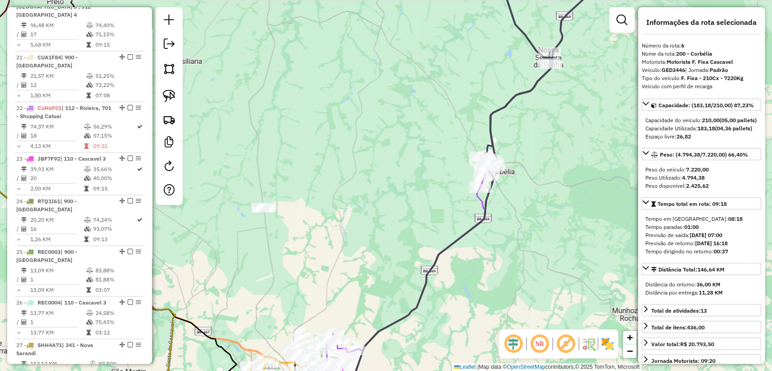
scroll to position [628, 0]
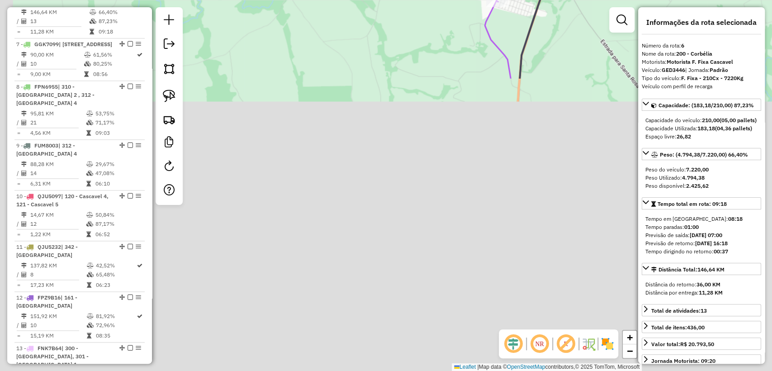
drag, startPoint x: 377, startPoint y: 313, endPoint x: 435, endPoint y: 187, distance: 138.5
click at [417, 0] on html "Aguarde... Pop-up bloqueado! Seu navegador bloqueou automáticamente a abertura …" at bounding box center [386, 185] width 772 height 371
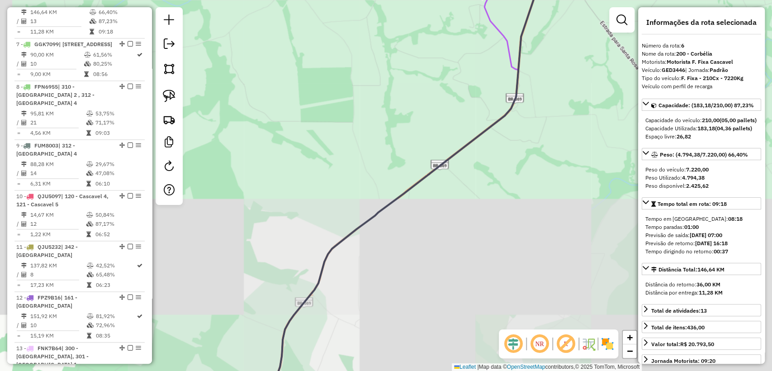
drag, startPoint x: 427, startPoint y: 190, endPoint x: 479, endPoint y: 19, distance: 178.7
click at [479, 19] on div "Janela de atendimento Grade de atendimento Capacidade Transportadoras Veículos …" at bounding box center [386, 185] width 772 height 371
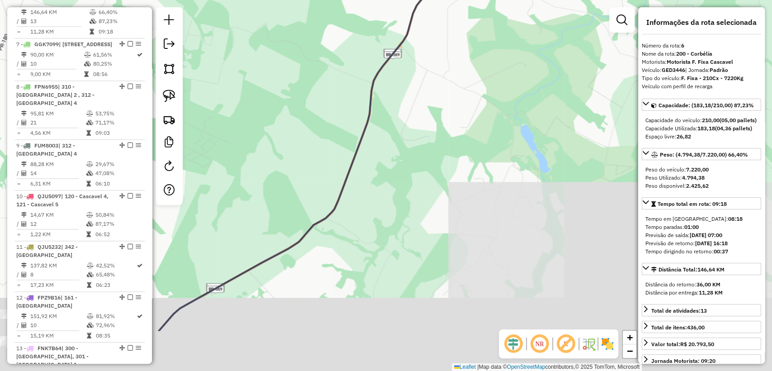
drag, startPoint x: 452, startPoint y: 192, endPoint x: 497, endPoint y: 156, distance: 57.2
click at [552, 41] on div "Janela de atendimento Grade de atendimento Capacidade Transportadoras Veículos …" at bounding box center [386, 185] width 772 height 371
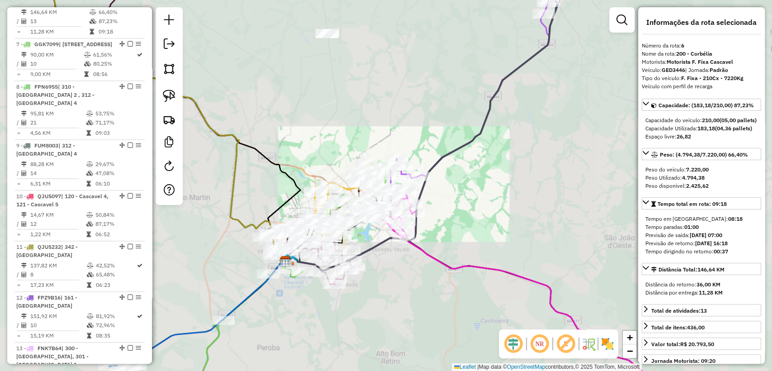
click at [484, 194] on div "Janela de atendimento Grade de atendimento Capacidade Transportadoras Veículos …" at bounding box center [386, 185] width 772 height 371
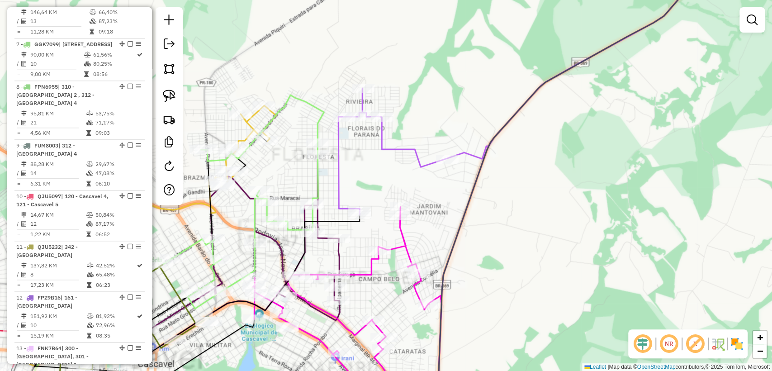
click at [393, 151] on icon at bounding box center [522, 89] width 369 height 252
select select "**********"
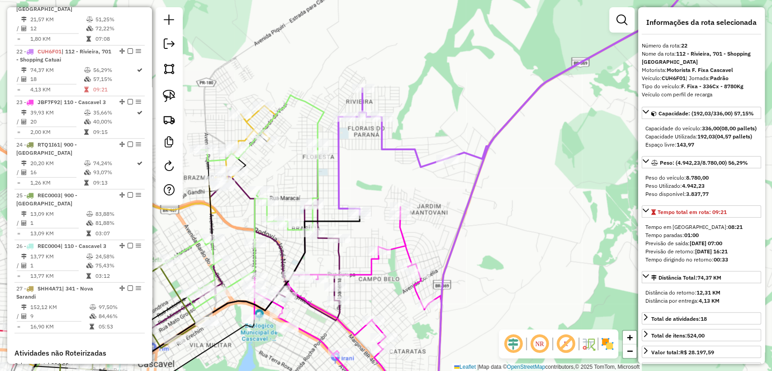
scroll to position [1414, 0]
click at [401, 234] on icon at bounding box center [347, 307] width 189 height 201
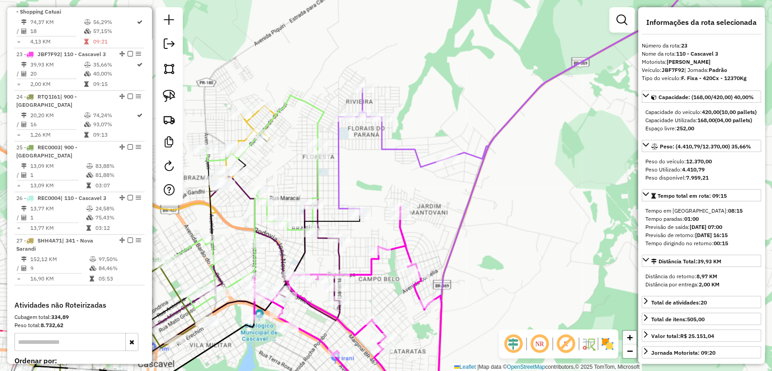
scroll to position [1464, 0]
click at [337, 253] on icon at bounding box center [181, 256] width 317 height 202
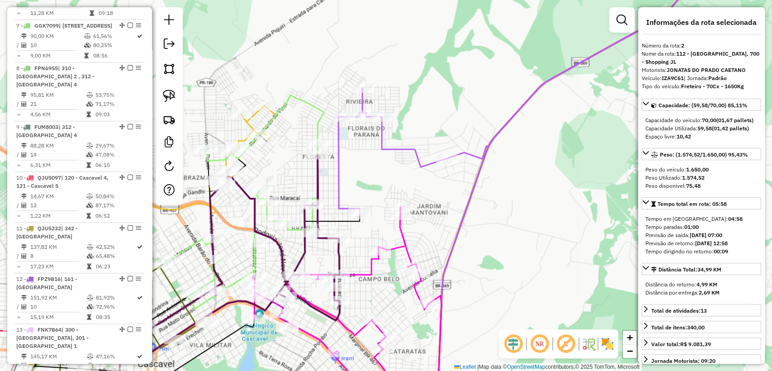
scroll to position [442, 0]
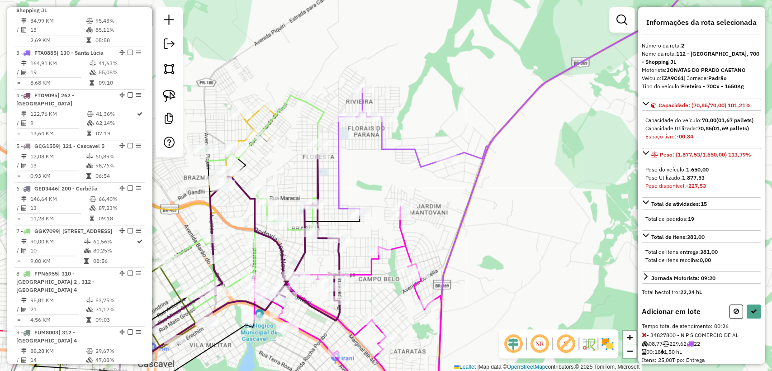
click at [644, 338] on icon at bounding box center [644, 335] width 5 height 6
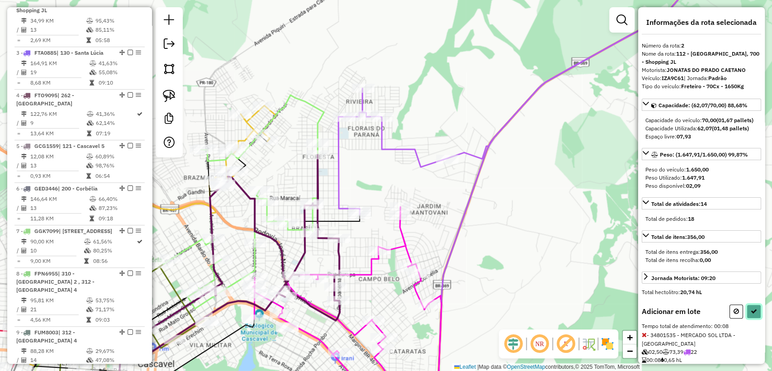
click at [752, 314] on icon at bounding box center [754, 311] width 6 height 6
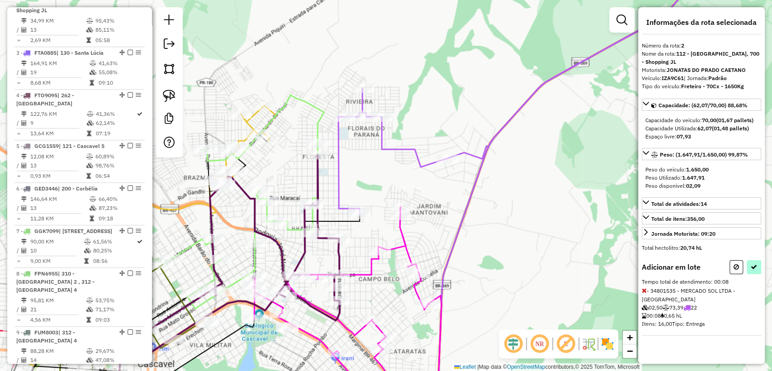
select select "**********"
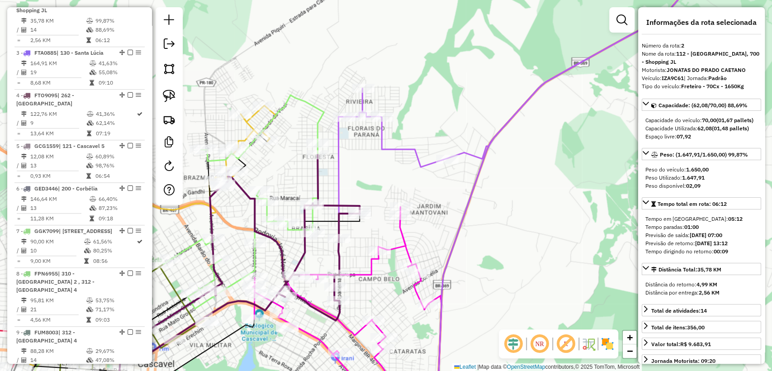
click at [397, 182] on div "Janela de atendimento Grade de atendimento Capacidade Transportadoras Veículos …" at bounding box center [386, 185] width 772 height 371
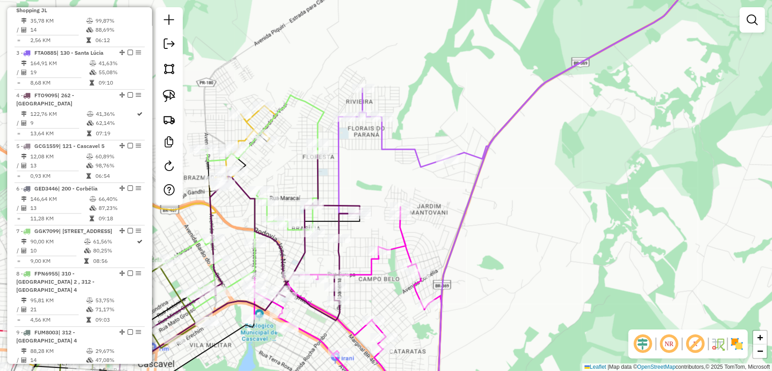
click at [409, 153] on icon at bounding box center [522, 89] width 369 height 252
select select "**********"
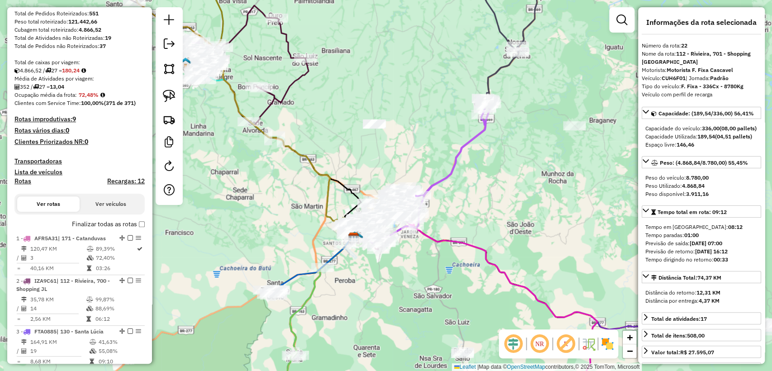
scroll to position [6, 0]
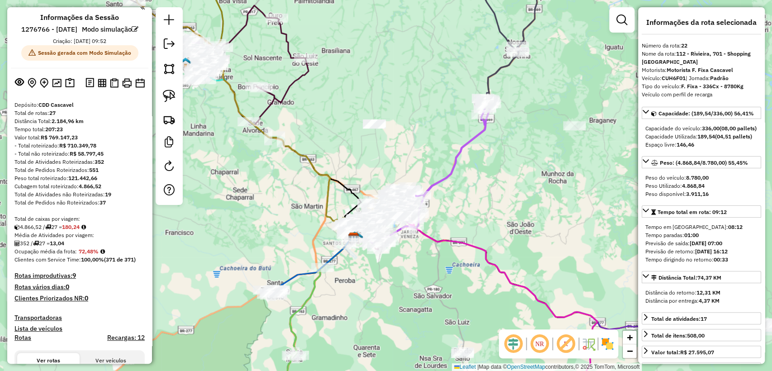
click at [130, 342] on h4 "Recargas: 12" at bounding box center [126, 338] width 38 height 8
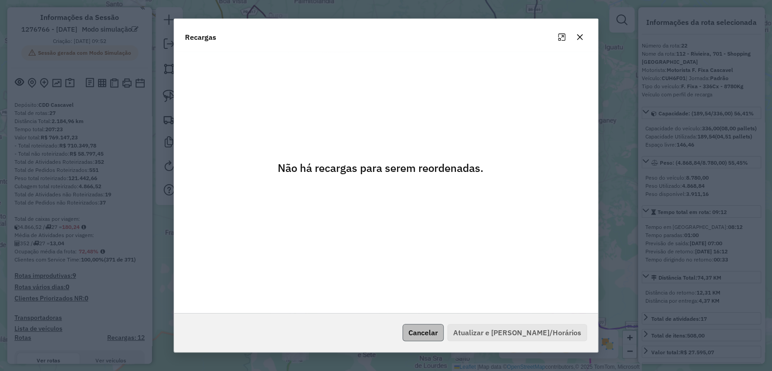
click at [442, 333] on button "Cancelar" at bounding box center [423, 332] width 41 height 17
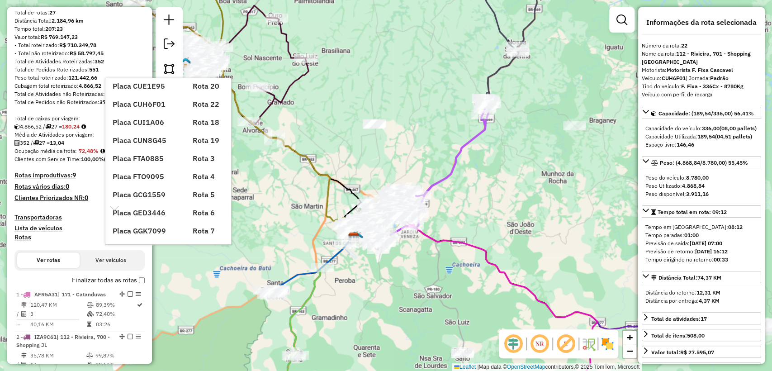
scroll to position [77, 0]
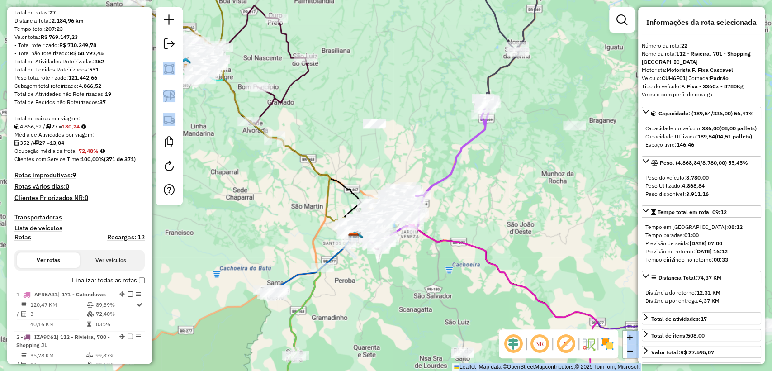
drag, startPoint x: 148, startPoint y: 214, endPoint x: 154, endPoint y: 219, distance: 7.7
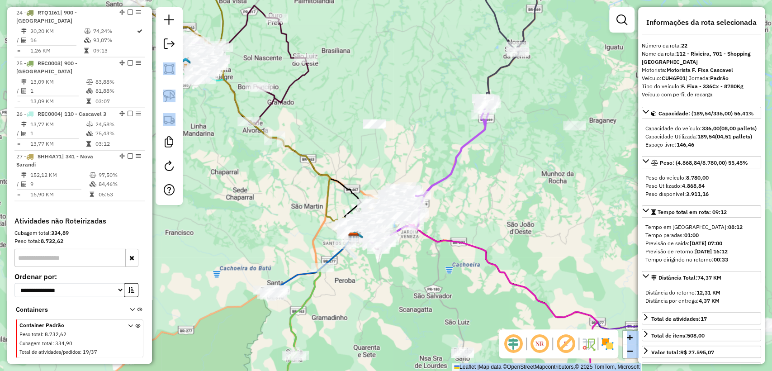
scroll to position [1547, 0]
click at [130, 236] on div "Peso total: 8.732,62" at bounding box center [79, 240] width 130 height 8
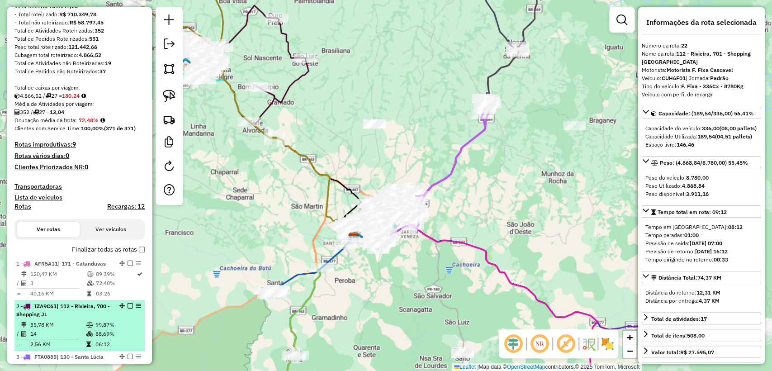
scroll to position [151, 0]
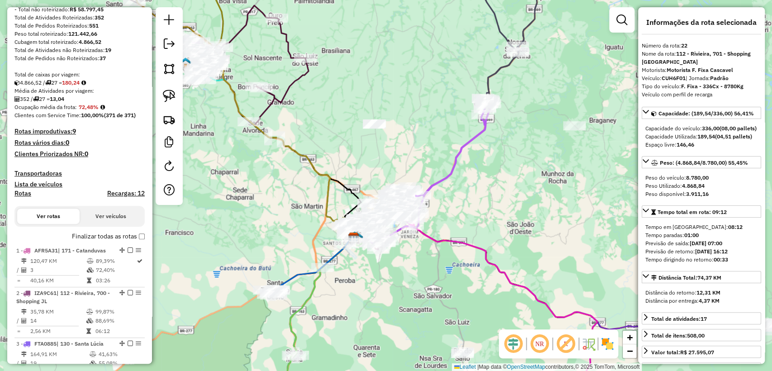
click at [112, 224] on button "Ver veículos" at bounding box center [111, 216] width 62 height 15
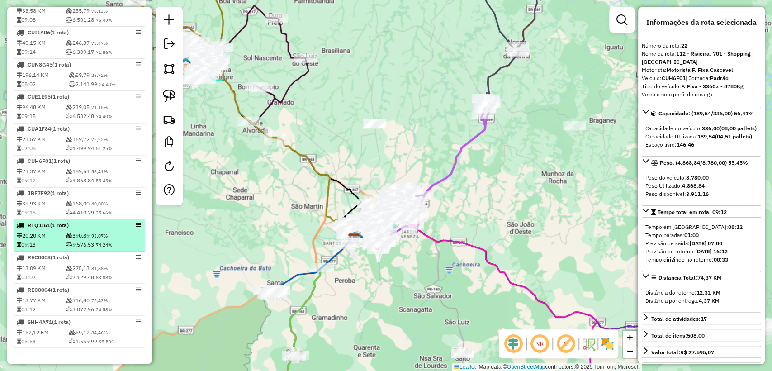
scroll to position [1101, 0]
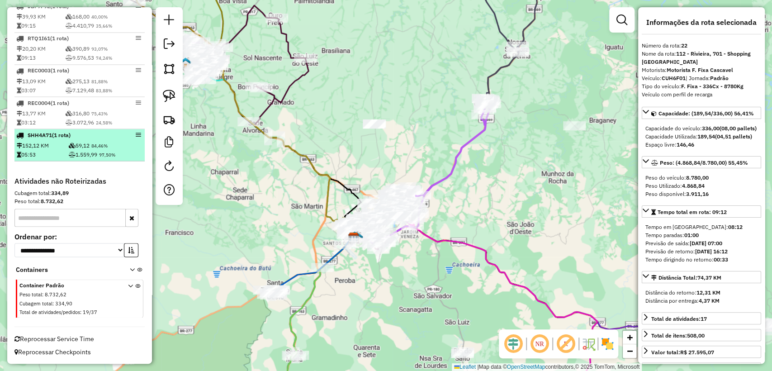
click at [56, 159] on td "05:53" at bounding box center [42, 154] width 52 height 9
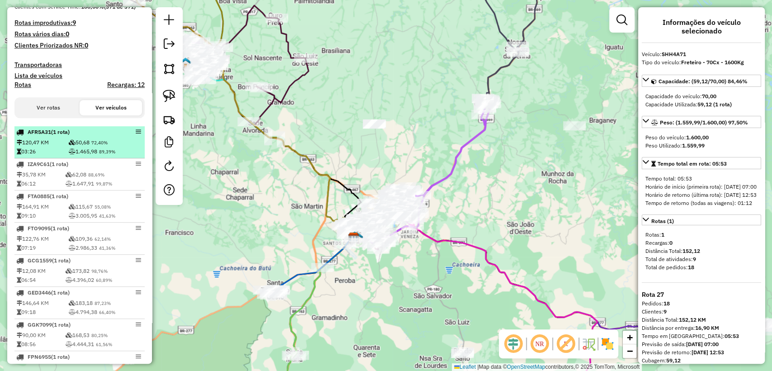
scroll to position [196, 0]
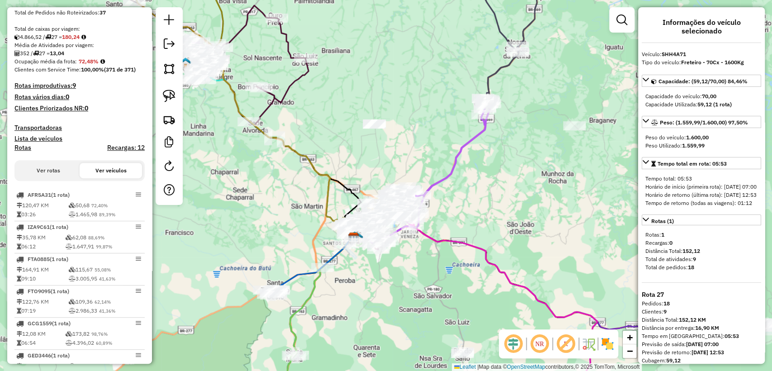
click at [58, 178] on button "Ver rotas" at bounding box center [48, 170] width 62 height 15
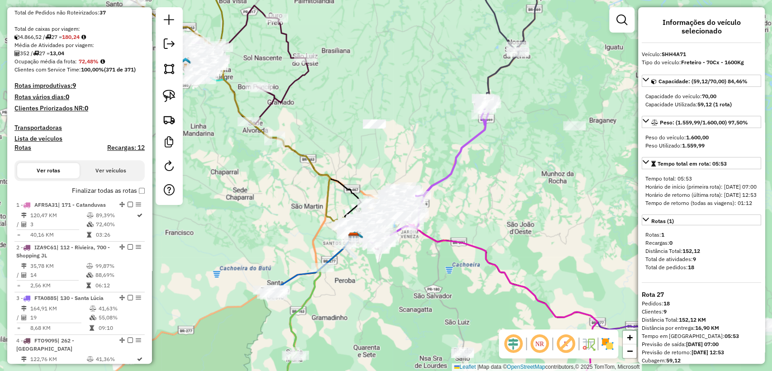
click at [100, 178] on button "Ver veículos" at bounding box center [111, 170] width 62 height 15
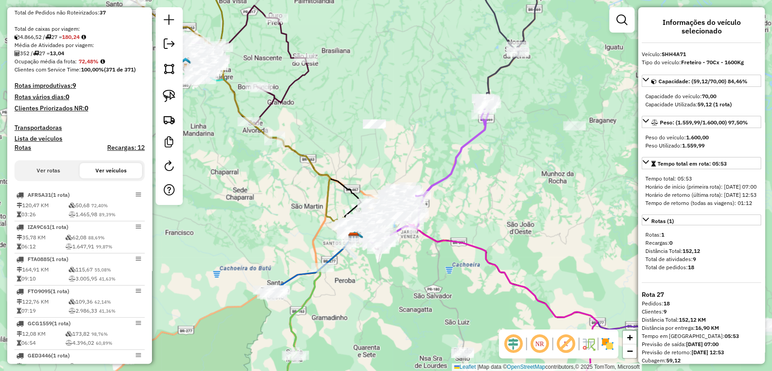
click at [69, 178] on button "Ver rotas" at bounding box center [48, 170] width 62 height 15
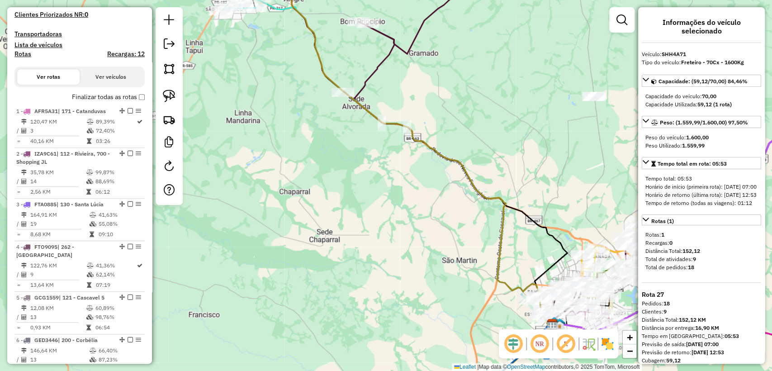
scroll to position [0, 0]
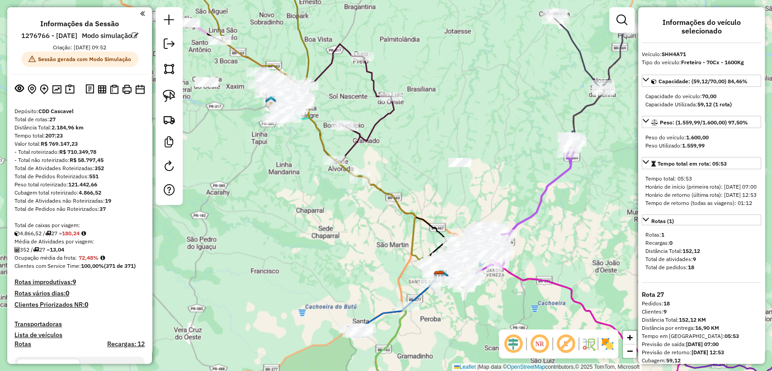
click at [329, 233] on div "Janela de atendimento Grade de atendimento Capacidade Transportadoras Veículos …" at bounding box center [386, 185] width 772 height 371
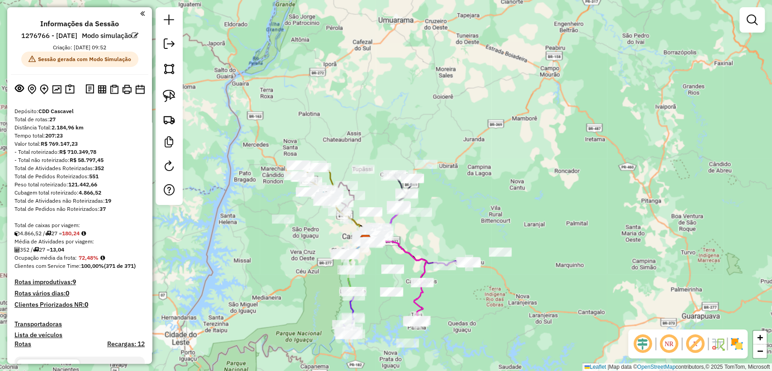
drag, startPoint x: 336, startPoint y: 237, endPoint x: 333, endPoint y: 229, distance: 8.6
click at [333, 229] on div "Janela de atendimento Grade de atendimento Capacidade Transportadoras Veículos …" at bounding box center [386, 185] width 772 height 371
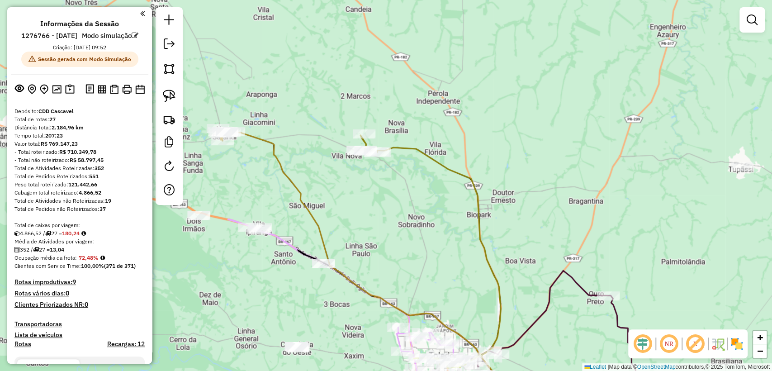
click at [401, 174] on div "Janela de atendimento Grade de atendimento Capacidade Transportadoras Veículos …" at bounding box center [386, 185] width 772 height 371
click at [438, 143] on div "Janela de atendimento Grade de atendimento Capacidade Transportadoras Veículos …" at bounding box center [386, 185] width 772 height 371
click at [432, 158] on icon at bounding box center [432, 271] width 143 height 273
select select "**********"
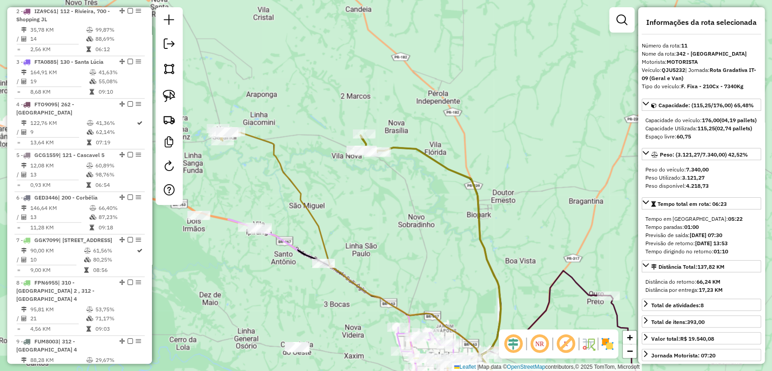
scroll to position [865, 0]
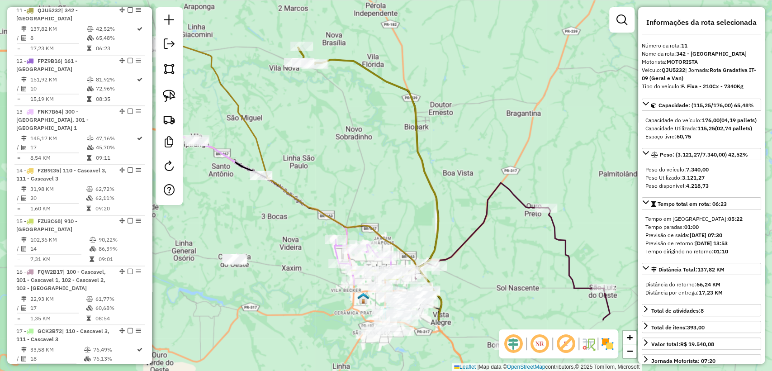
drag, startPoint x: 407, startPoint y: 213, endPoint x: 358, endPoint y: 144, distance: 84.7
click at [358, 144] on div "Janela de atendimento Grade de atendimento Capacidade Transportadoras Veículos …" at bounding box center [386, 185] width 772 height 371
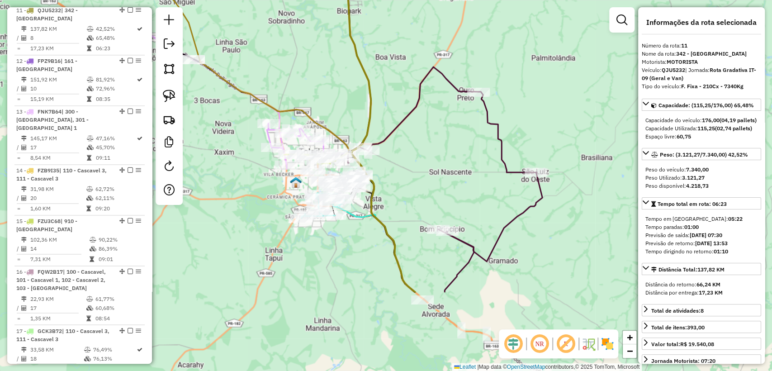
drag, startPoint x: 481, startPoint y: 280, endPoint x: 417, endPoint y: 170, distance: 127.7
click at [417, 170] on div "Janela de atendimento Grade de atendimento Capacidade Transportadoras Veículos …" at bounding box center [386, 185] width 772 height 371
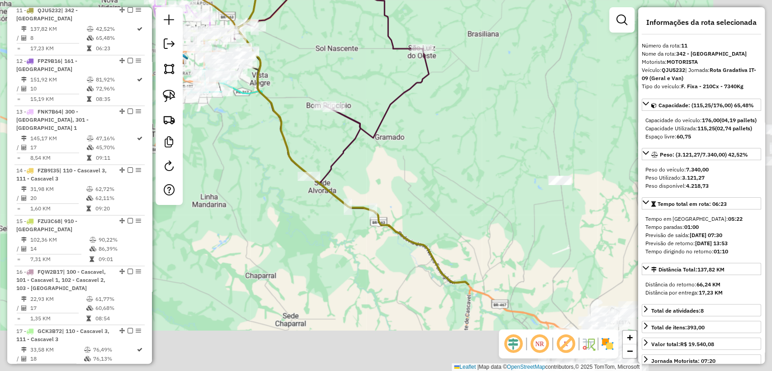
drag, startPoint x: 466, startPoint y: 190, endPoint x: 358, endPoint y: 77, distance: 156.5
click at [358, 77] on div "Janela de atendimento Grade de atendimento Capacidade Transportadoras Veículos …" at bounding box center [386, 185] width 772 height 371
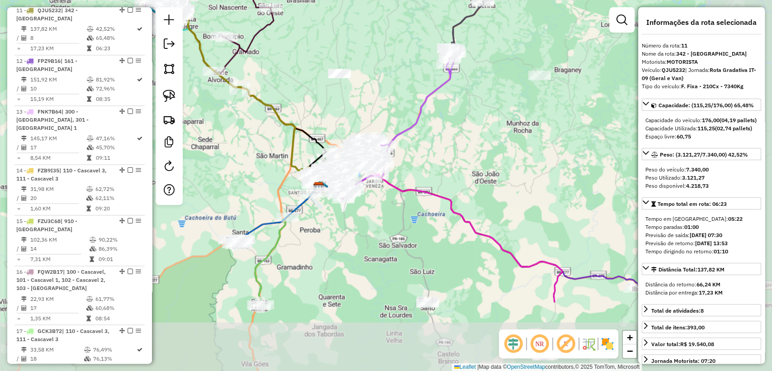
drag, startPoint x: 438, startPoint y: 162, endPoint x: 329, endPoint y: 112, distance: 120.2
click at [329, 112] on div "Janela de atendimento Grade de atendimento Capacidade Transportadoras Veículos …" at bounding box center [386, 185] width 772 height 371
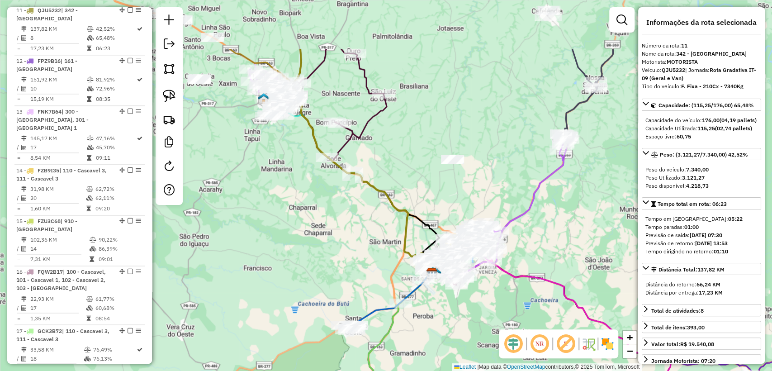
drag, startPoint x: 310, startPoint y: 106, endPoint x: 423, endPoint y: 192, distance: 142.0
click at [423, 192] on div "Janela de atendimento Grade de atendimento Capacidade Transportadoras Veículos …" at bounding box center [386, 185] width 772 height 371
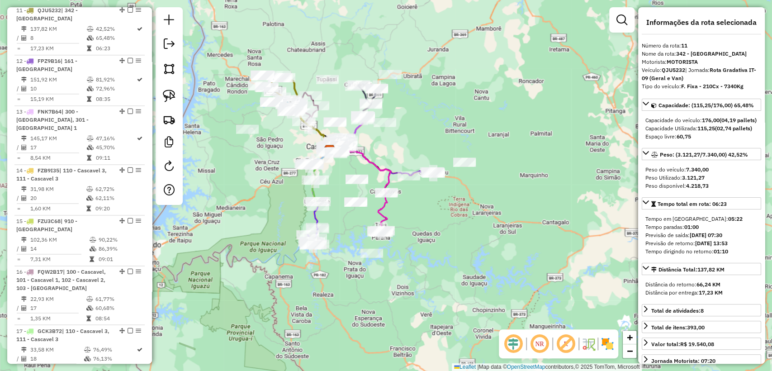
drag, startPoint x: 451, startPoint y: 246, endPoint x: 373, endPoint y: 181, distance: 100.6
click at [373, 181] on div "Janela de atendimento Grade de atendimento Capacidade Transportadoras Veículos …" at bounding box center [386, 185] width 772 height 371
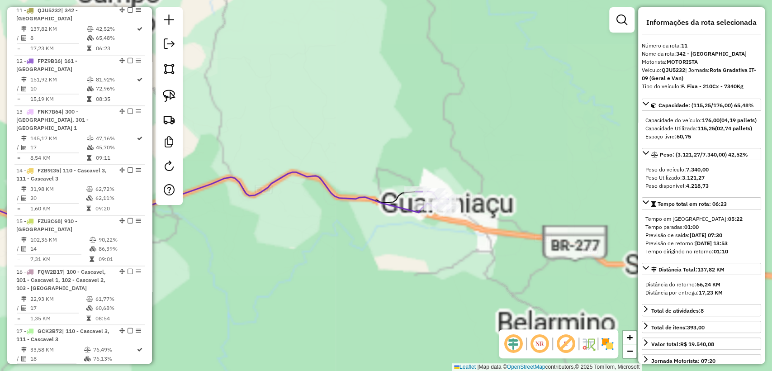
click at [380, 200] on icon at bounding box center [174, 210] width 502 height 76
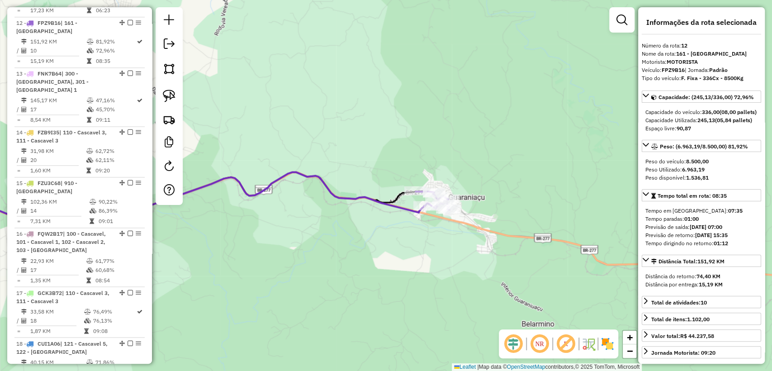
scroll to position [907, 0]
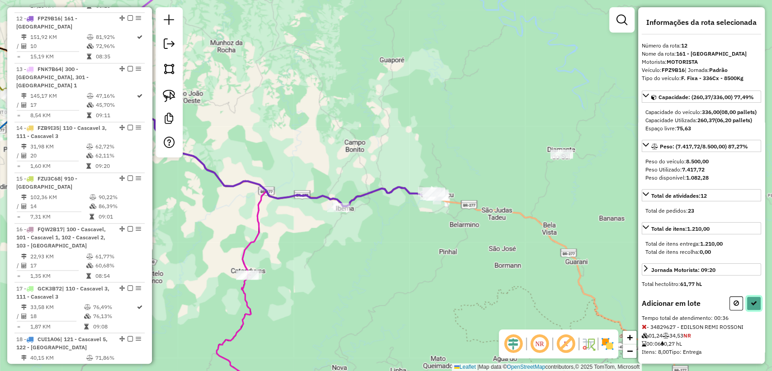
click at [758, 310] on button at bounding box center [754, 303] width 14 height 14
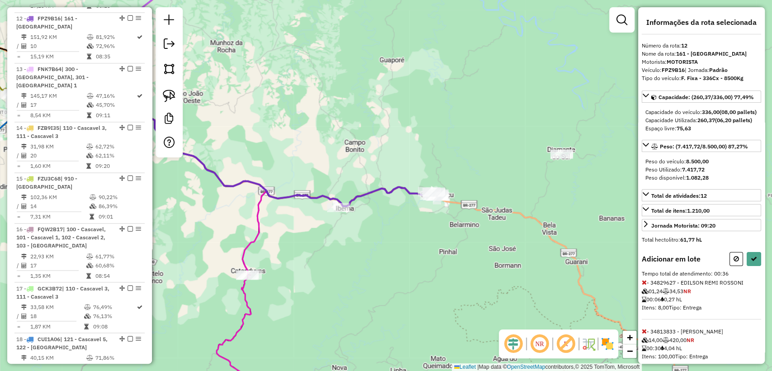
select select "**********"
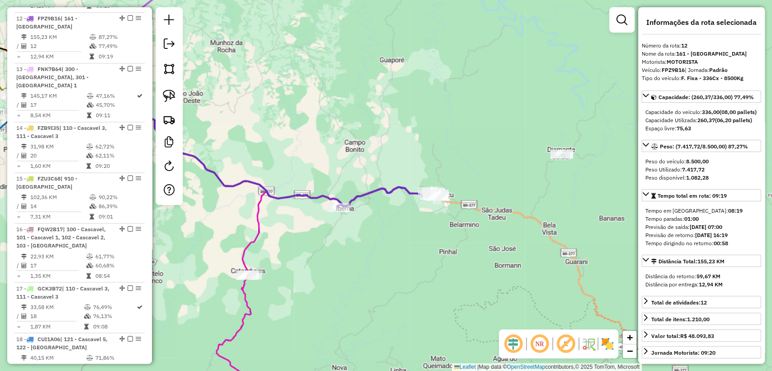
click at [359, 196] on icon at bounding box center [388, 197] width 100 height 20
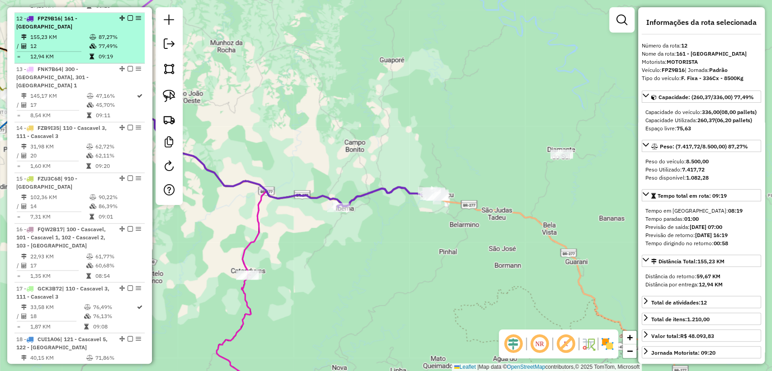
click at [128, 15] on em at bounding box center [130, 17] width 5 height 5
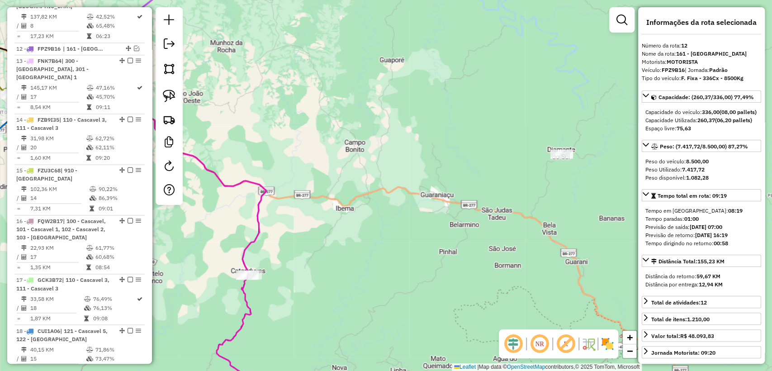
click at [263, 237] on div "Janela de atendimento Grade de atendimento Capacidade Transportadoras Veículos …" at bounding box center [386, 185] width 772 height 371
click at [260, 233] on icon at bounding box center [143, 251] width 243 height 313
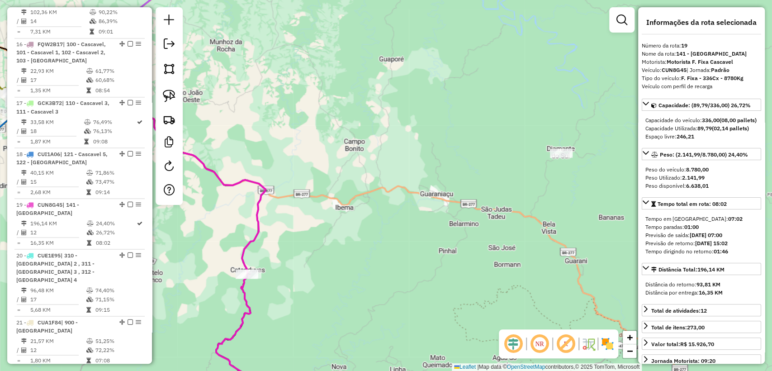
scroll to position [1231, 0]
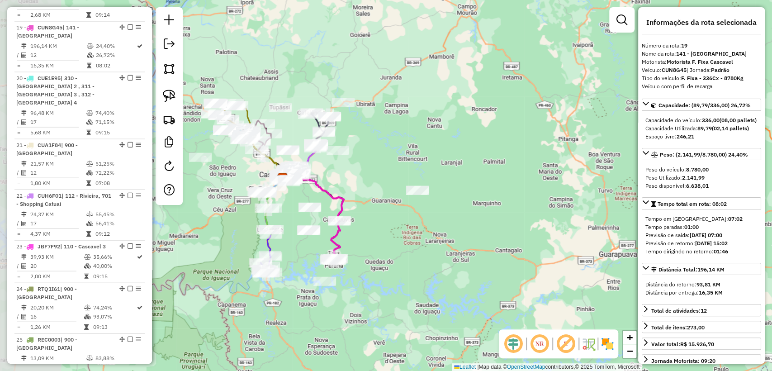
drag, startPoint x: 285, startPoint y: 257, endPoint x: 367, endPoint y: 234, distance: 85.1
click at [367, 234] on div "Janela de atendimento Grade de atendimento Capacidade Transportadoras Veículos …" at bounding box center [386, 185] width 772 height 371
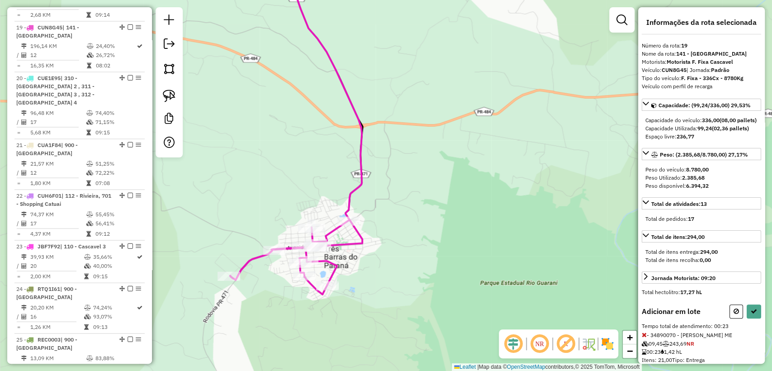
scroll to position [34, 0]
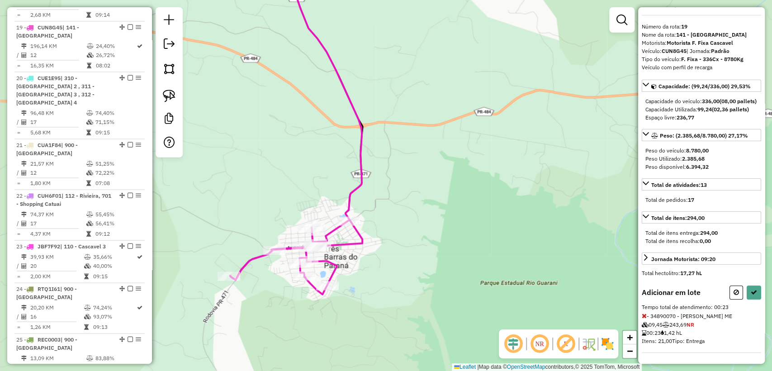
click at [761, 282] on div "Informações da rota selecionada Número da rota: 19 Nome da rota: 141 - [GEOGRAP…" at bounding box center [701, 185] width 127 height 356
click at [752, 289] on icon at bounding box center [754, 292] width 6 height 6
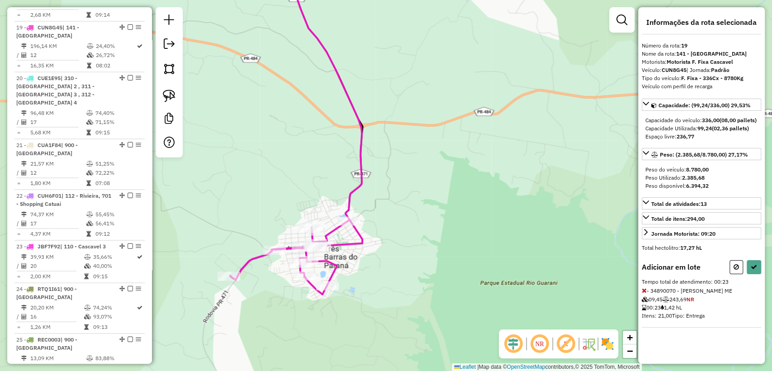
select select "**********"
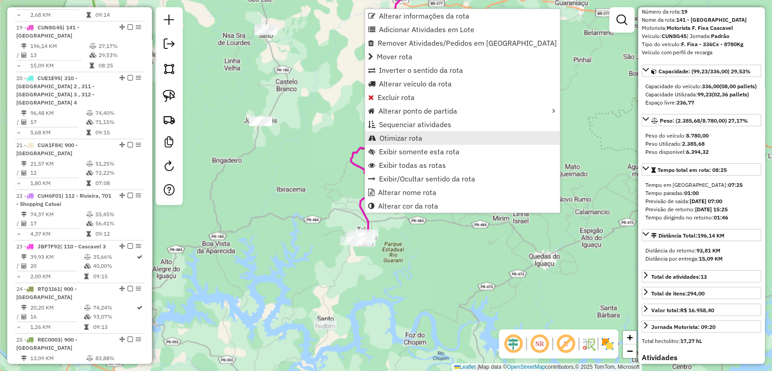
click at [413, 134] on span "Otimizar rota" at bounding box center [401, 137] width 43 height 7
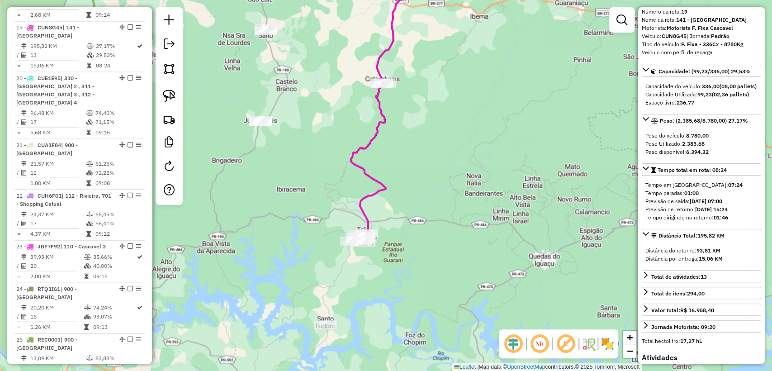
click at [365, 211] on icon at bounding box center [361, 102] width 78 height 279
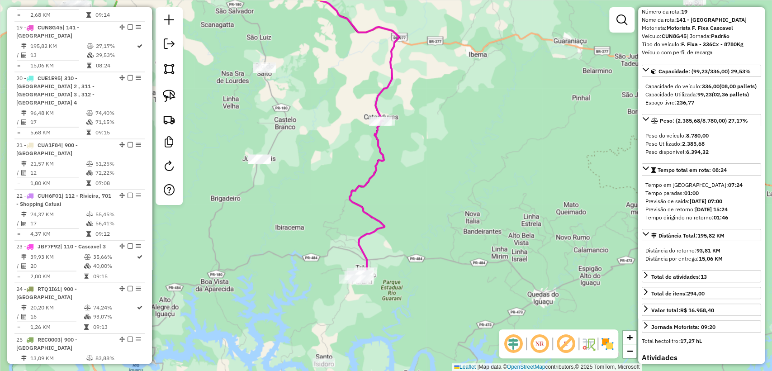
drag, startPoint x: 454, startPoint y: 188, endPoint x: 437, endPoint y: 294, distance: 107.2
click at [437, 294] on div "Janela de atendimento Grade de atendimento Capacidade Transportadoras Veículos …" at bounding box center [386, 185] width 772 height 371
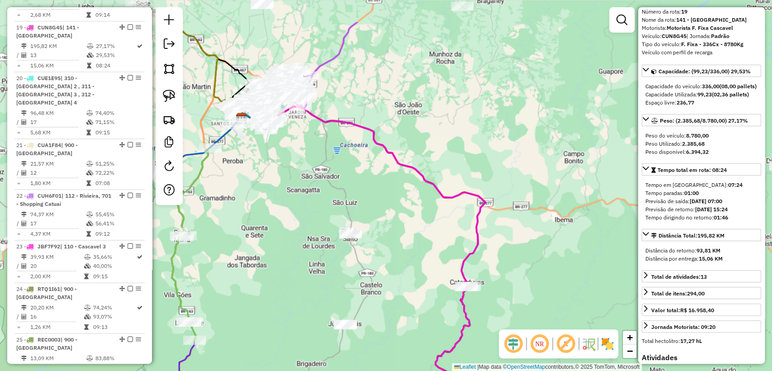
drag, startPoint x: 402, startPoint y: 209, endPoint x: 414, endPoint y: 212, distance: 13.2
click at [414, 212] on div "Janela de atendimento Grade de atendimento Capacidade Transportadoras Veículos …" at bounding box center [386, 185] width 772 height 371
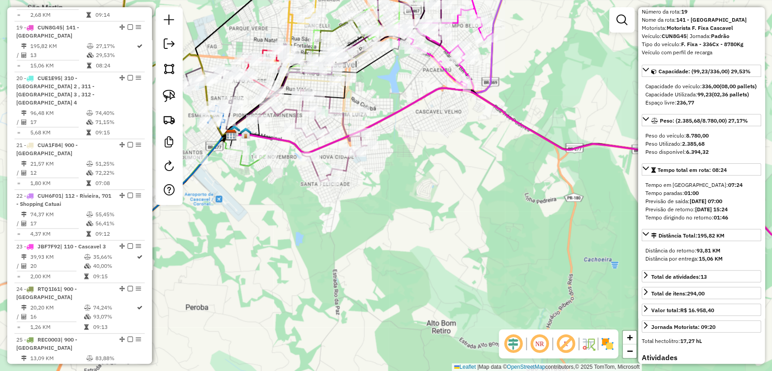
drag, startPoint x: 291, startPoint y: 187, endPoint x: 415, endPoint y: 155, distance: 128.0
click at [415, 155] on div "Janela de atendimento Grade de atendimento Capacidade Transportadoras Veículos …" at bounding box center [386, 185] width 772 height 371
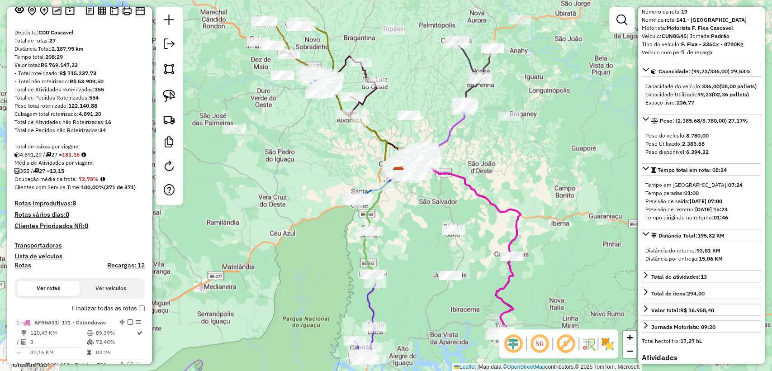
scroll to position [75, 0]
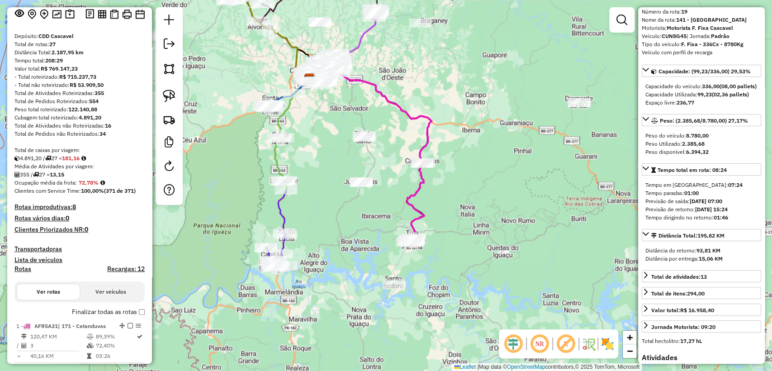
drag, startPoint x: 381, startPoint y: 201, endPoint x: 344, endPoint y: 158, distance: 57.1
click at [344, 158] on div "Janela de atendimento Grade de atendimento Capacidade Transportadoras Veículos …" at bounding box center [386, 185] width 772 height 371
click at [457, 199] on div "Janela de atendimento Grade de atendimento Capacidade Transportadoras Veículos …" at bounding box center [386, 185] width 772 height 371
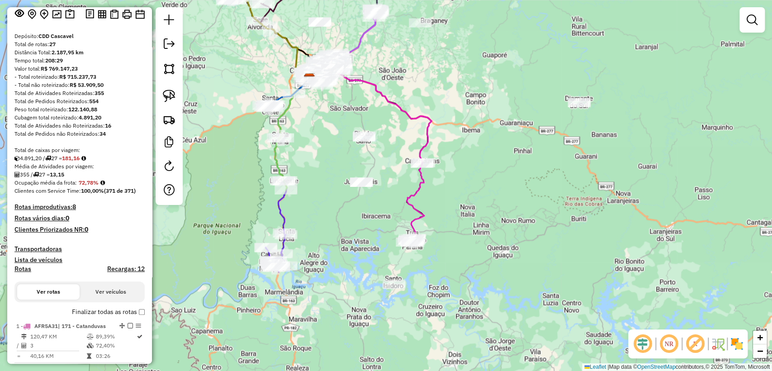
click at [423, 138] on icon at bounding box center [370, 157] width 122 height 169
select select "**********"
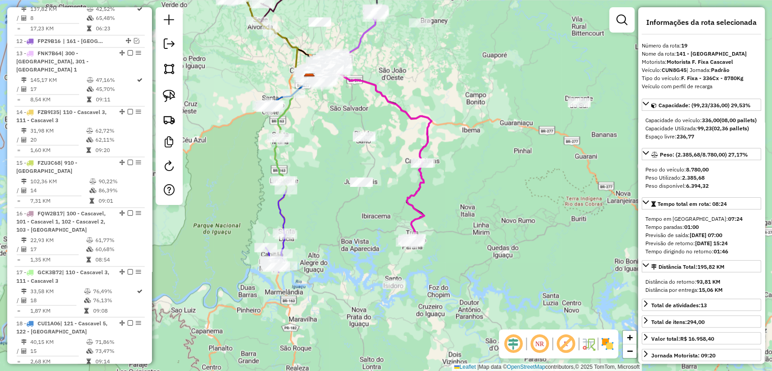
scroll to position [1231, 0]
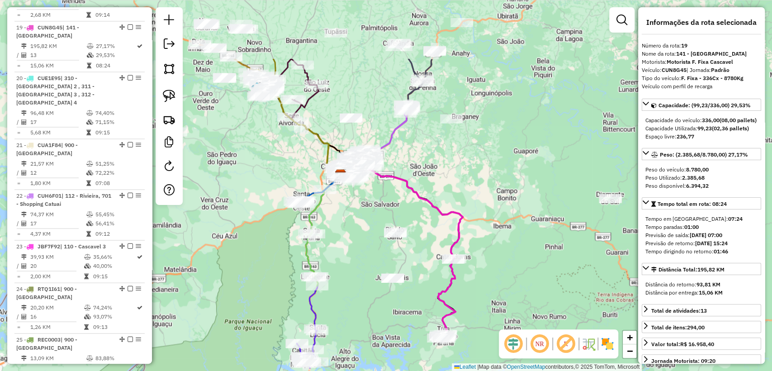
drag, startPoint x: 406, startPoint y: 157, endPoint x: 438, endPoint y: 258, distance: 106.7
click at [438, 258] on div "Janela de atendimento Grade de atendimento Capacidade Transportadoras Veículos …" at bounding box center [386, 185] width 772 height 371
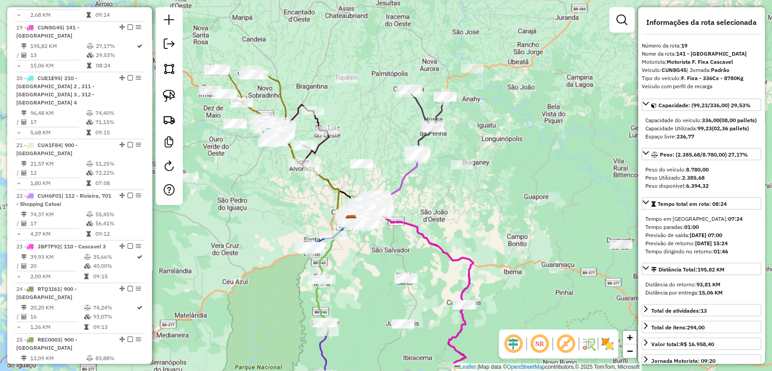
click at [409, 177] on icon at bounding box center [398, 178] width 43 height 52
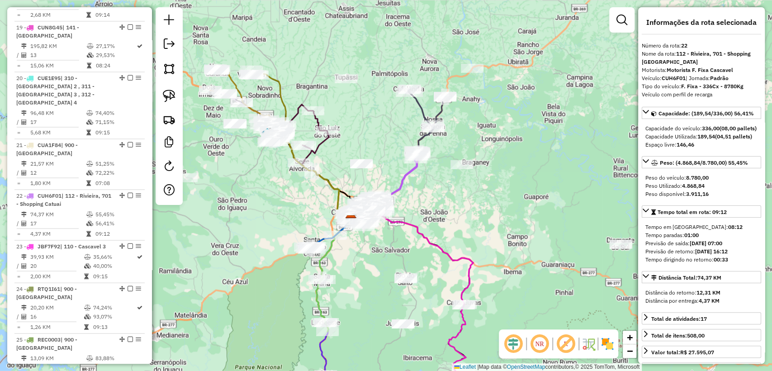
scroll to position [1383, 0]
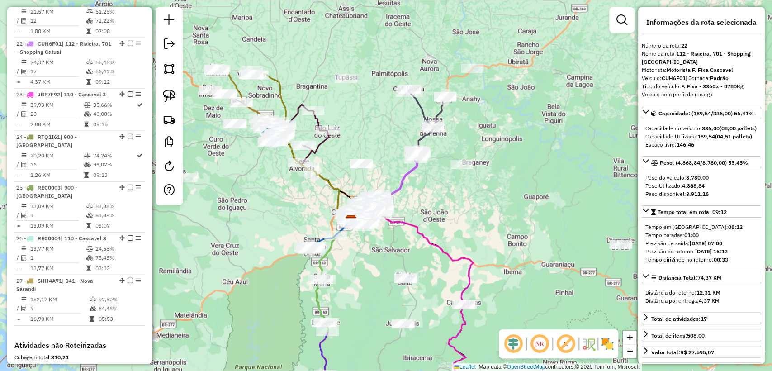
click at [443, 111] on icon at bounding box center [427, 120] width 38 height 62
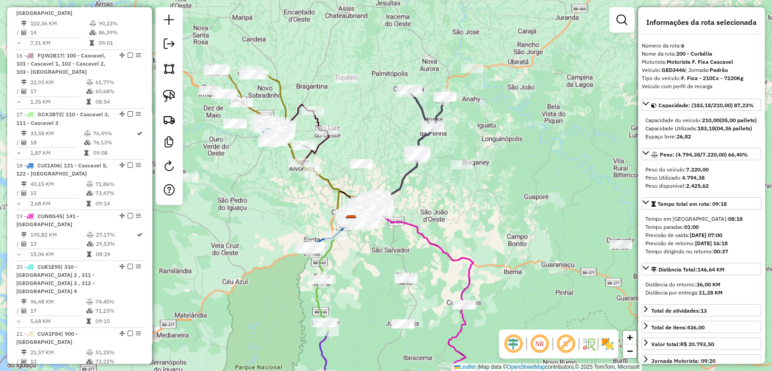
scroll to position [628, 0]
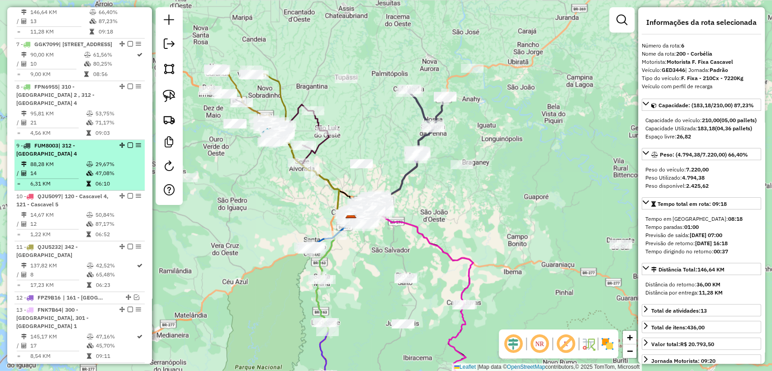
click at [60, 169] on td "88,28 KM" at bounding box center [58, 164] width 56 height 9
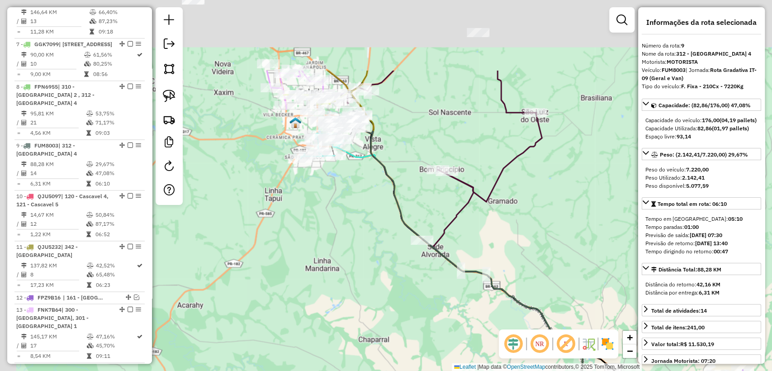
drag, startPoint x: 203, startPoint y: 161, endPoint x: 321, endPoint y: 263, distance: 155.8
click at [318, 269] on div "Janela de atendimento Grade de atendimento Capacidade Transportadoras Veículos …" at bounding box center [386, 185] width 772 height 371
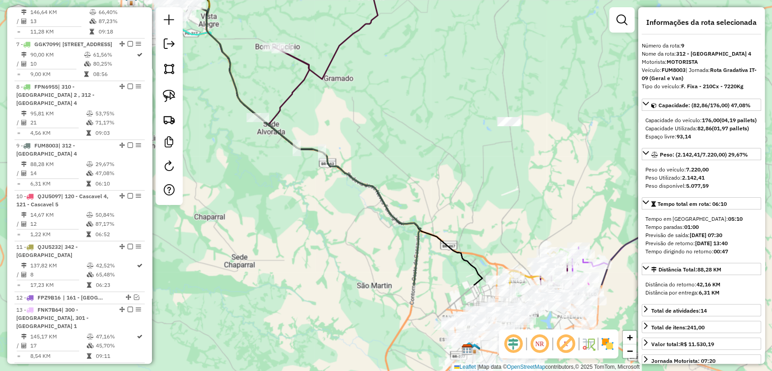
drag, startPoint x: 430, startPoint y: 271, endPoint x: 264, endPoint y: 148, distance: 207.0
click at [264, 148] on div "Janela de atendimento Grade de atendimento Capacidade Transportadoras Veículos …" at bounding box center [386, 185] width 772 height 371
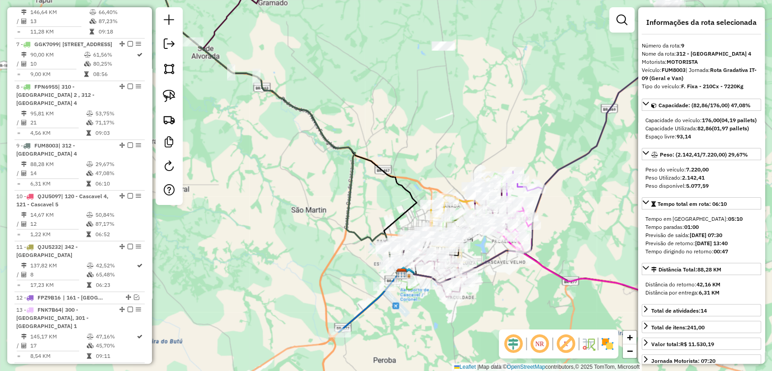
drag, startPoint x: 445, startPoint y: 271, endPoint x: 392, endPoint y: 202, distance: 87.8
click at [392, 202] on div "Janela de atendimento Grade de atendimento Capacidade Transportadoras Veículos …" at bounding box center [386, 185] width 772 height 371
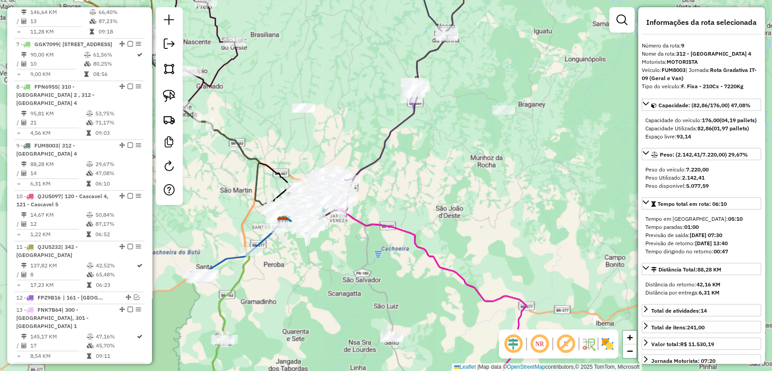
click at [269, 174] on icon at bounding box center [218, 133] width 144 height 180
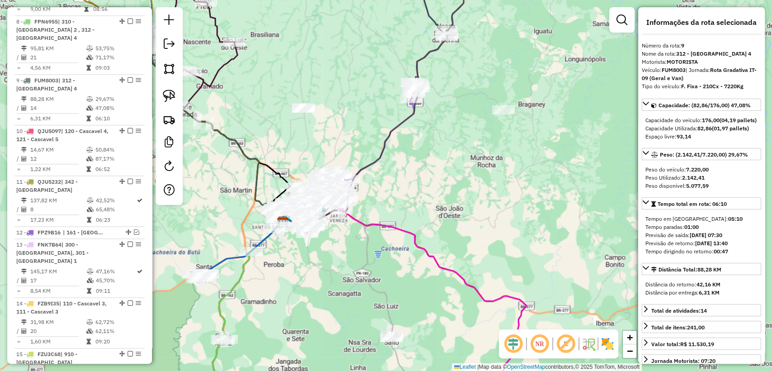
scroll to position [771, 0]
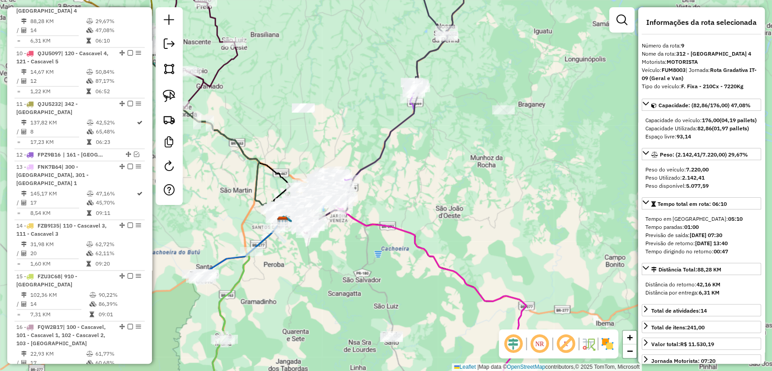
click at [257, 176] on icon at bounding box center [214, 136] width 137 height 173
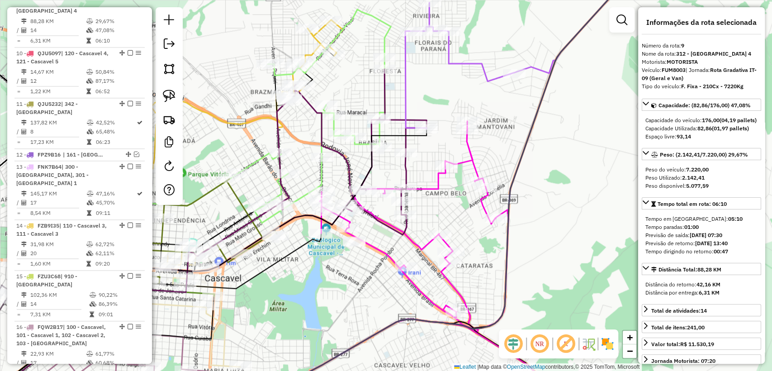
click at [379, 247] on icon at bounding box center [414, 224] width 189 height 207
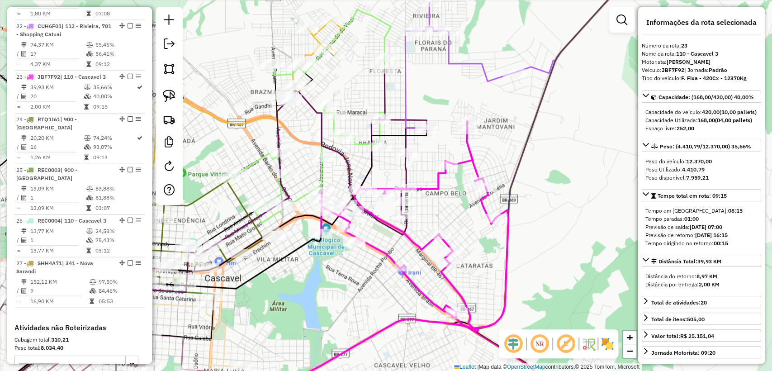
scroll to position [1434, 0]
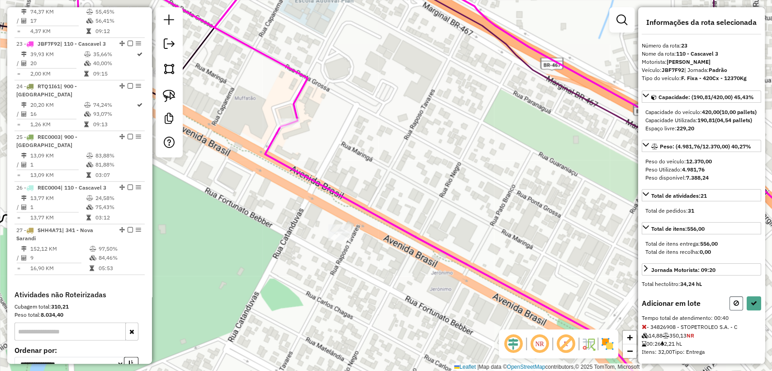
click at [730, 310] on button at bounding box center [737, 303] width 14 height 14
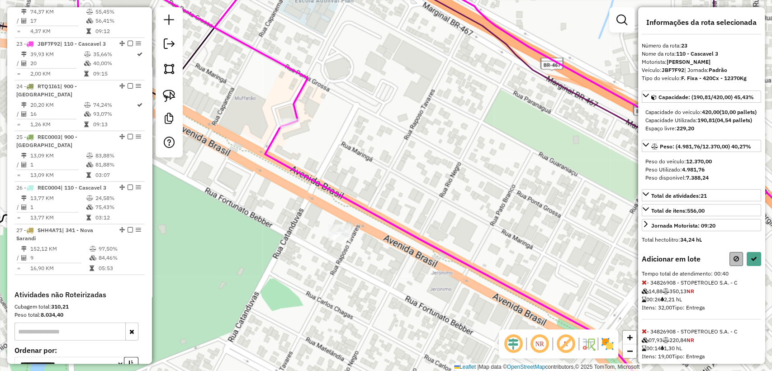
select select "**********"
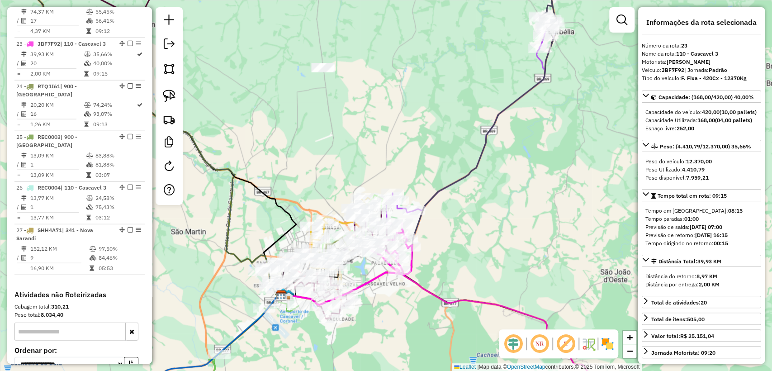
click at [232, 227] on icon at bounding box center [151, 131] width 261 height 336
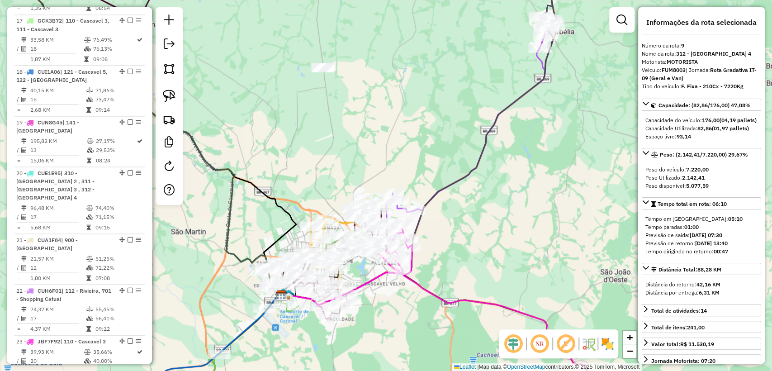
scroll to position [771, 0]
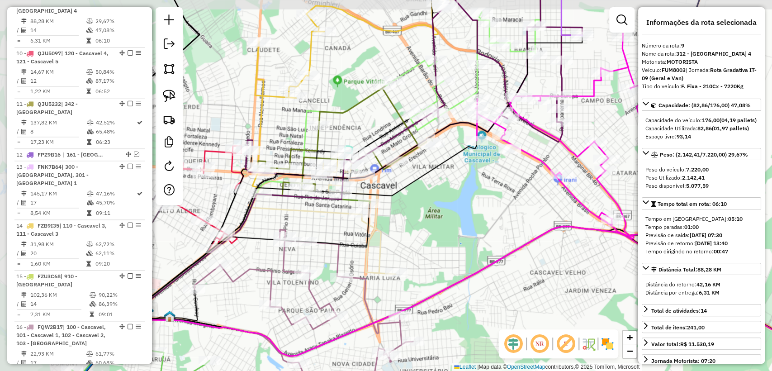
drag, startPoint x: 332, startPoint y: 236, endPoint x: 474, endPoint y: 251, distance: 142.3
click at [474, 251] on div "Janela de atendimento Grade de atendimento Capacidade Transportadoras Veículos …" at bounding box center [386, 185] width 772 height 371
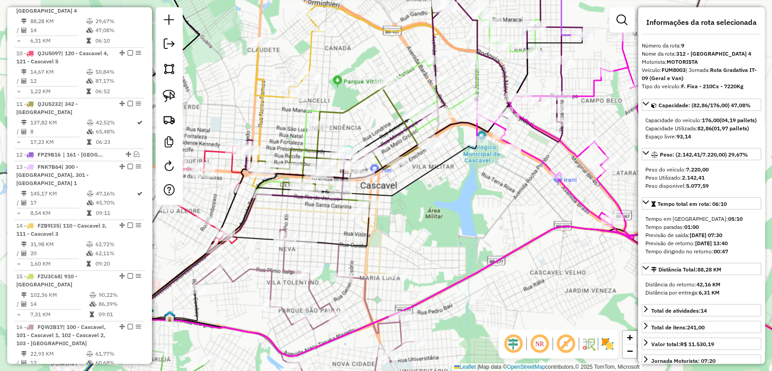
click at [474, 251] on div "Janela de atendimento Grade de atendimento Capacidade Transportadoras Veículos …" at bounding box center [386, 185] width 772 height 371
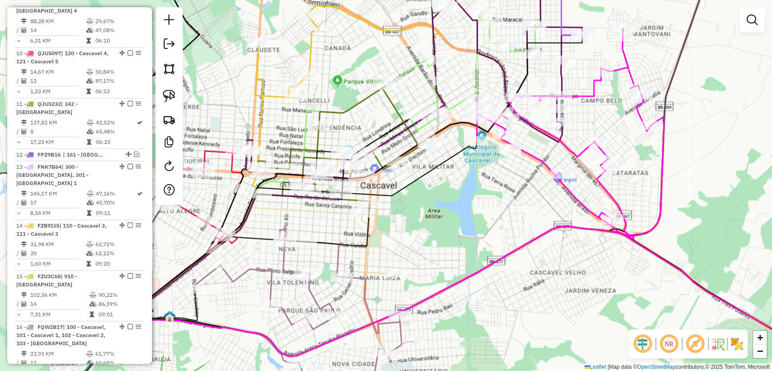
click at [408, 154] on icon at bounding box center [353, 184] width 458 height 296
select select "**********"
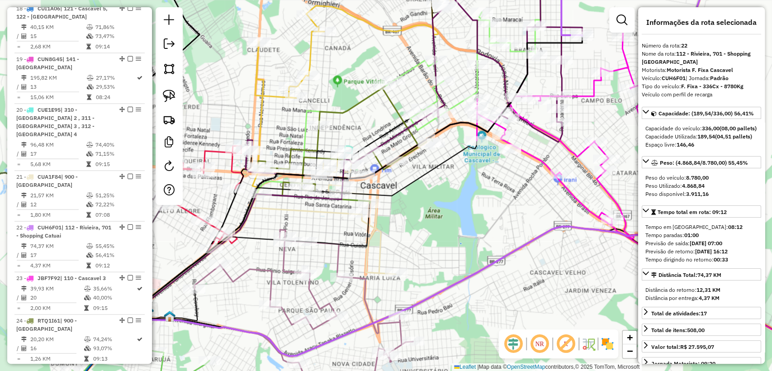
scroll to position [1383, 0]
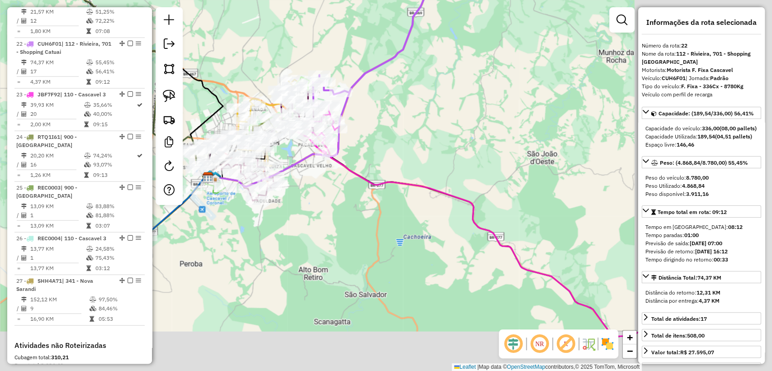
drag, startPoint x: 381, startPoint y: 206, endPoint x: 373, endPoint y: 202, distance: 9.1
click at [356, 202] on div "Janela de atendimento Grade de atendimento Capacidade Transportadoras Veículos …" at bounding box center [386, 185] width 772 height 371
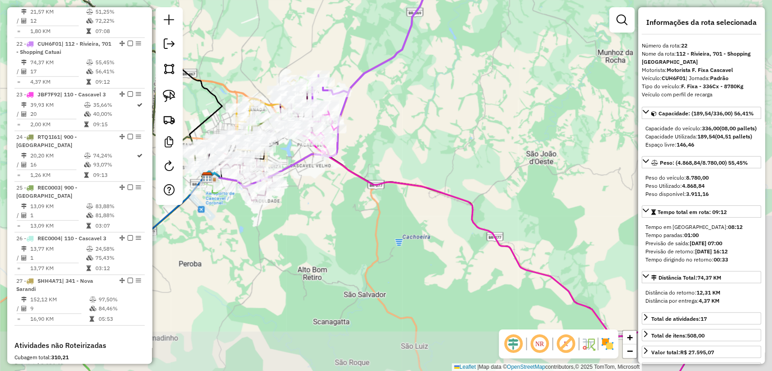
click at [438, 217] on div "Janela de atendimento Grade de atendimento Capacidade Transportadoras Veículos …" at bounding box center [386, 185] width 772 height 371
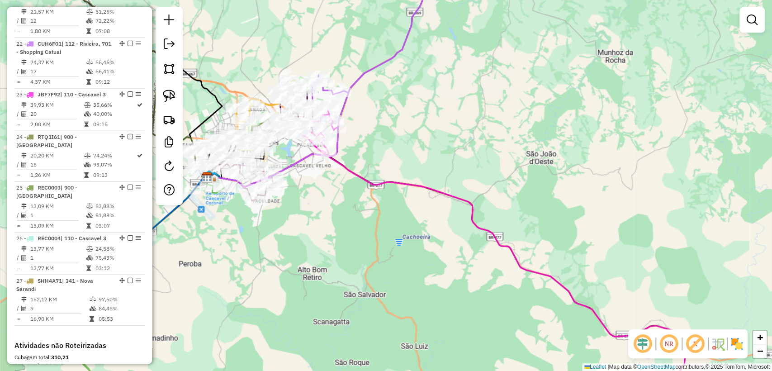
click at [457, 196] on icon at bounding box center [451, 281] width 488 height 254
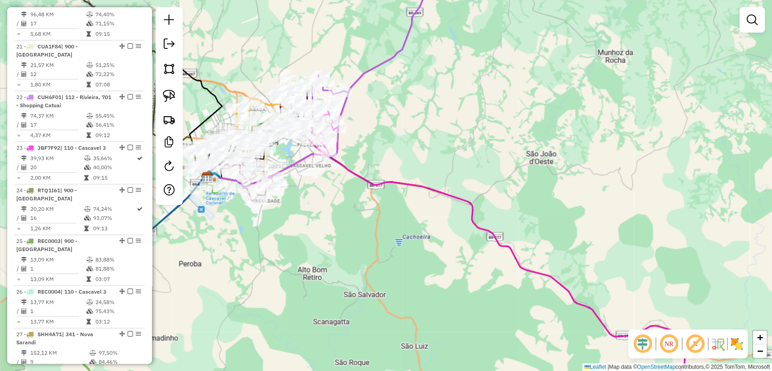
select select "**********"
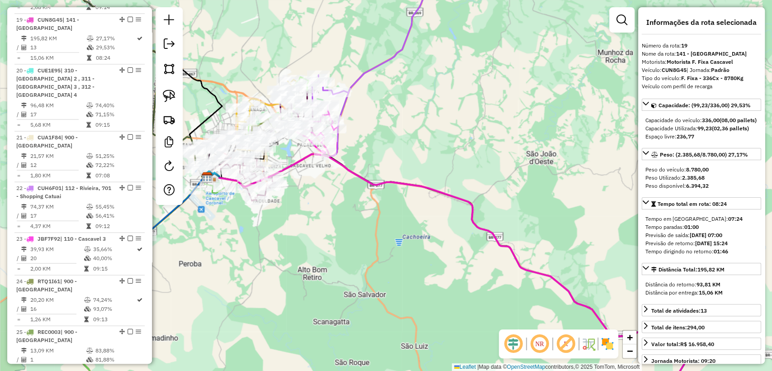
scroll to position [1231, 0]
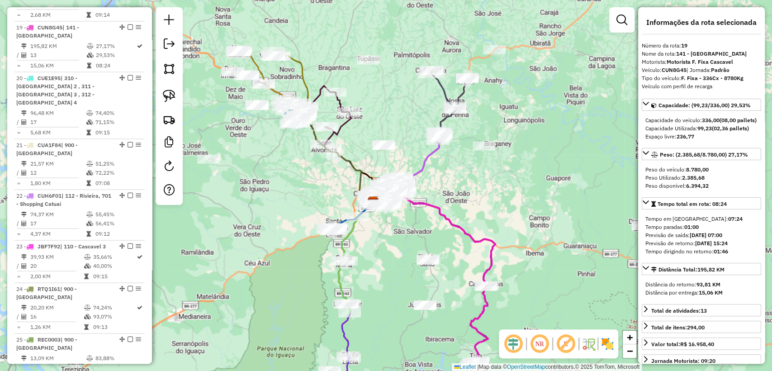
drag, startPoint x: 401, startPoint y: 178, endPoint x: 424, endPoint y: 219, distance: 47.2
click at [428, 234] on div "Janela de atendimento Grade de atendimento Capacidade Transportadoras Veículos …" at bounding box center [386, 185] width 772 height 371
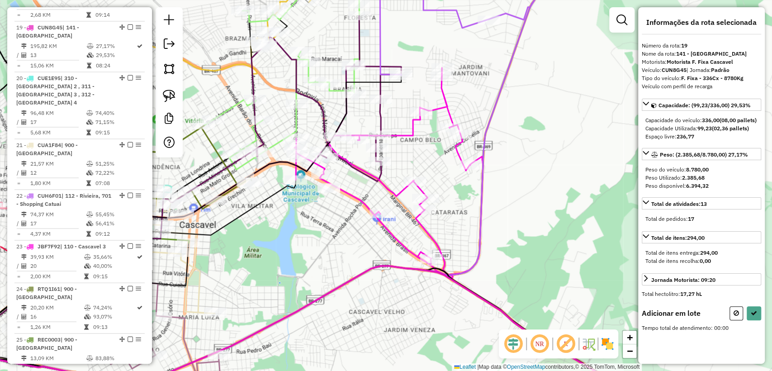
click at [327, 182] on icon at bounding box center [388, 171] width 189 height 207
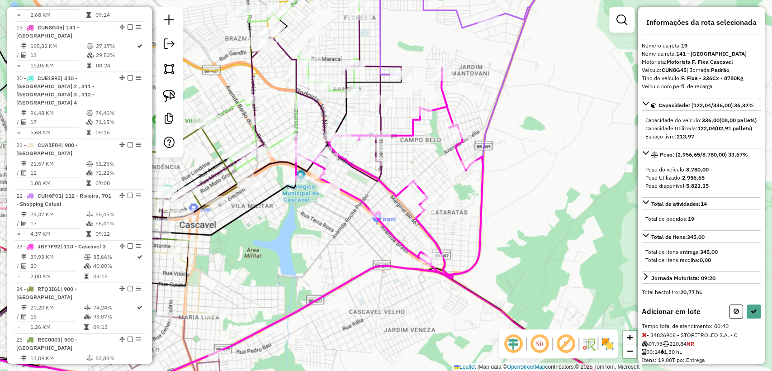
click at [748, 334] on div "Adicionar em lote Tempo total de atendimento: 00:40 - 34826908 - STOPETROLEO S.…" at bounding box center [701, 362] width 119 height 116
click at [749, 318] on button at bounding box center [754, 311] width 14 height 14
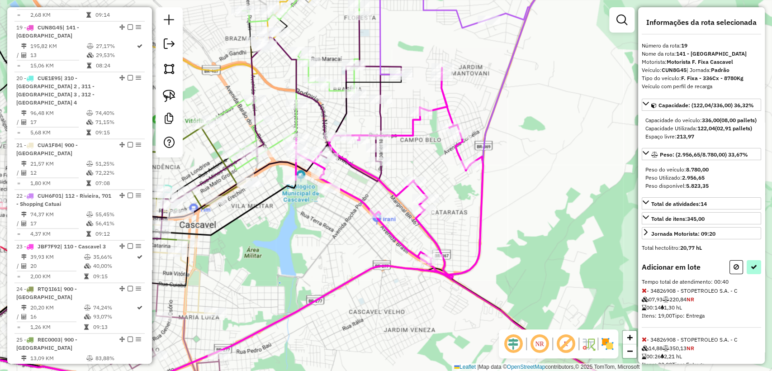
select select "**********"
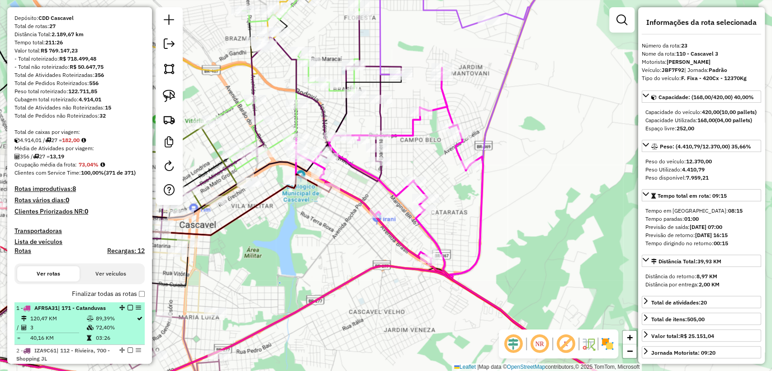
scroll to position [0, 0]
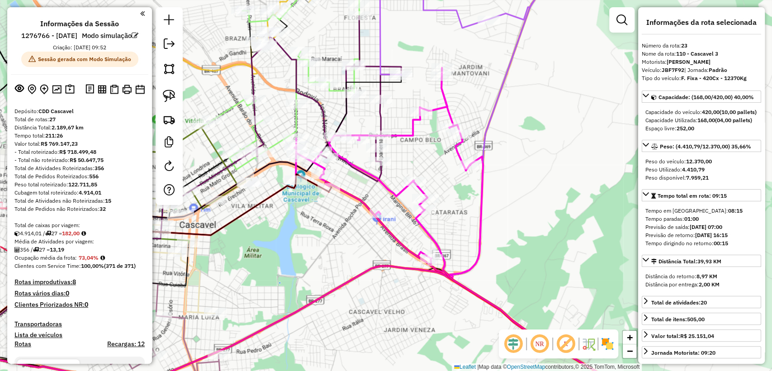
click at [359, 276] on icon at bounding box center [404, 335] width 889 height 139
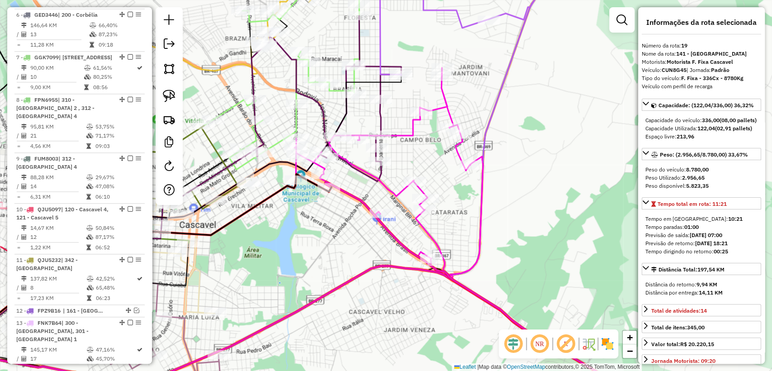
scroll to position [1231, 0]
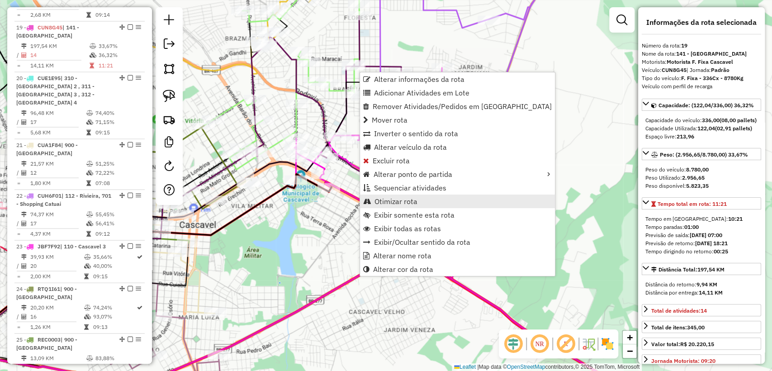
click at [396, 204] on span "Otimizar rota" at bounding box center [396, 201] width 43 height 7
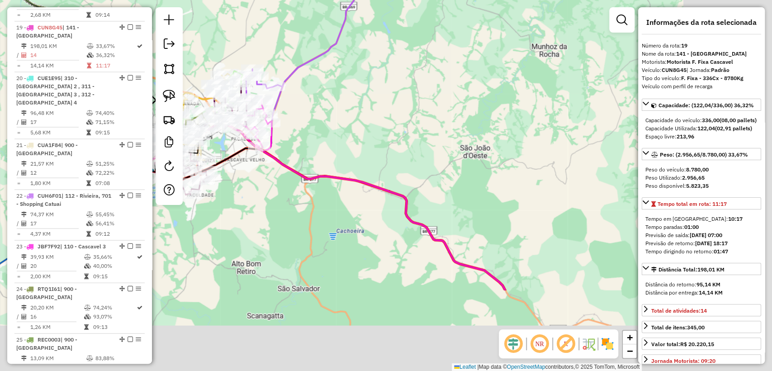
drag, startPoint x: 376, startPoint y: 269, endPoint x: 269, endPoint y: 182, distance: 137.6
click at [269, 182] on div "Janela de atendimento Grade de atendimento Capacidade Transportadoras Veículos …" at bounding box center [386, 185] width 772 height 371
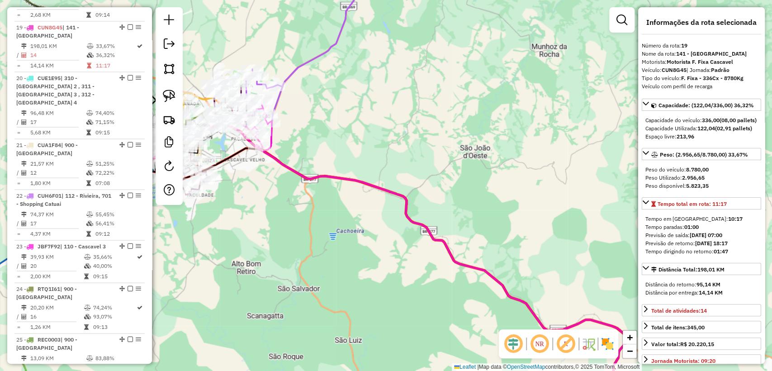
drag, startPoint x: 377, startPoint y: 223, endPoint x: 415, endPoint y: 280, distance: 68.5
click at [377, 223] on div "Janela de atendimento Grade de atendimento Capacidade Transportadoras Veículos …" at bounding box center [386, 185] width 772 height 371
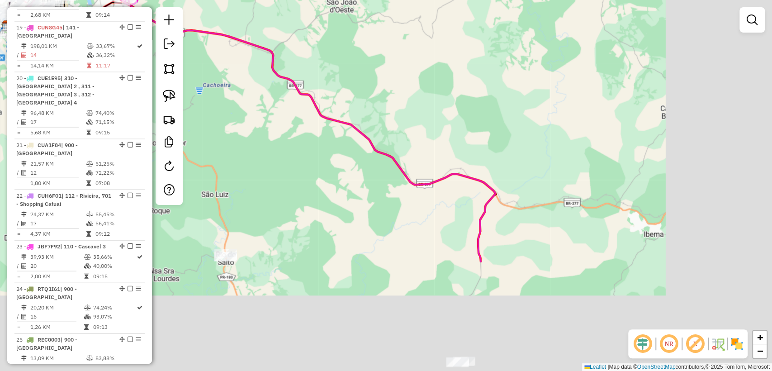
drag, startPoint x: 282, startPoint y: 135, endPoint x: 326, endPoint y: 144, distance: 44.7
click at [284, 136] on div "Janela de atendimento Grade de atendimento Capacidade Transportadoras Veículos …" at bounding box center [386, 185] width 772 height 371
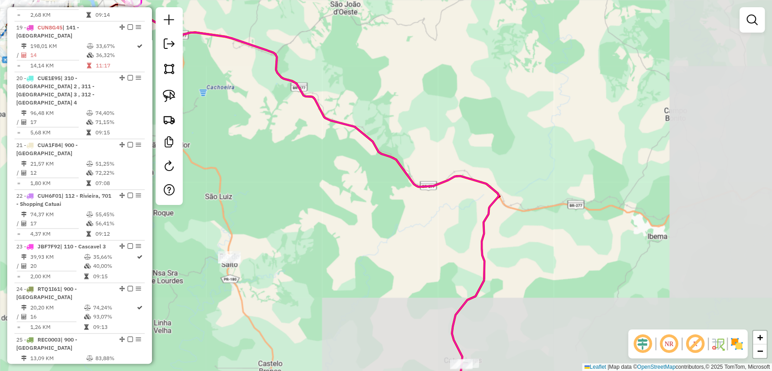
click at [390, 142] on div "Janela de atendimento Grade de atendimento Capacidade Transportadoras Veículos …" at bounding box center [386, 185] width 772 height 371
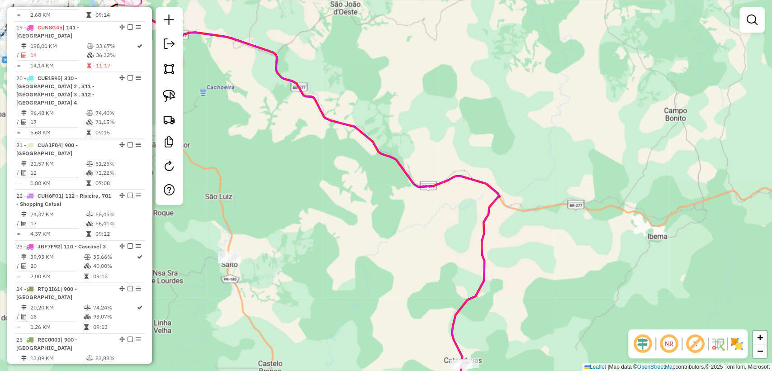
click at [384, 148] on div "Janela de atendimento Grade de atendimento Capacidade Transportadoras Veículos …" at bounding box center [386, 185] width 772 height 371
click at [384, 151] on icon at bounding box center [301, 196] width 395 height 423
select select "**********"
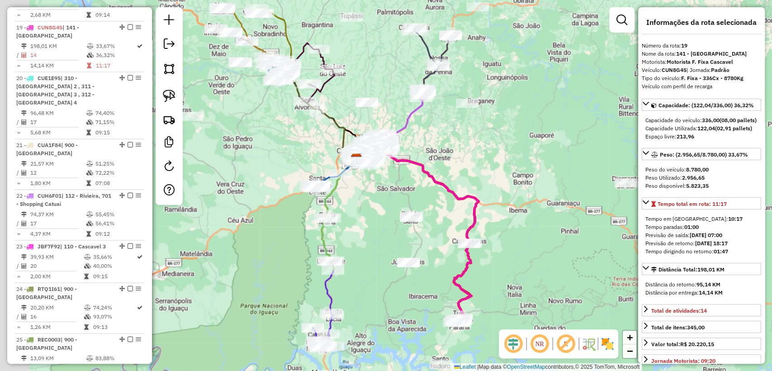
drag, startPoint x: 324, startPoint y: 157, endPoint x: 394, endPoint y: 191, distance: 78.1
click at [393, 193] on div "Janela de atendimento Grade de atendimento Capacidade Transportadoras Veículos …" at bounding box center [386, 185] width 772 height 371
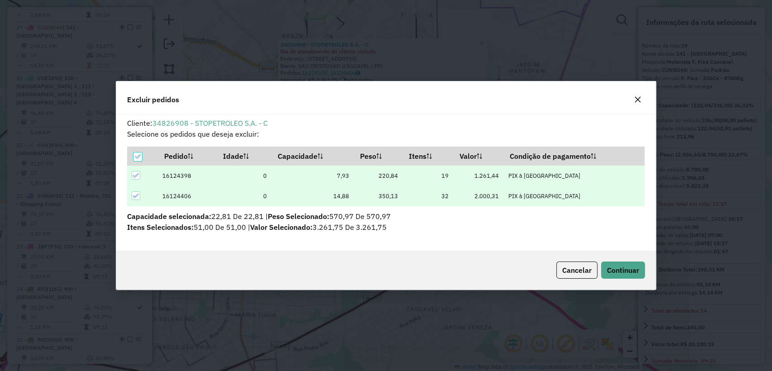
scroll to position [0, 0]
click at [619, 262] on button "Continuar" at bounding box center [623, 269] width 44 height 17
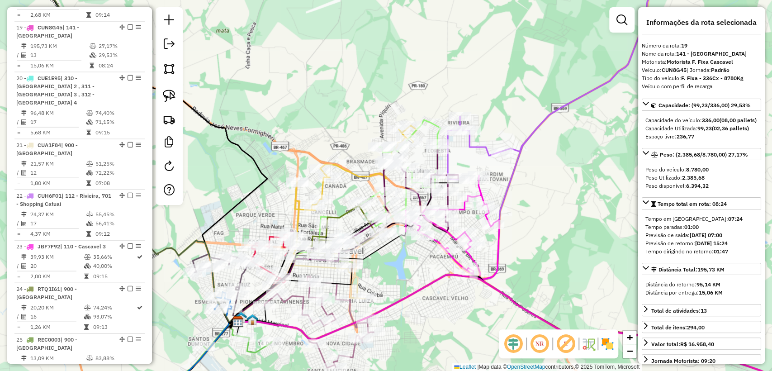
click at [463, 298] on div "Janela de atendimento Grade de atendimento Capacidade Transportadoras Veículos …" at bounding box center [386, 185] width 772 height 371
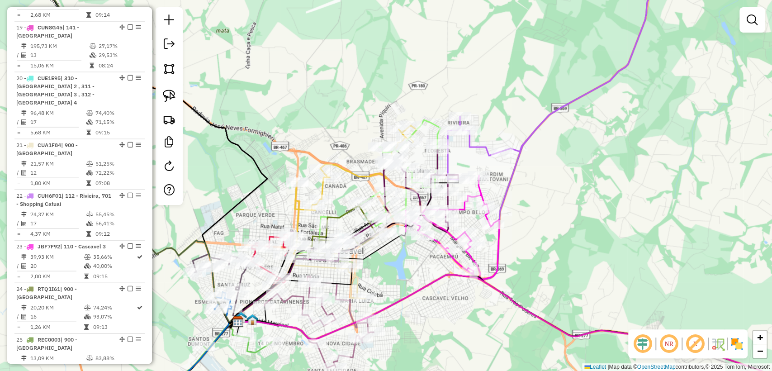
click at [506, 292] on icon at bounding box center [503, 341] width 531 height 133
select select "**********"
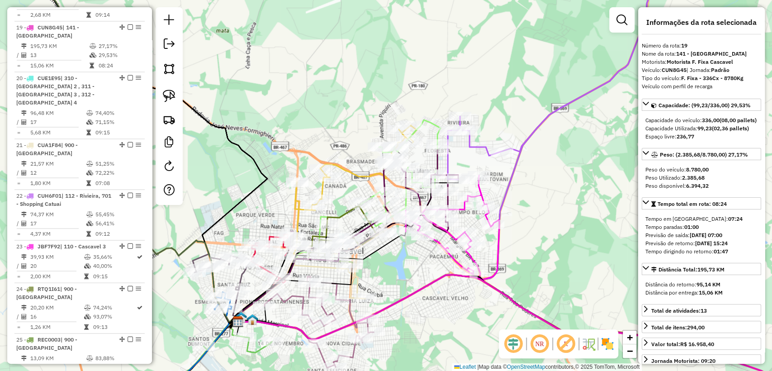
click at [471, 306] on div "Janela de atendimento Grade de atendimento Capacidade Transportadoras Veículos …" at bounding box center [386, 185] width 772 height 371
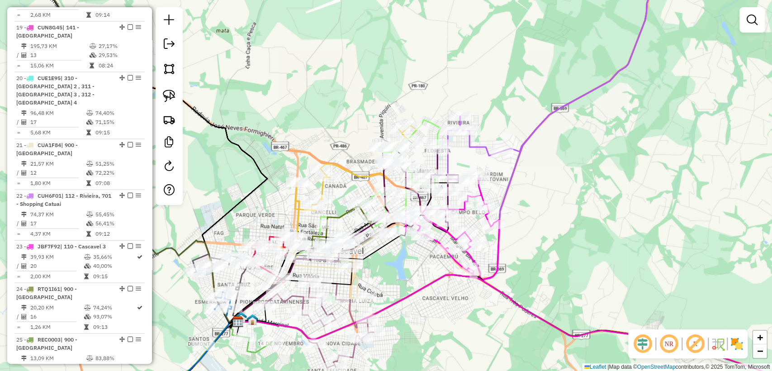
click at [442, 276] on icon at bounding box center [503, 341] width 531 height 133
select select "**********"
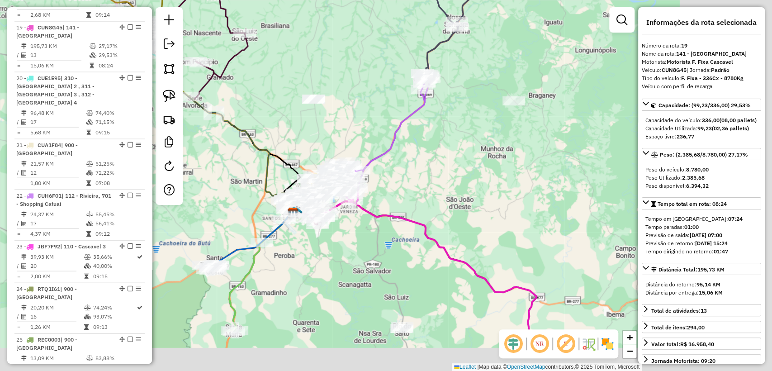
drag, startPoint x: 450, startPoint y: 209, endPoint x: 416, endPoint y: 180, distance: 44.0
click at [416, 180] on div "Janela de atendimento Grade de atendimento Capacidade Transportadoras Veículos …" at bounding box center [386, 185] width 772 height 371
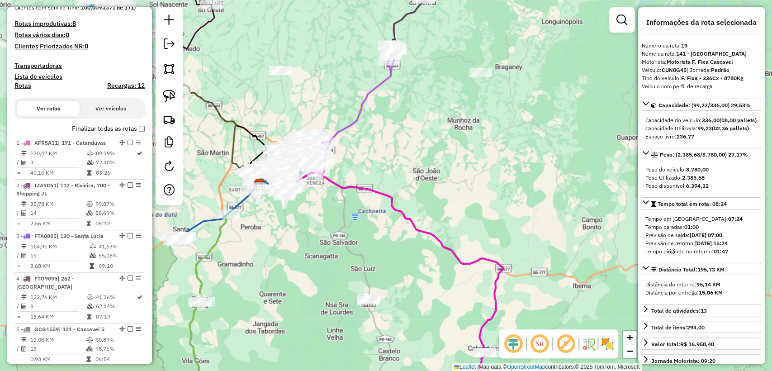
scroll to position [125, 0]
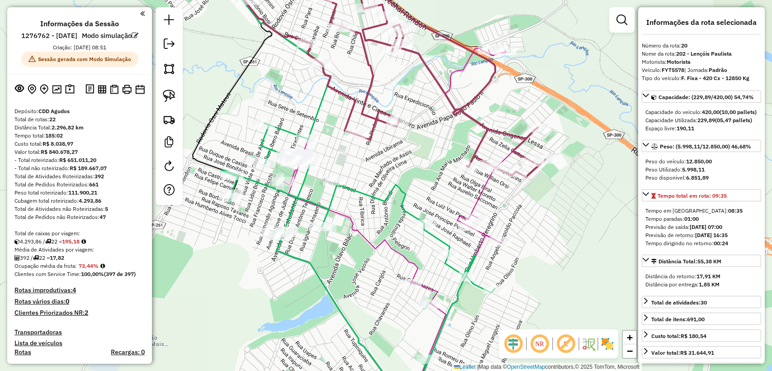
select select "**********"
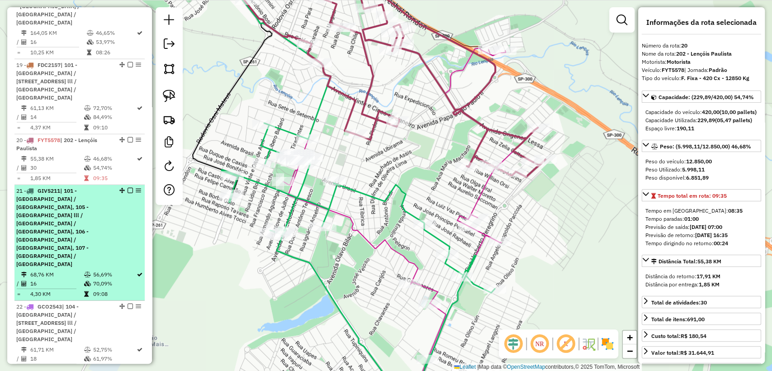
scroll to position [1488, 0]
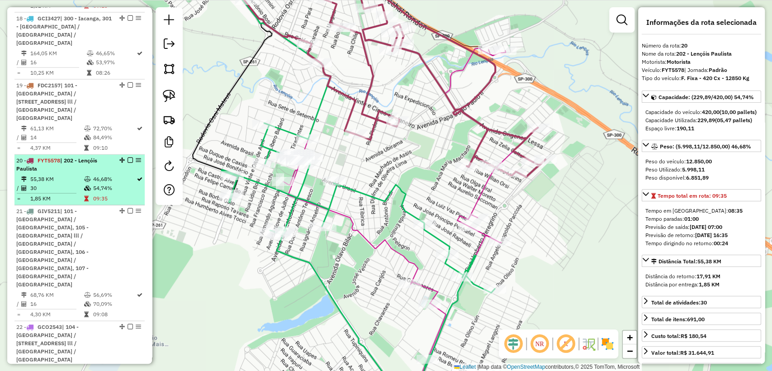
click at [75, 184] on td "30" at bounding box center [56, 188] width 53 height 9
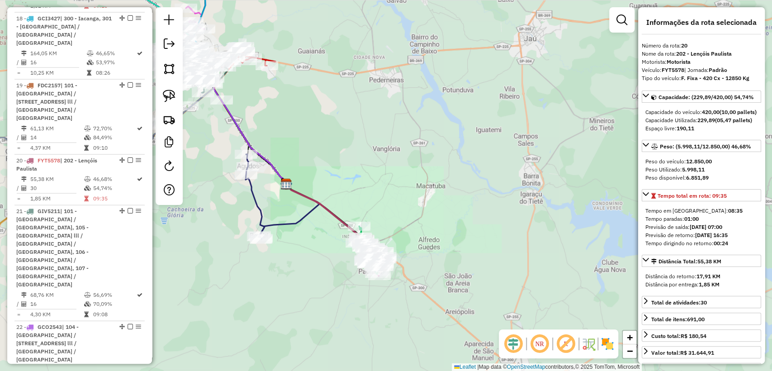
click at [319, 238] on div "Janela de atendimento Grade de atendimento Capacidade Transportadoras Veículos …" at bounding box center [386, 185] width 772 height 371
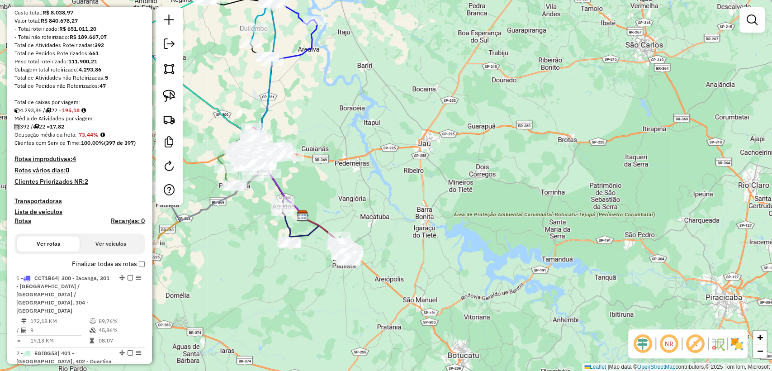
scroll to position [0, 0]
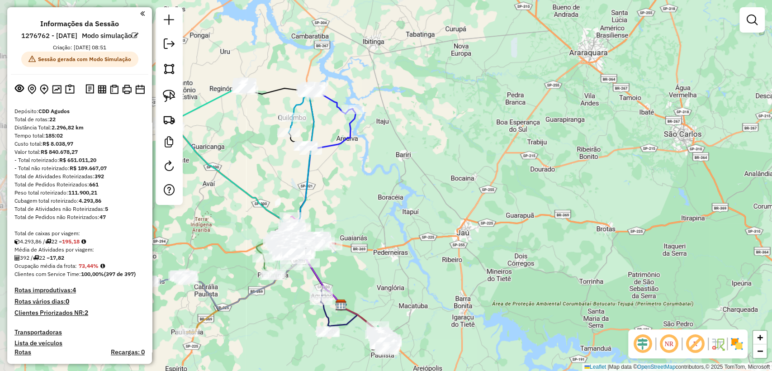
drag, startPoint x: 349, startPoint y: 106, endPoint x: 388, endPoint y: 195, distance: 97.1
click at [388, 195] on div "Janela de atendimento Grade de atendimento Capacidade Transportadoras Veículos …" at bounding box center [386, 185] width 772 height 371
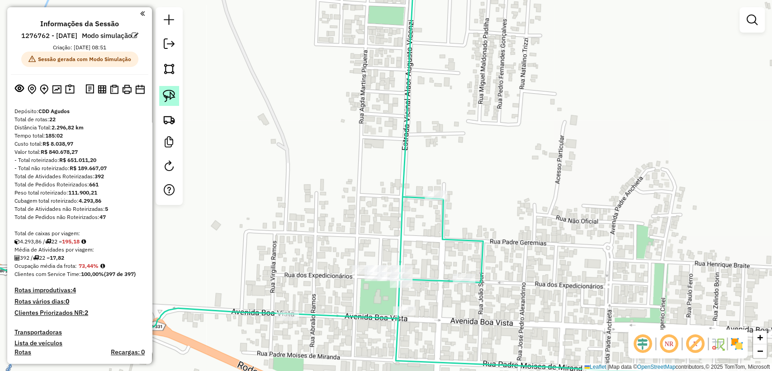
click at [168, 95] on img at bounding box center [169, 96] width 13 height 13
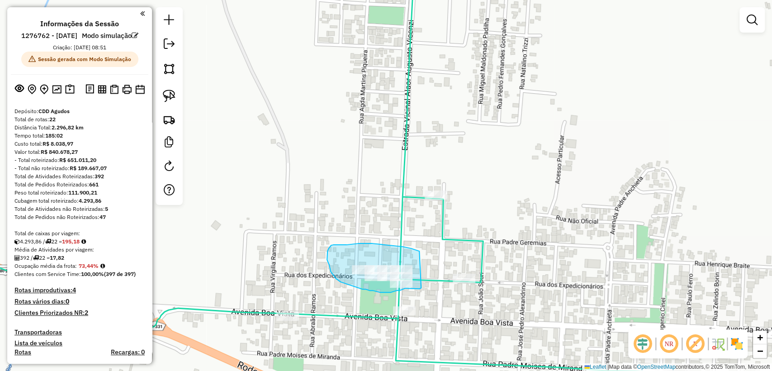
drag, startPoint x: 411, startPoint y: 248, endPoint x: 421, endPoint y: 287, distance: 40.2
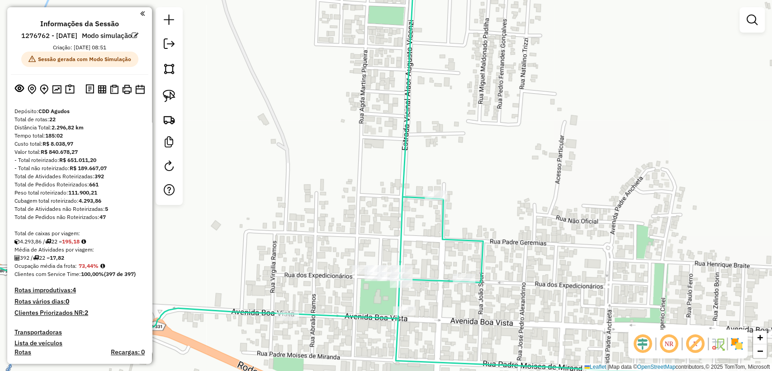
click at [435, 276] on icon at bounding box center [341, 185] width 836 height 445
select select "**********"
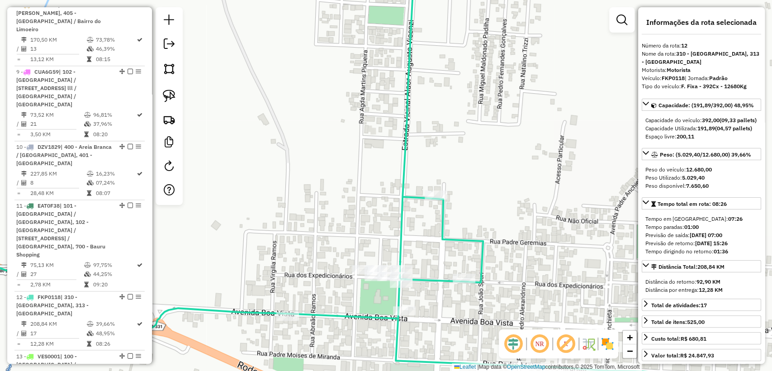
scroll to position [1111, 0]
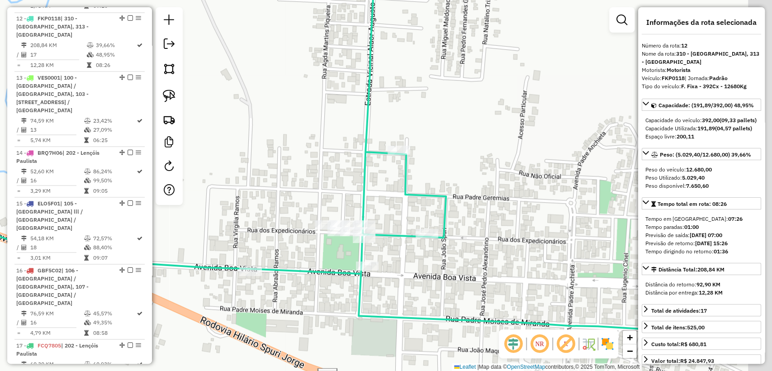
drag, startPoint x: 410, startPoint y: 237, endPoint x: 397, endPoint y: 223, distance: 18.9
click at [397, 223] on div "Janela de atendimento Grade de atendimento Capacidade Transportadoras Veículos …" at bounding box center [386, 185] width 772 height 371
click at [167, 100] on img at bounding box center [169, 96] width 13 height 13
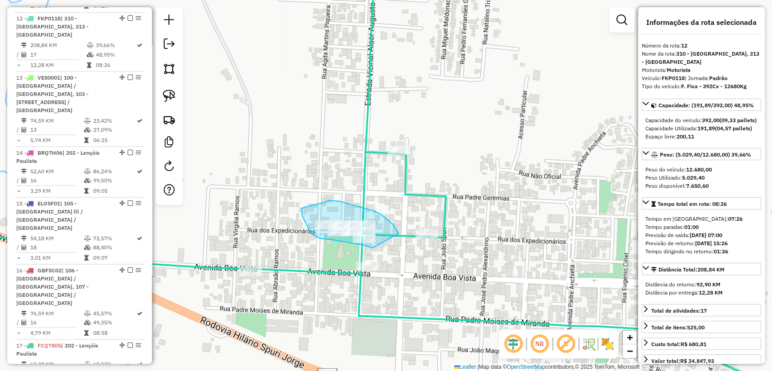
drag, startPoint x: 366, startPoint y: 209, endPoint x: 374, endPoint y: 248, distance: 40.1
click at [337, 273] on icon at bounding box center [345, 185] width 844 height 445
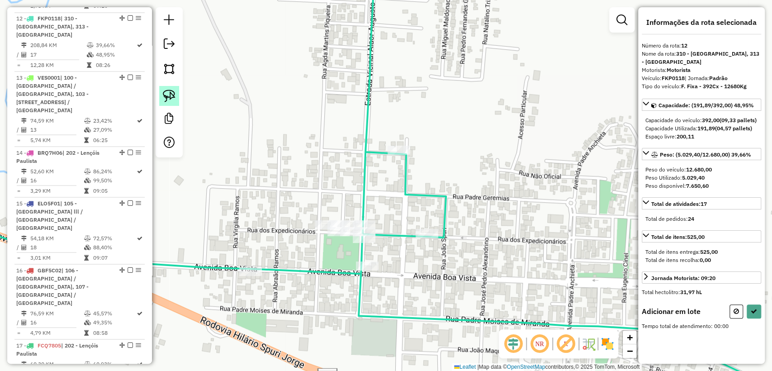
click at [166, 101] on img at bounding box center [169, 96] width 13 height 13
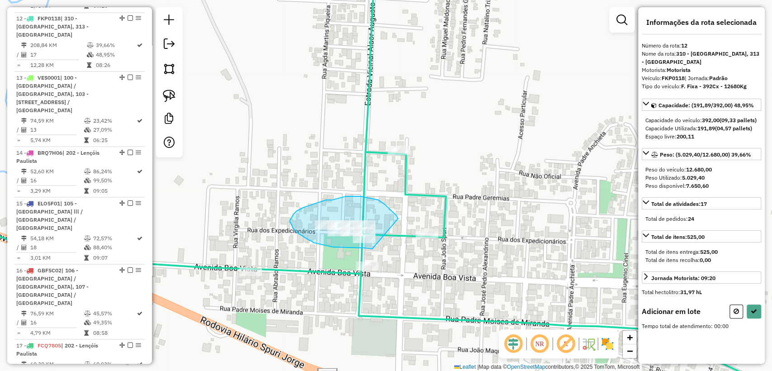
drag, startPoint x: 379, startPoint y: 200, endPoint x: 373, endPoint y: 249, distance: 49.2
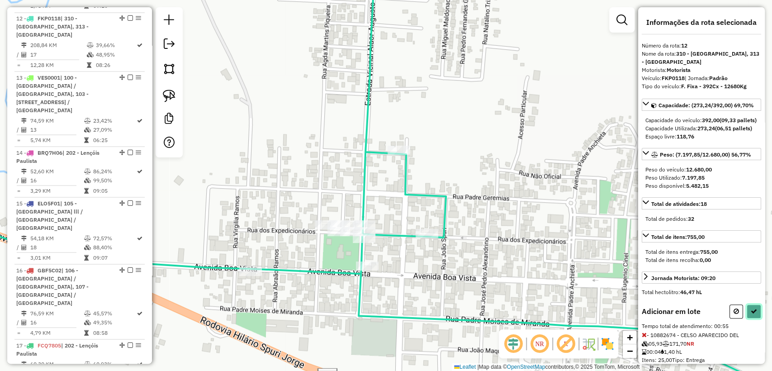
click at [755, 318] on button at bounding box center [754, 311] width 14 height 14
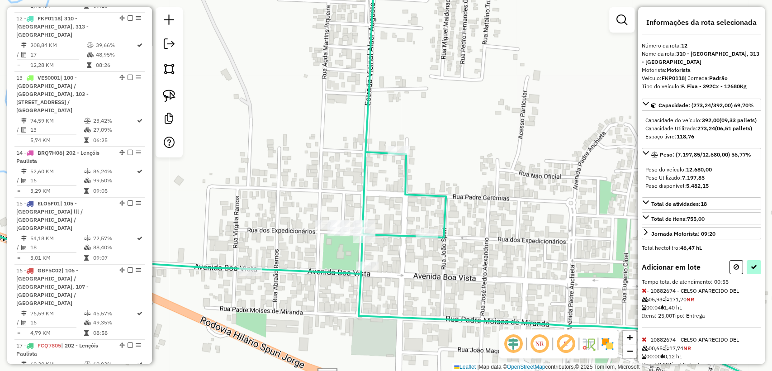
select select "**********"
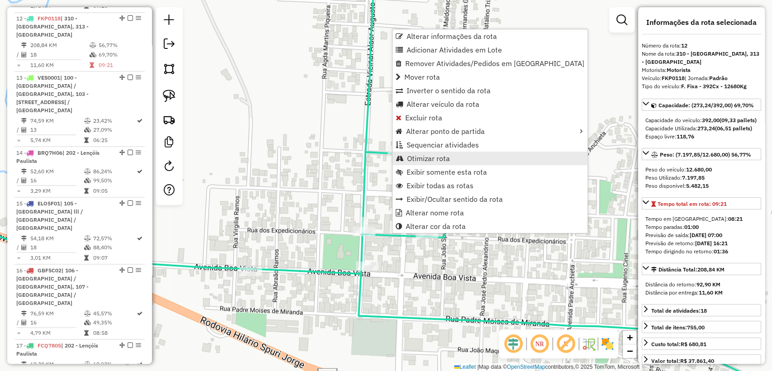
click at [433, 152] on link "Otimizar rota" at bounding box center [490, 159] width 195 height 14
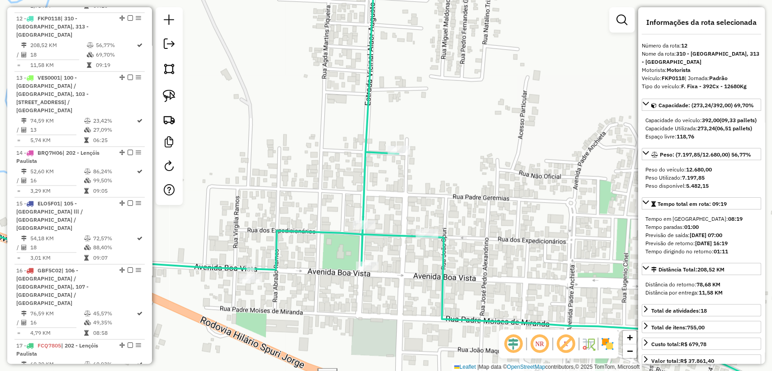
click at [391, 236] on icon at bounding box center [345, 185] width 844 height 445
click at [406, 279] on div "Janela de atendimento Grade de atendimento Capacidade Transportadoras Veículos …" at bounding box center [386, 185] width 772 height 371
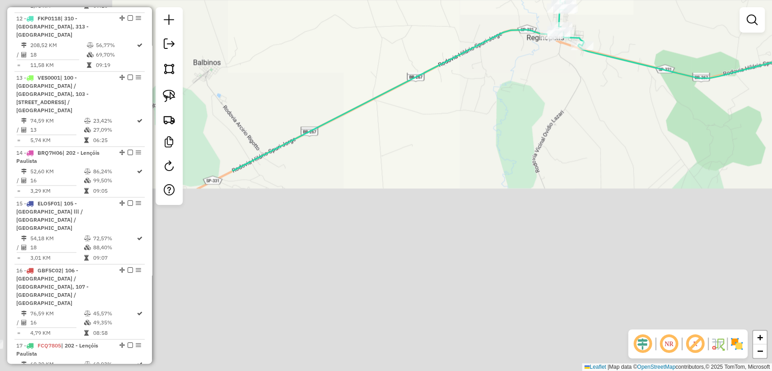
drag, startPoint x: 325, startPoint y: 334, endPoint x: 474, endPoint y: 115, distance: 265.0
click at [470, 90] on div "Janela de atendimento Grade de atendimento Capacidade Transportadoras Veículos …" at bounding box center [386, 185] width 772 height 371
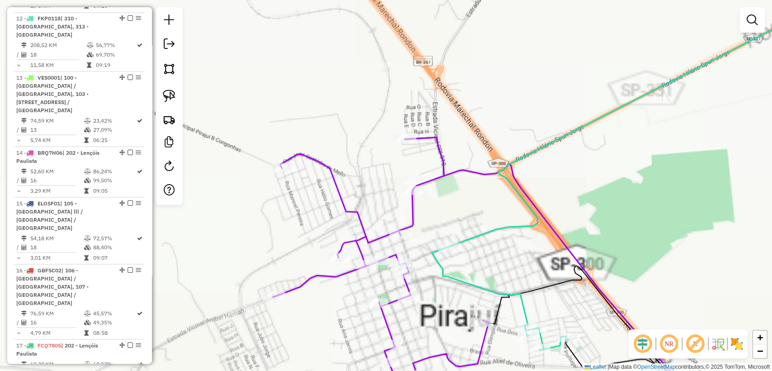
click at [408, 208] on icon at bounding box center [380, 273] width 215 height 271
select select "**********"
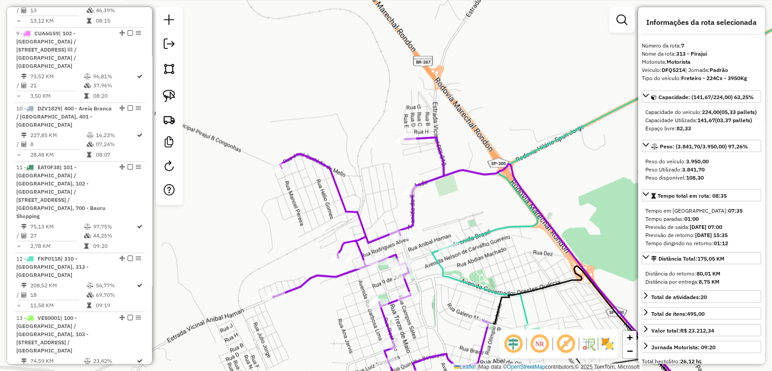
scroll to position [768, 0]
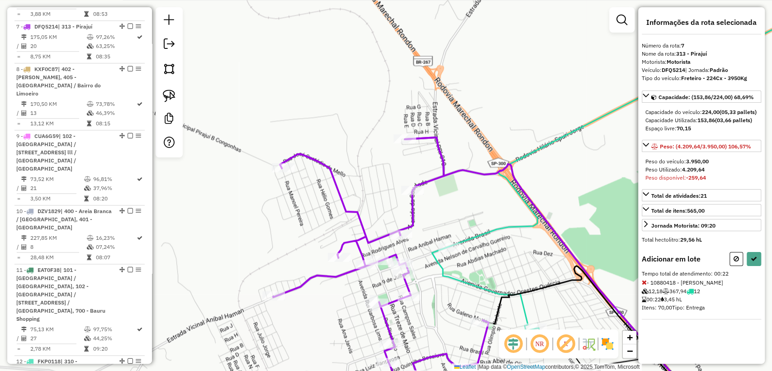
select select "**********"
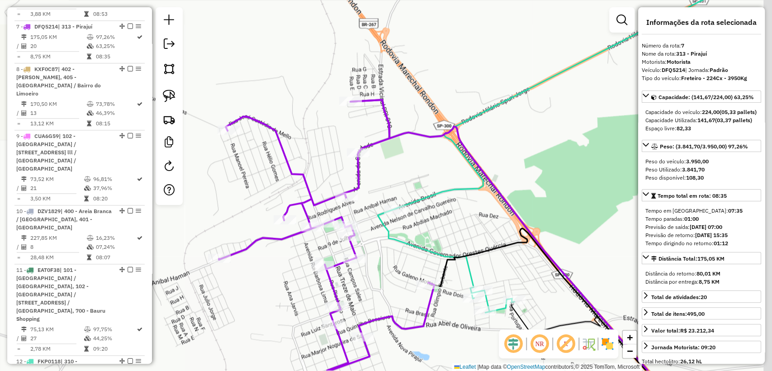
drag, startPoint x: 508, startPoint y: 222, endPoint x: 453, endPoint y: 185, distance: 66.0
click at [453, 185] on icon at bounding box center [586, 133] width 417 height 360
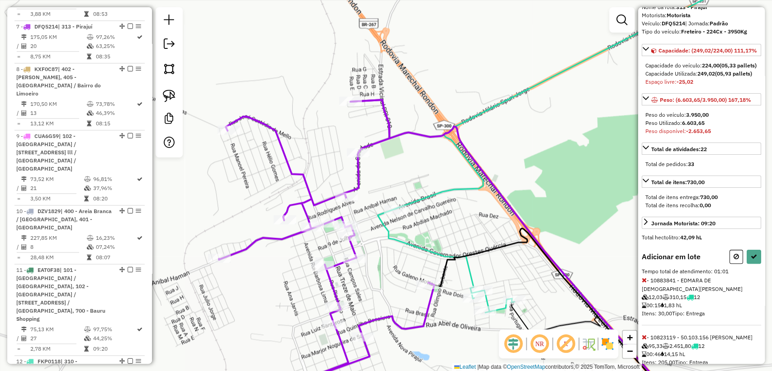
scroll to position [83, 0]
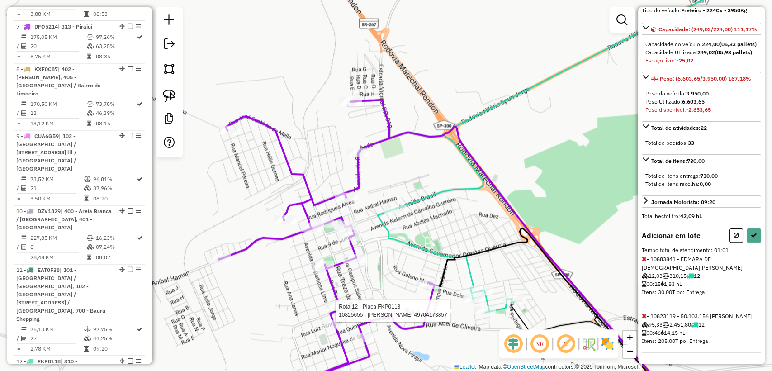
click at [482, 315] on div at bounding box center [485, 310] width 23 height 9
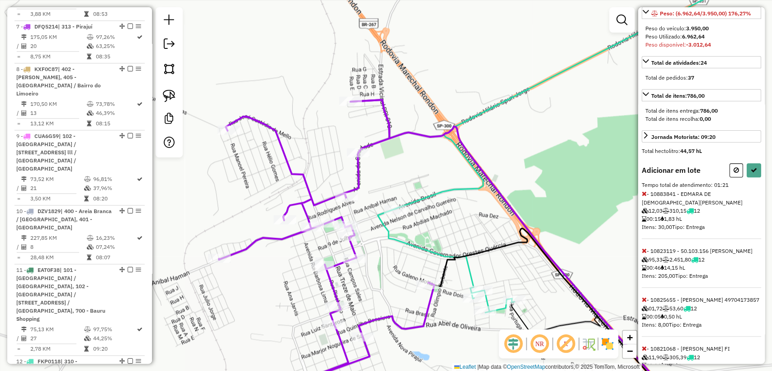
scroll to position [188, 0]
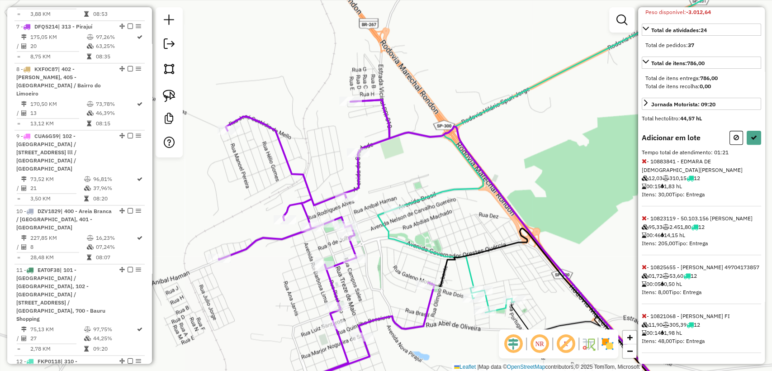
click at [645, 315] on icon at bounding box center [644, 316] width 5 height 6
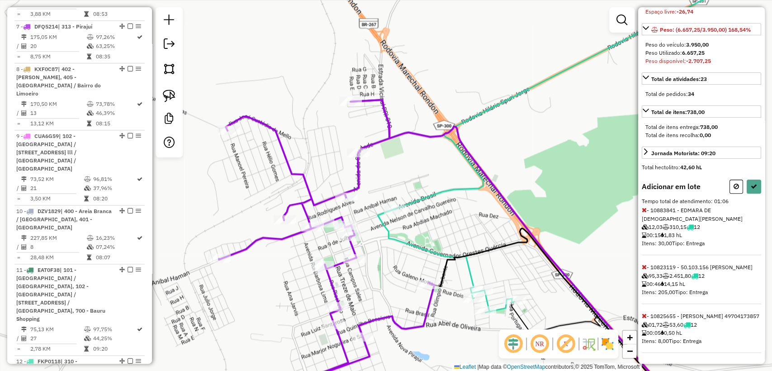
click at [643, 264] on icon at bounding box center [644, 267] width 5 height 6
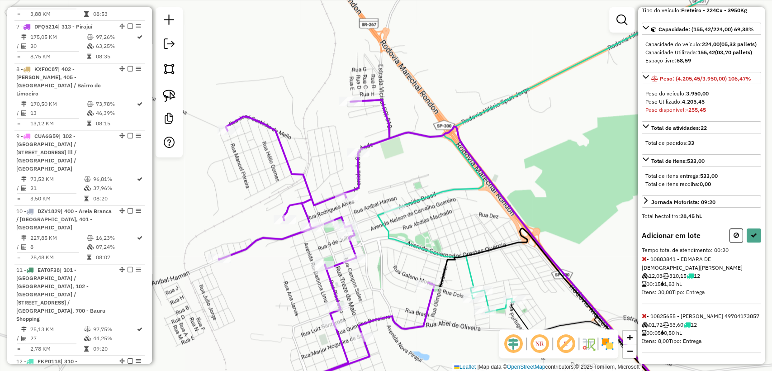
click at [644, 258] on icon at bounding box center [644, 259] width 5 height 6
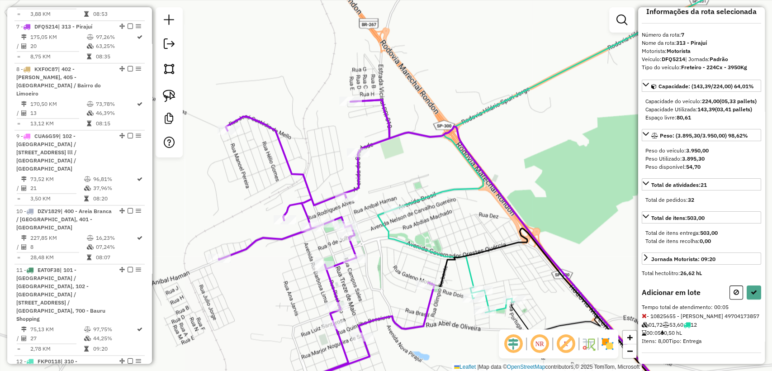
scroll to position [34, 0]
click at [755, 285] on button at bounding box center [754, 292] width 14 height 14
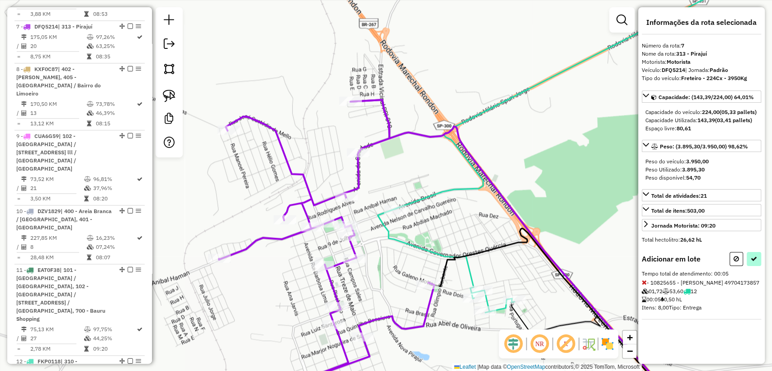
select select "**********"
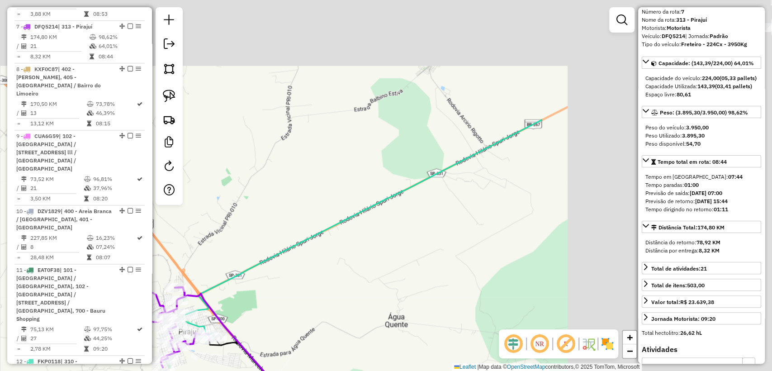
drag, startPoint x: 579, startPoint y: 209, endPoint x: 285, endPoint y: 279, distance: 301.8
click at [270, 289] on div "Janela de atendimento Grade de atendimento Capacidade Transportadoras Veículos …" at bounding box center [386, 185] width 772 height 371
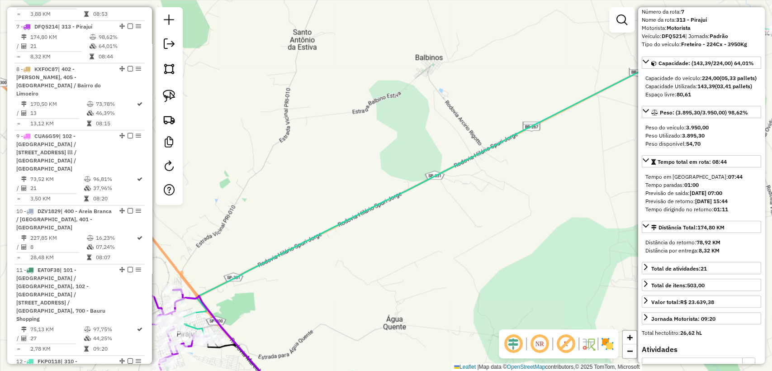
click at [374, 199] on div "Janela de atendimento Grade de atendimento Capacidade Transportadoras Veículos …" at bounding box center [386, 185] width 772 height 371
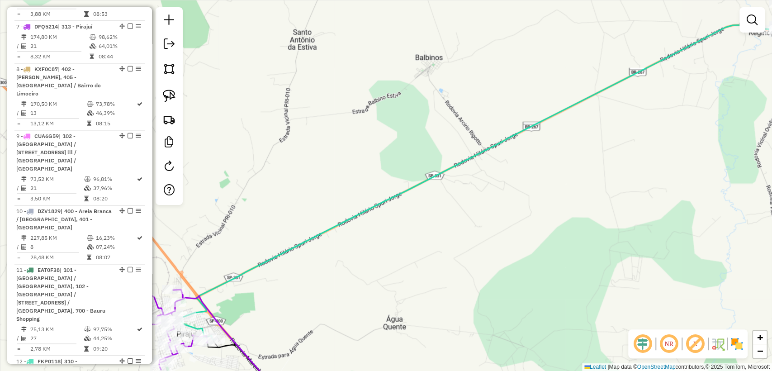
click at [380, 203] on icon at bounding box center [493, 160] width 626 height 359
select select "**********"
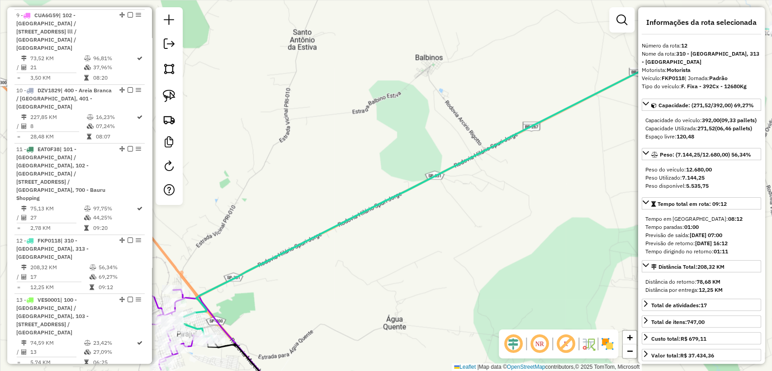
scroll to position [1111, 0]
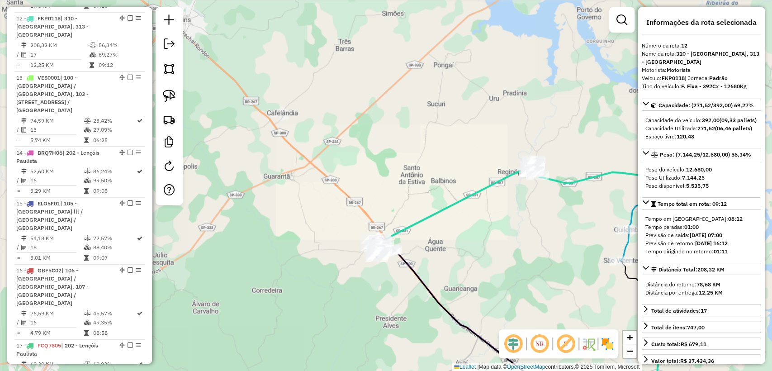
drag, startPoint x: 521, startPoint y: 207, endPoint x: 405, endPoint y: 262, distance: 128.7
click at [405, 262] on div "Janela de atendimento Grade de atendimento Capacidade Transportadoras Veículos …" at bounding box center [386, 185] width 772 height 371
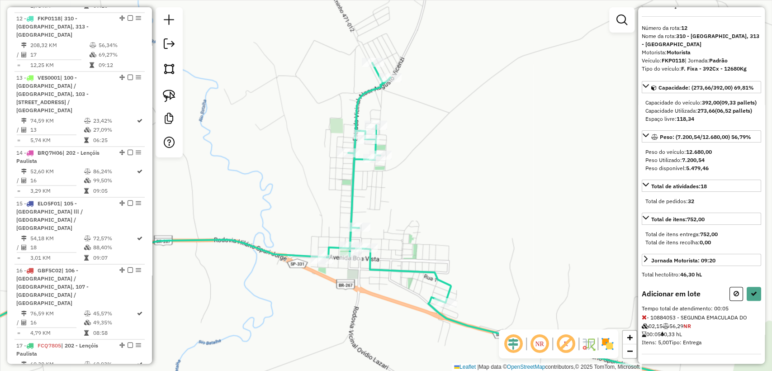
scroll to position [26, 0]
click at [749, 297] on button at bounding box center [754, 292] width 14 height 14
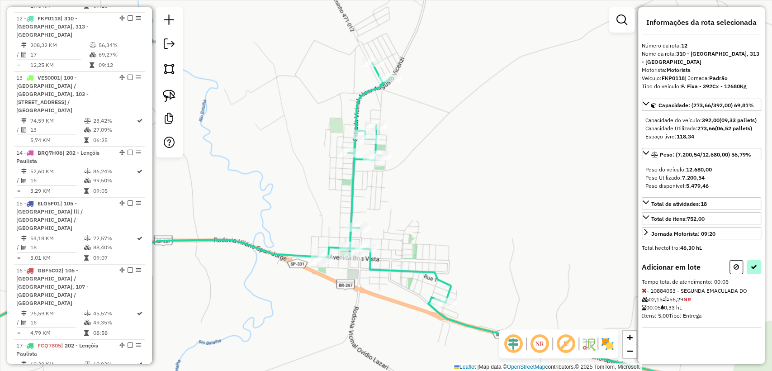
select select "**********"
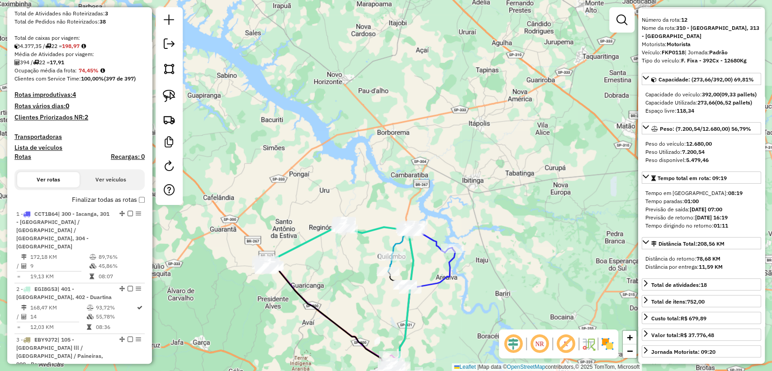
scroll to position [55, 0]
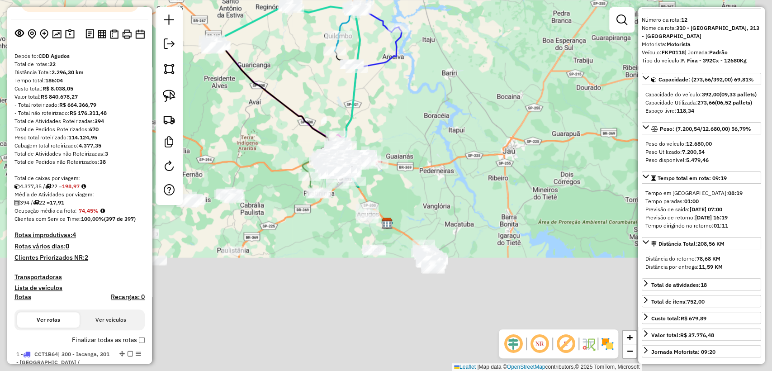
drag, startPoint x: 243, startPoint y: 138, endPoint x: 237, endPoint y: 95, distance: 43.4
click at [237, 95] on div "Janela de atendimento Grade de atendimento Capacidade Transportadoras Veículos …" at bounding box center [386, 185] width 772 height 371
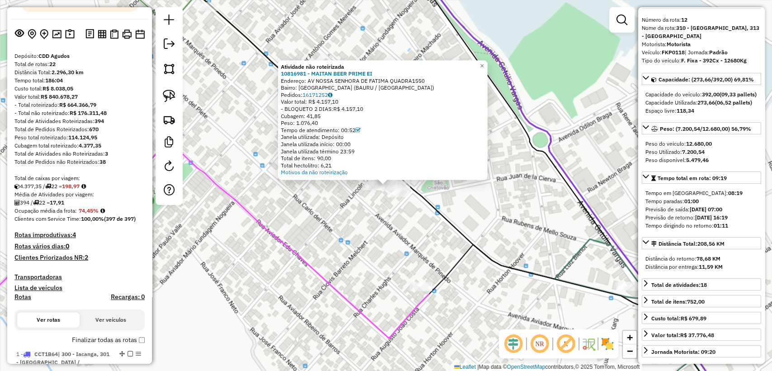
click at [382, 226] on div "Atividade não roteirizada 10816981 - MAITAN BEER PRIME EI Endereço: AV NOSSA SE…" at bounding box center [386, 185] width 772 height 371
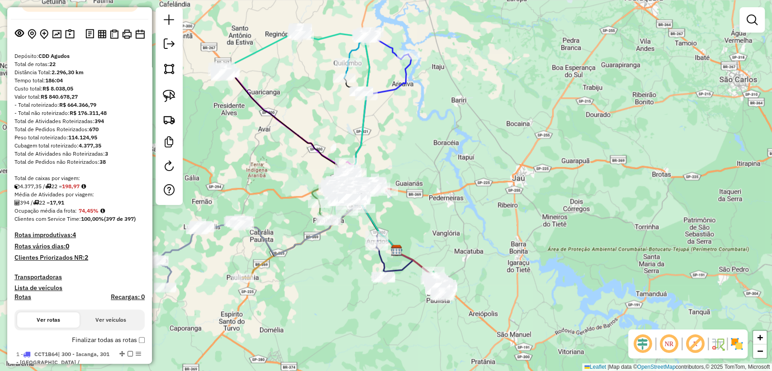
drag, startPoint x: 254, startPoint y: 311, endPoint x: 333, endPoint y: 252, distance: 98.3
click at [333, 252] on div "Janela de atendimento Grade de atendimento Capacidade Transportadoras Veículos …" at bounding box center [386, 185] width 772 height 371
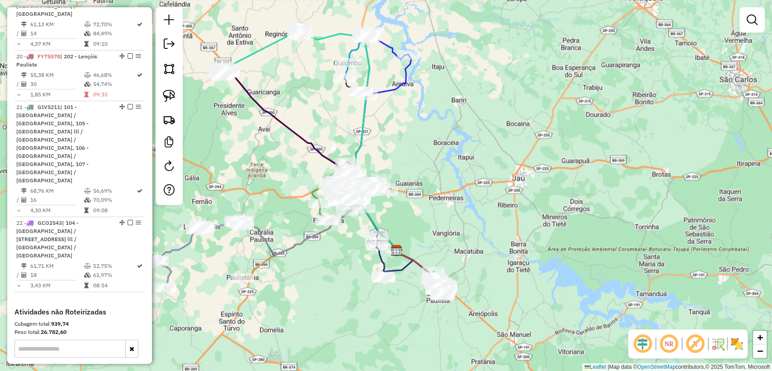
scroll to position [1636, 0]
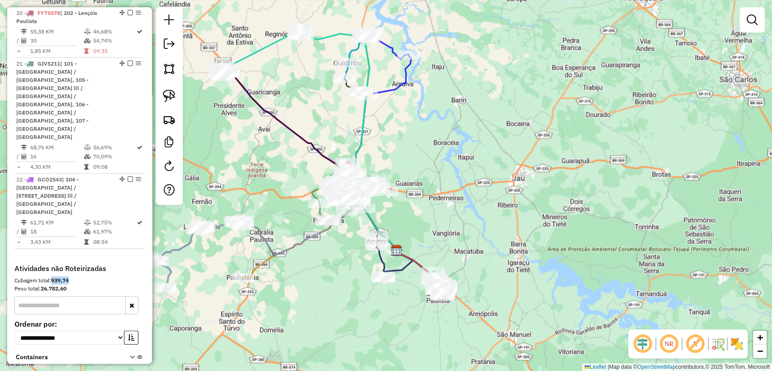
drag, startPoint x: 50, startPoint y: 192, endPoint x: 88, endPoint y: 191, distance: 38.5
click at [87, 276] on div "Cubagem total: 939,74" at bounding box center [79, 280] width 130 height 8
click at [94, 276] on div "Cubagem total: 939,74" at bounding box center [79, 280] width 130 height 8
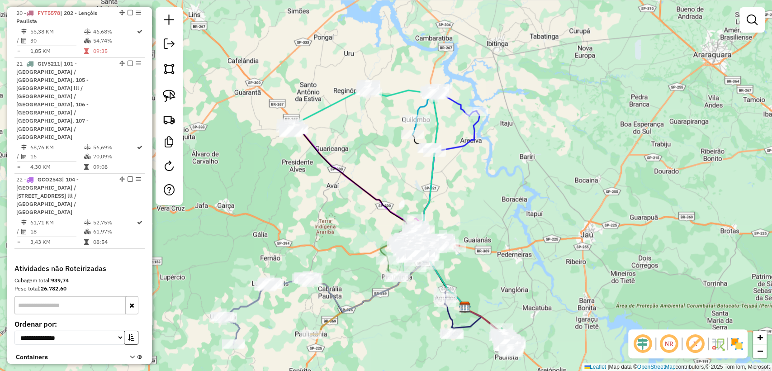
drag, startPoint x: 334, startPoint y: 119, endPoint x: 396, endPoint y: 167, distance: 78.9
click at [396, 167] on div "Janela de atendimento Grade de atendimento Capacidade Transportadoras Veículos …" at bounding box center [386, 185] width 772 height 371
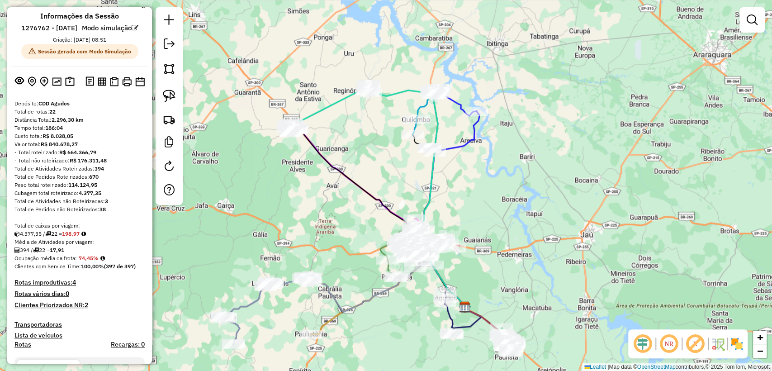
scroll to position [0, 0]
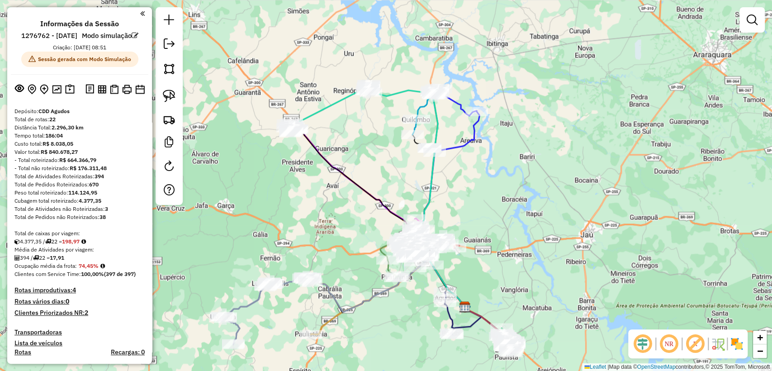
click at [468, 138] on icon at bounding box center [456, 121] width 47 height 64
select select "**********"
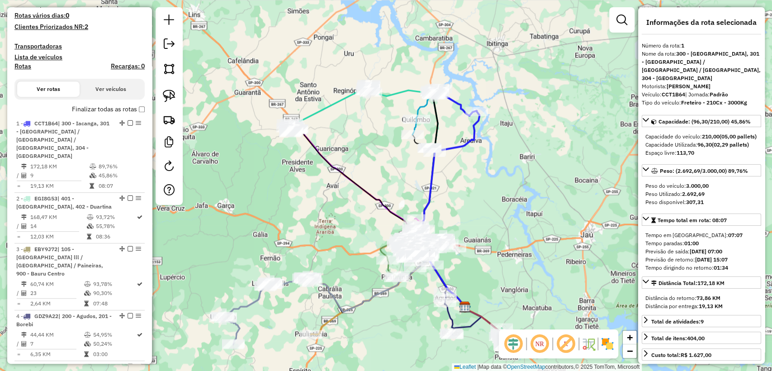
scroll to position [408, 0]
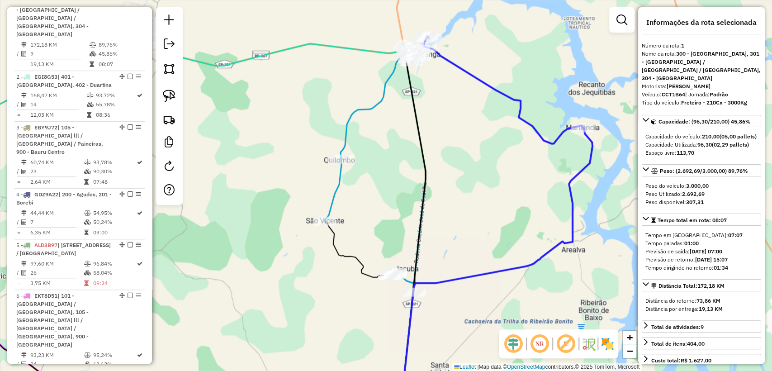
click at [337, 186] on icon at bounding box center [374, 163] width 102 height 239
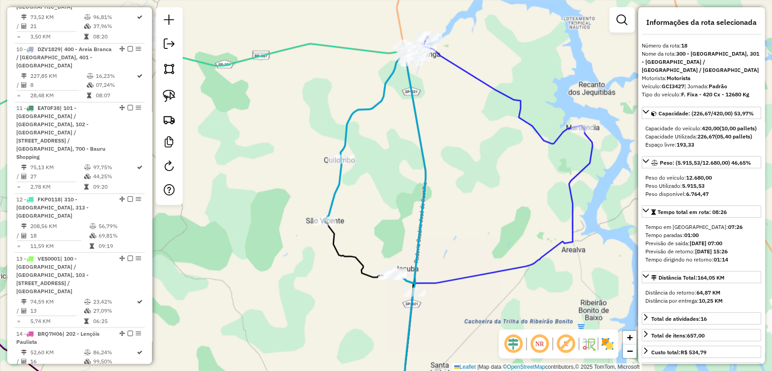
scroll to position [1455, 0]
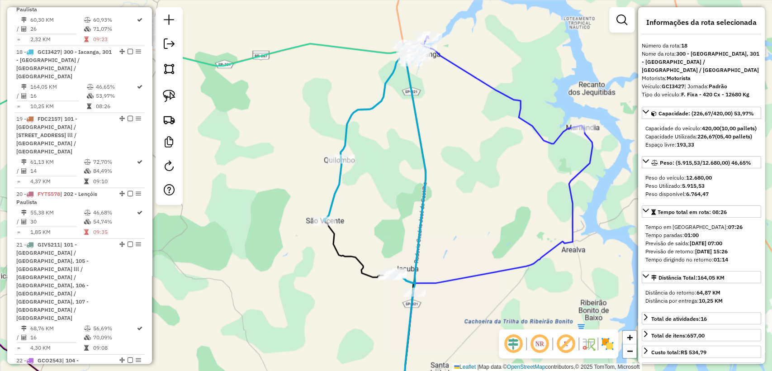
click at [379, 186] on div "Janela de atendimento Grade de atendimento Capacidade Transportadoras Veículos …" at bounding box center [386, 185] width 772 height 371
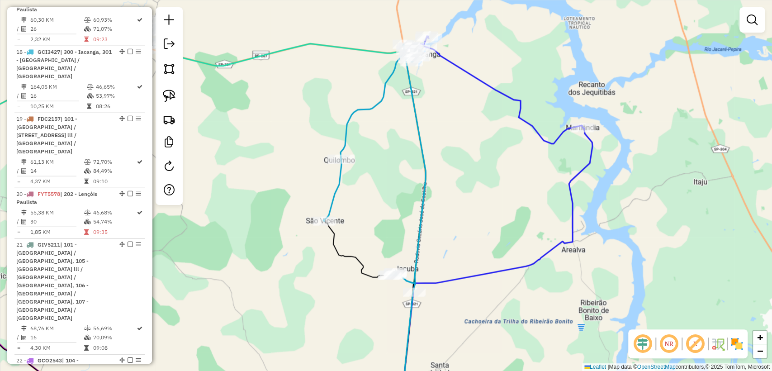
click at [336, 198] on icon at bounding box center [374, 163] width 102 height 239
select select "**********"
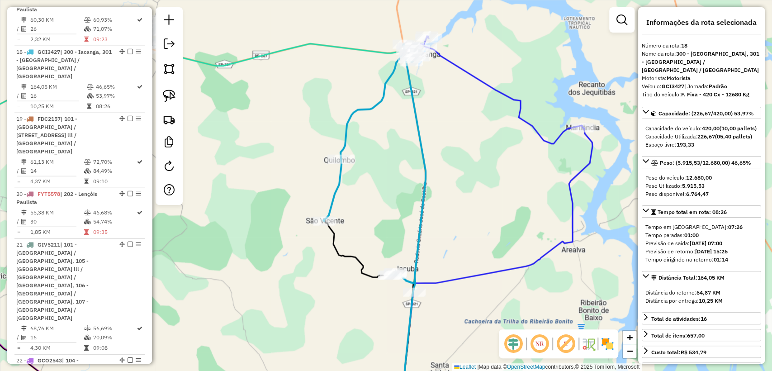
click at [451, 205] on div "Janela de atendimento Grade de atendimento Capacidade Transportadoras Veículos …" at bounding box center [386, 185] width 772 height 371
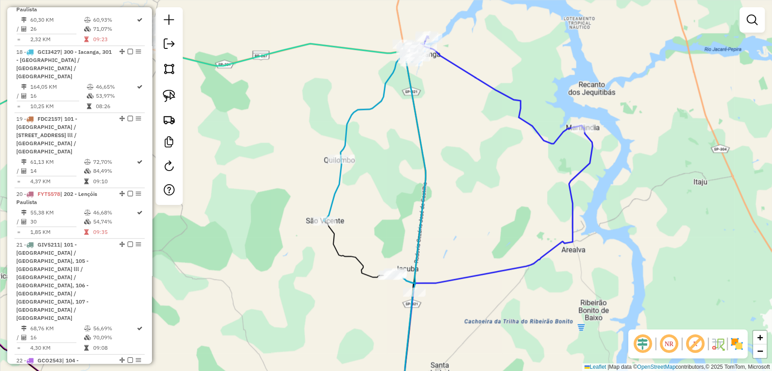
click at [481, 76] on icon at bounding box center [500, 164] width 185 height 256
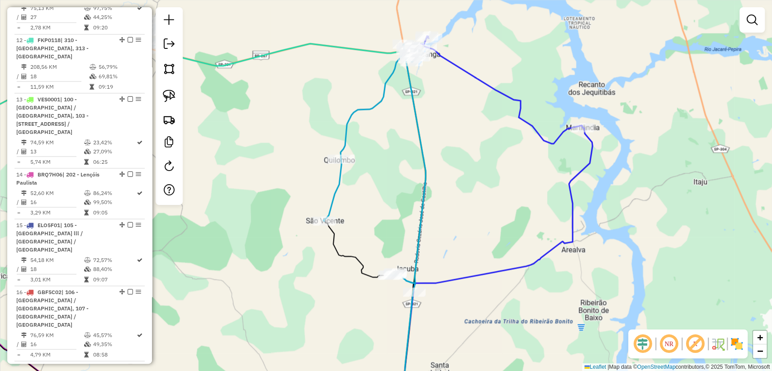
select select "**********"
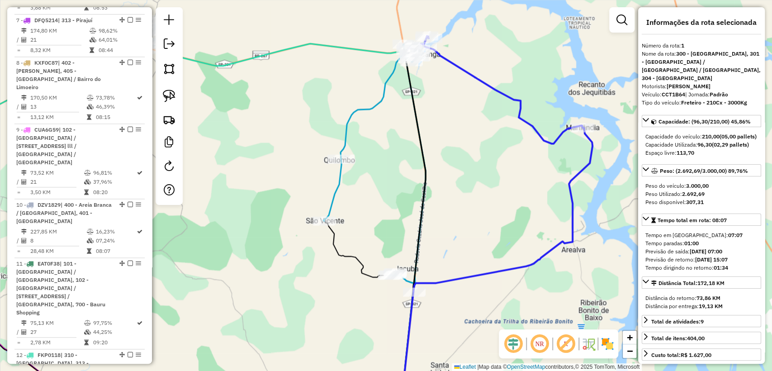
scroll to position [408, 0]
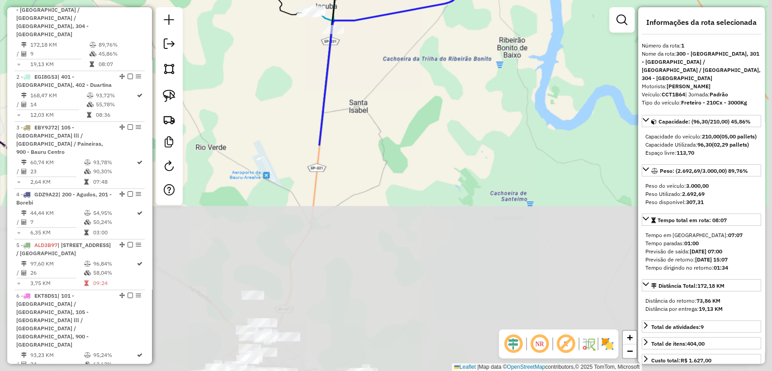
drag, startPoint x: 486, startPoint y: 308, endPoint x: 418, endPoint y: 134, distance: 186.3
click at [404, 40] on div "Janela de atendimento Grade de atendimento Capacidade Transportadoras Veículos …" at bounding box center [386, 185] width 772 height 371
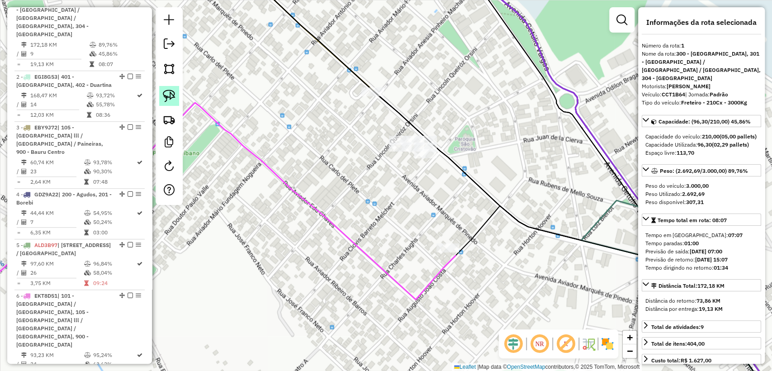
click at [160, 91] on div at bounding box center [169, 106] width 27 height 198
drag, startPoint x: 161, startPoint y: 91, endPoint x: 214, endPoint y: 111, distance: 56.5
click at [161, 91] on link at bounding box center [169, 96] width 20 height 20
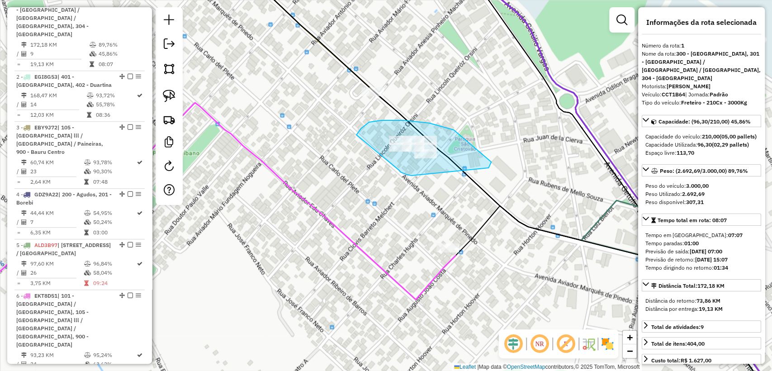
drag, startPoint x: 400, startPoint y: 172, endPoint x: 353, endPoint y: 146, distance: 54.3
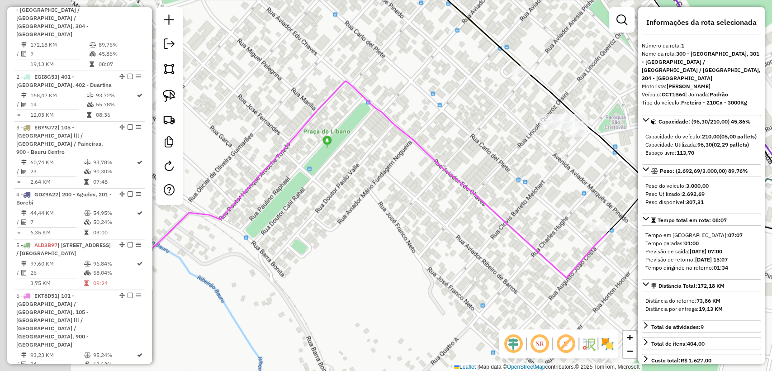
drag, startPoint x: 452, startPoint y: 197, endPoint x: 463, endPoint y: 194, distance: 11.7
click at [463, 194] on div "Janela de atendimento Grade de atendimento Capacidade Transportadoras Veículos …" at bounding box center [386, 185] width 772 height 371
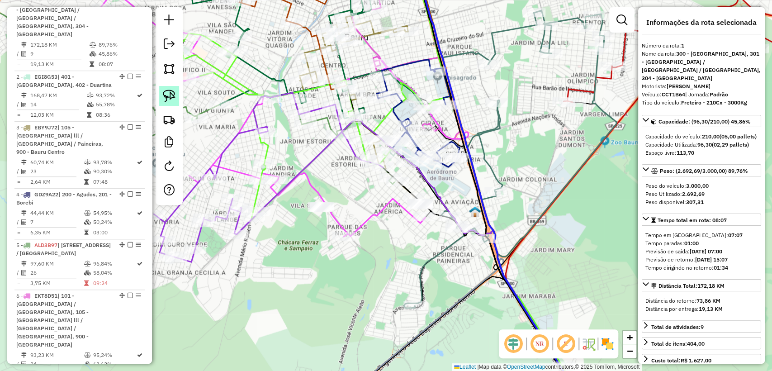
click at [169, 91] on img at bounding box center [169, 96] width 13 height 13
drag, startPoint x: 313, startPoint y: 224, endPoint x: 287, endPoint y: 199, distance: 36.5
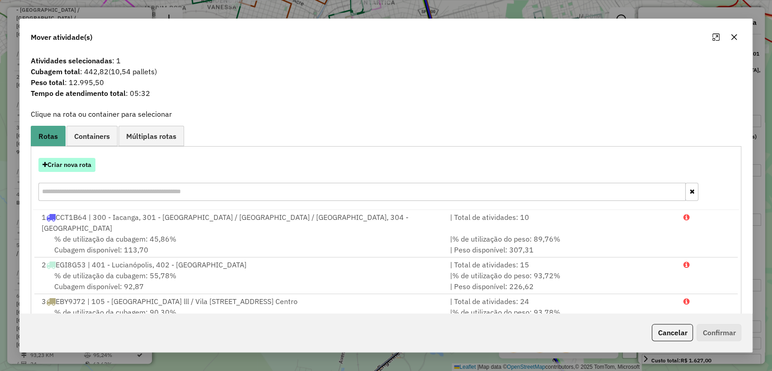
click at [66, 163] on button "Criar nova rota" at bounding box center [66, 165] width 57 height 14
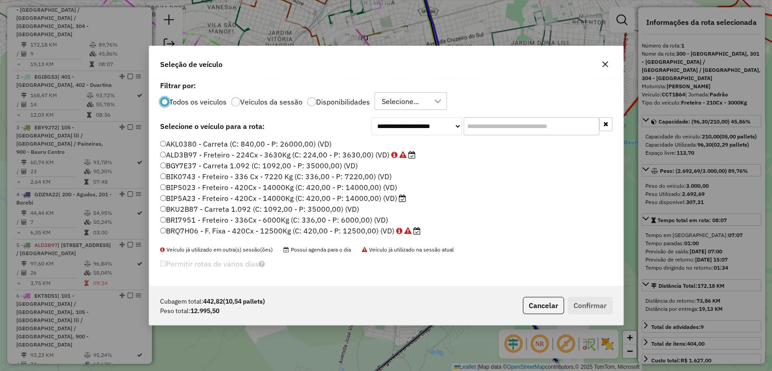
scroll to position [5, 3]
click at [342, 104] on label "Disponibilidades" at bounding box center [343, 101] width 54 height 7
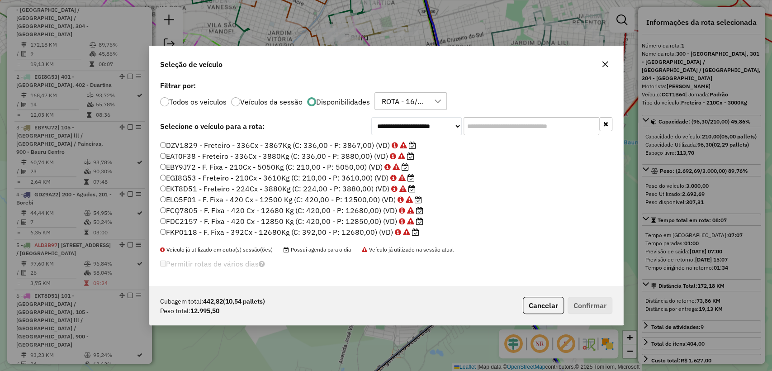
scroll to position [0, 0]
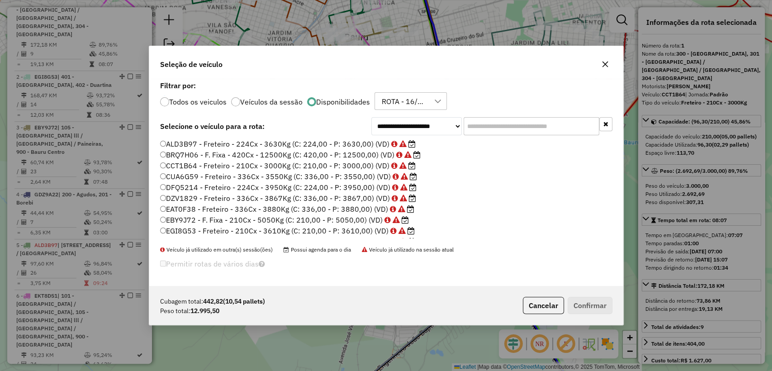
click at [206, 103] on label "Todos os veiculos" at bounding box center [197, 101] width 57 height 7
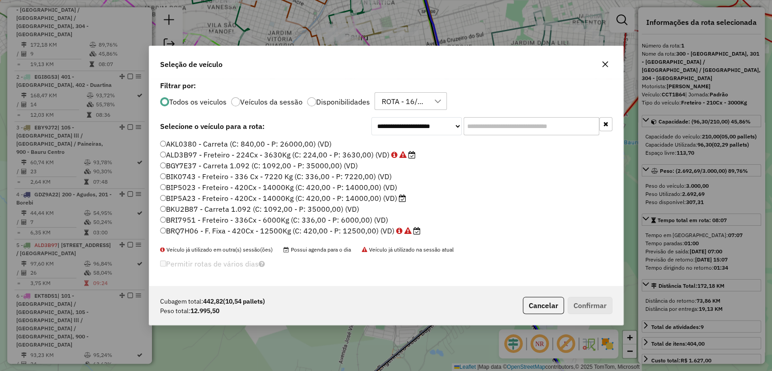
click at [438, 94] on div at bounding box center [437, 101] width 17 height 17
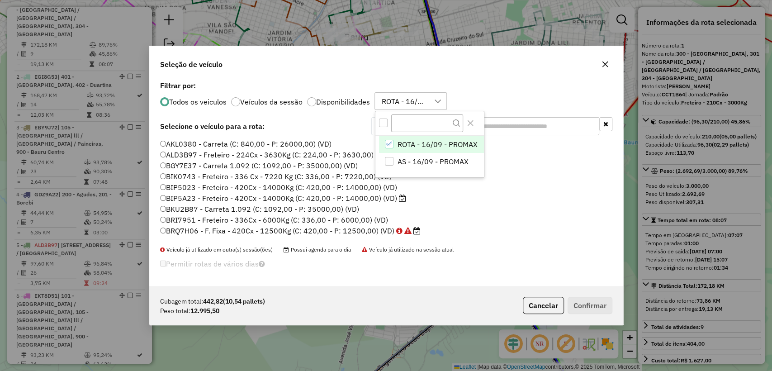
scroll to position [7, 41]
click at [387, 147] on div "ROTA - 16/09 - PROMAX" at bounding box center [389, 144] width 9 height 9
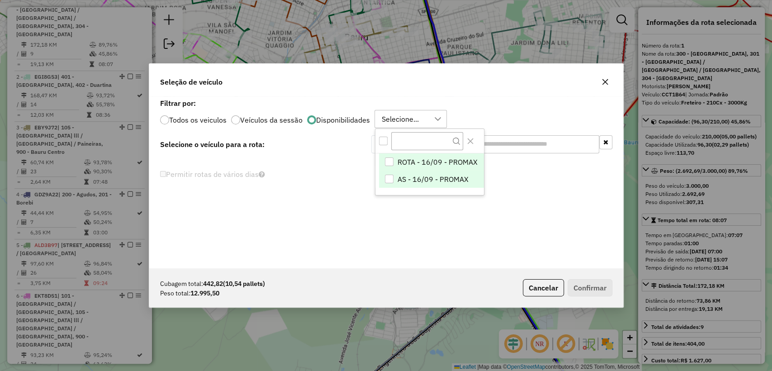
click at [385, 178] on div "AS - 16/09 - PROMAX" at bounding box center [389, 179] width 9 height 9
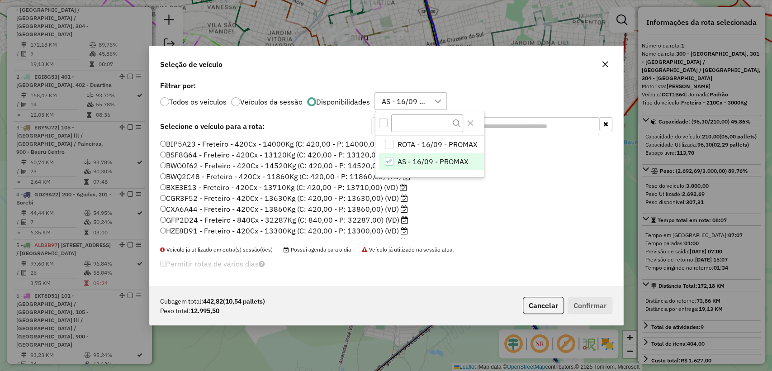
click at [484, 109] on div "Todos os veiculos Veículos da sessão Disponibilidades AS - 16/09 - PROMAX ROTA …" at bounding box center [386, 101] width 452 height 18
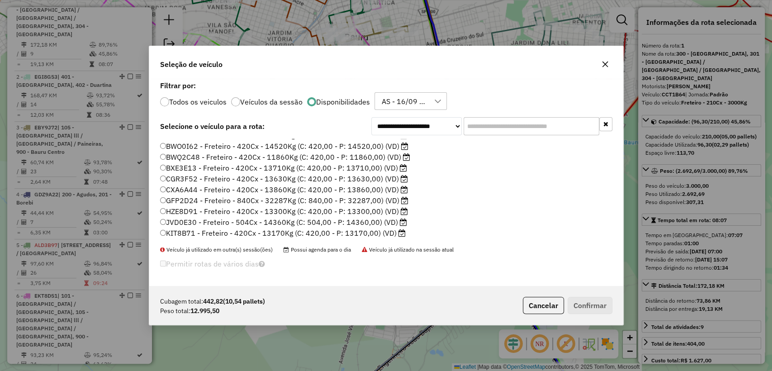
scroll to position [0, 0]
click at [198, 99] on label "Todos os veiculos" at bounding box center [197, 101] width 57 height 7
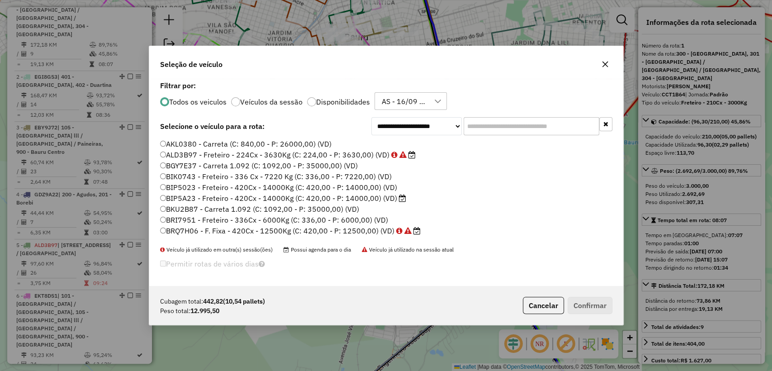
click at [604, 61] on icon "button" at bounding box center [605, 64] width 7 height 7
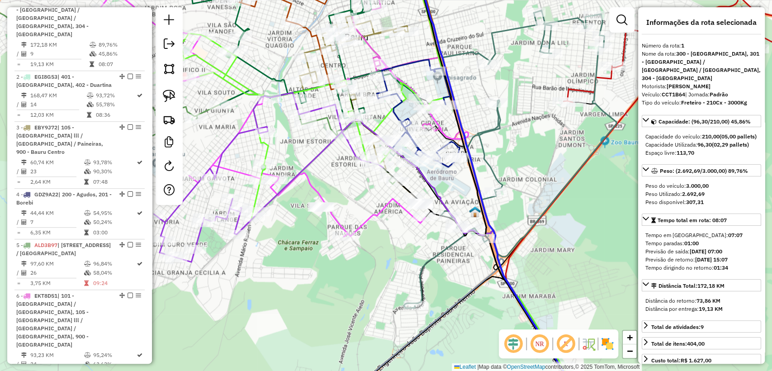
click at [377, 234] on div "Janela de atendimento Grade de atendimento Capacidade Transportadoras Veículos …" at bounding box center [386, 185] width 772 height 371
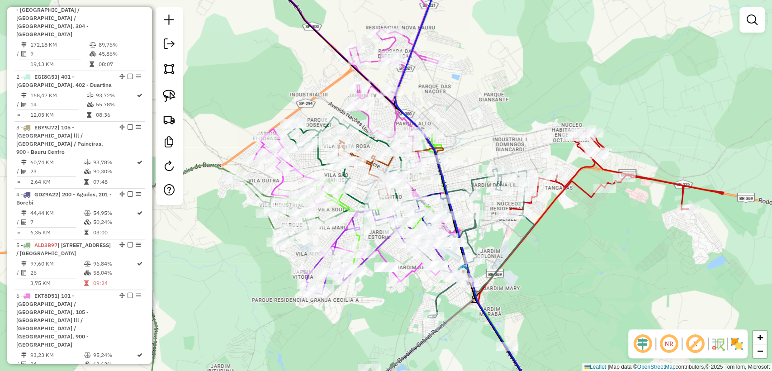
click at [340, 200] on icon at bounding box center [397, 240] width 219 height 213
select select "**********"
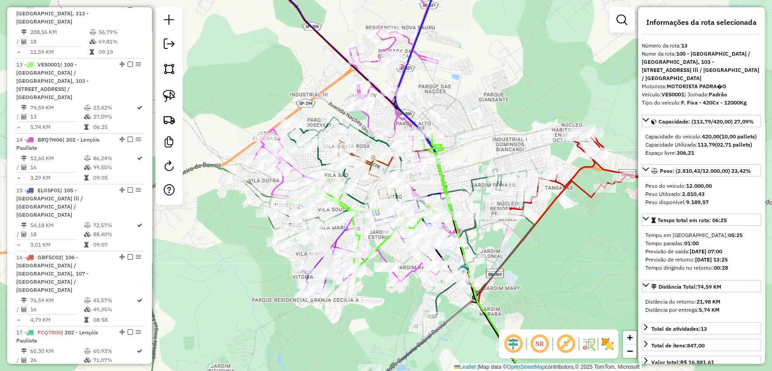
scroll to position [1162, 0]
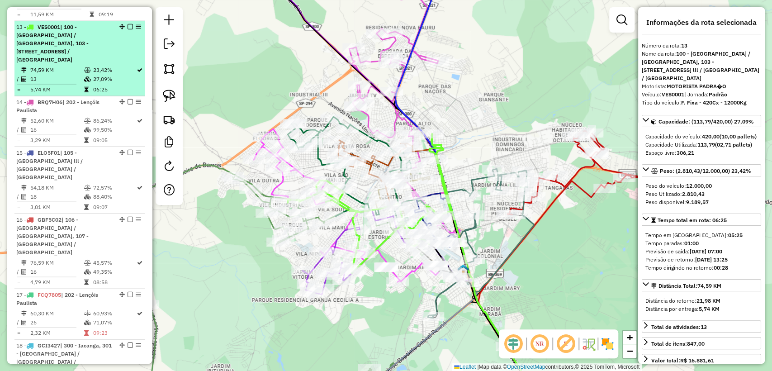
click at [128, 24] on em at bounding box center [130, 26] width 5 height 5
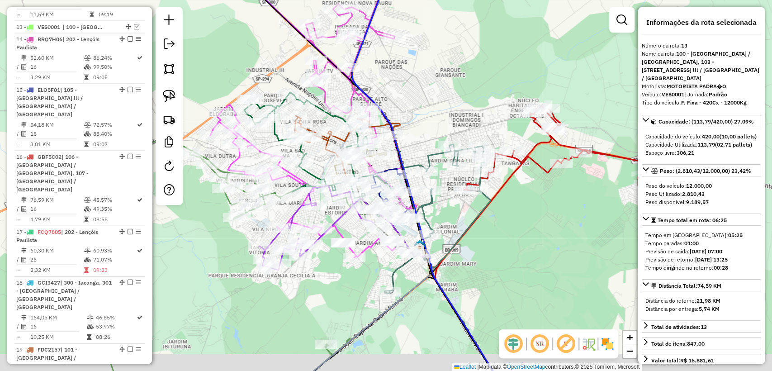
drag, startPoint x: 543, startPoint y: 266, endPoint x: 513, endPoint y: 254, distance: 32.4
click at [513, 254] on div "Janela de atendimento Grade de atendimento Capacidade Transportadoras Veículos …" at bounding box center [386, 185] width 772 height 371
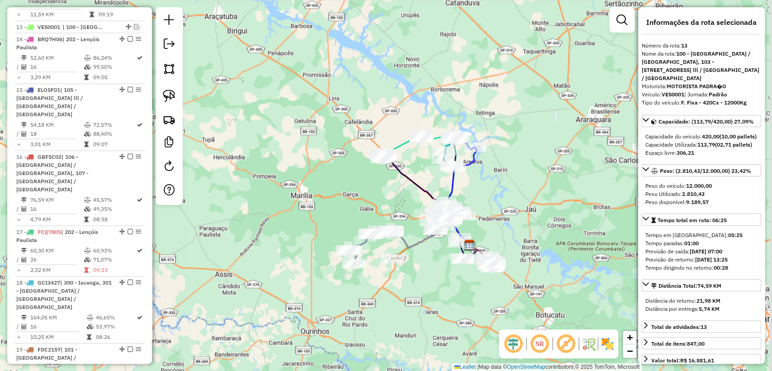
drag, startPoint x: 474, startPoint y: 285, endPoint x: 405, endPoint y: 236, distance: 84.4
click at [405, 236] on div "Janela de atendimento Grade de atendimento Capacidade Transportadoras Veículos …" at bounding box center [386, 185] width 772 height 371
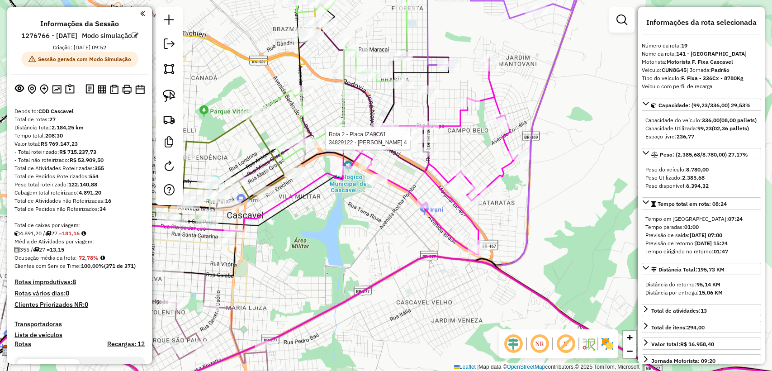
select select "**********"
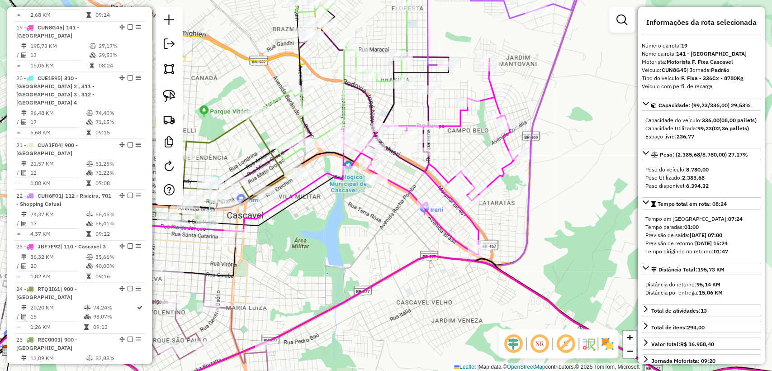
click at [427, 103] on icon at bounding box center [280, 107] width 337 height 202
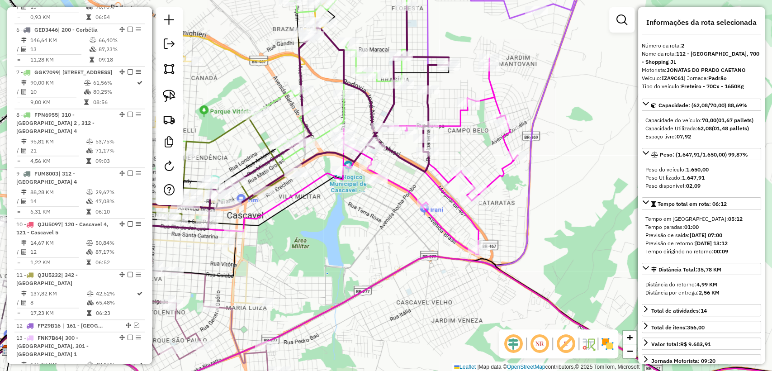
scroll to position [442, 0]
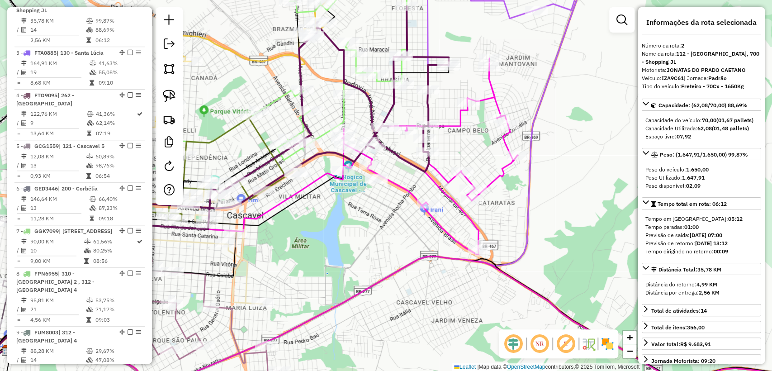
drag, startPoint x: 390, startPoint y: 213, endPoint x: 410, endPoint y: 157, distance: 59.1
click at [390, 213] on div "Janela de atendimento Grade de atendimento Capacidade Transportadoras Veículos …" at bounding box center [386, 185] width 772 height 371
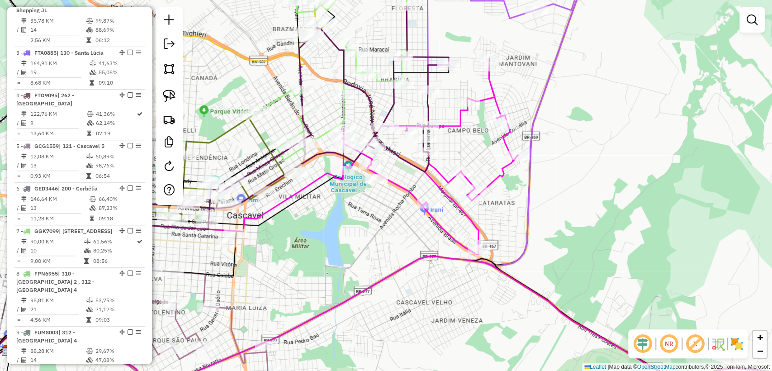
click at [431, 104] on icon at bounding box center [280, 107] width 337 height 202
select select "**********"
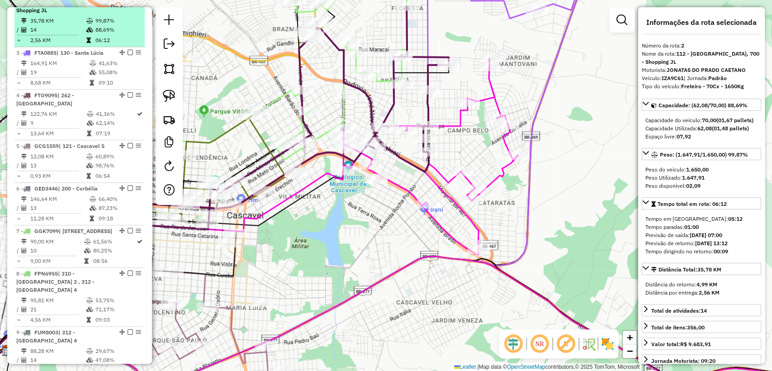
click at [128, 5] on em at bounding box center [130, 1] width 5 height 5
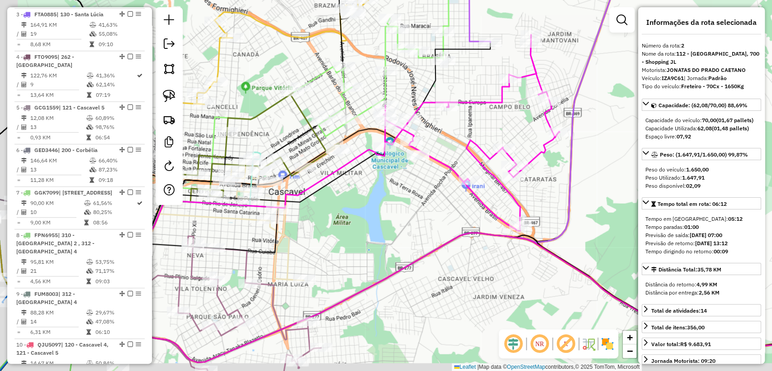
drag, startPoint x: 342, startPoint y: 216, endPoint x: 421, endPoint y: 171, distance: 91.0
click at [421, 171] on div "Janela de atendimento Grade de atendimento Capacidade Transportadoras Veículos …" at bounding box center [386, 185] width 772 height 371
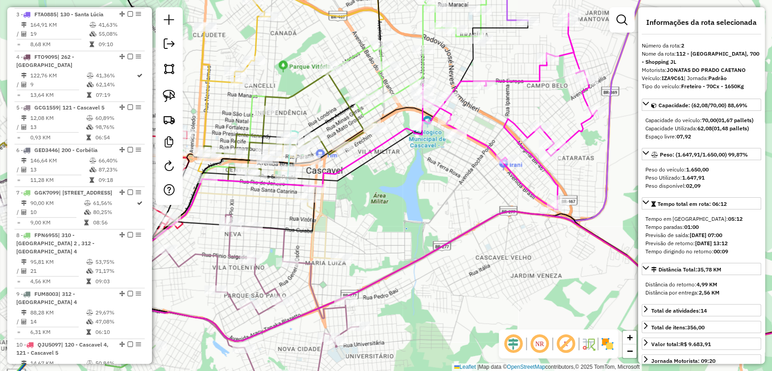
click at [307, 266] on icon at bounding box center [249, 306] width 218 height 183
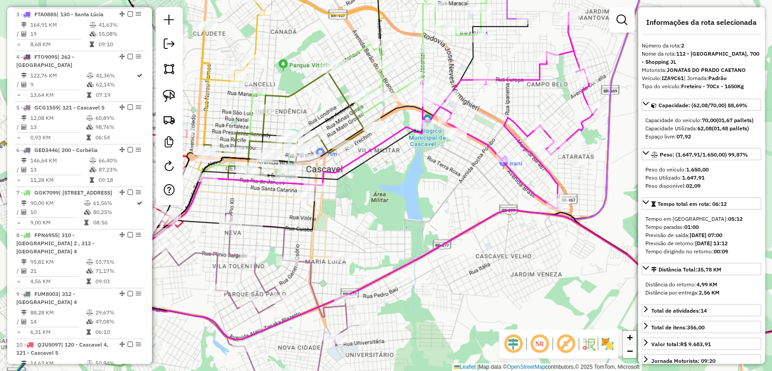
click at [308, 266] on icon at bounding box center [249, 305] width 218 height 183
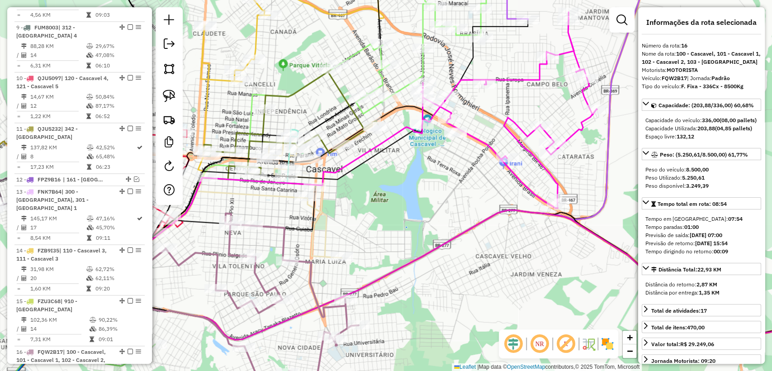
scroll to position [1033, 0]
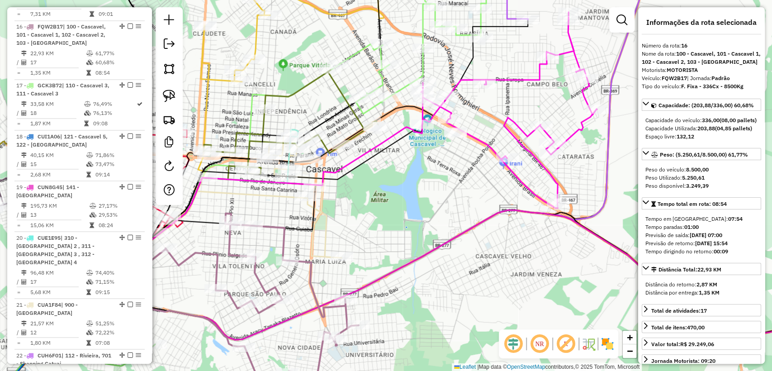
click at [322, 252] on icon at bounding box center [301, 196] width 80 height 123
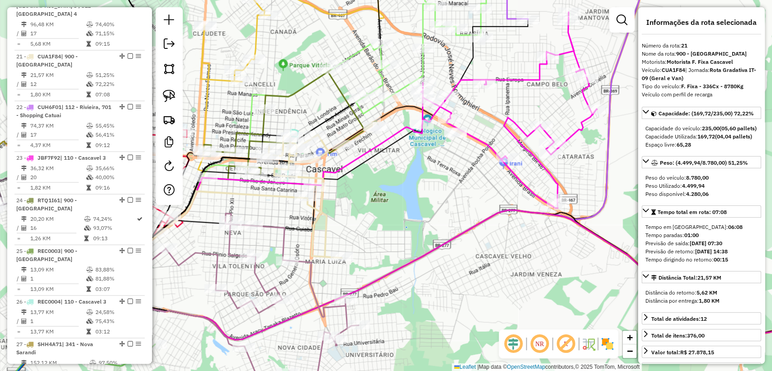
scroll to position [1294, 0]
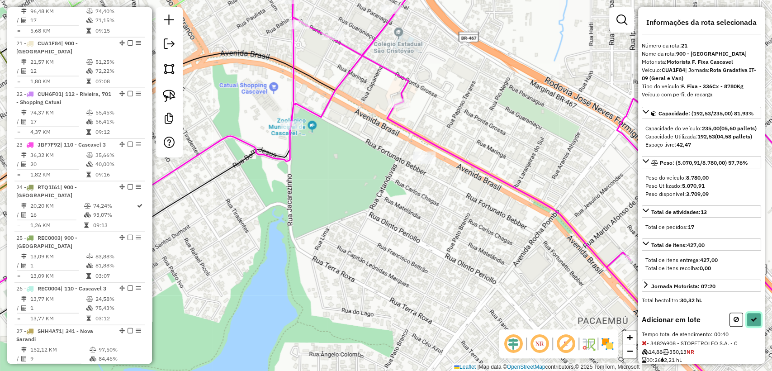
click at [752, 323] on icon at bounding box center [754, 319] width 6 height 6
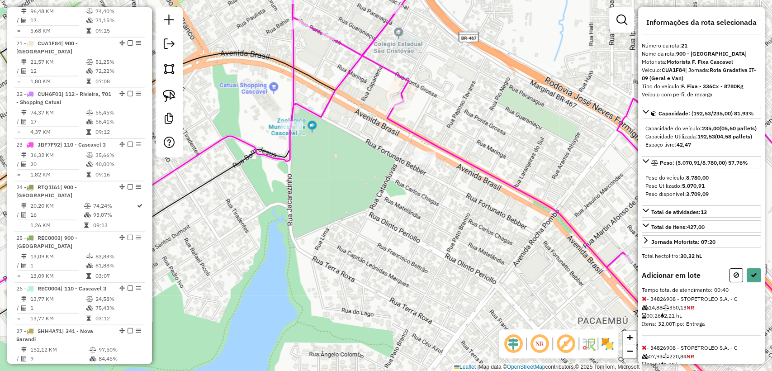
select select "**********"
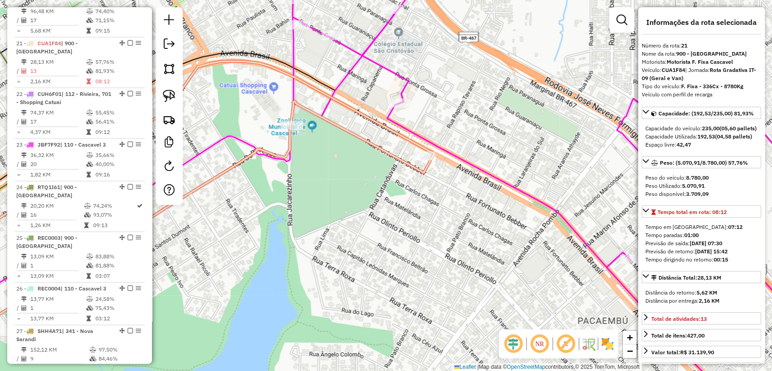
click at [408, 165] on icon at bounding box center [179, 204] width 512 height 285
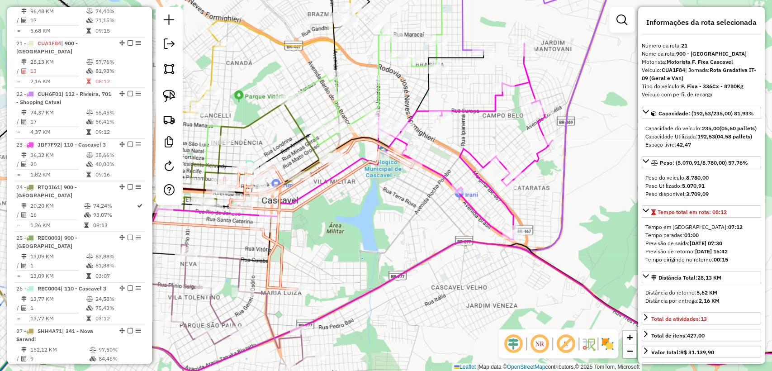
click at [267, 298] on icon at bounding box center [205, 326] width 218 height 163
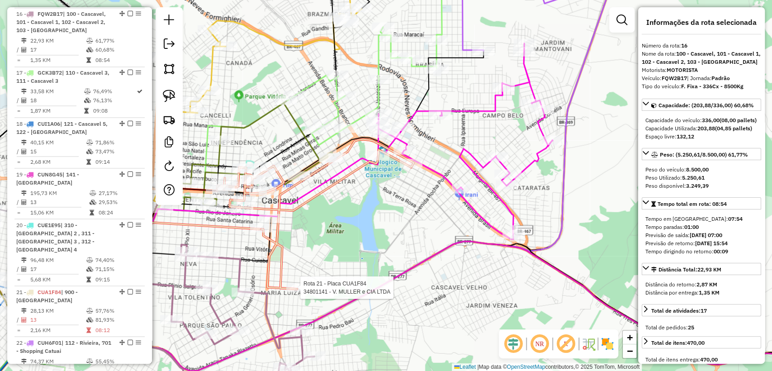
scroll to position [1033, 0]
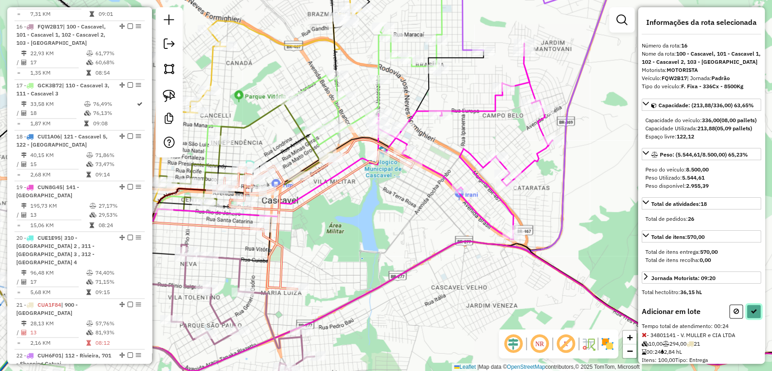
drag, startPoint x: 751, startPoint y: 328, endPoint x: 729, endPoint y: 328, distance: 21.7
click at [752, 314] on icon at bounding box center [754, 311] width 6 height 6
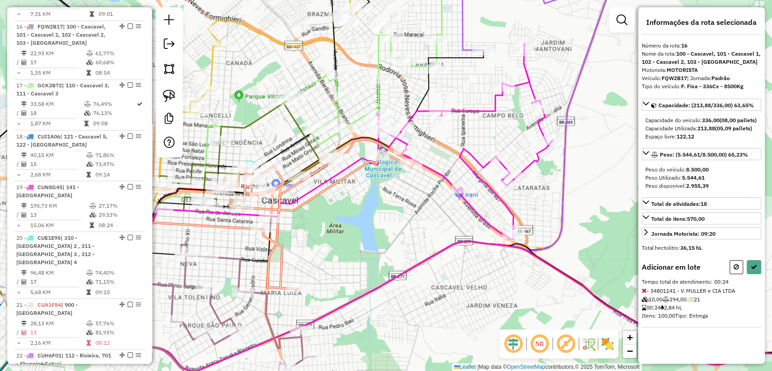
select select "**********"
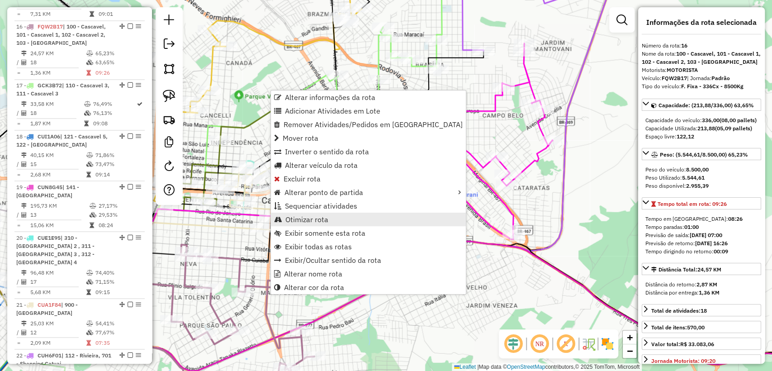
click at [303, 217] on span "Otimizar rota" at bounding box center [306, 219] width 43 height 7
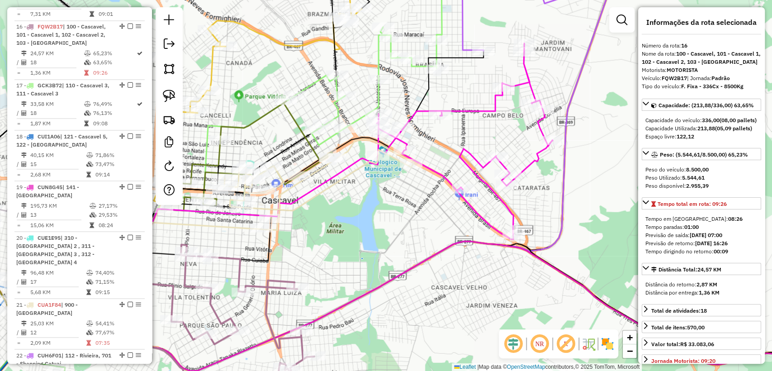
click at [279, 200] on icon at bounding box center [315, 184] width 197 height 91
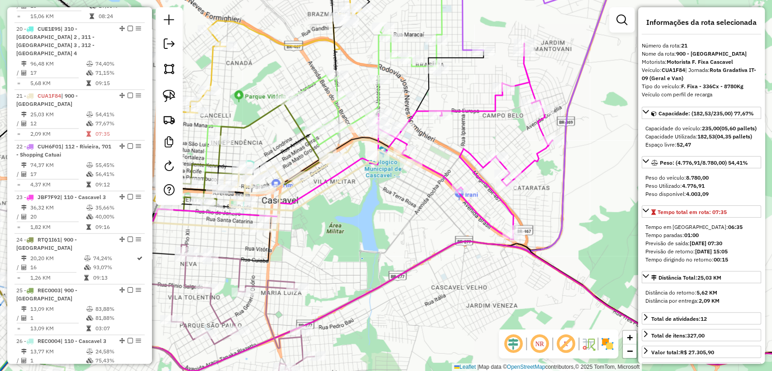
scroll to position [1294, 0]
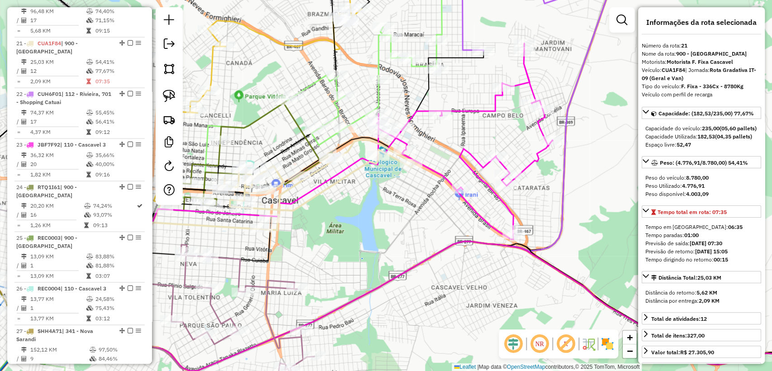
click at [310, 146] on icon at bounding box center [246, 155] width 175 height 109
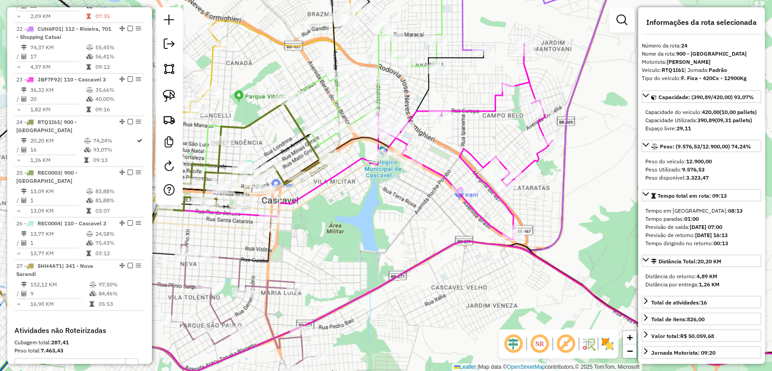
scroll to position [1438, 0]
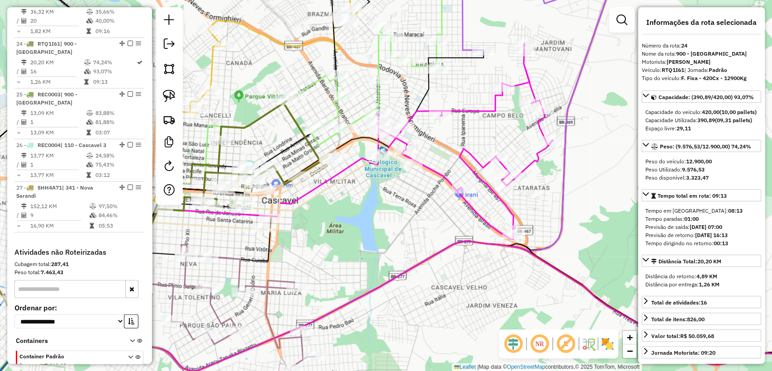
click at [340, 109] on icon at bounding box center [368, 54] width 147 height 182
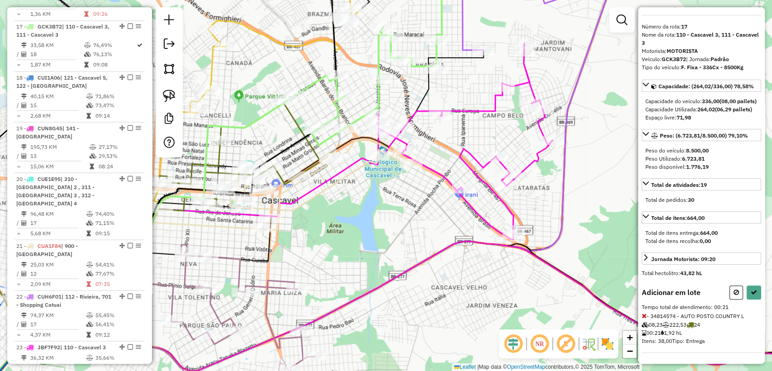
scroll to position [34, 0]
click at [737, 293] on button at bounding box center [737, 292] width 14 height 14
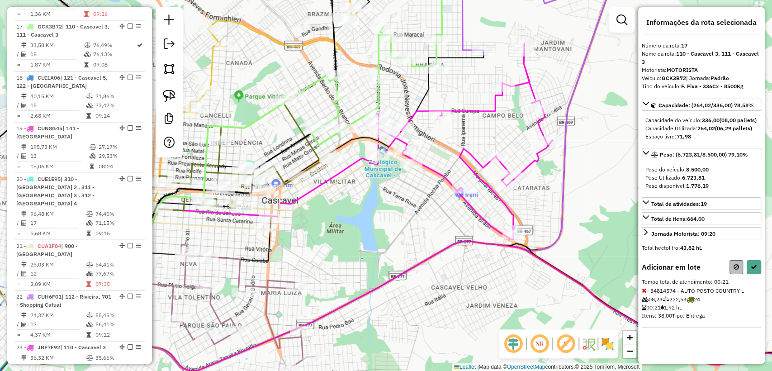
select select "**********"
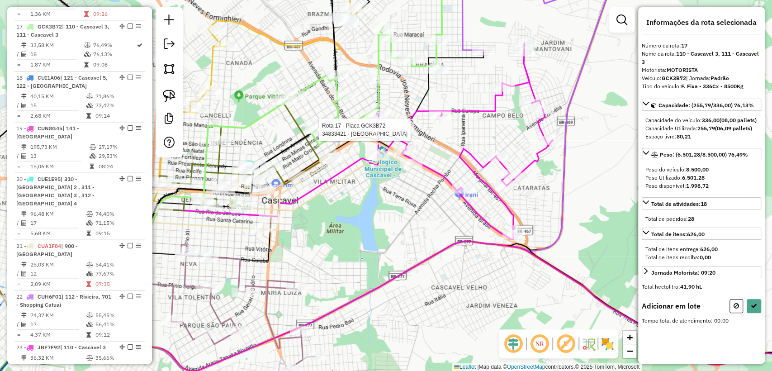
scroll to position [0, 0]
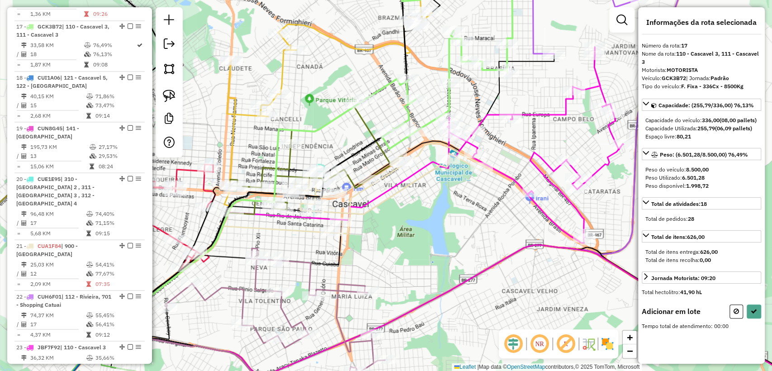
drag, startPoint x: 265, startPoint y: 113, endPoint x: 380, endPoint y: 123, distance: 116.3
click at [380, 123] on div "Janela de atendimento Grade de atendimento Capacidade Transportadoras Veículos …" at bounding box center [386, 185] width 772 height 371
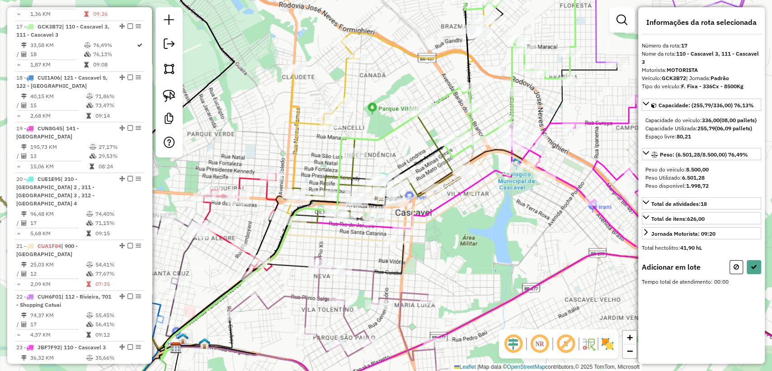
select select "**********"
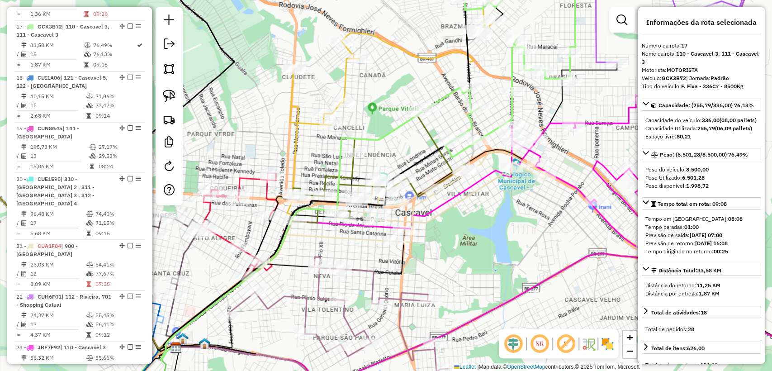
click at [346, 87] on icon at bounding box center [411, 44] width 243 height 162
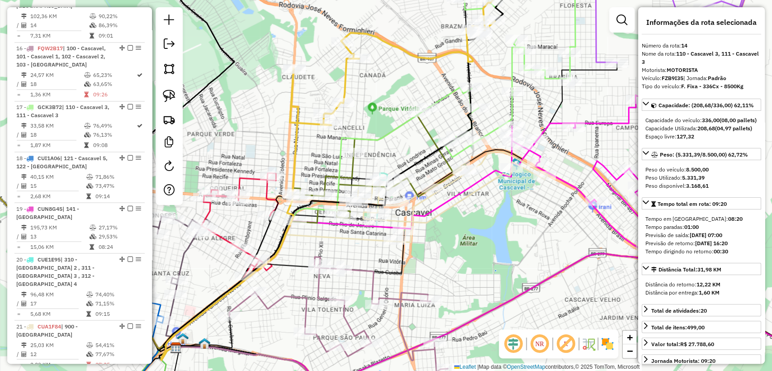
scroll to position [932, 0]
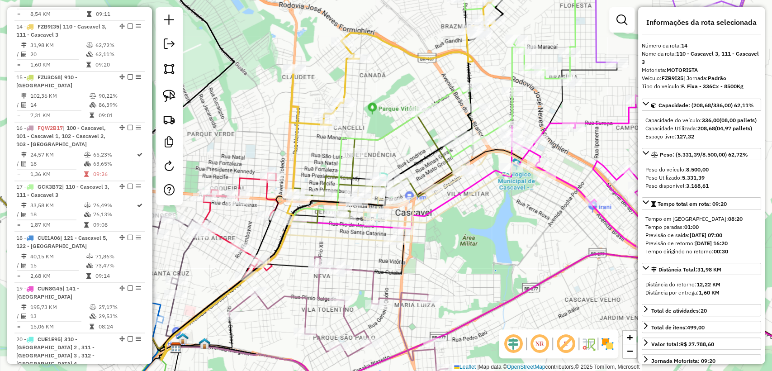
click at [248, 177] on icon at bounding box center [239, 225] width 77 height 105
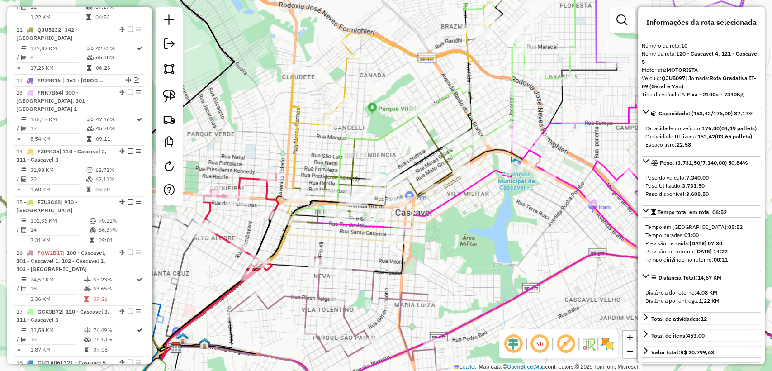
scroll to position [775, 0]
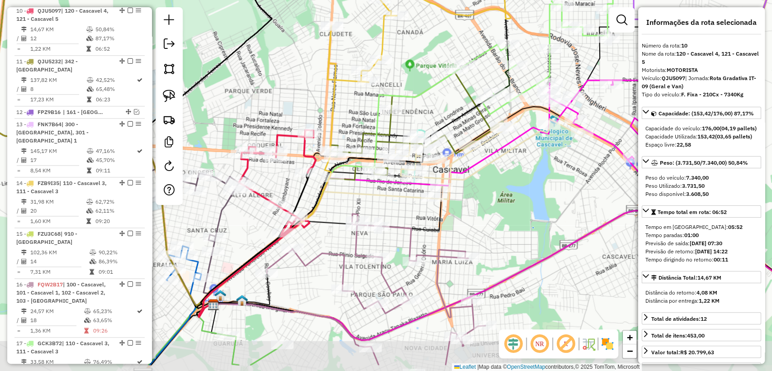
drag, startPoint x: 307, startPoint y: 242, endPoint x: 335, endPoint y: 210, distance: 42.3
click at [335, 210] on div "Janela de atendimento Grade de atendimento Capacidade Transportadoras Veículos …" at bounding box center [386, 185] width 772 height 371
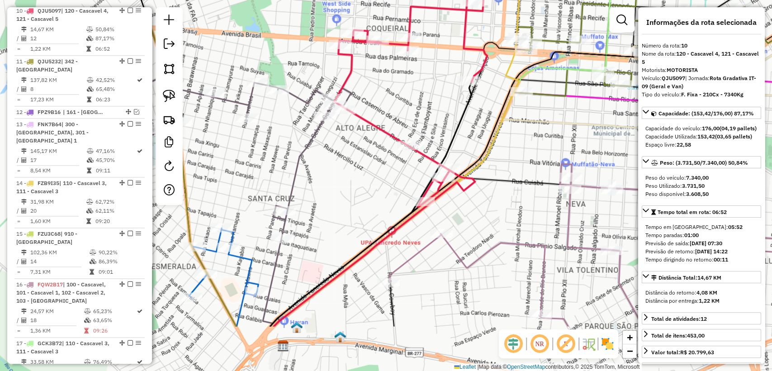
drag, startPoint x: 329, startPoint y: 219, endPoint x: 450, endPoint y: 128, distance: 151.2
click at [519, 138] on div "Janela de atendimento Grade de atendimento Capacidade Transportadoras Veículos …" at bounding box center [386, 185] width 772 height 371
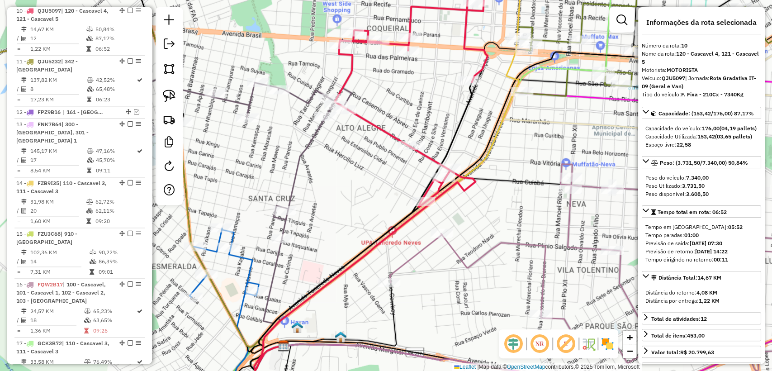
click at [336, 152] on div "Janela de atendimento Grade de atendimento Capacidade Transportadoras Veículos …" at bounding box center [386, 185] width 772 height 371
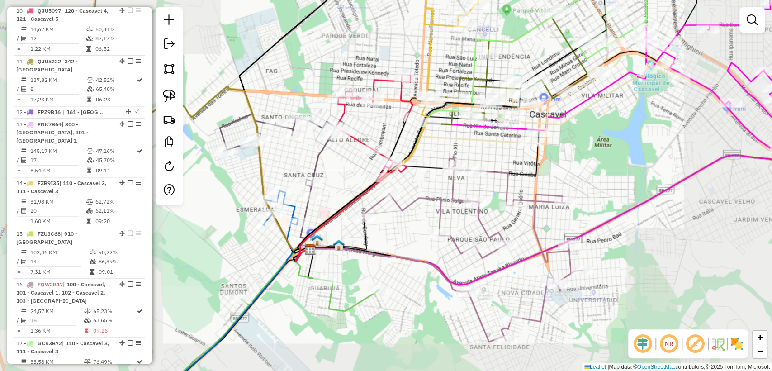
click at [322, 148] on icon at bounding box center [282, 155] width 124 height 82
select select "**********"
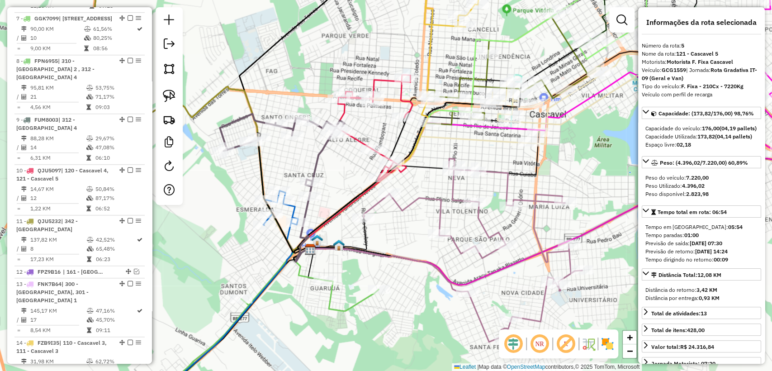
scroll to position [547, 0]
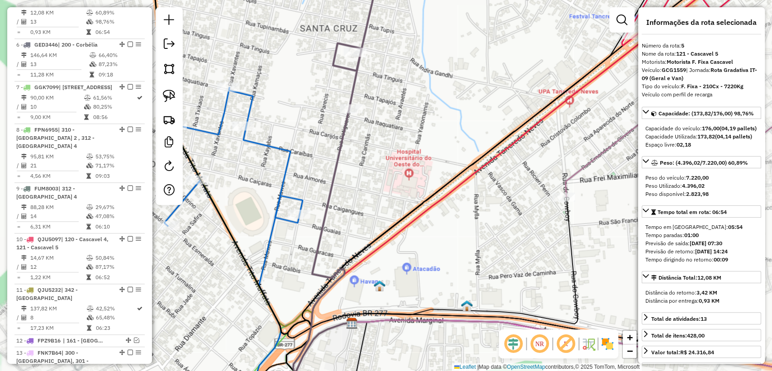
click at [279, 222] on icon at bounding box center [231, 248] width 135 height 320
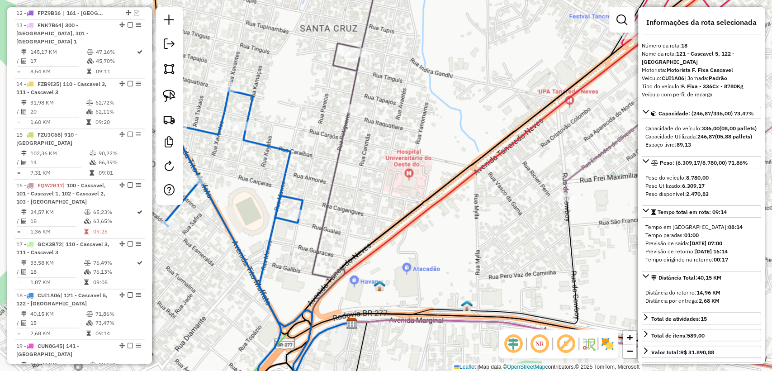
scroll to position [1142, 0]
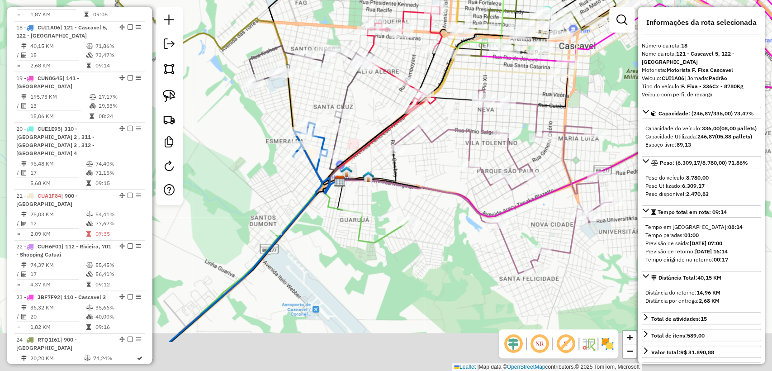
click at [378, 134] on icon at bounding box center [380, 143] width 111 height 100
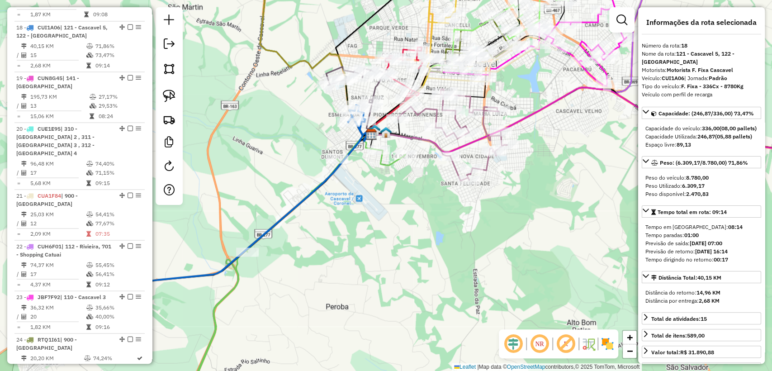
click at [242, 278] on icon at bounding box center [287, 270] width 236 height 273
click at [236, 276] on icon at bounding box center [287, 271] width 237 height 274
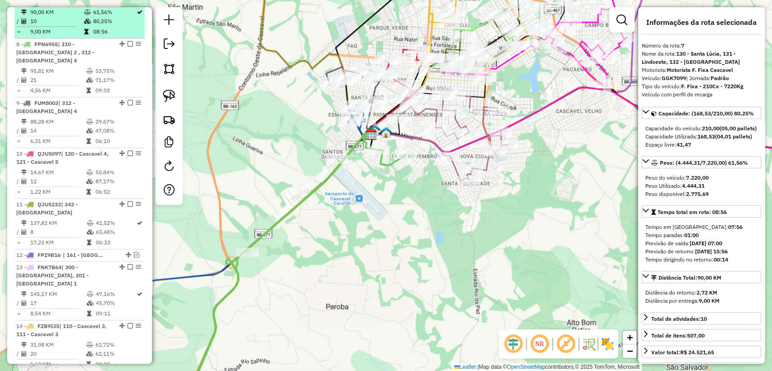
click at [128, 6] on div "7 - GGK7099 | [STREET_ADDRESS]" at bounding box center [79, 2] width 127 height 8
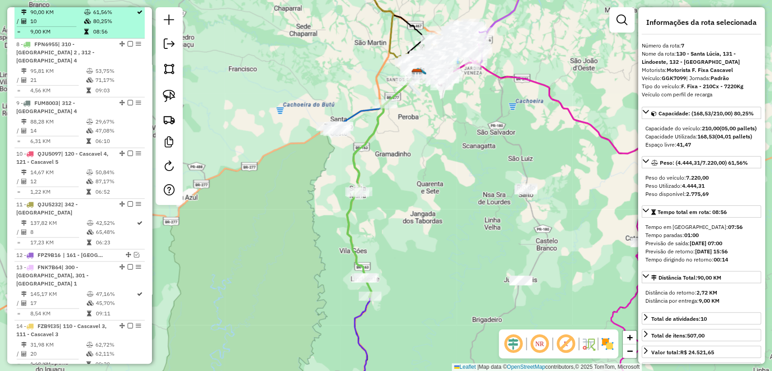
click at [129, 4] on em at bounding box center [130, 1] width 5 height 5
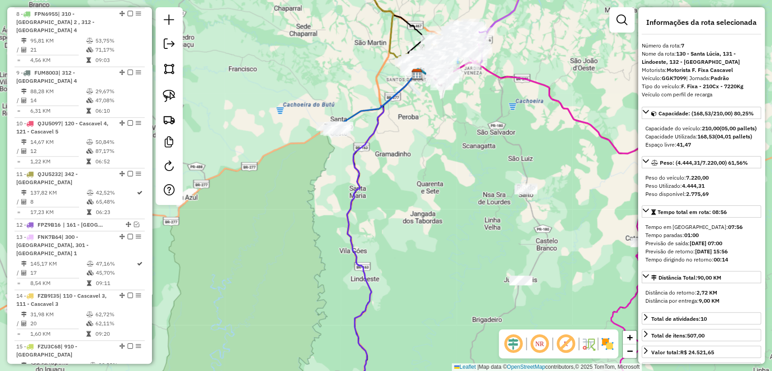
click at [362, 148] on icon at bounding box center [382, 228] width 70 height 308
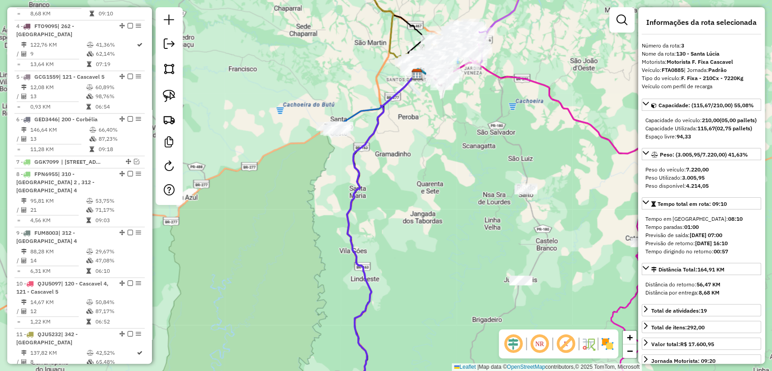
scroll to position [454, 0]
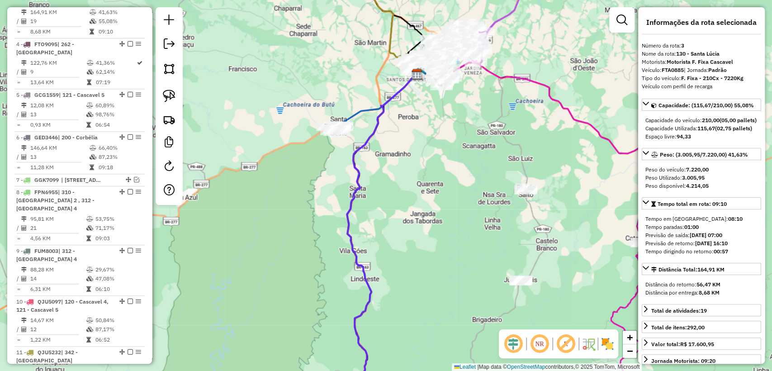
drag, startPoint x: 429, startPoint y: 138, endPoint x: 416, endPoint y: 170, distance: 34.1
click at [416, 170] on div "Janela de atendimento Grade de atendimento Capacidade Transportadoras Veículos …" at bounding box center [386, 185] width 772 height 371
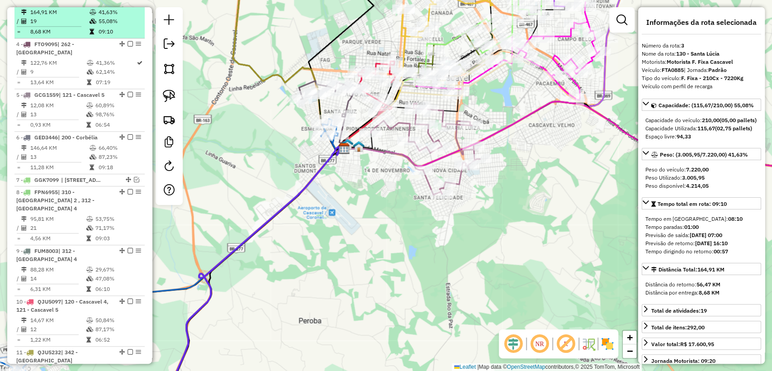
click at [128, 4] on em at bounding box center [130, 1] width 5 height 5
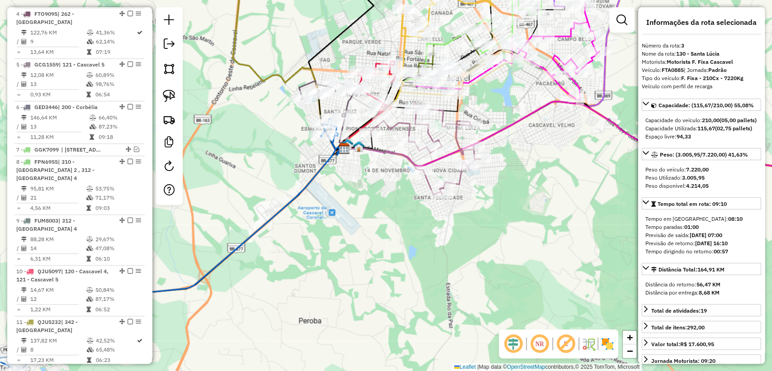
click at [204, 284] on icon at bounding box center [164, 247] width 346 height 256
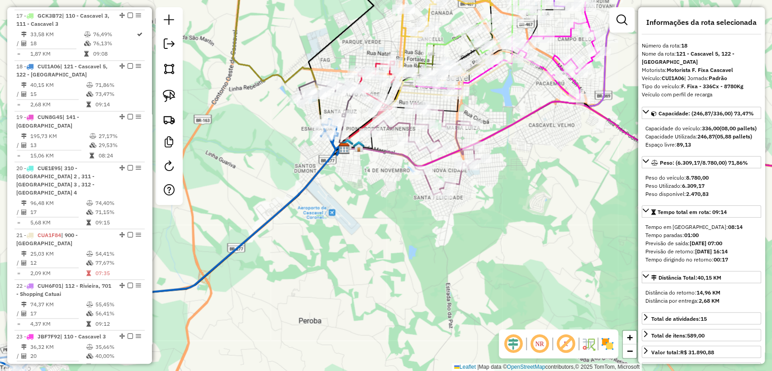
scroll to position [1073, 0]
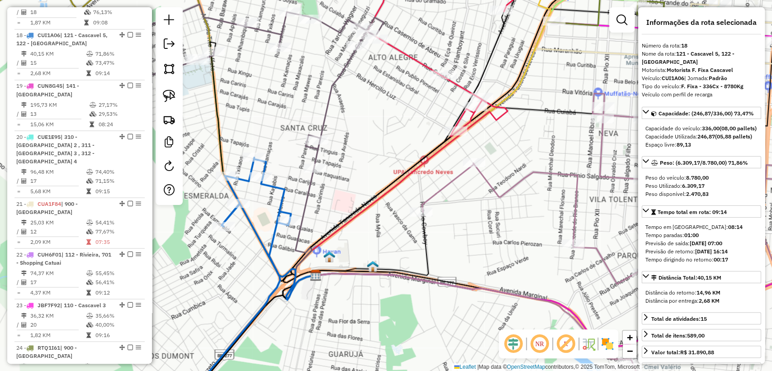
click at [329, 102] on icon at bounding box center [259, 86] width 248 height 164
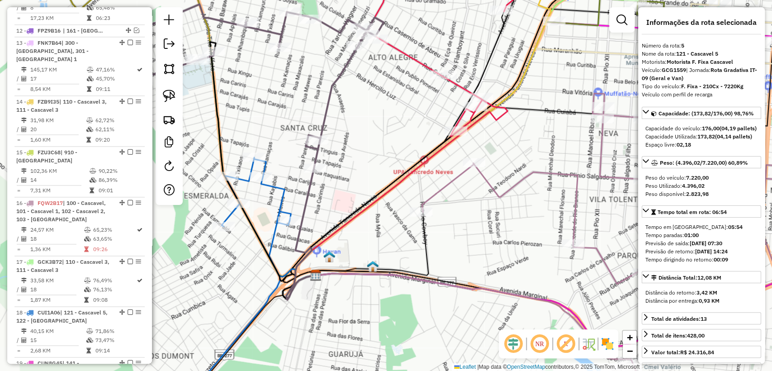
scroll to position [517, 0]
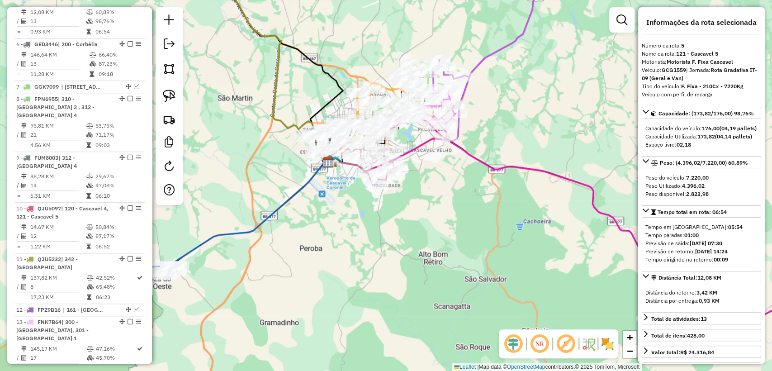
drag, startPoint x: 303, startPoint y: 84, endPoint x: 311, endPoint y: 114, distance: 31.5
click at [311, 114] on div "Janela de atendimento Grade de atendimento Capacidade Transportadoras Veículos …" at bounding box center [386, 185] width 772 height 371
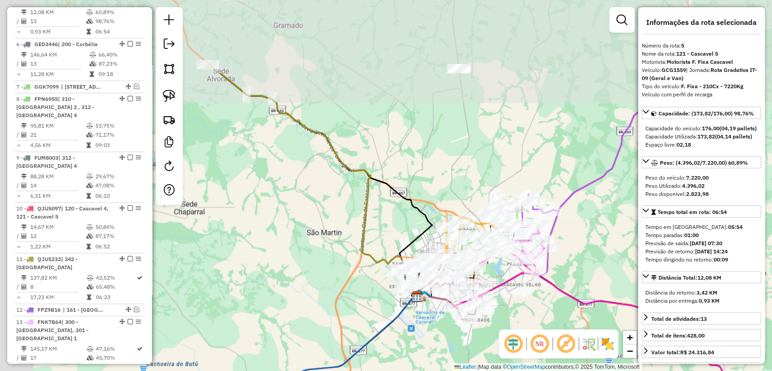
drag, startPoint x: 302, startPoint y: 89, endPoint x: 352, endPoint y: 152, distance: 80.5
click at [384, 199] on div "Janela de atendimento Grade de atendimento Capacidade Transportadoras Veículos …" at bounding box center [386, 185] width 772 height 371
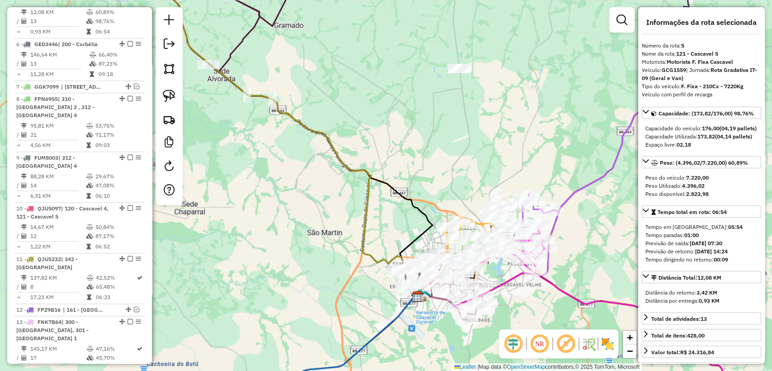
drag, startPoint x: 314, startPoint y: 109, endPoint x: 363, endPoint y: 142, distance: 59.2
click at [363, 142] on div "Janela de atendimento Grade de atendimento Capacidade Transportadoras Veículos …" at bounding box center [386, 185] width 772 height 371
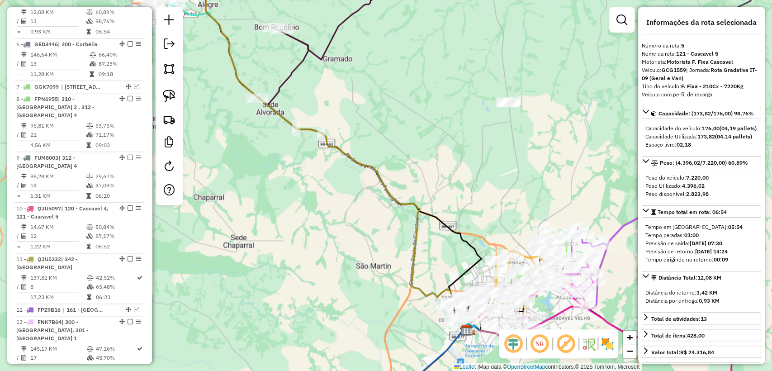
click at [288, 70] on icon at bounding box center [367, 182] width 199 height 304
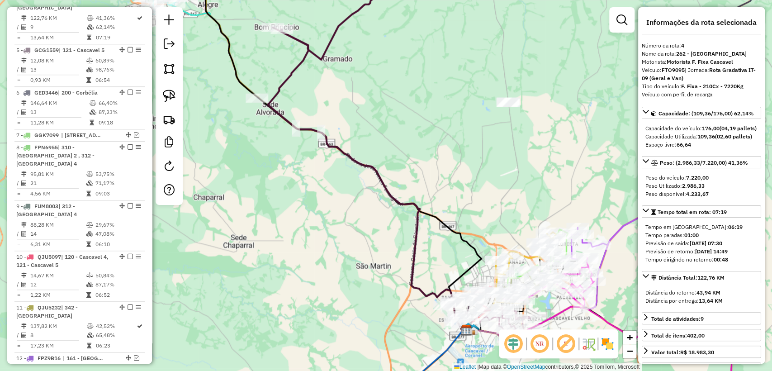
scroll to position [466, 0]
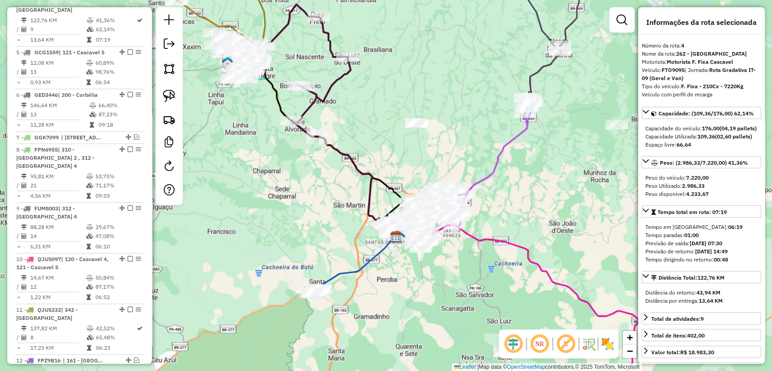
drag, startPoint x: 271, startPoint y: 26, endPoint x: 290, endPoint y: 62, distance: 40.9
click at [290, 62] on div "Janela de atendimento Grade de atendimento Capacidade Transportadoras Veículos …" at bounding box center [386, 185] width 772 height 371
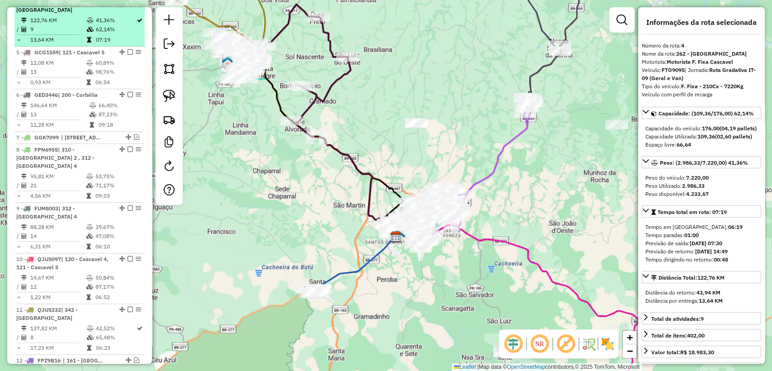
click at [130, 4] on em at bounding box center [130, 1] width 5 height 5
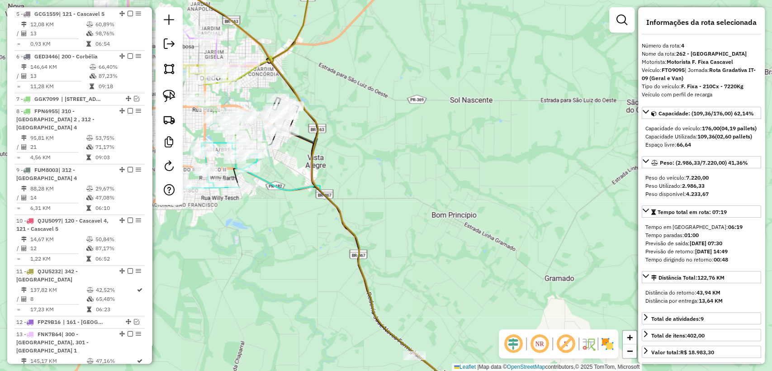
click at [306, 137] on icon at bounding box center [385, 269] width 194 height 277
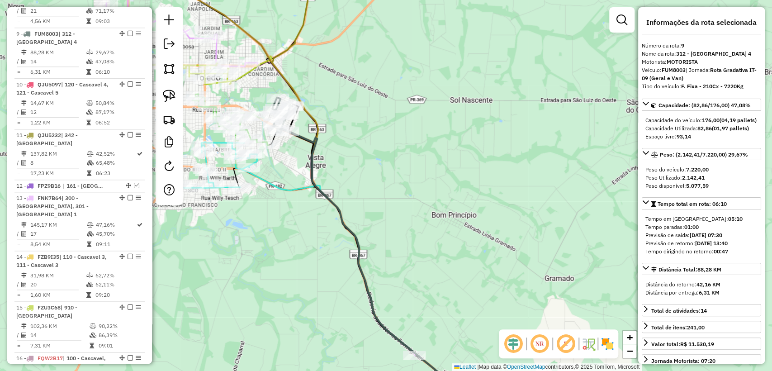
scroll to position [626, 0]
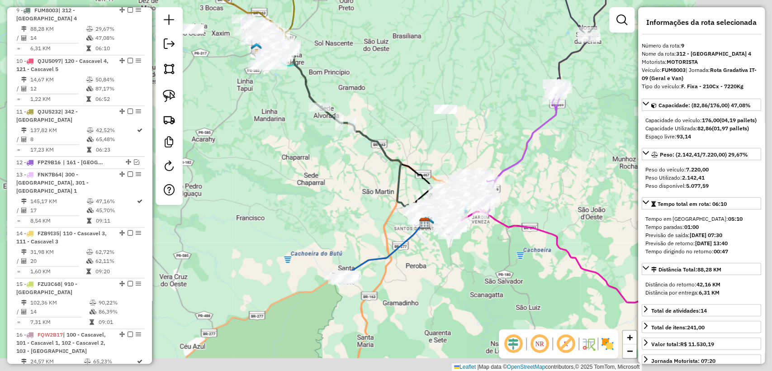
drag, startPoint x: 501, startPoint y: 182, endPoint x: 417, endPoint y: 139, distance: 94.5
click at [376, 83] on div "Janela de atendimento Grade de atendimento Capacidade Transportadoras Veículos …" at bounding box center [386, 185] width 772 height 371
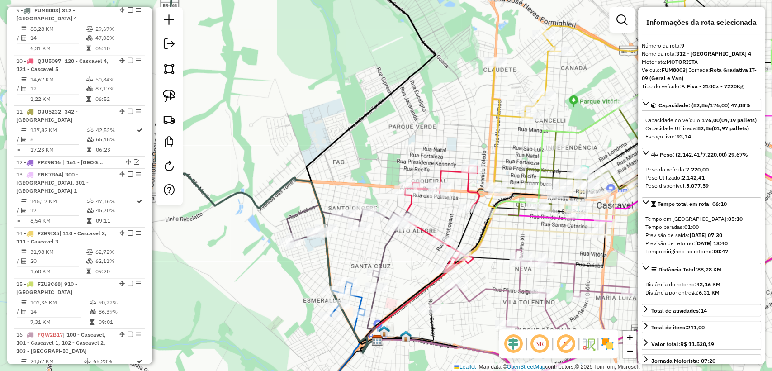
drag, startPoint x: 322, startPoint y: 188, endPoint x: 305, endPoint y: 210, distance: 27.7
click at [329, 181] on div "Janela de atendimento Grade de atendimento Capacidade Transportadoras Veículos …" at bounding box center [386, 185] width 772 height 371
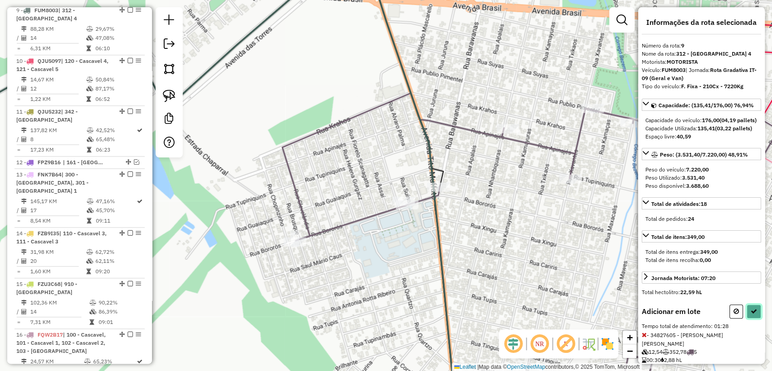
click at [751, 314] on icon at bounding box center [754, 311] width 6 height 6
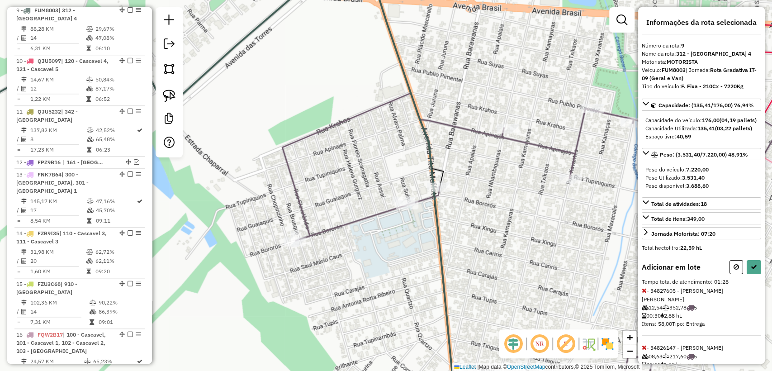
select select "**********"
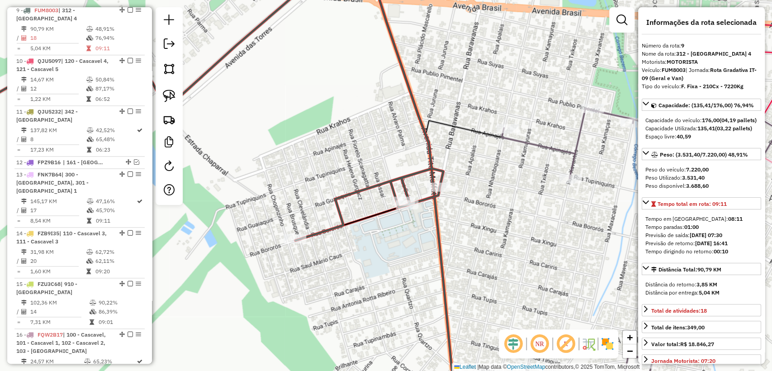
click at [477, 145] on div "Janela de atendimento Grade de atendimento Capacidade Transportadoras Veículos …" at bounding box center [386, 185] width 772 height 371
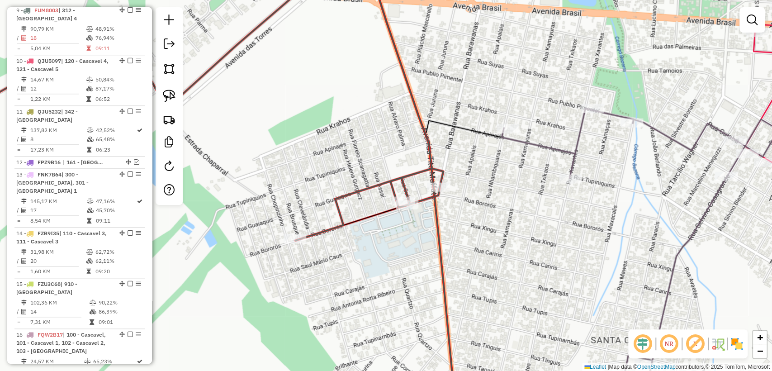
click at [518, 136] on icon at bounding box center [640, 258] width 277 height 299
select select "**********"
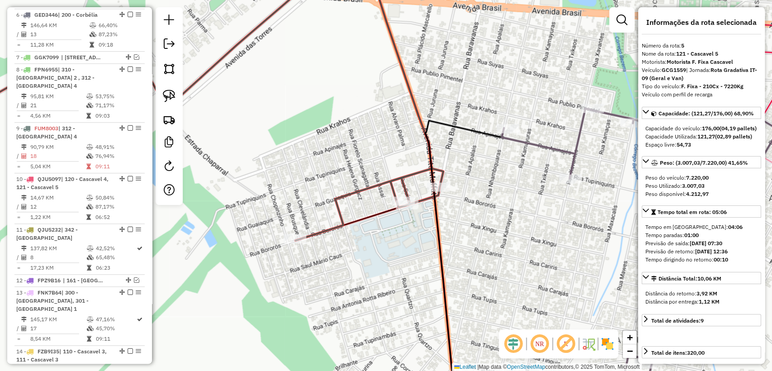
scroll to position [478, 0]
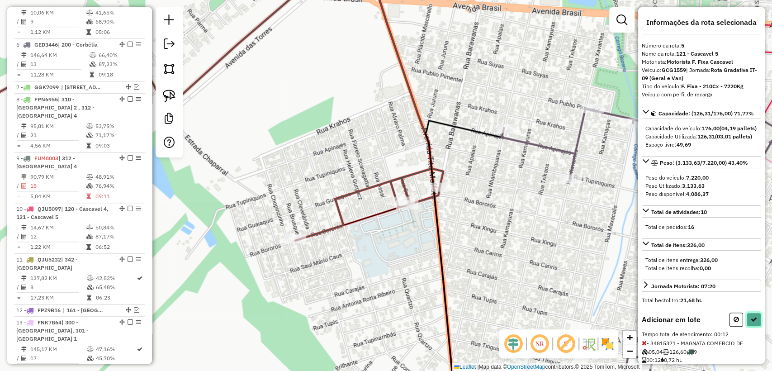
click at [752, 323] on icon at bounding box center [754, 319] width 6 height 6
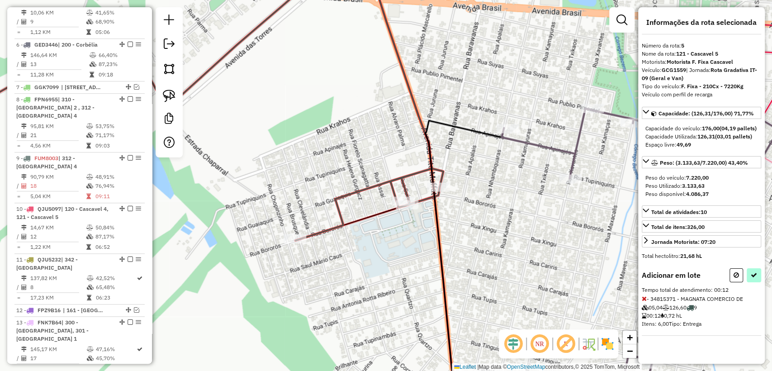
select select "**********"
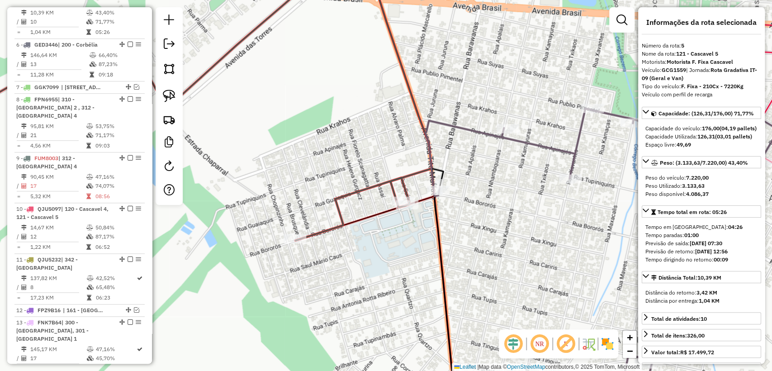
click at [354, 210] on div "Janela de atendimento Grade de atendimento Capacidade Transportadoras Veículos …" at bounding box center [386, 185] width 772 height 371
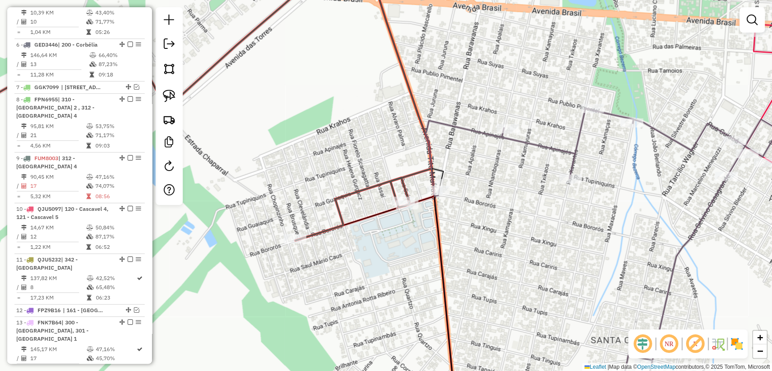
click at [329, 210] on div "Janela de atendimento Grade de atendimento Capacidade Transportadoras Veículos …" at bounding box center [386, 185] width 772 height 371
click at [336, 210] on icon at bounding box center [363, 102] width 136 height 278
select select "**********"
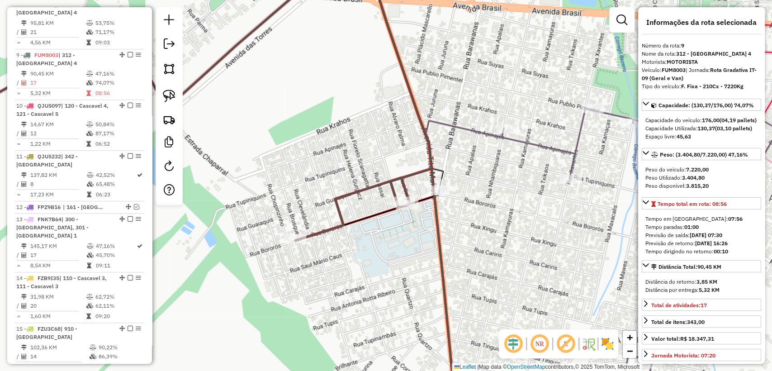
click at [340, 208] on icon at bounding box center [363, 102] width 136 height 278
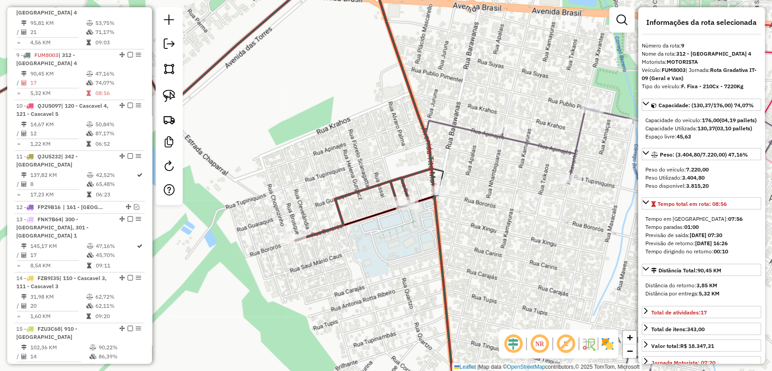
scroll to position [626, 0]
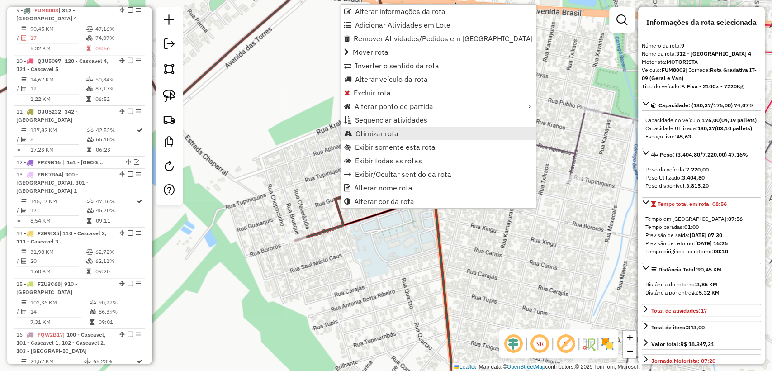
click at [382, 136] on span "Otimizar rota" at bounding box center [377, 133] width 43 height 7
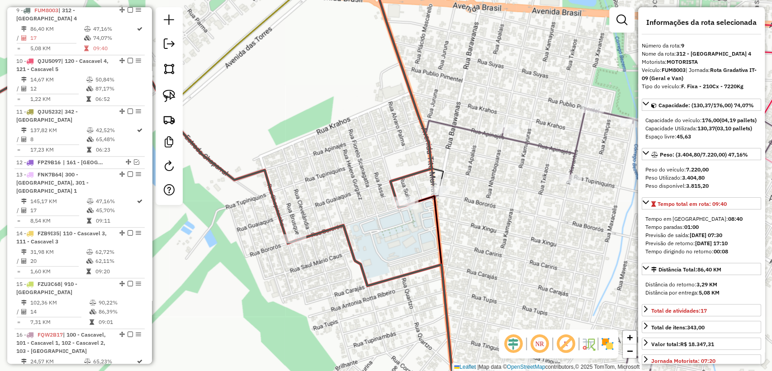
click at [474, 131] on icon at bounding box center [601, 258] width 353 height 299
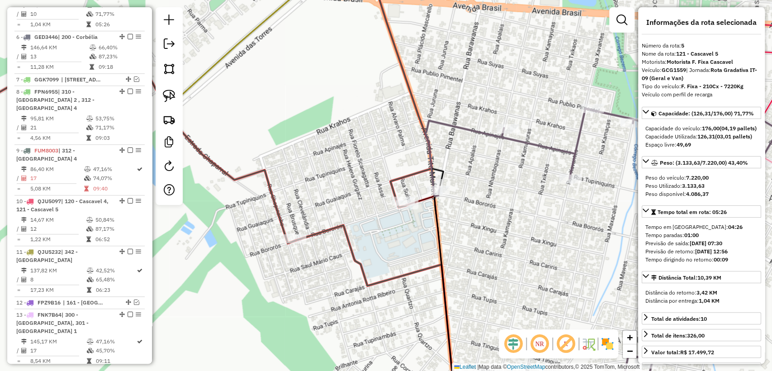
scroll to position [478, 0]
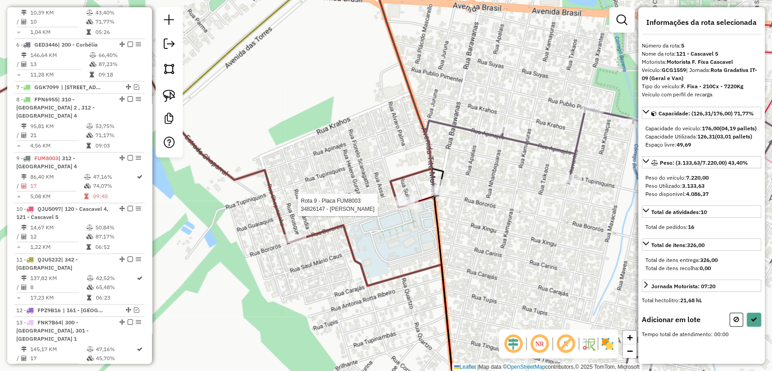
click at [405, 209] on div at bounding box center [407, 204] width 23 height 9
click at [751, 327] on button at bounding box center [754, 320] width 14 height 14
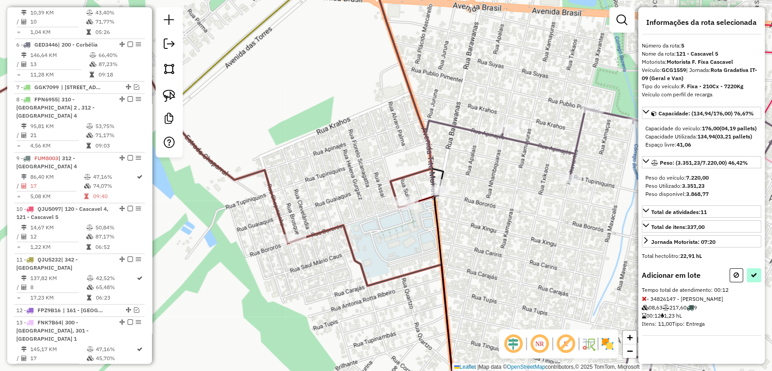
select select "**********"
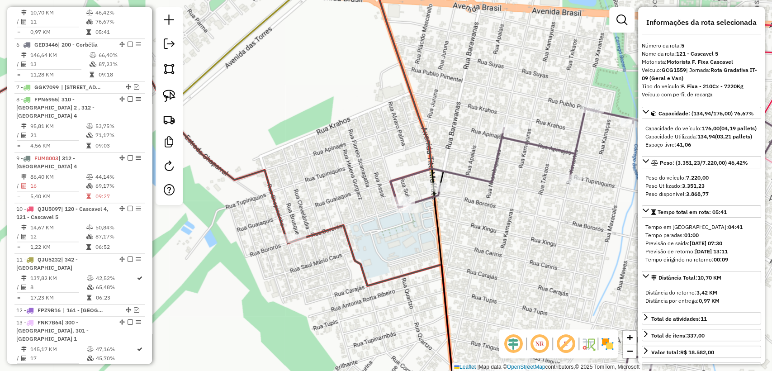
click at [347, 248] on icon at bounding box center [375, 316] width 160 height 183
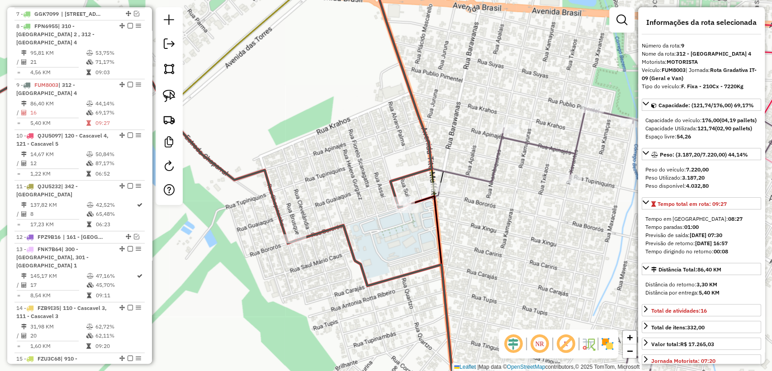
scroll to position [626, 0]
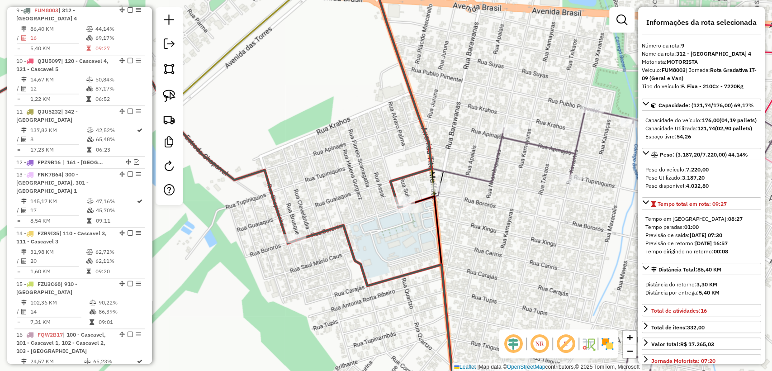
click at [449, 171] on icon at bounding box center [584, 258] width 388 height 299
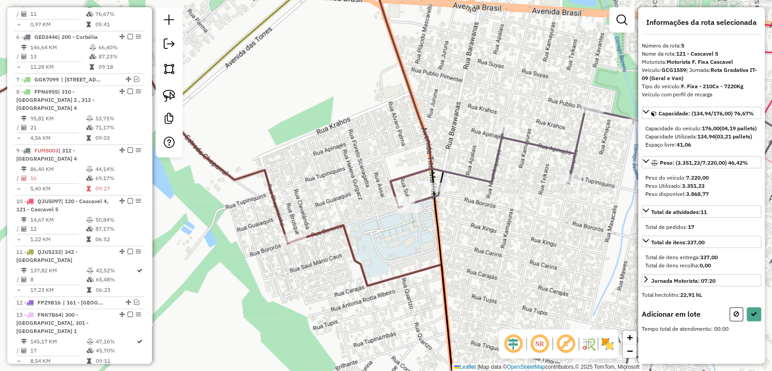
scroll to position [478, 0]
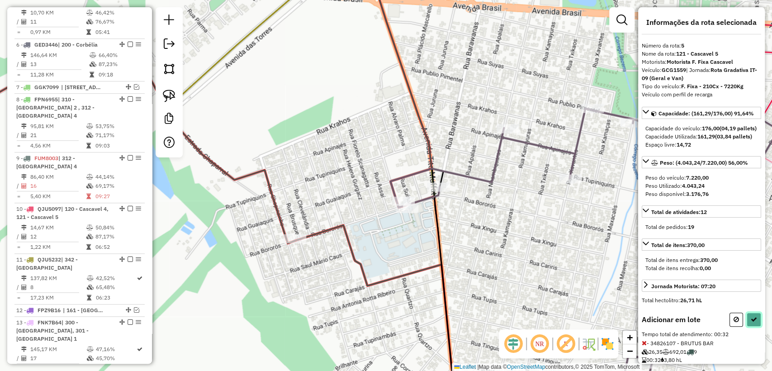
click at [751, 323] on icon at bounding box center [754, 319] width 6 height 6
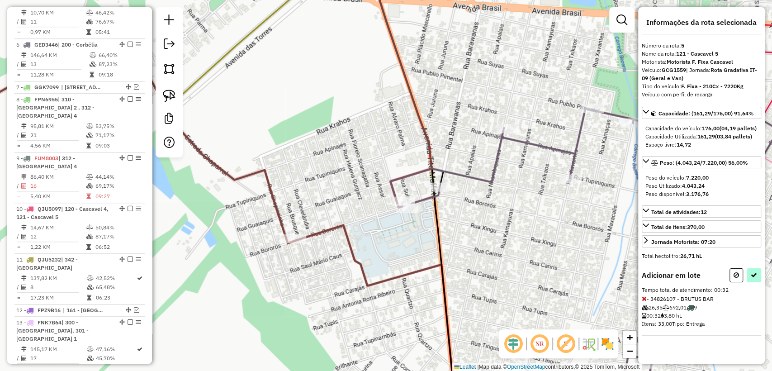
select select "**********"
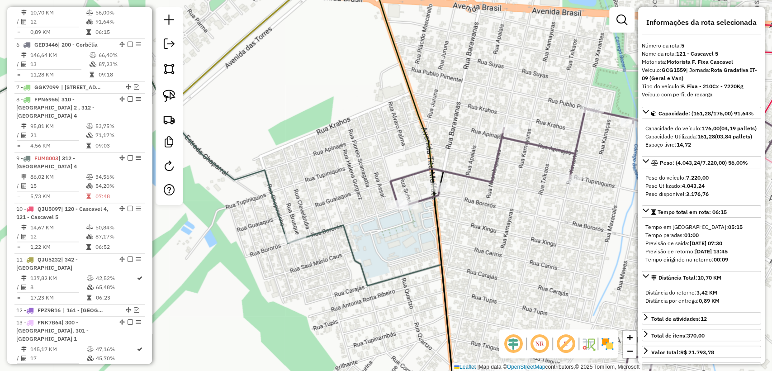
click at [331, 230] on icon at bounding box center [375, 316] width 160 height 183
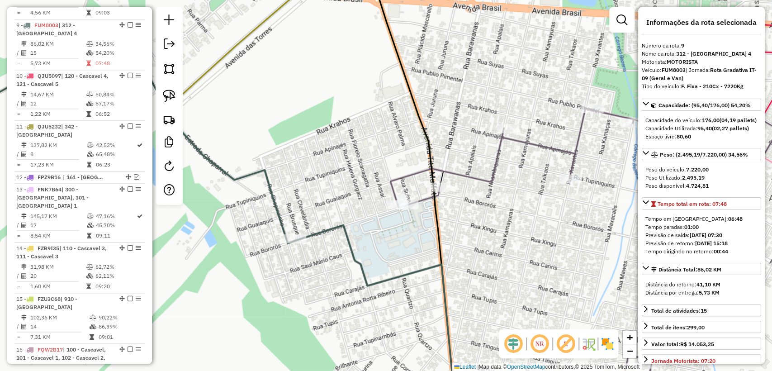
scroll to position [626, 0]
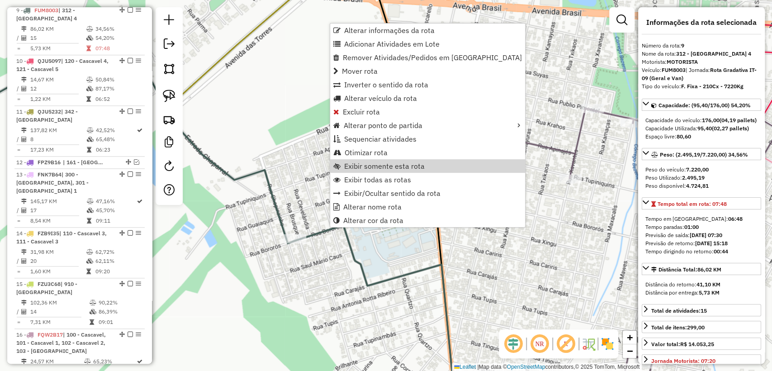
click at [510, 168] on div "Janela de atendimento Grade de atendimento Capacidade Transportadoras Veículos …" at bounding box center [386, 185] width 772 height 371
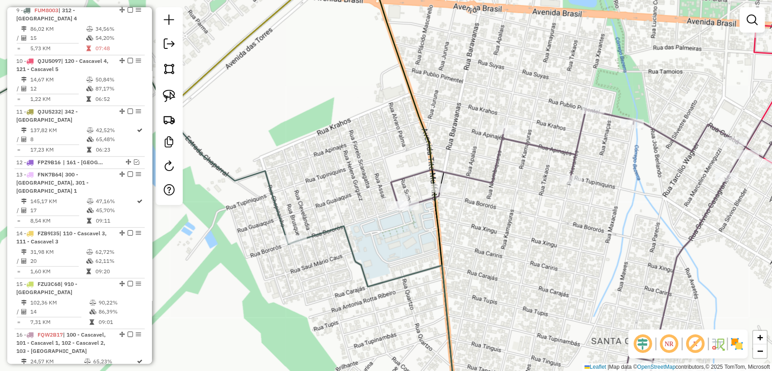
click at [489, 173] on div "Janela de atendimento Grade de atendimento Capacidade Transportadoras Veículos …" at bounding box center [386, 185] width 772 height 371
click at [474, 174] on icon at bounding box center [585, 258] width 388 height 299
select select "**********"
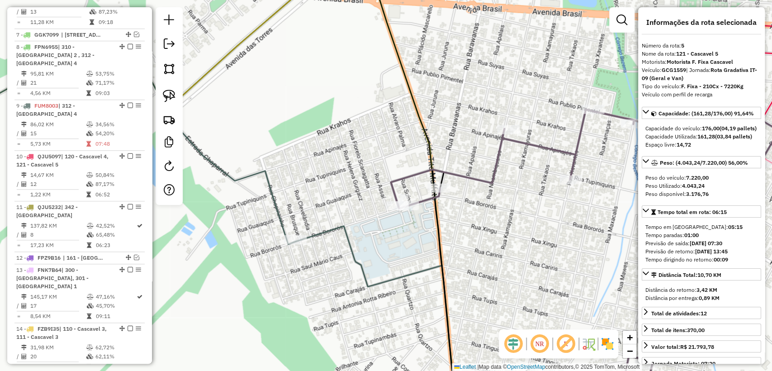
click at [474, 175] on icon at bounding box center [585, 258] width 388 height 299
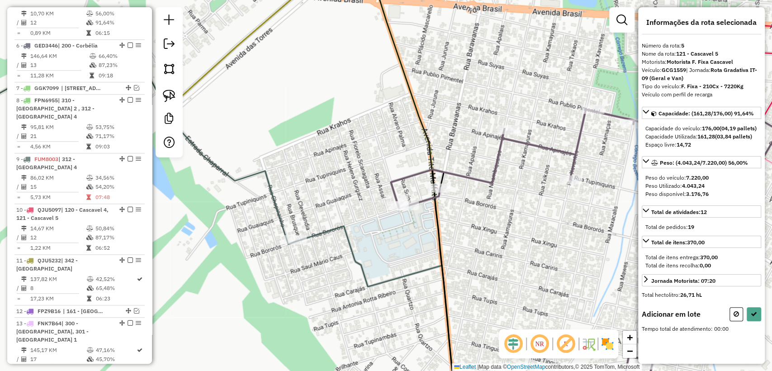
scroll to position [478, 0]
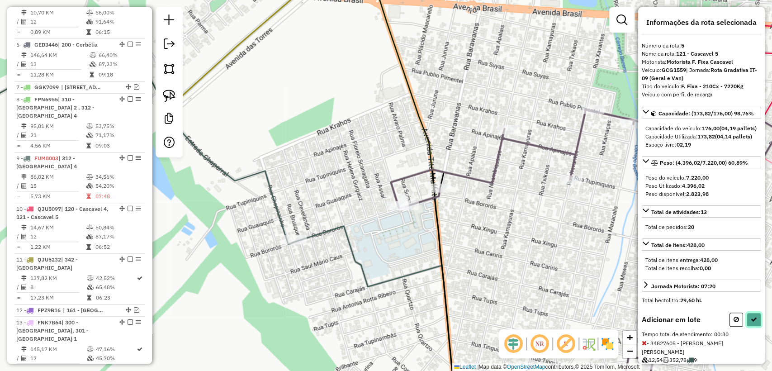
click at [751, 323] on icon at bounding box center [754, 319] width 6 height 6
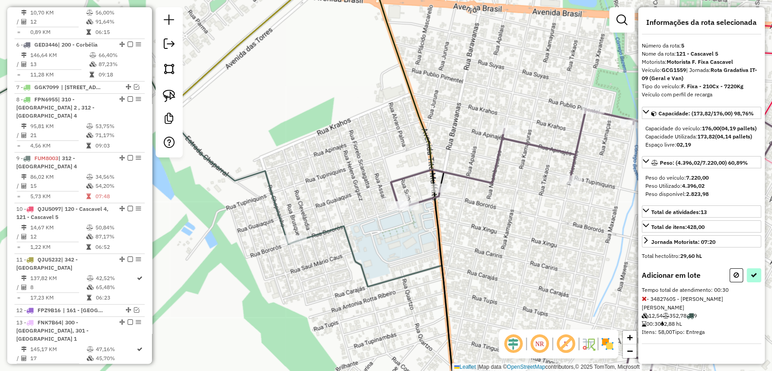
select select "**********"
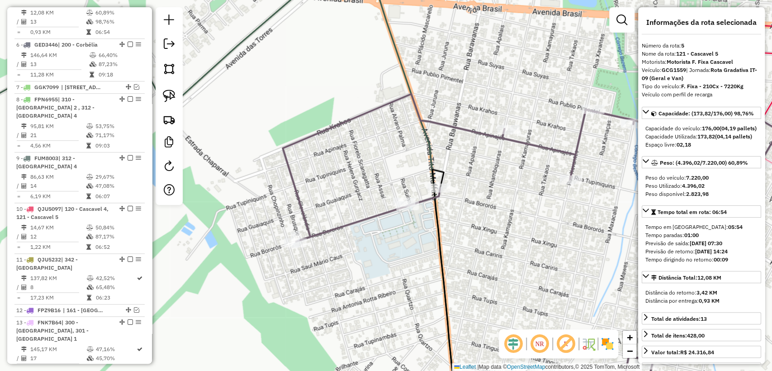
click at [470, 218] on div "Janela de atendimento Grade de atendimento Capacidade Transportadoras Veículos …" at bounding box center [386, 185] width 772 height 371
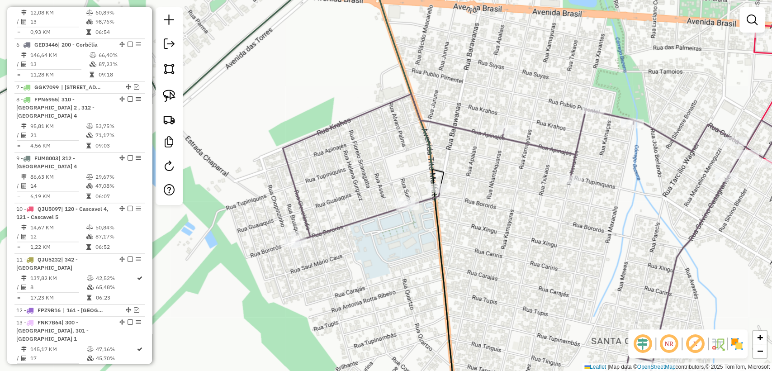
click at [373, 218] on icon at bounding box center [531, 251] width 496 height 314
select select "**********"
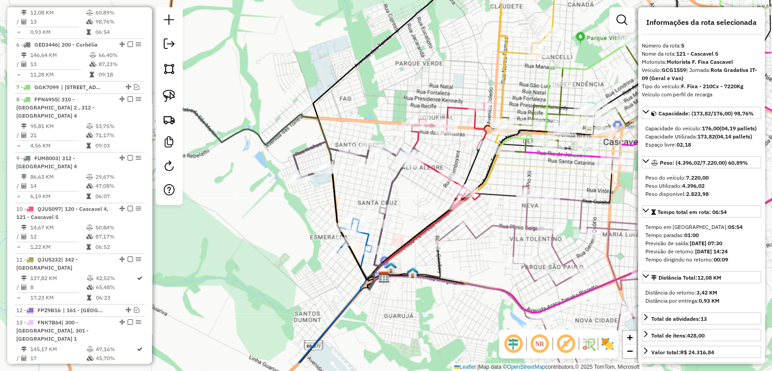
drag, startPoint x: 421, startPoint y: 232, endPoint x: 364, endPoint y: 186, distance: 72.4
click at [364, 186] on div "Janela de atendimento Grade de atendimento Capacidade Transportadoras Veículos …" at bounding box center [386, 185] width 772 height 371
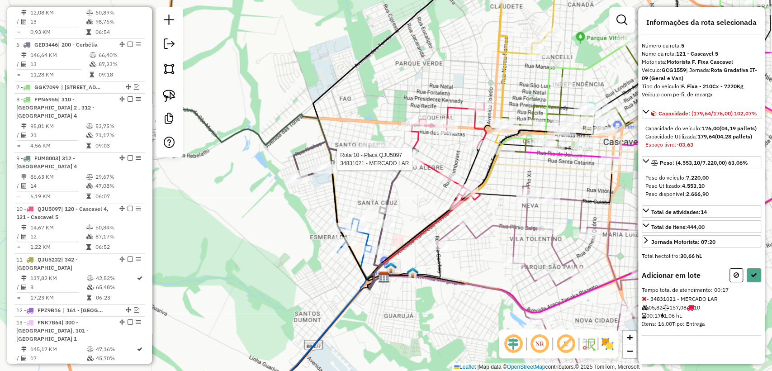
select select "**********"
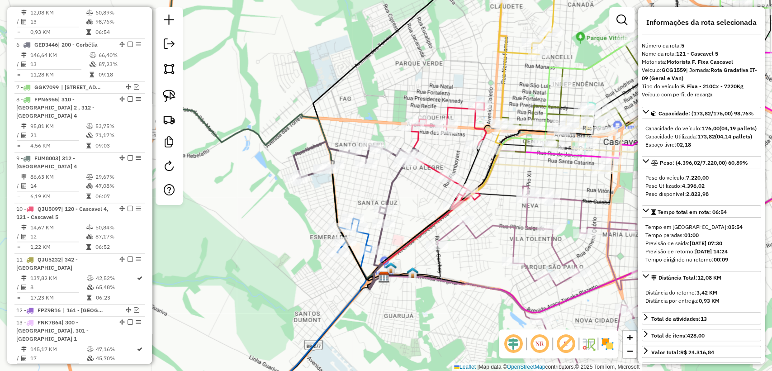
click at [423, 192] on div "Janela de atendimento Grade de atendimento Capacidade Transportadoras Veículos …" at bounding box center [386, 185] width 772 height 371
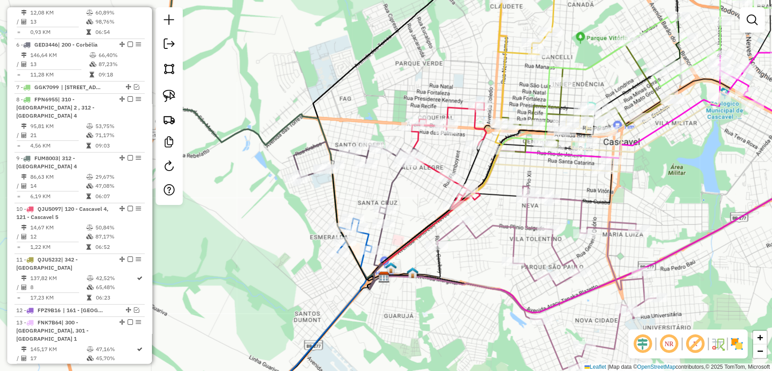
click at [434, 167] on icon at bounding box center [447, 155] width 77 height 105
select select "**********"
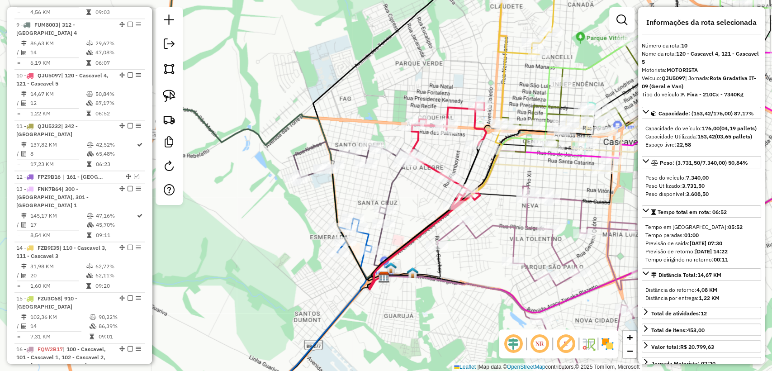
scroll to position [669, 0]
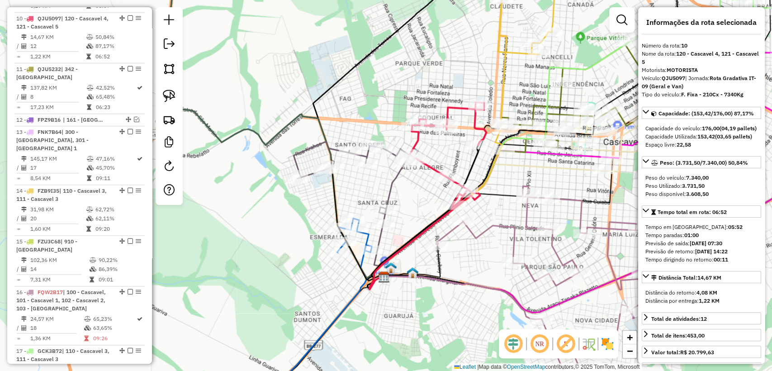
click at [417, 202] on div "Janela de atendimento Grade de atendimento Capacidade Transportadoras Veículos …" at bounding box center [386, 185] width 772 height 371
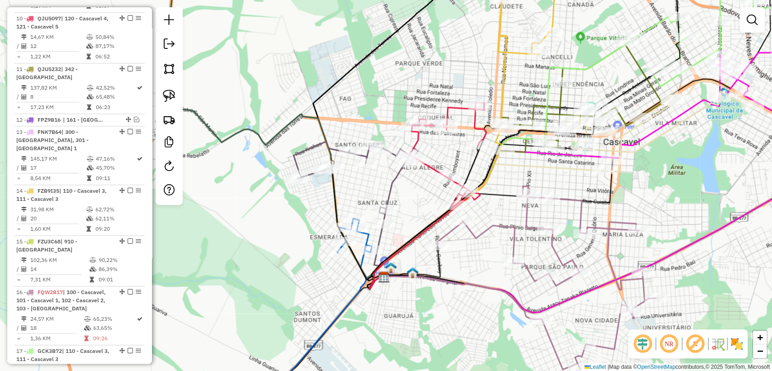
click at [485, 237] on icon at bounding box center [546, 277] width 218 height 183
select select "**********"
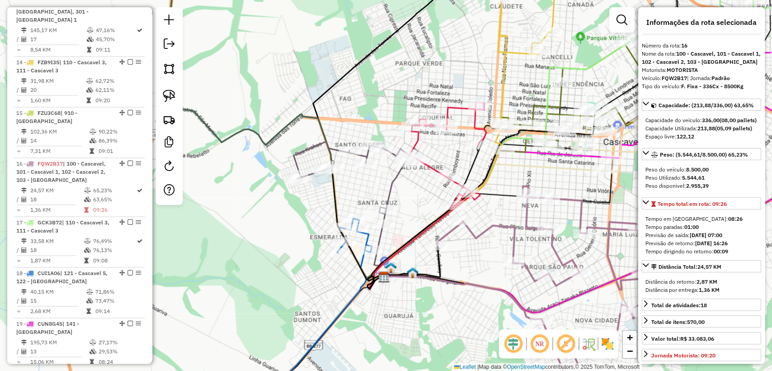
scroll to position [926, 0]
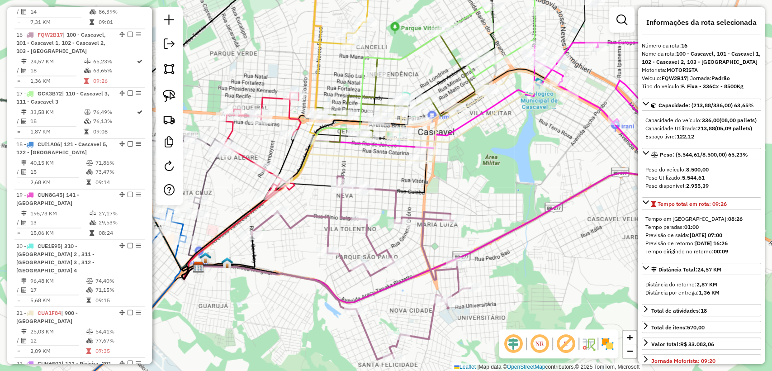
drag, startPoint x: 487, startPoint y: 256, endPoint x: 302, endPoint y: 246, distance: 185.7
click at [302, 246] on div "Janela de atendimento Grade de atendimento Capacidade Transportadoras Veículos …" at bounding box center [386, 185] width 772 height 371
click at [433, 162] on icon at bounding box center [471, 116] width 197 height 91
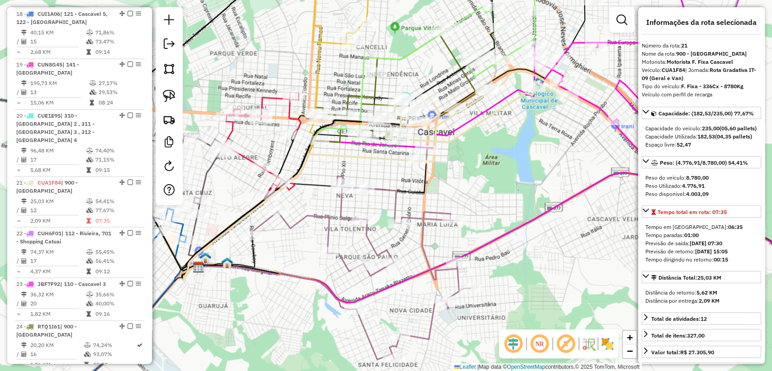
scroll to position [1187, 0]
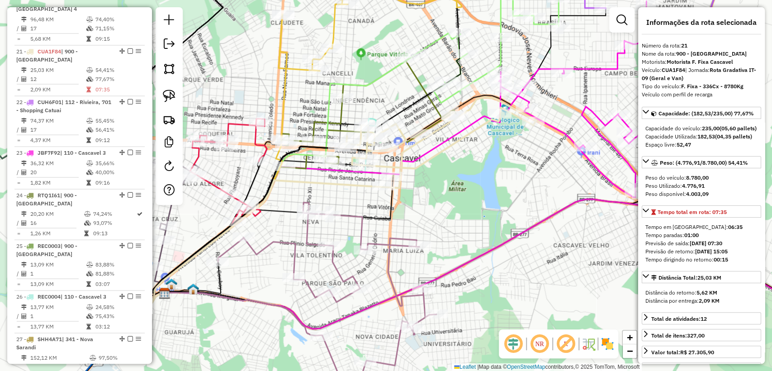
drag, startPoint x: 431, startPoint y: 185, endPoint x: 383, endPoint y: 207, distance: 53.0
click at [383, 207] on div "Janela de atendimento Grade de atendimento Capacidade Transportadoras Veículos …" at bounding box center [386, 185] width 772 height 371
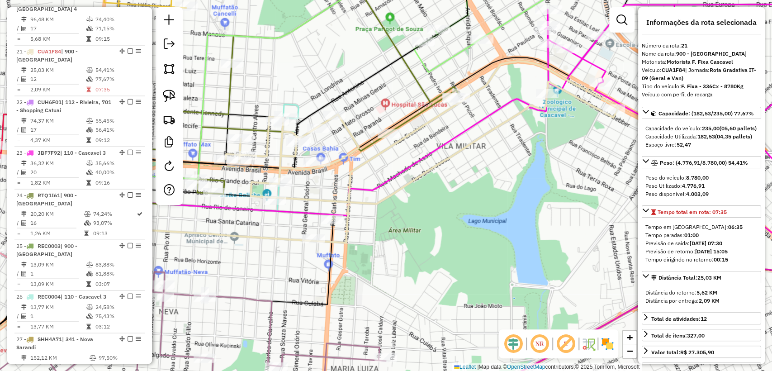
click at [406, 119] on icon at bounding box center [284, 94] width 350 height 219
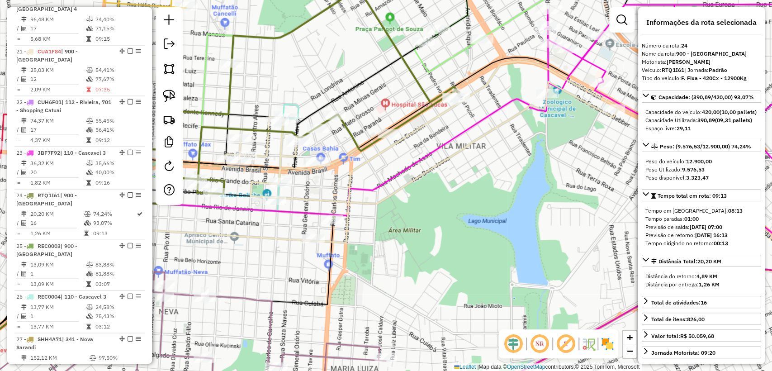
scroll to position [1331, 0]
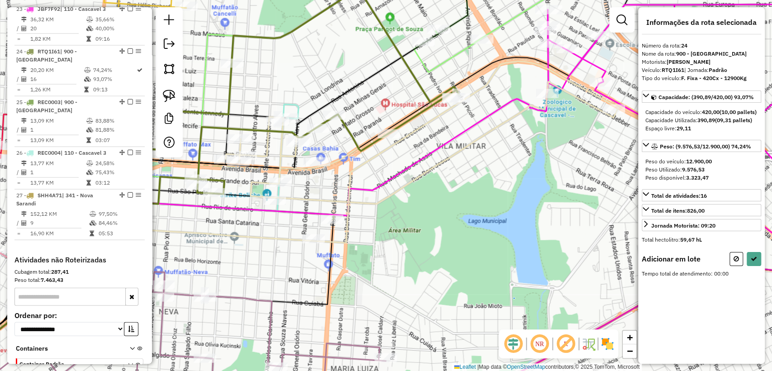
select select "**********"
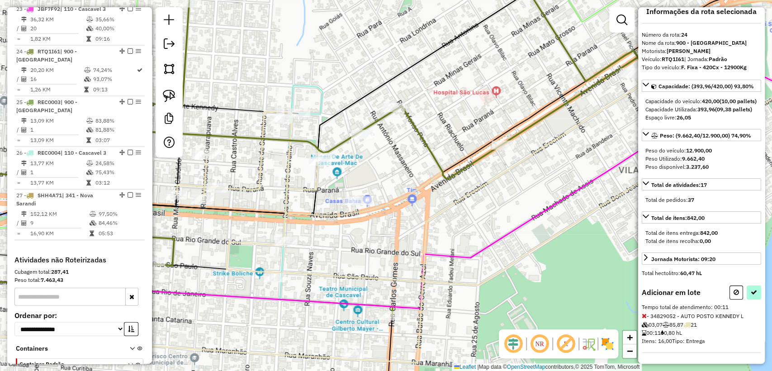
scroll to position [26, 0]
click at [756, 289] on button at bounding box center [754, 292] width 14 height 14
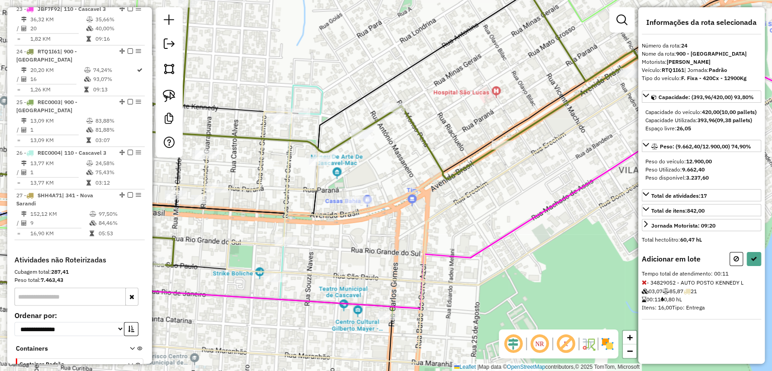
select select "**********"
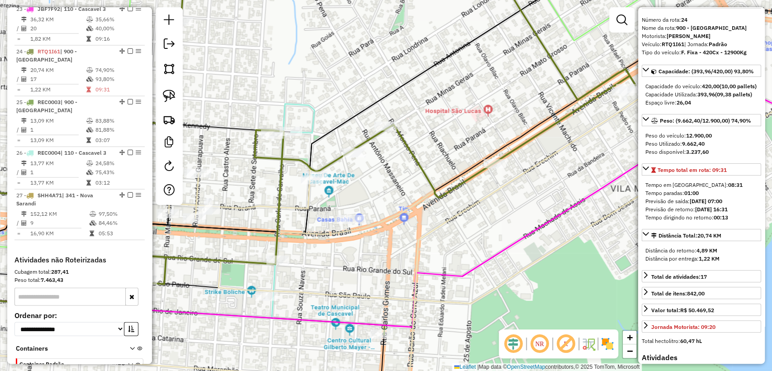
drag, startPoint x: 464, startPoint y: 96, endPoint x: 323, endPoint y: 230, distance: 194.2
click at [317, 230] on div "Janela de atendimento Grade de atendimento Capacidade Transportadoras Veículos …" at bounding box center [386, 185] width 772 height 371
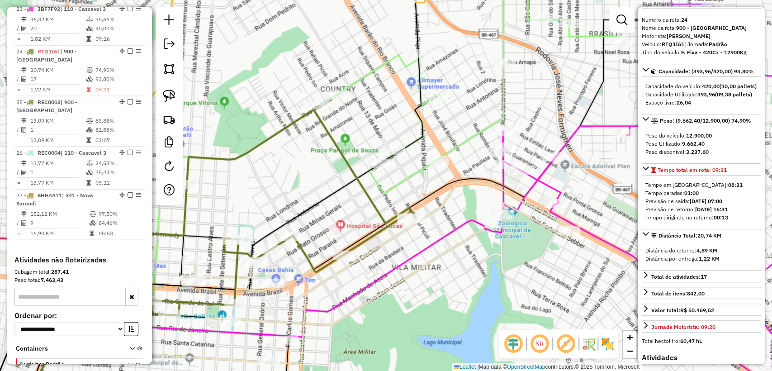
click at [390, 192] on icon at bounding box center [483, 78] width 293 height 231
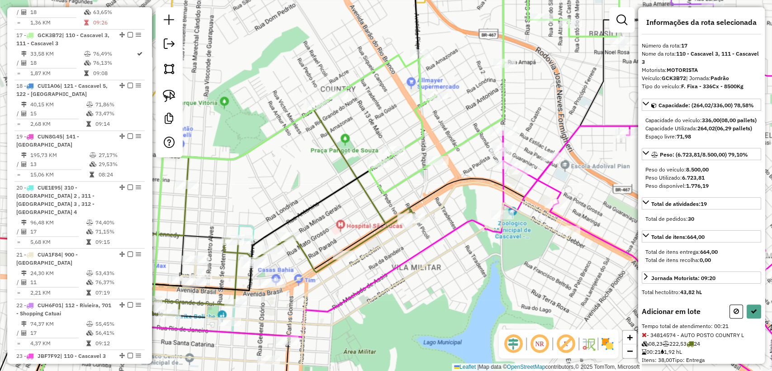
scroll to position [34, 0]
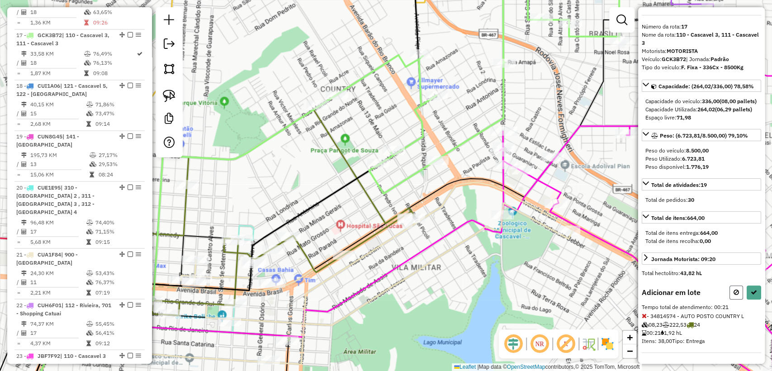
click at [730, 294] on button at bounding box center [737, 292] width 14 height 14
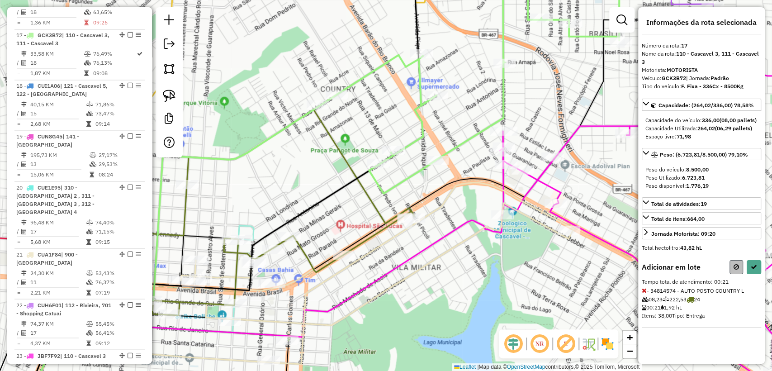
select select "**********"
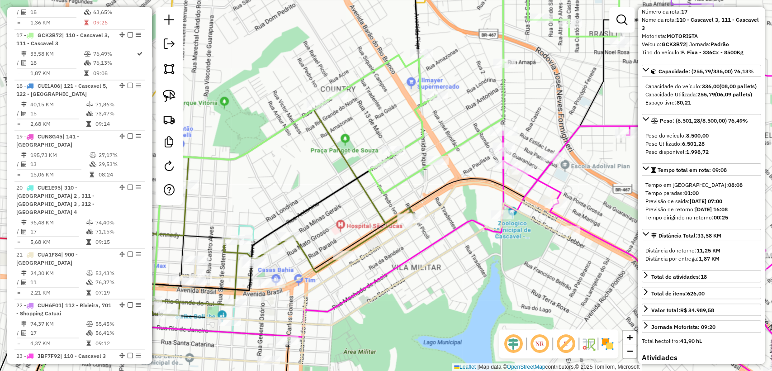
click at [571, 142] on icon at bounding box center [319, 267] width 621 height 282
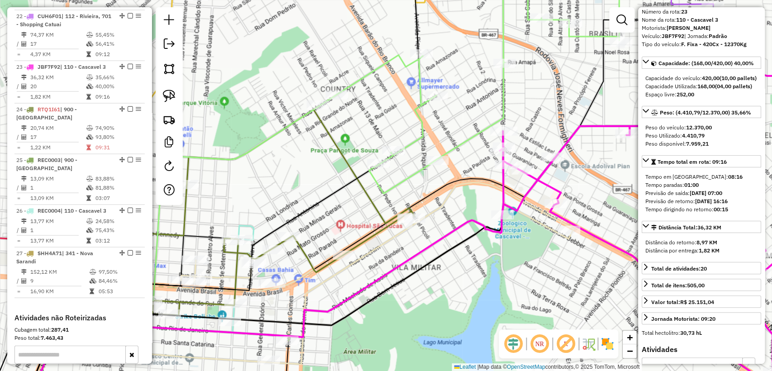
scroll to position [1288, 0]
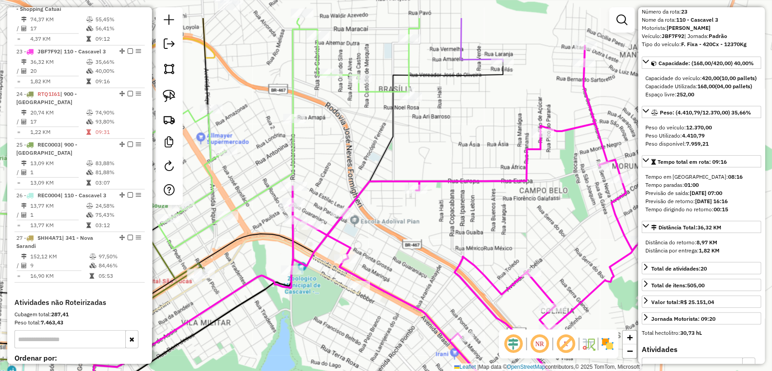
drag, startPoint x: 553, startPoint y: 171, endPoint x: 377, endPoint y: 207, distance: 180.1
click at [376, 207] on div "Janela de atendimento Grade de atendimento Capacidade Transportadoras Veículos …" at bounding box center [386, 185] width 772 height 371
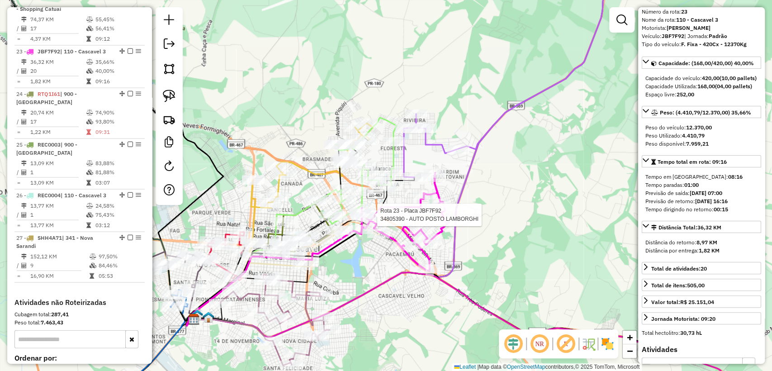
click at [405, 160] on icon at bounding box center [514, 70] width 220 height 214
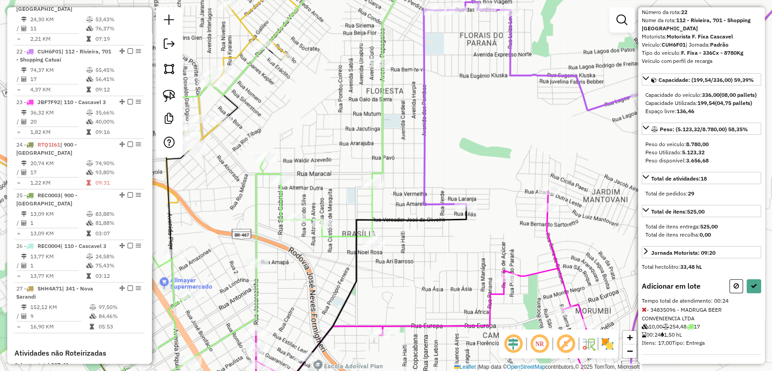
scroll to position [50, 0]
click at [730, 285] on button at bounding box center [737, 284] width 14 height 14
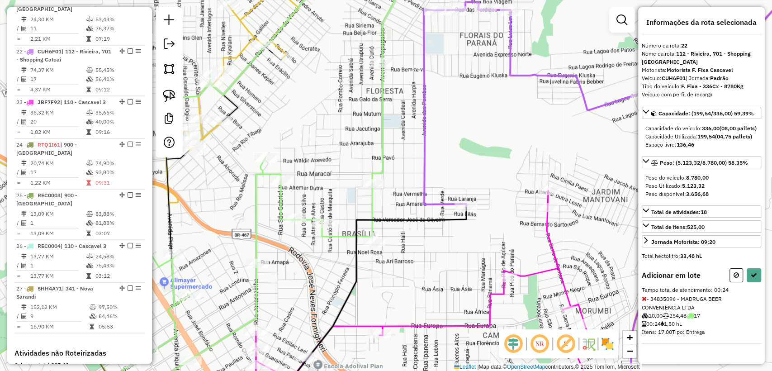
select select "**********"
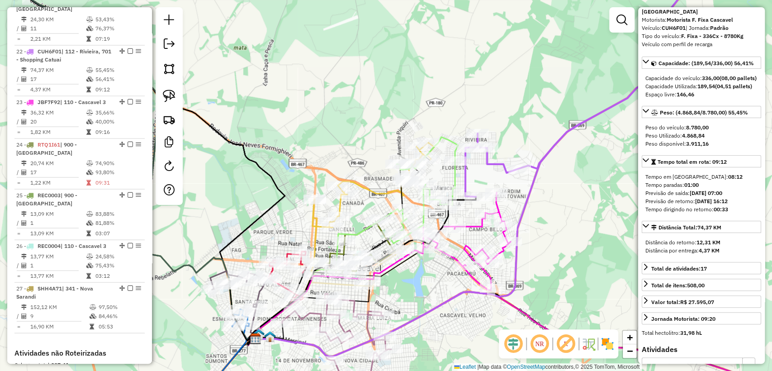
click at [499, 209] on icon at bounding box center [467, 242] width 88 height 98
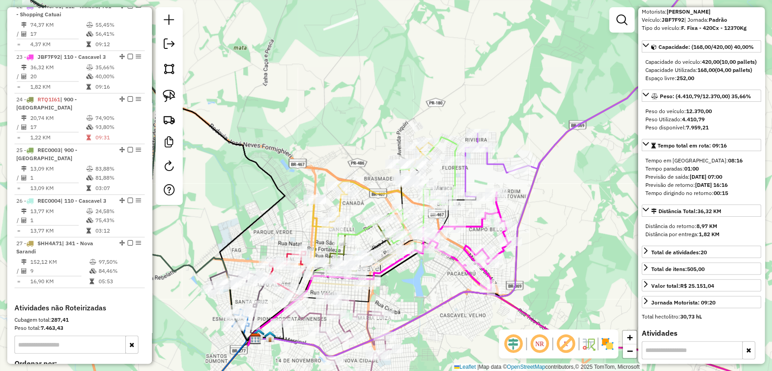
scroll to position [1288, 0]
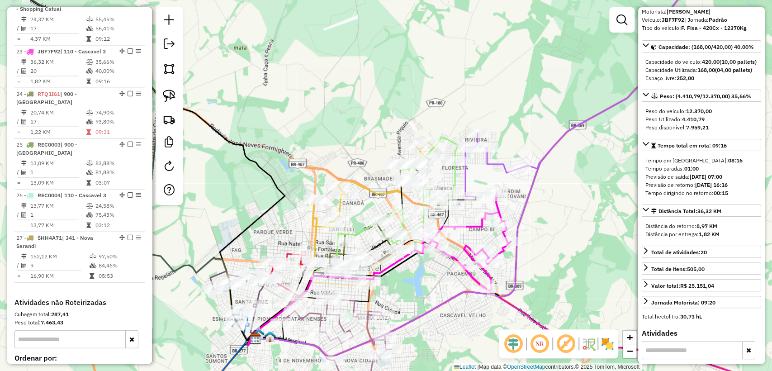
click at [342, 206] on icon at bounding box center [374, 184] width 122 height 85
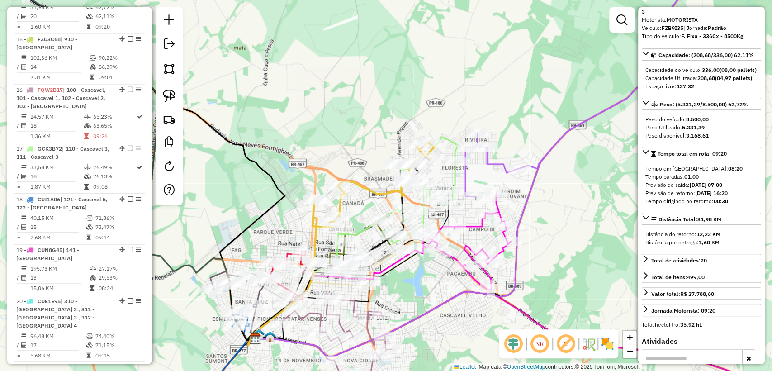
scroll to position [825, 0]
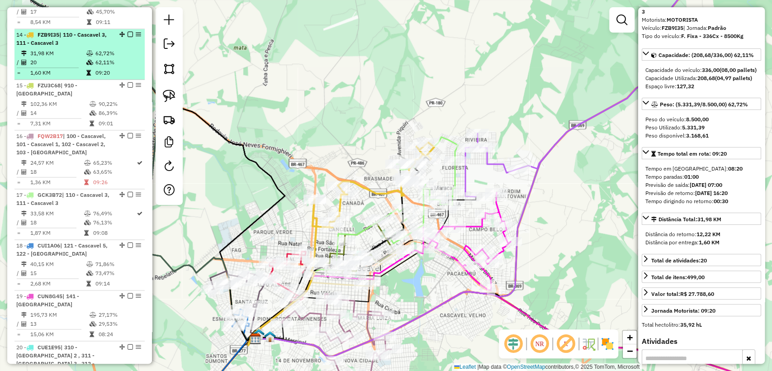
click at [128, 32] on em at bounding box center [130, 34] width 5 height 5
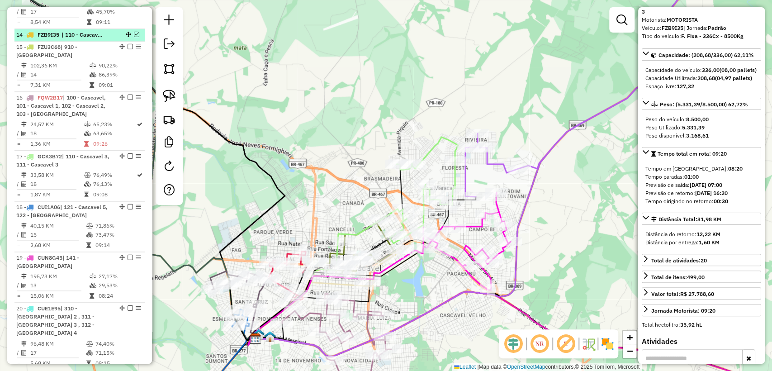
click at [128, 32] on em at bounding box center [128, 34] width 5 height 5
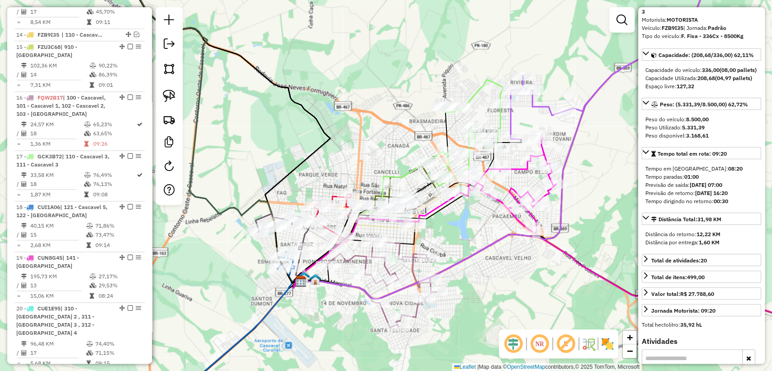
click at [473, 97] on icon at bounding box center [465, 133] width 76 height 106
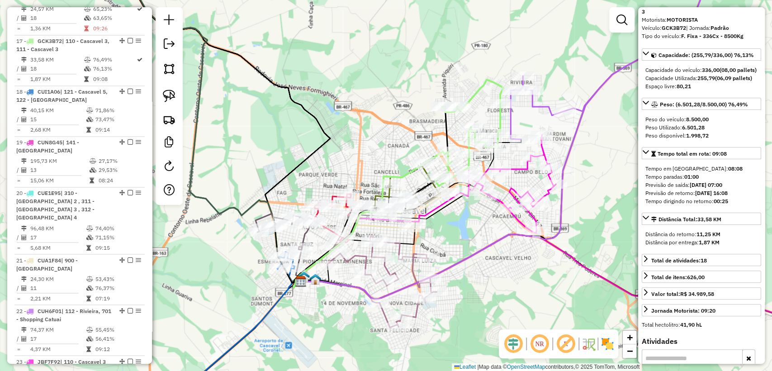
scroll to position [946, 0]
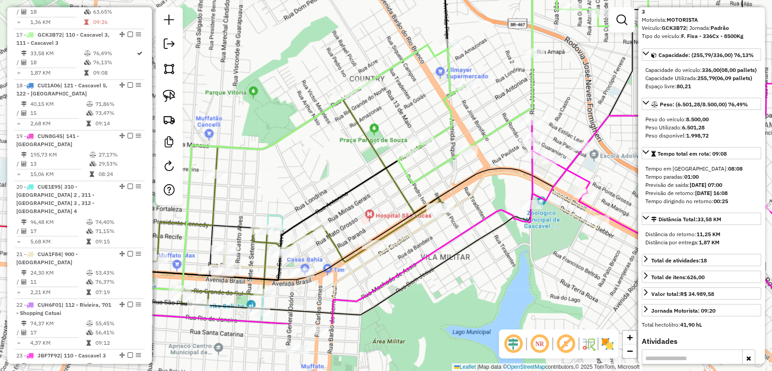
drag, startPoint x: 333, startPoint y: 306, endPoint x: 351, endPoint y: 222, distance: 86.6
click at [351, 222] on div "Janela de atendimento Grade de atendimento Capacidade Transportadoras Veículos …" at bounding box center [386, 185] width 772 height 371
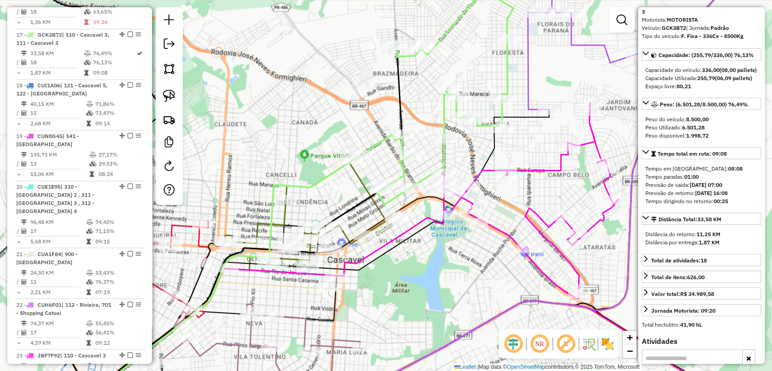
click at [285, 214] on icon at bounding box center [312, 215] width 175 height 109
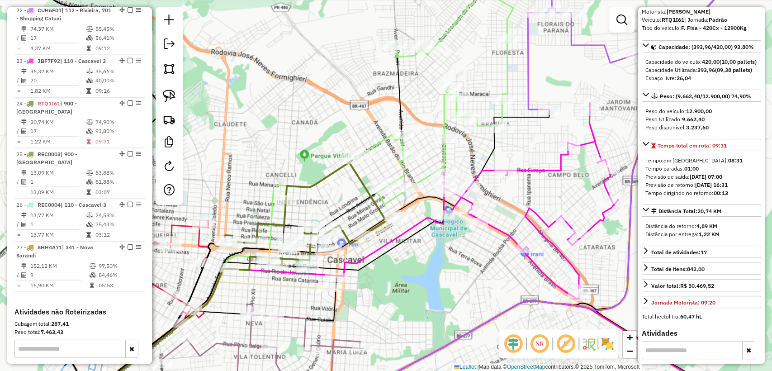
scroll to position [1292, 0]
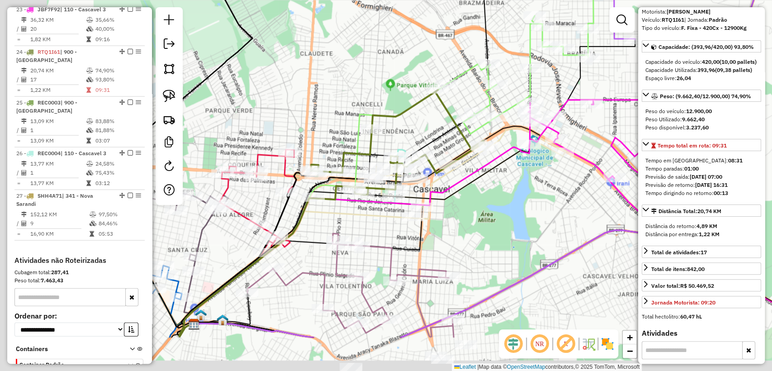
drag, startPoint x: 303, startPoint y: 133, endPoint x: 344, endPoint y: 96, distance: 54.8
click at [344, 96] on div "Janela de atendimento Grade de atendimento Capacidade Transportadoras Veículos …" at bounding box center [386, 185] width 772 height 371
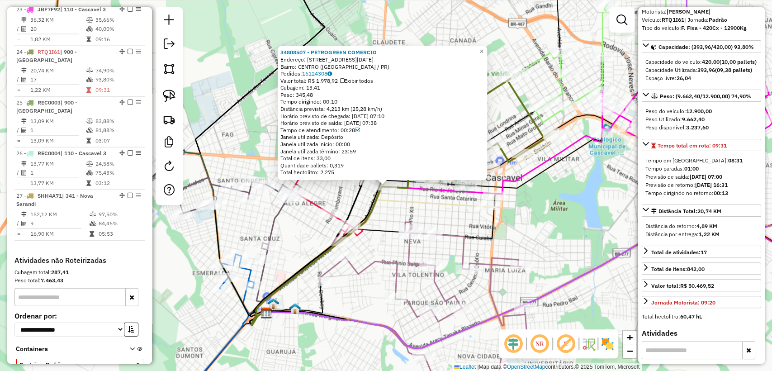
click at [385, 206] on div "34808507 - PETROGREEN COMERCIO Endereço: R RIO DE JANEIRO 2802 Bairro: CENTRO (…" at bounding box center [386, 185] width 772 height 371
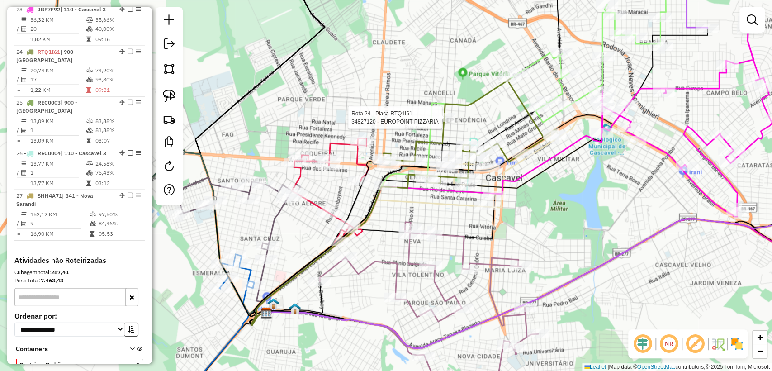
select select "**********"
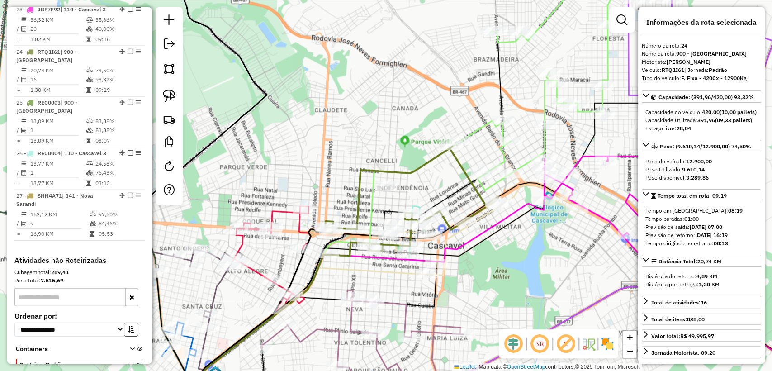
click at [479, 188] on icon at bounding box center [412, 201] width 175 height 109
click at [401, 315] on icon at bounding box center [371, 349] width 218 height 118
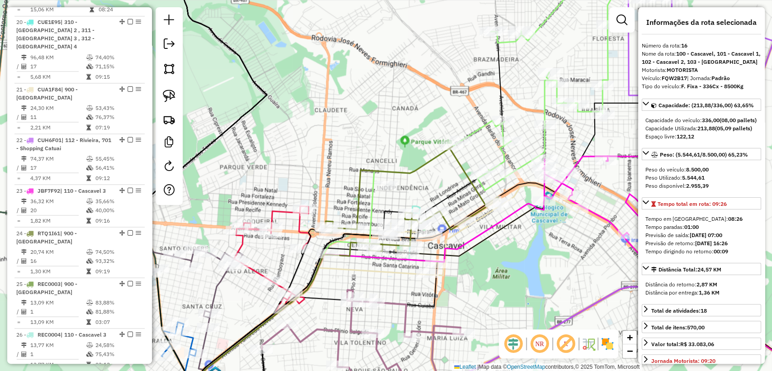
scroll to position [887, 0]
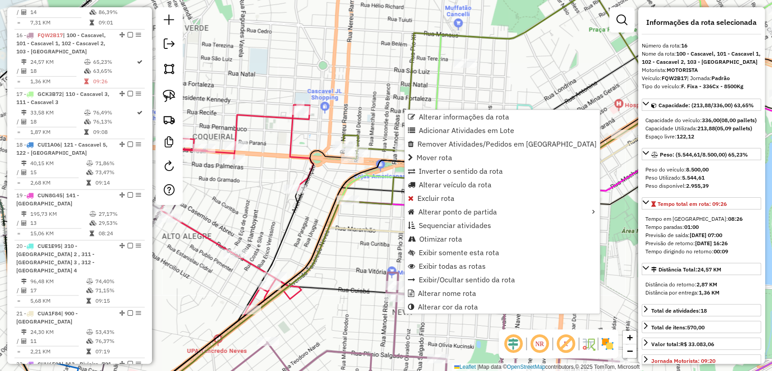
click at [294, 293] on icon at bounding box center [217, 343] width 168 height 129
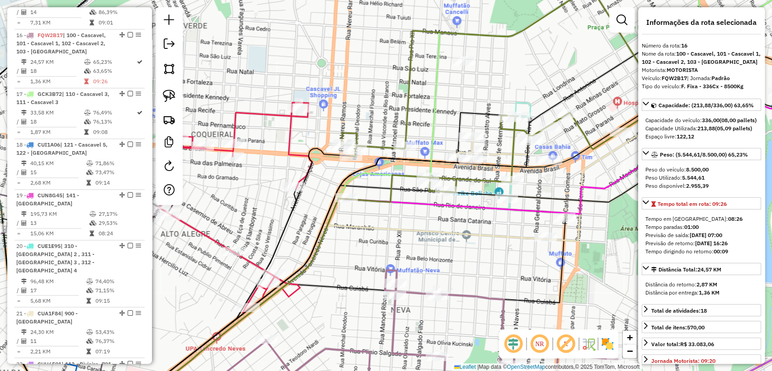
click at [291, 288] on icon at bounding box center [214, 342] width 171 height 132
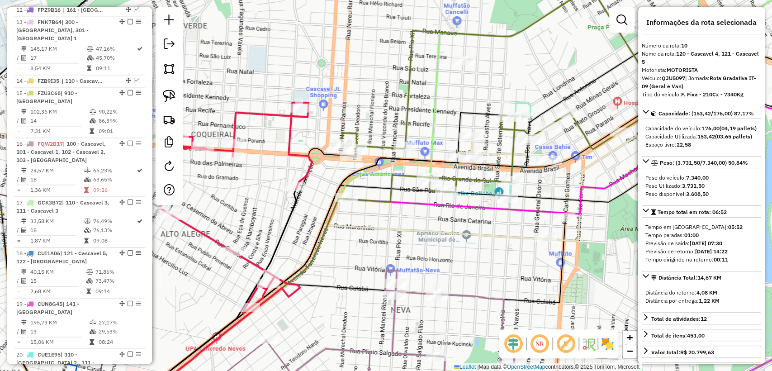
scroll to position [669, 0]
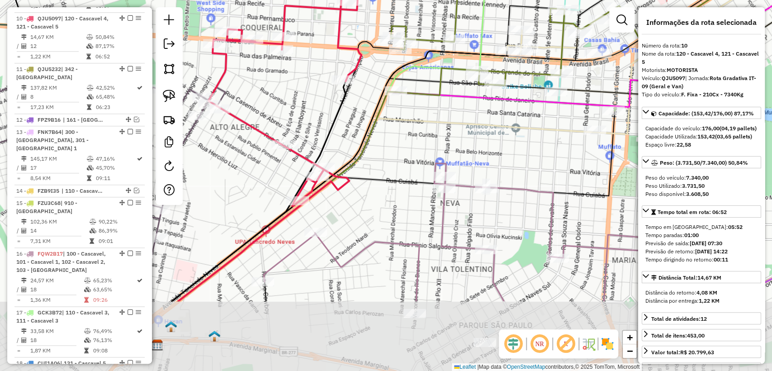
drag, startPoint x: 295, startPoint y: 312, endPoint x: 338, endPoint y: 222, distance: 100.0
click at [345, 205] on div "Janela de atendimento Grade de atendimento Capacidade Transportadoras Veículos …" at bounding box center [386, 185] width 772 height 371
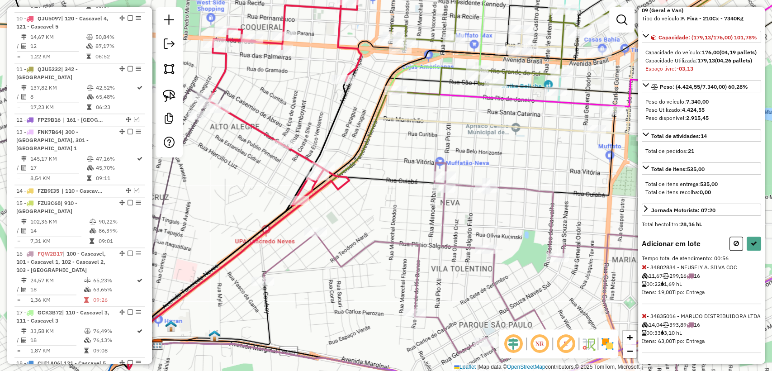
click at [643, 313] on icon at bounding box center [644, 316] width 5 height 6
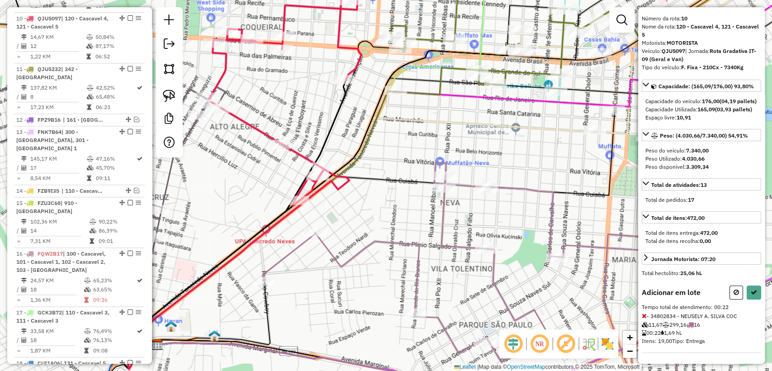
scroll to position [42, 0]
click at [753, 287] on button at bounding box center [754, 292] width 14 height 14
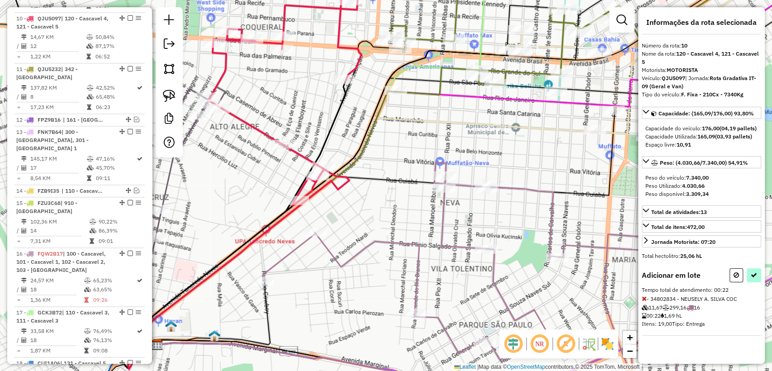
select select "**********"
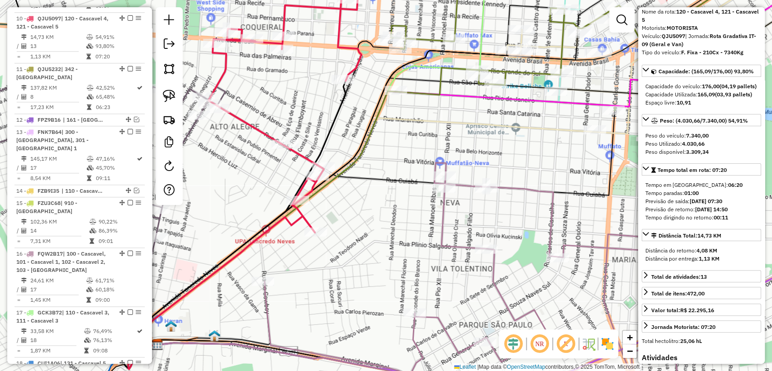
click at [267, 309] on icon at bounding box center [483, 285] width 437 height 245
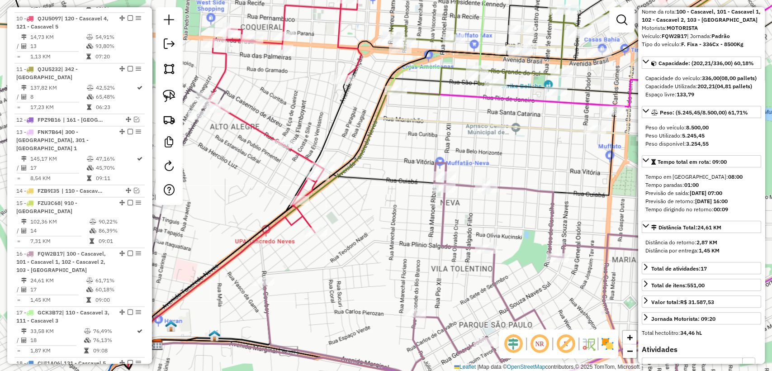
scroll to position [887, 0]
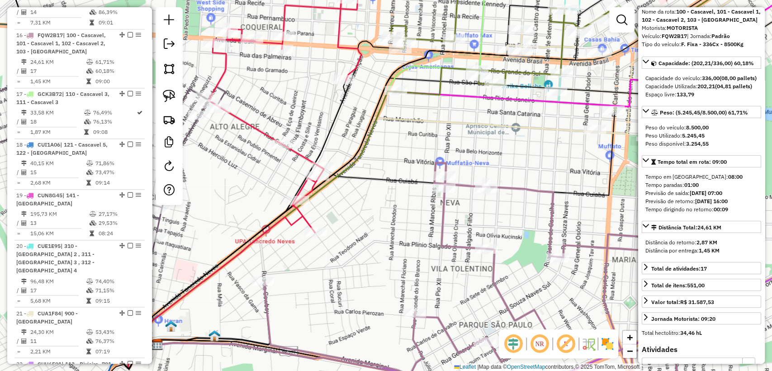
click at [465, 244] on icon at bounding box center [483, 285] width 437 height 245
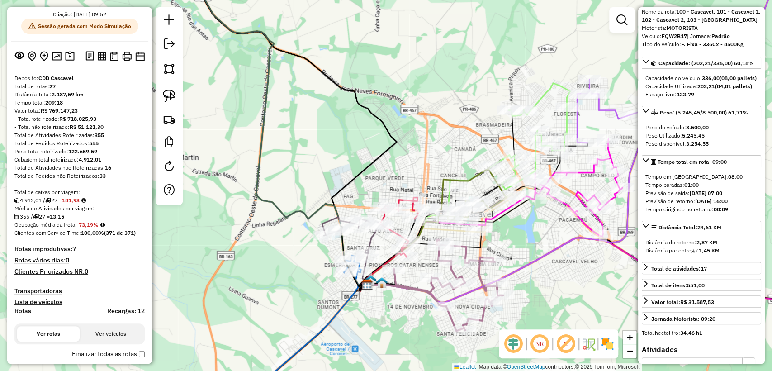
scroll to position [50, 0]
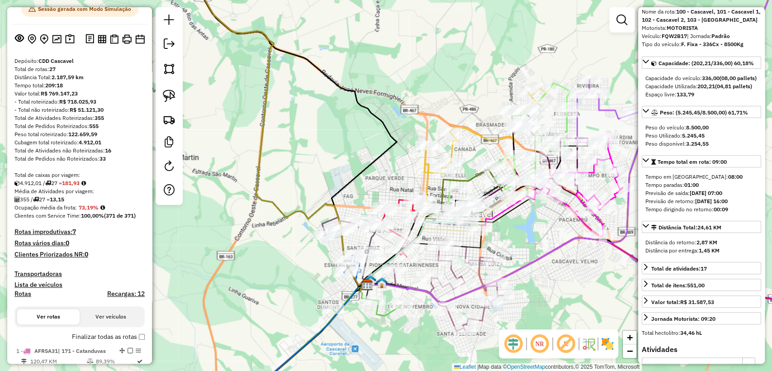
click at [266, 146] on icon at bounding box center [275, 127] width 184 height 328
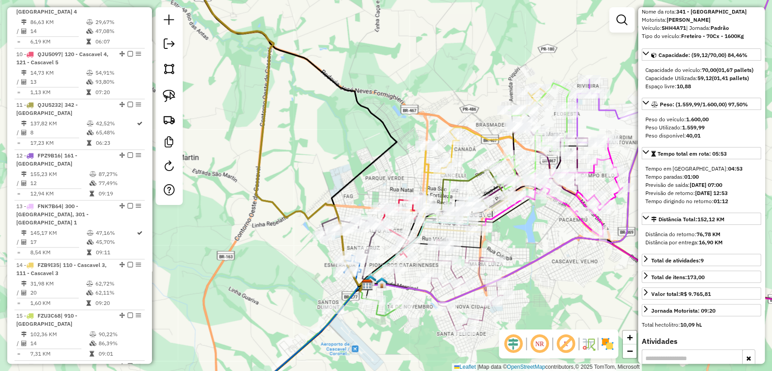
scroll to position [1547, 0]
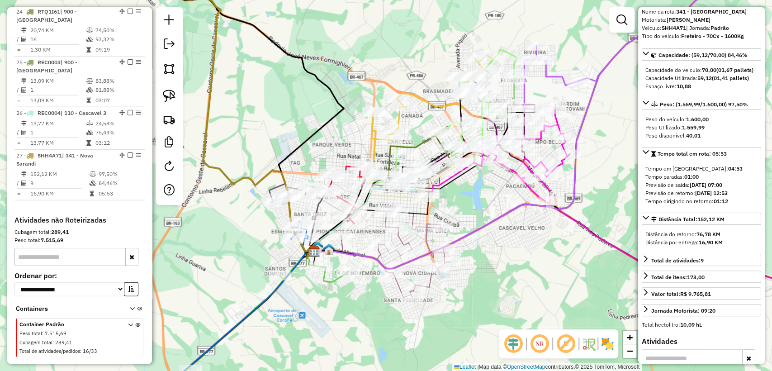
drag, startPoint x: 369, startPoint y: 171, endPoint x: 319, endPoint y: 135, distance: 61.5
click at [319, 135] on div "Rota 10 - Placa QJU5097 34800454 - IRENE JANUARIA GOMES Janela de atendimento G…" at bounding box center [386, 185] width 772 height 371
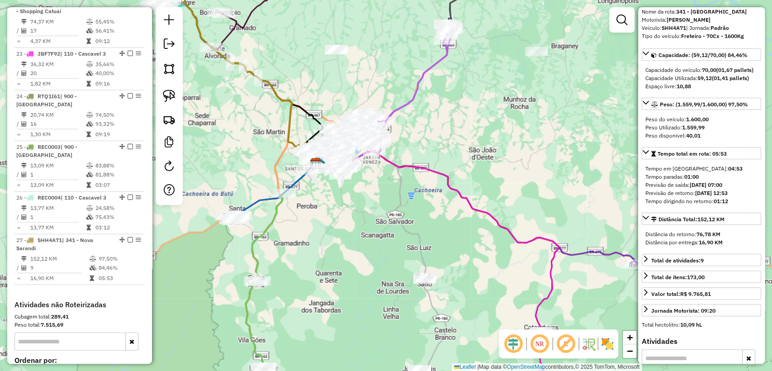
scroll to position [1346, 0]
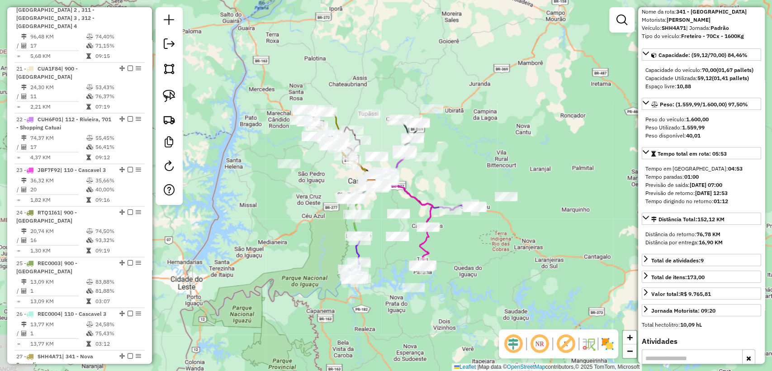
drag, startPoint x: 260, startPoint y: 207, endPoint x: 314, endPoint y: 171, distance: 64.9
click at [314, 171] on div "Janela de atendimento Grade de atendimento Capacidade Transportadoras Veículos …" at bounding box center [386, 185] width 772 height 371
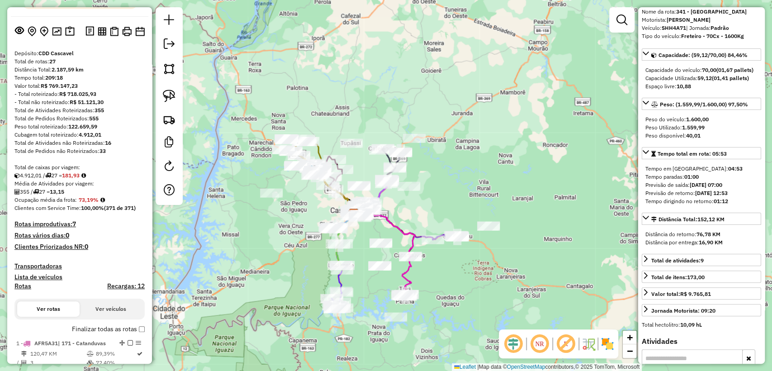
scroll to position [0, 0]
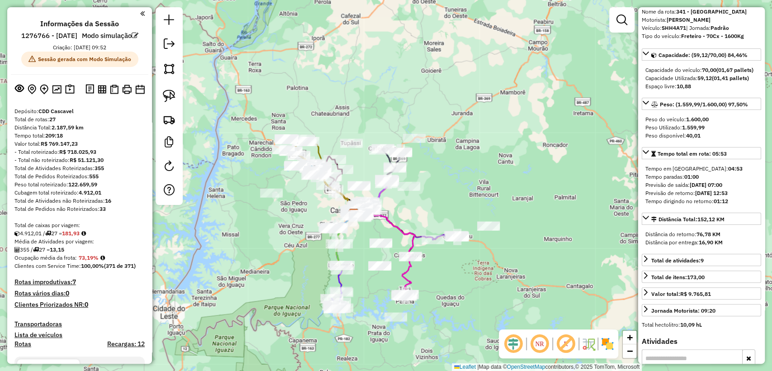
click at [330, 73] on div "Janela de atendimento Grade de atendimento Capacidade Transportadoras Veículos …" at bounding box center [386, 185] width 772 height 371
